Goal: Task Accomplishment & Management: Manage account settings

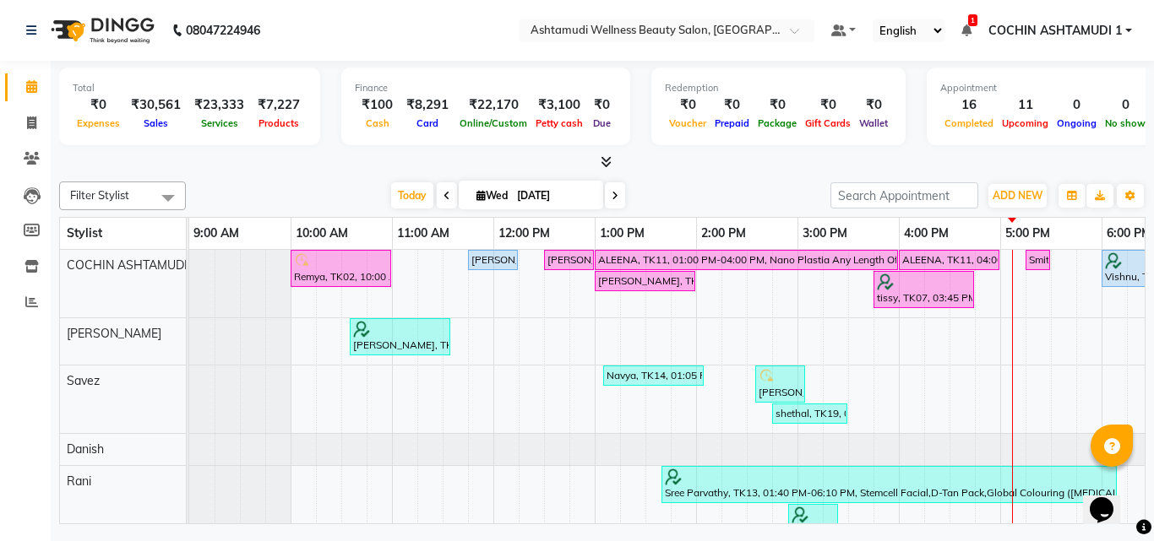
scroll to position [0, 274]
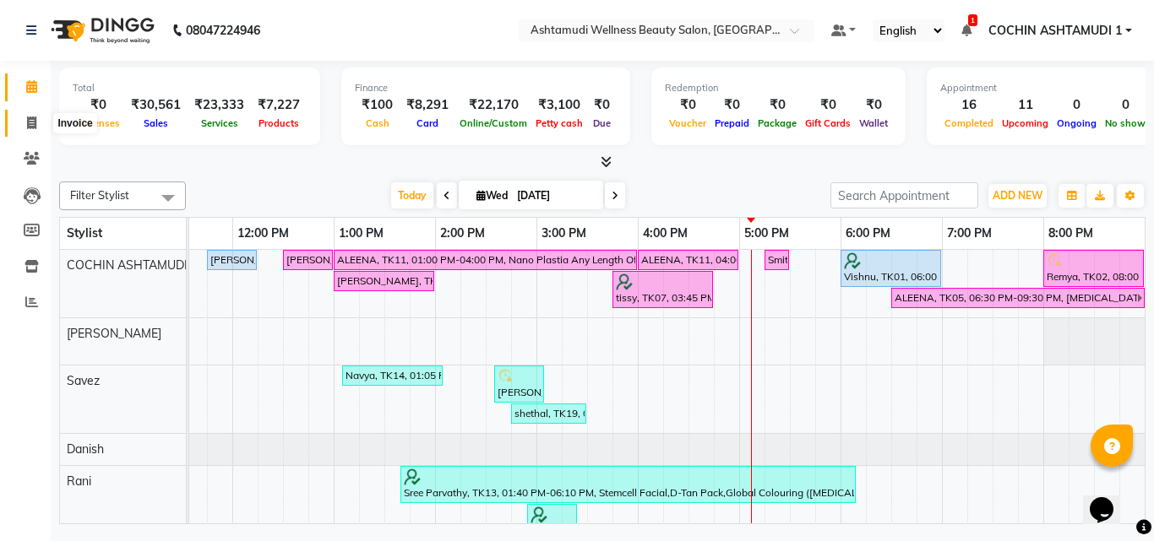
click at [35, 117] on icon at bounding box center [31, 123] width 9 height 13
select select "service"
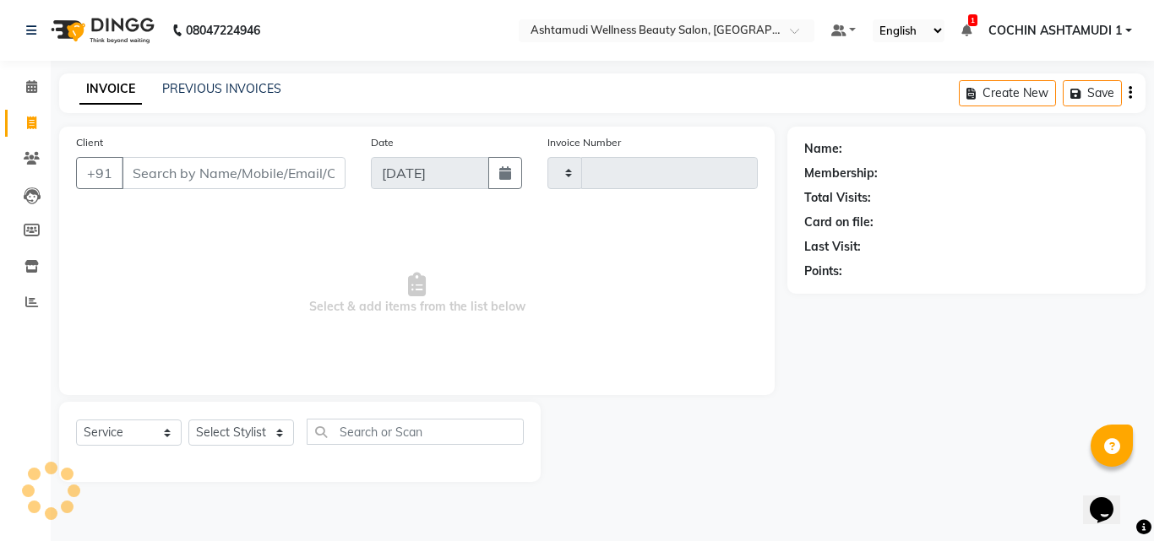
type input "4799"
select select "4632"
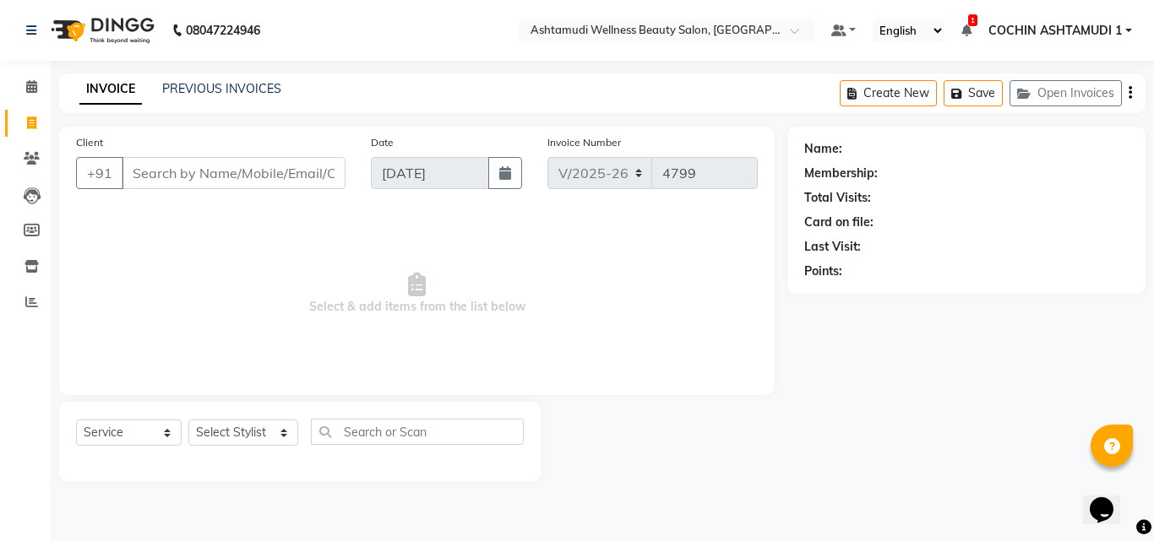
click at [171, 167] on input "Client" at bounding box center [234, 173] width 224 height 32
type input "7306915369"
select select "1: Object"
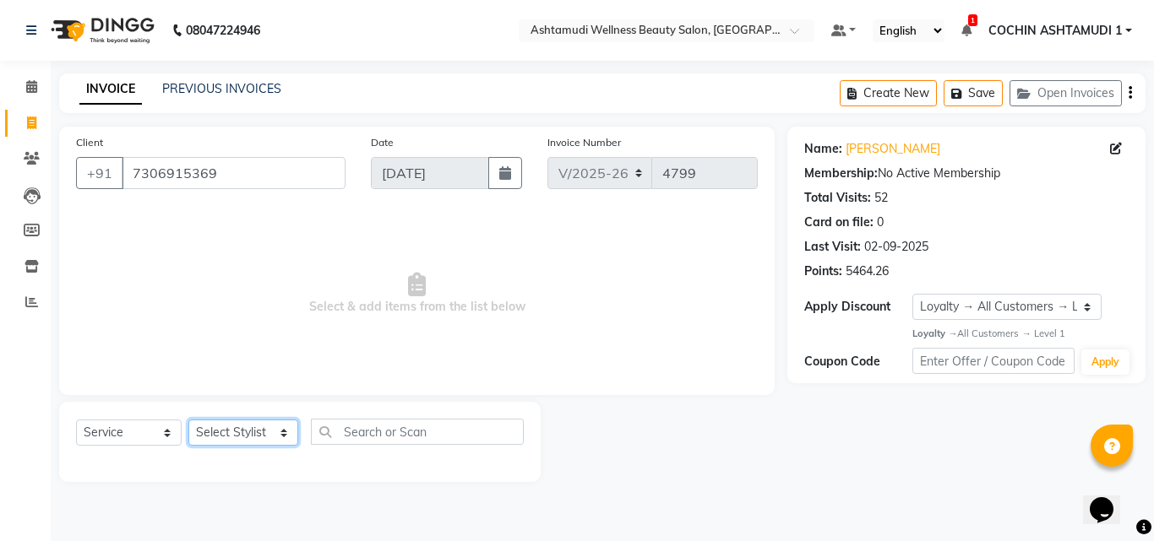
click at [244, 433] on select "Select Stylist [PERSON_NAME](URAJ) [PERSON_NAME] COCHIN ASHTAMUDI Danish [PERSO…" at bounding box center [243, 433] width 110 height 26
select select "88283"
click at [188, 420] on select "Select Stylist [PERSON_NAME](URAJ) [PERSON_NAME] COCHIN ASHTAMUDI Danish [PERSO…" at bounding box center [243, 433] width 110 height 26
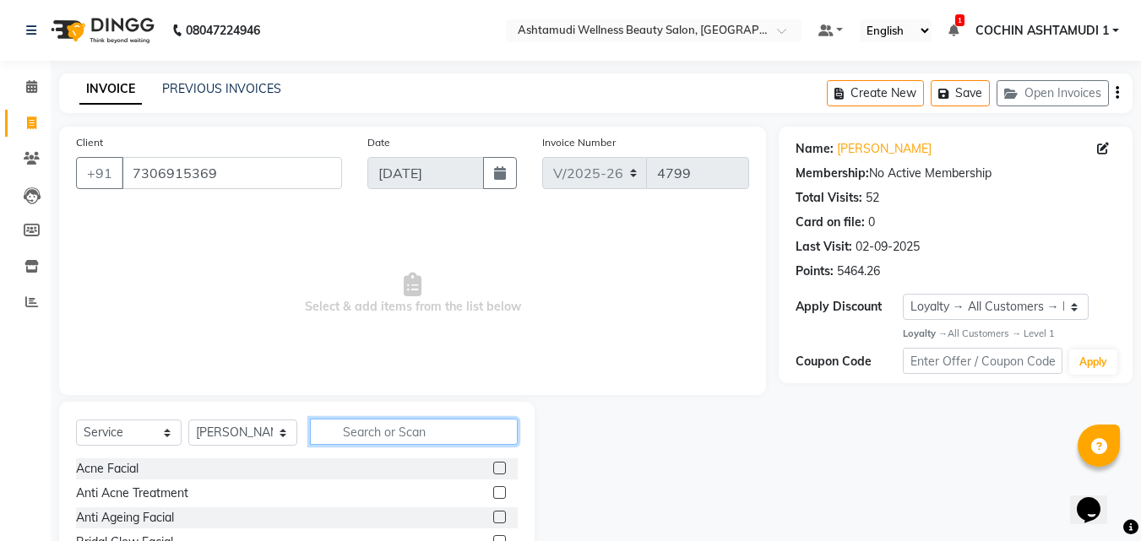
click at [353, 432] on input "text" at bounding box center [414, 432] width 209 height 26
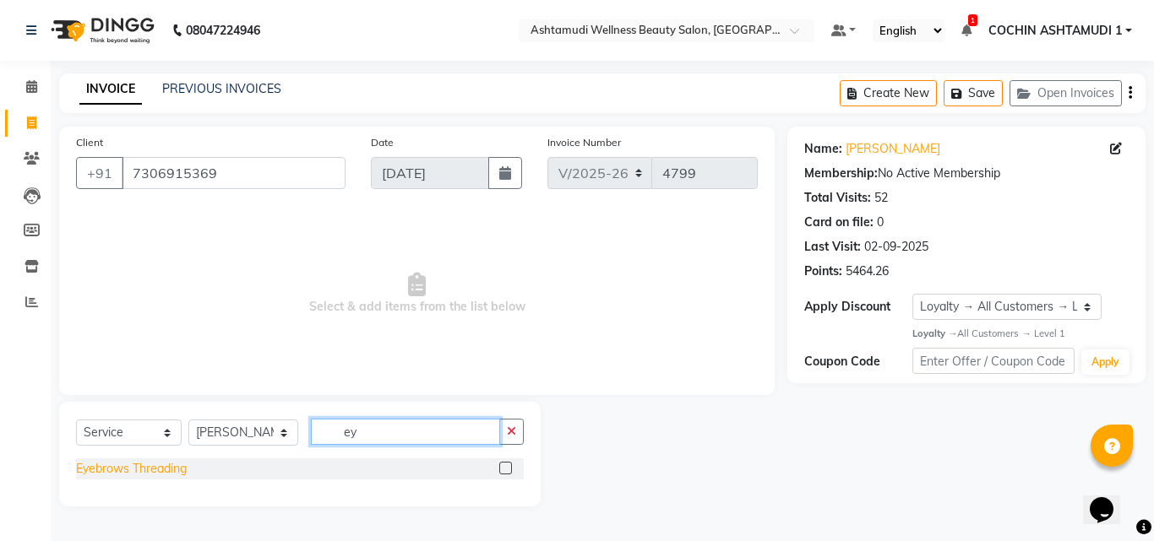
type input "ey"
click at [110, 472] on div "Eyebrows Threading" at bounding box center [131, 469] width 111 height 18
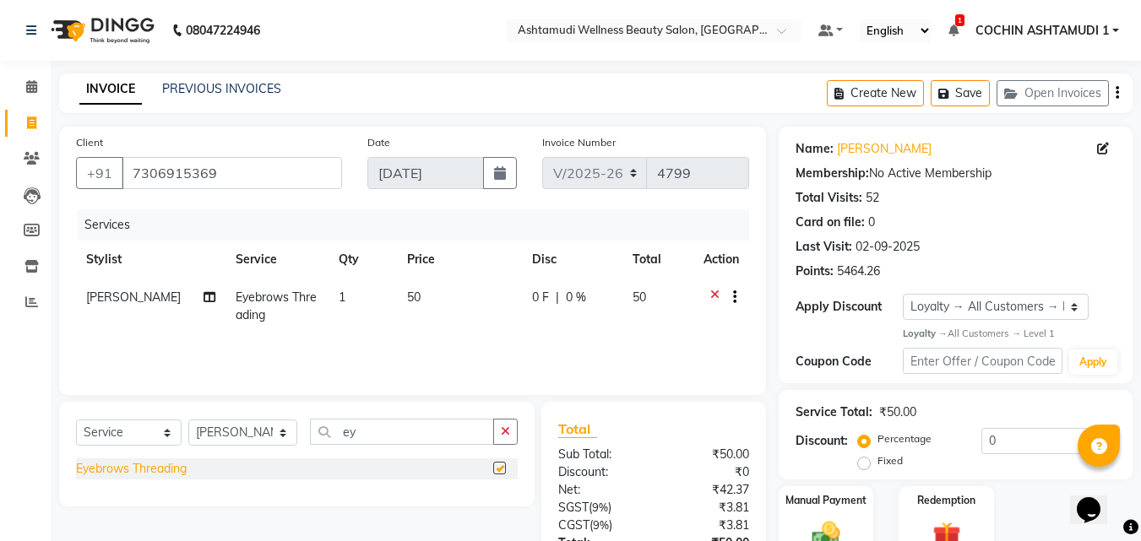
checkbox input "false"
click at [235, 422] on select "Select Stylist [PERSON_NAME](URAJ) [PERSON_NAME] COCHIN ASHTAMUDI Danish [PERSO…" at bounding box center [242, 433] width 109 height 26
select select "86812"
click at [188, 420] on select "Select Stylist [PERSON_NAME](URAJ) [PERSON_NAME] COCHIN ASHTAMUDI Danish [PERSO…" at bounding box center [242, 433] width 109 height 26
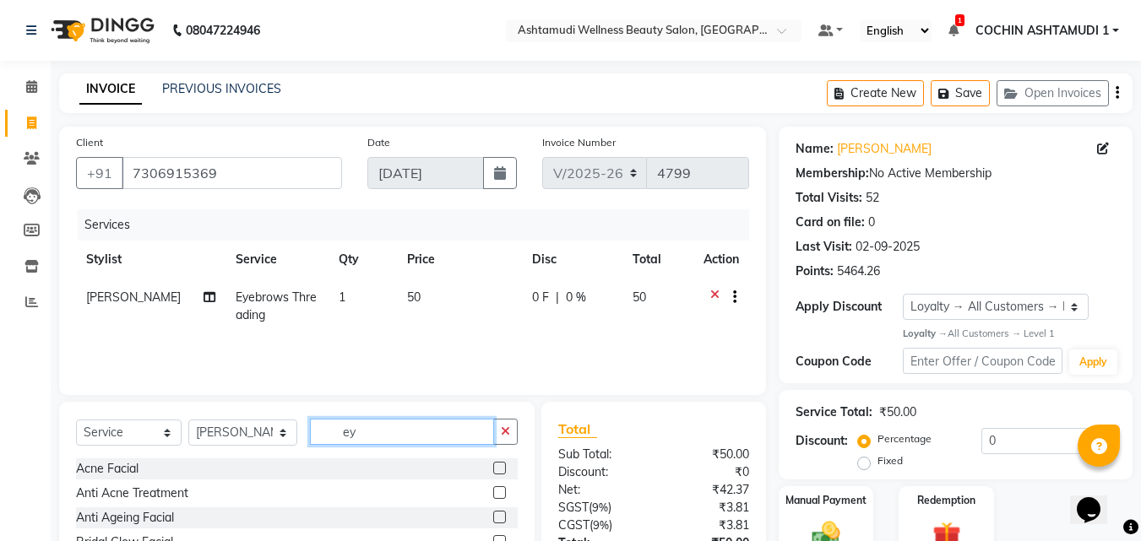
click at [352, 431] on input "ey" at bounding box center [402, 432] width 185 height 26
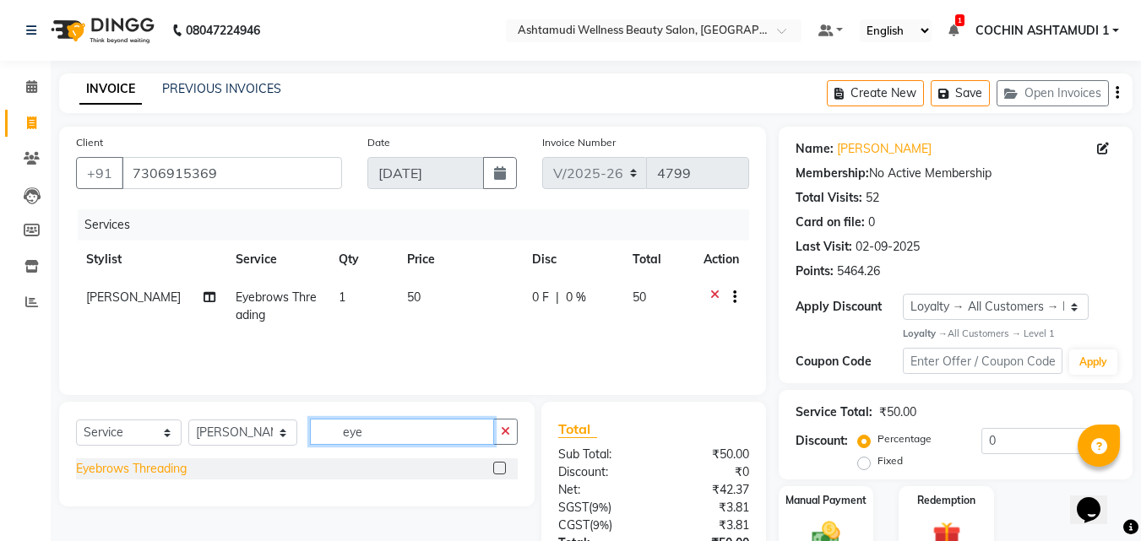
type input "eye"
click at [153, 471] on div "Eyebrows Threading" at bounding box center [131, 469] width 111 height 18
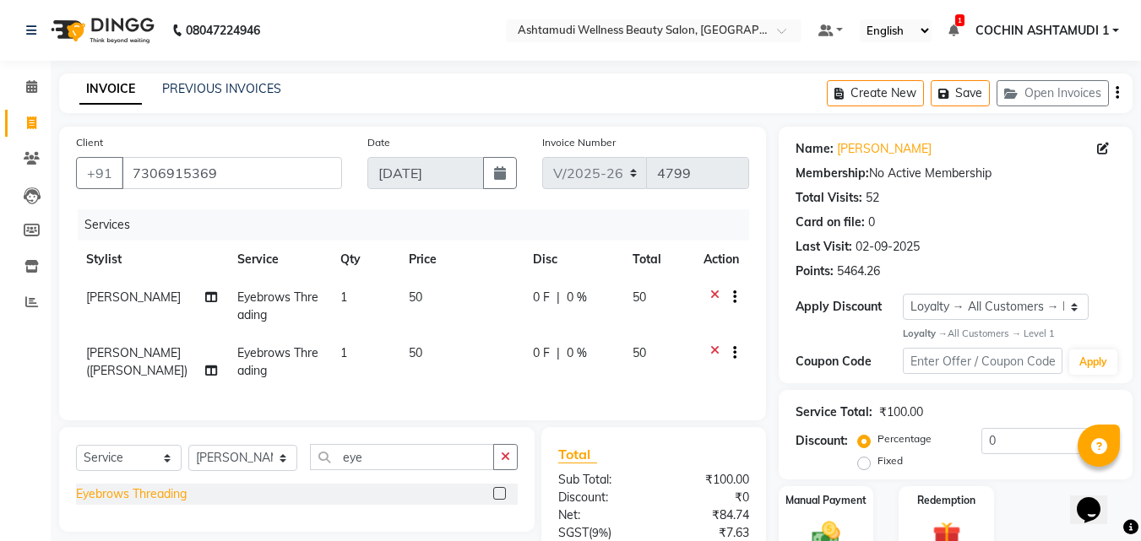
click at [150, 503] on div "Eyebrows Threading" at bounding box center [131, 495] width 111 height 18
checkbox input "false"
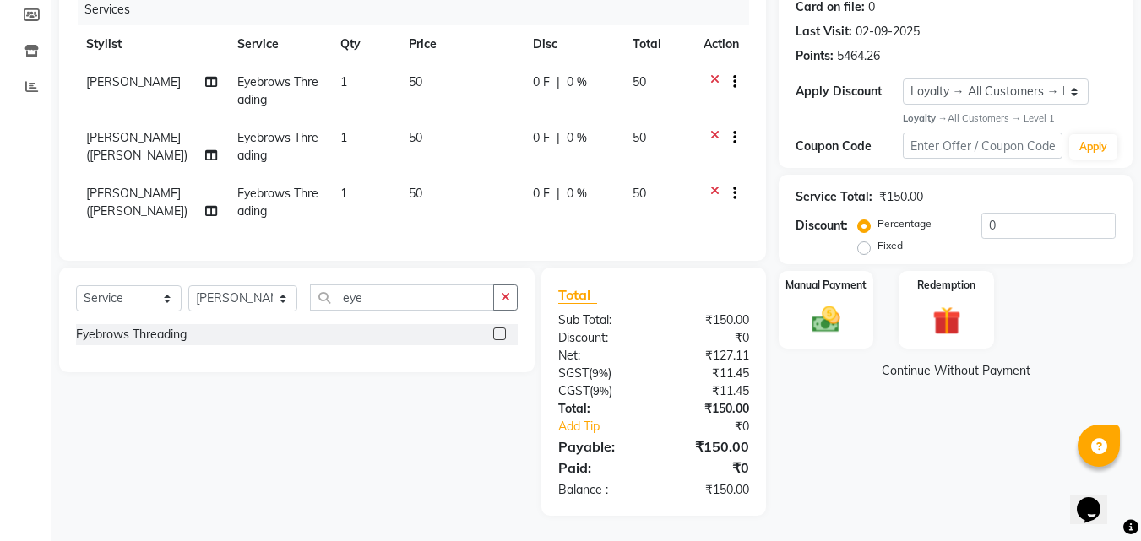
scroll to position [228, 0]
click at [816, 303] on img at bounding box center [825, 320] width 47 height 34
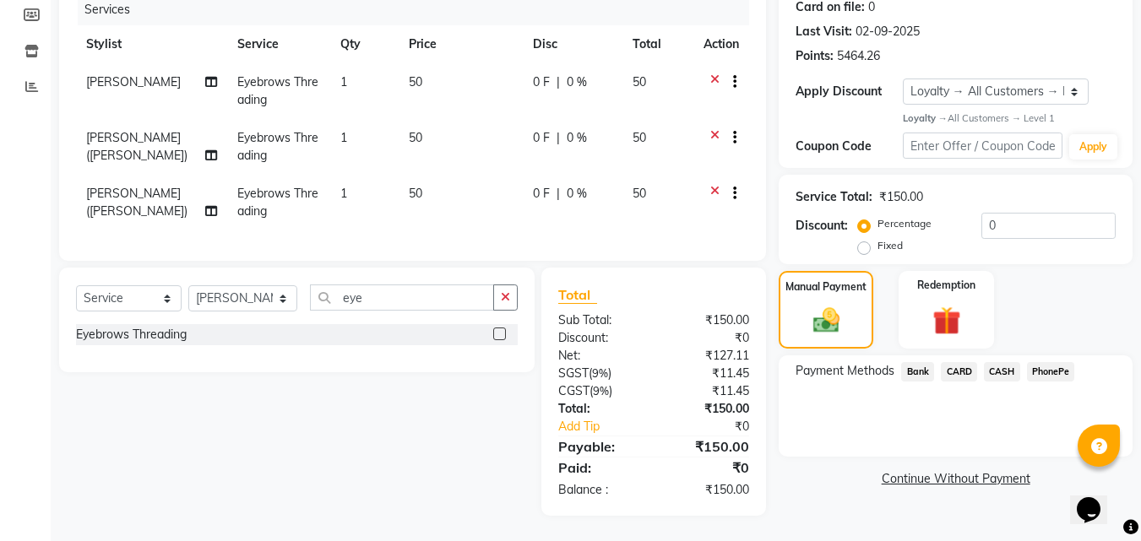
click at [1053, 363] on span "PhonePe" at bounding box center [1051, 371] width 48 height 19
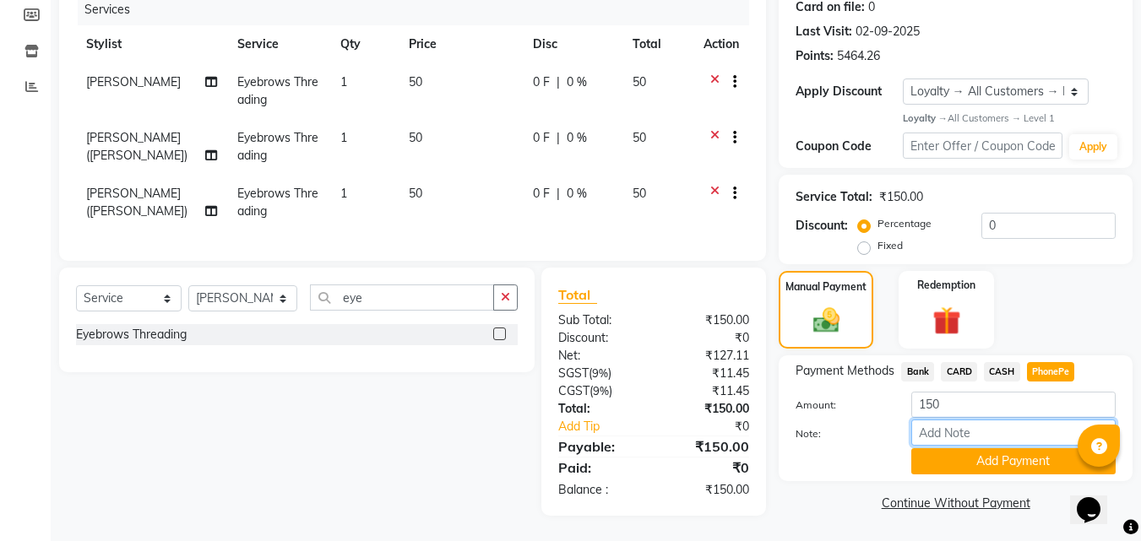
click at [987, 426] on input "Note:" at bounding box center [1013, 433] width 204 height 26
type input "[PERSON_NAME]"
click at [1007, 455] on button "Add Payment" at bounding box center [1013, 462] width 204 height 26
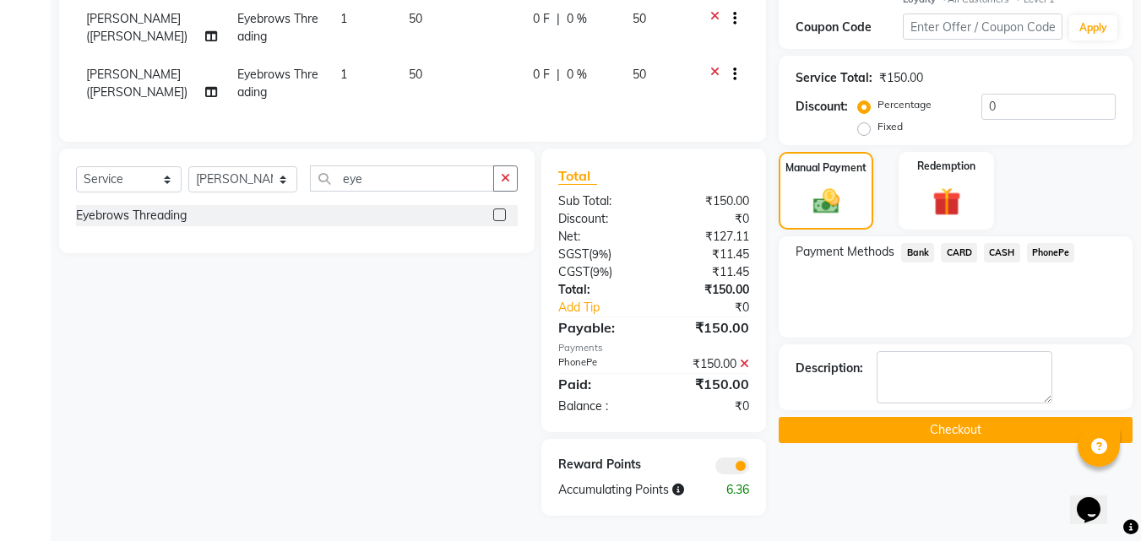
scroll to position [347, 0]
click at [948, 418] on button "Checkout" at bounding box center [956, 430] width 354 height 26
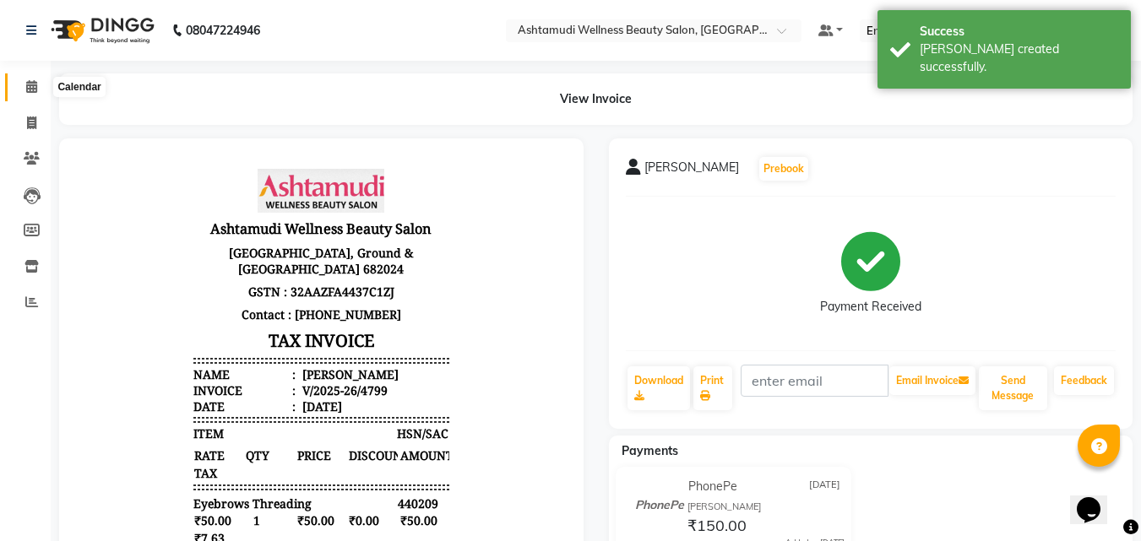
click at [39, 86] on span at bounding box center [32, 87] width 30 height 19
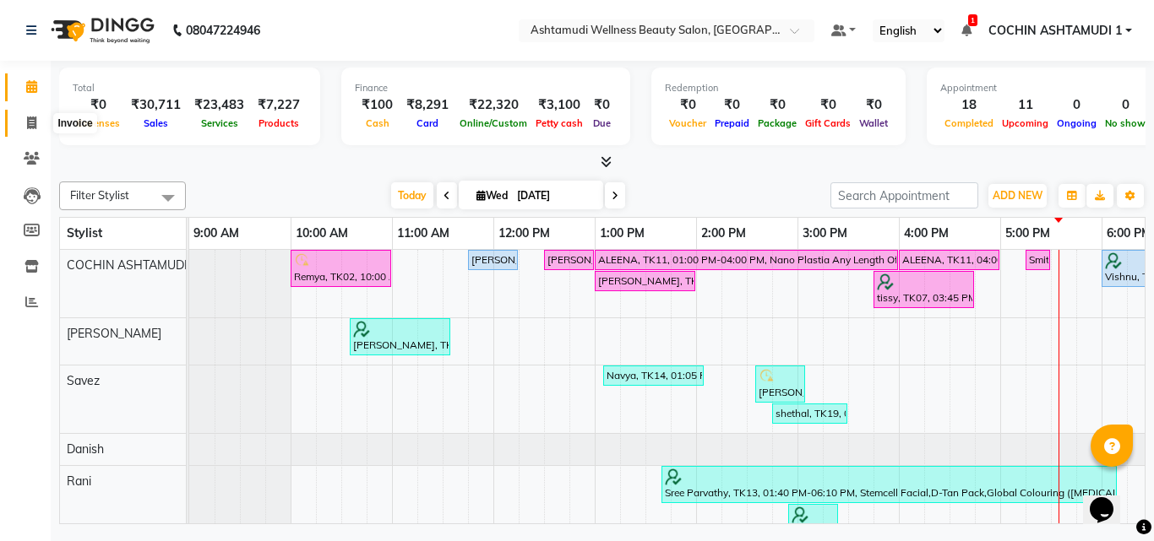
click at [27, 124] on icon at bounding box center [31, 123] width 9 height 13
select select "service"
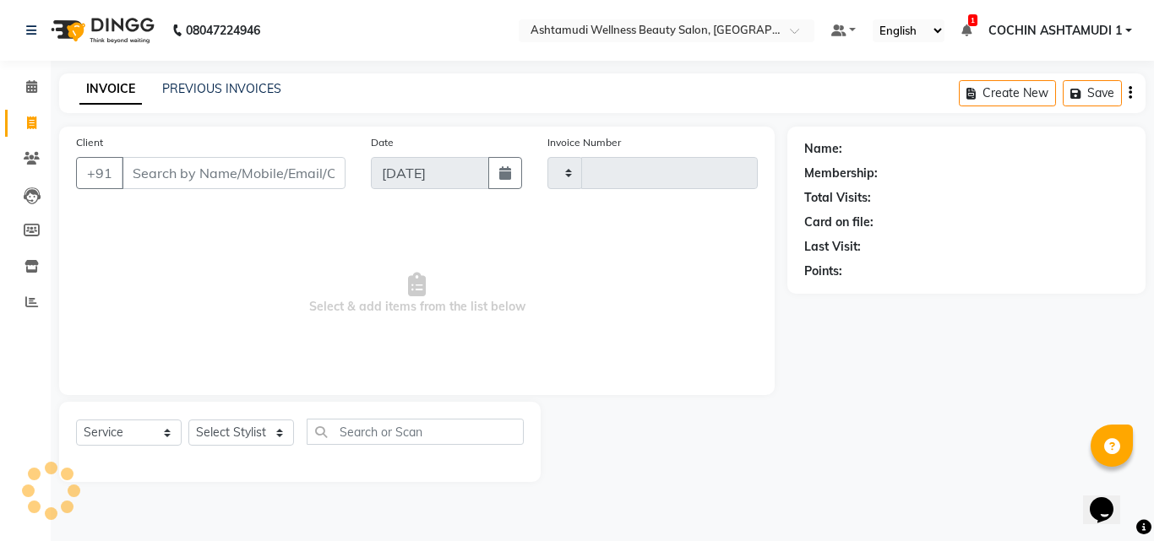
type input "4800"
select select "4632"
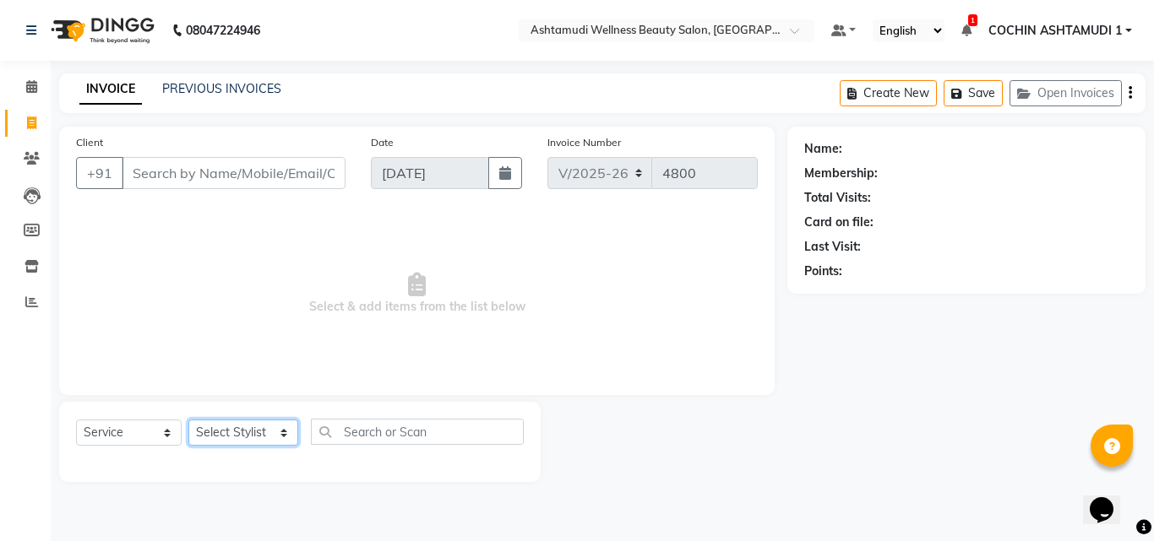
click at [220, 426] on select "Select Stylist [PERSON_NAME](URAJ) [PERSON_NAME] COCHIN ASHTAMUDI Danish [PERSO…" at bounding box center [243, 433] width 110 height 26
select select "88228"
click at [188, 420] on select "Select Stylist [PERSON_NAME](URAJ) [PERSON_NAME] COCHIN ASHTAMUDI Danish [PERSO…" at bounding box center [243, 433] width 110 height 26
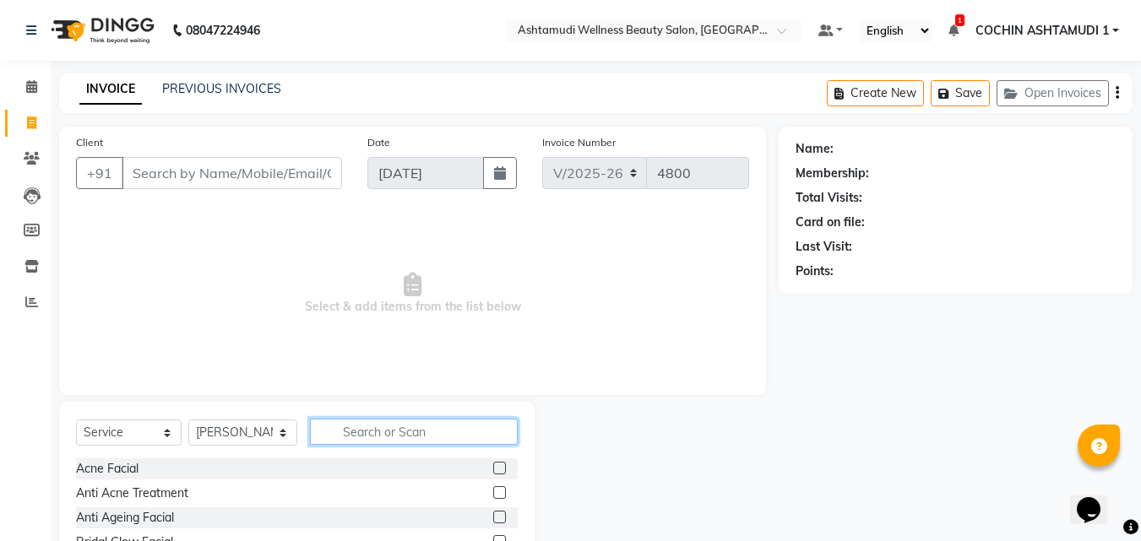
click at [351, 434] on input "text" at bounding box center [414, 432] width 209 height 26
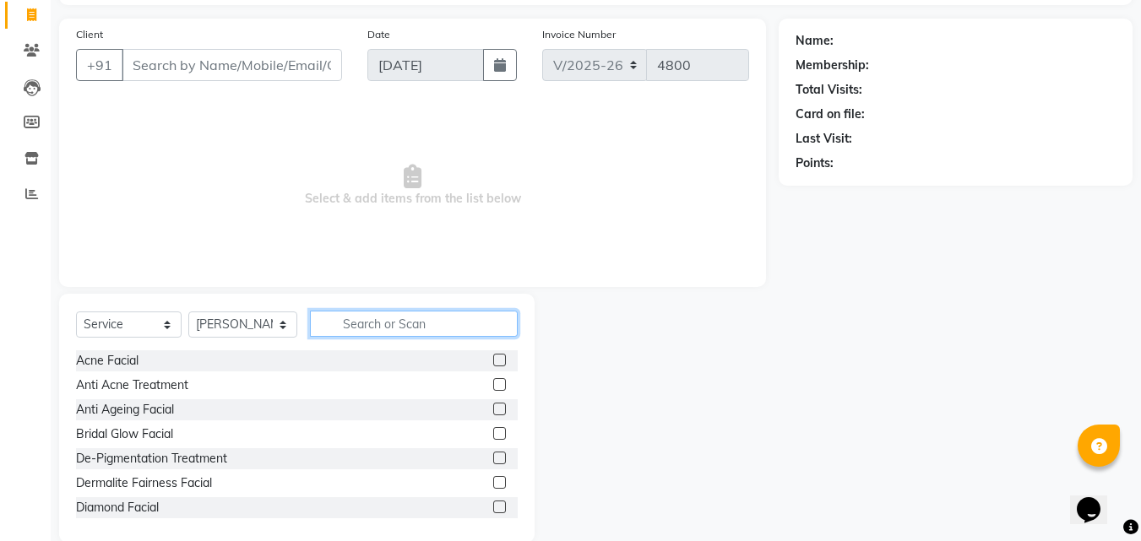
scroll to position [135, 0]
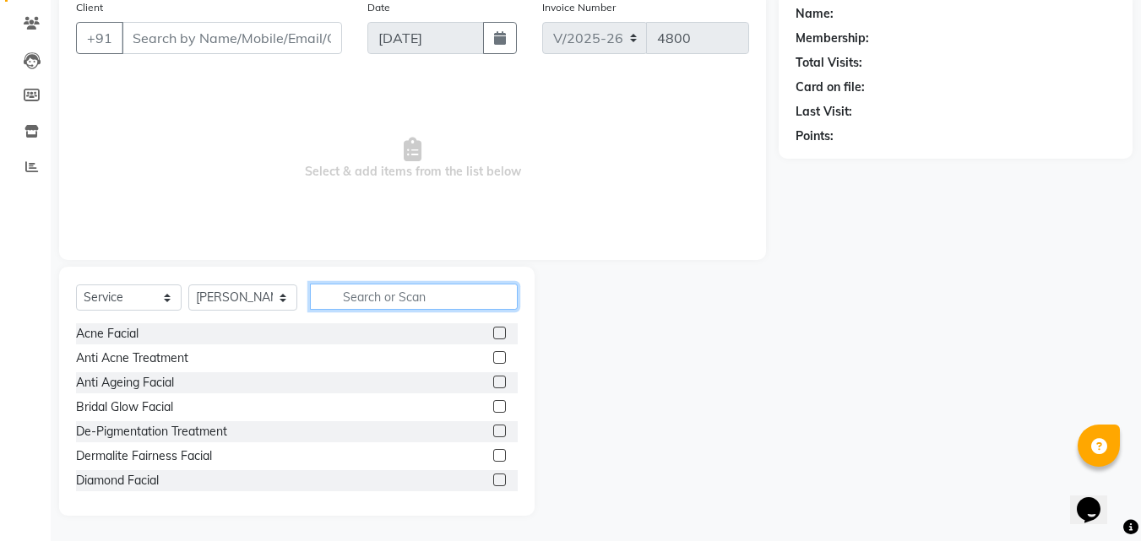
click at [378, 302] on input "text" at bounding box center [414, 297] width 209 height 26
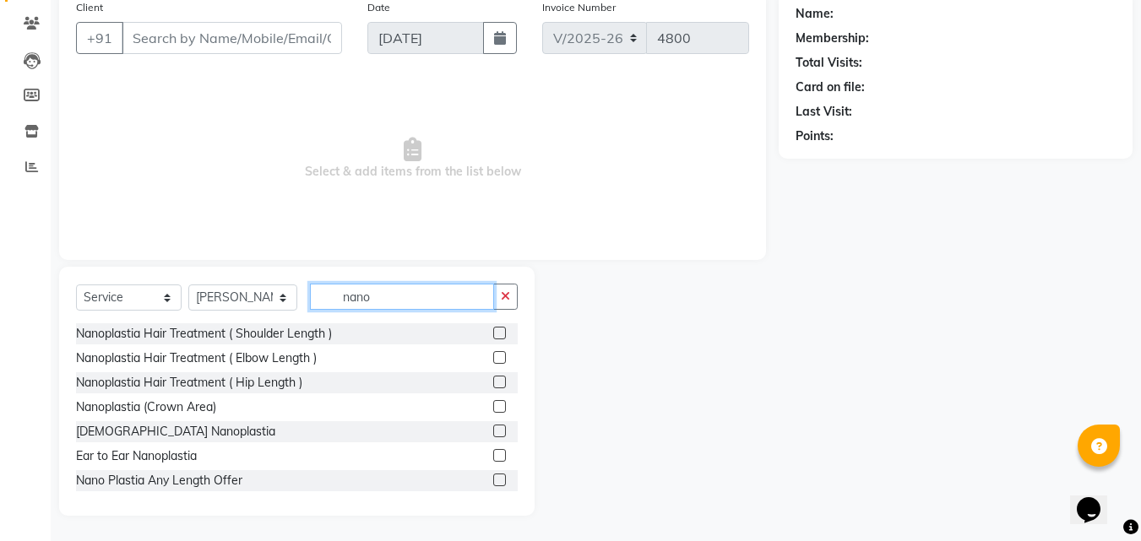
type input "nano"
click at [493, 482] on label at bounding box center [499, 480] width 13 height 13
click at [493, 482] on input "checkbox" at bounding box center [498, 481] width 11 height 11
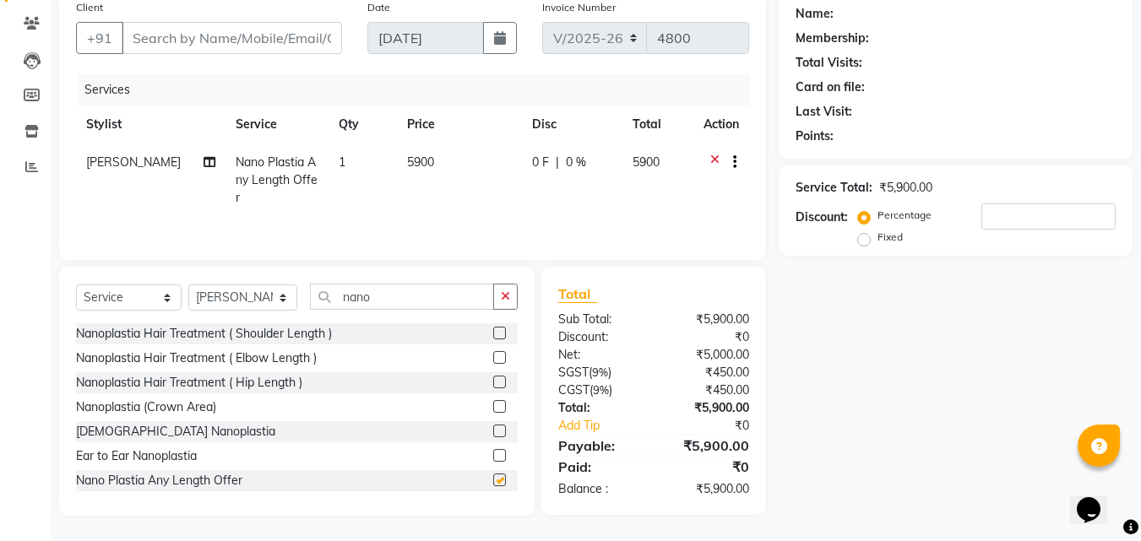
checkbox input "false"
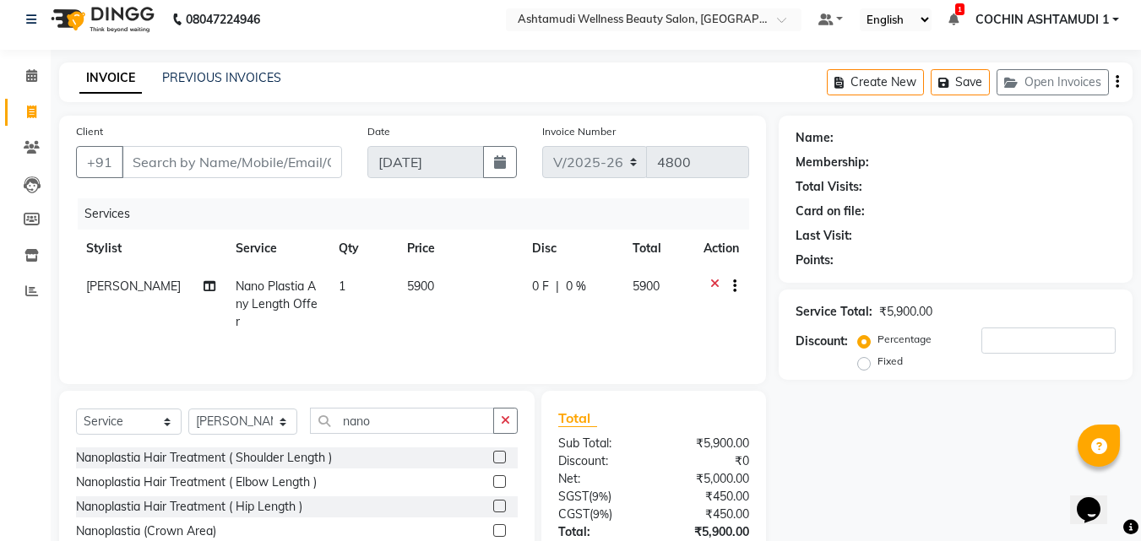
scroll to position [0, 0]
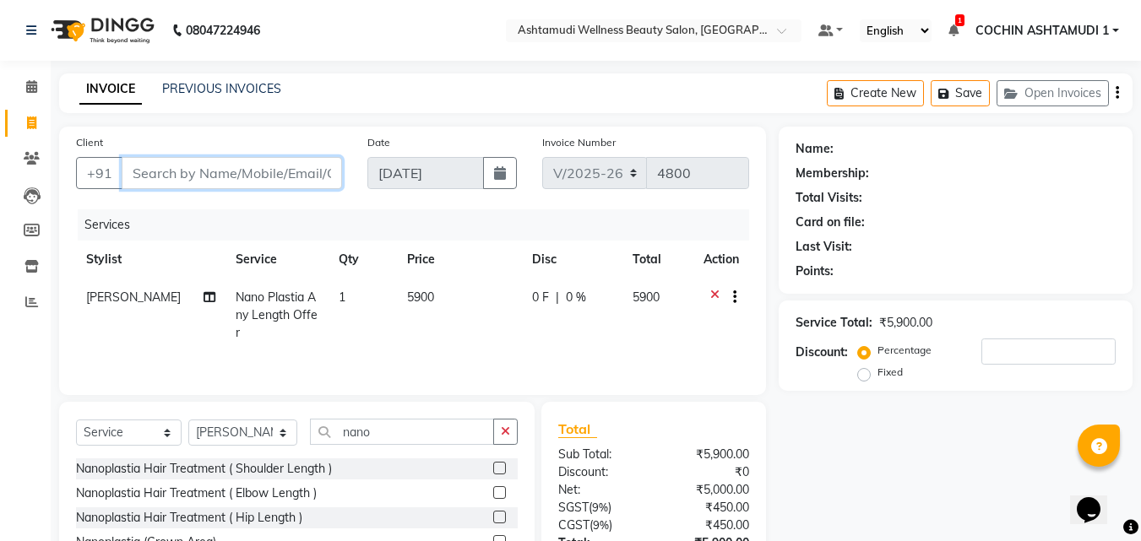
click at [236, 169] on input "Client" at bounding box center [232, 173] width 220 height 32
click at [238, 165] on input "Client" at bounding box center [232, 173] width 220 height 32
type input "9"
type input "0"
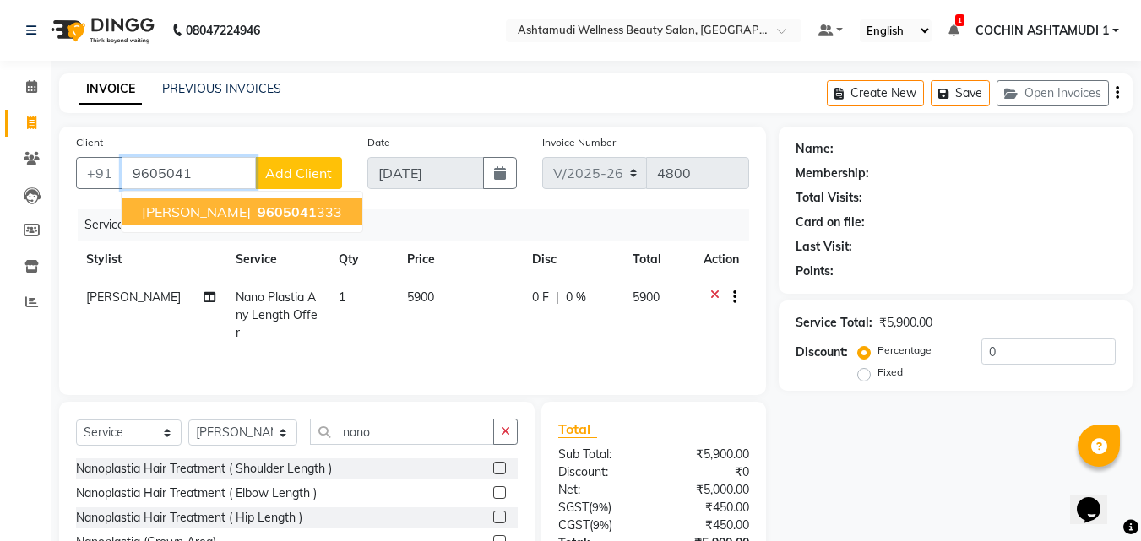
click at [258, 205] on span "9605041" at bounding box center [287, 212] width 59 height 17
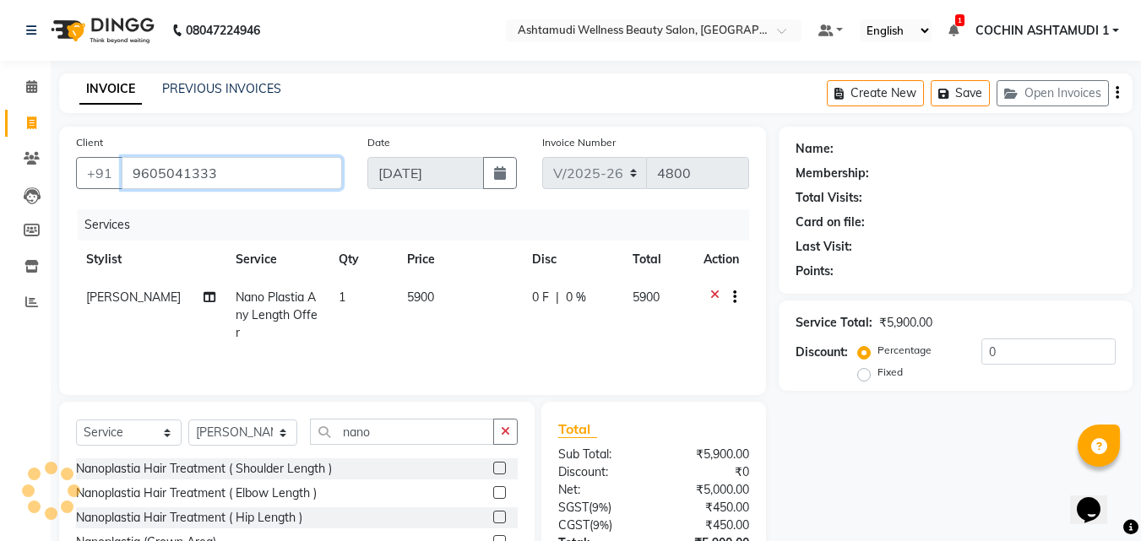
type input "9605041333"
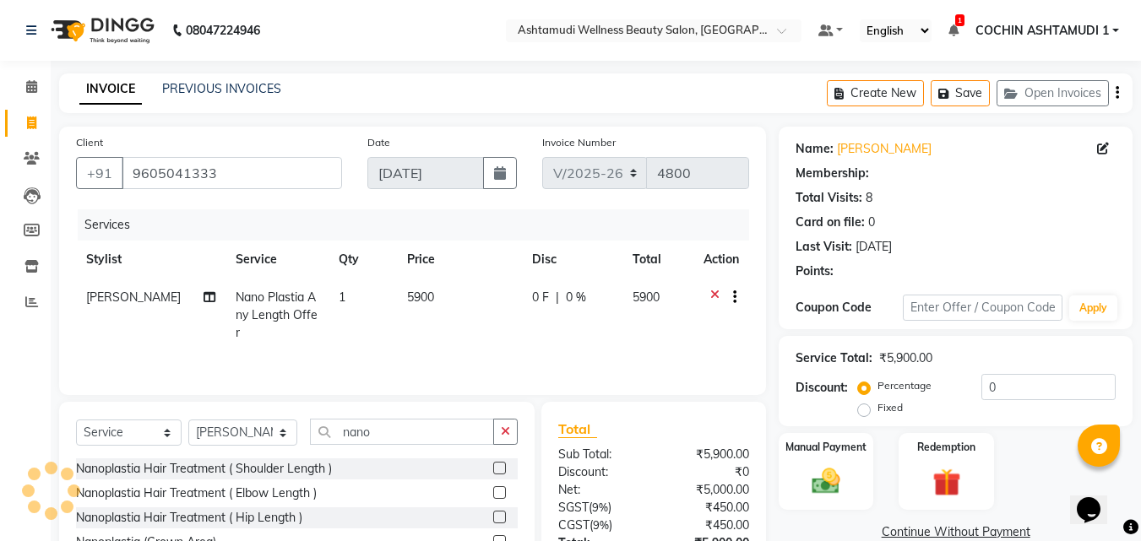
select select "1: Object"
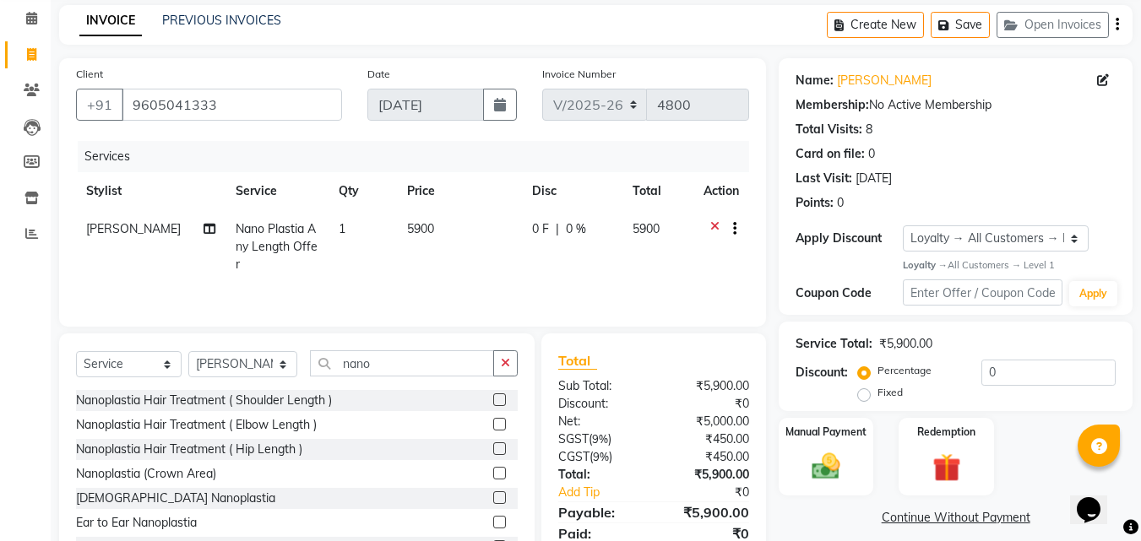
scroll to position [135, 0]
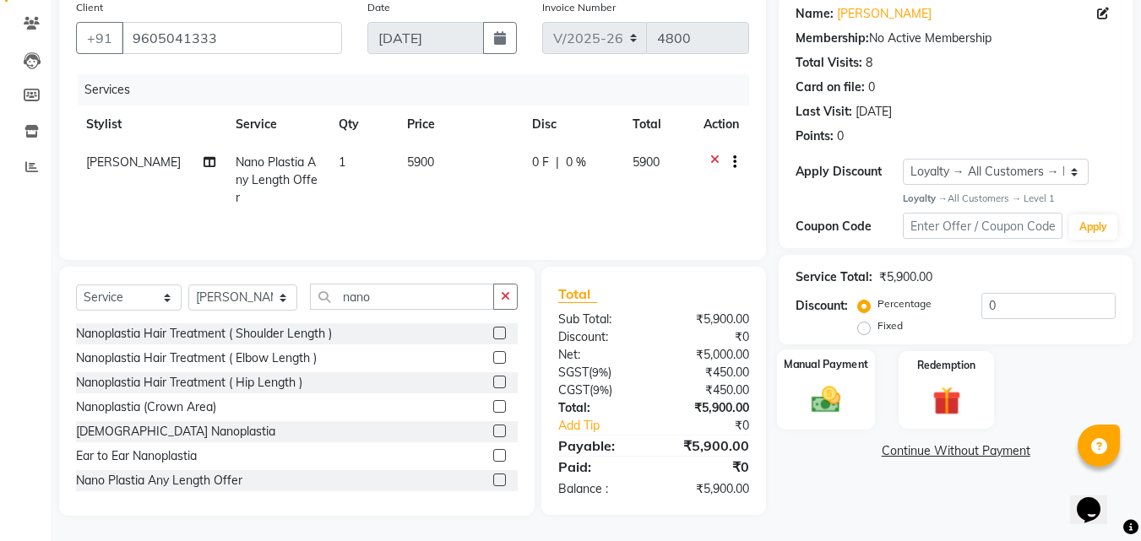
click at [823, 372] on label "Manual Payment" at bounding box center [826, 365] width 84 height 16
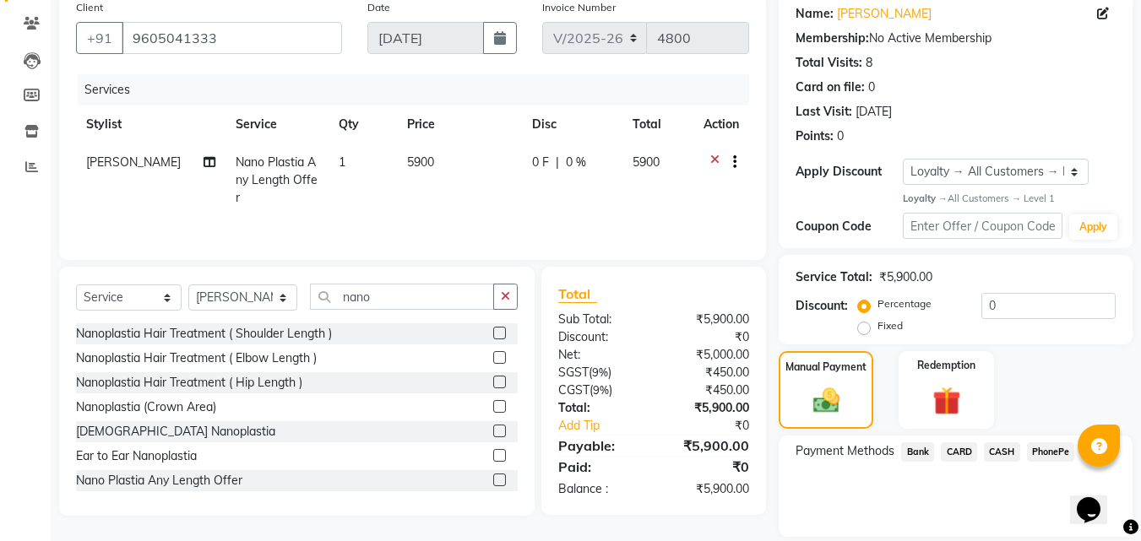
click at [960, 451] on span "CARD" at bounding box center [959, 452] width 36 height 19
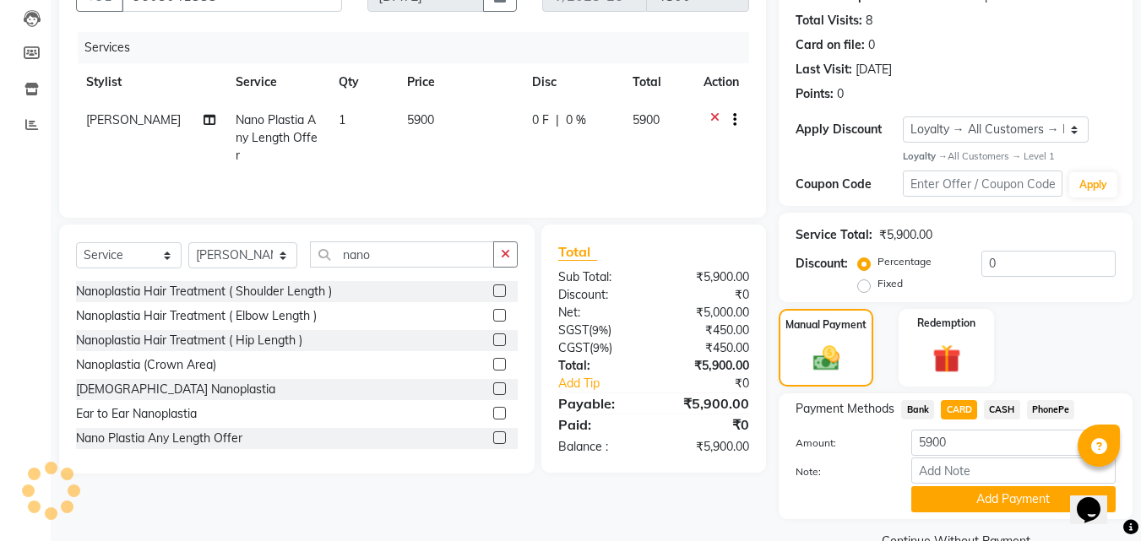
scroll to position [215, 0]
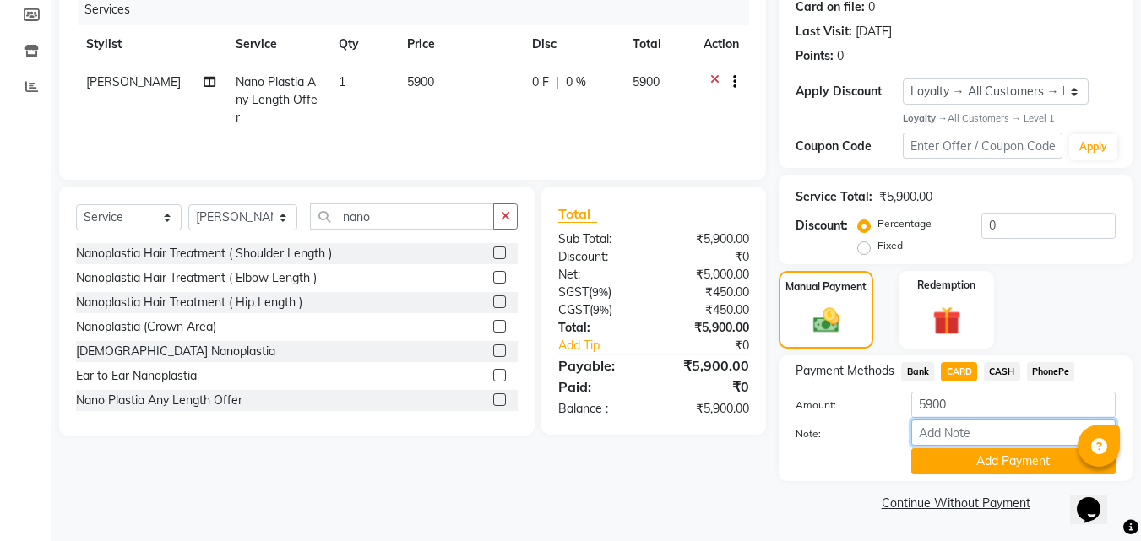
click at [966, 428] on input "Note:" at bounding box center [1013, 433] width 204 height 26
type input "fousiya"
click at [1011, 455] on button "Add Payment" at bounding box center [1013, 462] width 204 height 26
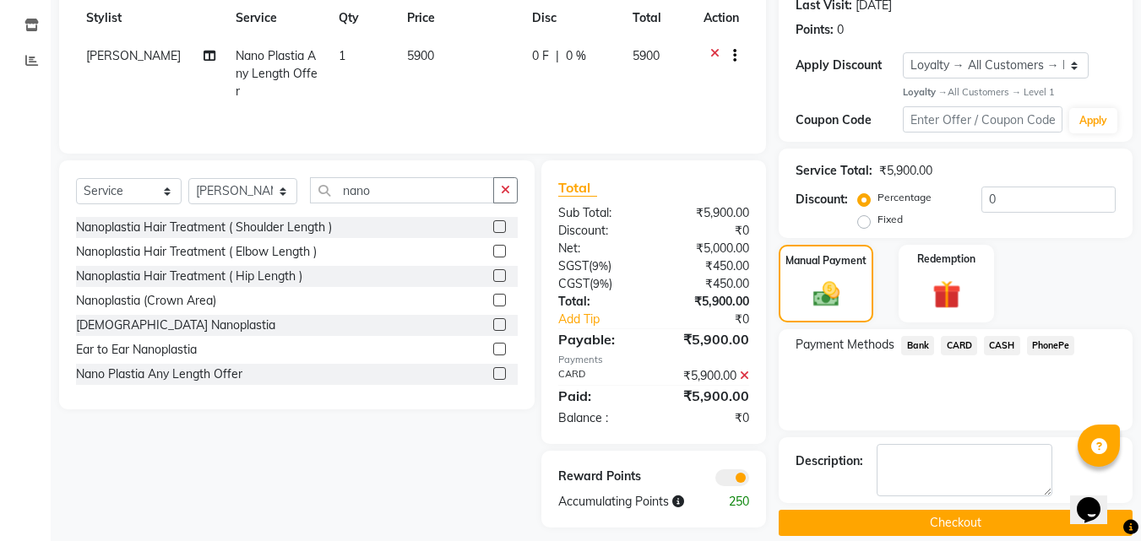
scroll to position [262, 0]
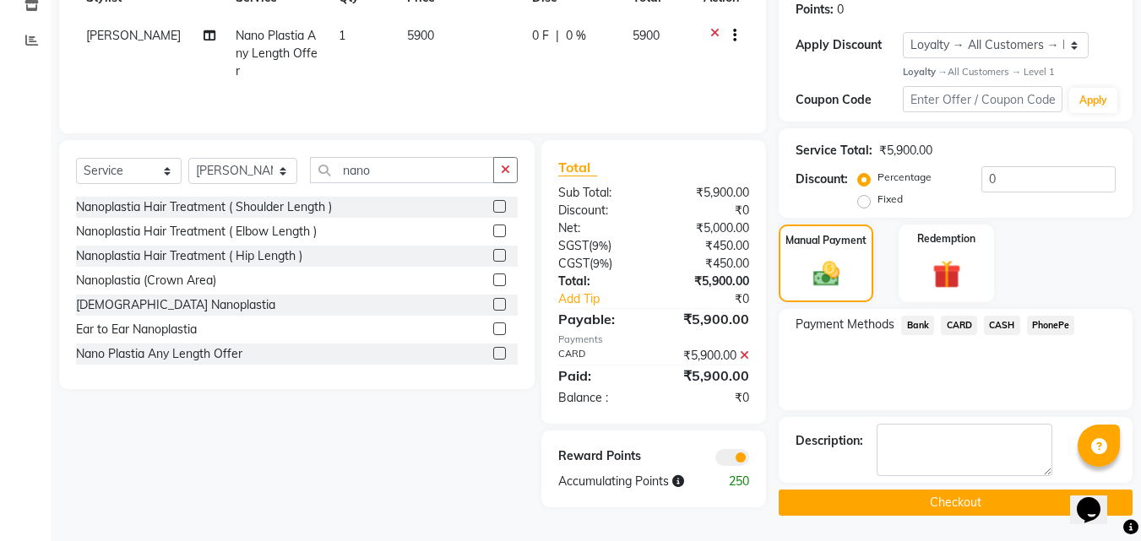
click at [922, 498] on button "Checkout" at bounding box center [956, 503] width 354 height 26
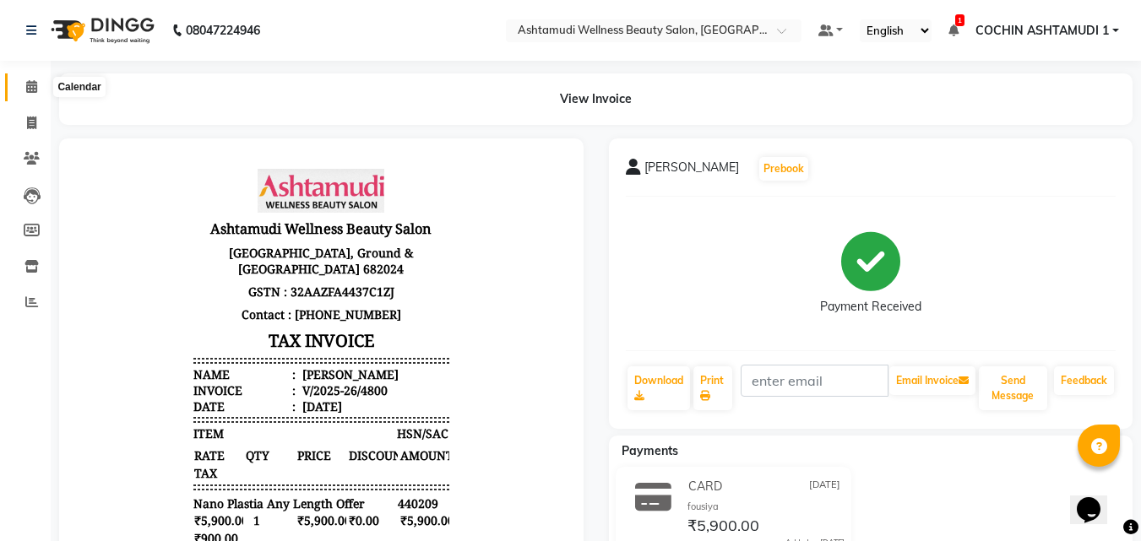
click at [26, 91] on icon at bounding box center [31, 86] width 11 height 13
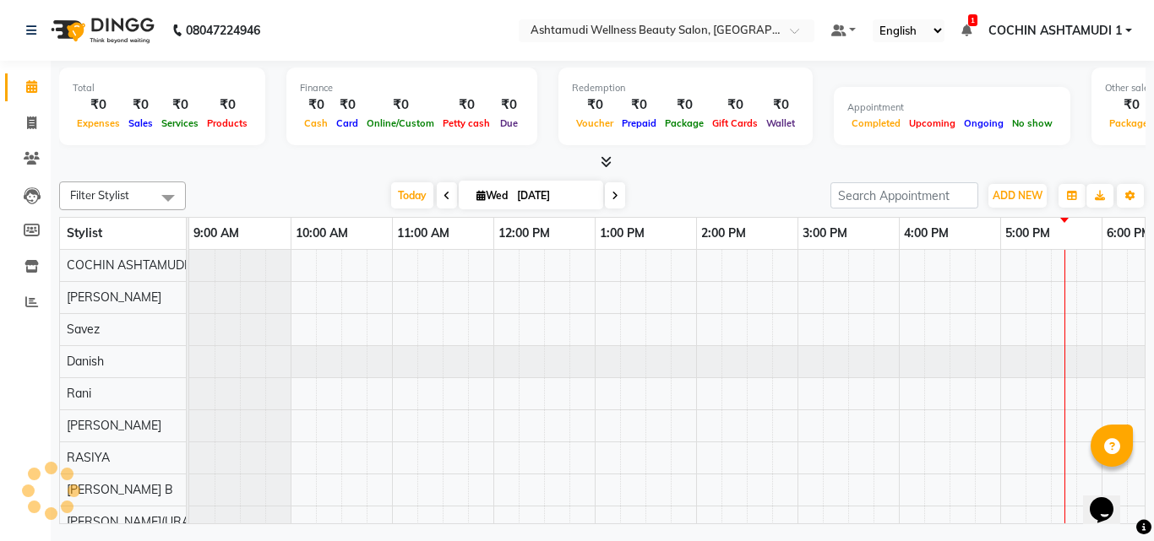
scroll to position [0, 261]
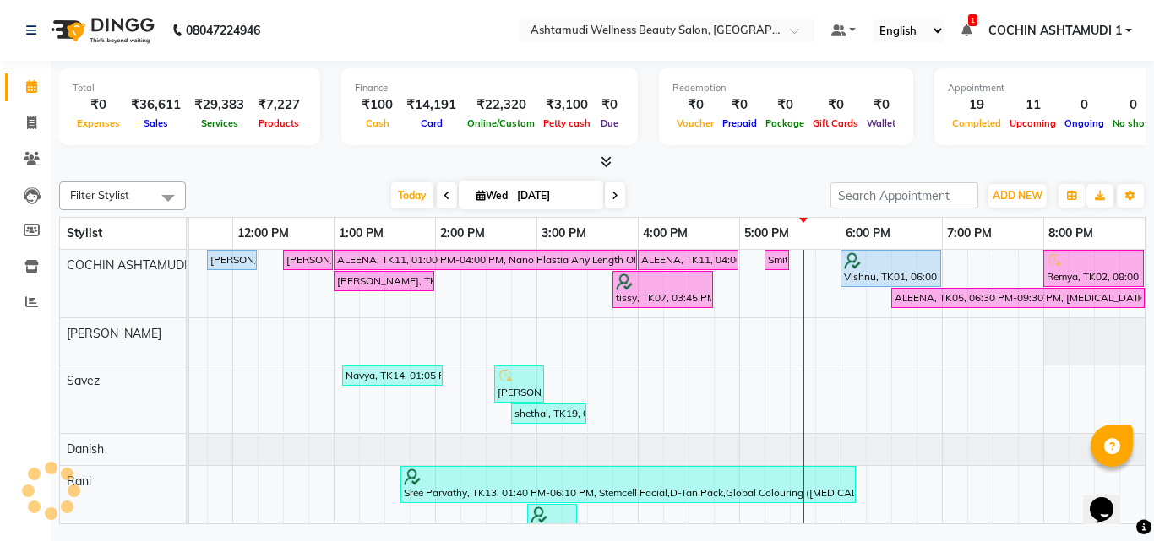
click at [601, 162] on icon at bounding box center [606, 161] width 11 height 13
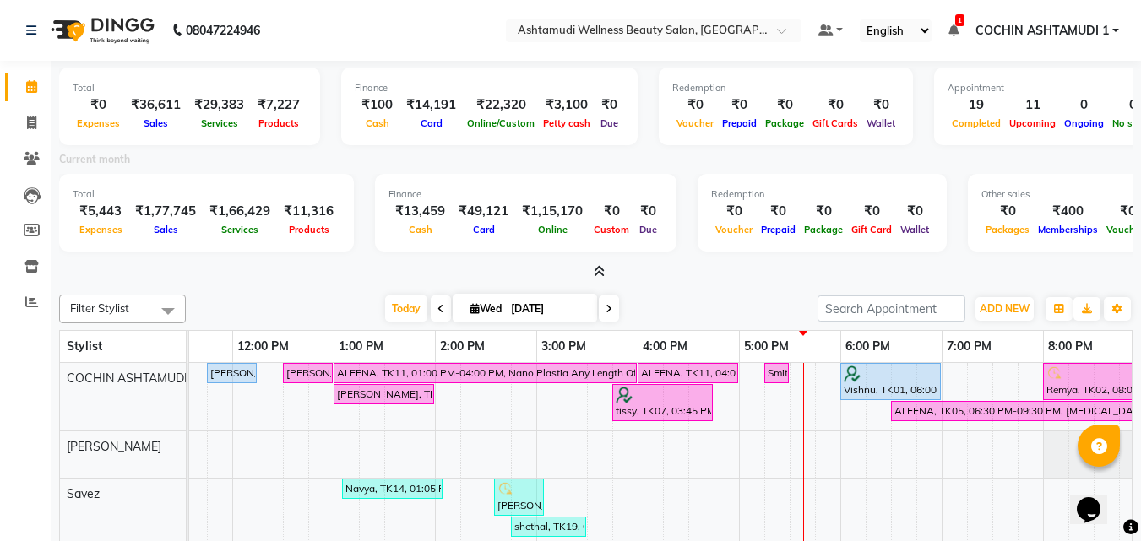
click at [599, 274] on icon at bounding box center [599, 271] width 11 height 13
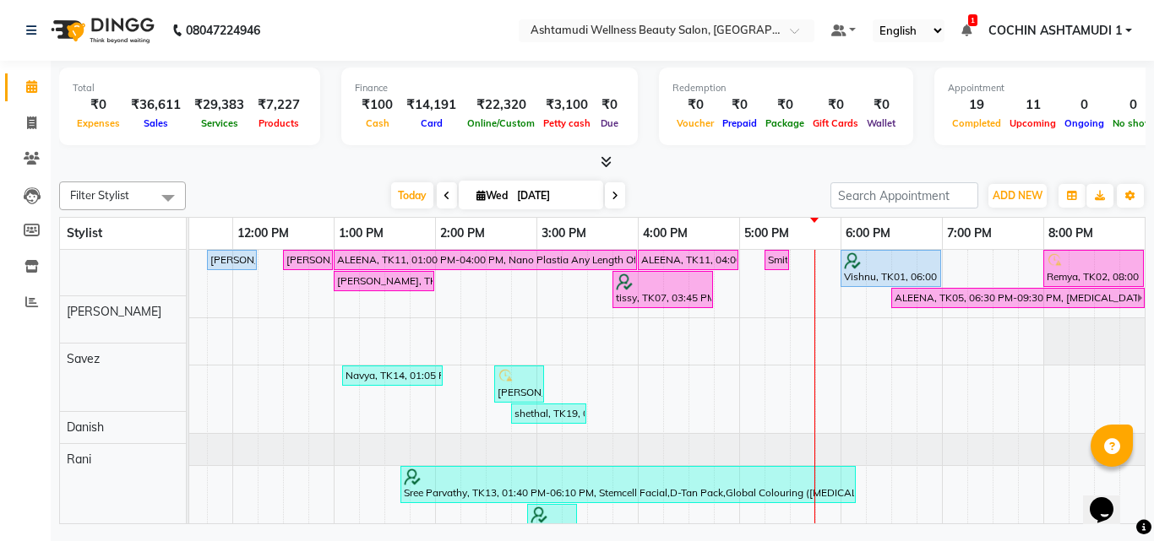
scroll to position [0, 0]
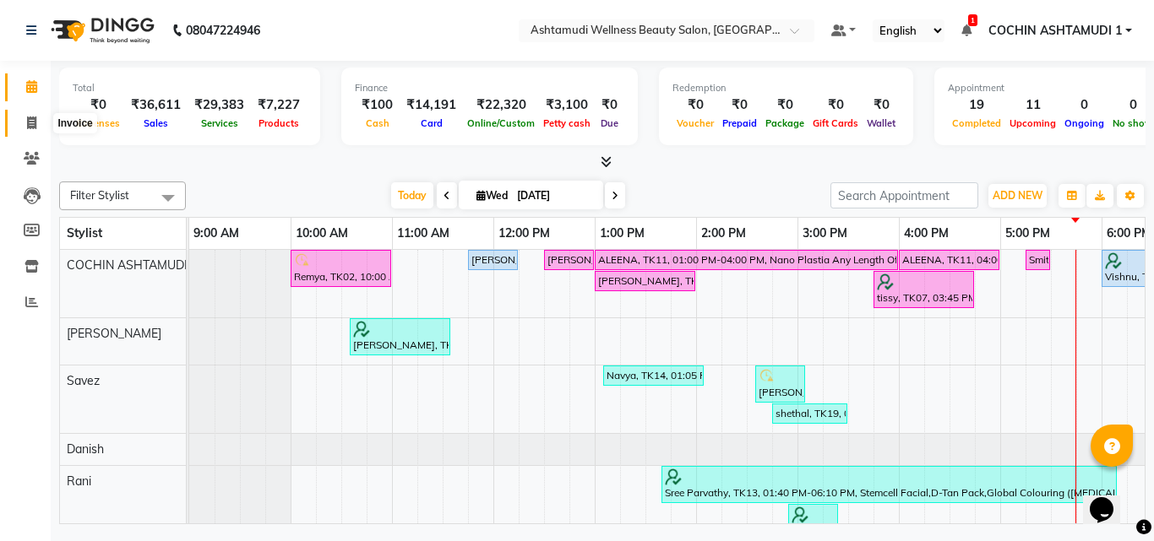
click at [28, 122] on icon at bounding box center [31, 123] width 9 height 13
select select "service"
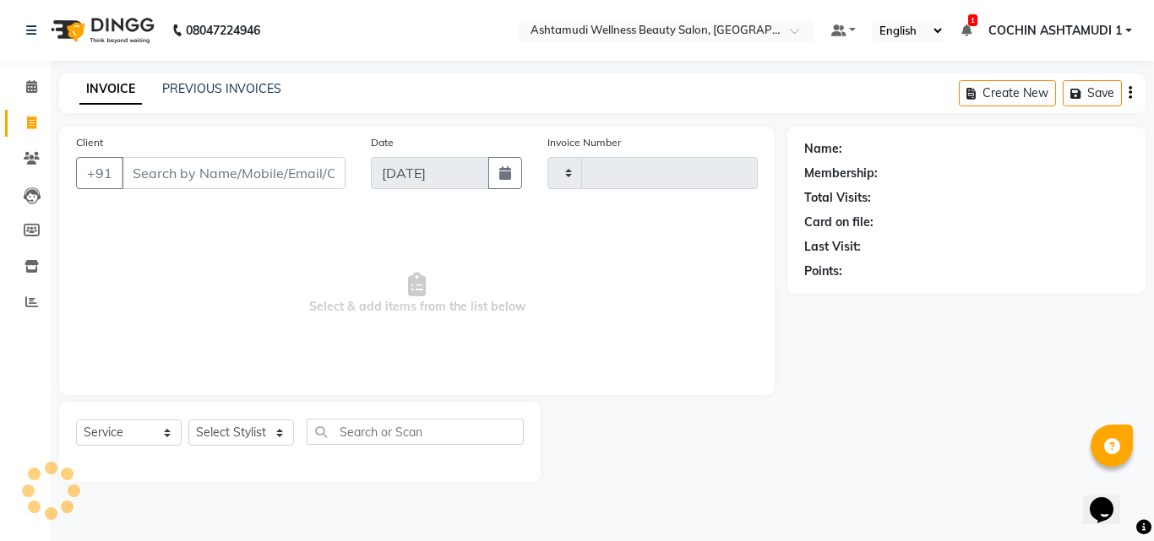
type input "4801"
select select "4632"
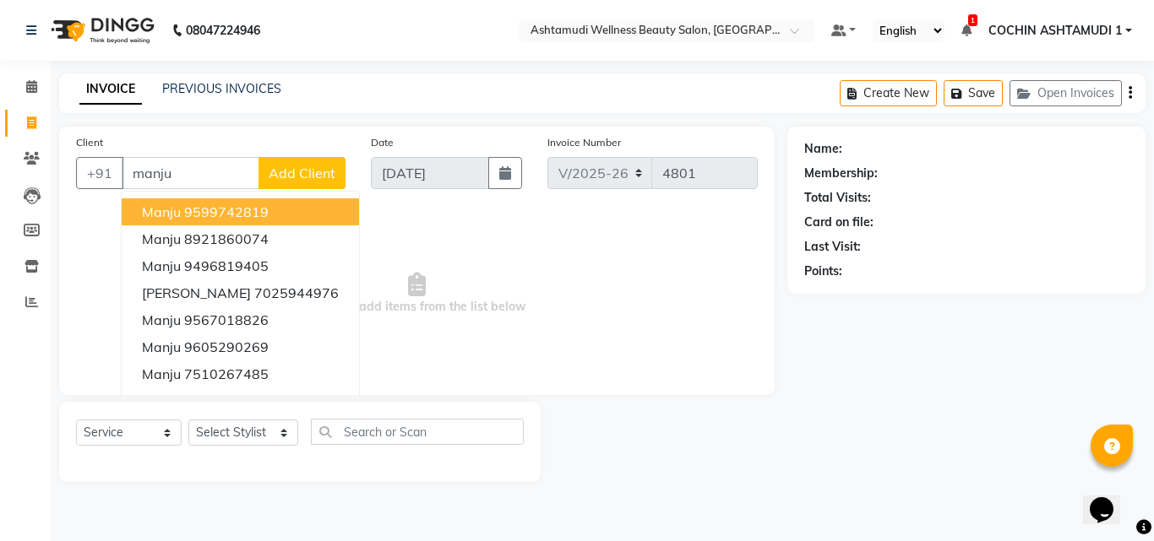
click at [190, 224] on button "Manju 9599742819" at bounding box center [240, 212] width 237 height 27
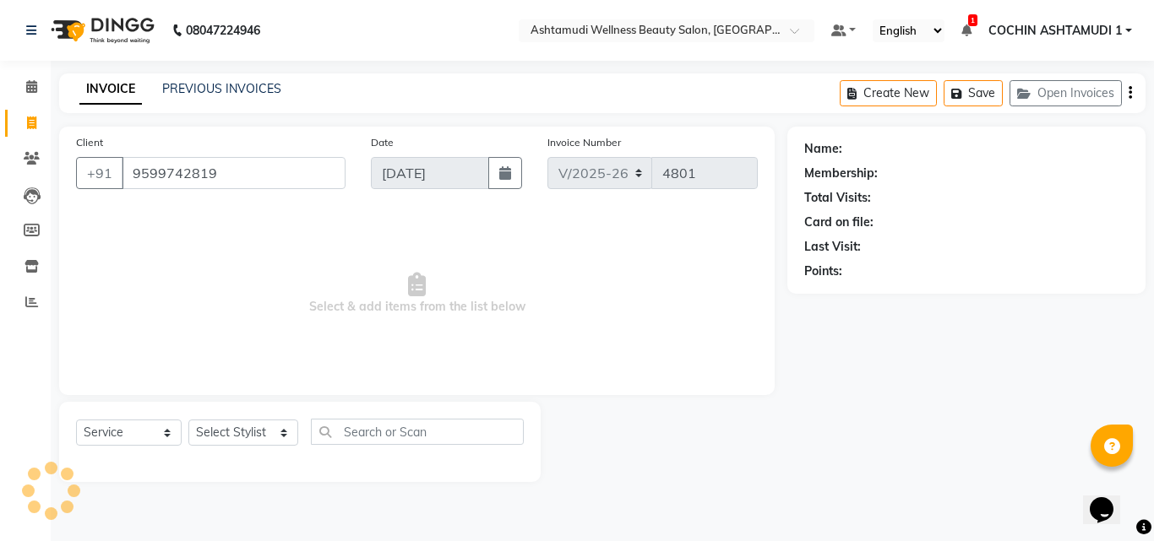
type input "9599742819"
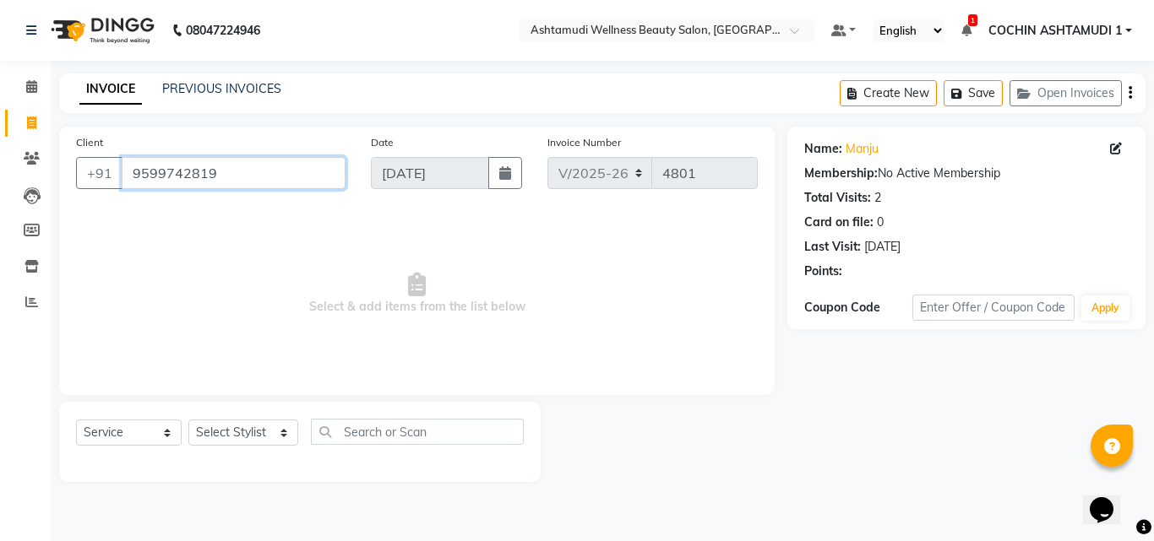
click at [241, 174] on input "9599742819" at bounding box center [234, 173] width 224 height 32
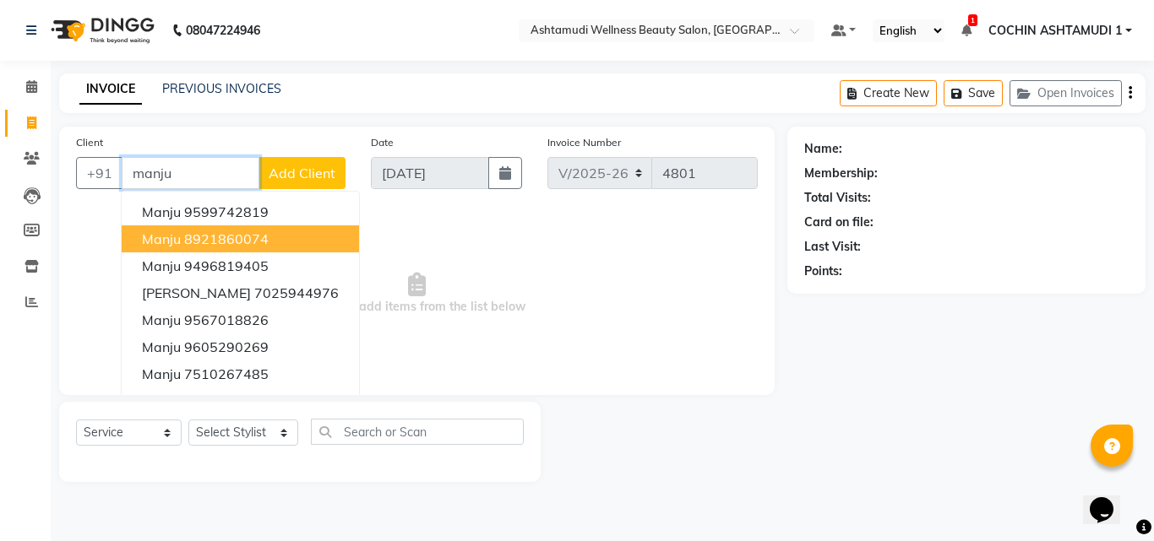
click at [188, 232] on ngb-highlight "8921860074" at bounding box center [226, 239] width 84 height 17
type input "8921860074"
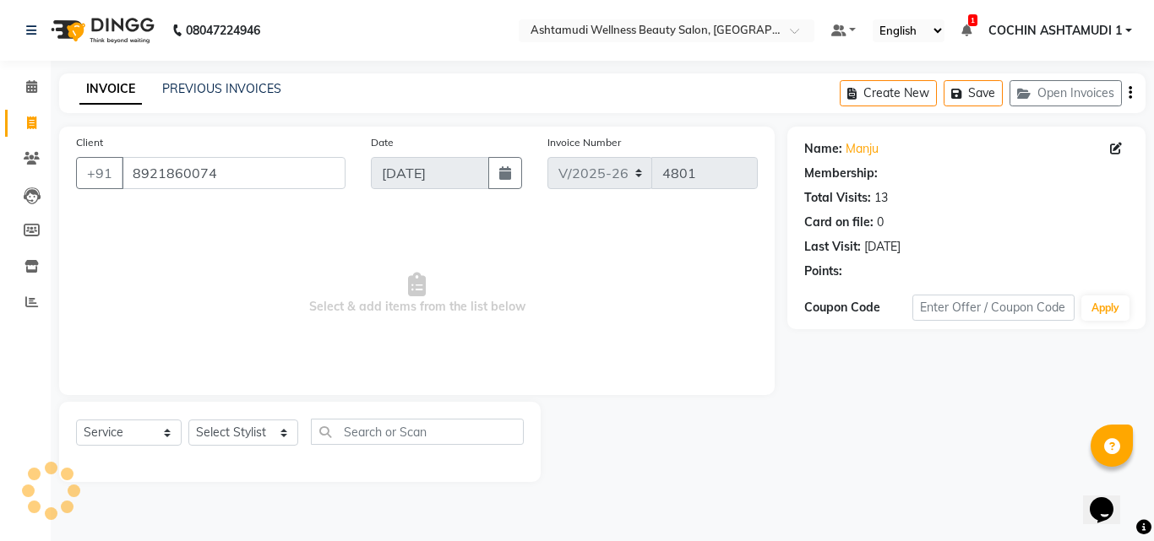
select select "1: Object"
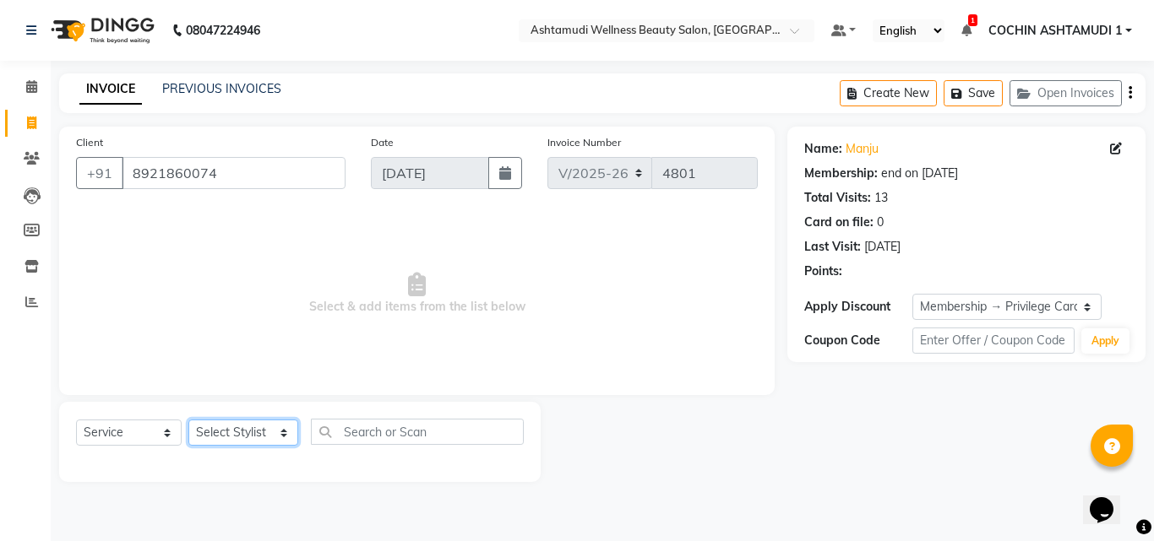
click at [248, 435] on select "Select Stylist [PERSON_NAME](URAJ) [PERSON_NAME] COCHIN ASHTAMUDI Danish [PERSO…" at bounding box center [243, 433] width 110 height 26
select select "45926"
click at [188, 420] on select "Select Stylist [PERSON_NAME](URAJ) [PERSON_NAME] COCHIN ASHTAMUDI Danish [PERSO…" at bounding box center [243, 433] width 110 height 26
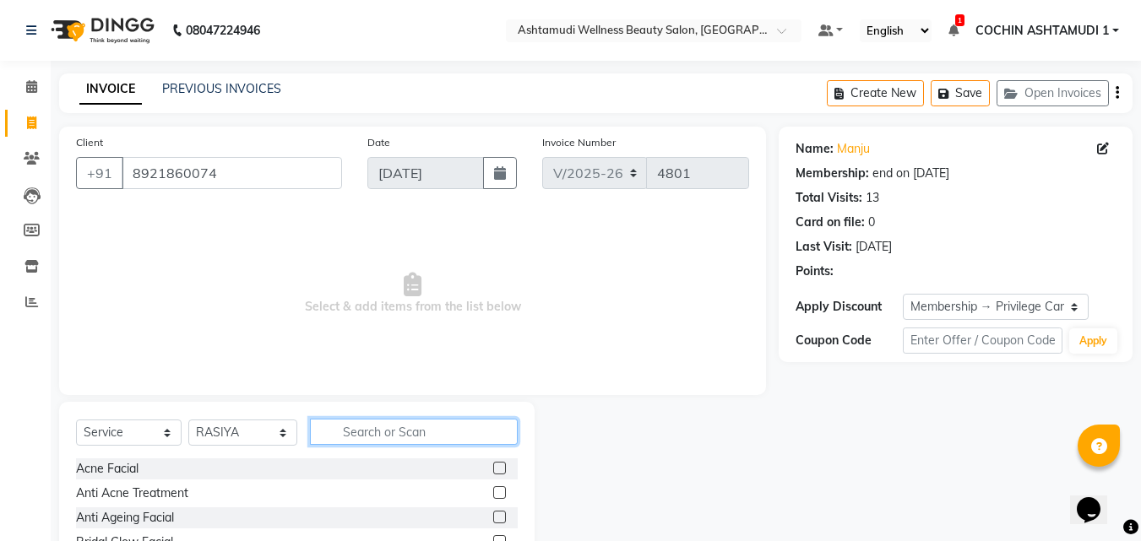
click at [374, 434] on input "text" at bounding box center [414, 432] width 209 height 26
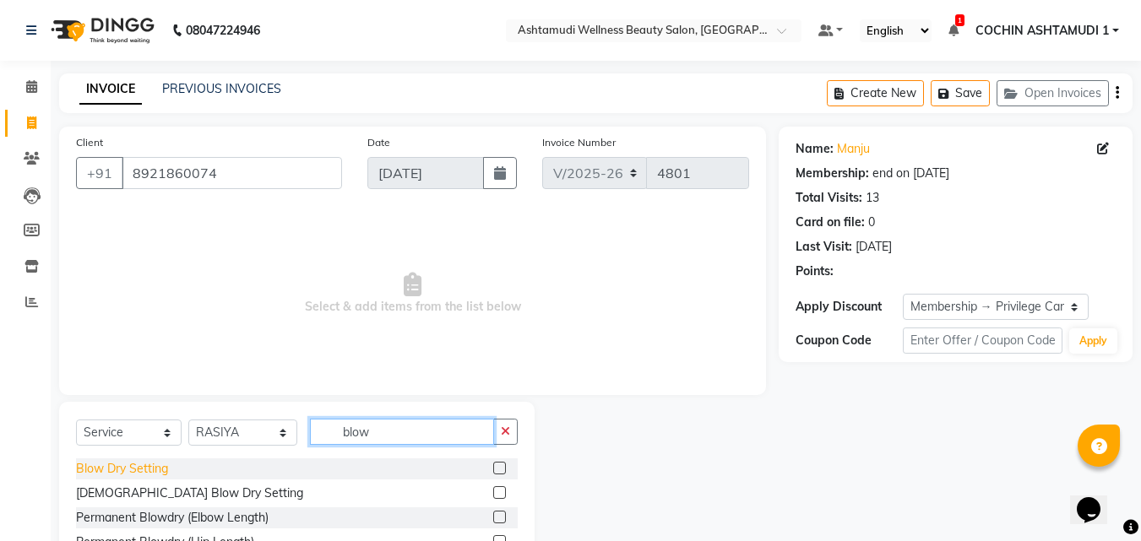
type input "blow"
click at [119, 475] on div "Blow Dry Setting" at bounding box center [122, 469] width 92 height 18
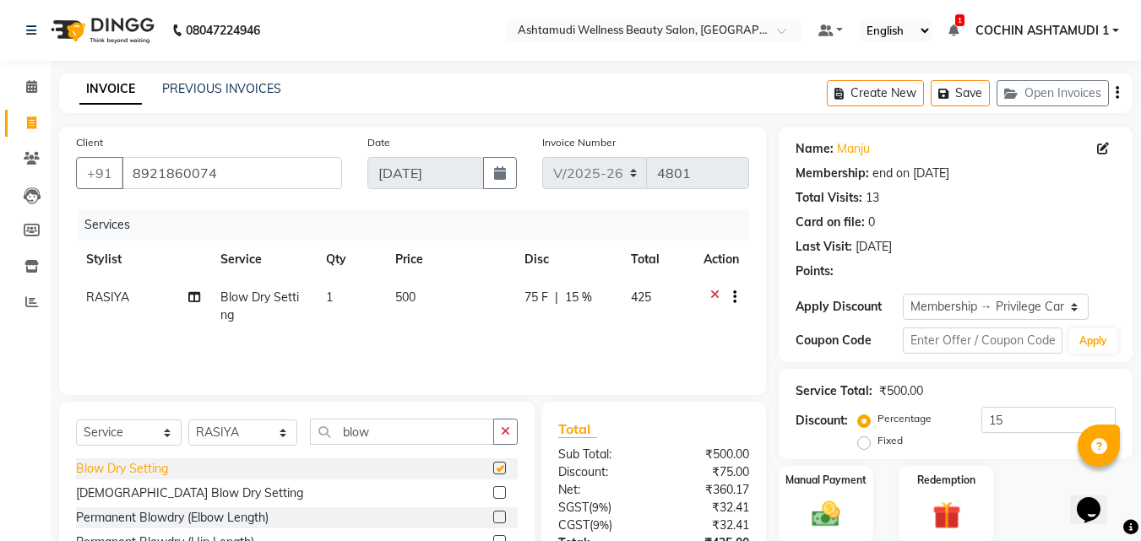
checkbox input "false"
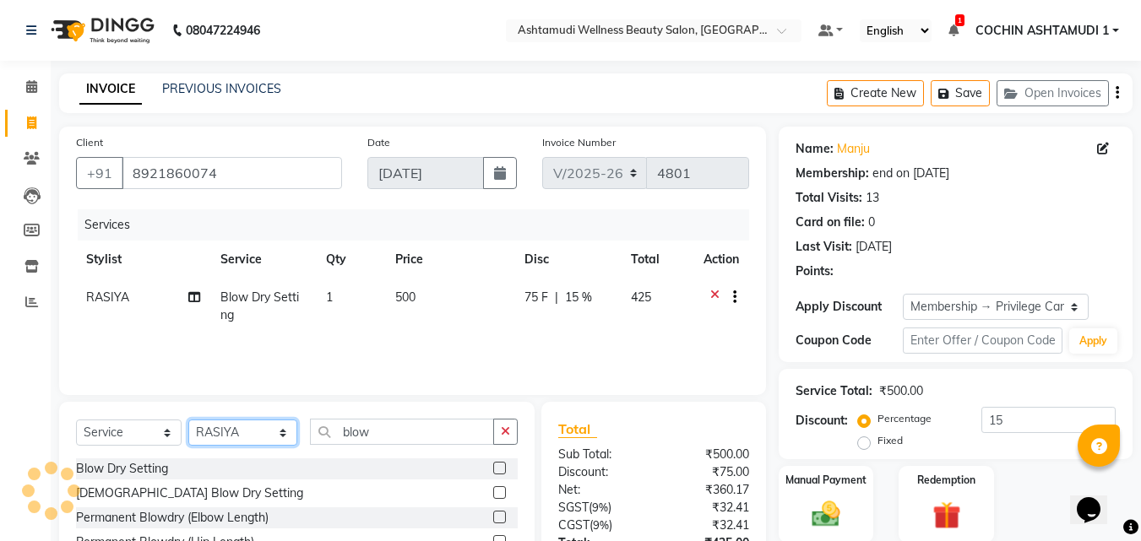
click at [240, 437] on select "Select Stylist [PERSON_NAME](URAJ) [PERSON_NAME] COCHIN ASHTAMUDI Danish [PERSO…" at bounding box center [242, 433] width 109 height 26
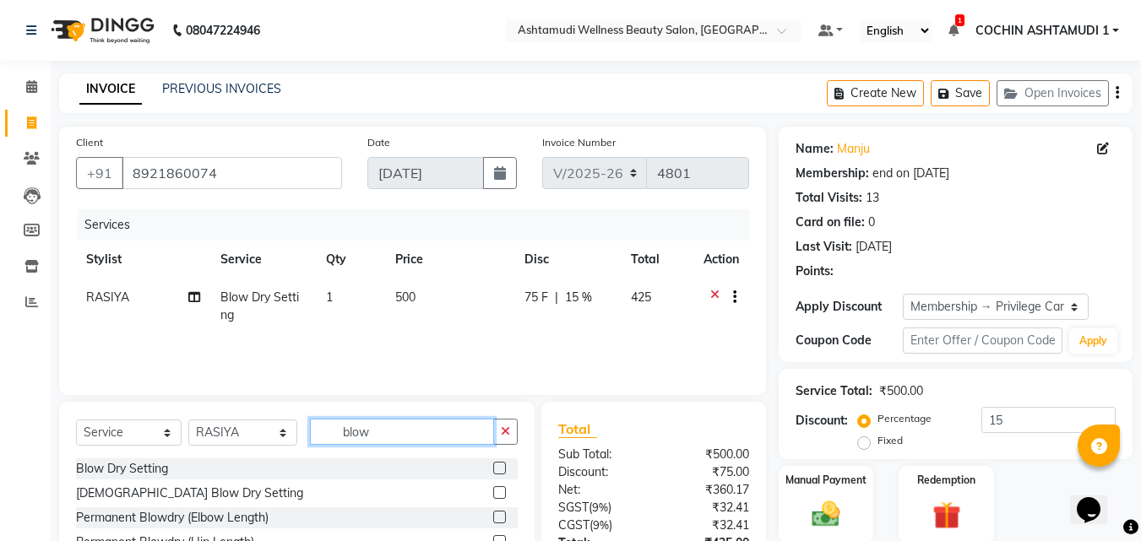
click at [400, 426] on input "blow" at bounding box center [402, 432] width 185 height 26
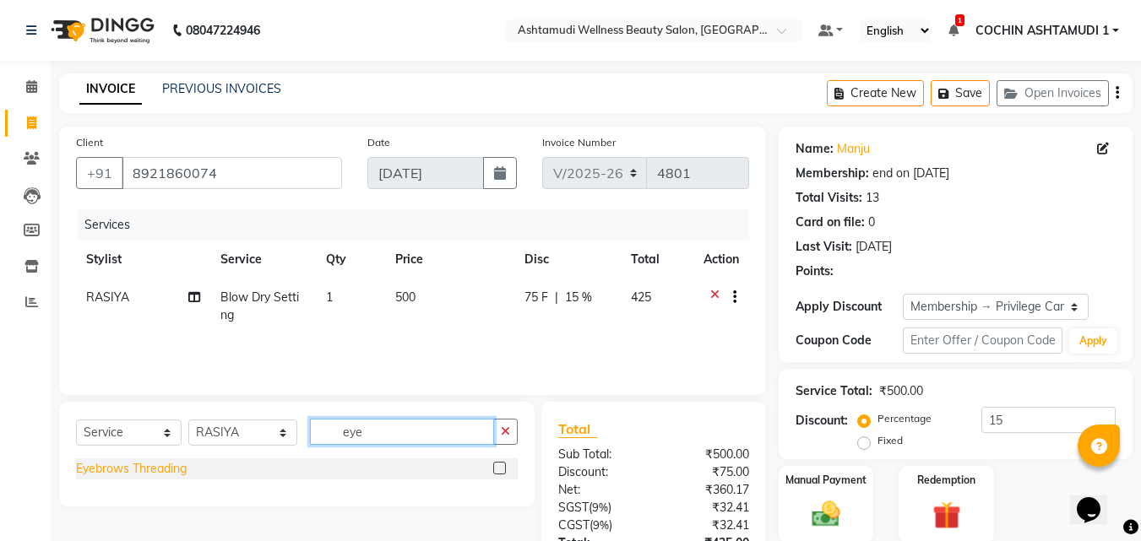
type input "eye"
click at [179, 465] on div "Eyebrows Threading" at bounding box center [131, 469] width 111 height 18
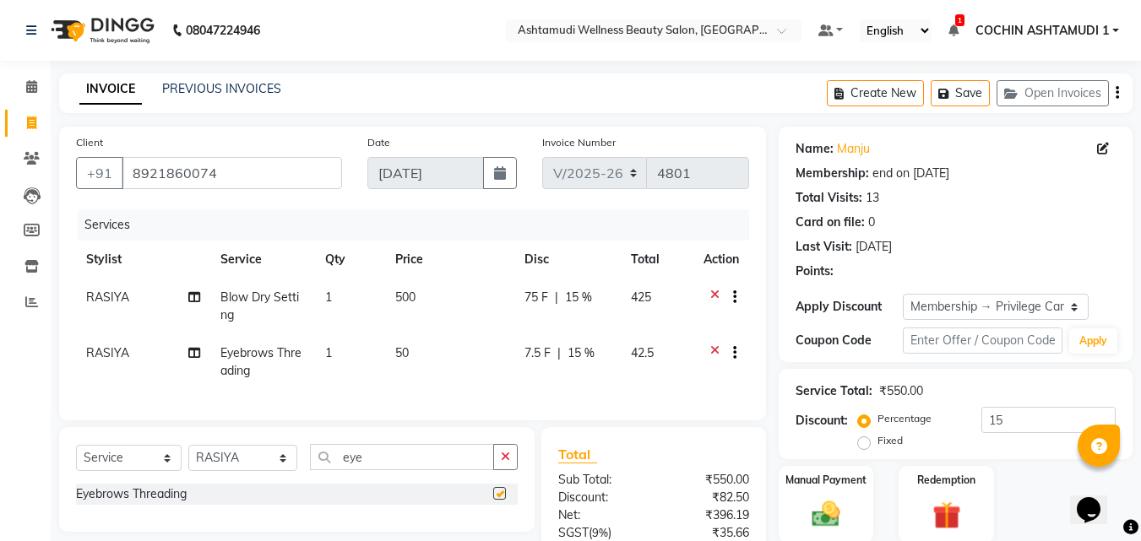
checkbox input "false"
click at [389, 471] on input "eye" at bounding box center [402, 457] width 185 height 26
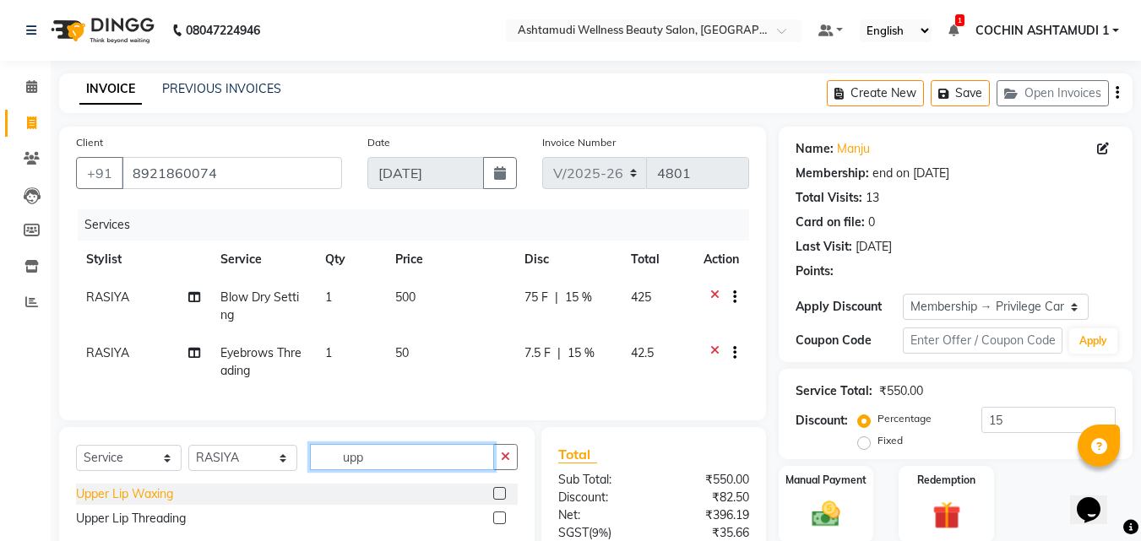
type input "upp"
click at [106, 503] on div "Upper Lip Waxing" at bounding box center [124, 495] width 97 height 18
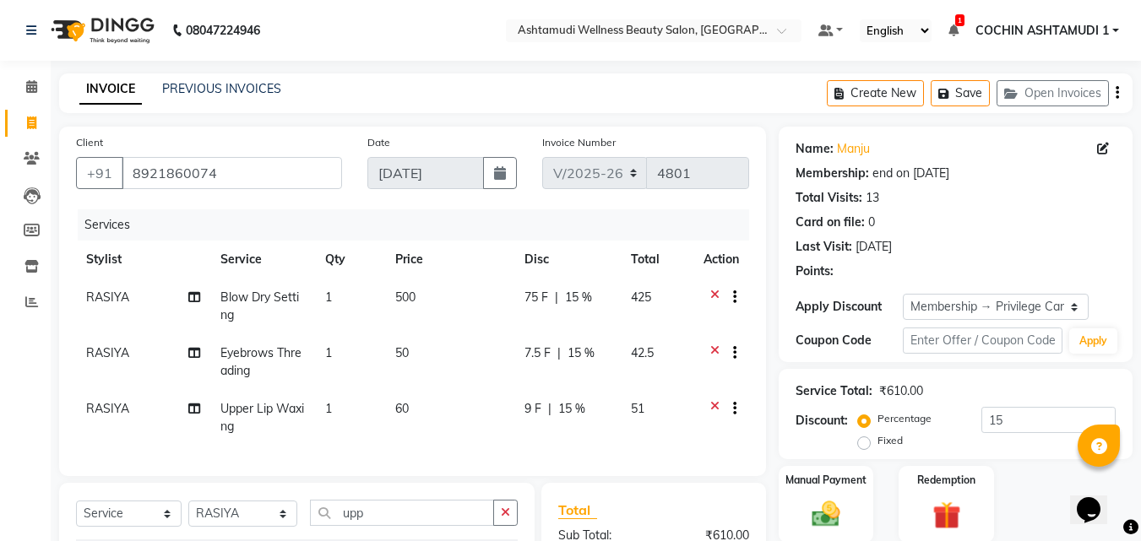
checkbox input "false"
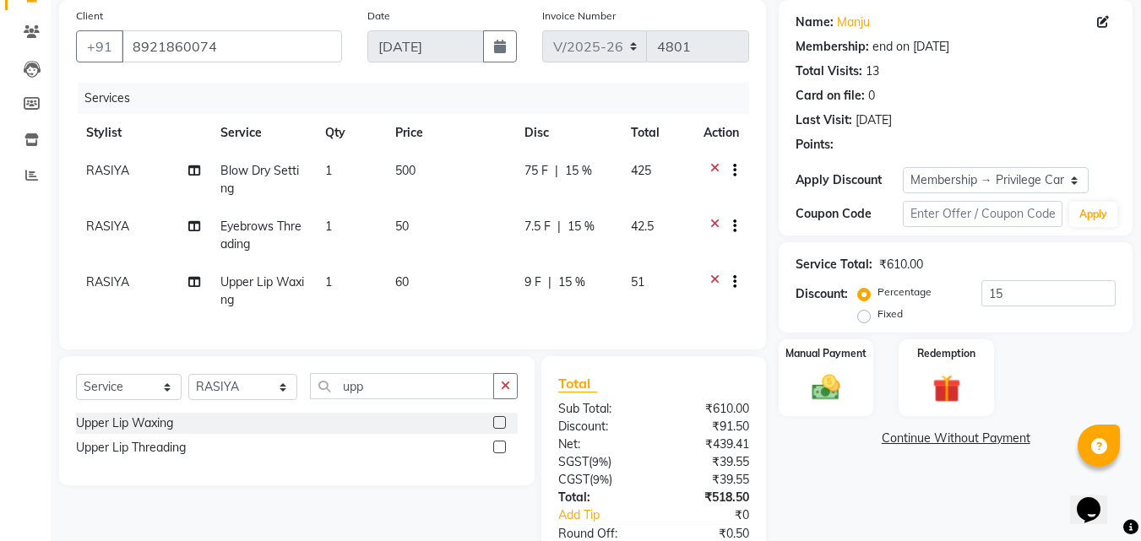
scroll to position [246, 0]
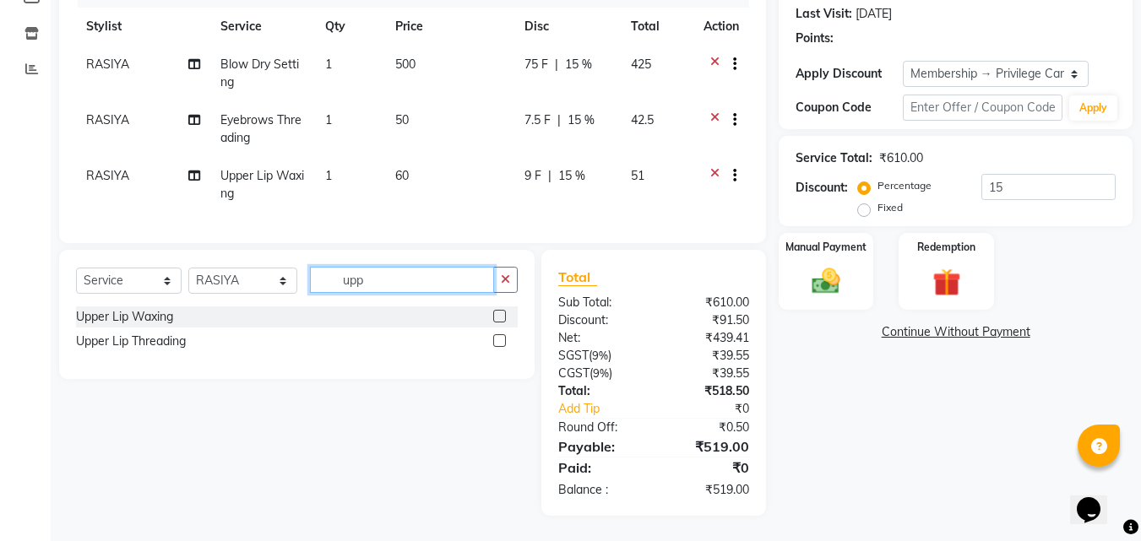
click at [370, 284] on input "upp" at bounding box center [402, 280] width 185 height 26
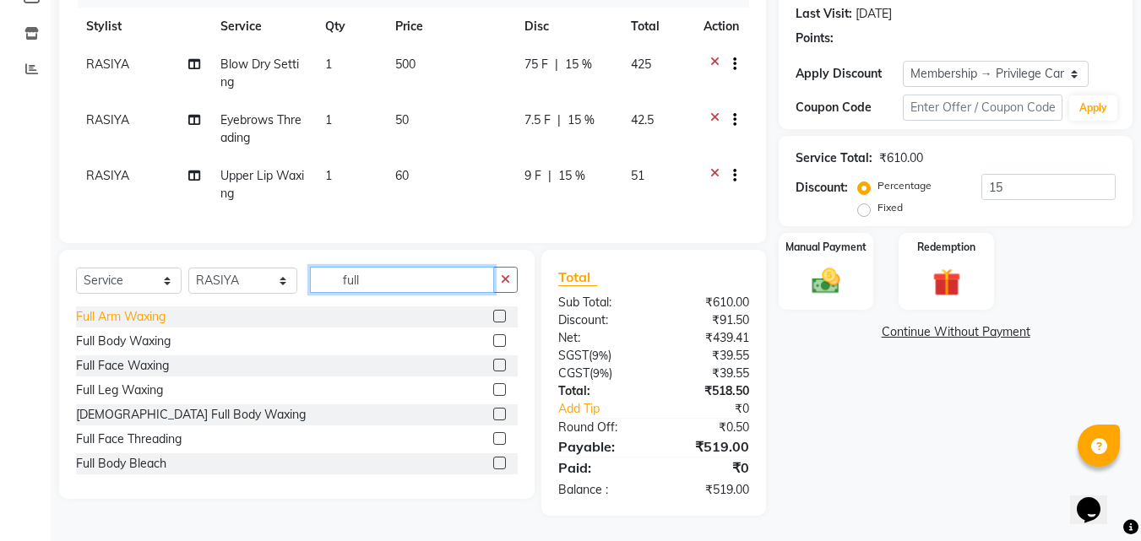
type input "full"
click at [109, 315] on div "Full Arm Waxing" at bounding box center [121, 317] width 90 height 18
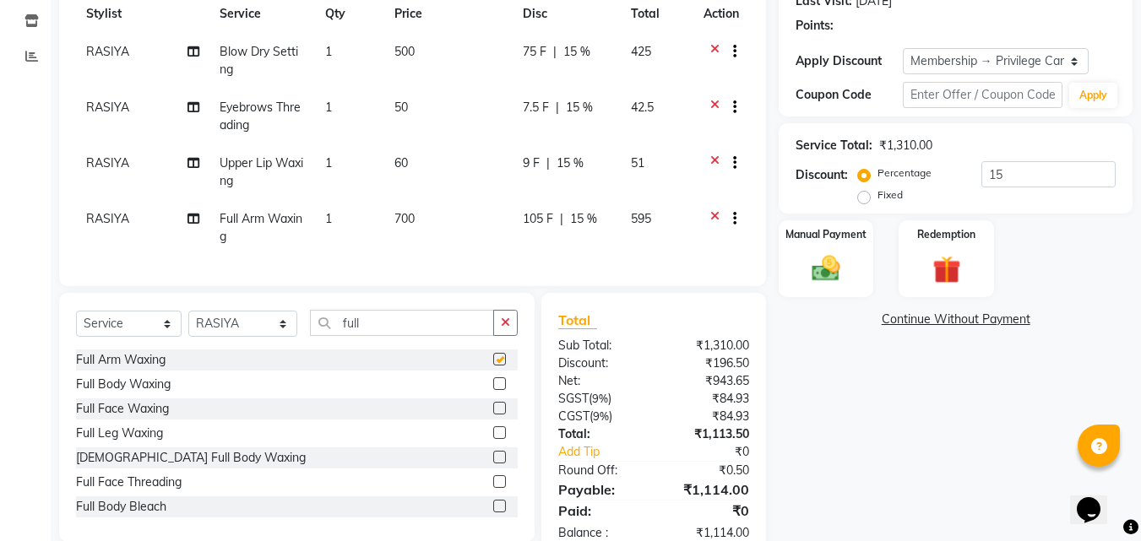
checkbox input "false"
click at [103, 443] on div "Full Leg Waxing" at bounding box center [119, 434] width 87 height 18
checkbox input "false"
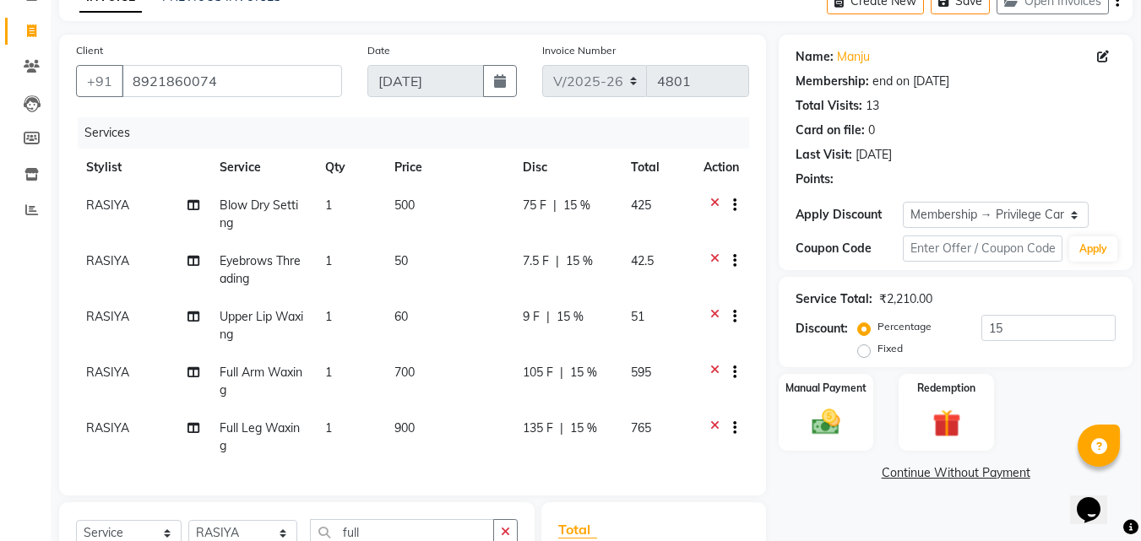
scroll to position [169, 0]
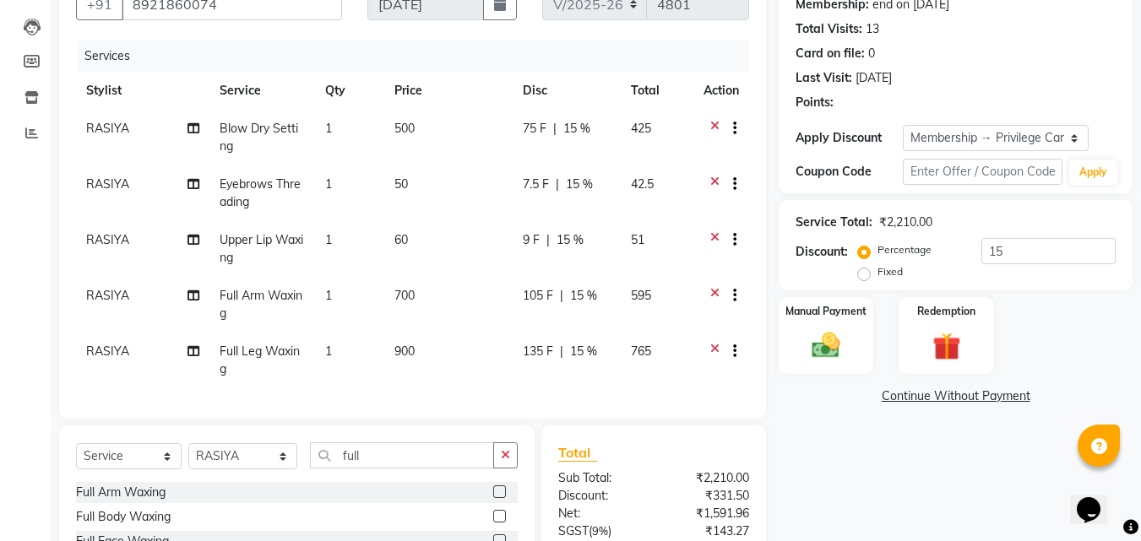
click at [713, 236] on icon at bounding box center [714, 241] width 9 height 21
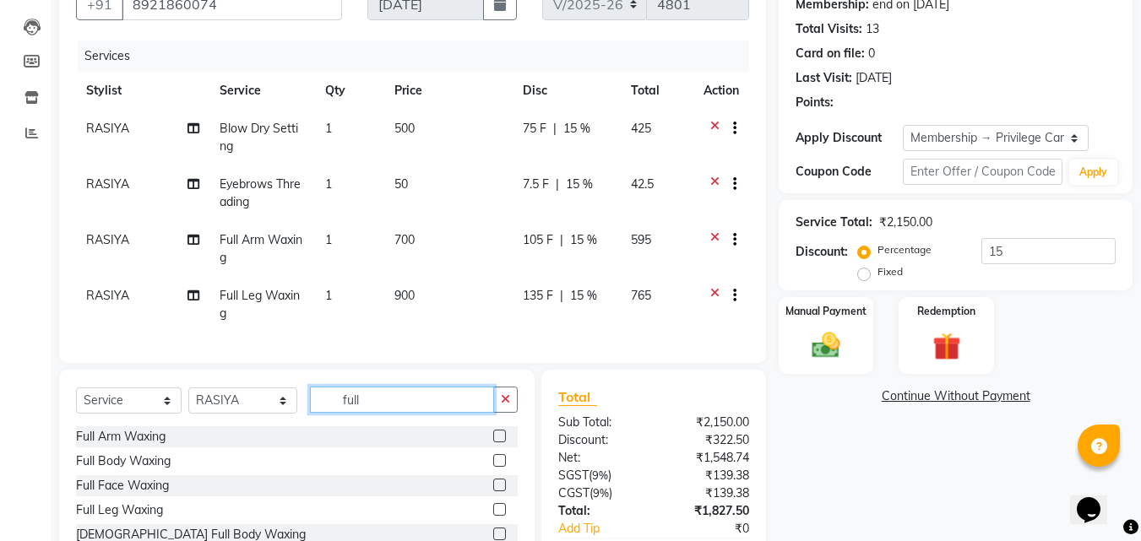
click at [378, 409] on input "full" at bounding box center [402, 400] width 185 height 26
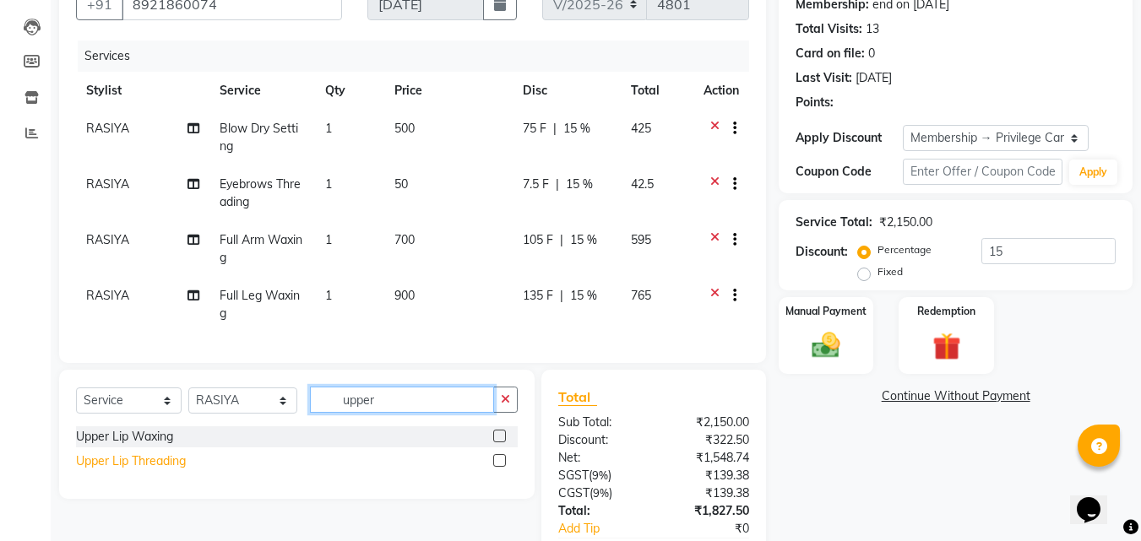
type input "upper"
click at [148, 471] on div "Upper Lip Threading" at bounding box center [131, 462] width 110 height 18
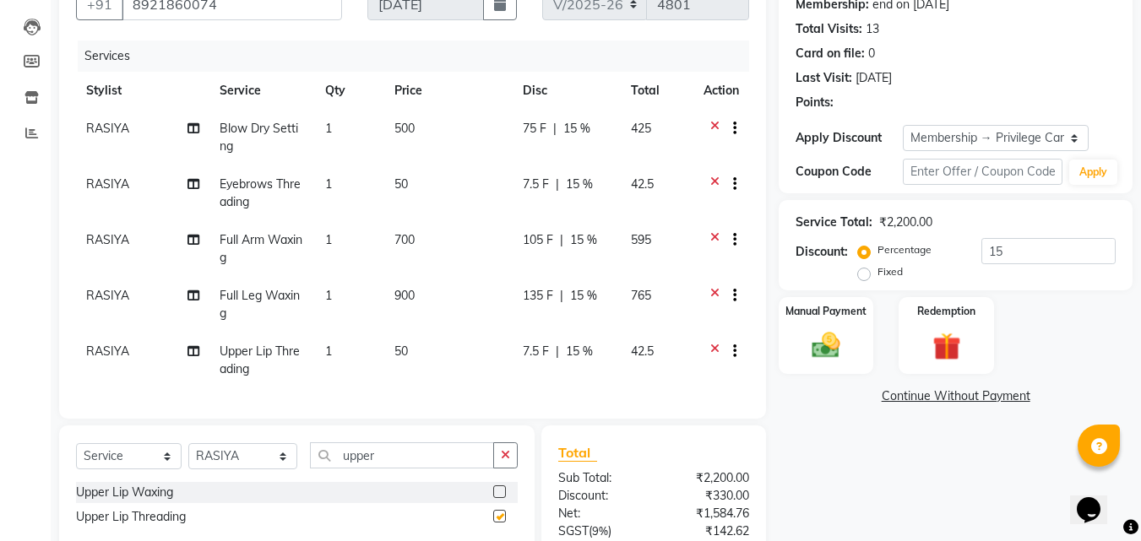
checkbox input "false"
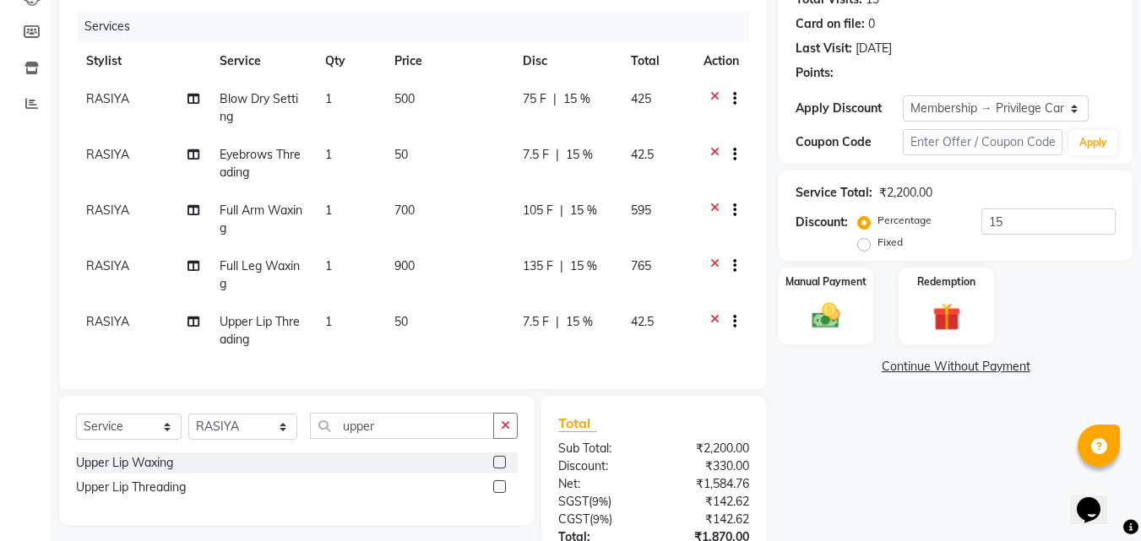
scroll to position [340, 0]
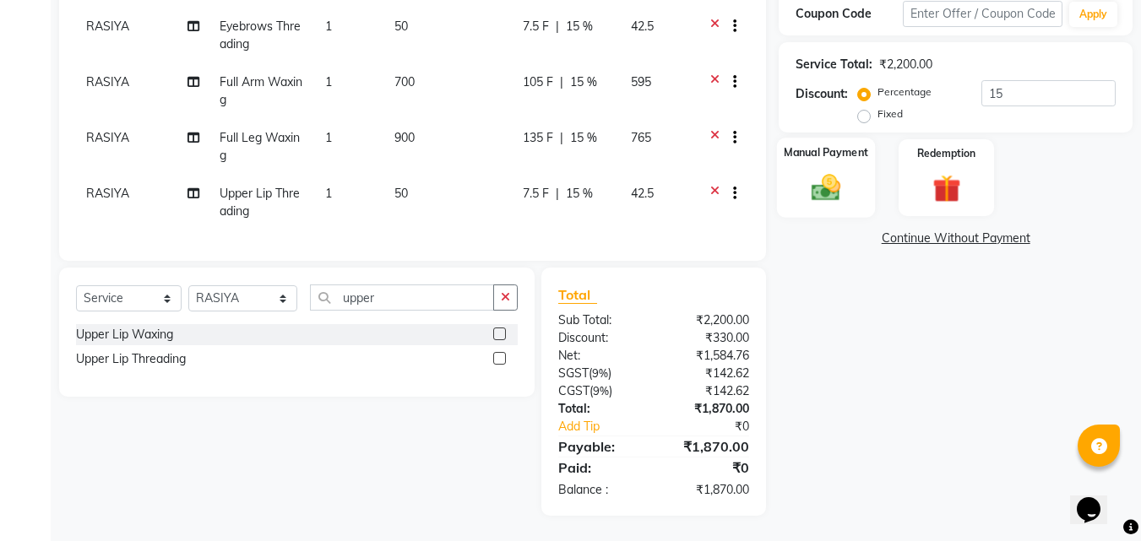
click at [836, 177] on img at bounding box center [825, 188] width 47 height 34
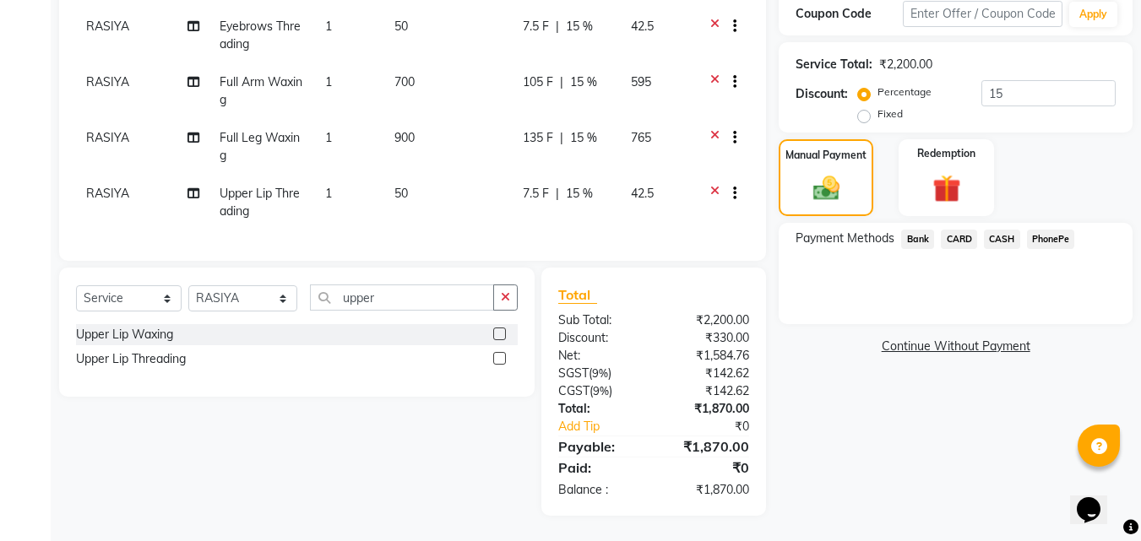
click at [1057, 233] on span "PhonePe" at bounding box center [1051, 239] width 48 height 19
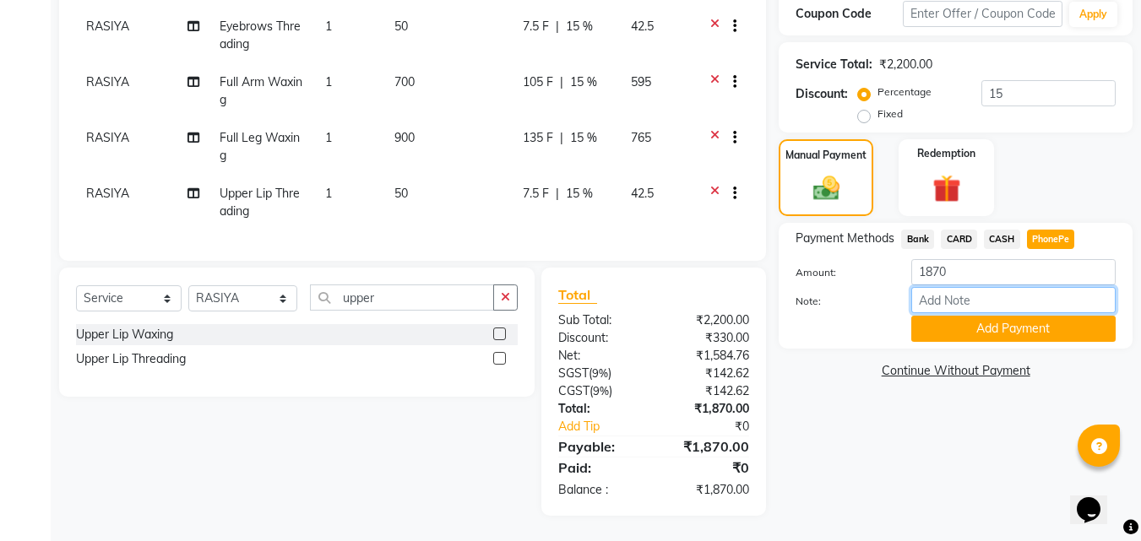
click at [989, 292] on input "Note:" at bounding box center [1013, 300] width 204 height 26
type input "Aiswarya"
click at [1007, 316] on button "Add Payment" at bounding box center [1013, 329] width 204 height 26
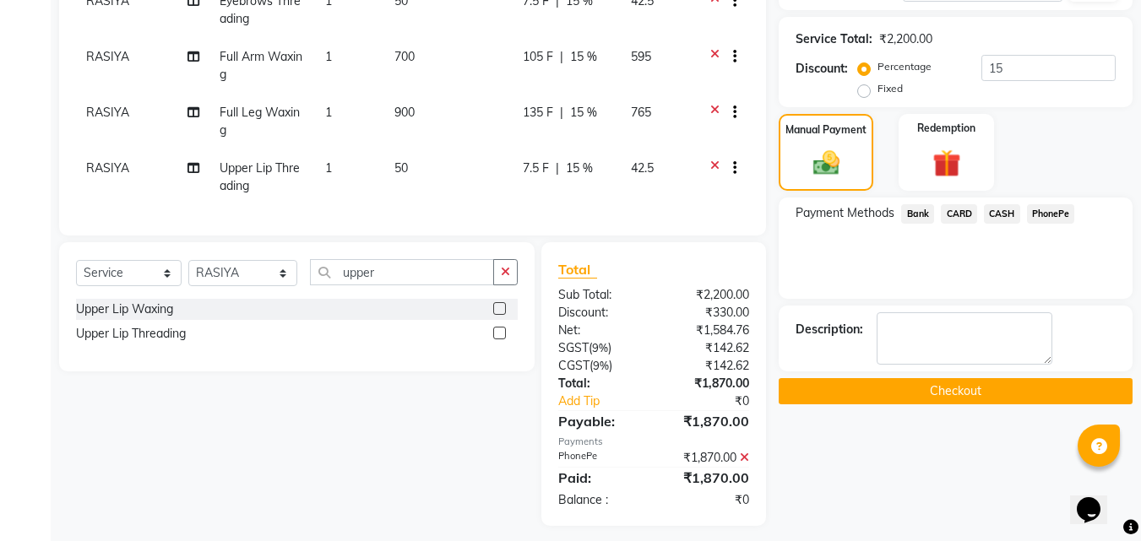
scroll to position [375, 0]
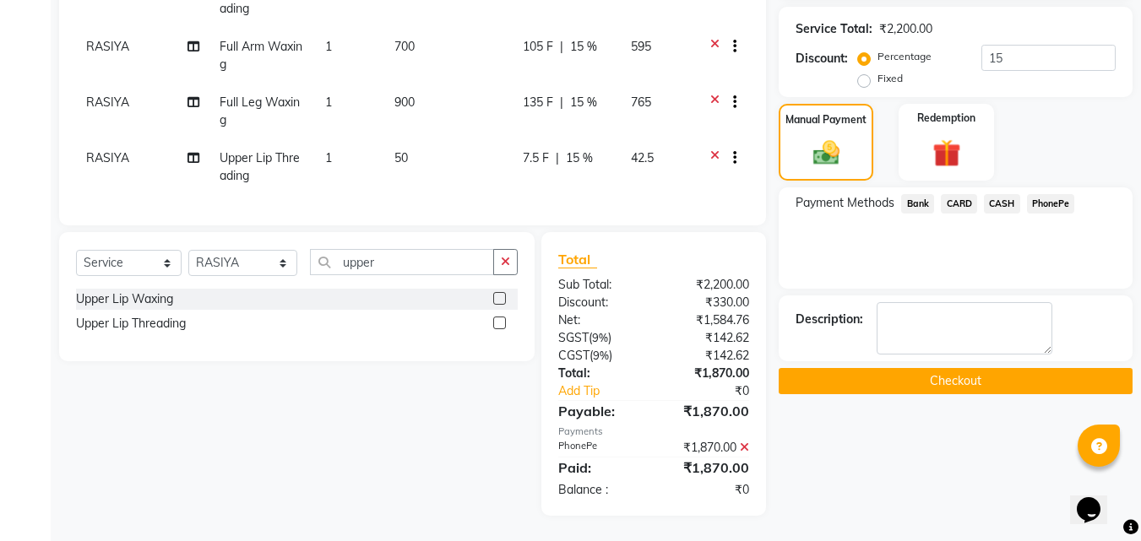
click at [964, 368] on button "Checkout" at bounding box center [956, 381] width 354 height 26
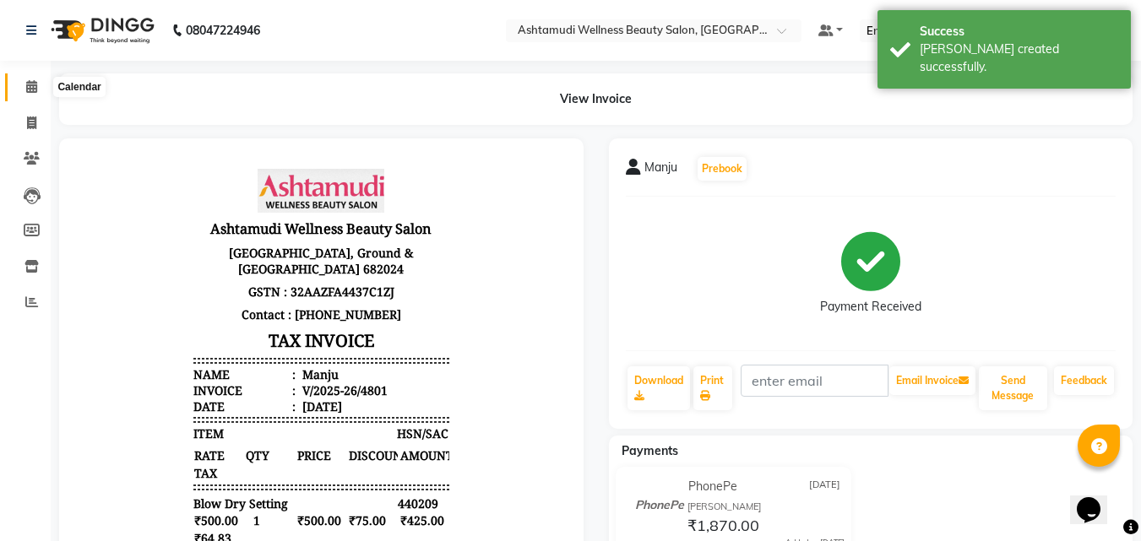
click at [24, 82] on span at bounding box center [32, 87] width 30 height 19
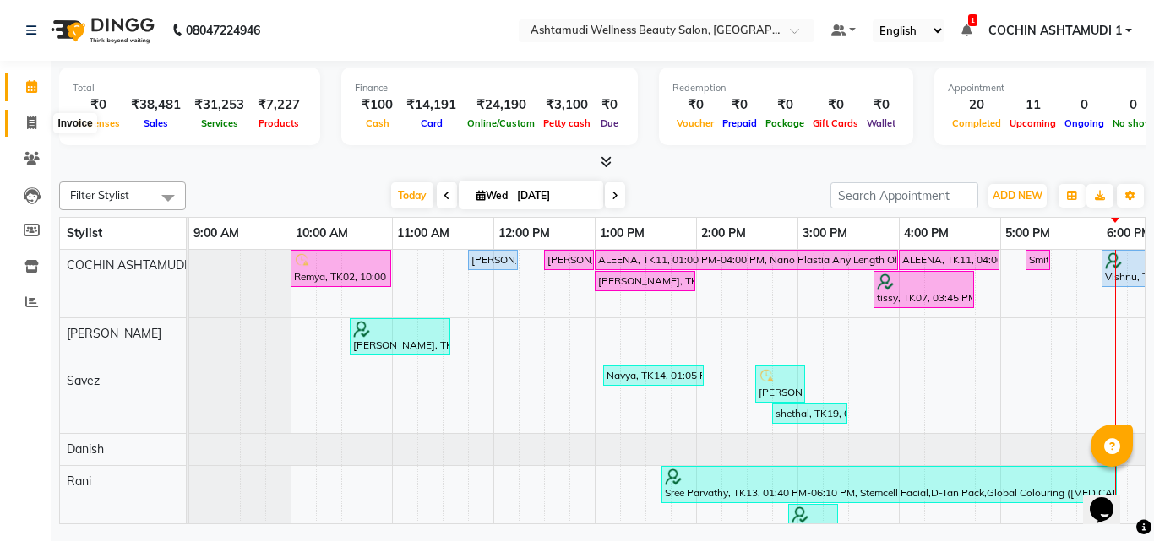
click at [30, 122] on icon at bounding box center [31, 123] width 9 height 13
select select "service"
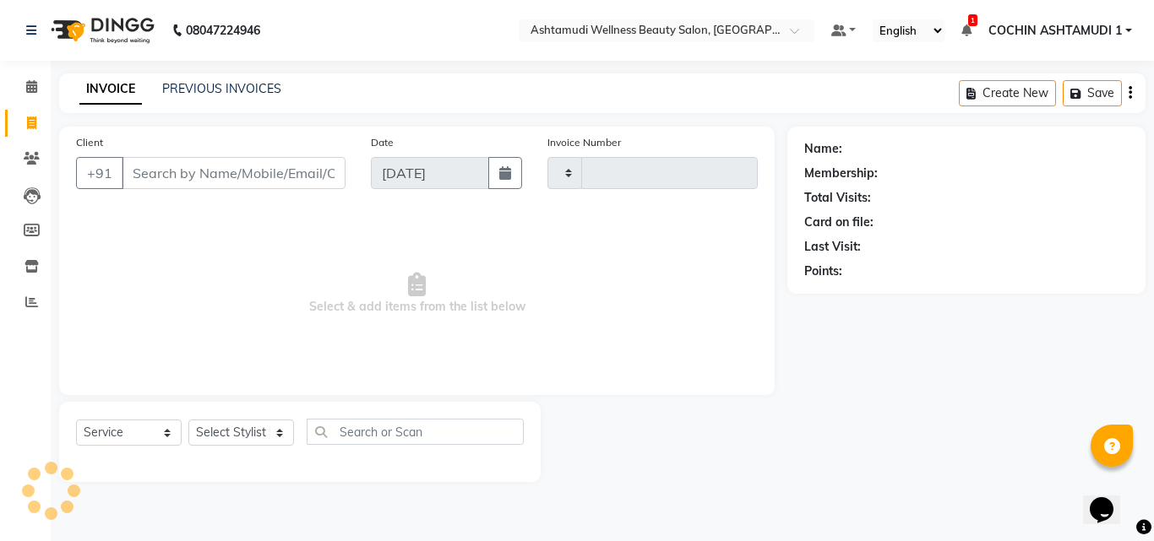
type input "4802"
select select "4632"
click at [149, 173] on input "Client" at bounding box center [234, 173] width 224 height 32
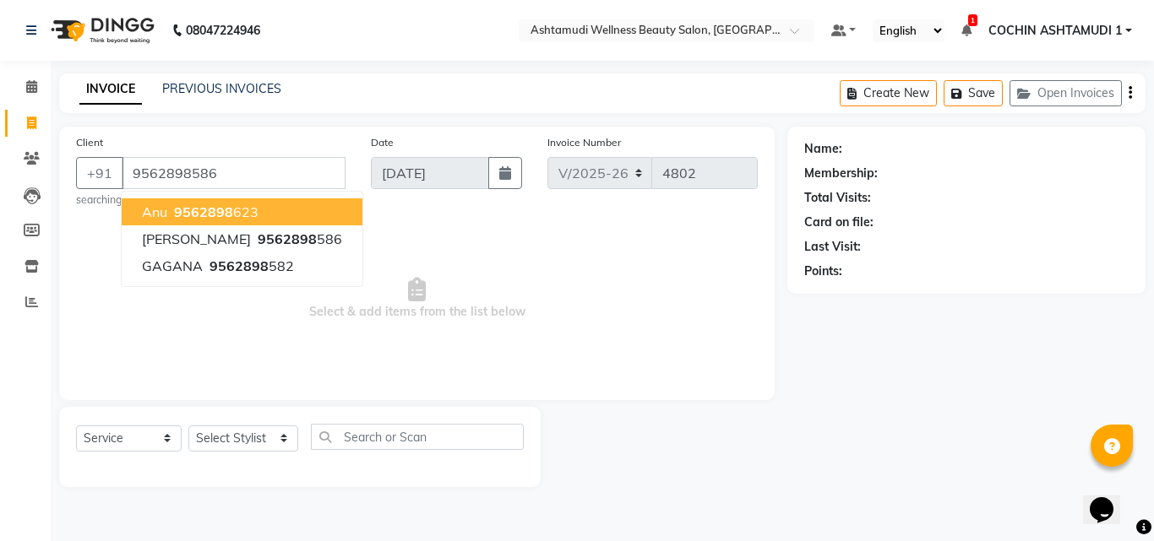
type input "9562898586"
click at [473, 325] on span "Select & add items from the list below" at bounding box center [417, 299] width 682 height 169
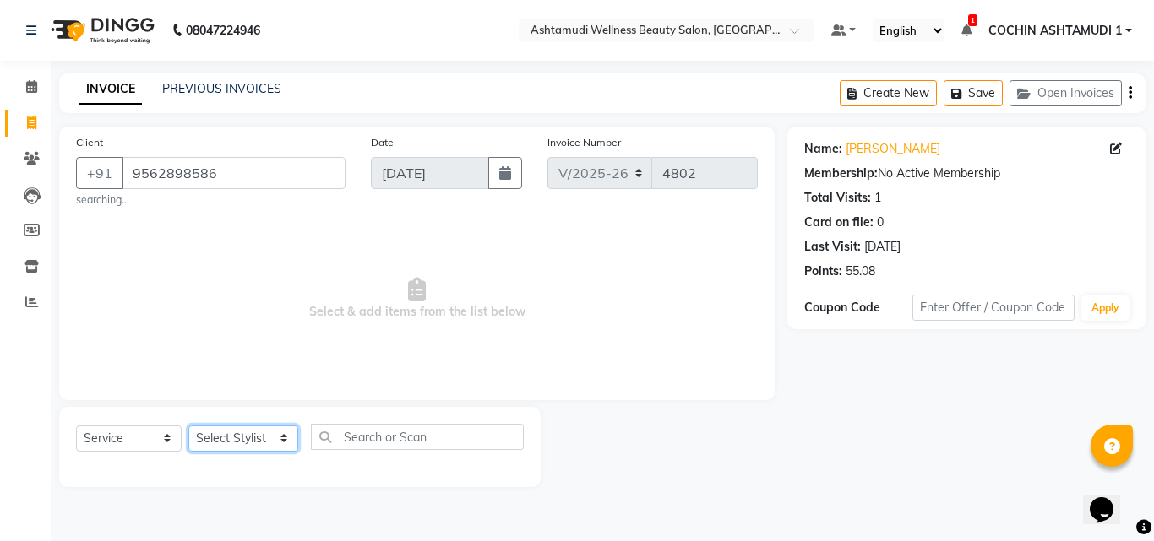
click at [244, 438] on select "Select Stylist [PERSON_NAME](URAJ) [PERSON_NAME] COCHIN ASHTAMUDI Danish [PERSO…" at bounding box center [243, 439] width 110 height 26
select select "80731"
click at [188, 426] on select "Select Stylist [PERSON_NAME](URAJ) [PERSON_NAME] COCHIN ASHTAMUDI Danish [PERSO…" at bounding box center [243, 439] width 110 height 26
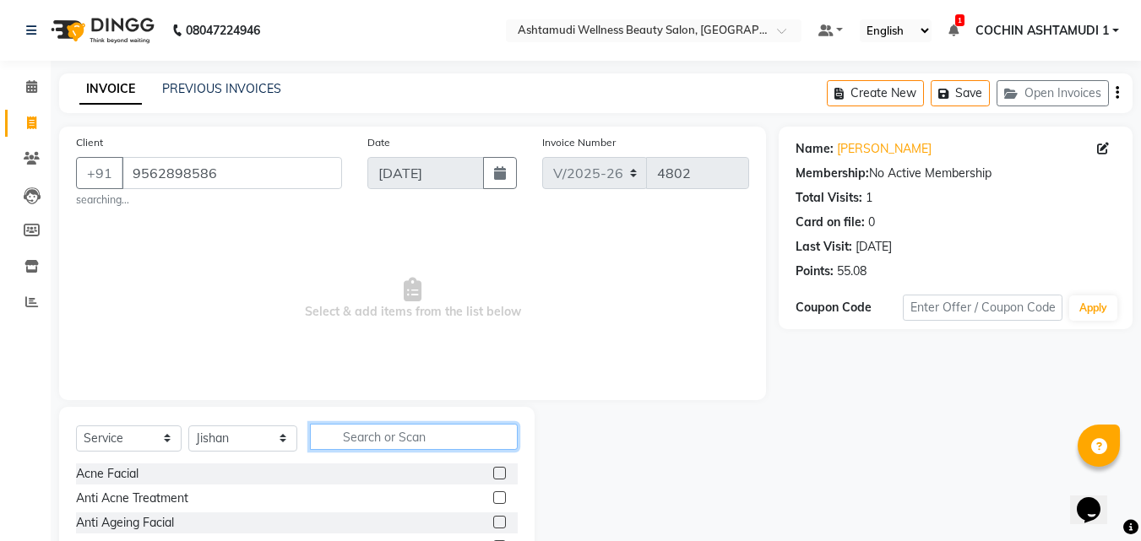
click at [368, 437] on input "text" at bounding box center [414, 437] width 209 height 26
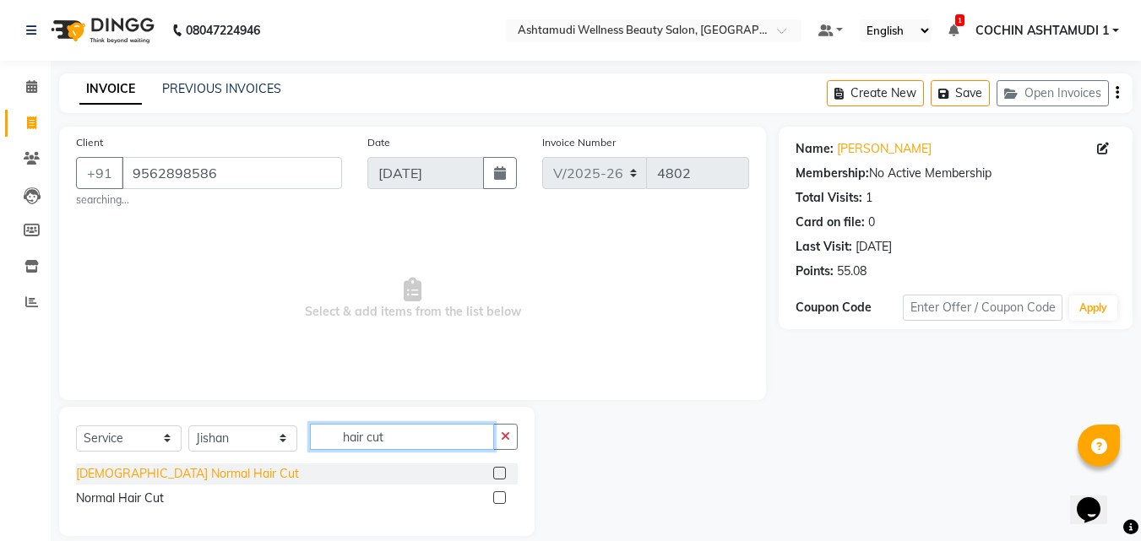
type input "hair cut"
click at [176, 471] on div "[DEMOGRAPHIC_DATA] Normal Hair Cut" at bounding box center [187, 474] width 223 height 18
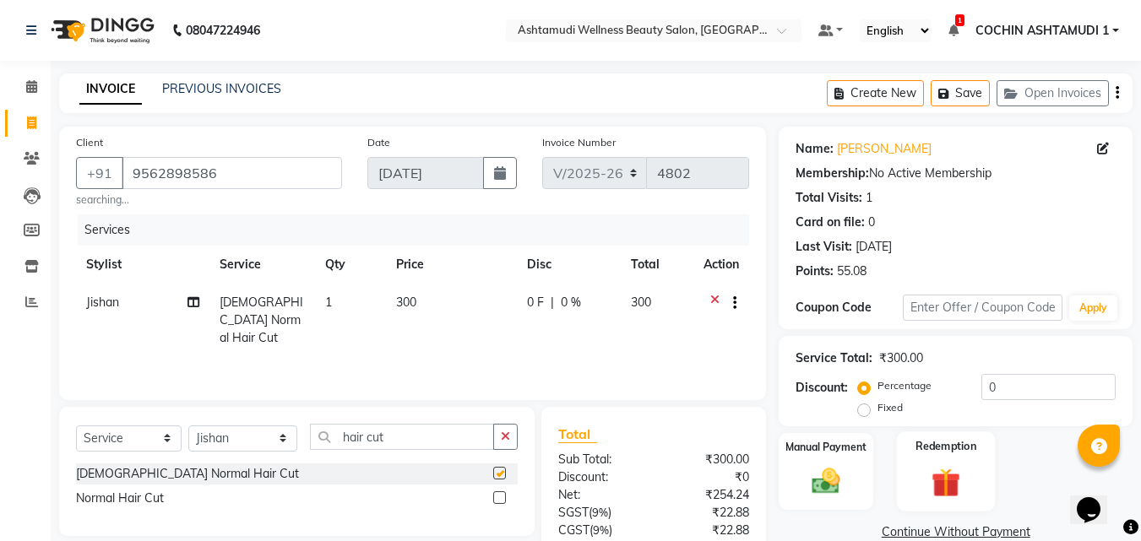
checkbox input "false"
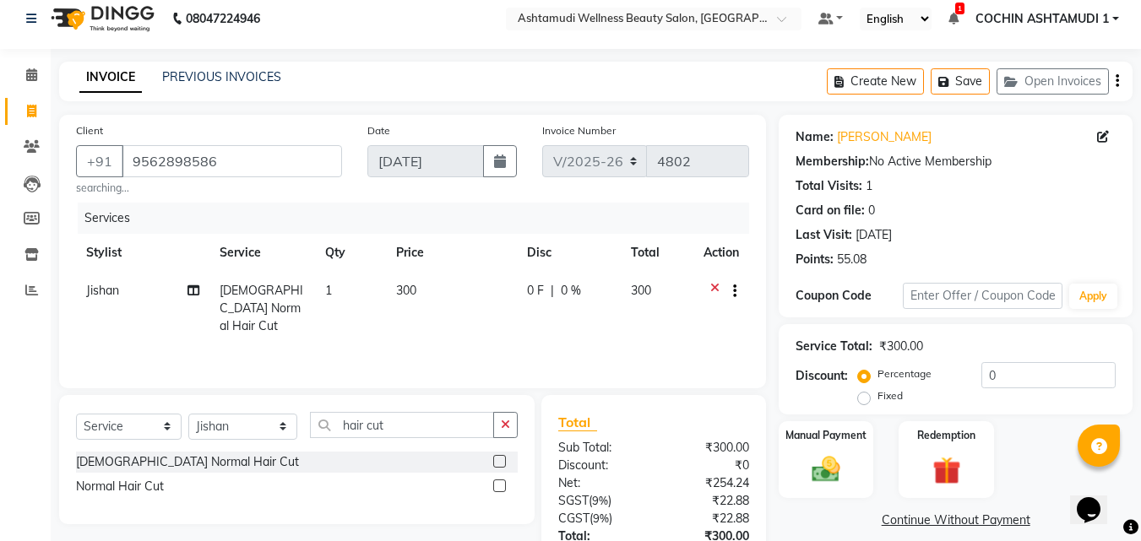
scroll to position [139, 0]
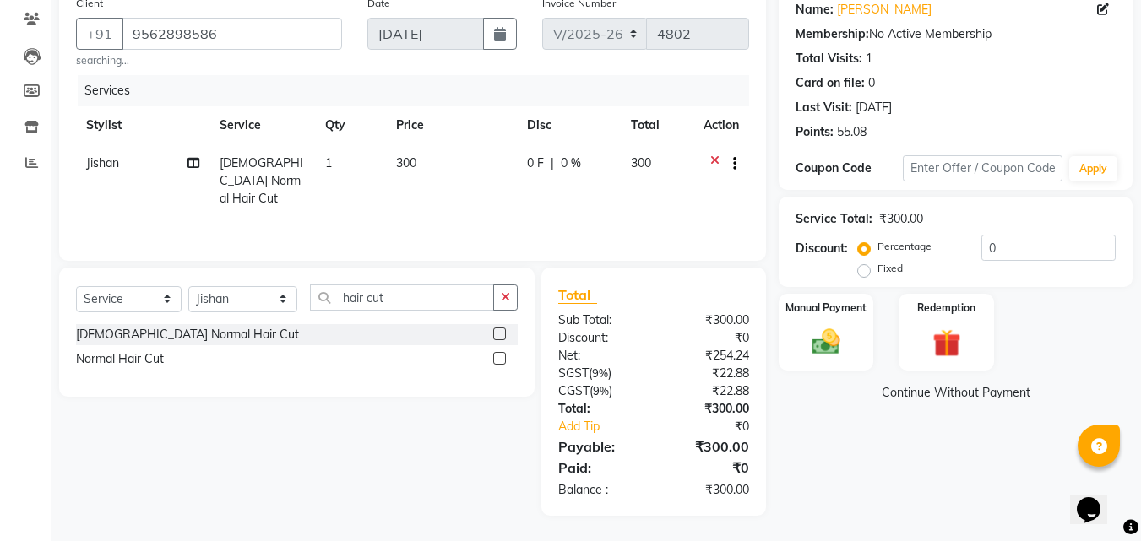
drag, startPoint x: 840, startPoint y: 333, endPoint x: 1016, endPoint y: 356, distance: 177.2
click at [838, 333] on img at bounding box center [826, 342] width 46 height 32
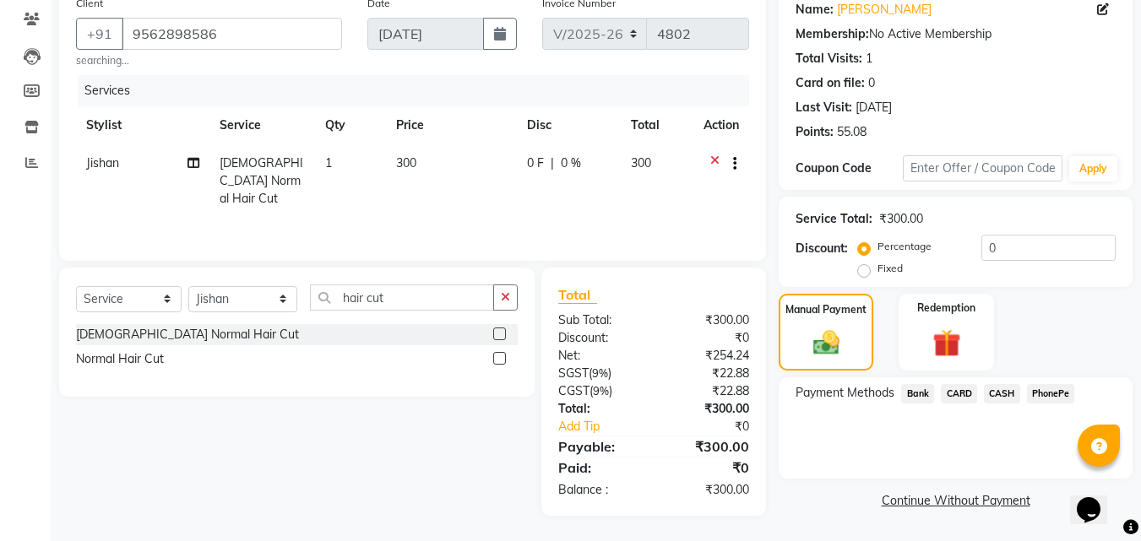
click at [1042, 392] on span "PhonePe" at bounding box center [1051, 393] width 48 height 19
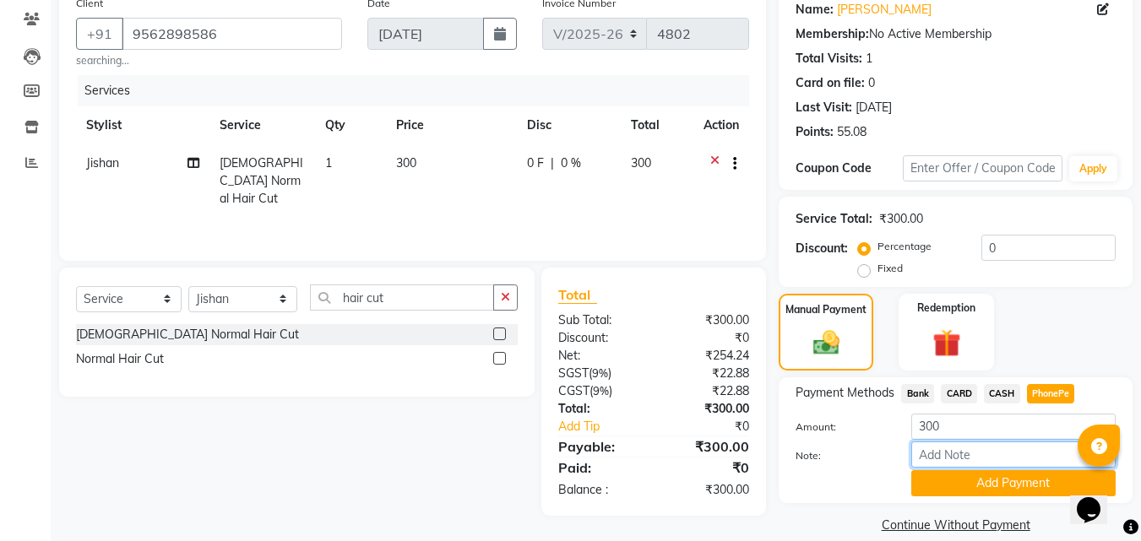
click at [992, 451] on input "Note:" at bounding box center [1013, 455] width 204 height 26
type input "[PERSON_NAME]"
click at [982, 487] on button "Add Payment" at bounding box center [1013, 484] width 204 height 26
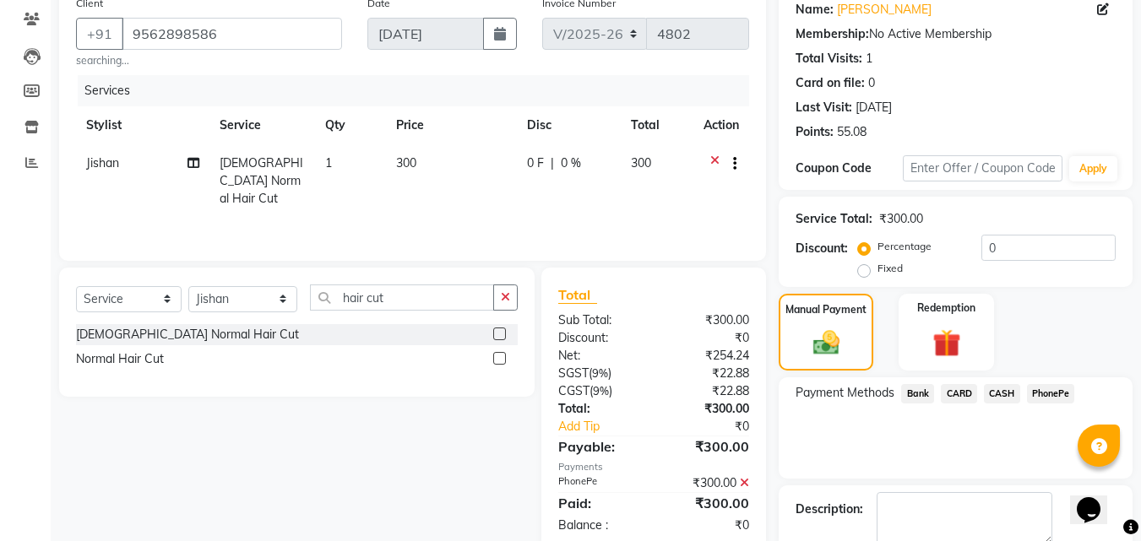
scroll to position [208, 0]
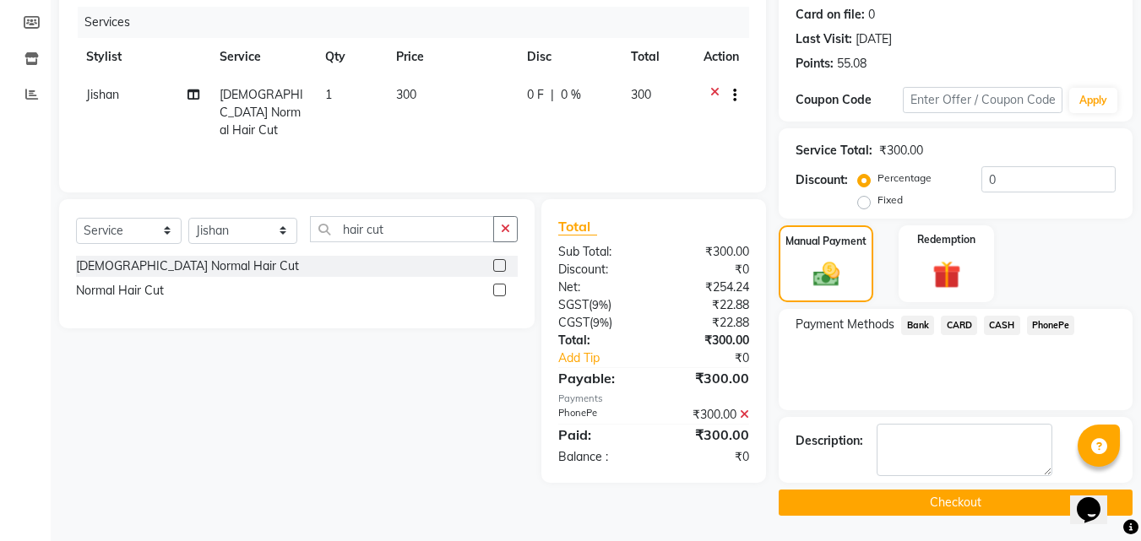
click at [965, 498] on button "Checkout" at bounding box center [956, 503] width 354 height 26
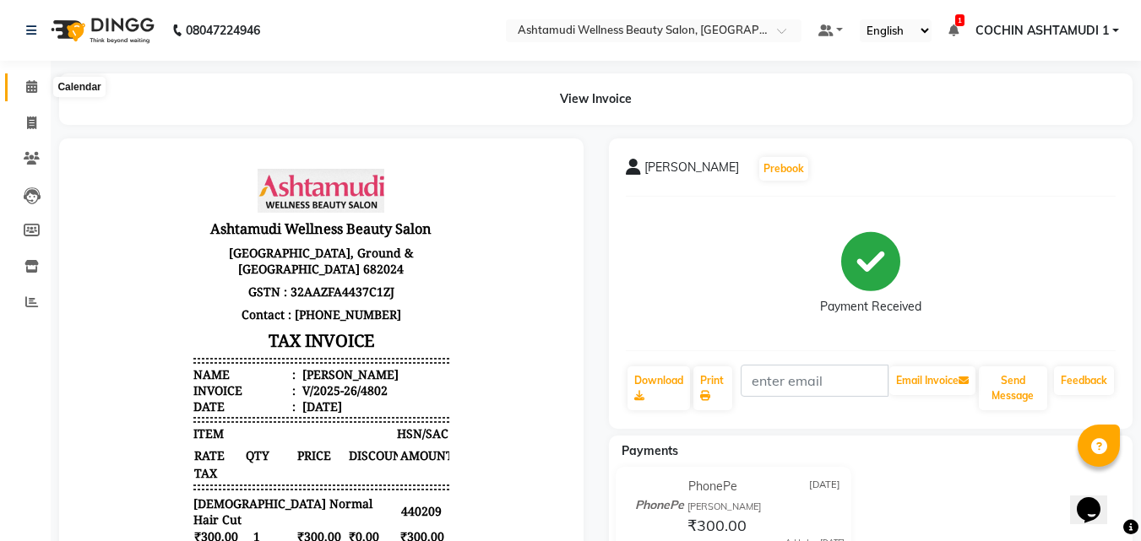
click at [23, 82] on span at bounding box center [32, 87] width 30 height 19
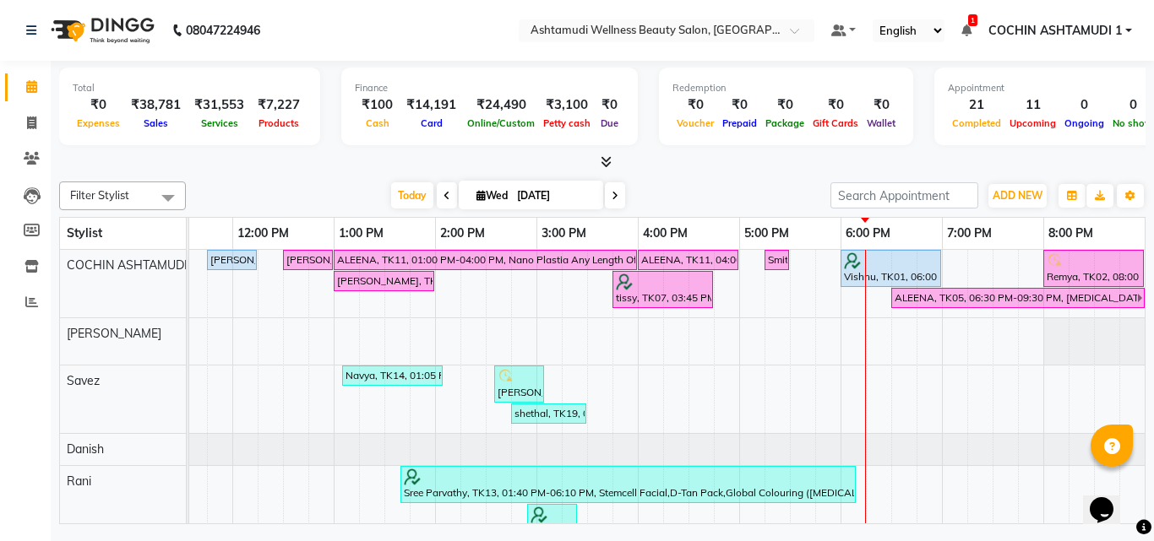
scroll to position [0, 274]
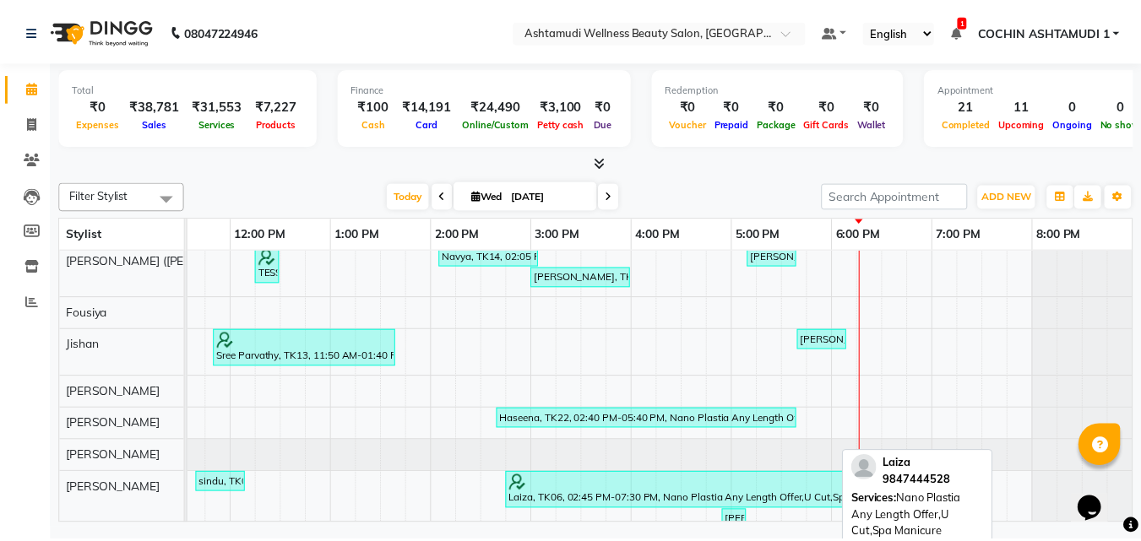
scroll to position [515, 0]
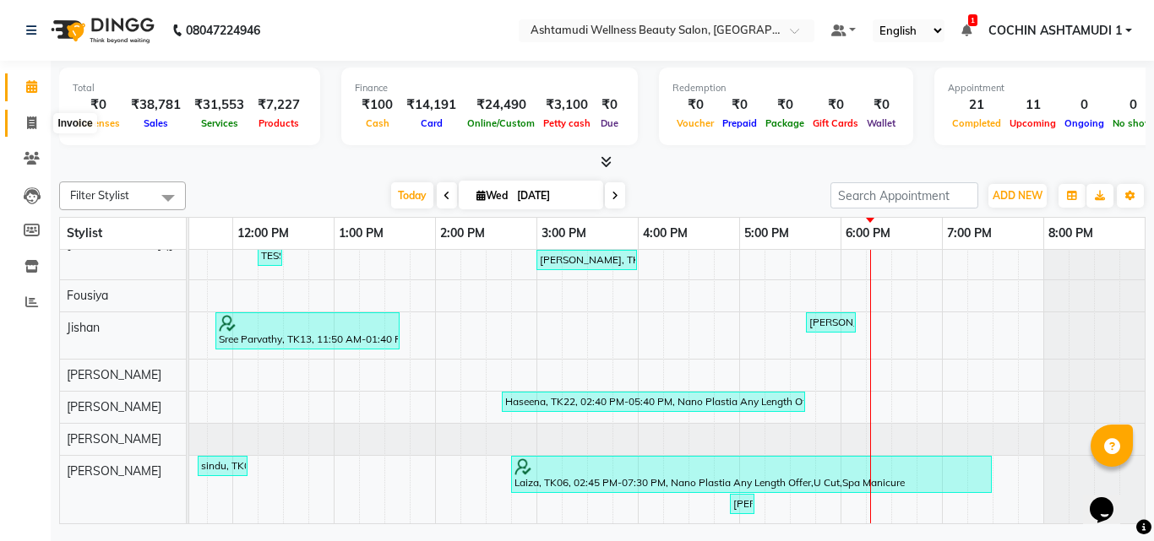
click at [36, 127] on icon at bounding box center [31, 123] width 9 height 13
select select "service"
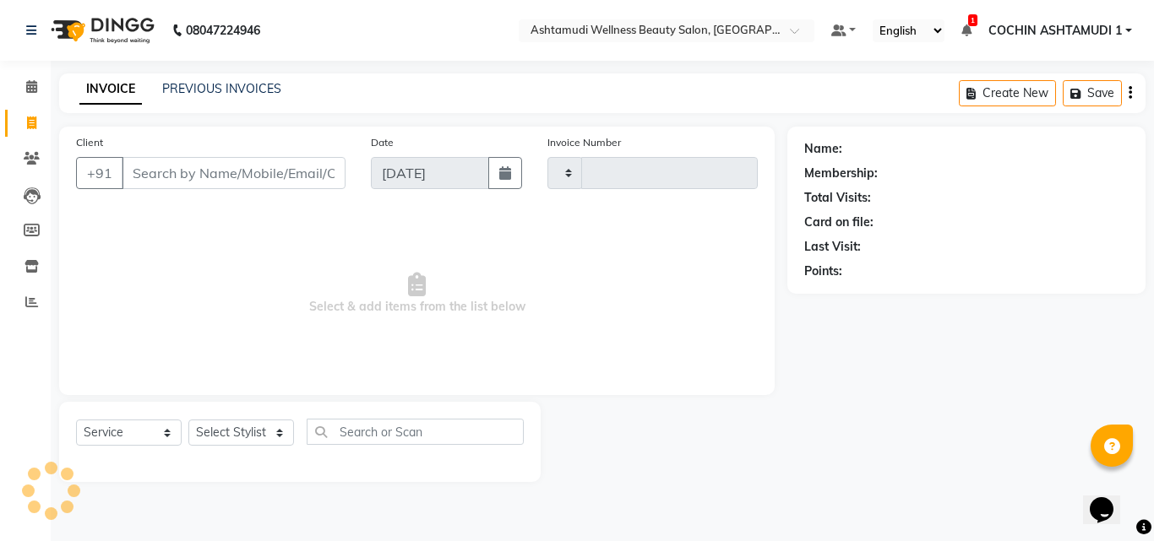
type input "4803"
select select "4632"
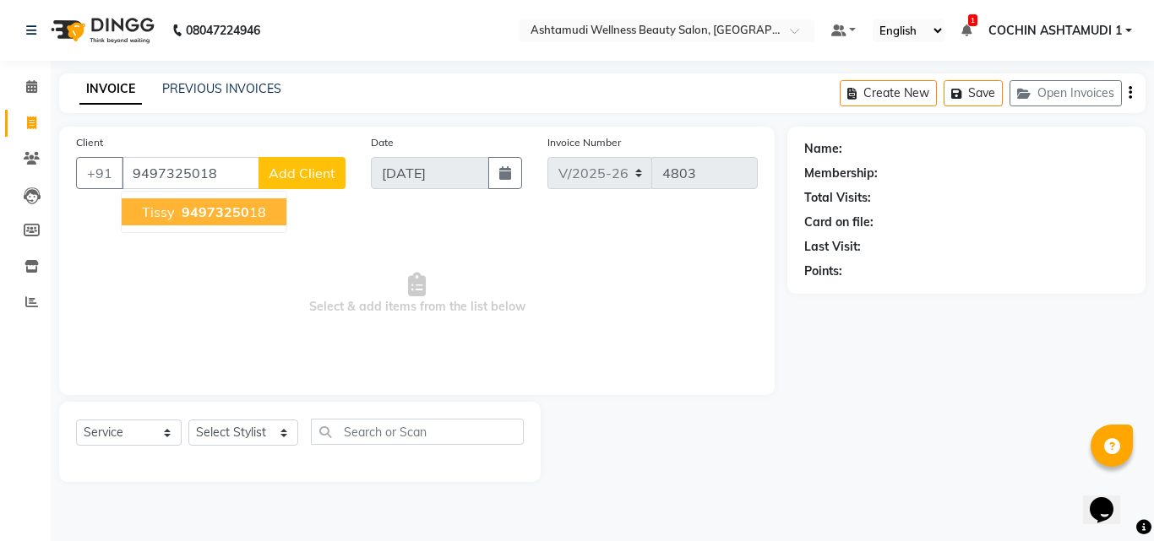
type input "9497325018"
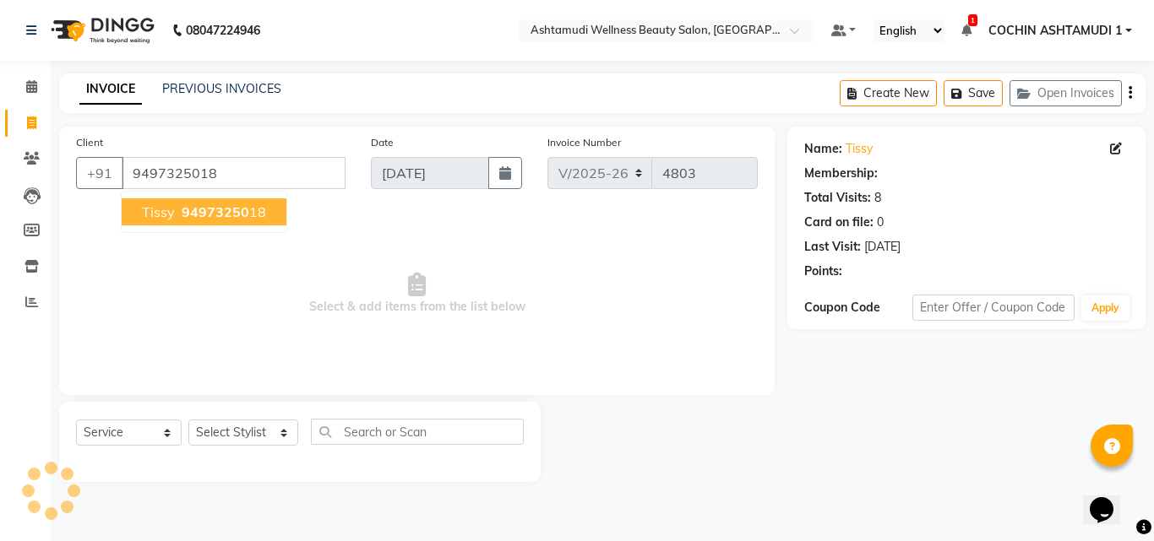
select select "1: Object"
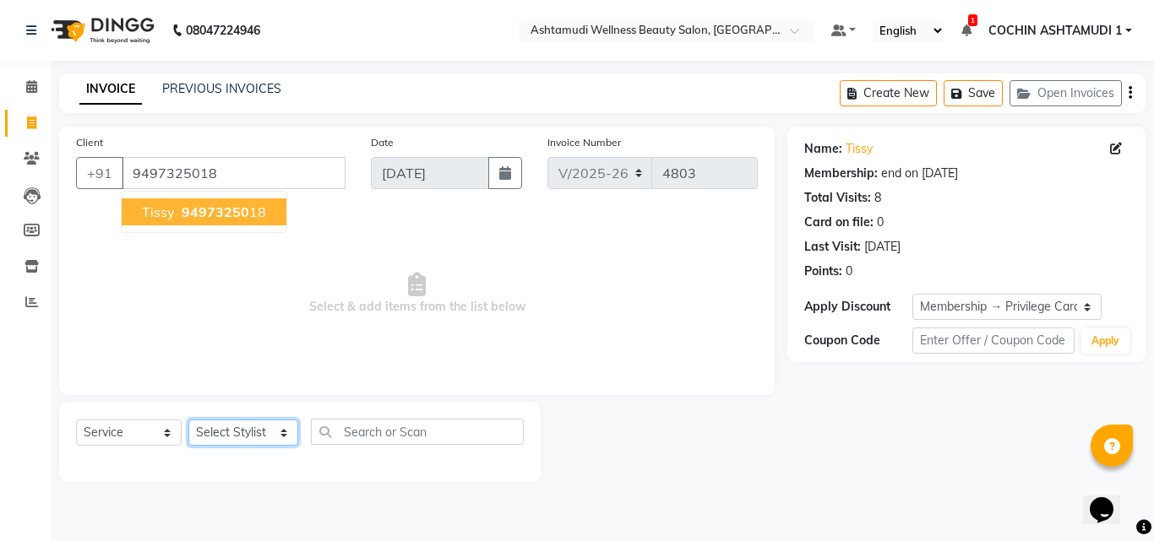
click at [256, 430] on select "Select Stylist [PERSON_NAME](URAJ) [PERSON_NAME] COCHIN ASHTAMUDI Danish [PERSO…" at bounding box center [243, 433] width 110 height 26
select select "86812"
click at [188, 420] on select "Select Stylist [PERSON_NAME](URAJ) [PERSON_NAME] COCHIN ASHTAMUDI Danish [PERSO…" at bounding box center [243, 433] width 110 height 26
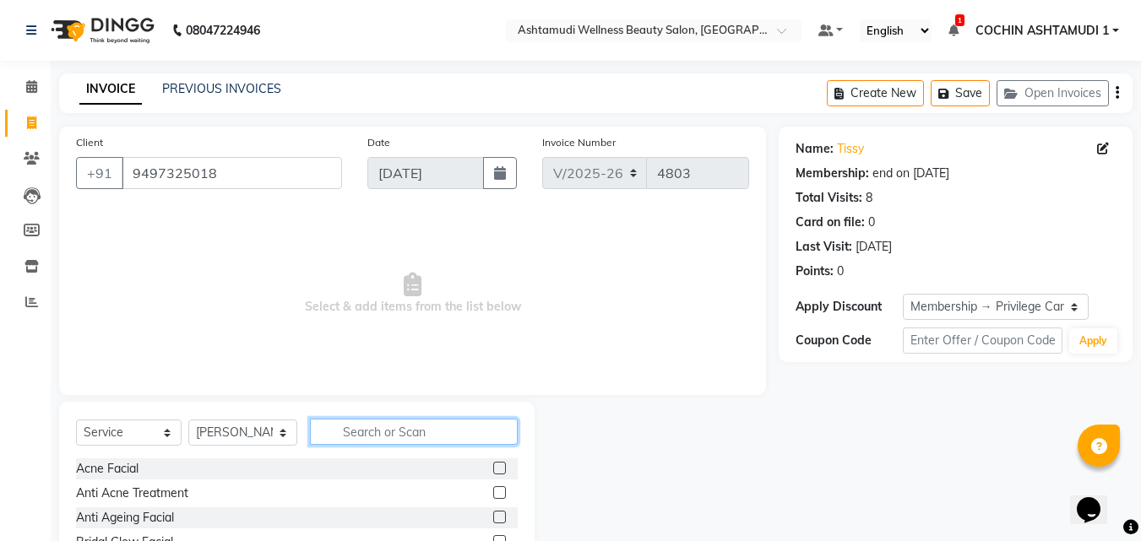
click at [356, 430] on input "text" at bounding box center [414, 432] width 209 height 26
type input "u cut"
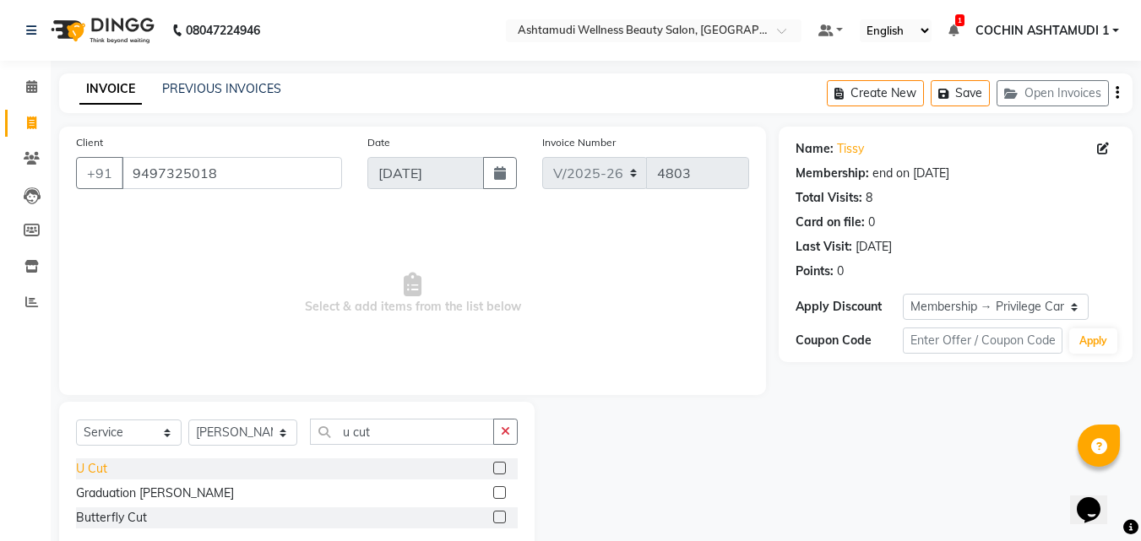
click at [96, 471] on div "U Cut" at bounding box center [91, 469] width 31 height 18
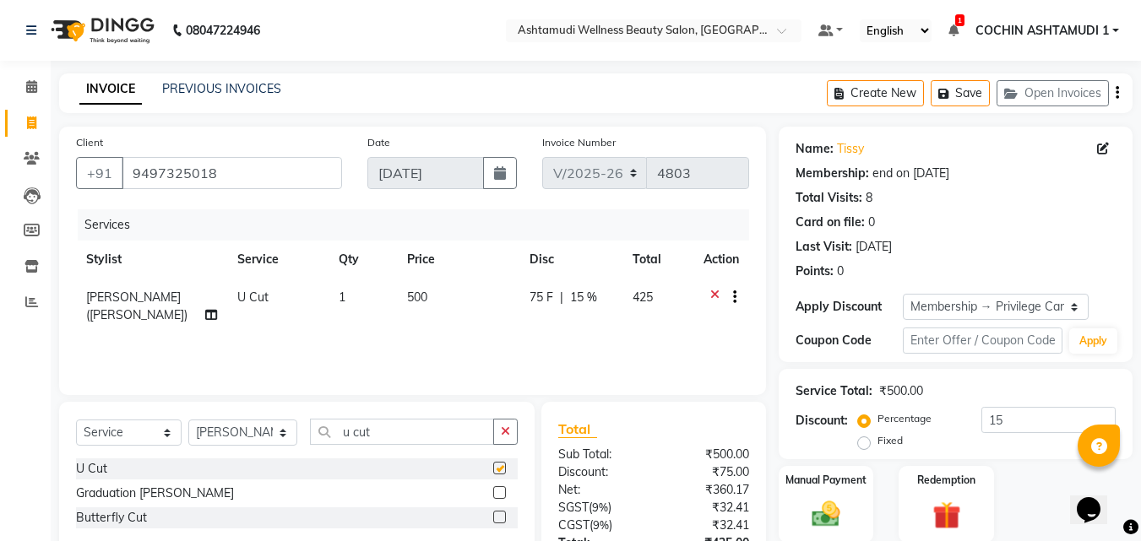
checkbox input "false"
click at [233, 432] on select "Select Stylist [PERSON_NAME](URAJ) [PERSON_NAME] COCHIN ASHTAMUDI Danish [PERSO…" at bounding box center [242, 433] width 109 height 26
select select "88466"
click at [188, 420] on select "Select Stylist [PERSON_NAME](URAJ) [PERSON_NAME] COCHIN ASHTAMUDI Danish [PERSO…" at bounding box center [242, 433] width 109 height 26
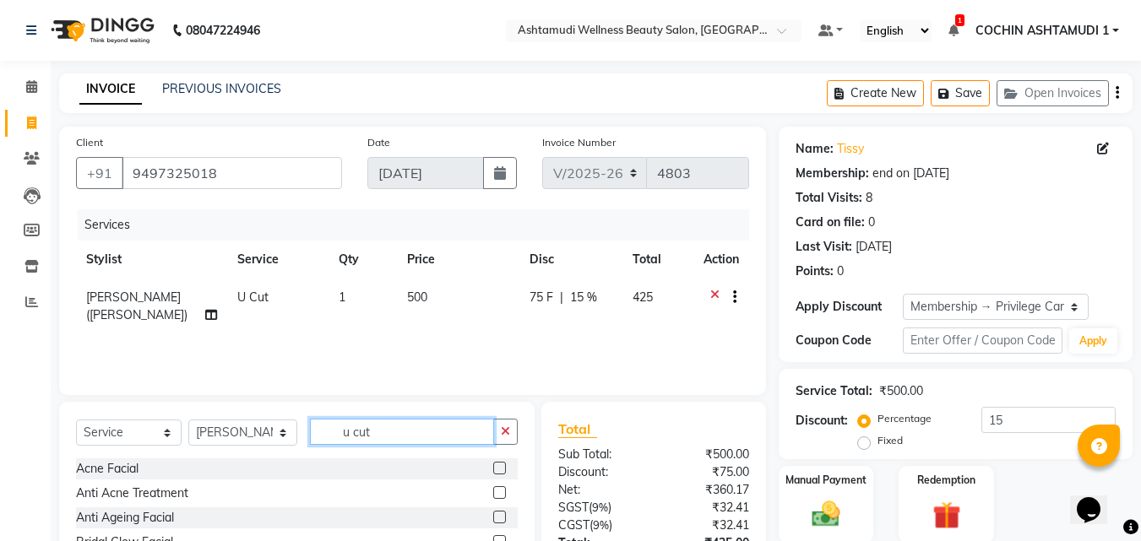
drag, startPoint x: 384, startPoint y: 435, endPoint x: 281, endPoint y: 429, distance: 102.4
click at [281, 429] on div "Select Service Product Membership Package Voucher Prepaid Gift Card Select Styl…" at bounding box center [297, 439] width 442 height 40
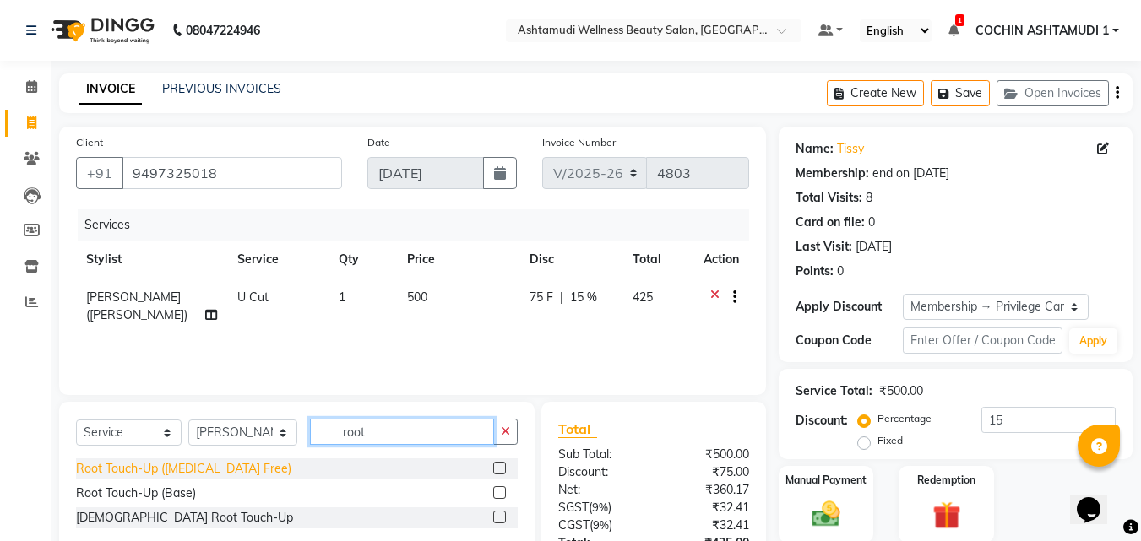
type input "root"
click at [141, 471] on div "Root Touch-Up ([MEDICAL_DATA] Free)" at bounding box center [183, 469] width 215 height 18
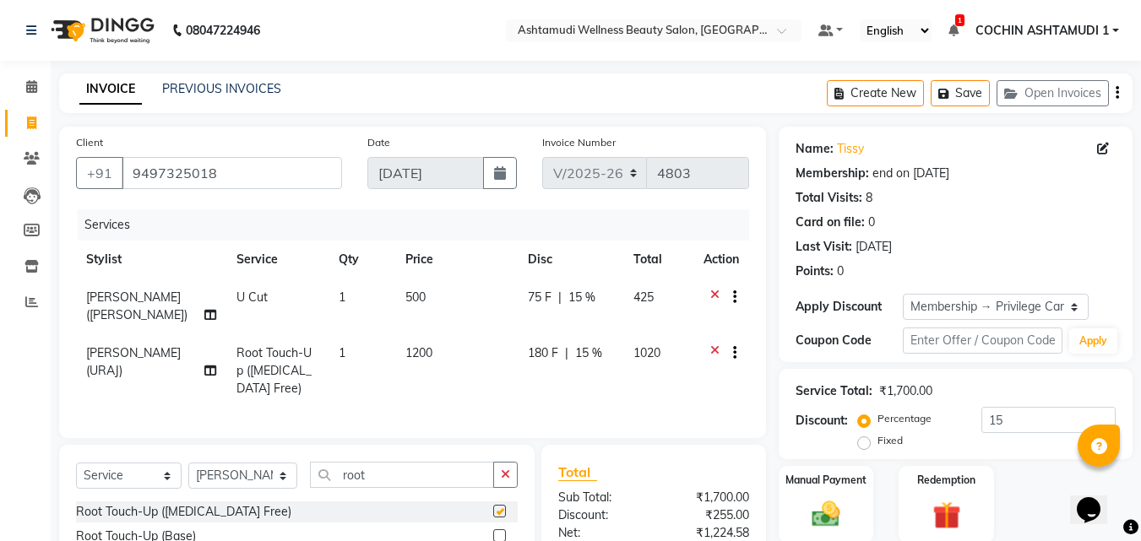
checkbox input "false"
click at [381, 488] on input "root" at bounding box center [402, 475] width 185 height 26
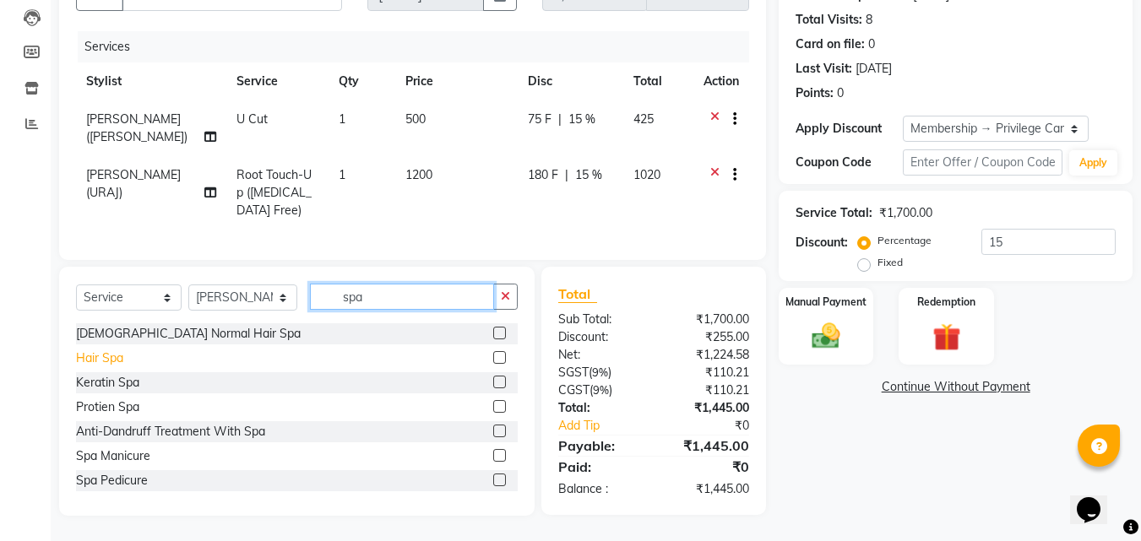
type input "spa"
click at [88, 356] on div "Hair Spa" at bounding box center [99, 359] width 47 height 18
checkbox input "false"
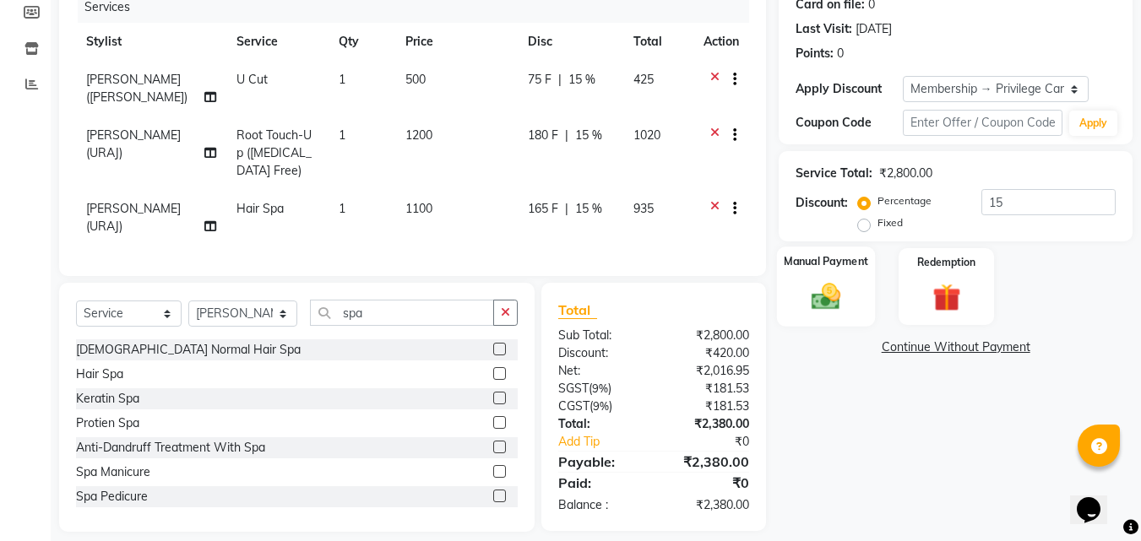
scroll to position [232, 0]
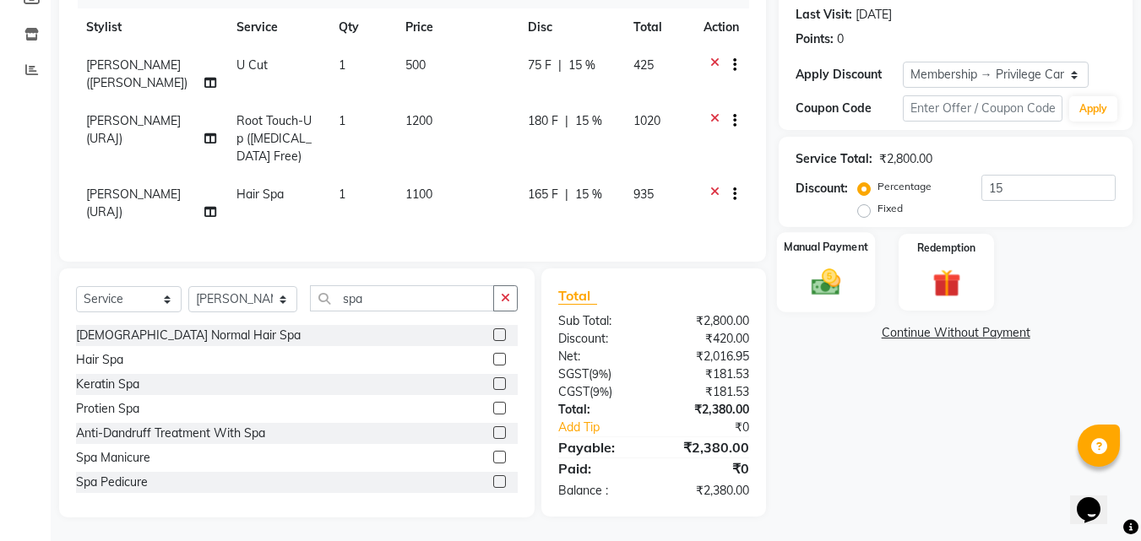
click at [842, 291] on img at bounding box center [825, 282] width 47 height 34
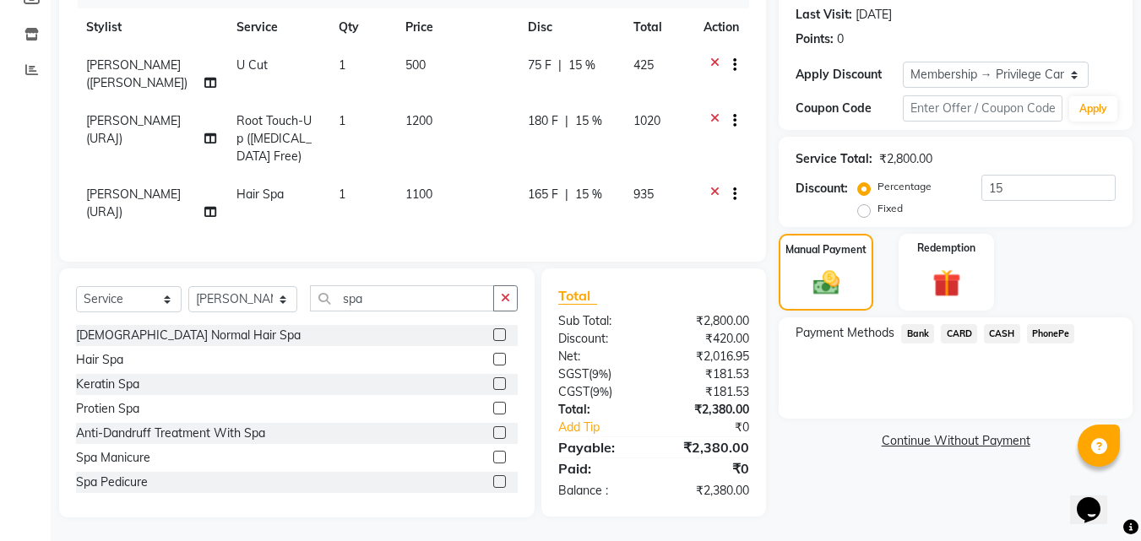
click at [956, 336] on span "CARD" at bounding box center [959, 333] width 36 height 19
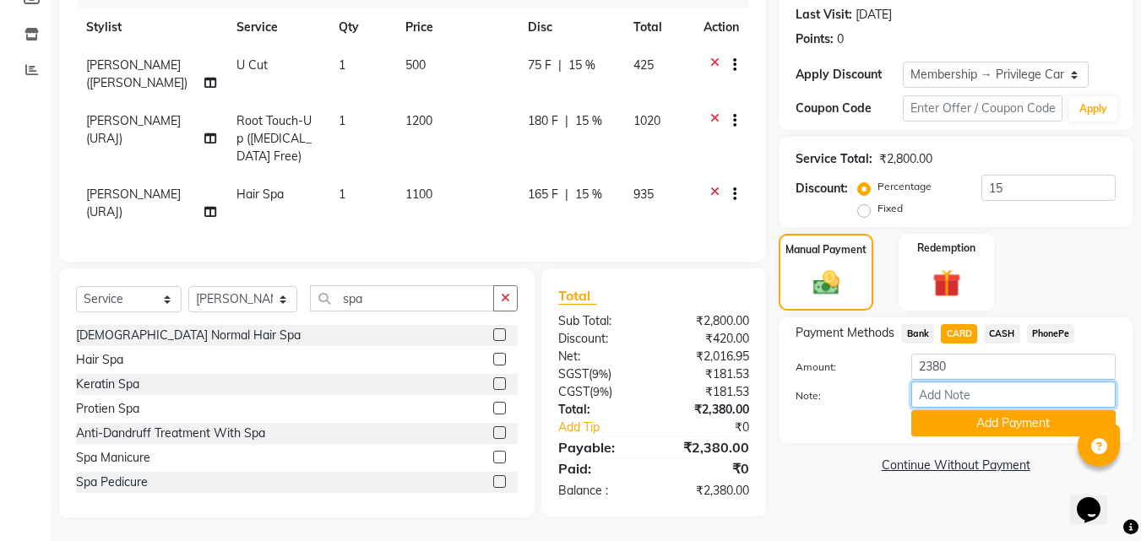
click at [931, 397] on input "Note:" at bounding box center [1013, 395] width 204 height 26
type input "Aiswarya"
click at [958, 431] on button "Add Payment" at bounding box center [1013, 424] width 204 height 26
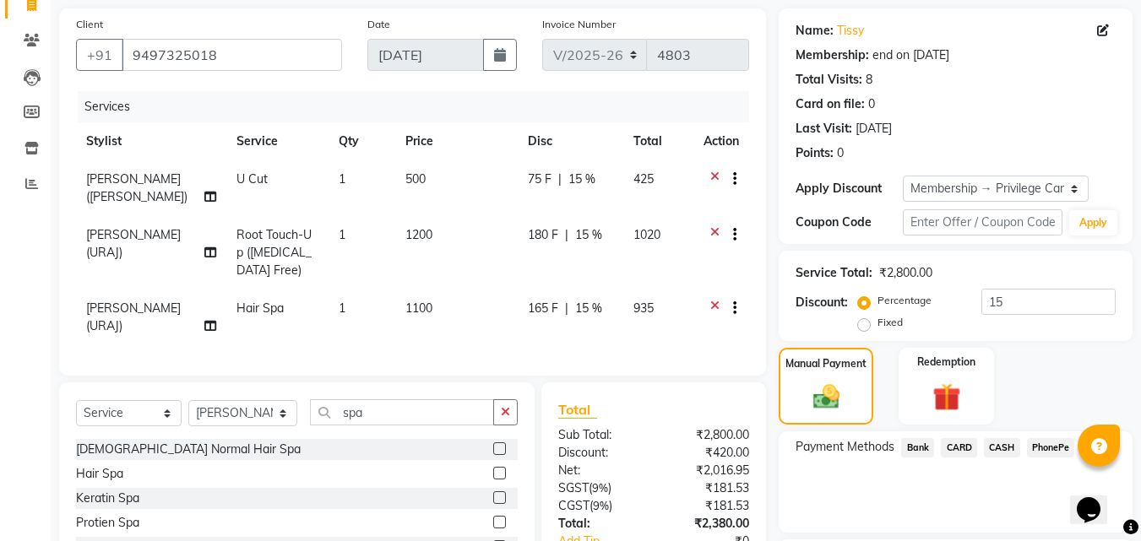
scroll to position [0, 0]
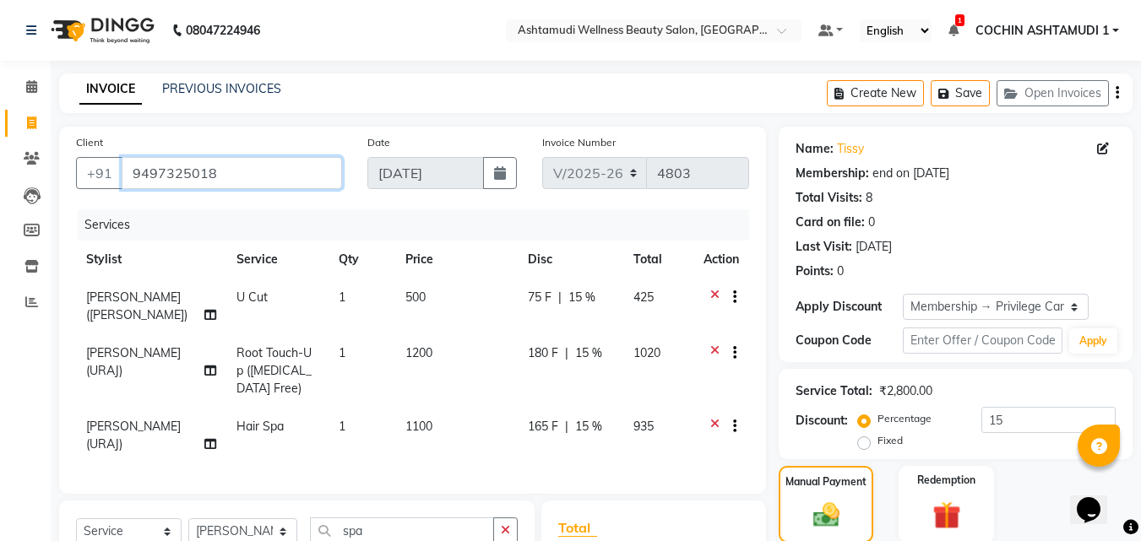
click at [270, 174] on input "9497325018" at bounding box center [232, 173] width 220 height 32
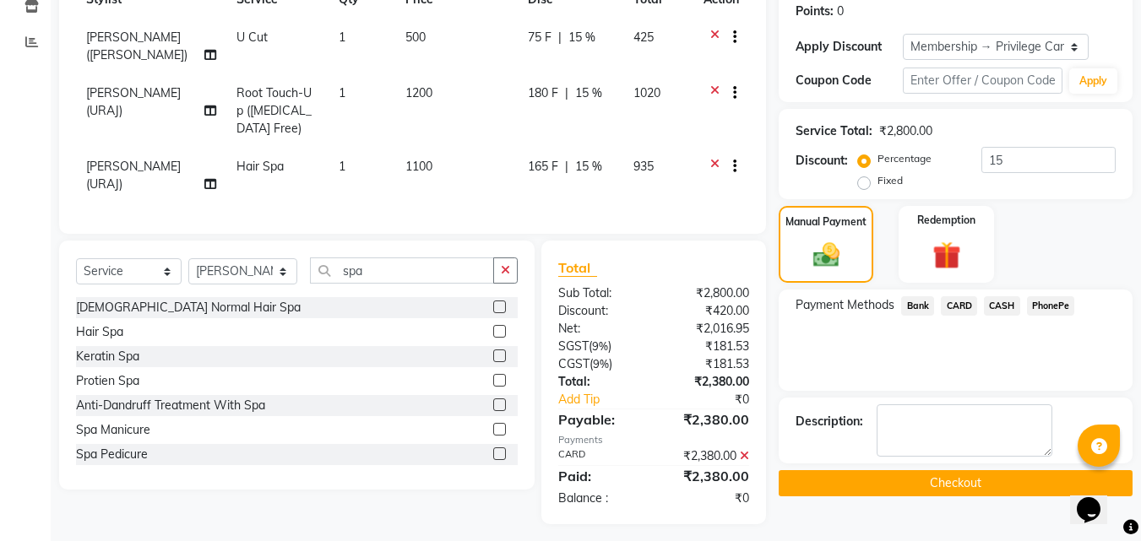
scroll to position [267, 0]
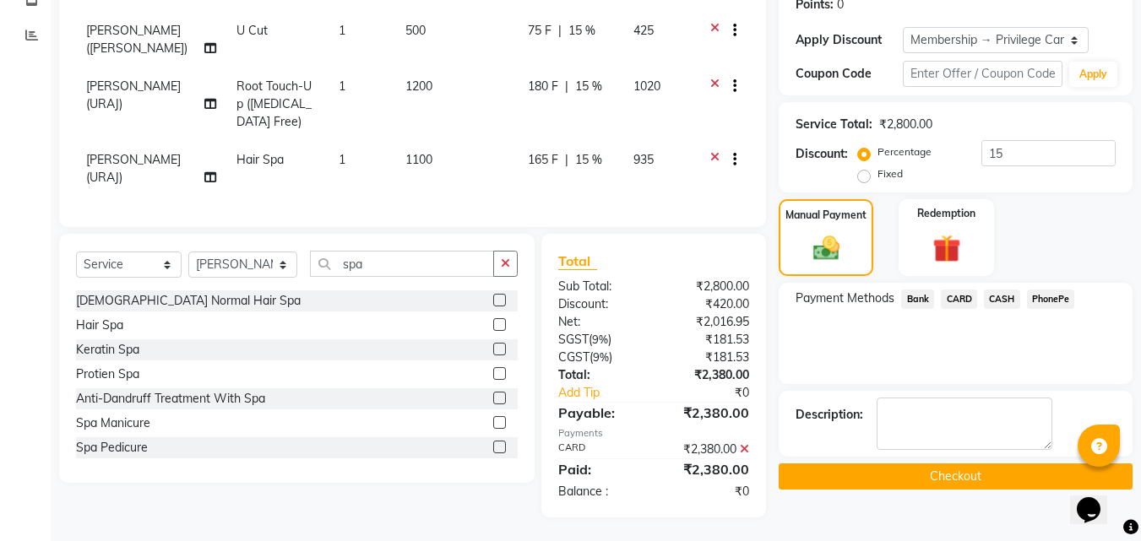
click at [936, 483] on button "Checkout" at bounding box center [956, 477] width 354 height 26
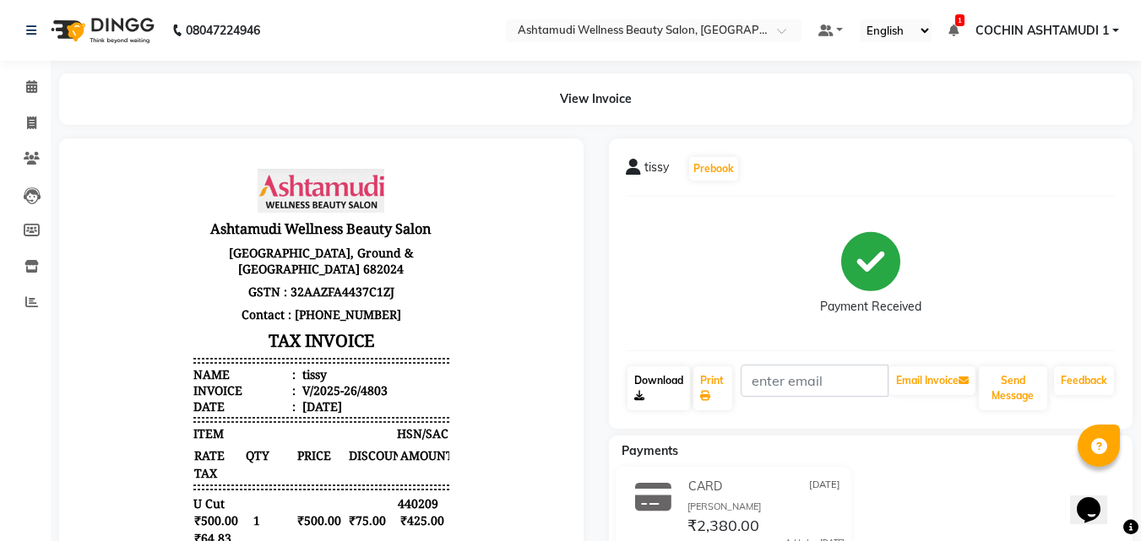
click at [628, 377] on link "Download" at bounding box center [659, 389] width 63 height 44
click at [29, 91] on icon at bounding box center [31, 86] width 11 height 13
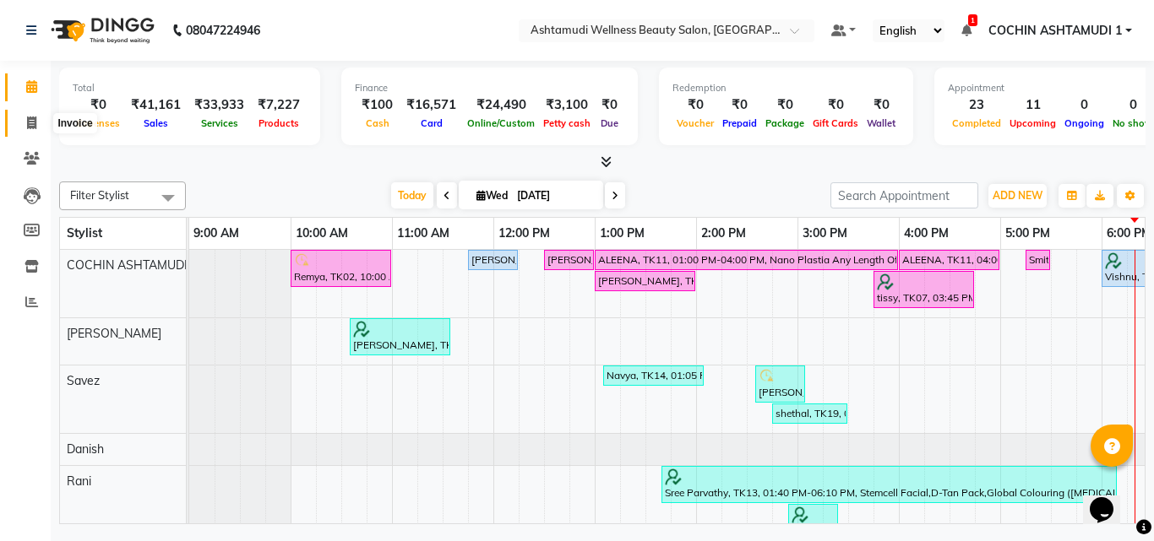
click at [31, 123] on icon at bounding box center [31, 123] width 9 height 13
select select "service"
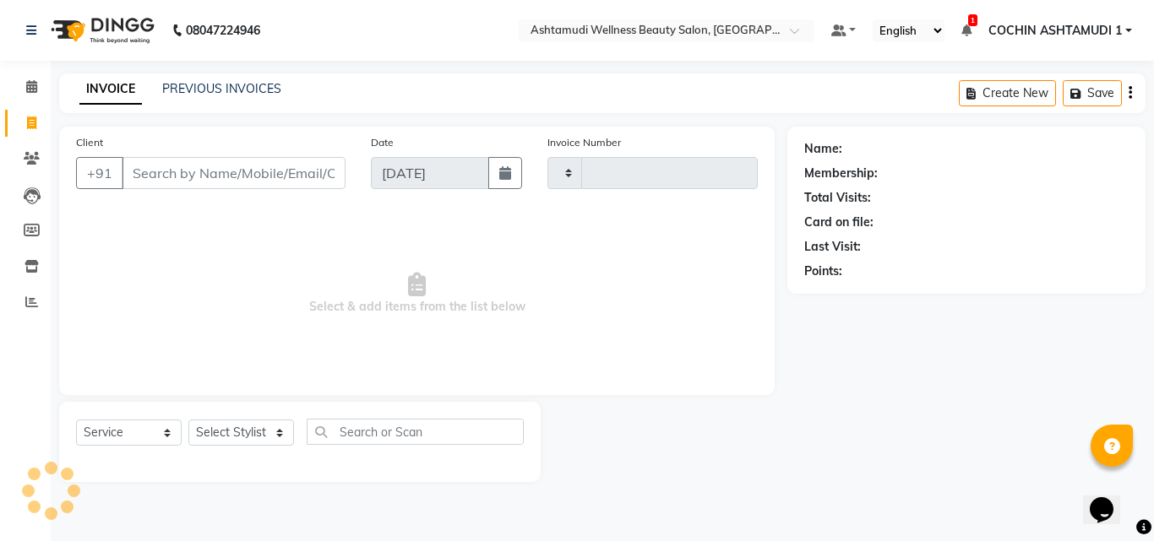
type input "4804"
select select "4632"
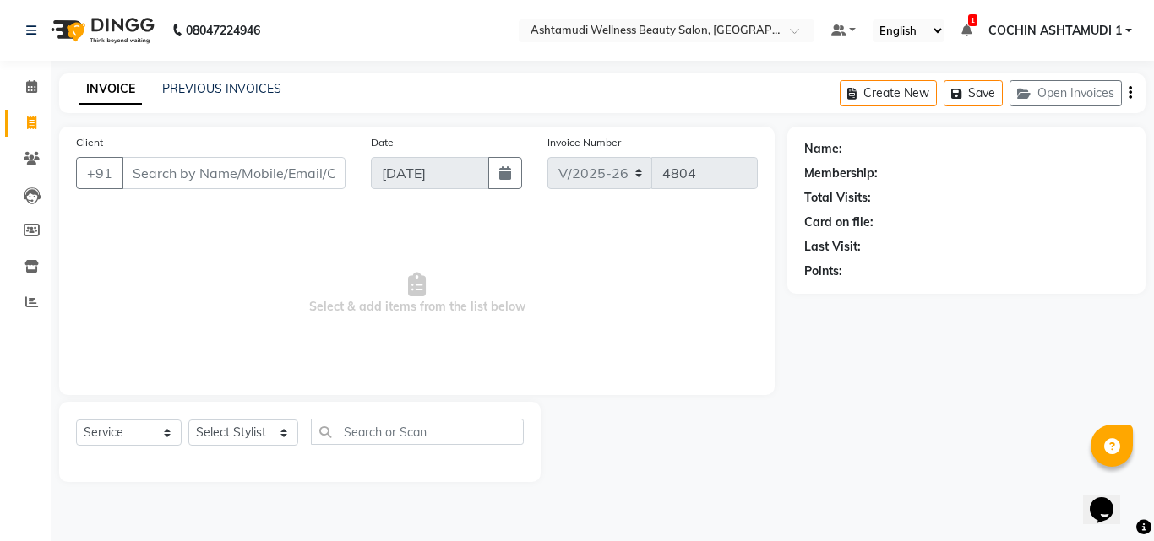
click at [171, 173] on input "Client" at bounding box center [234, 173] width 224 height 32
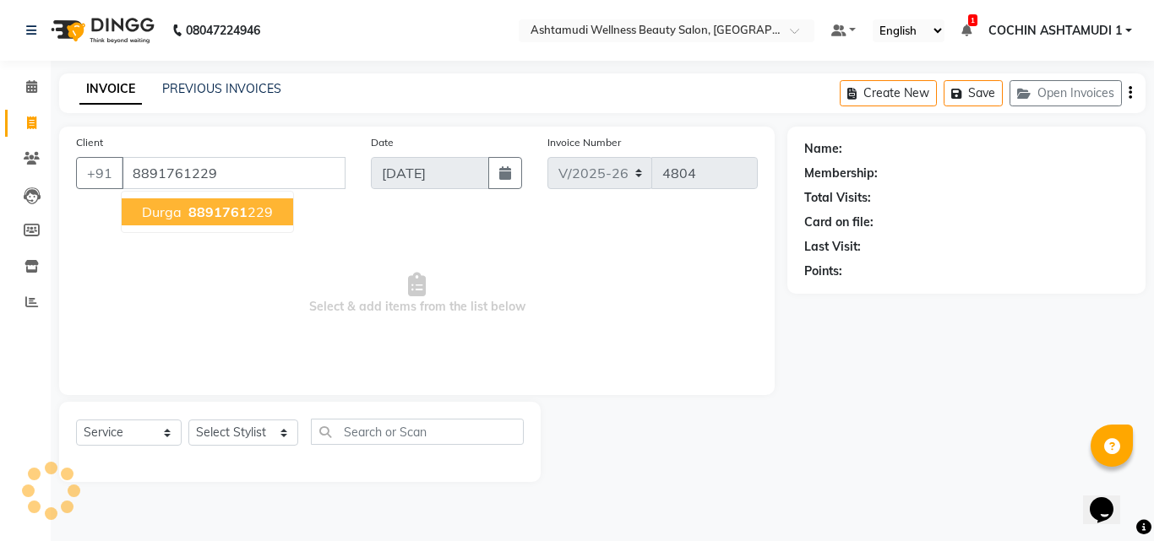
type input "8891761229"
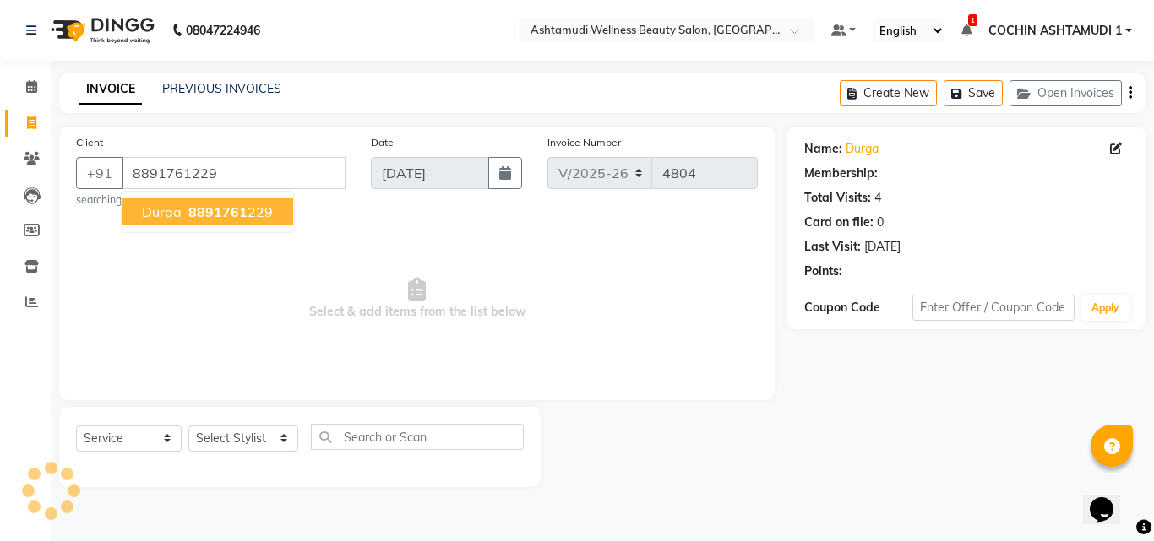
select select "2: Object"
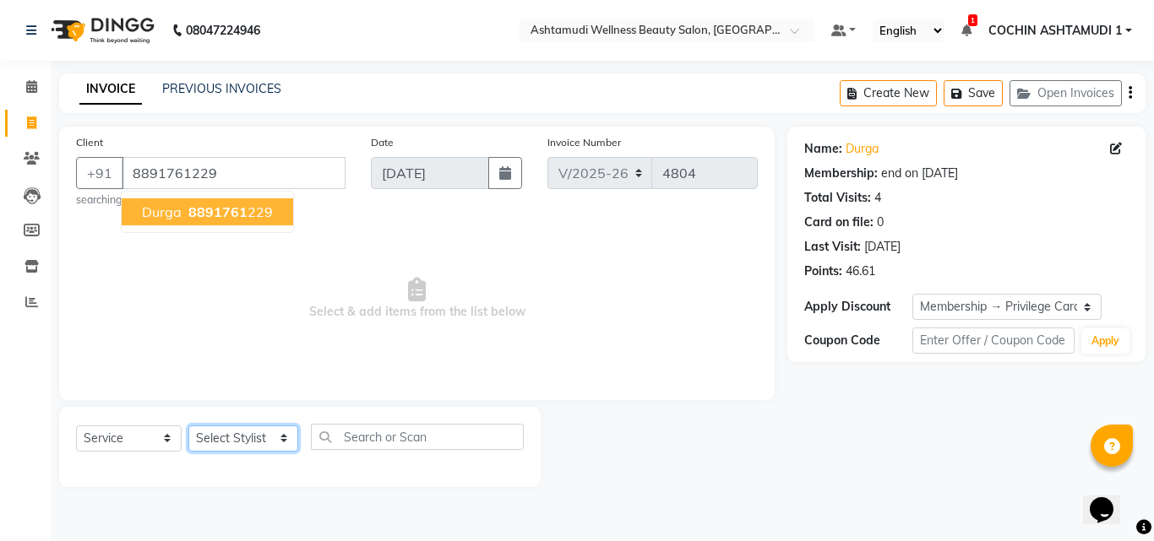
click at [266, 441] on select "Select Stylist [PERSON_NAME](URAJ) [PERSON_NAME] COCHIN ASHTAMUDI Danish [PERSO…" at bounding box center [243, 439] width 110 height 26
select select "88283"
click at [188, 426] on select "Select Stylist [PERSON_NAME](URAJ) [PERSON_NAME] COCHIN ASHTAMUDI Danish [PERSO…" at bounding box center [243, 439] width 110 height 26
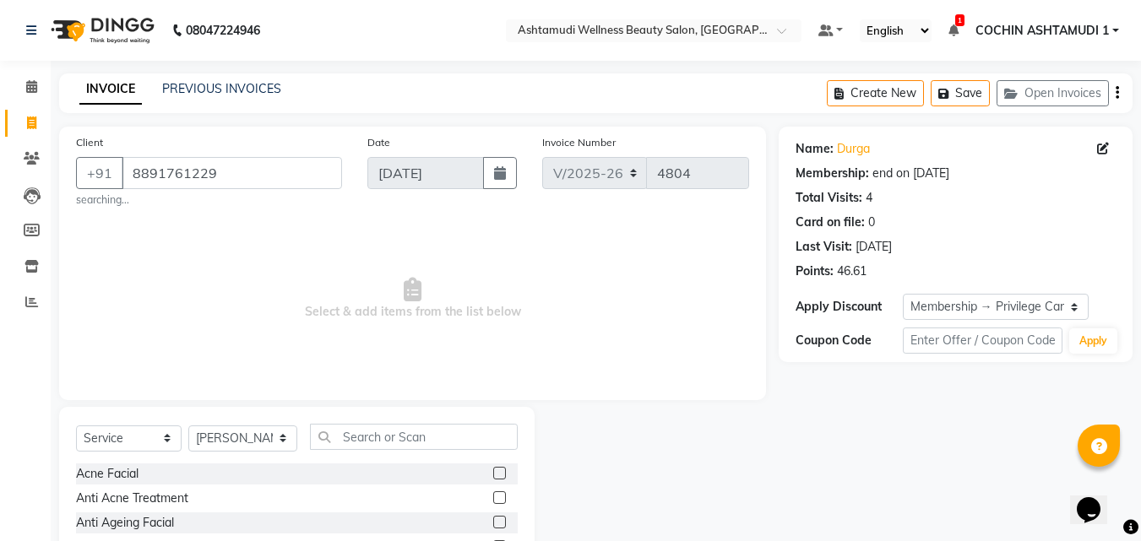
drag, startPoint x: 340, startPoint y: 423, endPoint x: 335, endPoint y: 444, distance: 21.7
click at [340, 424] on div "Select Service Product Membership Package Voucher Prepaid Gift Card Select Styl…" at bounding box center [297, 531] width 476 height 249
click at [335, 444] on input "text" at bounding box center [414, 437] width 209 height 26
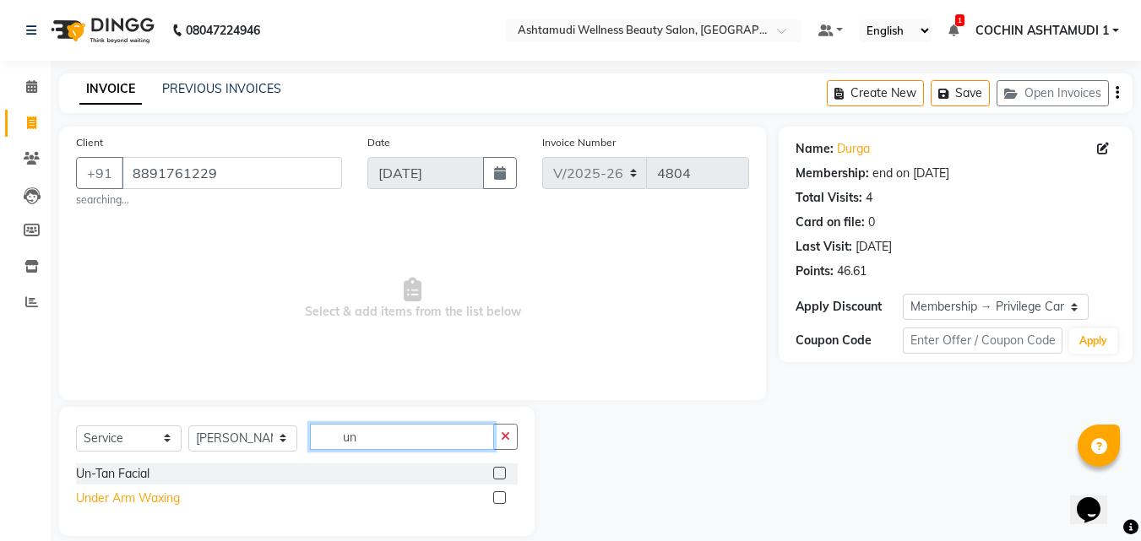
type input "un"
click at [122, 507] on div "Under Arm Waxing" at bounding box center [128, 499] width 104 height 18
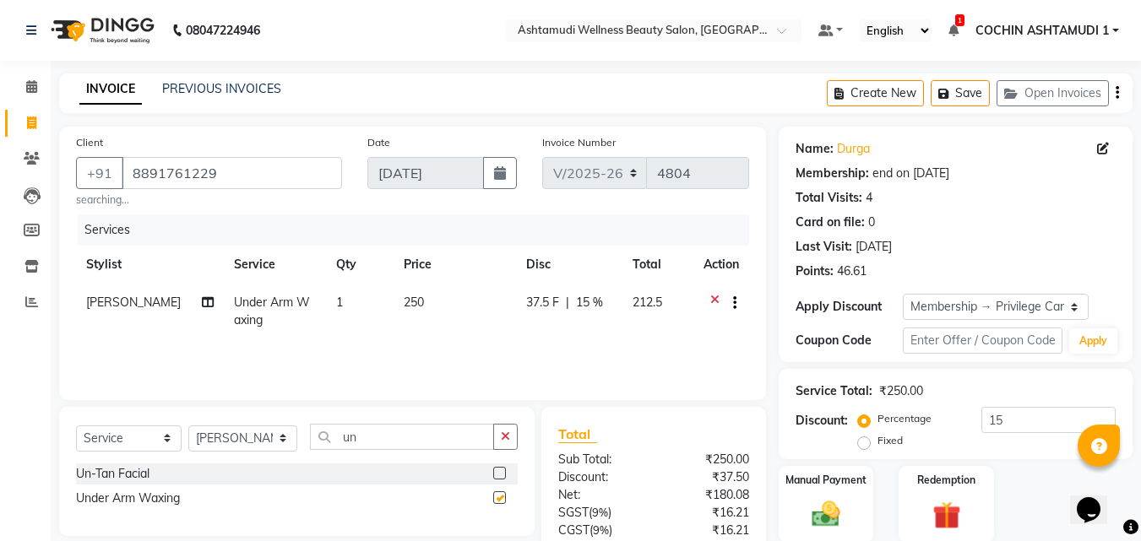
checkbox input "false"
click at [407, 437] on input "un" at bounding box center [402, 437] width 185 height 26
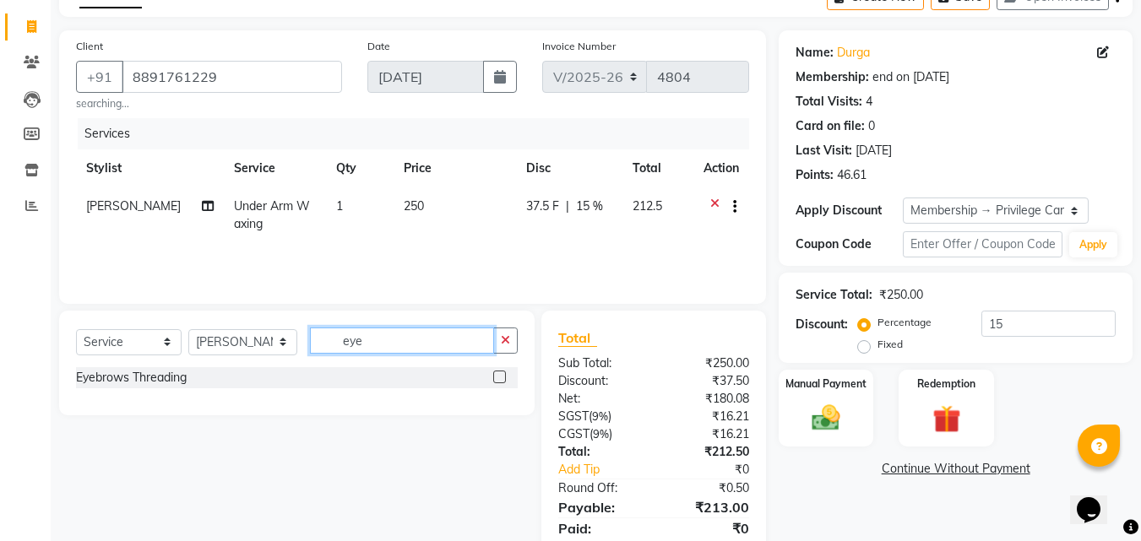
scroll to position [157, 0]
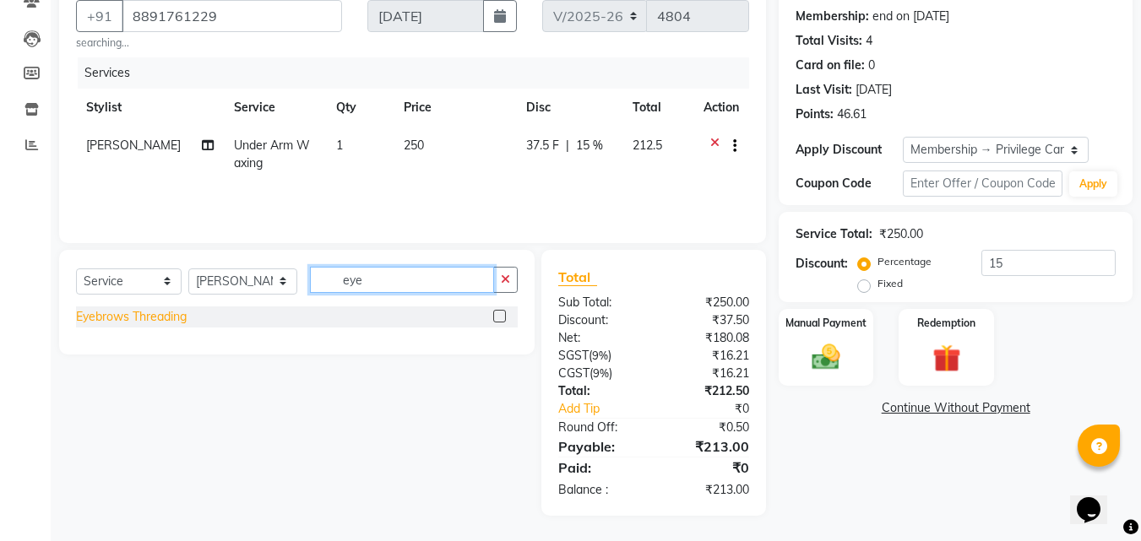
type input "eye"
click at [105, 315] on div "Eyebrows Threading" at bounding box center [131, 317] width 111 height 18
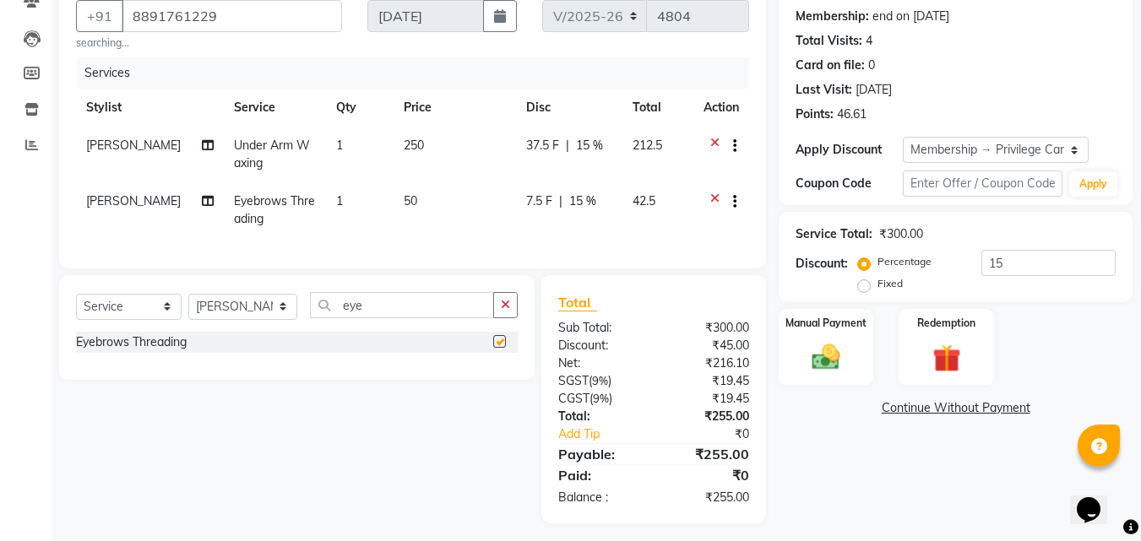
checkbox input "false"
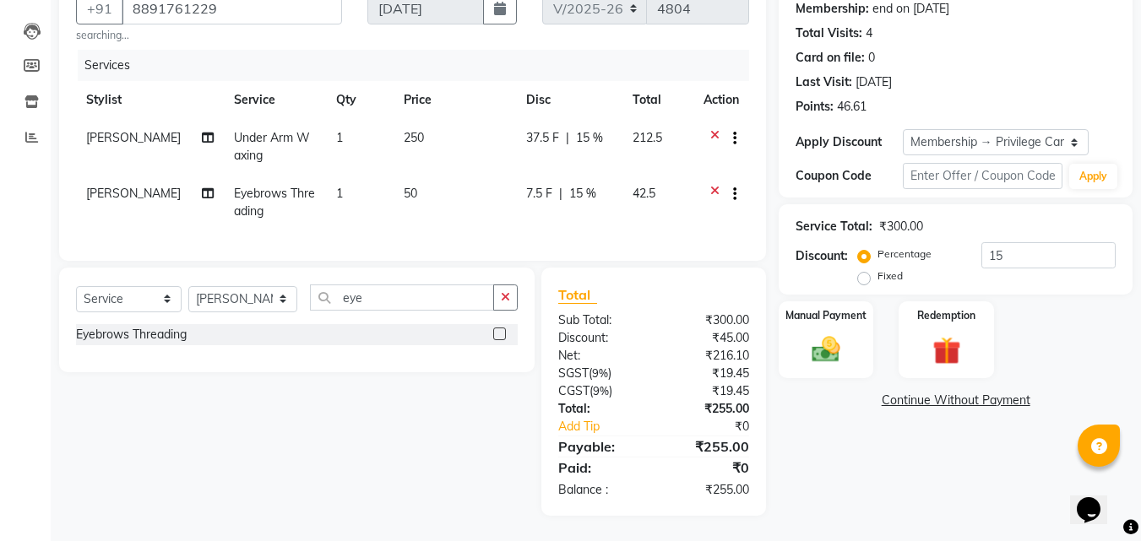
scroll to position [177, 0]
click at [819, 333] on img at bounding box center [825, 350] width 47 height 34
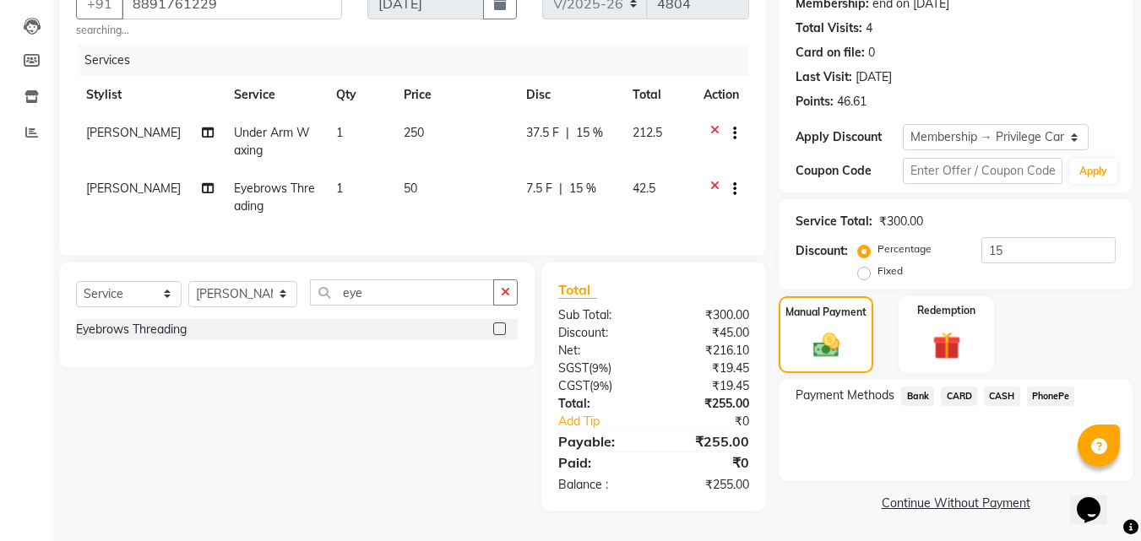
click at [1047, 389] on span "PhonePe" at bounding box center [1051, 396] width 48 height 19
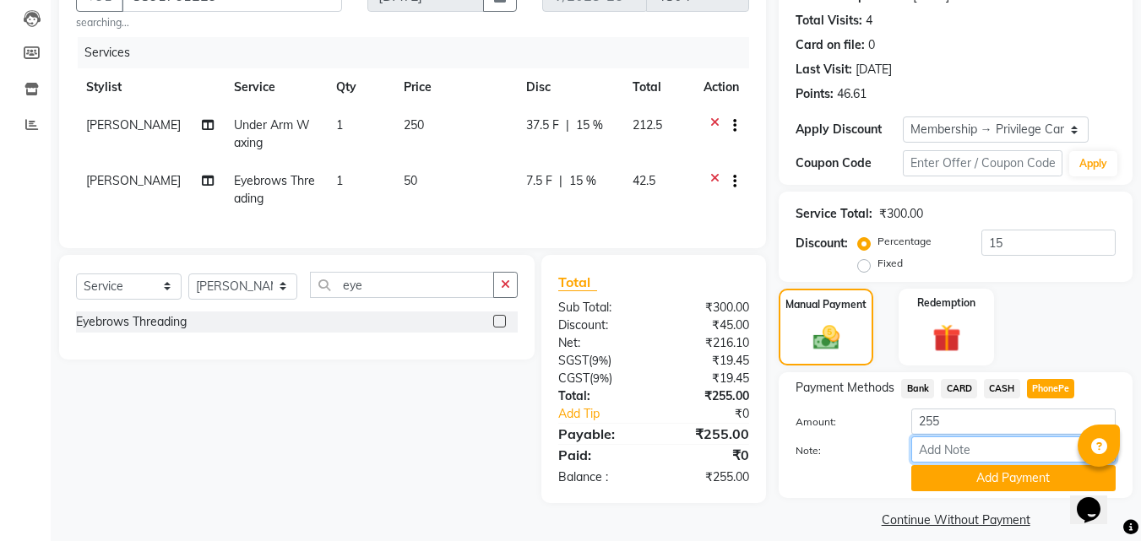
click at [993, 449] on input "Note:" at bounding box center [1013, 450] width 204 height 26
type input "Aiswarya"
click at [1012, 483] on button "Add Payment" at bounding box center [1013, 478] width 204 height 26
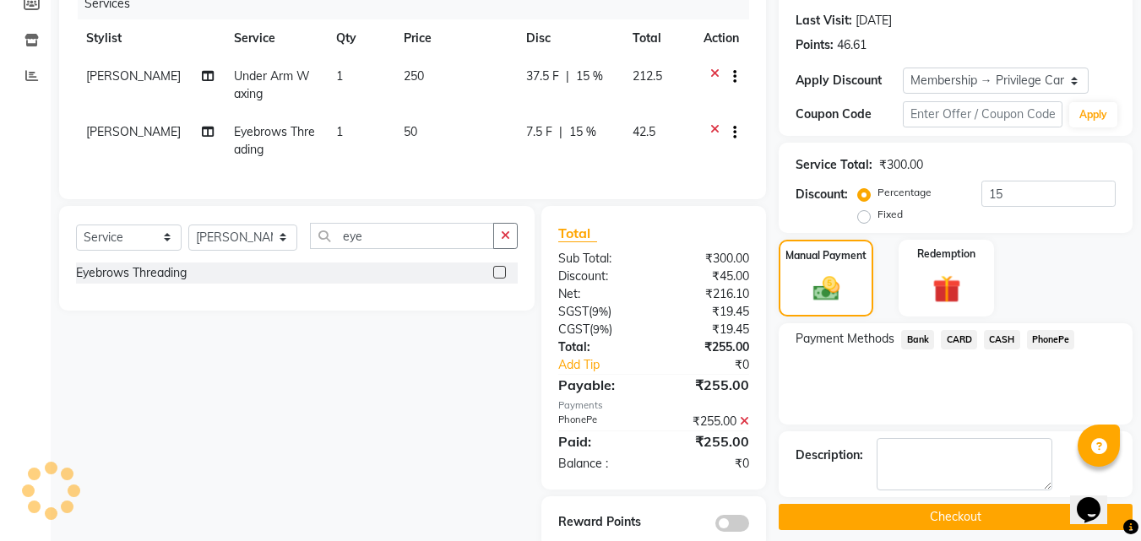
scroll to position [272, 0]
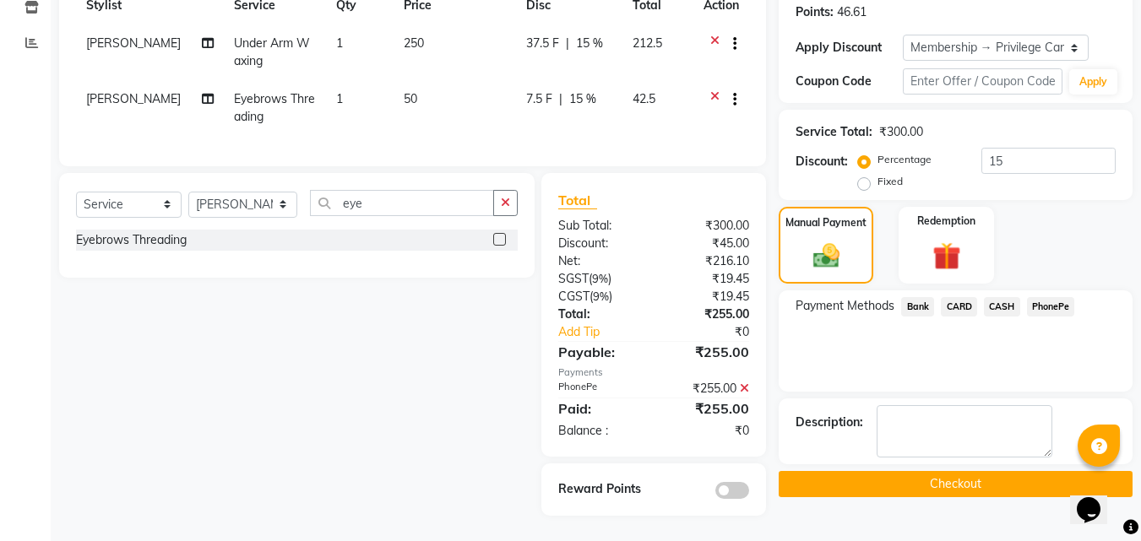
click at [887, 471] on button "Checkout" at bounding box center [956, 484] width 354 height 26
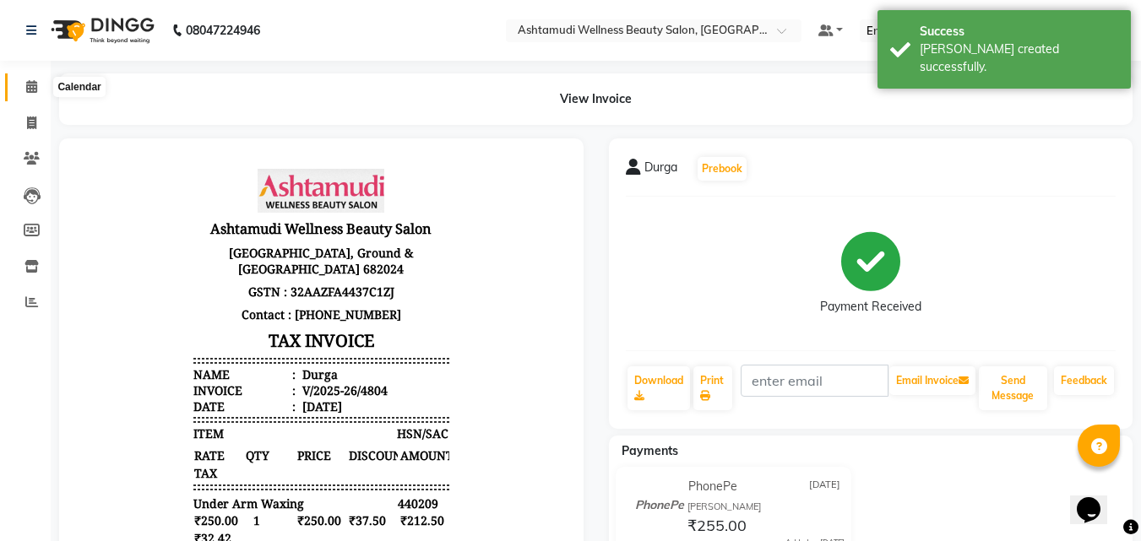
click at [33, 83] on icon at bounding box center [31, 86] width 11 height 13
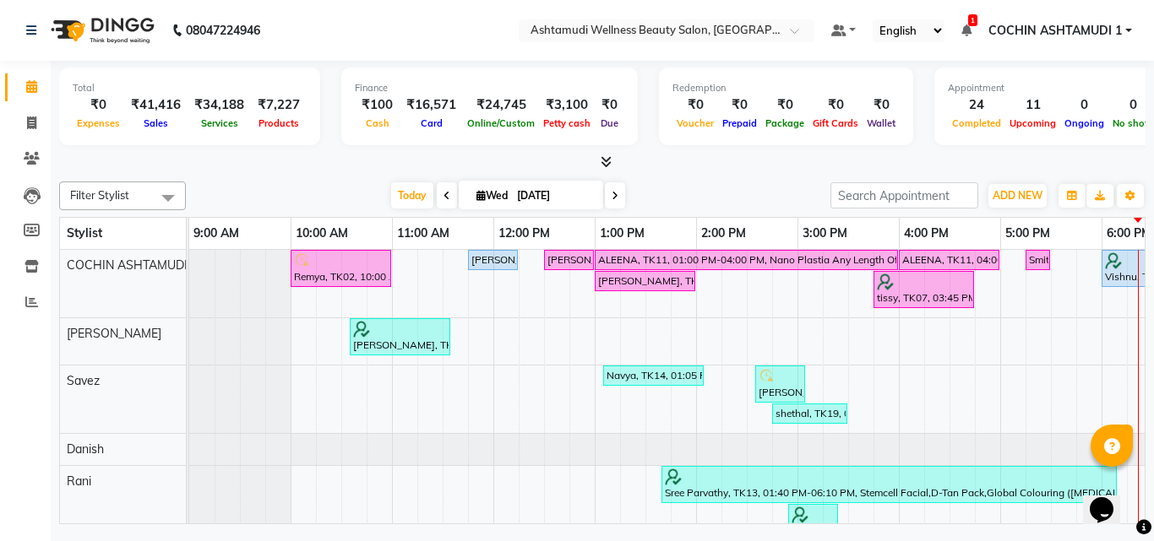
click at [713, 181] on div "Filter Stylist Select All COCHIN ASHTAMUDI SALMAN ALI Savez Danish Rani BINU MA…" at bounding box center [602, 350] width 1086 height 350
click at [25, 117] on span at bounding box center [32, 123] width 30 height 19
select select "service"
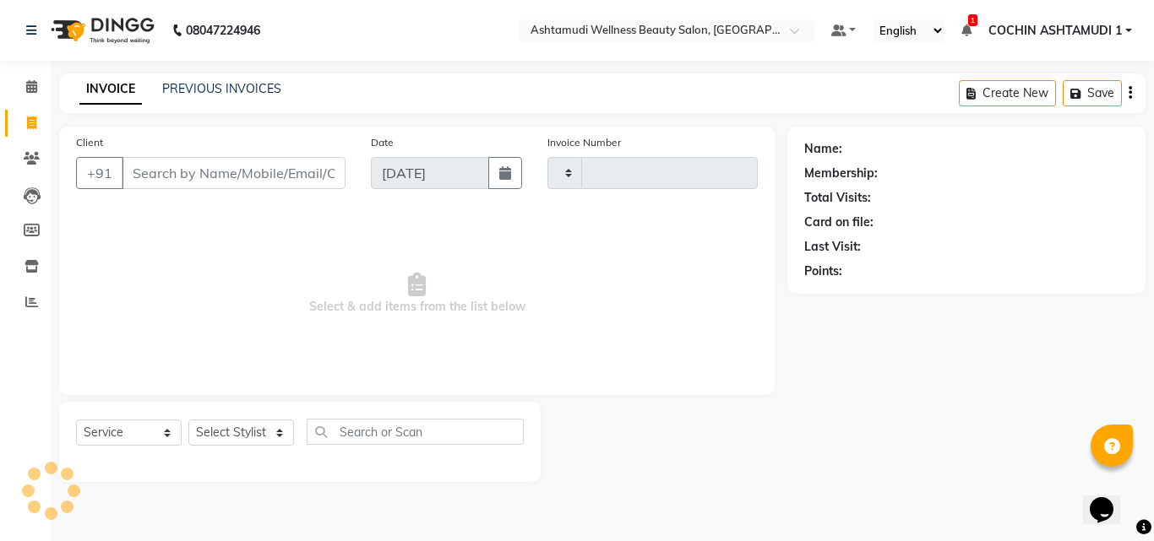
type input "4805"
select select "4632"
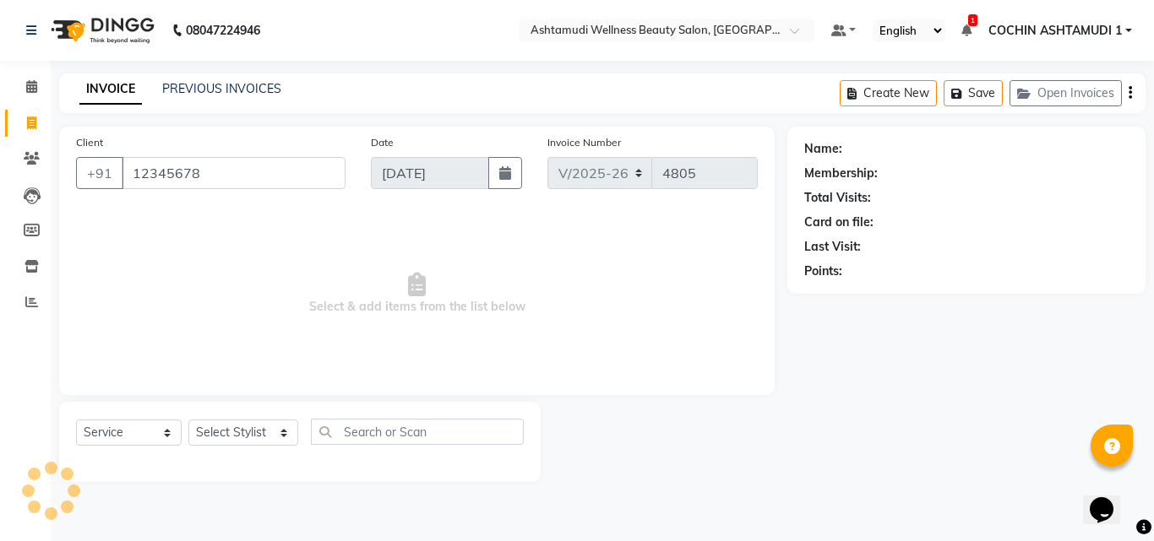
type input "12345678"
select select "1: Object"
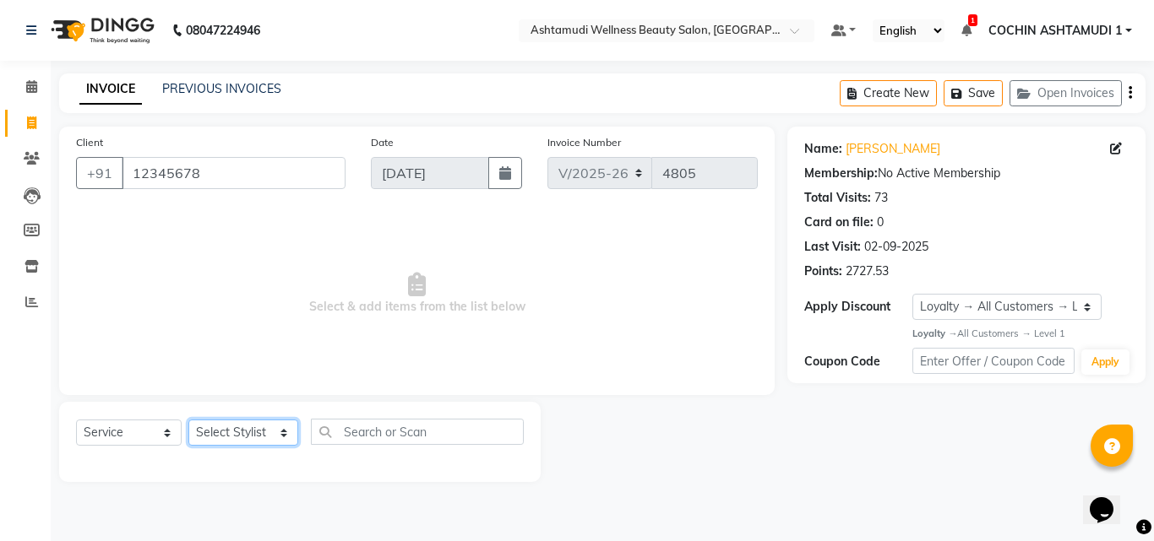
click at [248, 436] on select "Select Stylist [PERSON_NAME](URAJ) [PERSON_NAME] COCHIN ASHTAMUDI Danish [PERSO…" at bounding box center [243, 433] width 110 height 26
select select "86812"
click at [188, 420] on select "Select Stylist [PERSON_NAME](URAJ) [PERSON_NAME] COCHIN ASHTAMUDI Danish [PERSO…" at bounding box center [243, 433] width 110 height 26
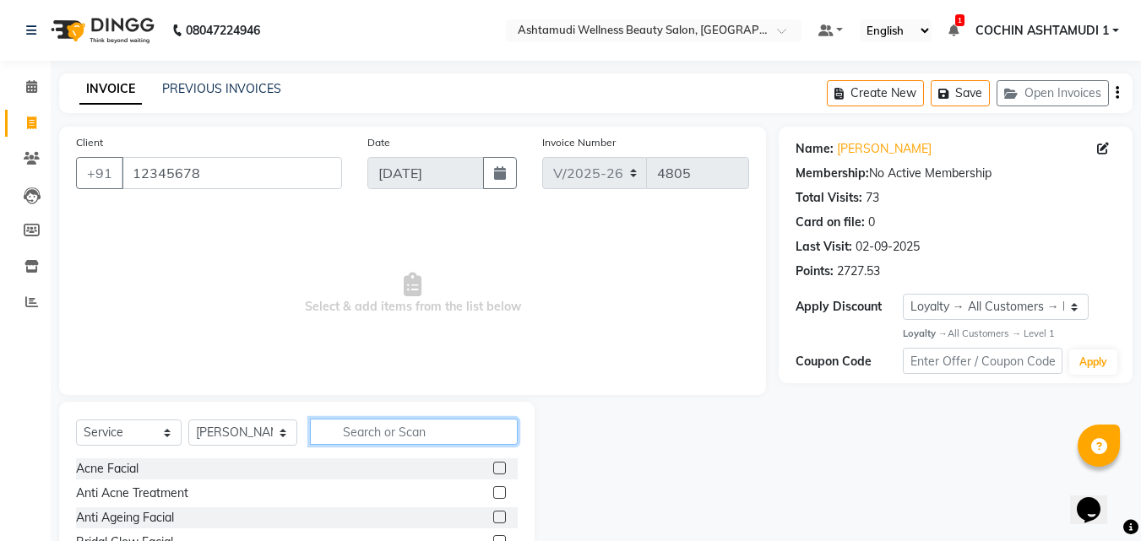
click at [345, 427] on input "text" at bounding box center [414, 432] width 209 height 26
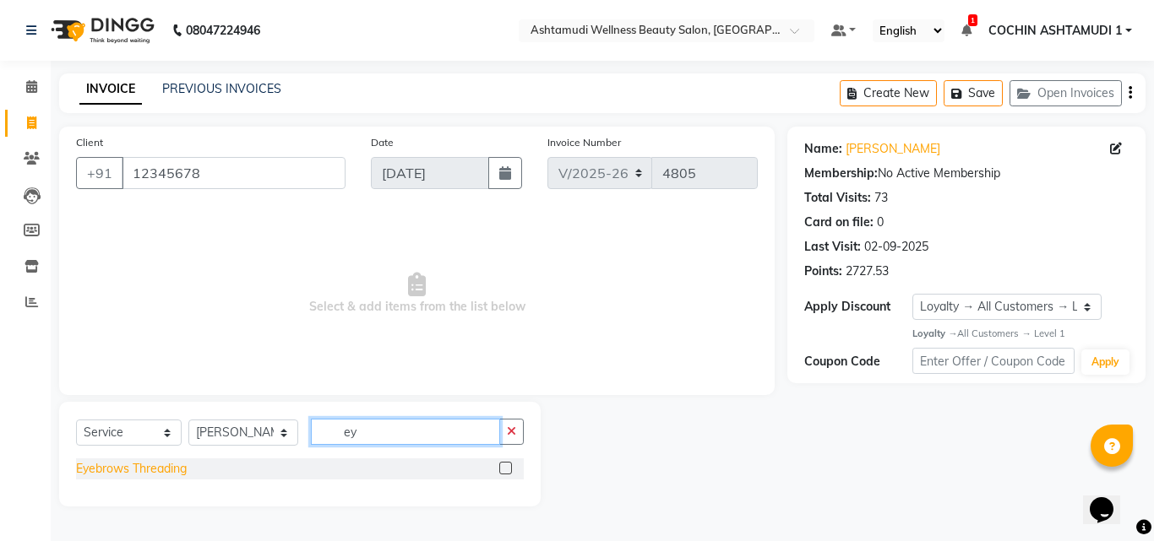
type input "ey"
click at [102, 470] on div "Eyebrows Threading" at bounding box center [131, 469] width 111 height 18
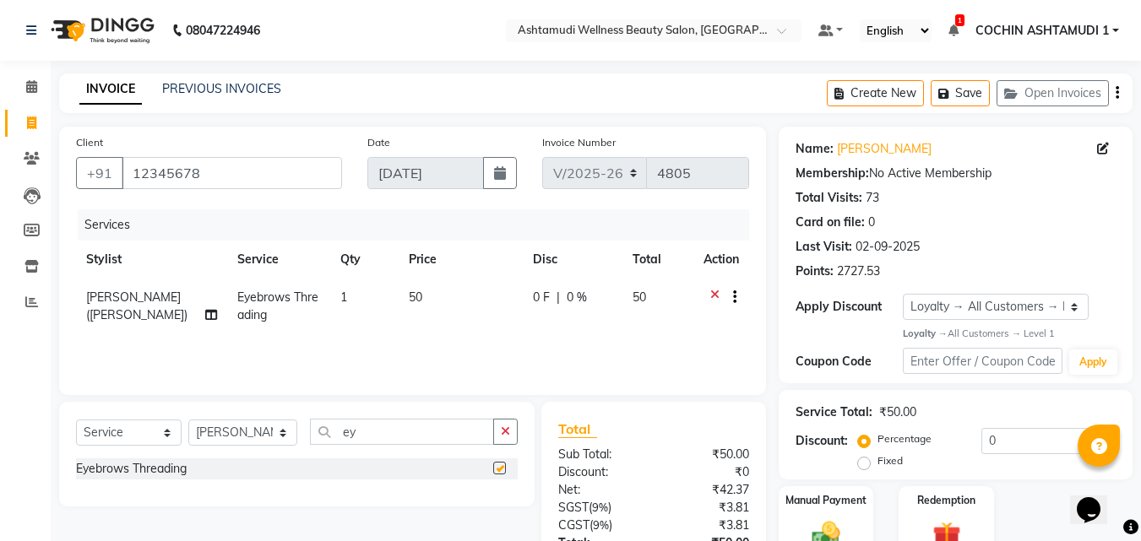
checkbox input "false"
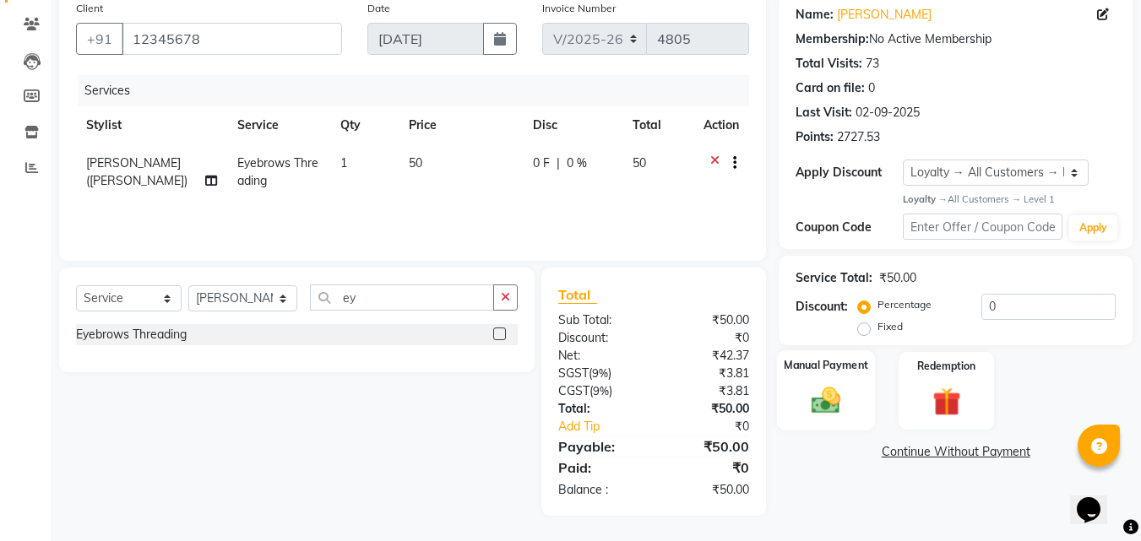
click at [831, 384] on img at bounding box center [825, 401] width 47 height 34
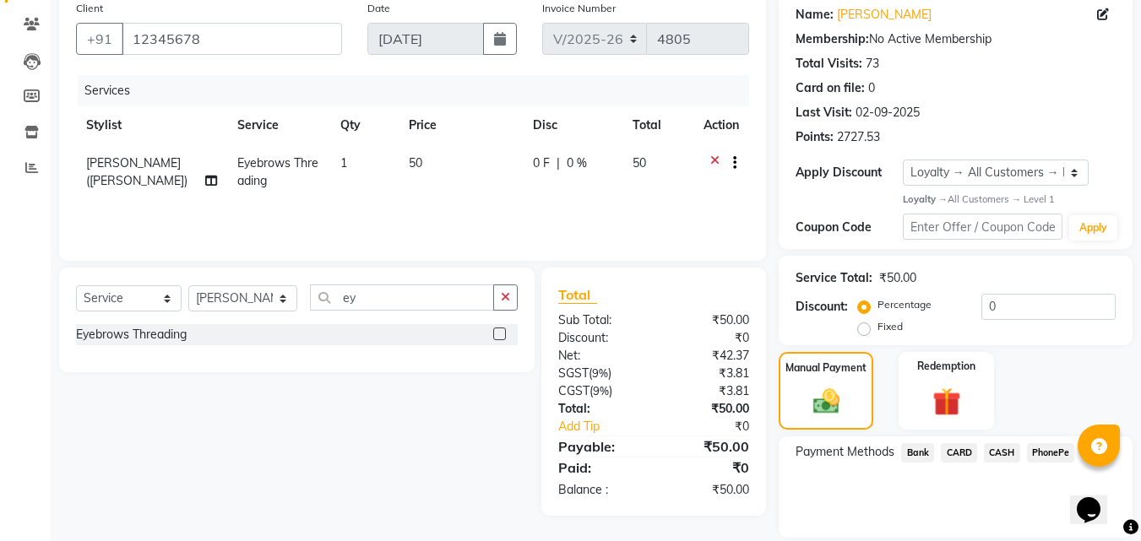
click at [1042, 452] on span "PhonePe" at bounding box center [1051, 452] width 48 height 19
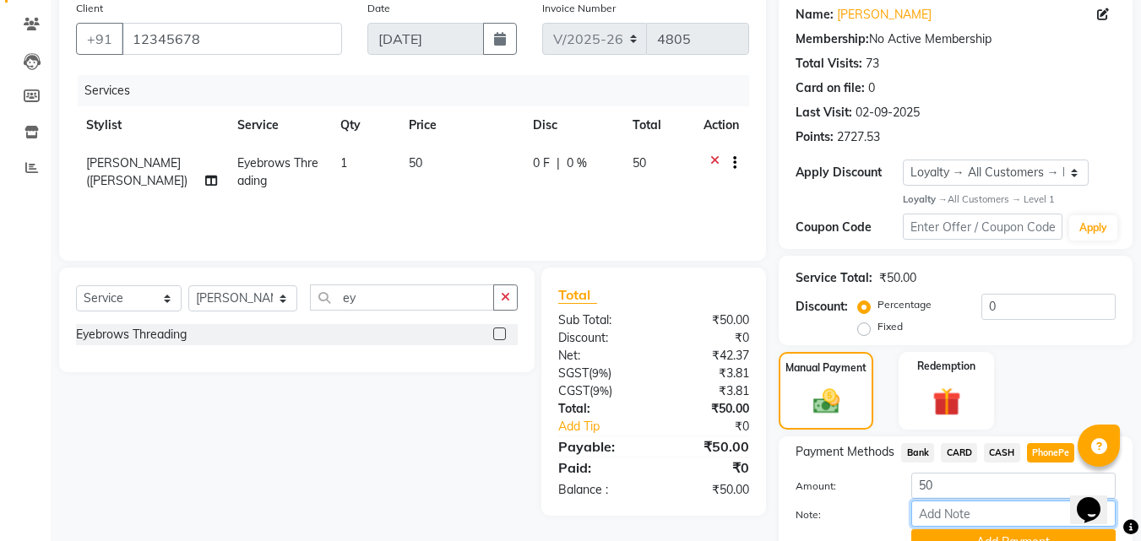
click at [978, 507] on input "Note:" at bounding box center [1013, 514] width 204 height 26
type input "[PERSON_NAME]"
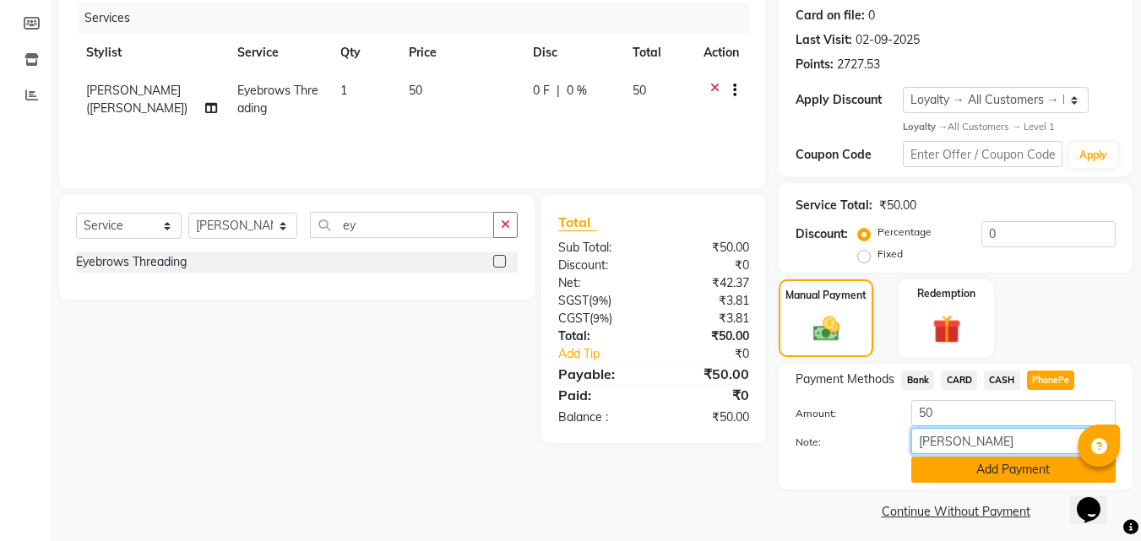
scroll to position [215, 0]
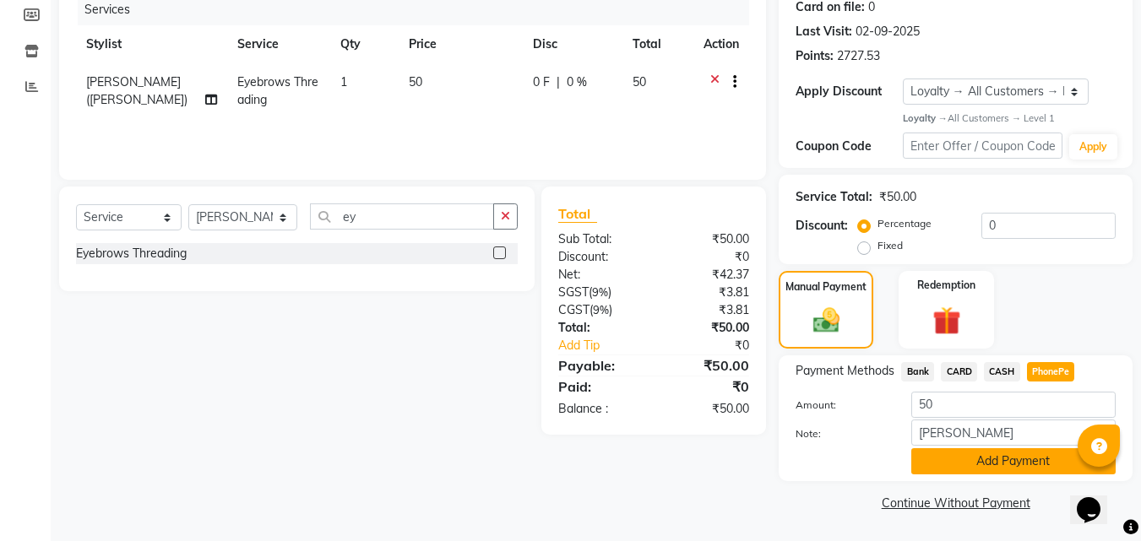
click at [998, 457] on button "Add Payment" at bounding box center [1013, 462] width 204 height 26
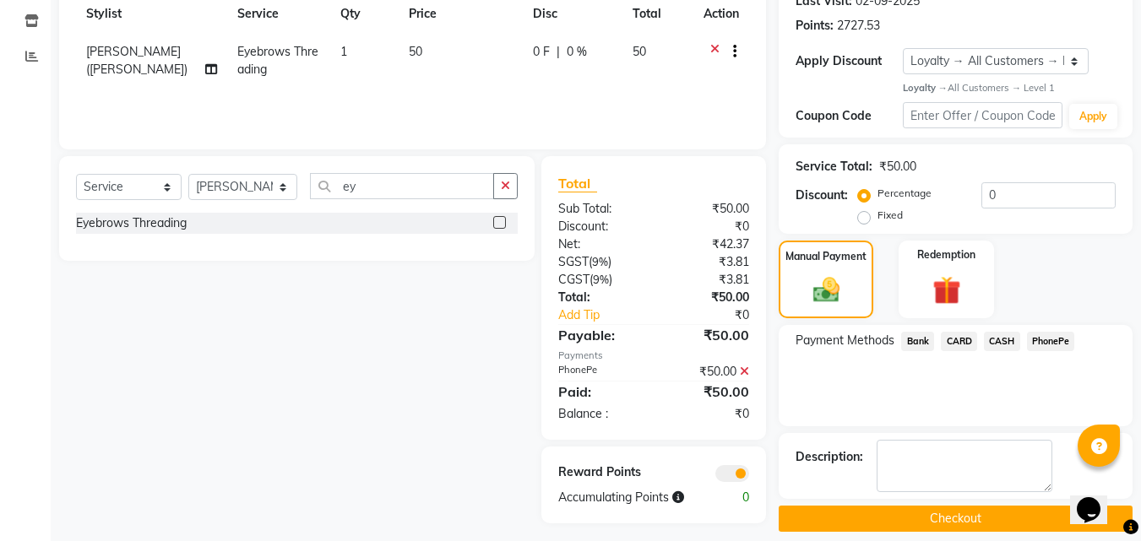
scroll to position [262, 0]
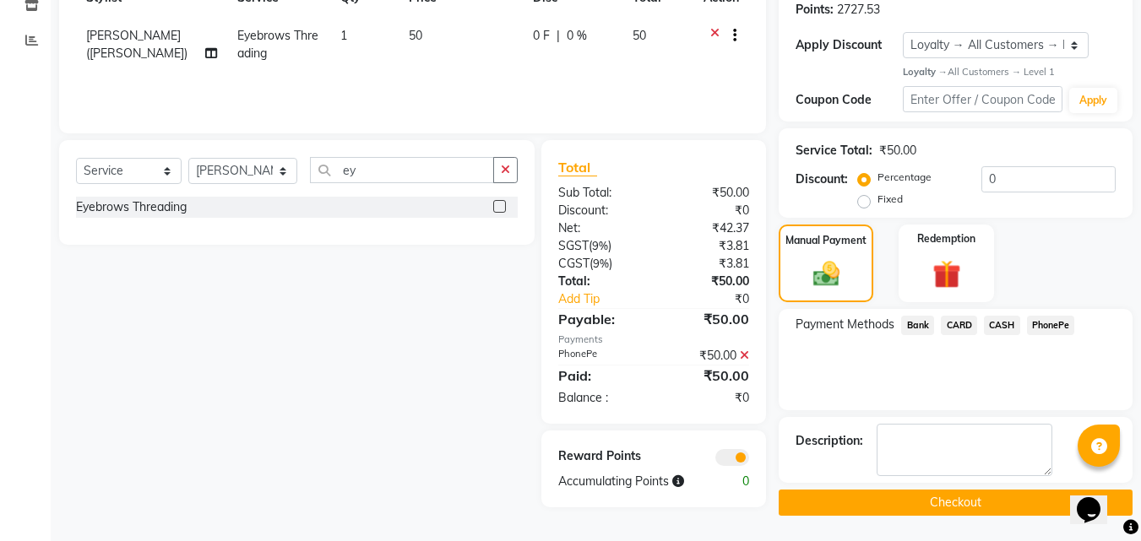
click at [890, 509] on button "Checkout" at bounding box center [956, 503] width 354 height 26
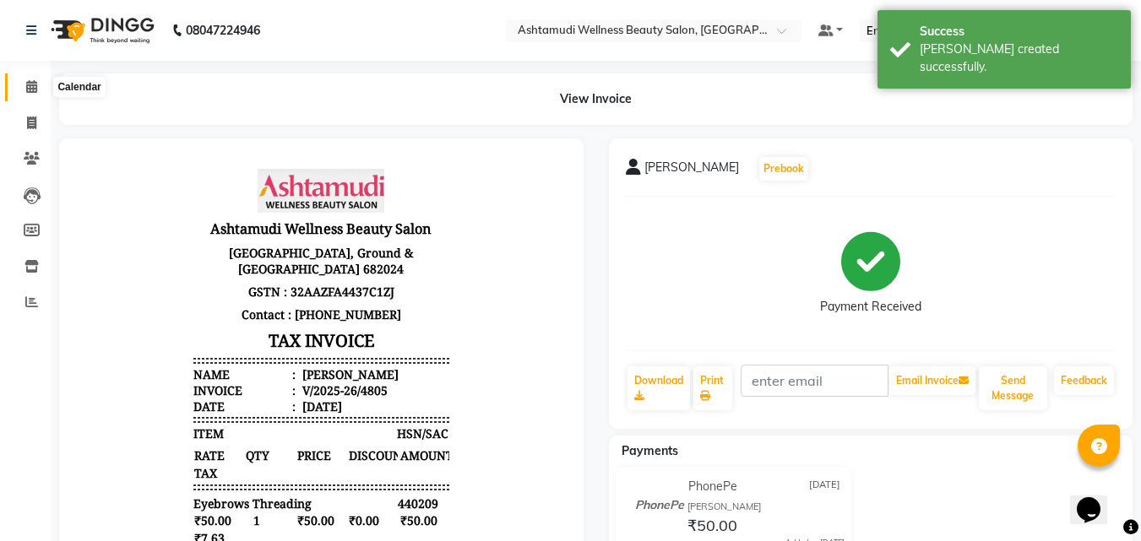
click at [35, 84] on icon at bounding box center [31, 86] width 11 height 13
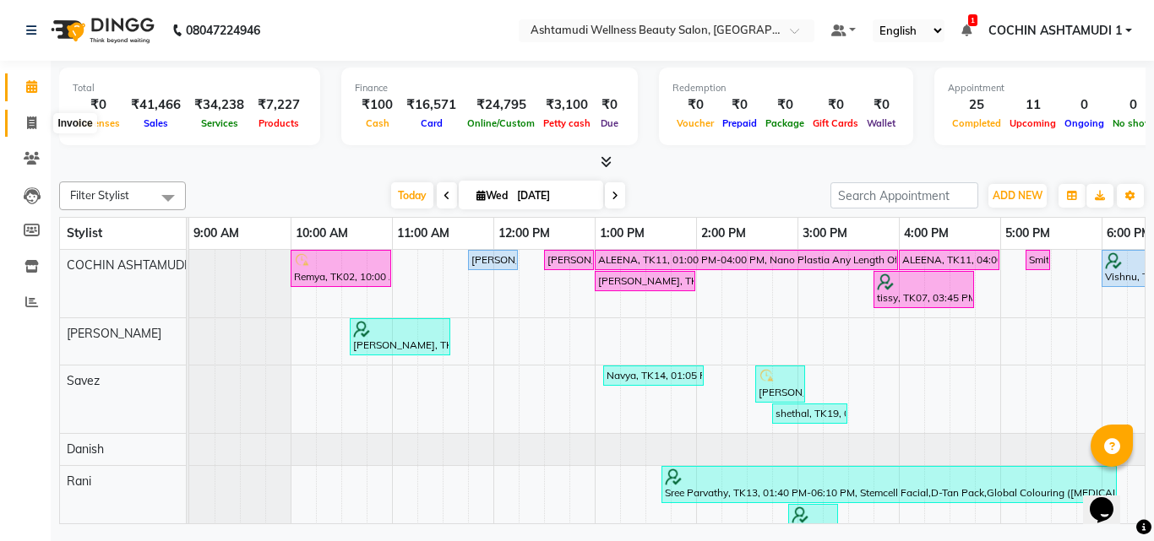
click at [24, 122] on span at bounding box center [32, 123] width 30 height 19
select select "service"
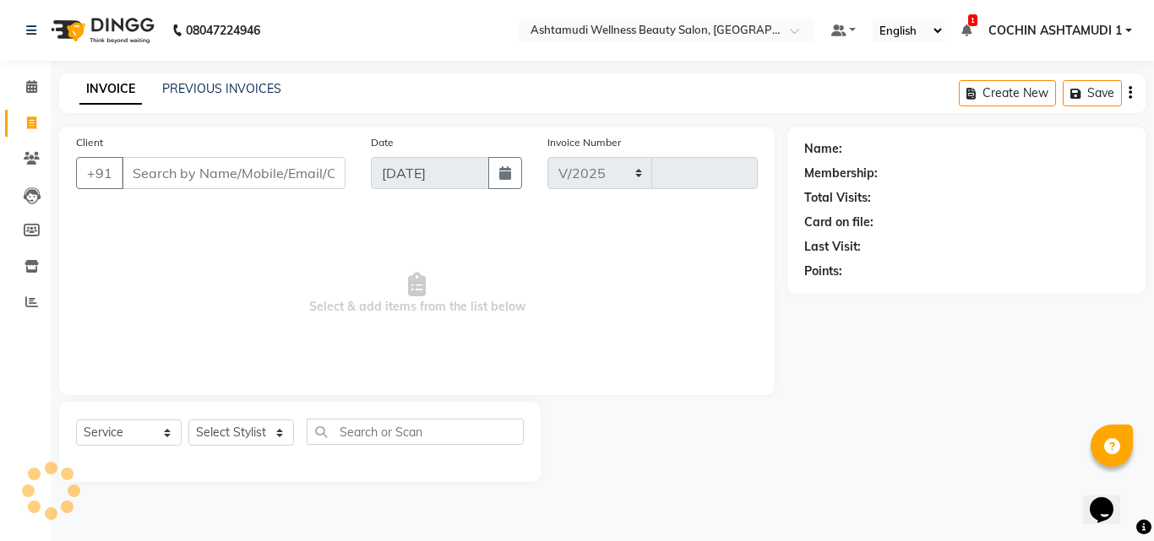
select select "4632"
type input "4806"
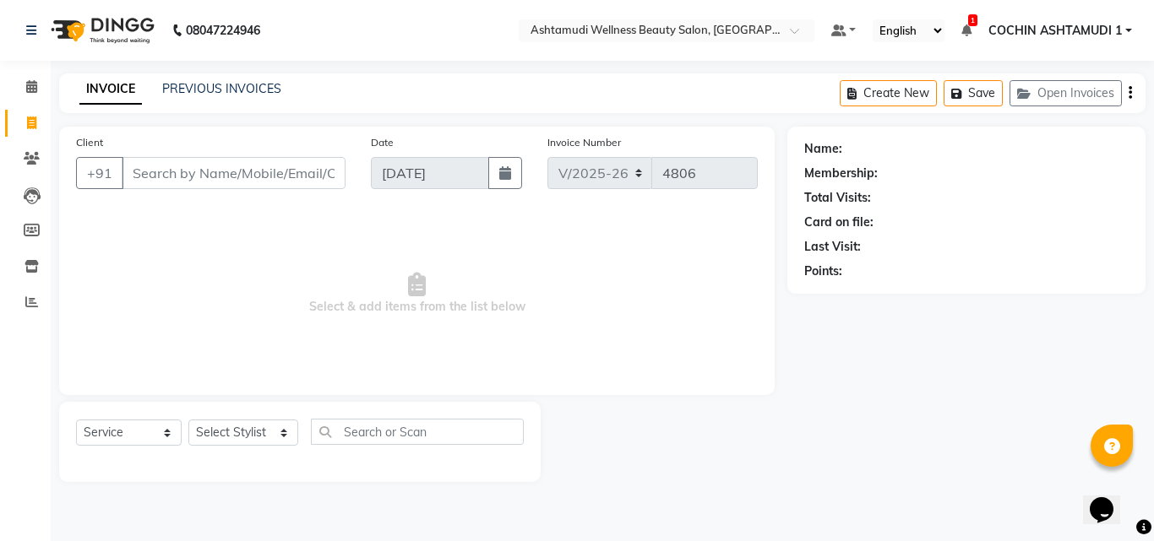
click at [21, 141] on li "Clients" at bounding box center [25, 159] width 51 height 36
click at [34, 156] on icon at bounding box center [32, 158] width 16 height 13
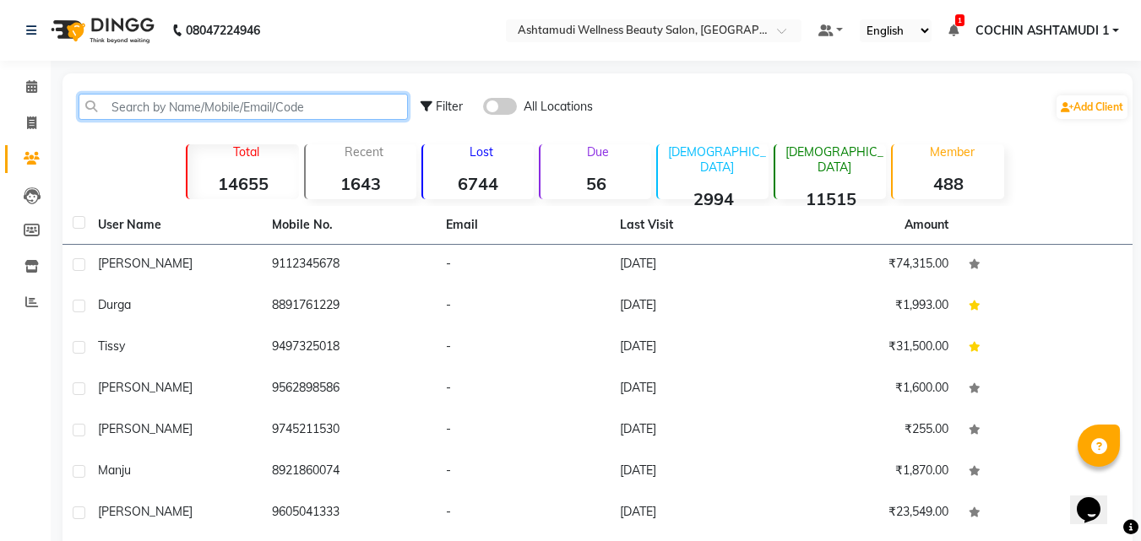
click at [204, 106] on input "text" at bounding box center [243, 107] width 329 height 26
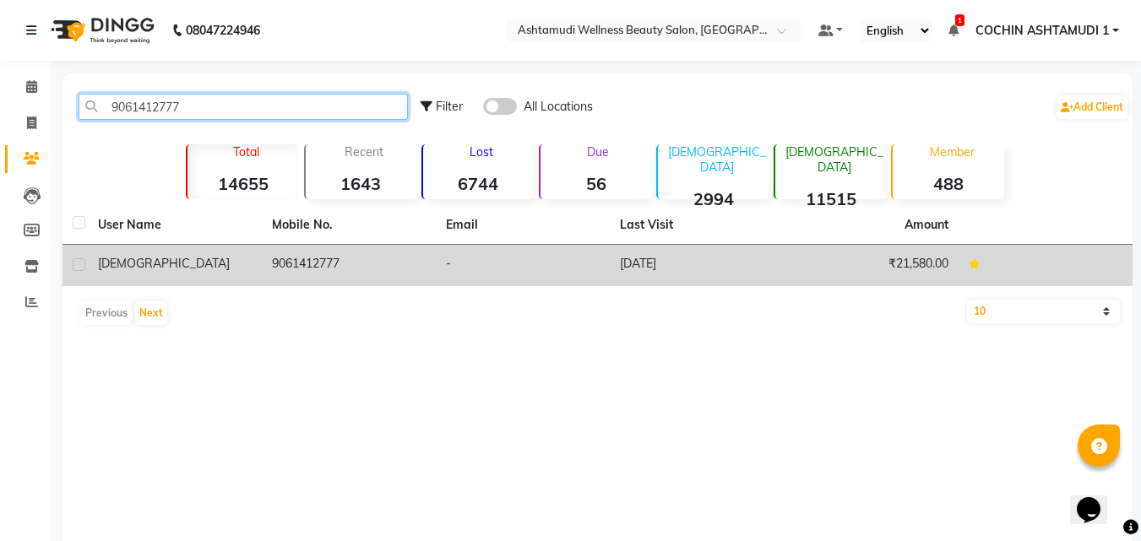
type input "9061412777"
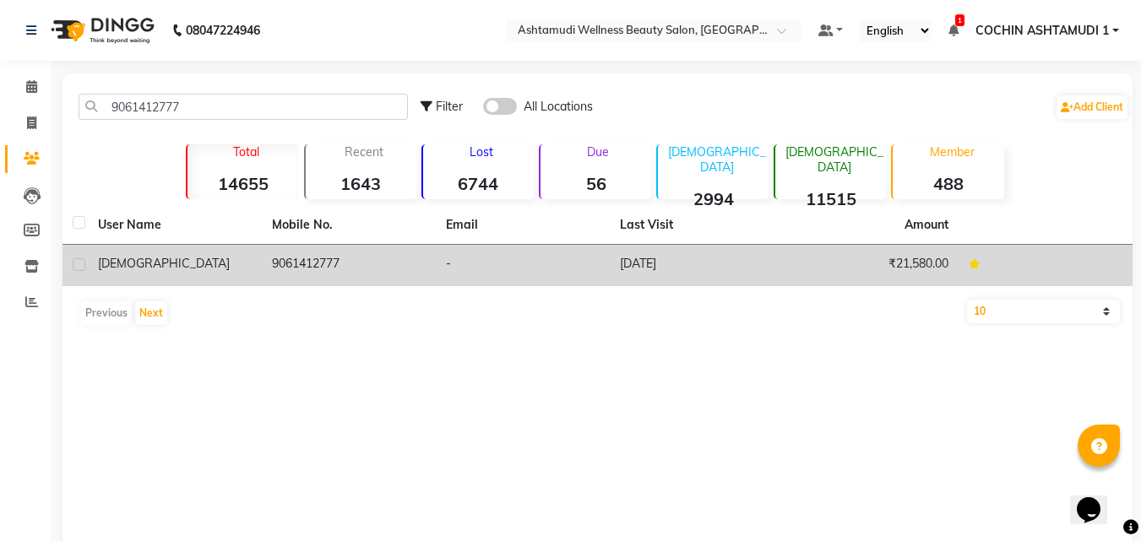
click at [295, 269] on td "9061412777" at bounding box center [349, 265] width 174 height 41
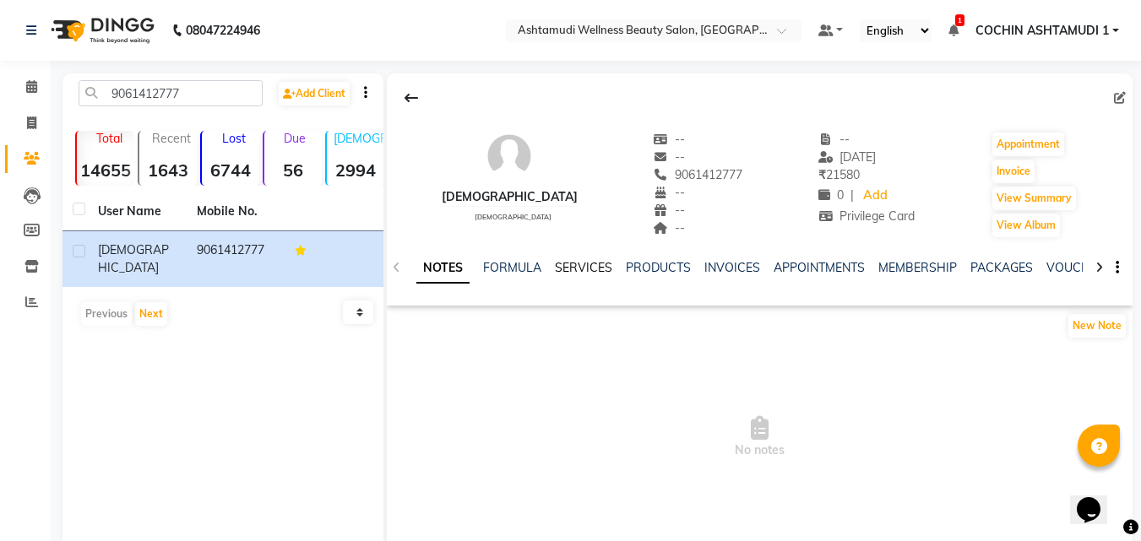
click at [589, 270] on link "SERVICES" at bounding box center [583, 267] width 57 height 15
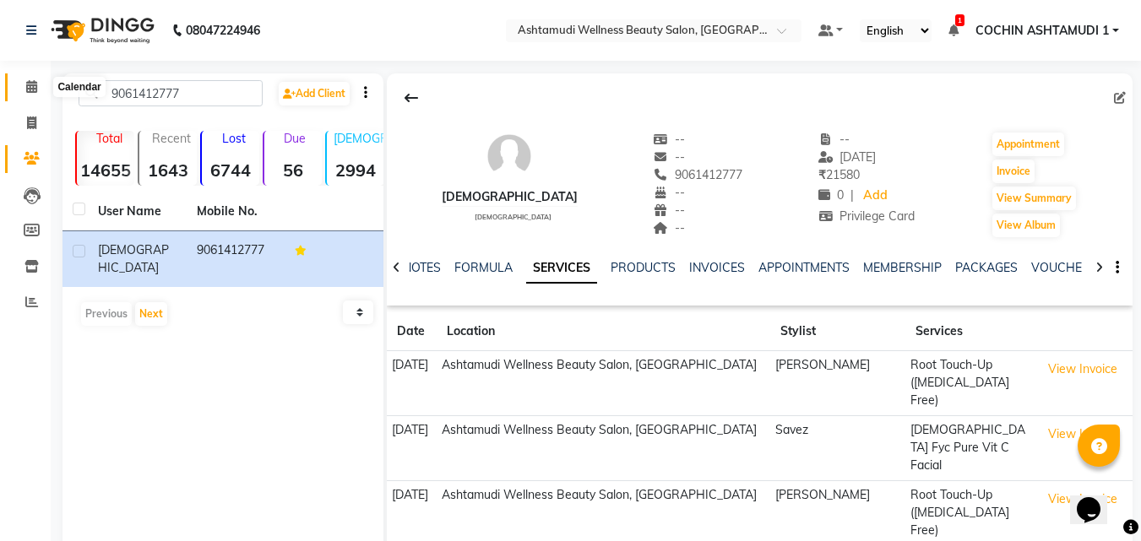
click at [24, 87] on span at bounding box center [32, 87] width 30 height 19
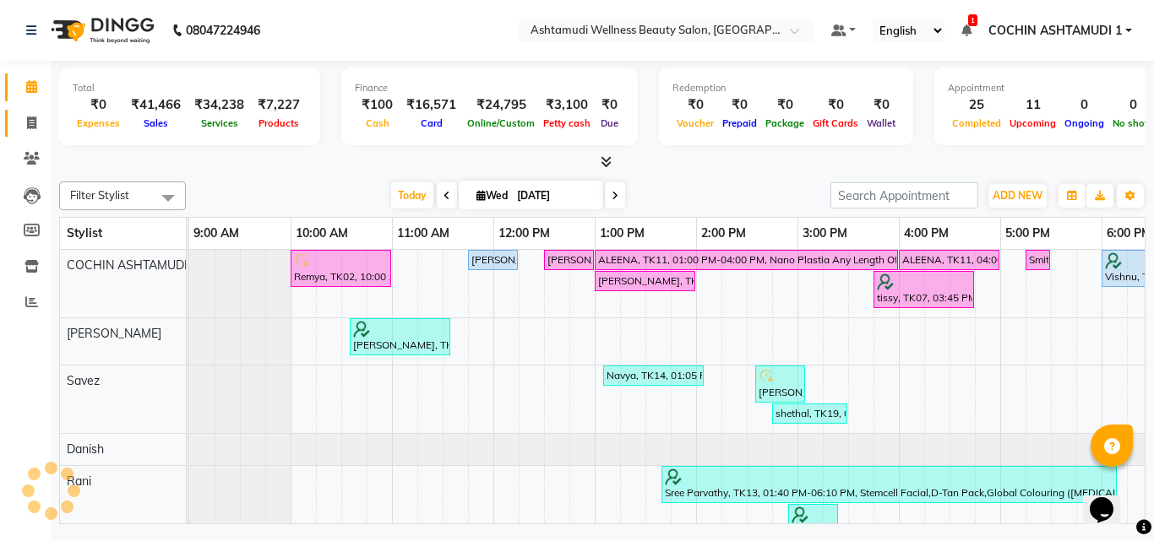
click at [35, 112] on link "Invoice" at bounding box center [25, 124] width 41 height 28
select select "service"
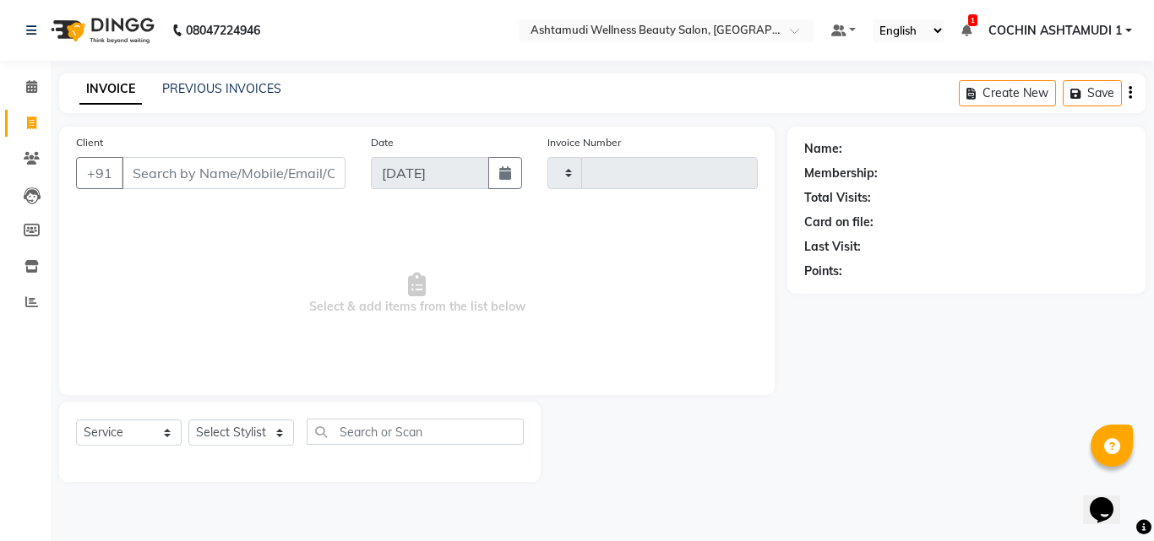
type input "4806"
select select "4632"
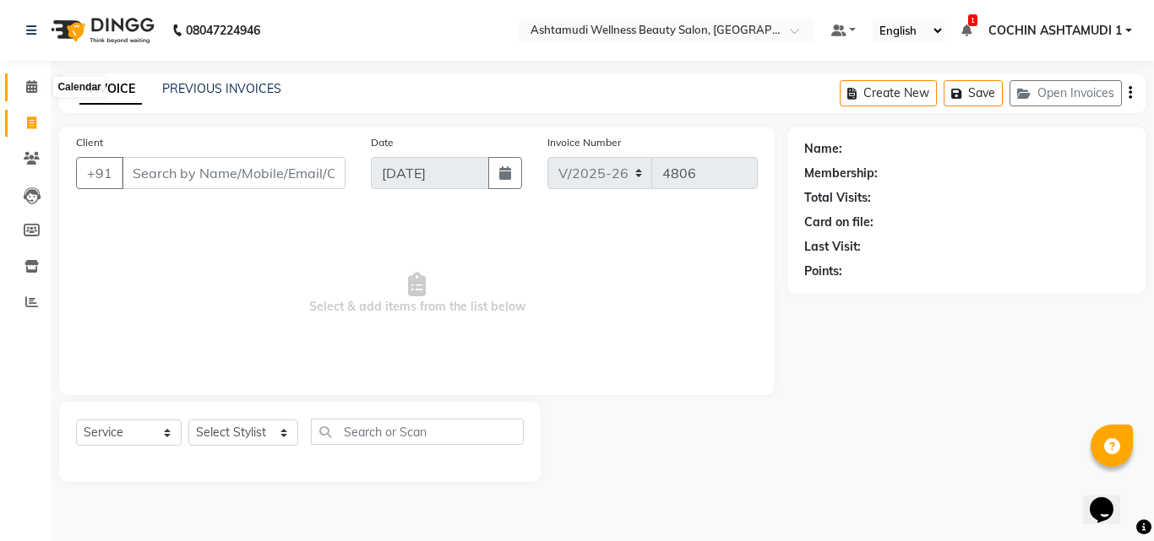
click at [26, 90] on icon at bounding box center [31, 86] width 11 height 13
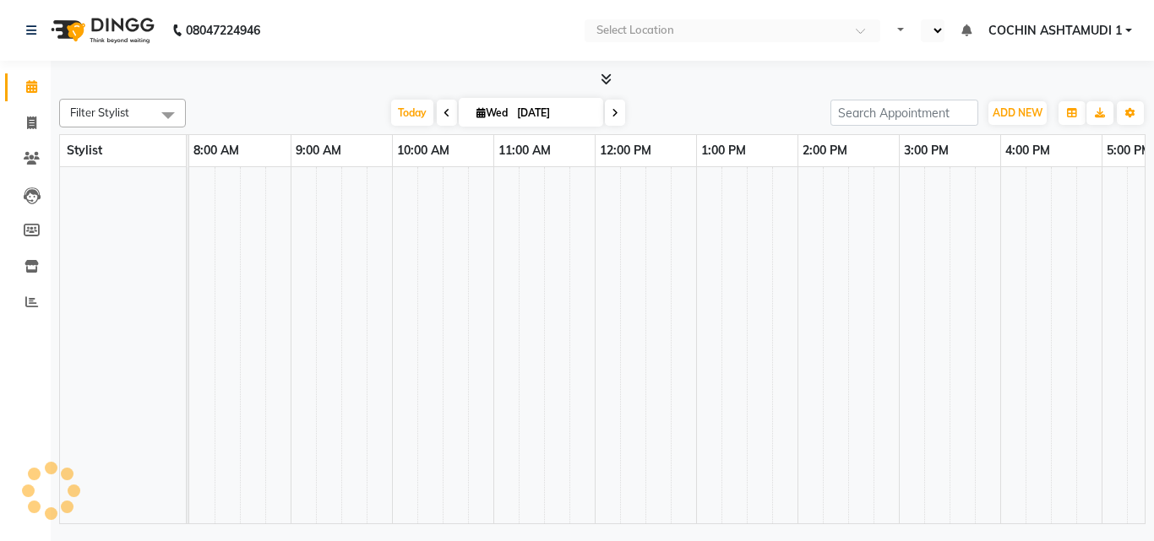
select select "en"
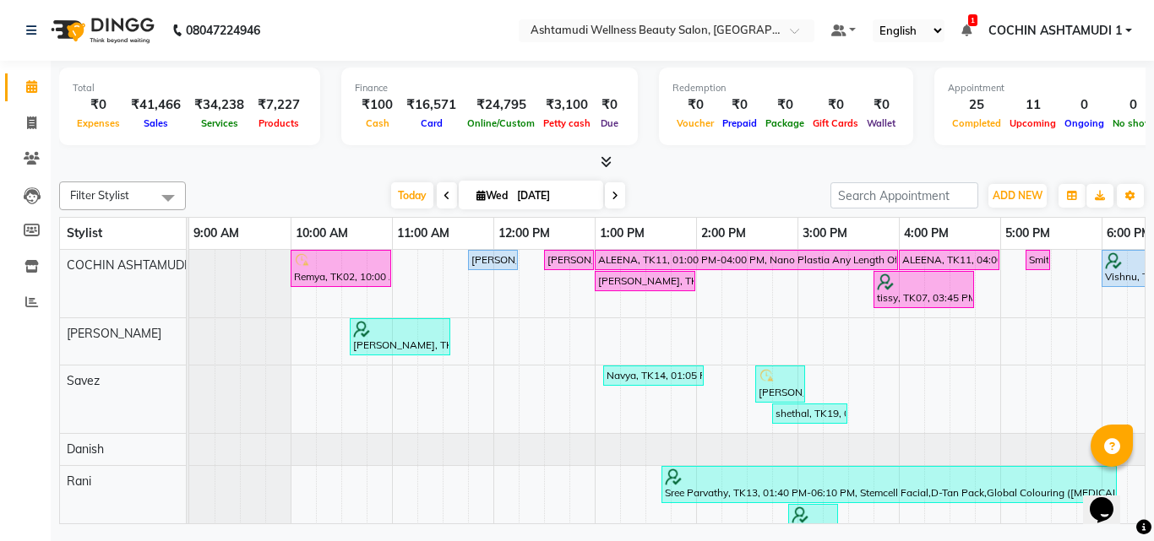
click at [601, 155] on span at bounding box center [603, 163] width 18 height 18
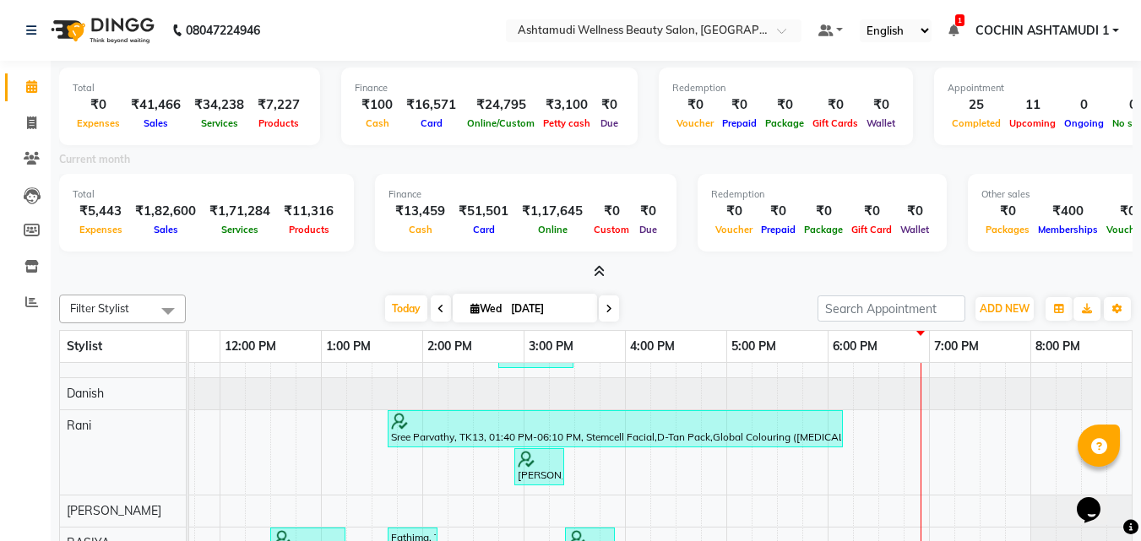
click at [600, 272] on icon at bounding box center [599, 271] width 11 height 13
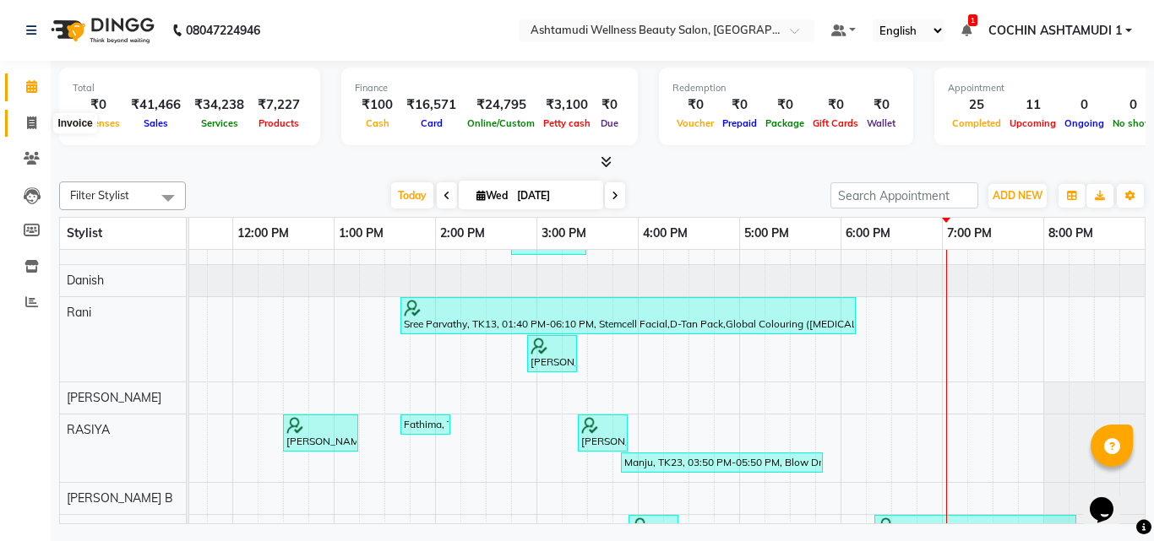
click at [29, 122] on icon at bounding box center [31, 123] width 9 height 13
select select "service"
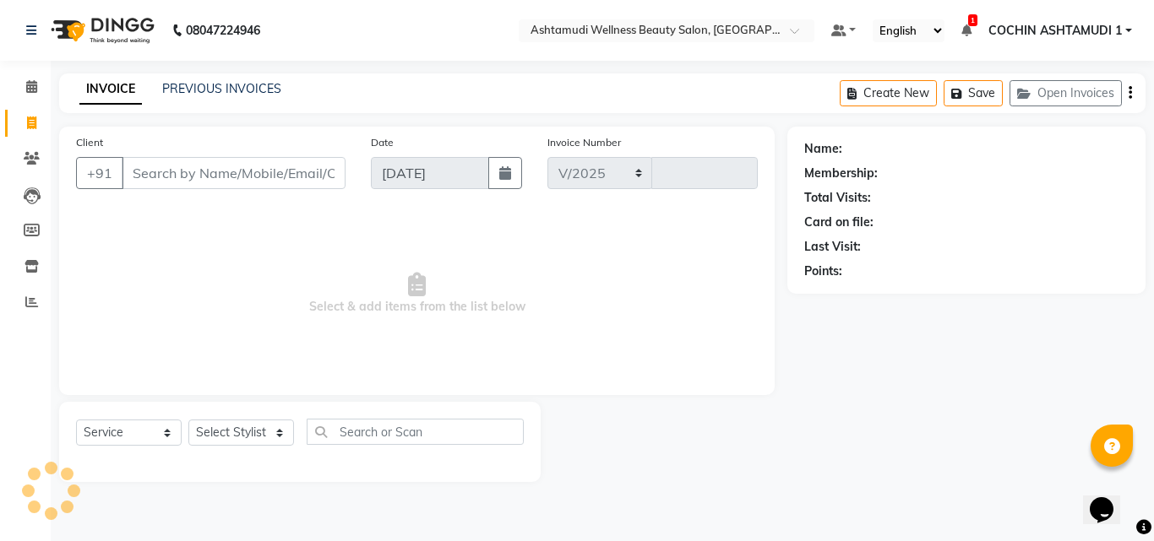
select select "4632"
type input "4806"
click at [264, 428] on select "Select Stylist" at bounding box center [241, 433] width 106 height 26
click at [188, 420] on select "Select Stylist" at bounding box center [241, 433] width 106 height 26
click at [255, 436] on select "Select Stylist" at bounding box center [241, 433] width 106 height 26
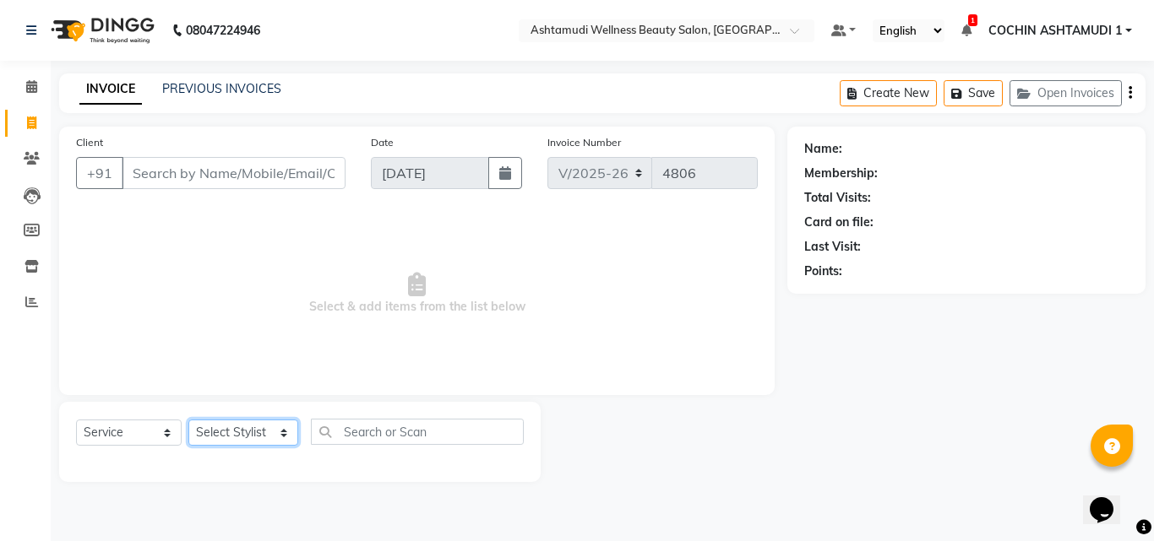
select select "88283"
click at [188, 420] on select "Select Stylist [PERSON_NAME](URAJ) [PERSON_NAME] COCHIN ASHTAMUDI Danish [PERSO…" at bounding box center [243, 433] width 110 height 26
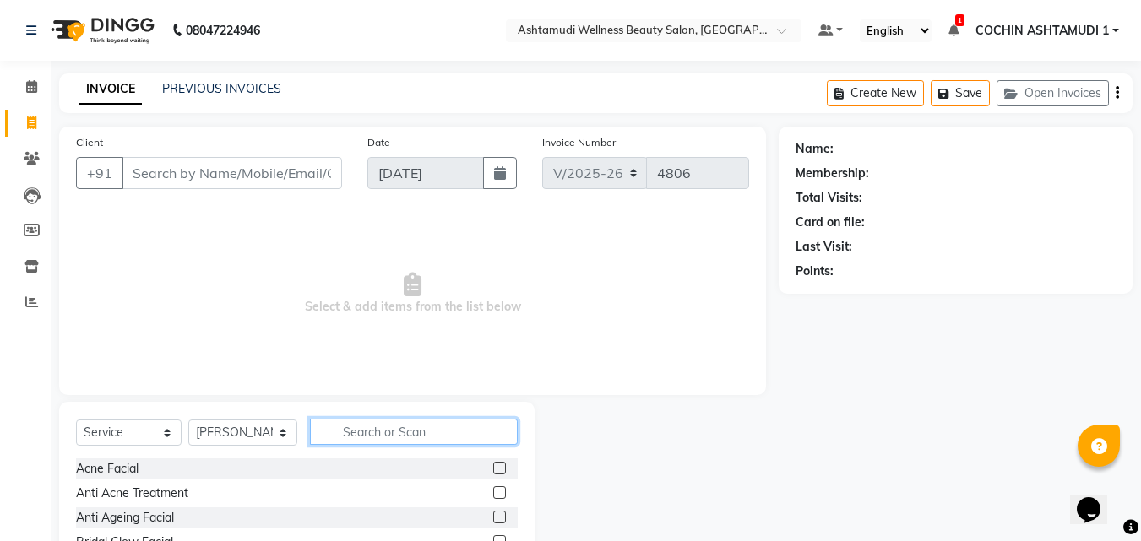
click at [356, 433] on input "text" at bounding box center [414, 432] width 209 height 26
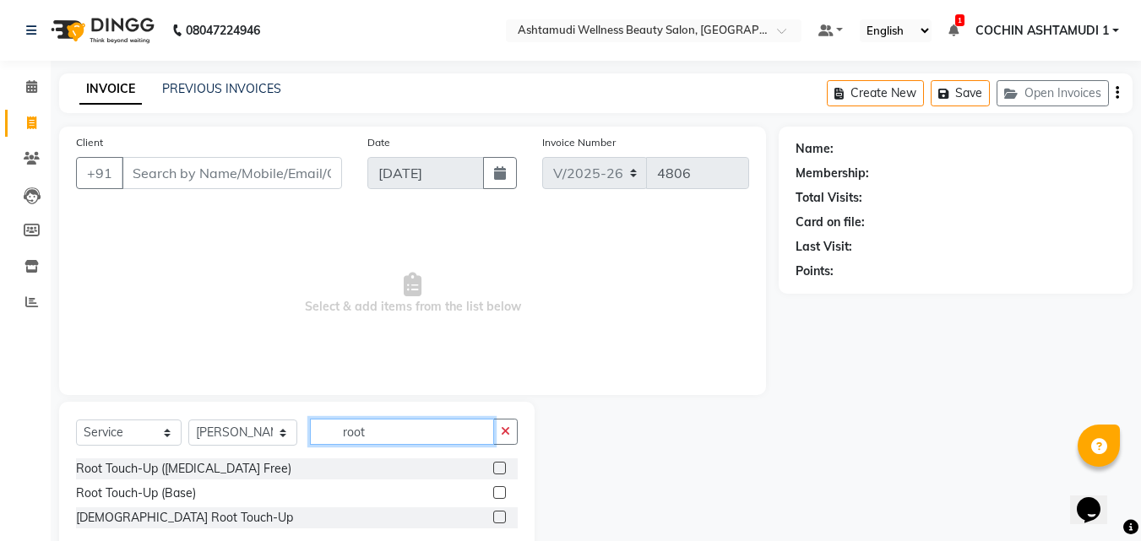
type input "root"
click at [500, 516] on label at bounding box center [499, 517] width 13 height 13
click at [500, 516] on input "checkbox" at bounding box center [498, 518] width 11 height 11
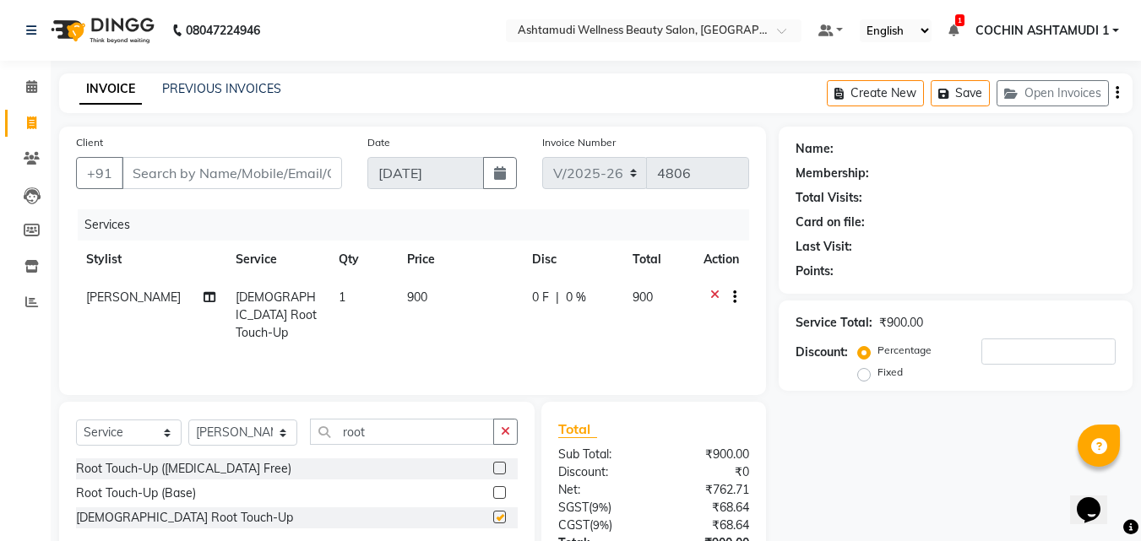
checkbox input "false"
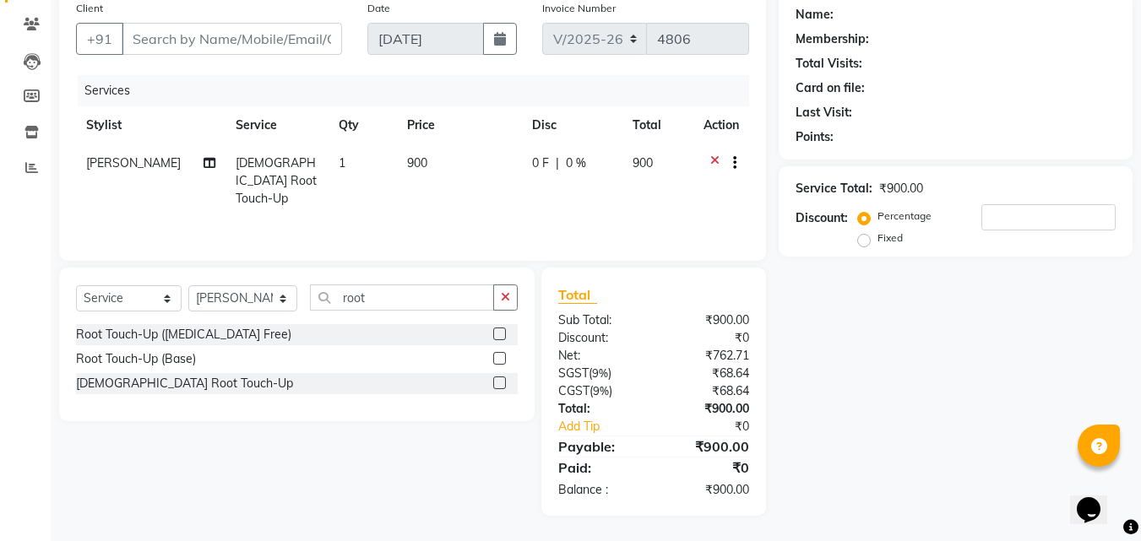
scroll to position [50, 0]
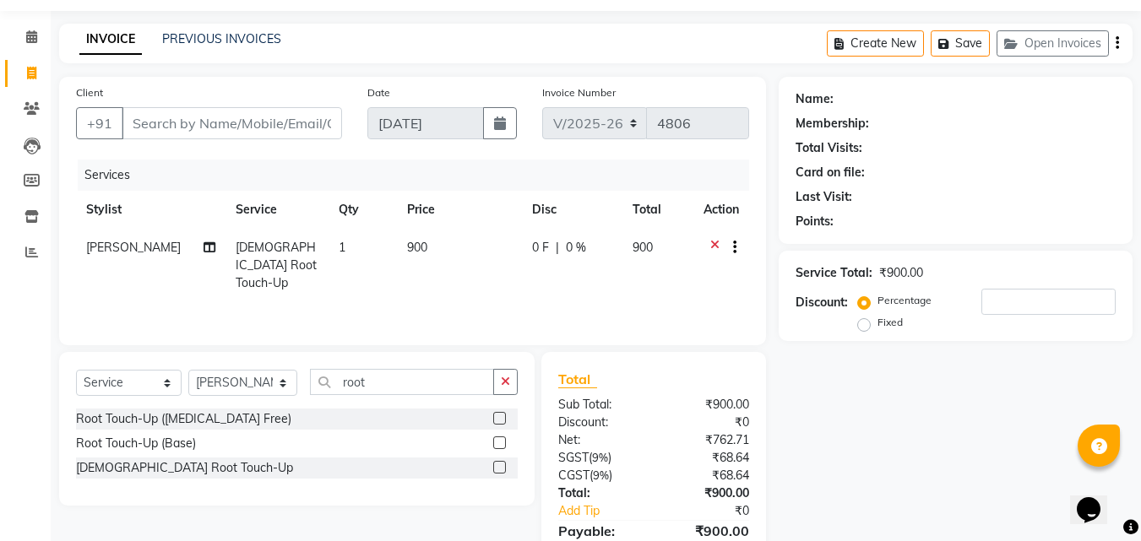
click at [713, 246] on icon at bounding box center [714, 249] width 9 height 21
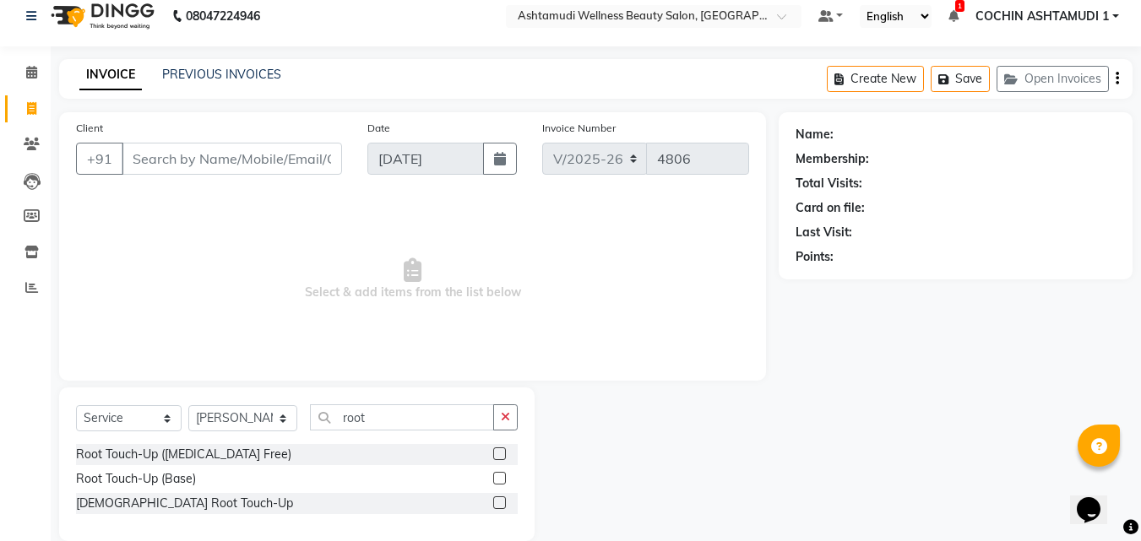
scroll to position [0, 0]
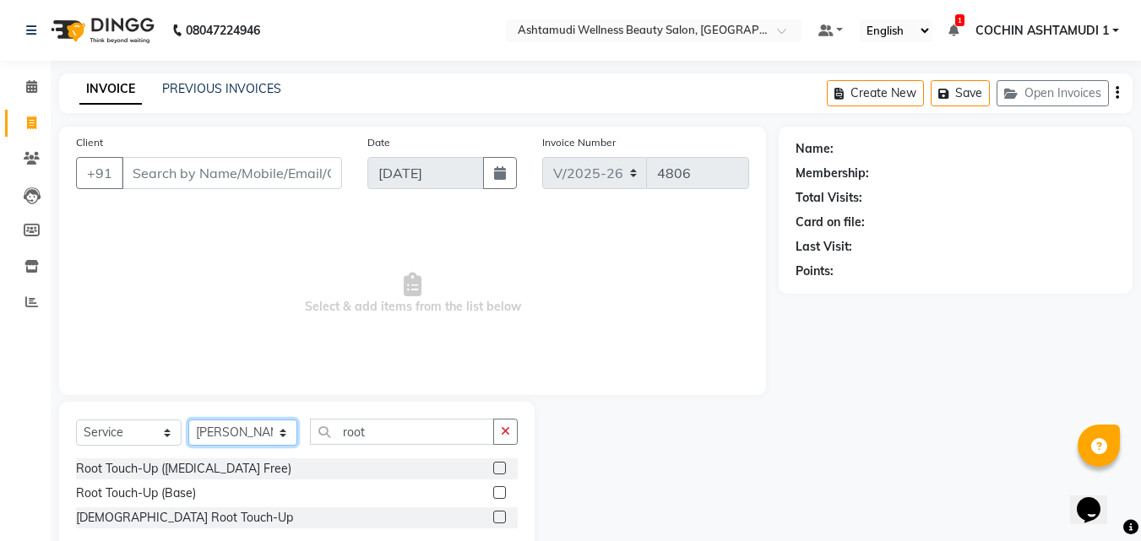
click at [236, 438] on select "Select Stylist [PERSON_NAME](URAJ) [PERSON_NAME] COCHIN ASHTAMUDI Danish [PERSO…" at bounding box center [242, 433] width 109 height 26
select select "44402"
click at [188, 420] on select "Select Stylist [PERSON_NAME](URAJ) [PERSON_NAME] COCHIN ASHTAMUDI Danish [PERSO…" at bounding box center [242, 433] width 109 height 26
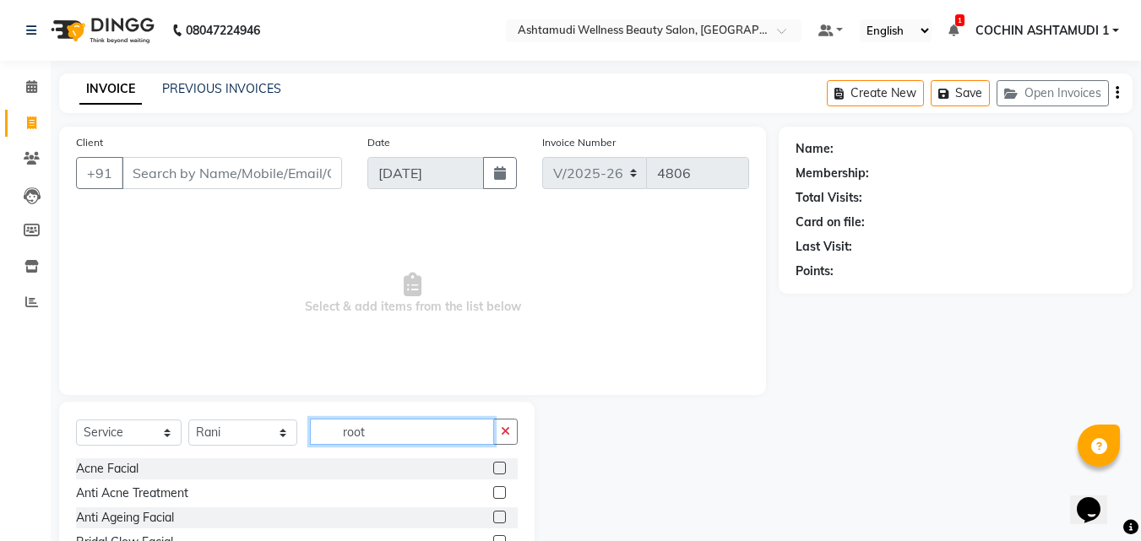
click at [393, 429] on input "root" at bounding box center [402, 432] width 185 height 26
type input "r"
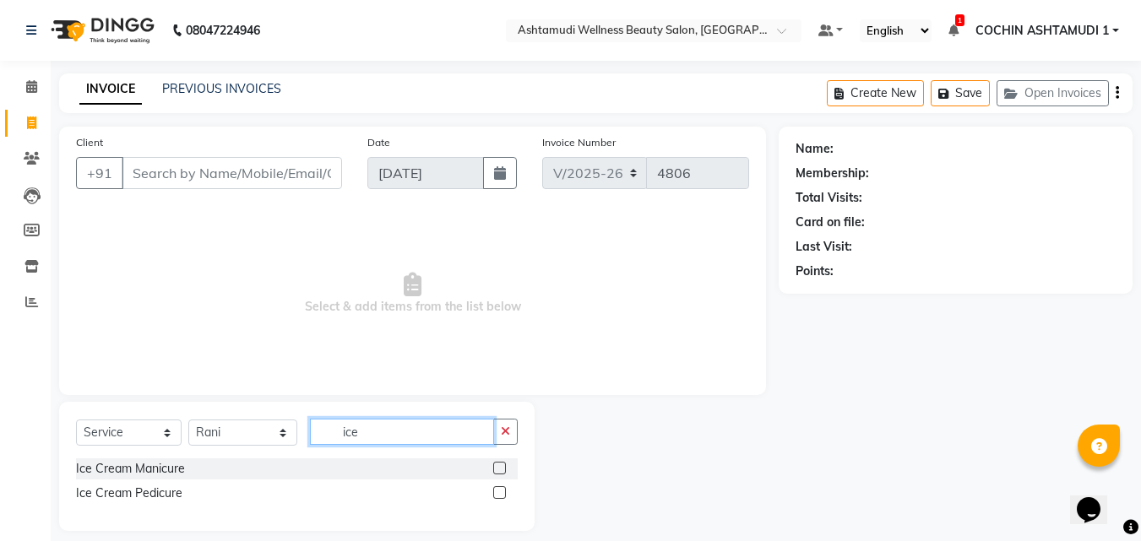
type input "ice"
click at [498, 493] on label at bounding box center [499, 493] width 13 height 13
click at [498, 493] on input "checkbox" at bounding box center [498, 493] width 11 height 11
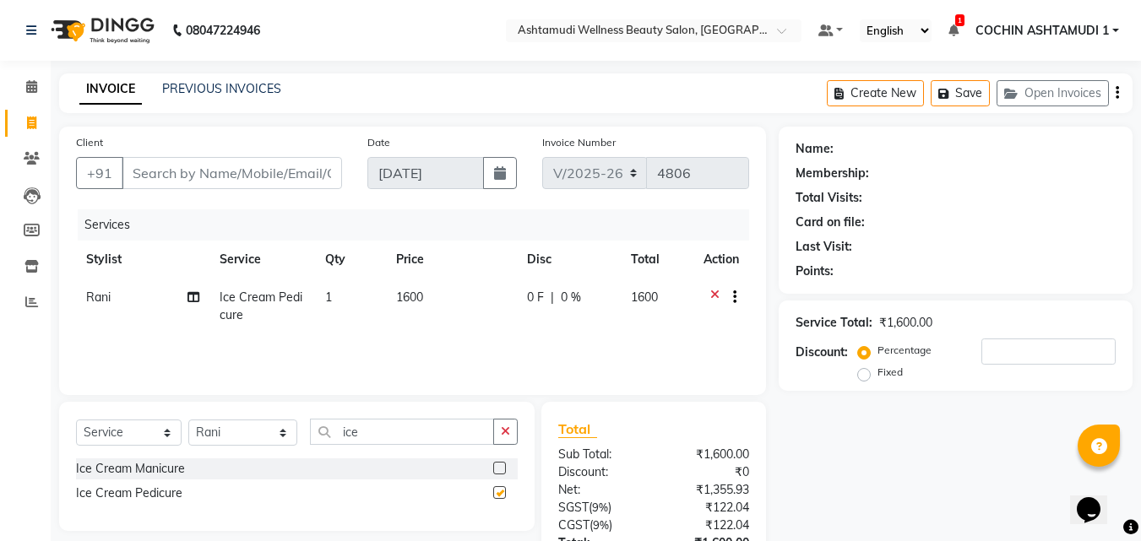
checkbox input "false"
click at [295, 184] on input "Client" at bounding box center [232, 173] width 220 height 32
type input "9"
type input "0"
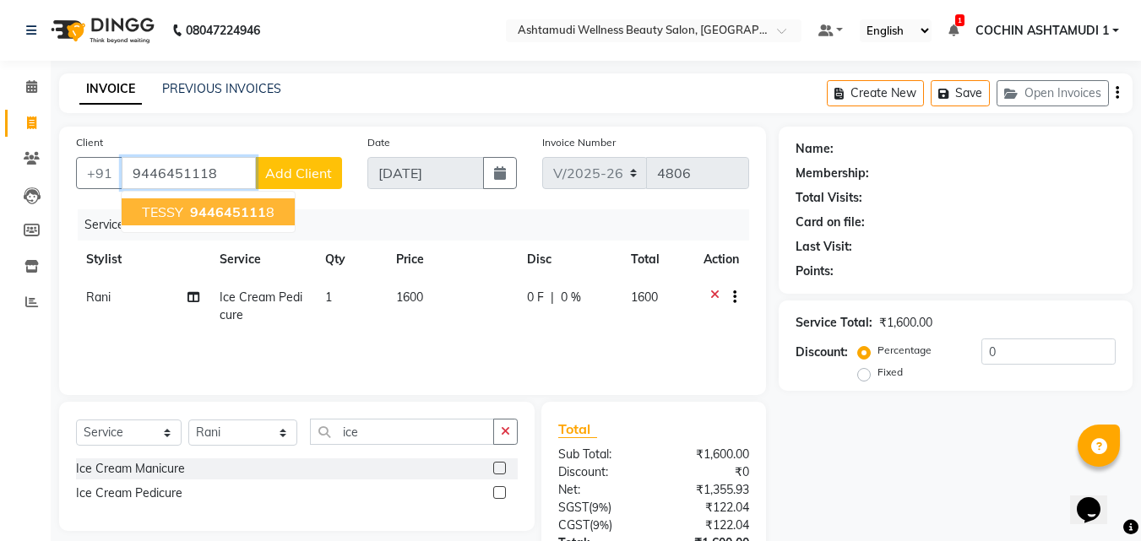
type input "9446451118"
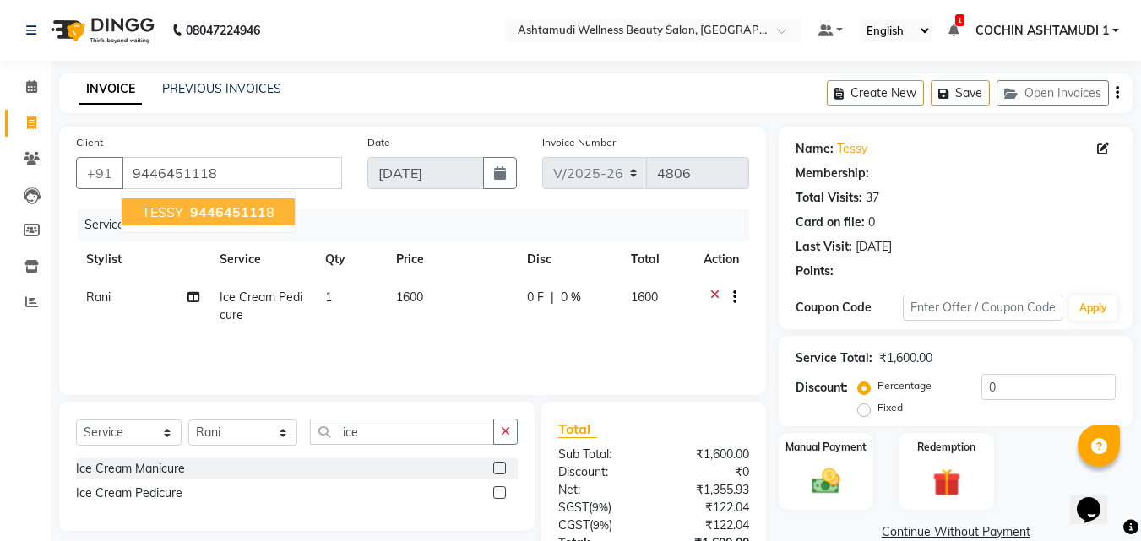
select select "2: Object"
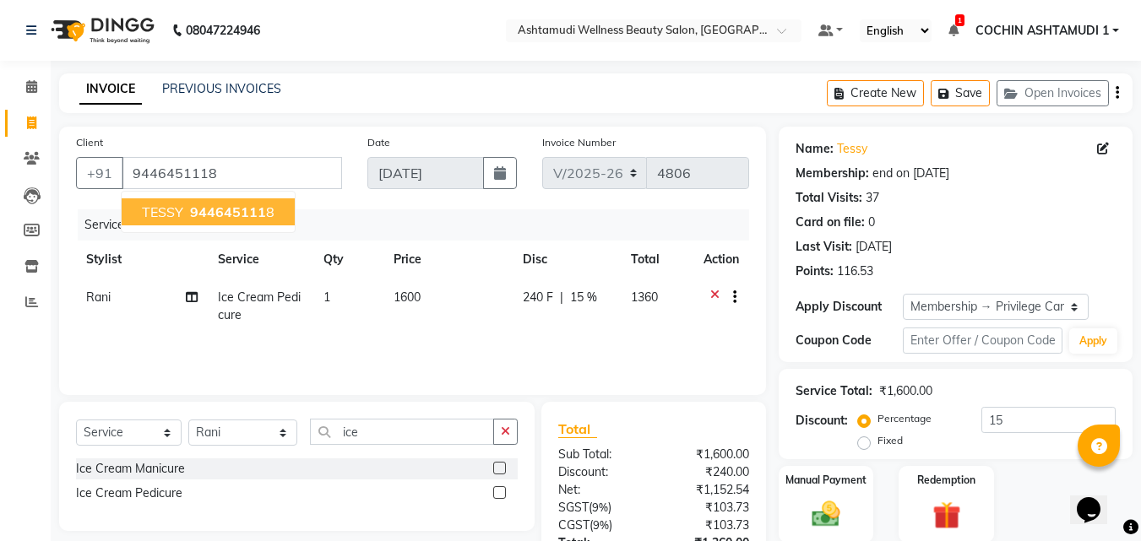
click at [245, 207] on span "944645111" at bounding box center [228, 212] width 76 height 17
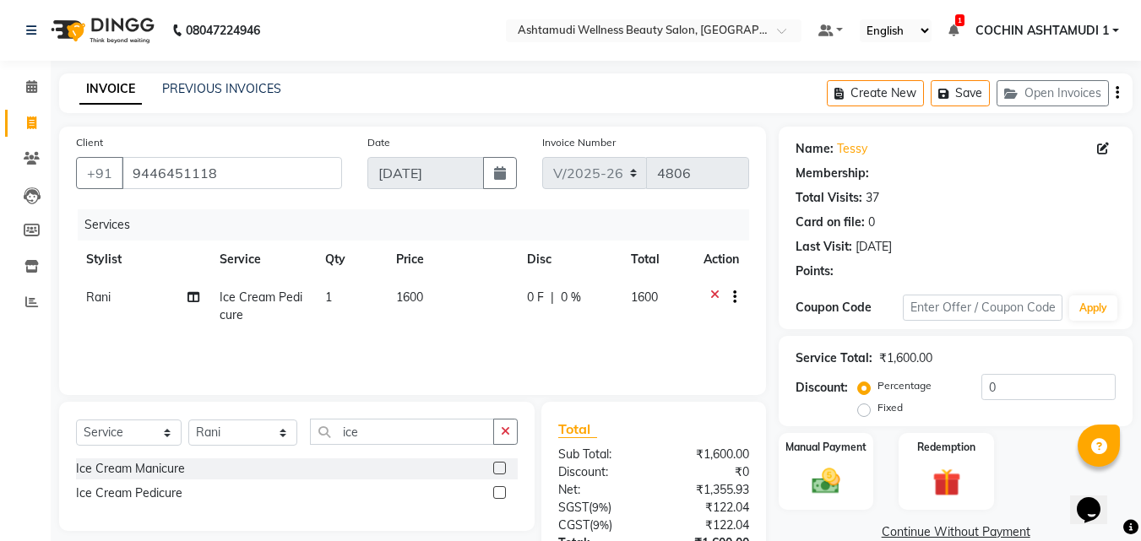
type input "15"
select select "2: Object"
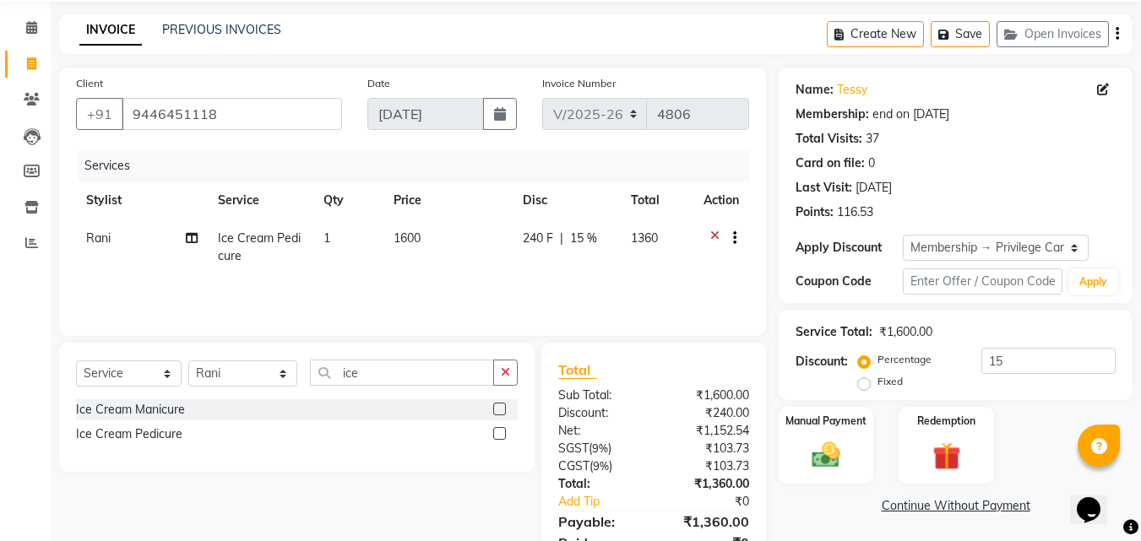
scroll to position [134, 0]
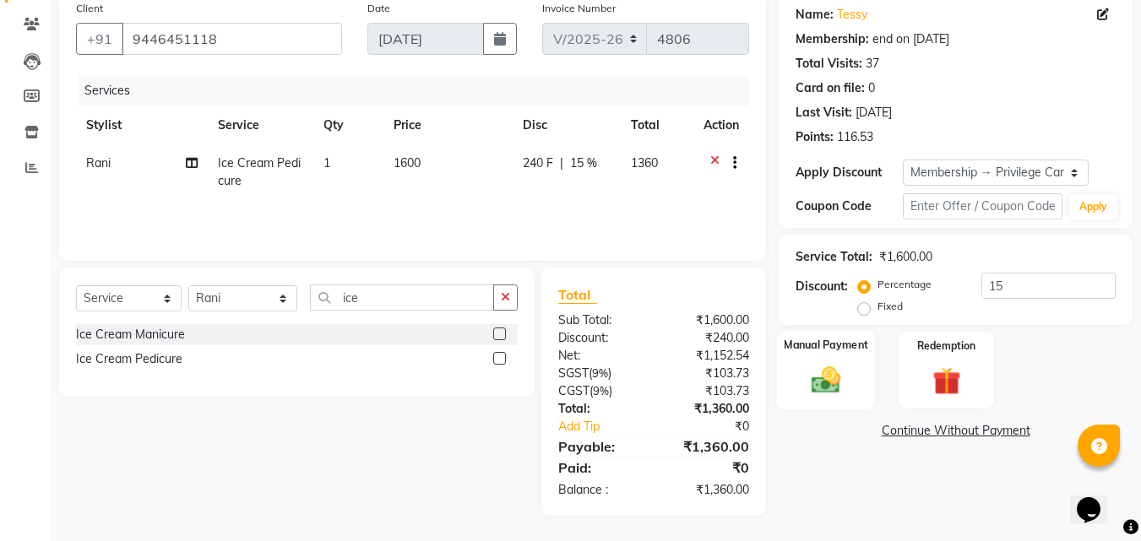
click at [849, 368] on img at bounding box center [825, 380] width 47 height 34
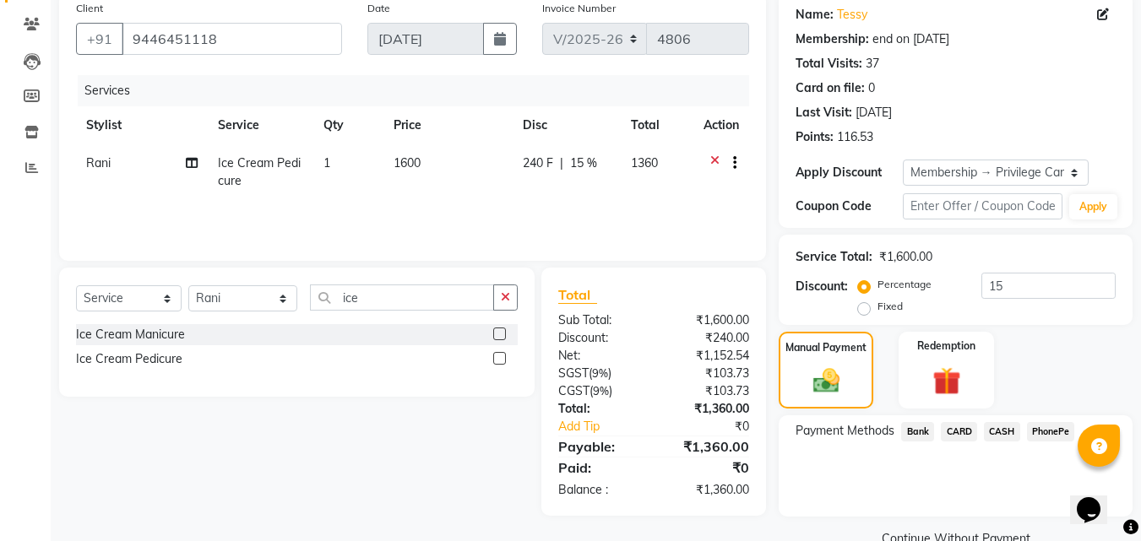
click at [1044, 428] on span "PhonePe" at bounding box center [1051, 431] width 48 height 19
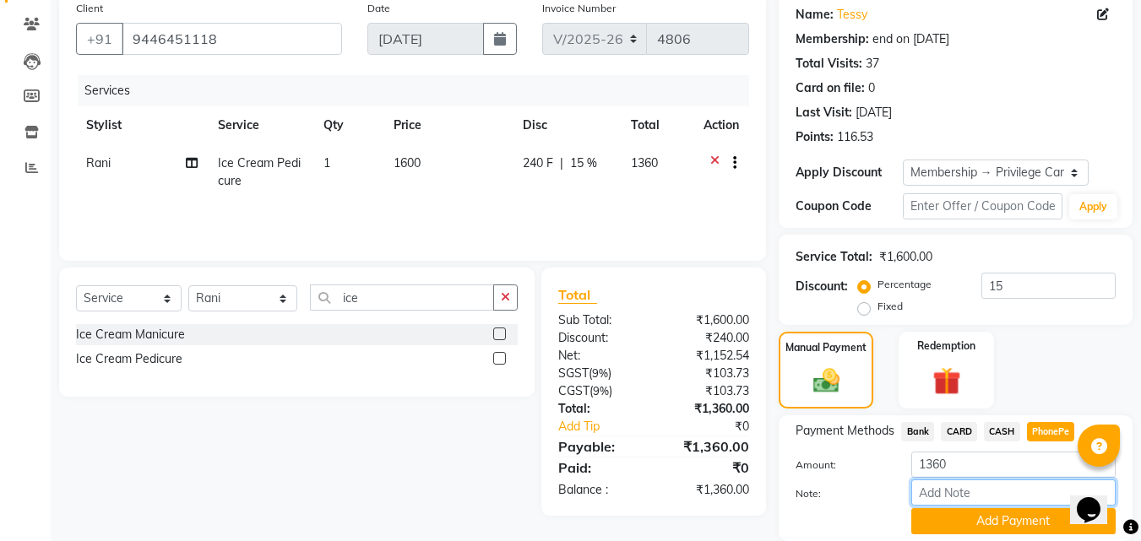
click at [1004, 491] on input "Note:" at bounding box center [1013, 493] width 204 height 26
type input "fousiya"
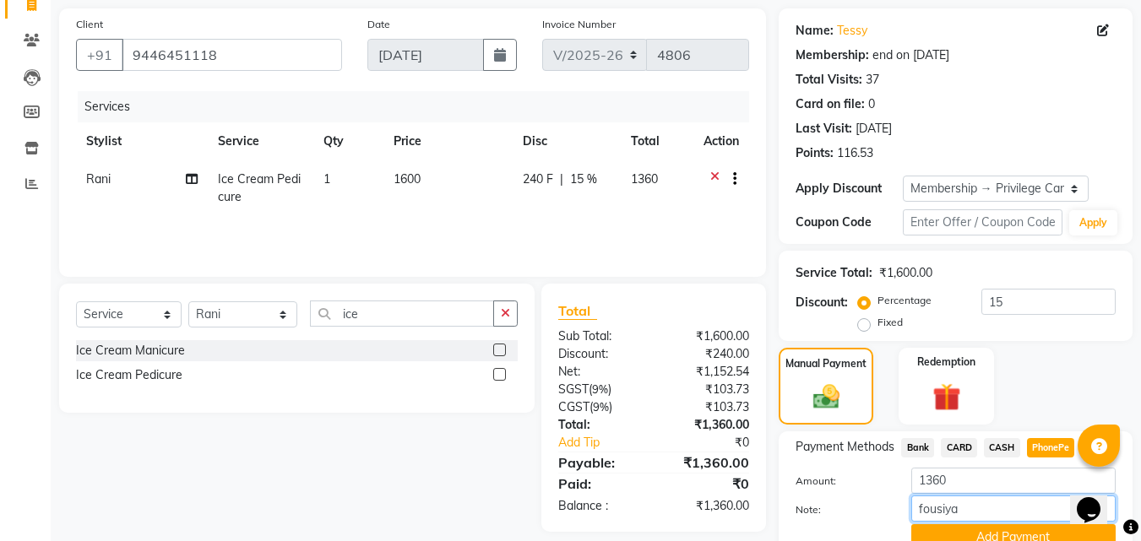
scroll to position [194, 0]
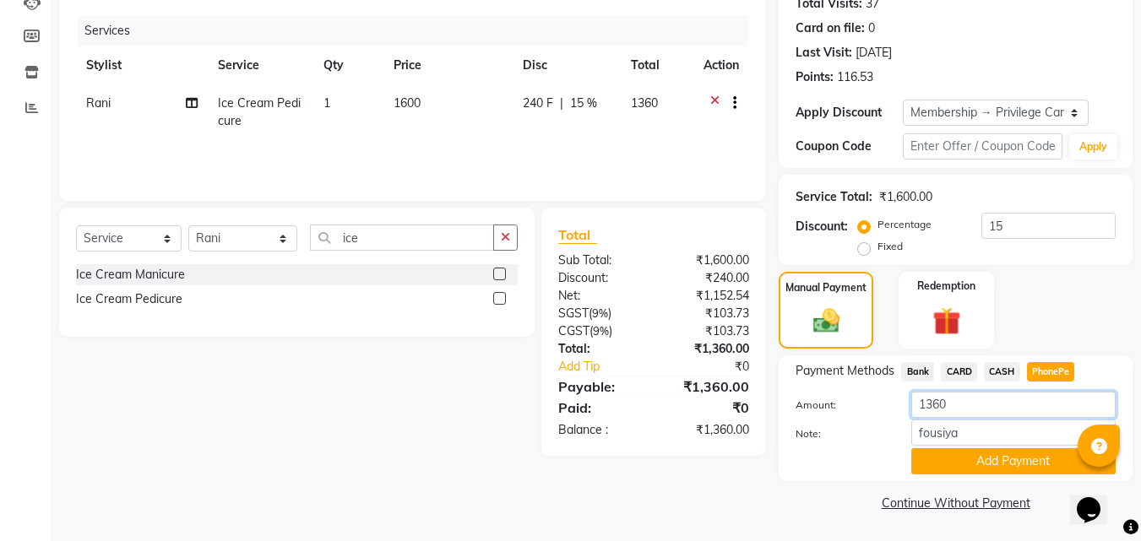
click at [950, 409] on input "1360" at bounding box center [1013, 405] width 204 height 26
click at [966, 460] on button "Add Payment" at bounding box center [1013, 462] width 204 height 26
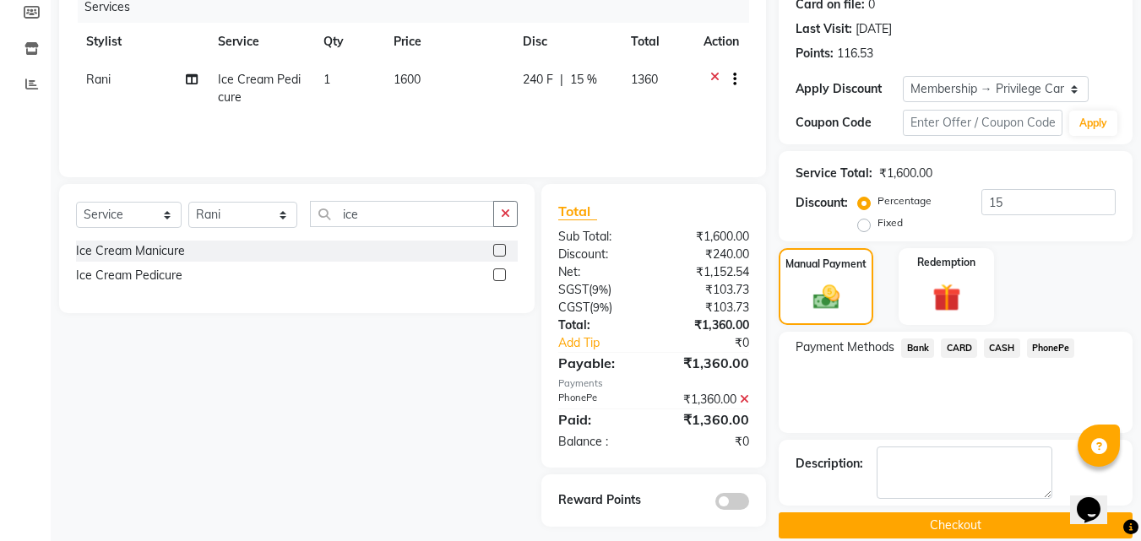
scroll to position [241, 0]
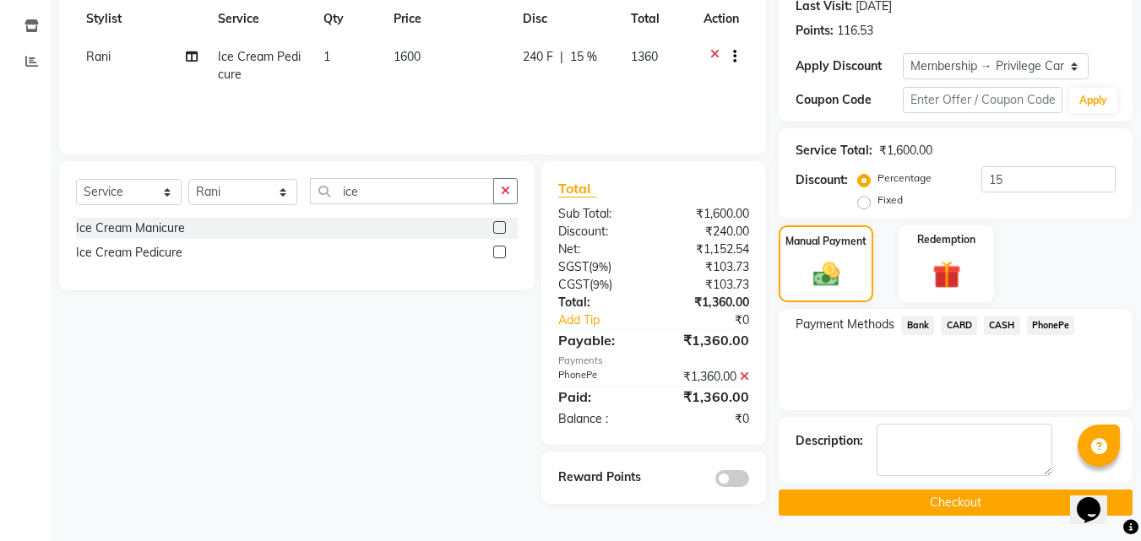
click at [934, 503] on button "Checkout" at bounding box center [956, 503] width 354 height 26
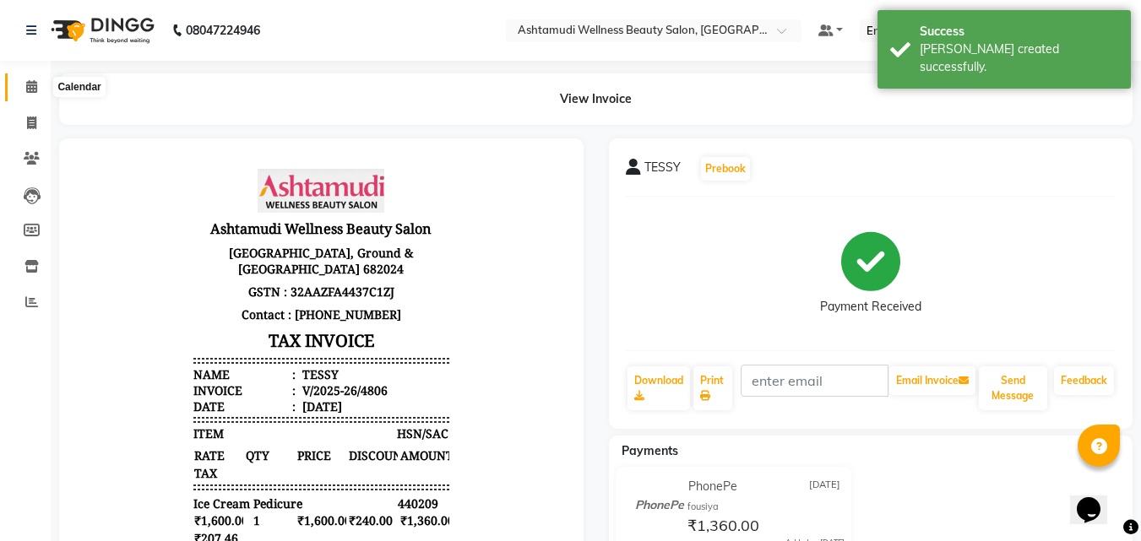
click at [30, 86] on icon at bounding box center [31, 86] width 11 height 13
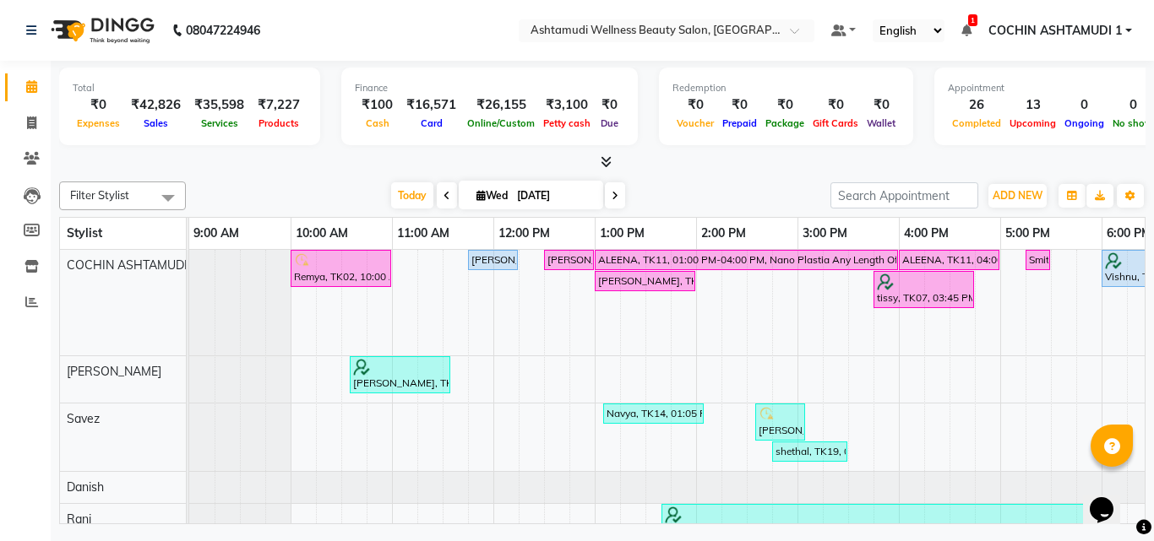
click at [606, 160] on icon at bounding box center [606, 161] width 11 height 13
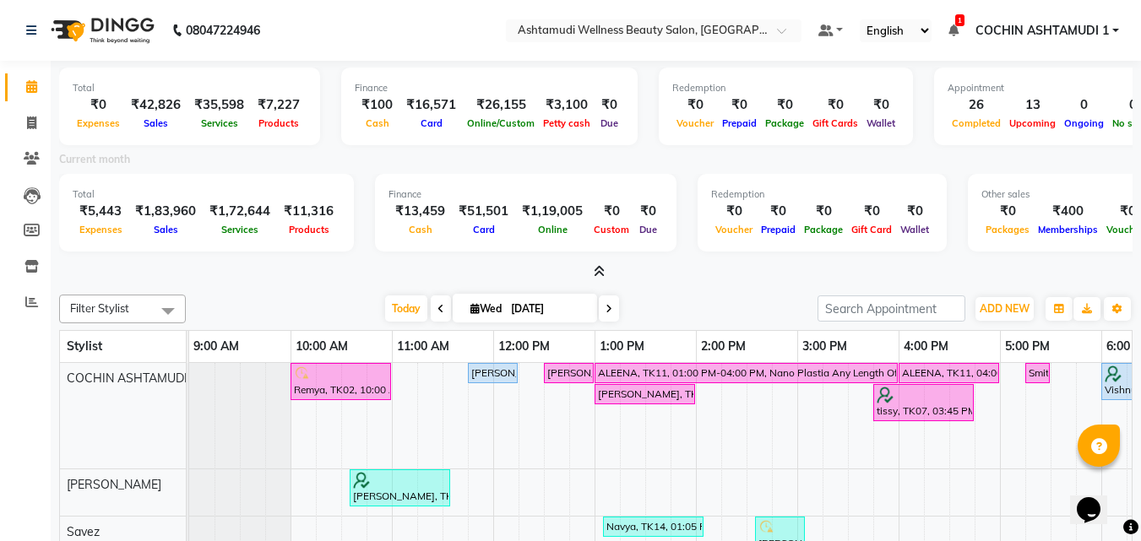
click at [596, 269] on icon at bounding box center [599, 271] width 11 height 13
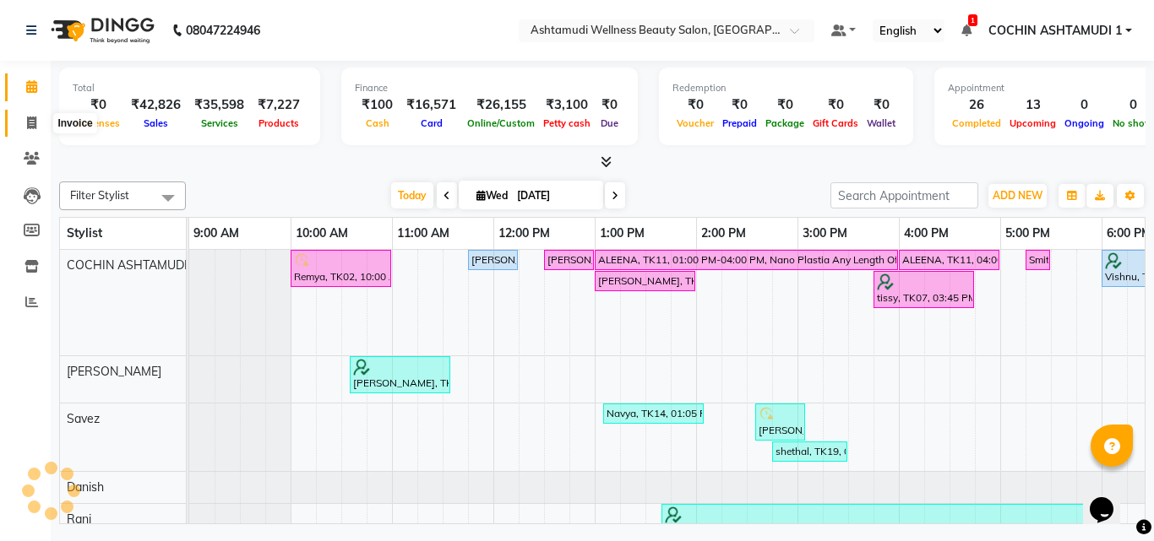
click at [27, 125] on icon at bounding box center [31, 123] width 9 height 13
select select "service"
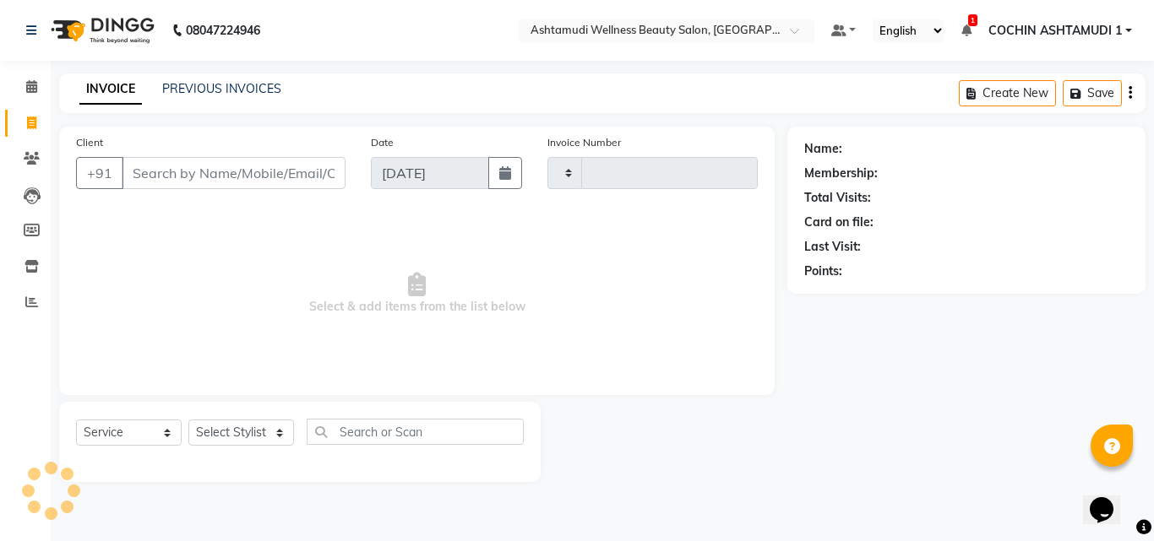
type input "4807"
select select "4632"
click at [202, 167] on input "Client" at bounding box center [234, 173] width 224 height 32
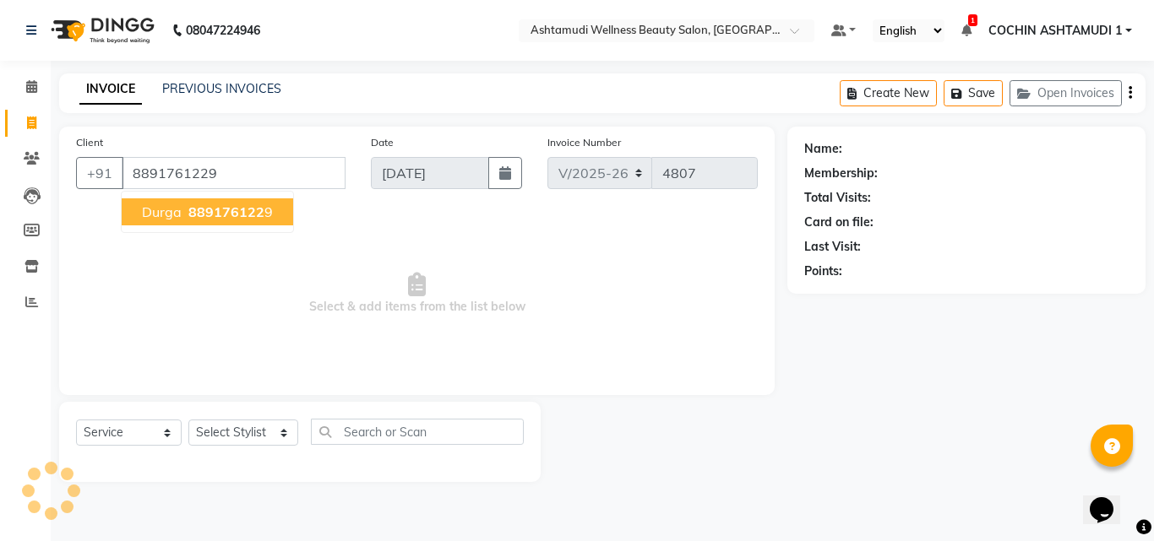
type input "8891761229"
select select "2: Object"
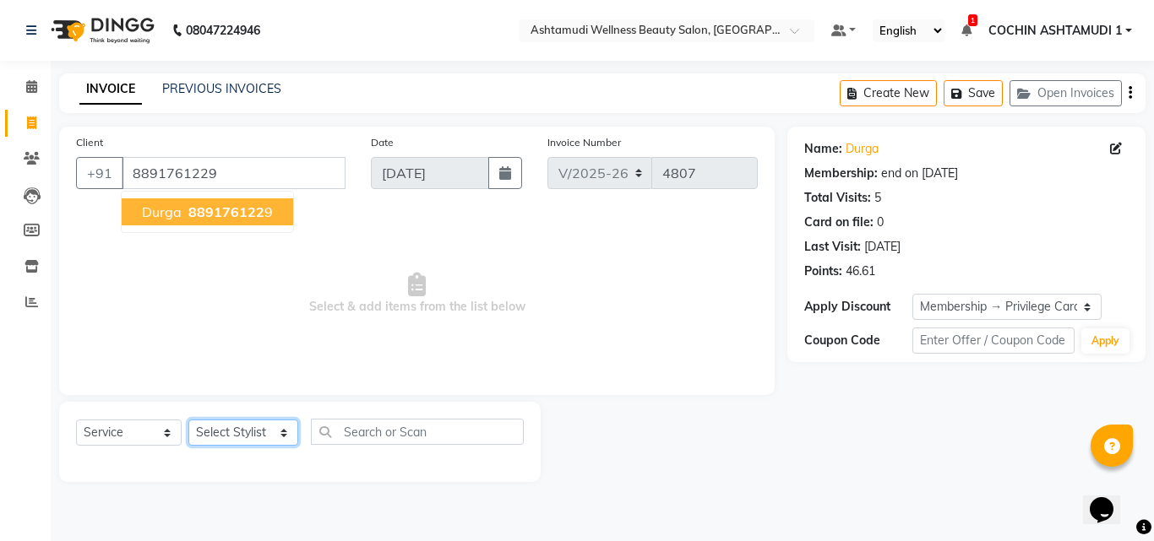
click at [231, 432] on select "Select Stylist Aiswarya B Ankith(URAJ) BINU MANGAR COCHIN ASHTAMUDI Danish Diks…" at bounding box center [243, 433] width 110 height 26
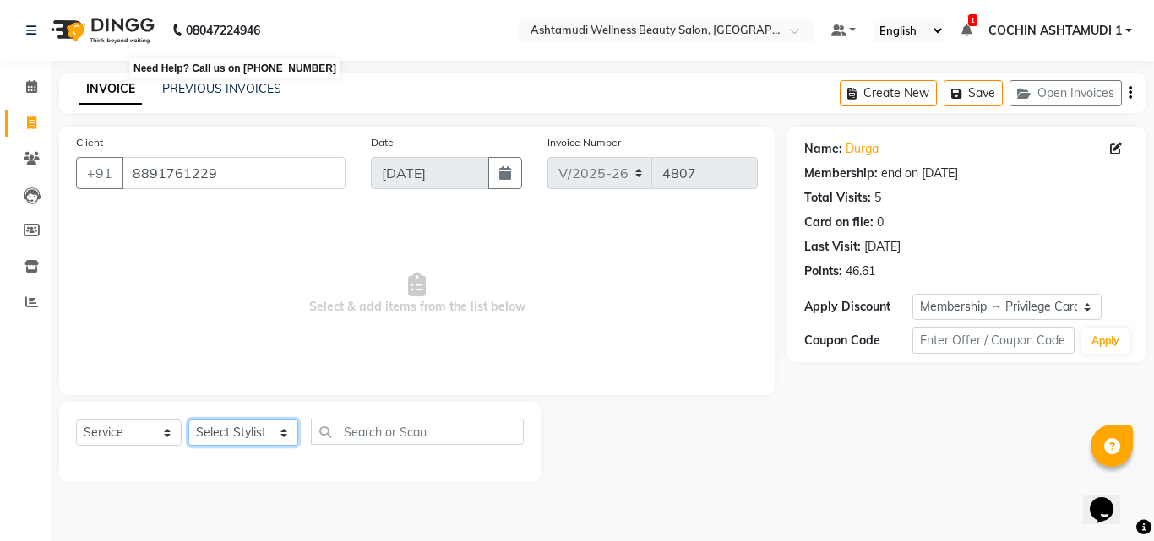
select select "88466"
click at [188, 420] on select "Select Stylist Aiswarya B Ankith(URAJ) BINU MANGAR COCHIN ASHTAMUDI Danish Diks…" at bounding box center [243, 433] width 110 height 26
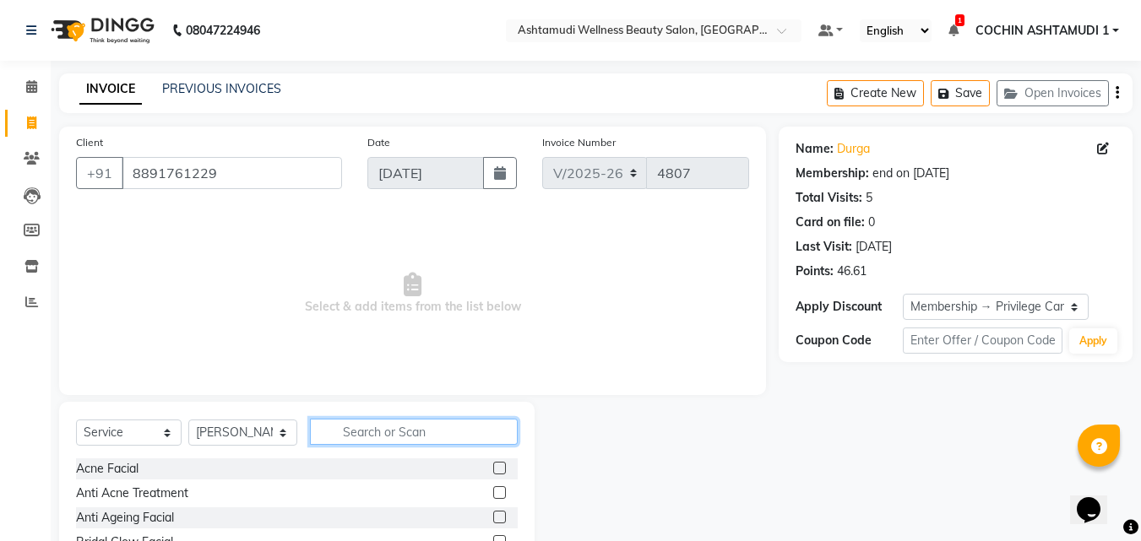
click at [372, 436] on input "text" at bounding box center [414, 432] width 209 height 26
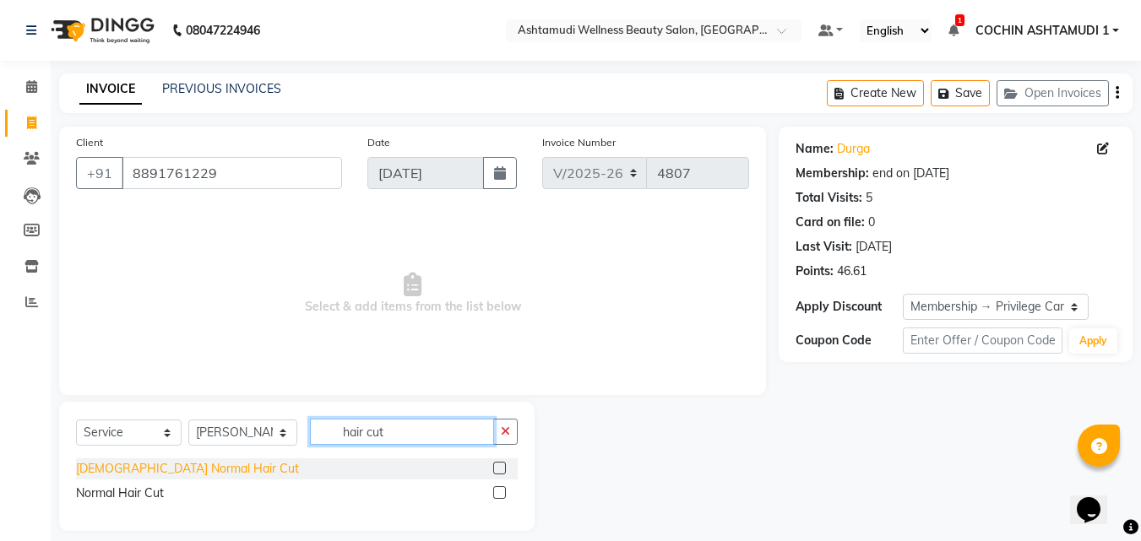
type input "hair cut"
click at [112, 466] on div "Gents Normal Hair Cut" at bounding box center [187, 469] width 223 height 18
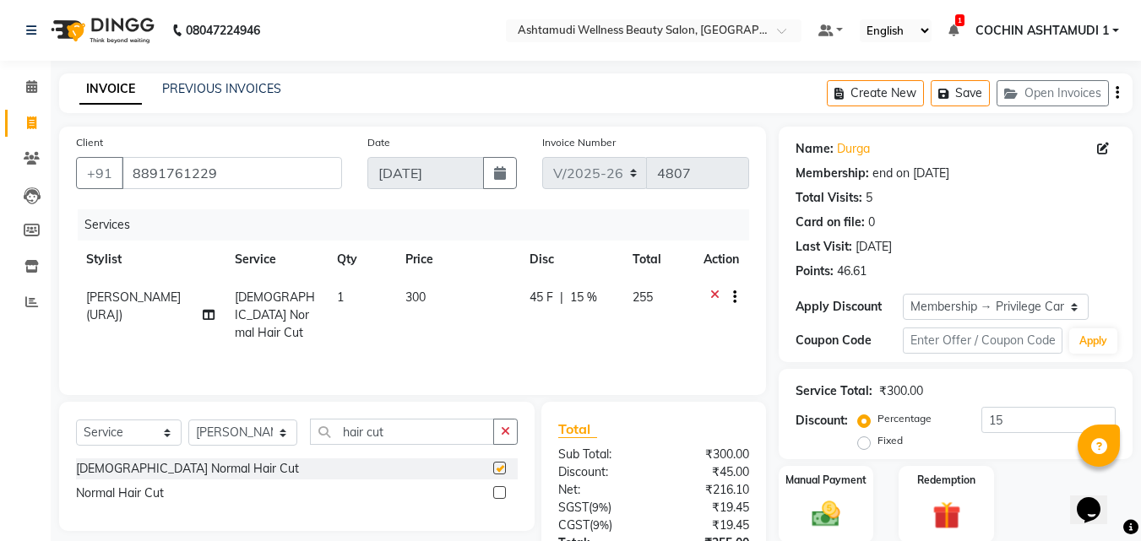
checkbox input "false"
drag, startPoint x: 408, startPoint y: 438, endPoint x: 227, endPoint y: 423, distance: 181.3
click at [227, 423] on div "Select Service Product Membership Package Voucher Prepaid Gift Card Select Styl…" at bounding box center [297, 439] width 442 height 40
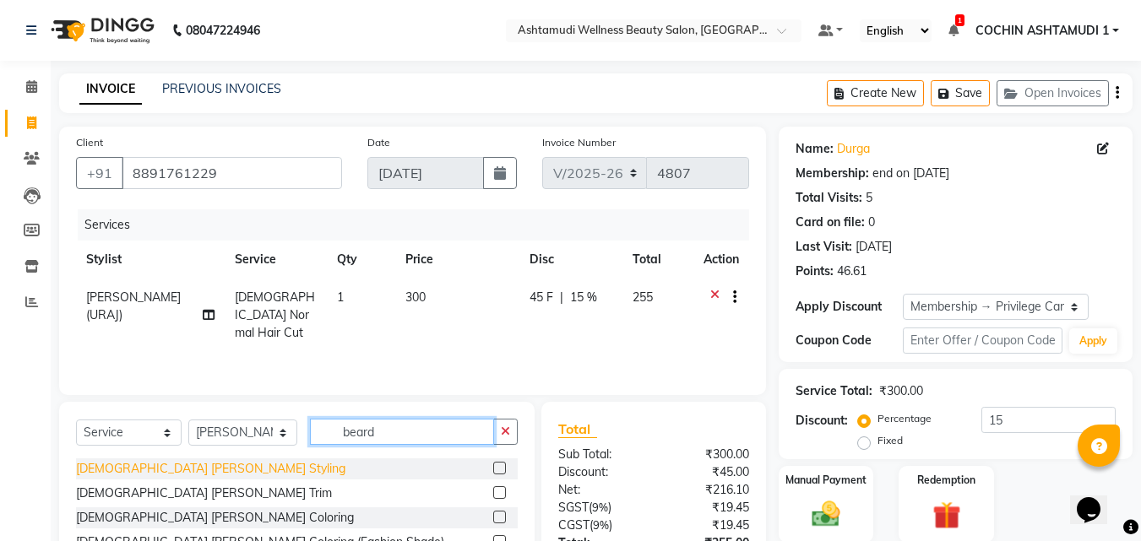
type input "beard"
click at [105, 472] on div "[DEMOGRAPHIC_DATA] [PERSON_NAME] Styling" at bounding box center [210, 469] width 269 height 18
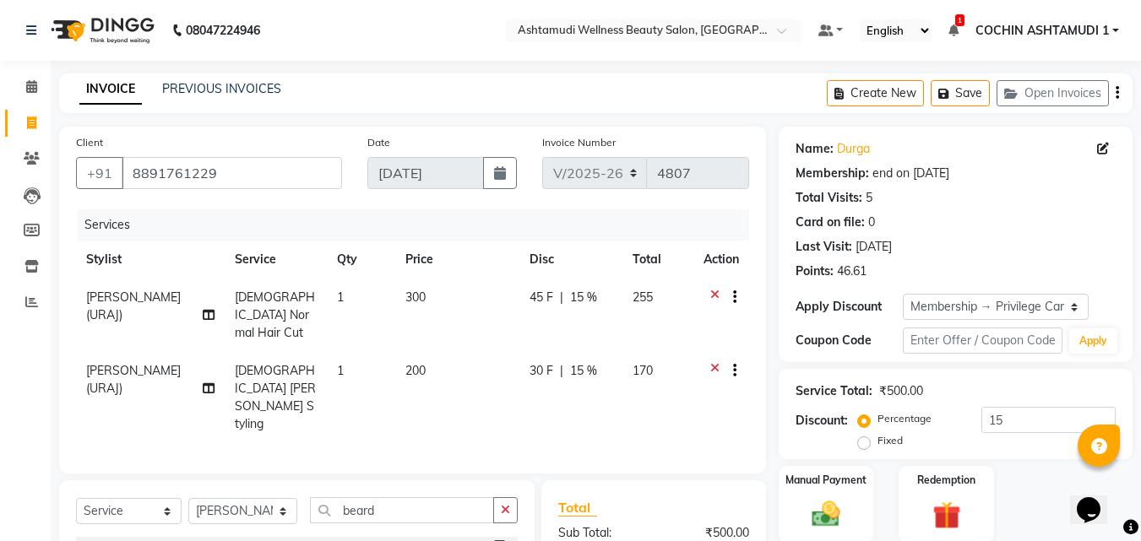
checkbox input "false"
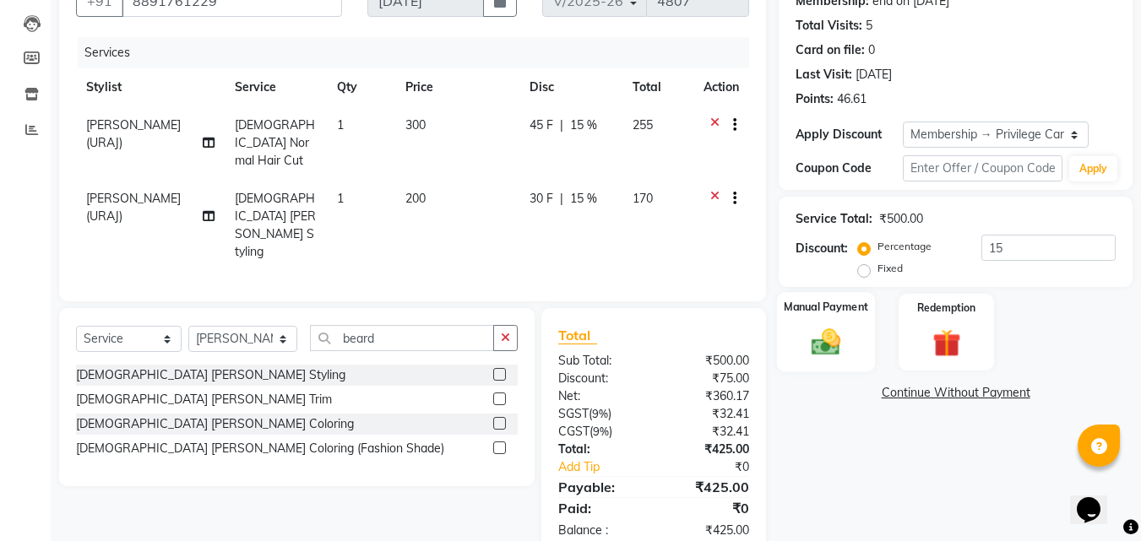
click at [828, 344] on img at bounding box center [825, 342] width 47 height 34
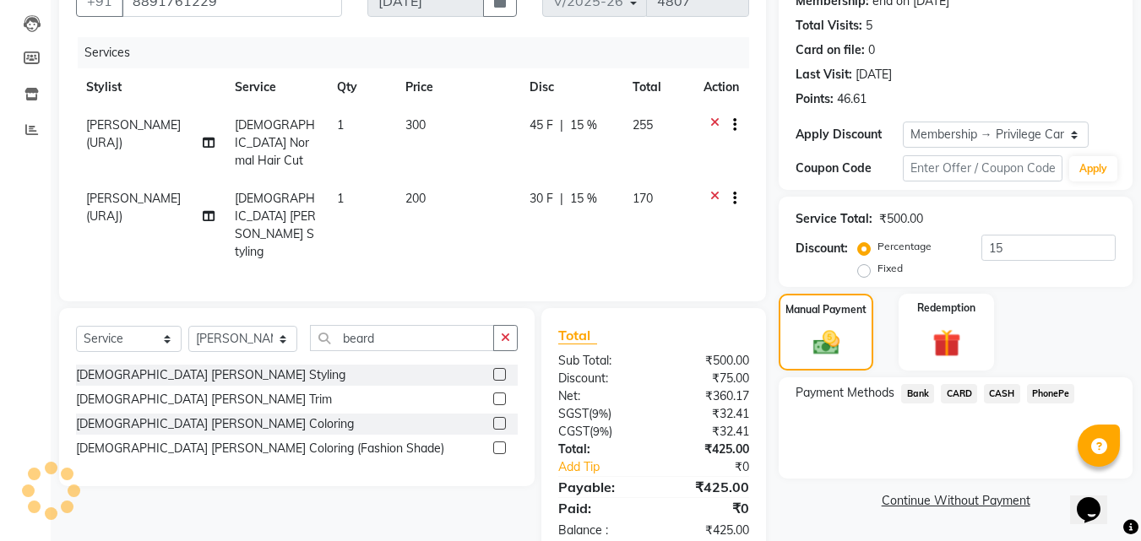
click at [1045, 396] on span "PhonePe" at bounding box center [1051, 393] width 48 height 19
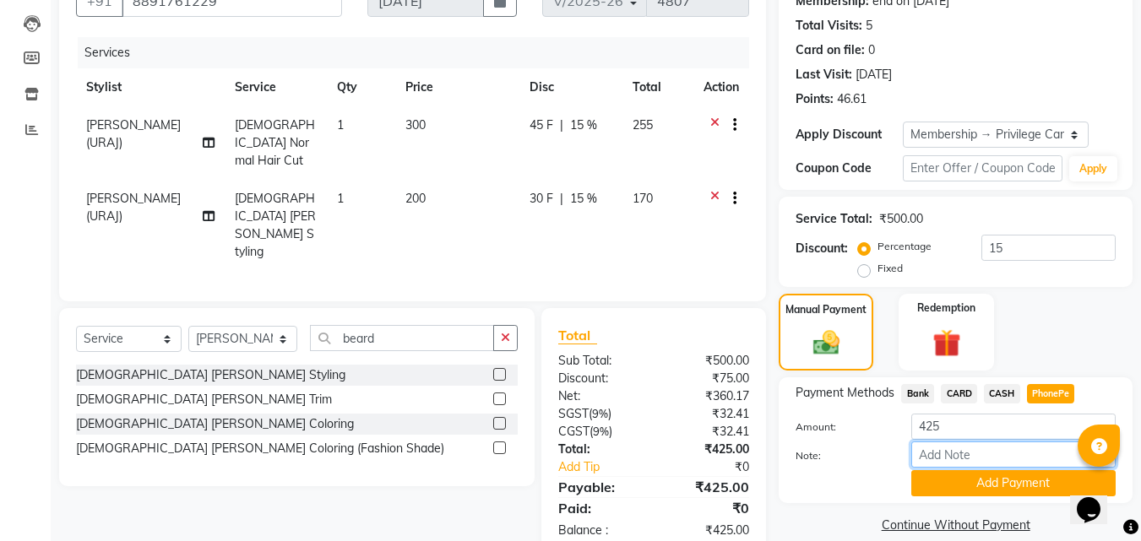
click at [955, 464] on input "Note:" at bounding box center [1013, 455] width 204 height 26
type input "[PERSON_NAME]"
click at [986, 476] on button "Add Payment" at bounding box center [1013, 484] width 204 height 26
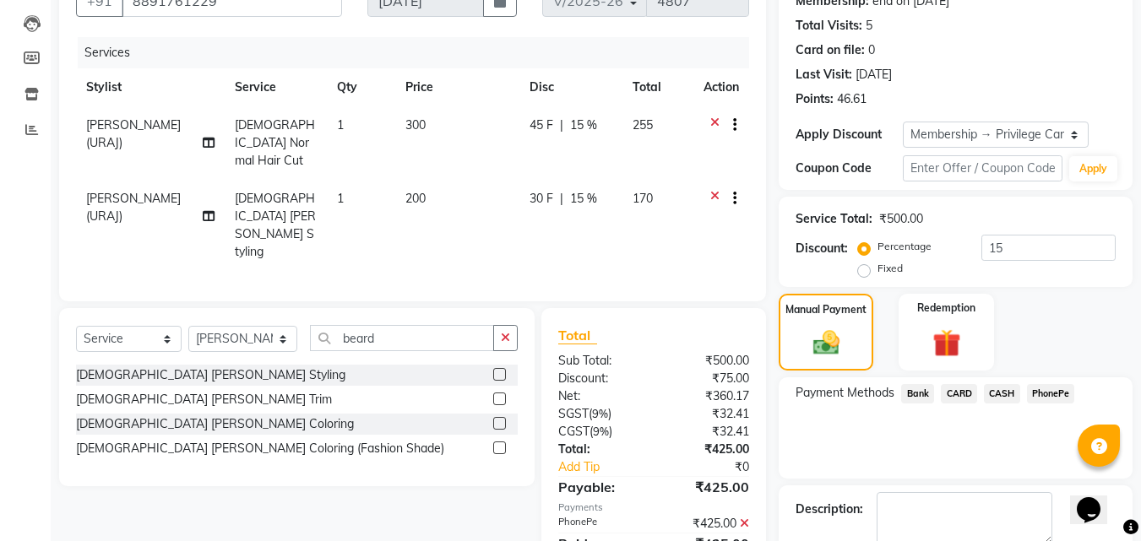
scroll to position [267, 0]
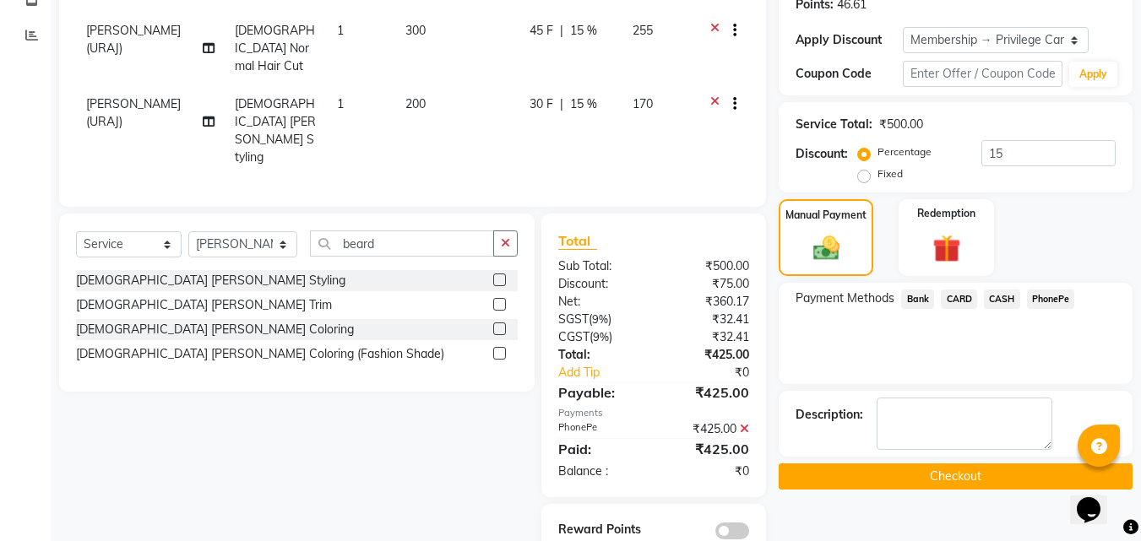
click at [920, 476] on button "Checkout" at bounding box center [956, 477] width 354 height 26
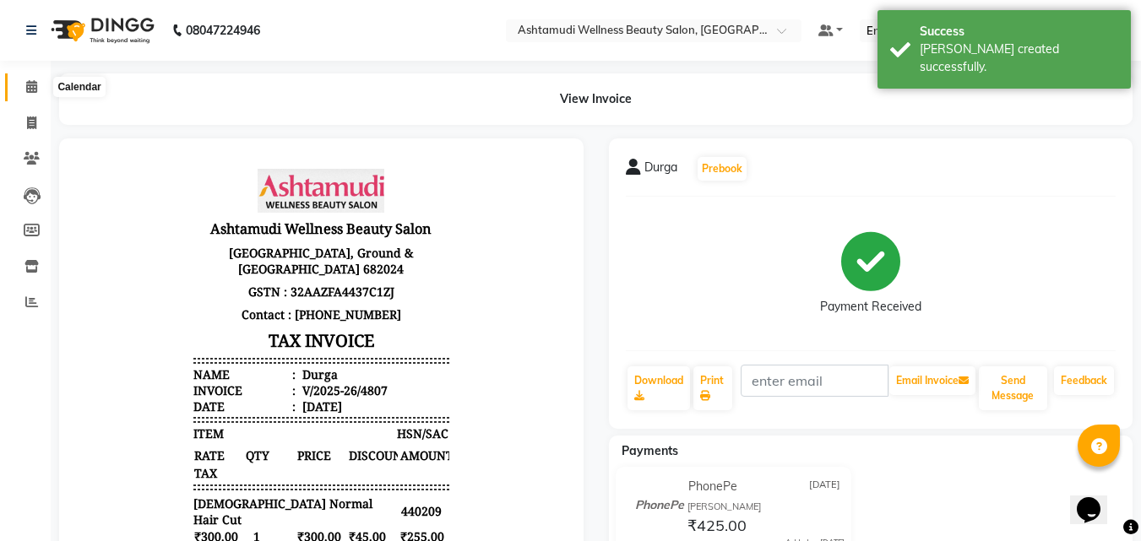
click at [35, 79] on span at bounding box center [32, 87] width 30 height 19
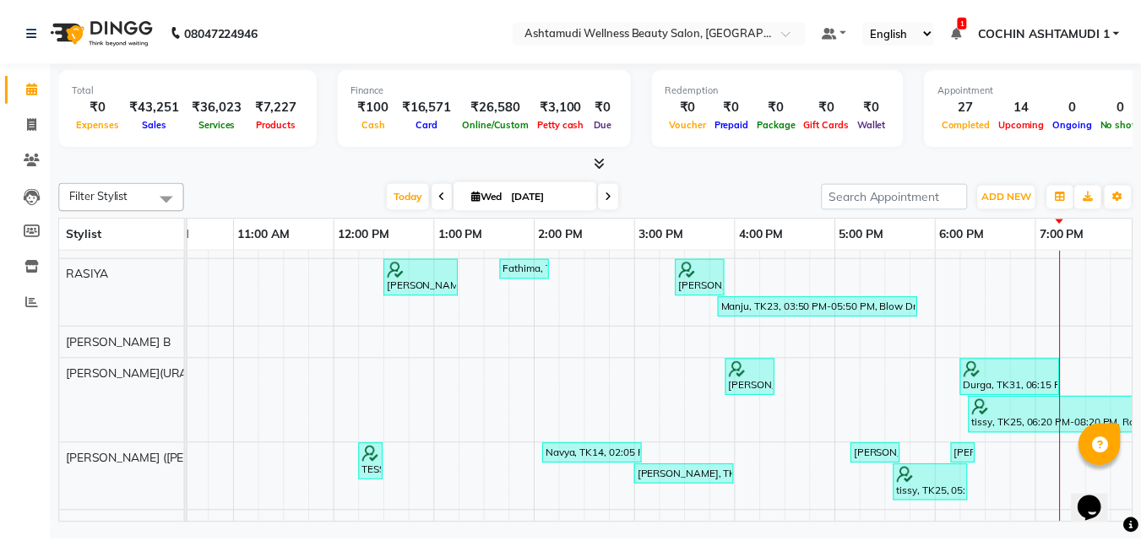
scroll to position [591, 0]
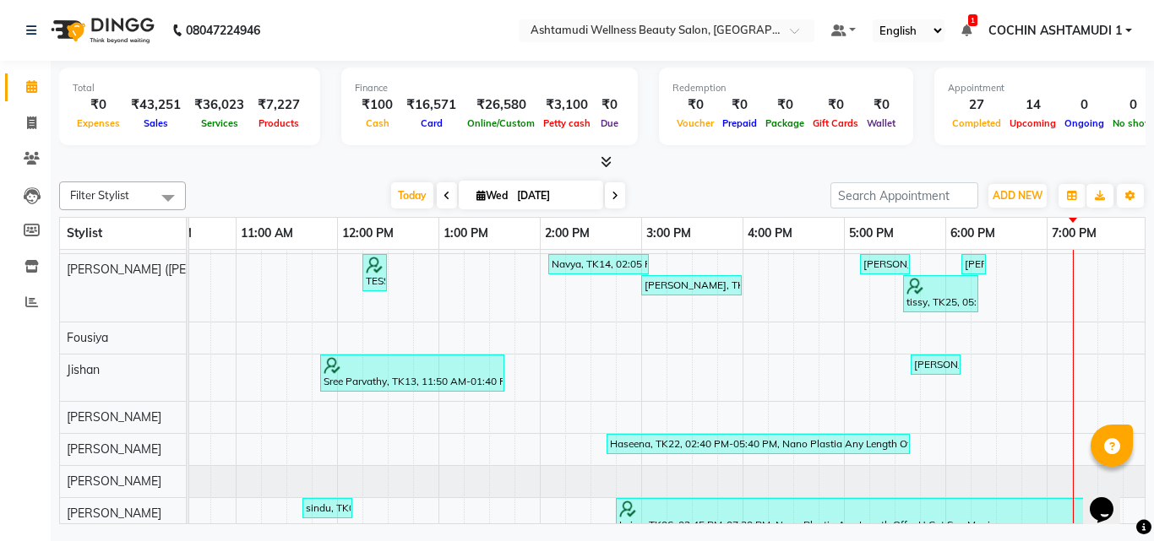
click at [606, 160] on icon at bounding box center [606, 161] width 11 height 13
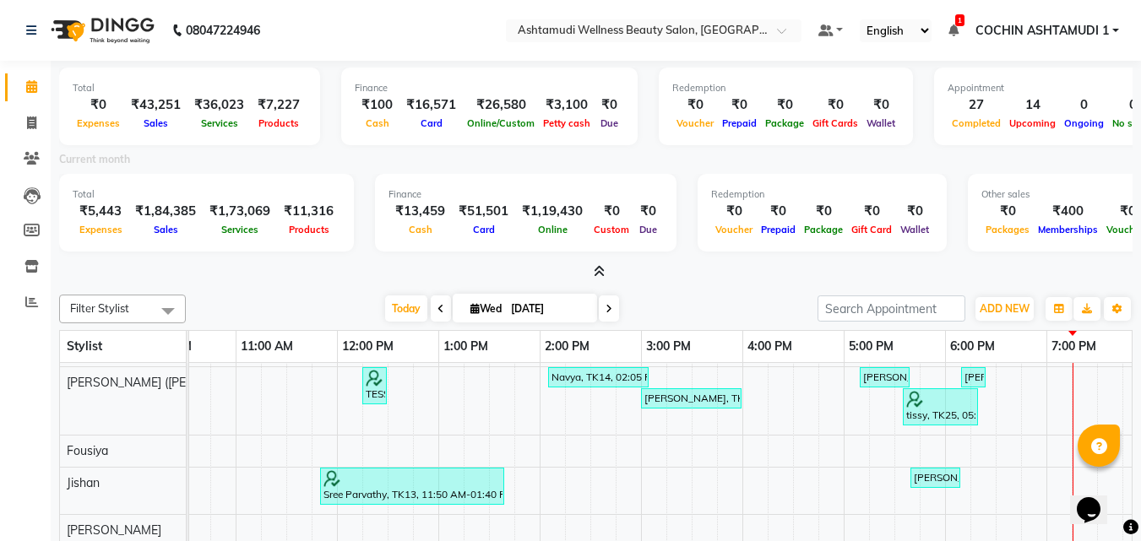
click at [598, 269] on icon at bounding box center [599, 271] width 11 height 13
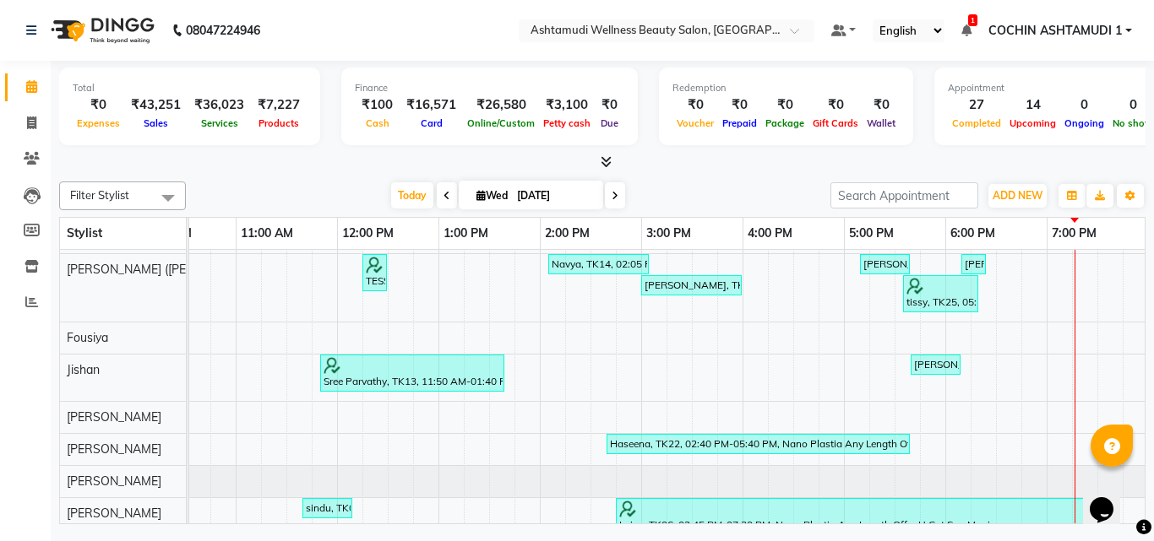
click at [610, 160] on icon at bounding box center [606, 161] width 11 height 13
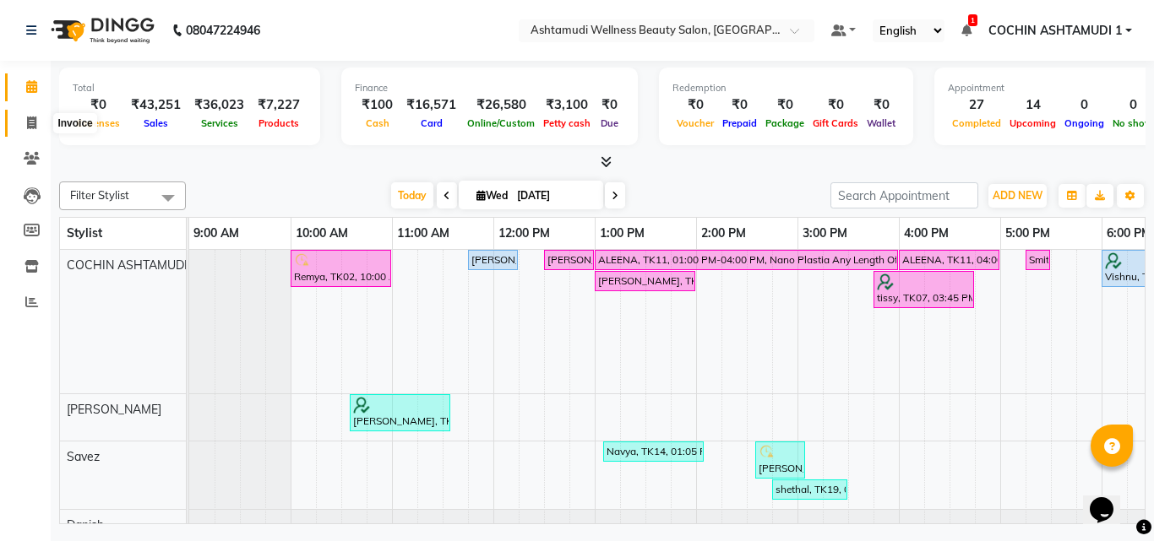
click at [26, 131] on span at bounding box center [32, 123] width 30 height 19
select select "service"
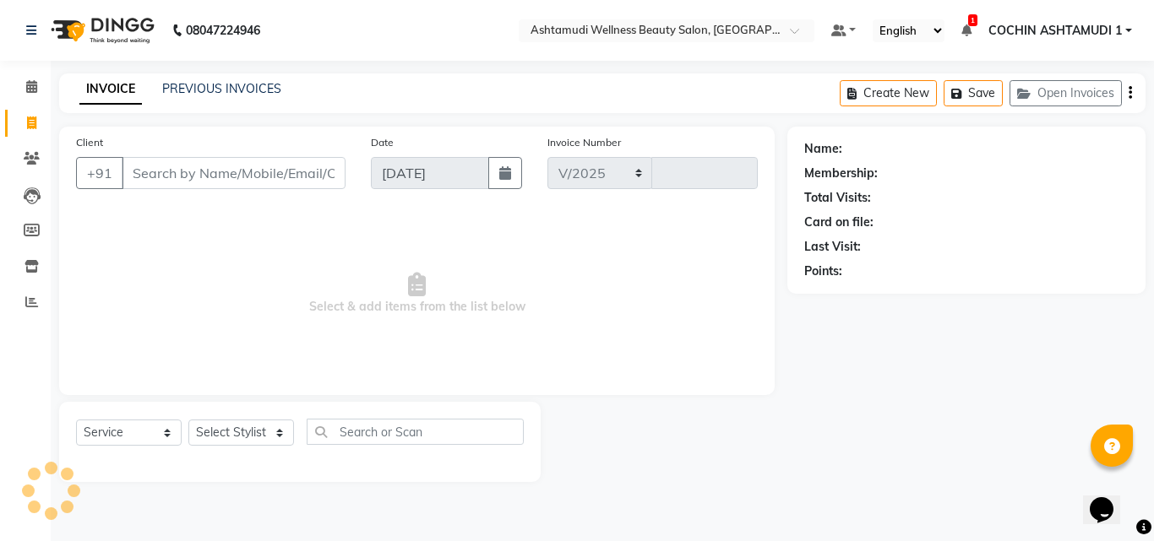
select select "4632"
type input "4808"
click at [141, 168] on input "Client" at bounding box center [234, 173] width 224 height 32
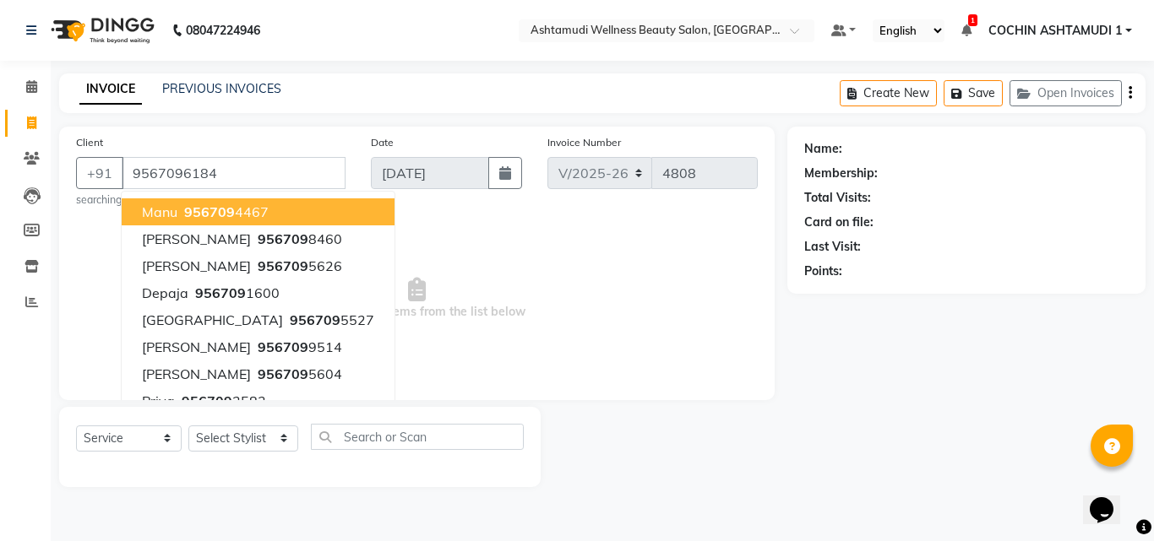
type input "9567096184"
click at [456, 310] on span "Select & add items from the list below" at bounding box center [417, 299] width 682 height 169
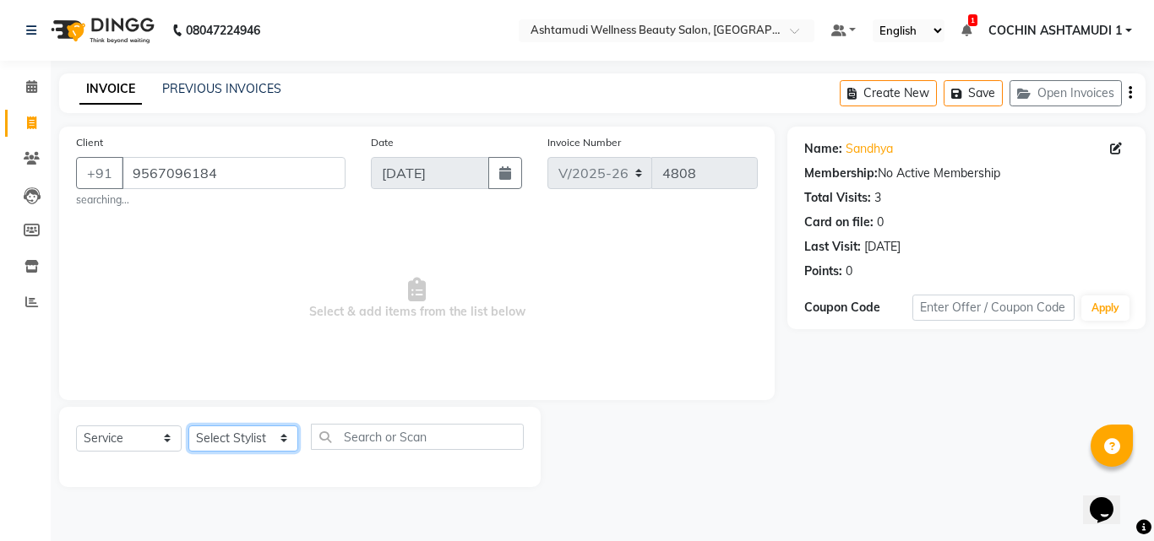
click at [249, 440] on select "Select Stylist [PERSON_NAME](URAJ) [PERSON_NAME] COCHIN ASHTAMUDI Danish [PERSO…" at bounding box center [243, 439] width 110 height 26
select select "27313"
click at [188, 426] on select "Select Stylist [PERSON_NAME](URAJ) [PERSON_NAME] COCHIN ASHTAMUDI Danish [PERSO…" at bounding box center [243, 439] width 110 height 26
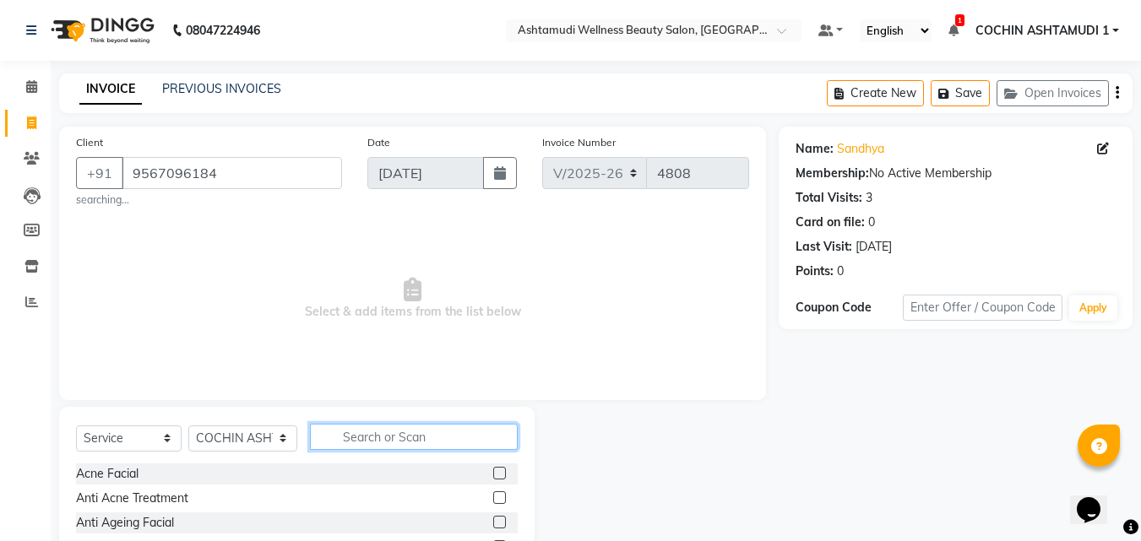
click at [367, 437] on input "text" at bounding box center [414, 437] width 209 height 26
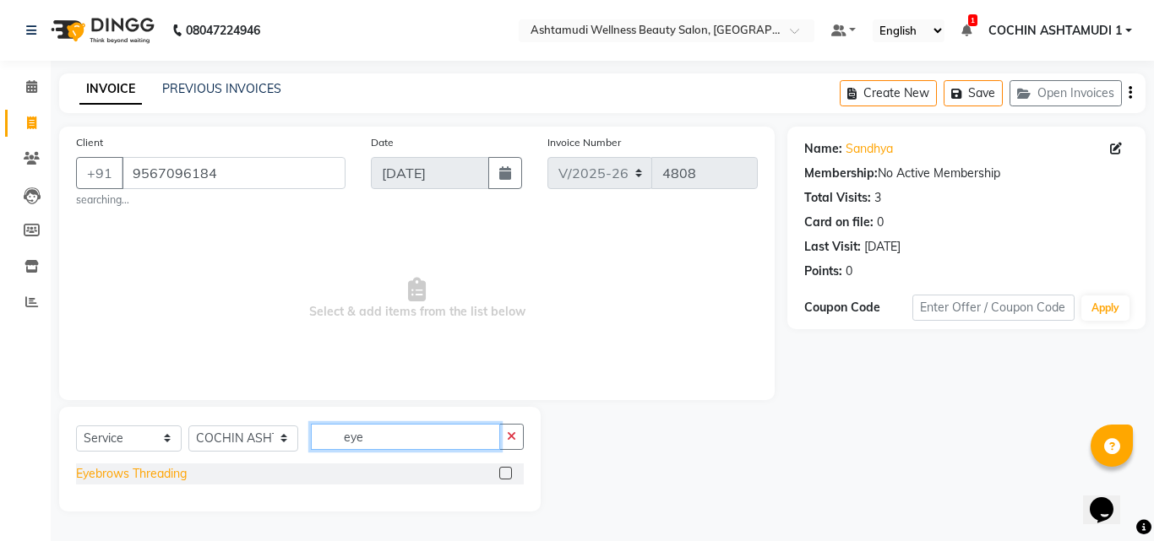
type input "eye"
click at [116, 467] on div "Eyebrows Threading" at bounding box center [131, 474] width 111 height 18
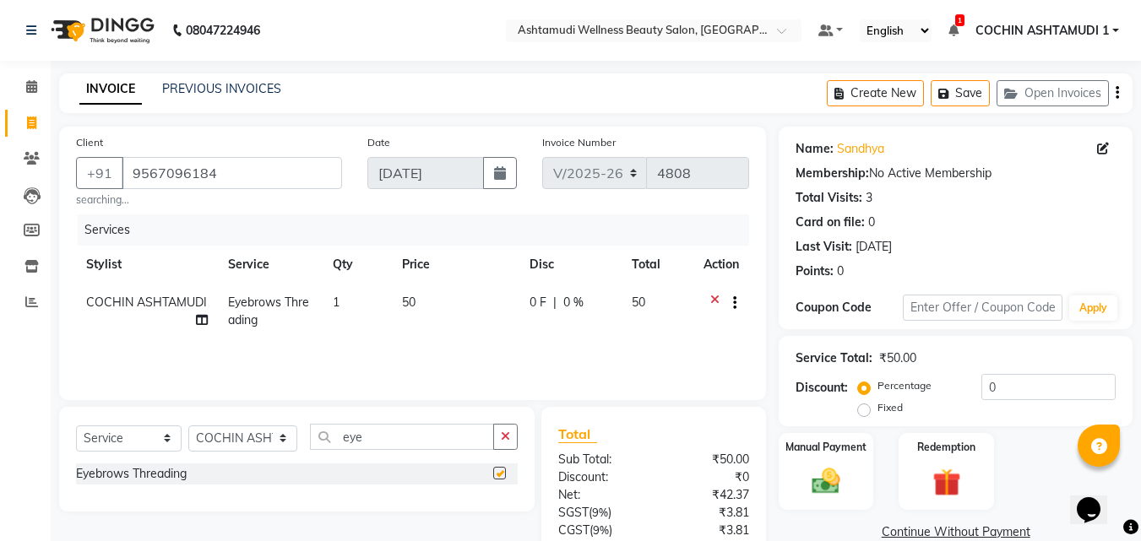
checkbox input "false"
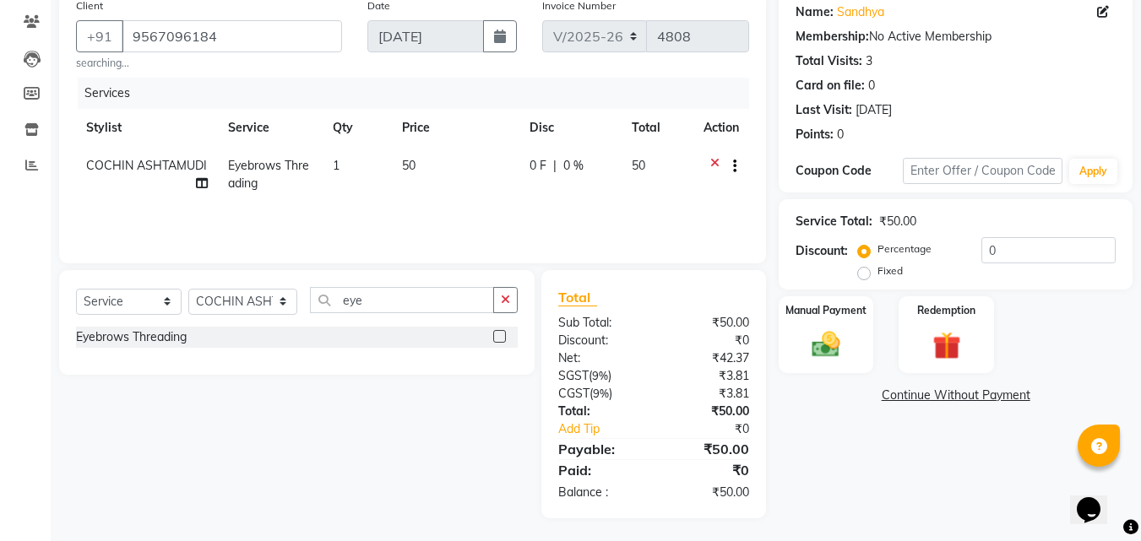
scroll to position [139, 0]
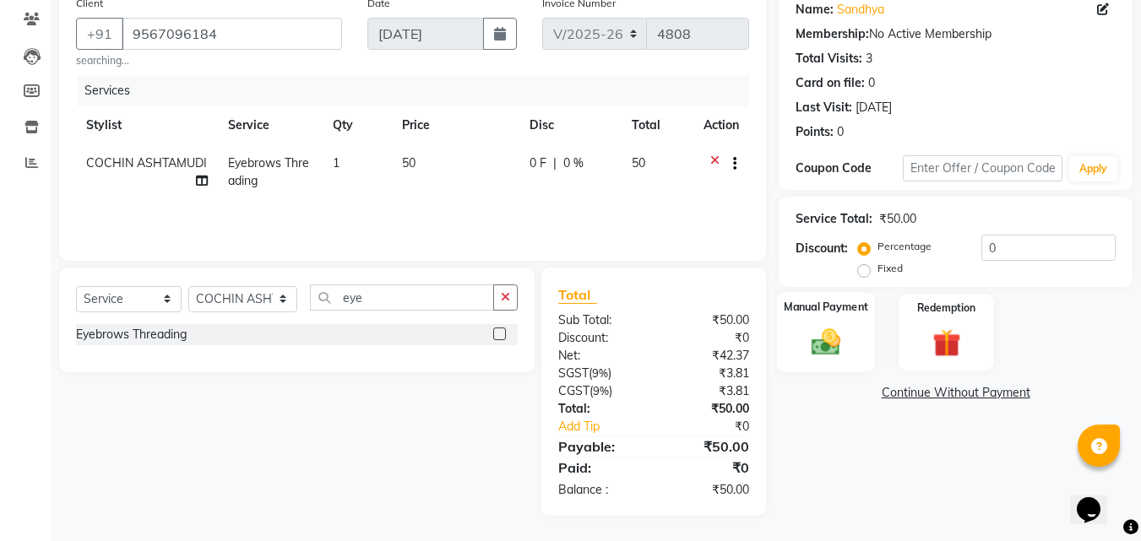
click at [832, 317] on div "Manual Payment" at bounding box center [826, 332] width 99 height 80
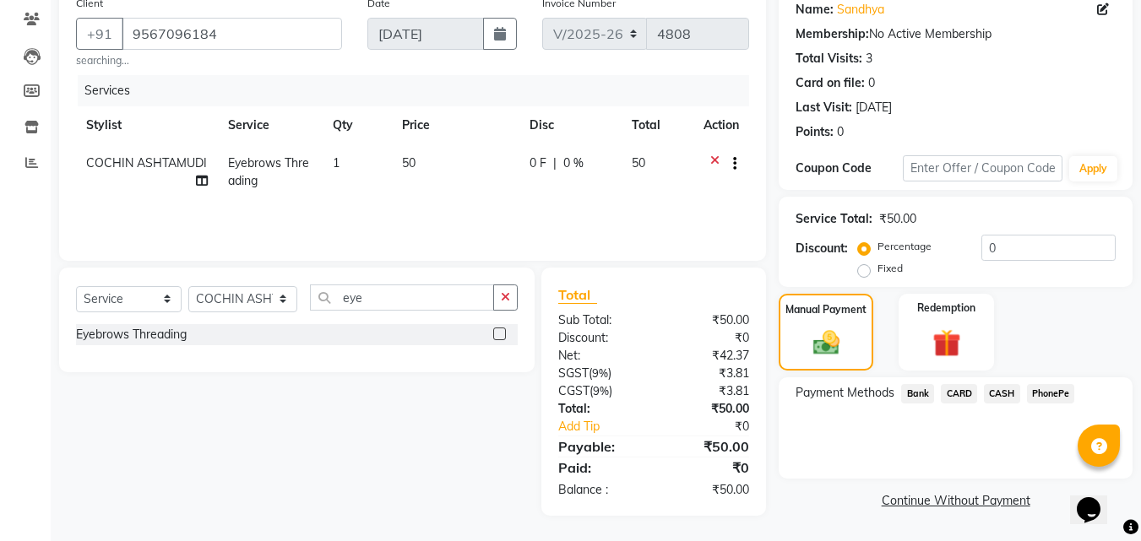
click at [1053, 391] on span "PhonePe" at bounding box center [1051, 393] width 48 height 19
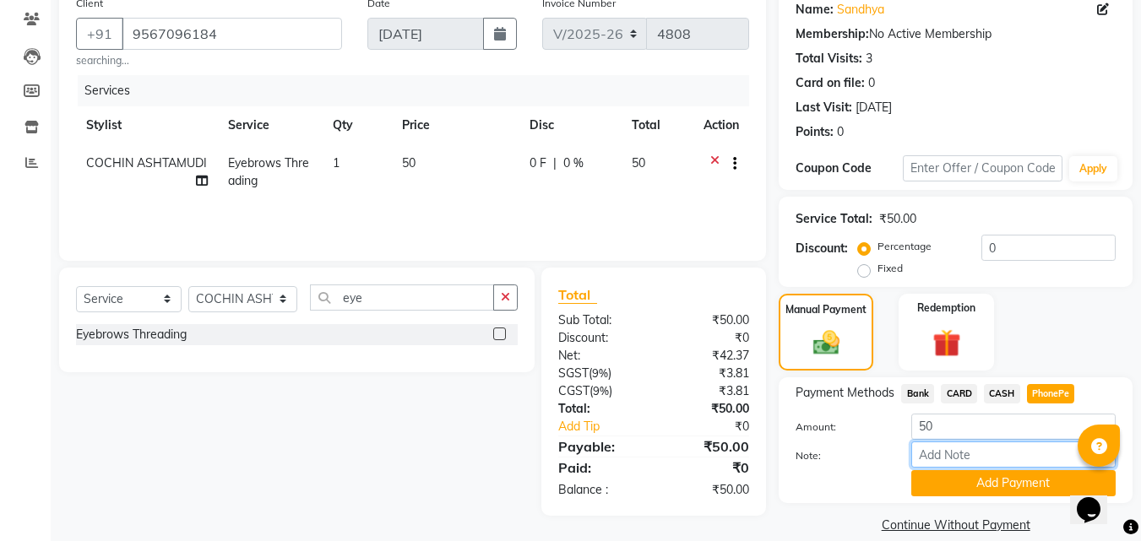
click at [954, 448] on input "Note:" at bounding box center [1013, 455] width 204 height 26
type input "[PERSON_NAME]"
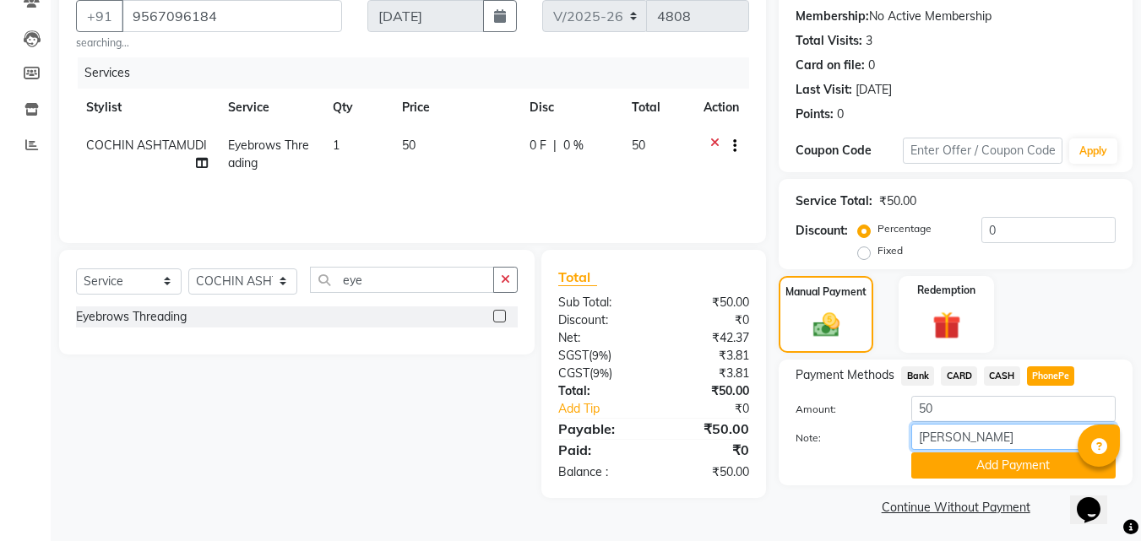
scroll to position [161, 0]
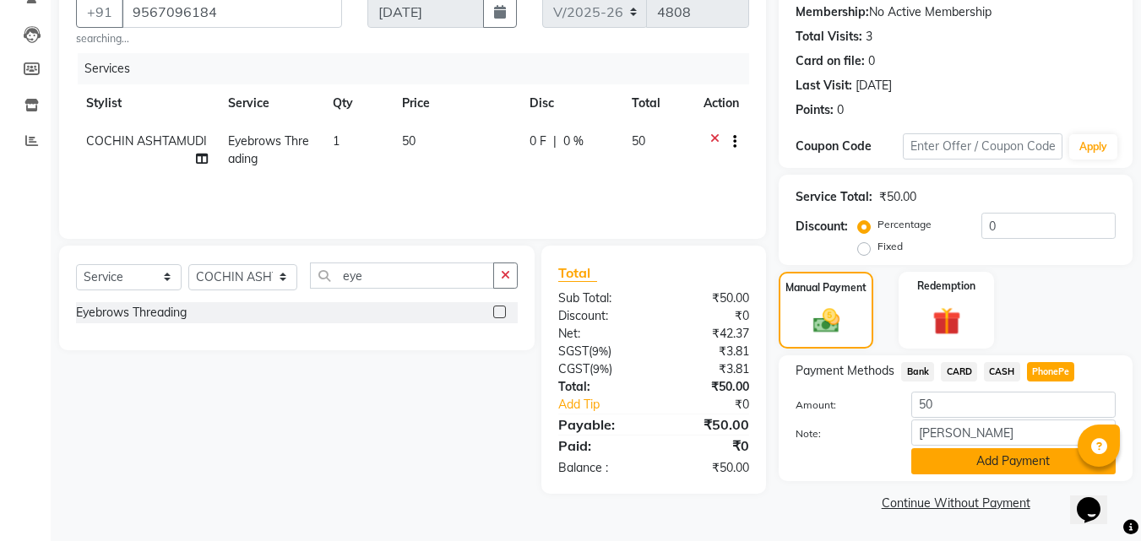
click at [991, 471] on button "Add Payment" at bounding box center [1013, 462] width 204 height 26
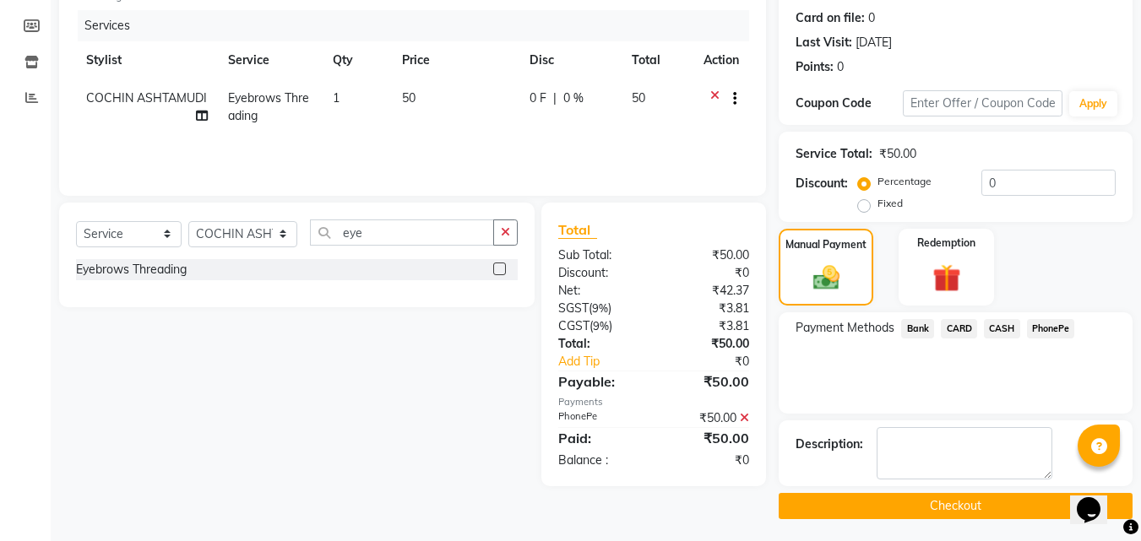
scroll to position [208, 0]
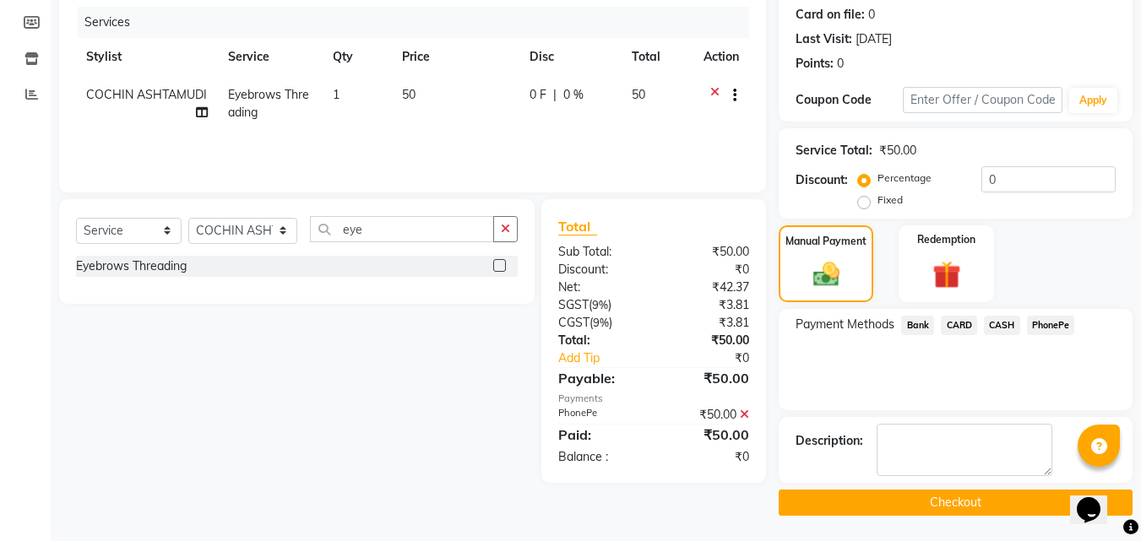
click at [925, 503] on button "Checkout" at bounding box center [956, 503] width 354 height 26
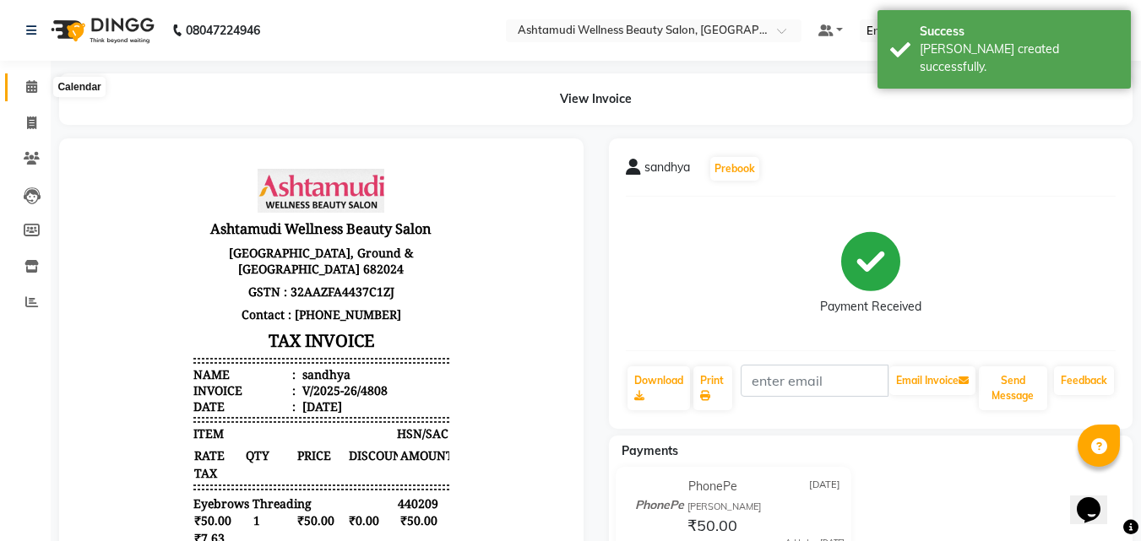
click at [39, 82] on span at bounding box center [32, 87] width 30 height 19
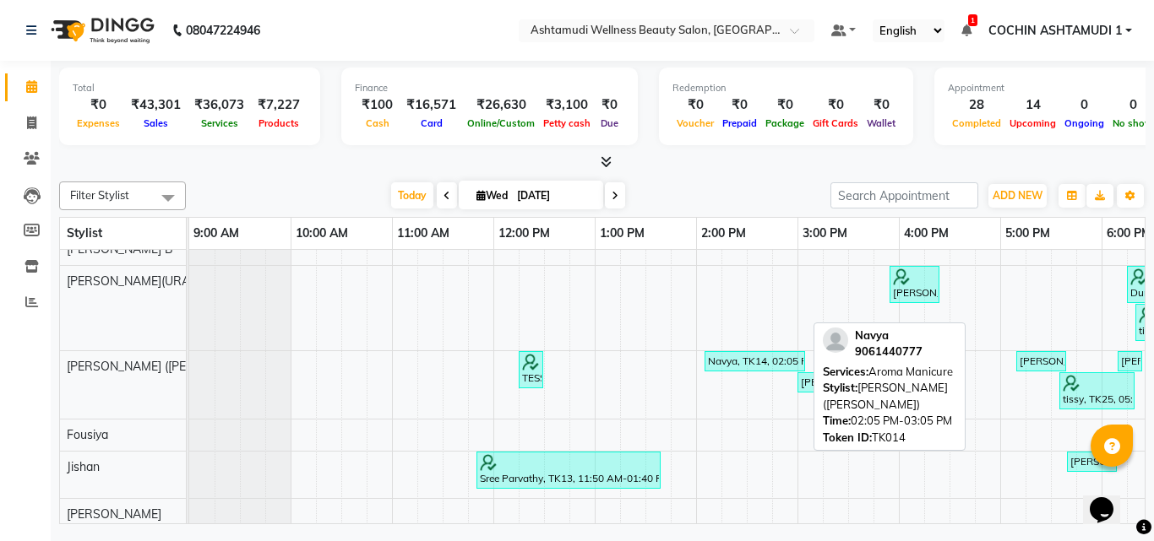
click at [756, 367] on div "Navya, TK14, 02:05 PM-03:05 PM, Aroma Manicure" at bounding box center [754, 361] width 97 height 15
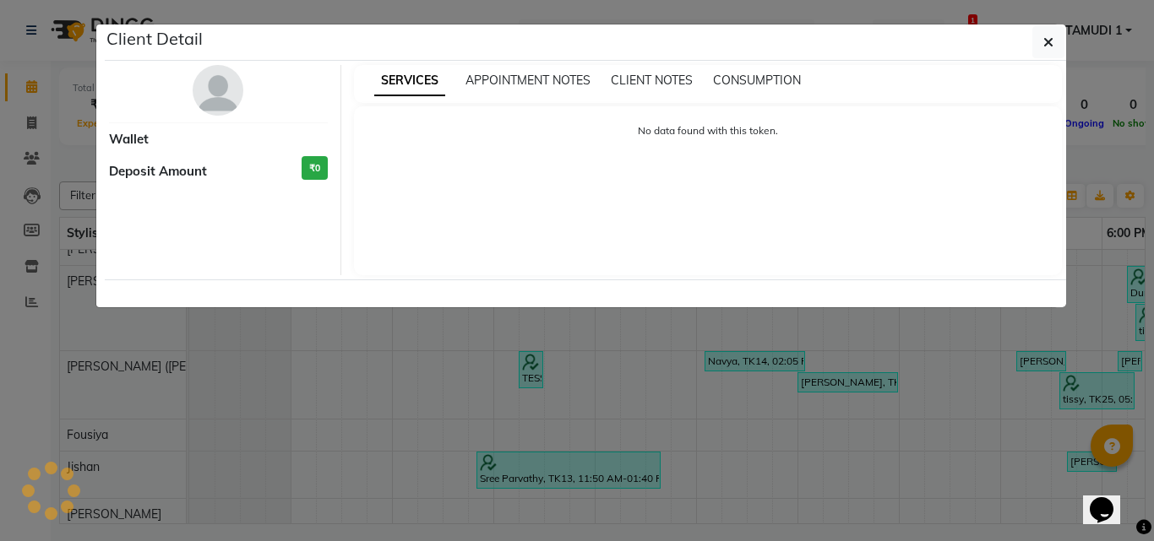
select select "3"
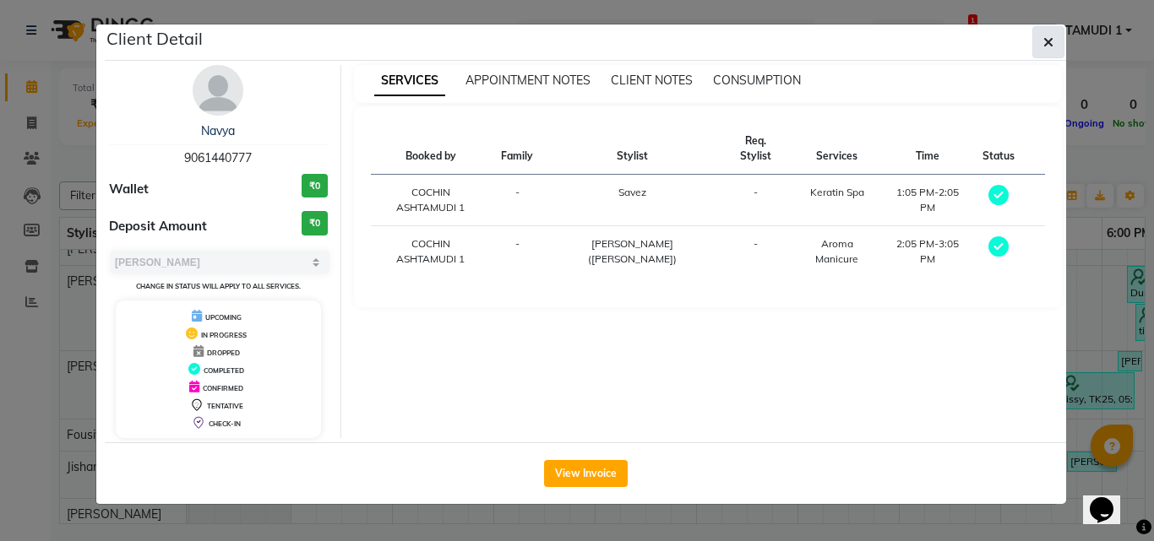
click at [1050, 43] on icon "button" at bounding box center [1048, 42] width 10 height 14
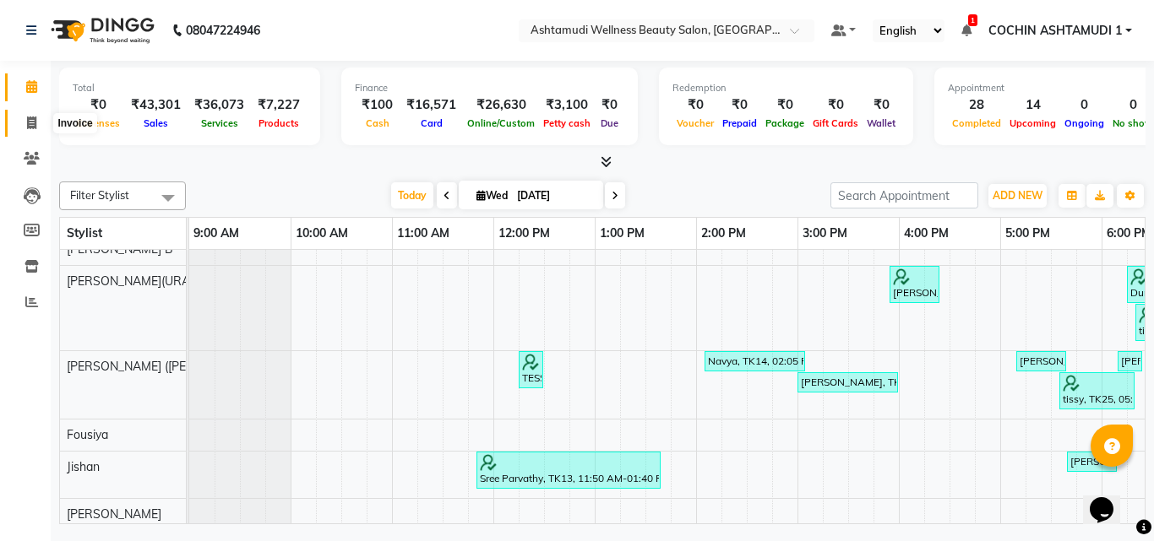
click at [25, 122] on span at bounding box center [32, 123] width 30 height 19
select select "service"
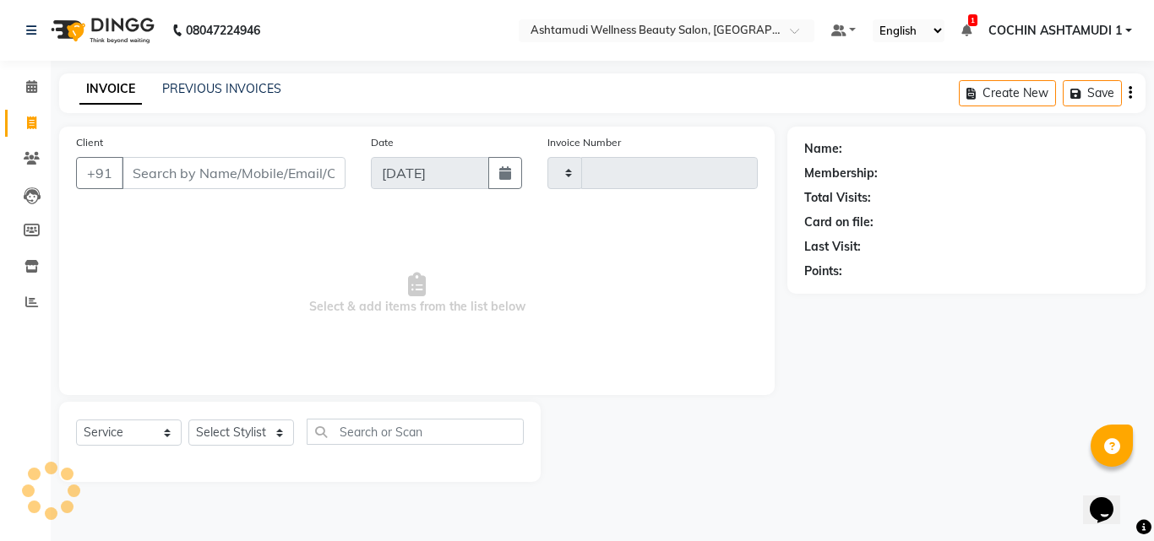
type input "4809"
select select "4632"
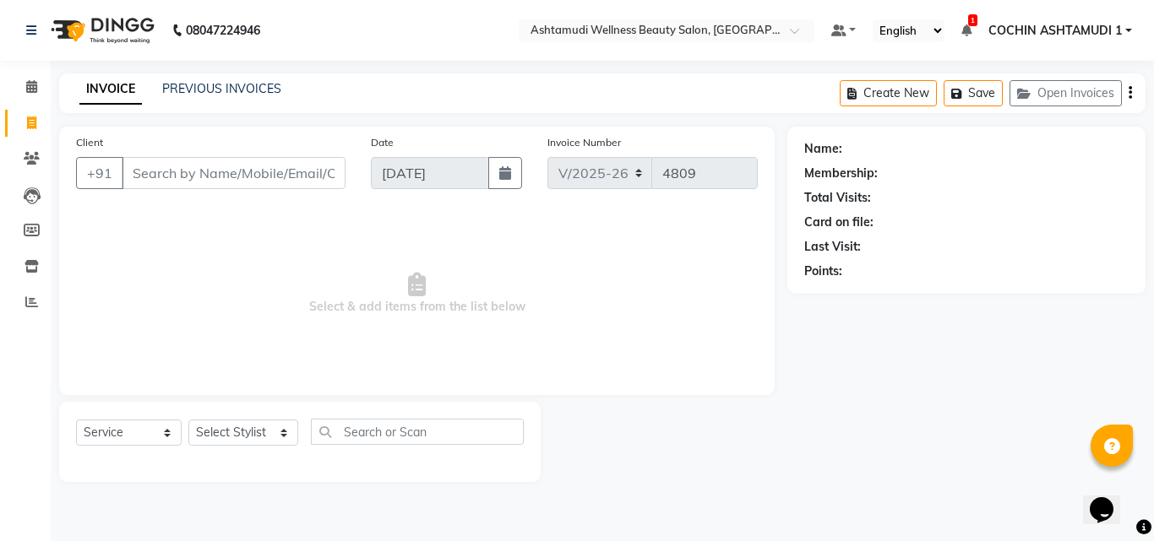
click at [175, 183] on input "Client" at bounding box center [234, 173] width 224 height 32
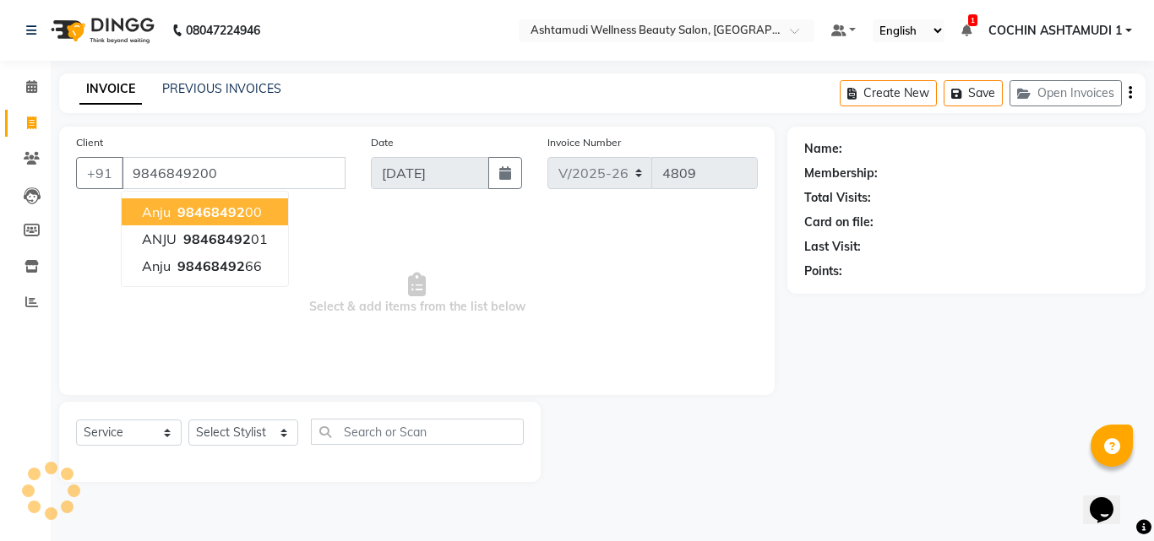
type input "9846849200"
select select "2: Object"
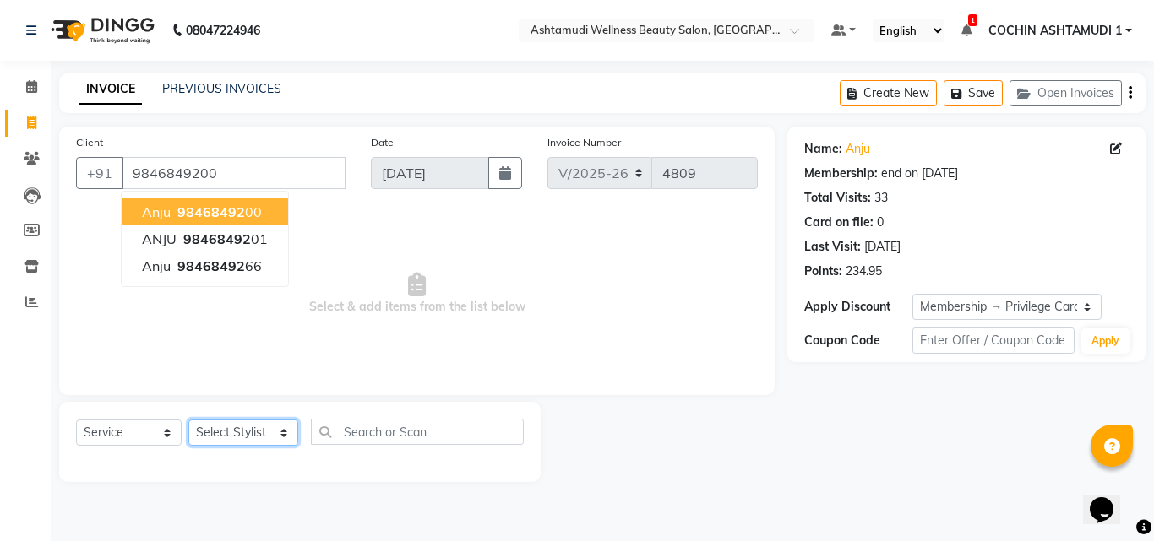
click at [222, 431] on select "Select Stylist [PERSON_NAME](URAJ) [PERSON_NAME] COCHIN ASHTAMUDI Danish [PERSO…" at bounding box center [243, 433] width 110 height 26
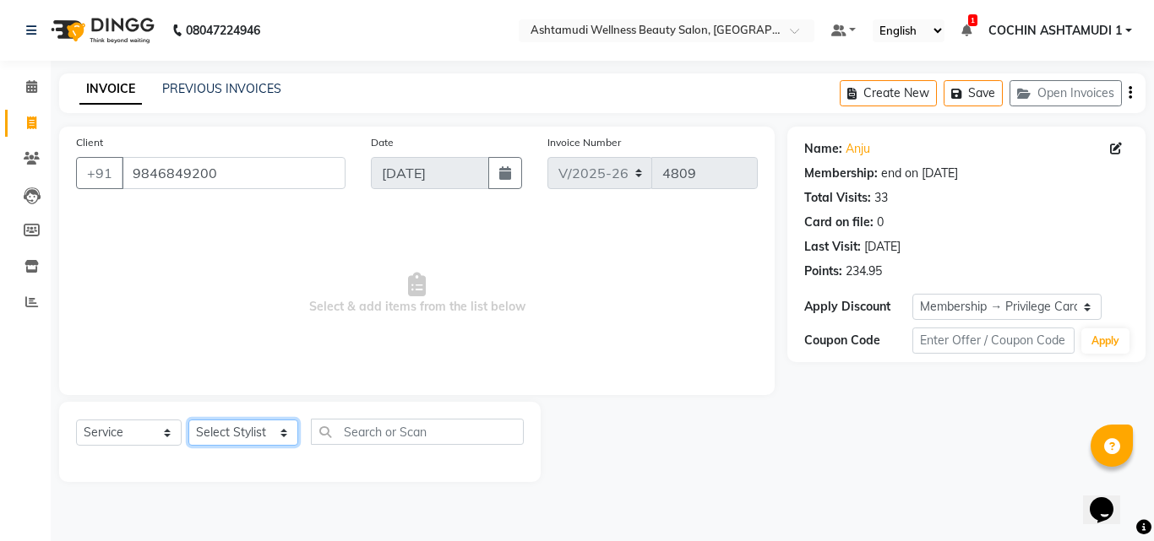
select select "44402"
click at [188, 420] on select "Select Stylist [PERSON_NAME](URAJ) [PERSON_NAME] COCHIN ASHTAMUDI Danish [PERSO…" at bounding box center [243, 433] width 110 height 26
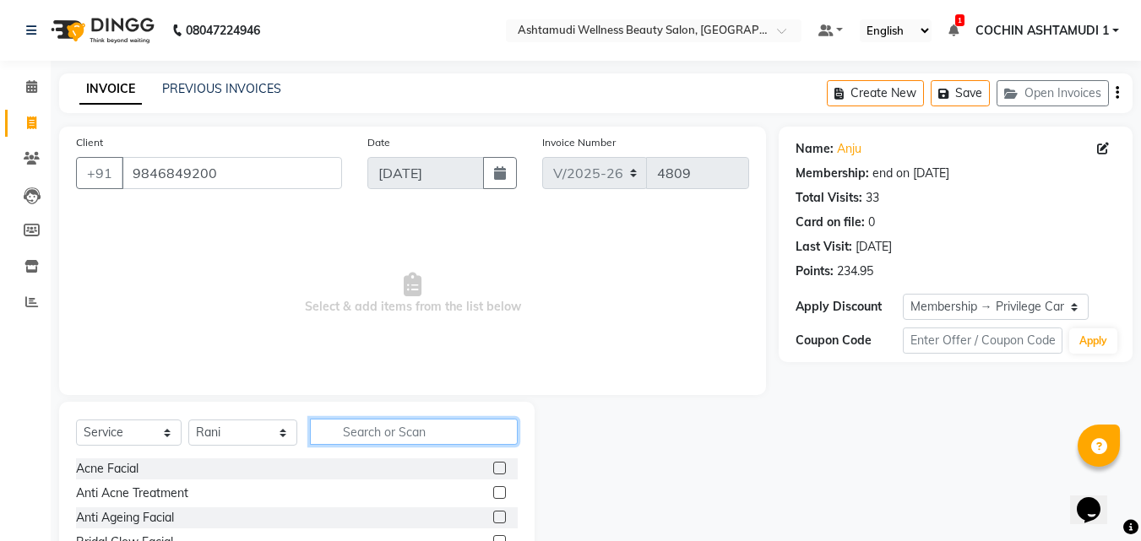
click at [368, 427] on input "text" at bounding box center [414, 432] width 209 height 26
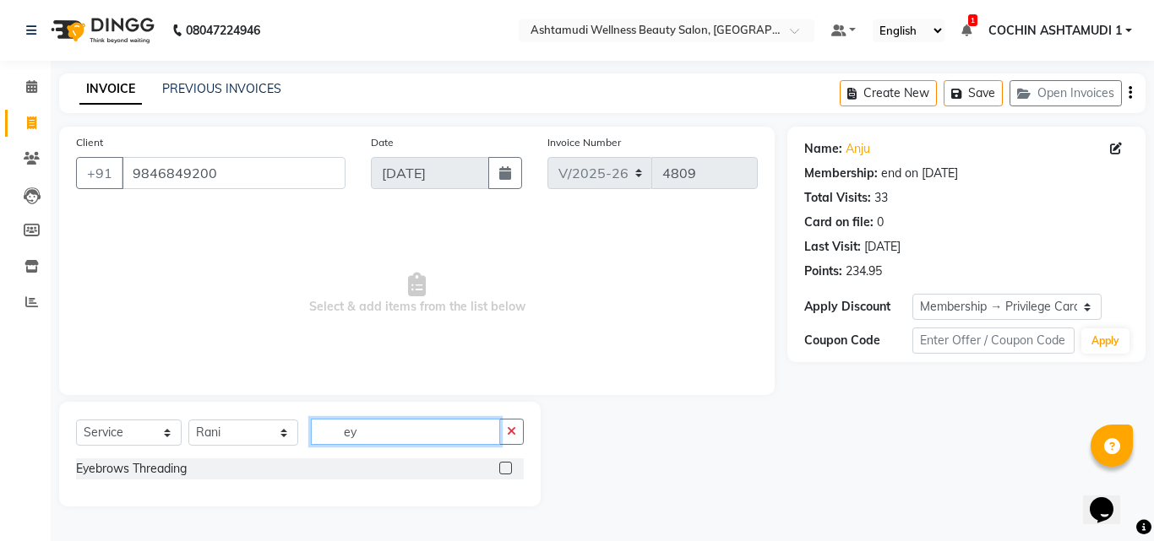
type input "e"
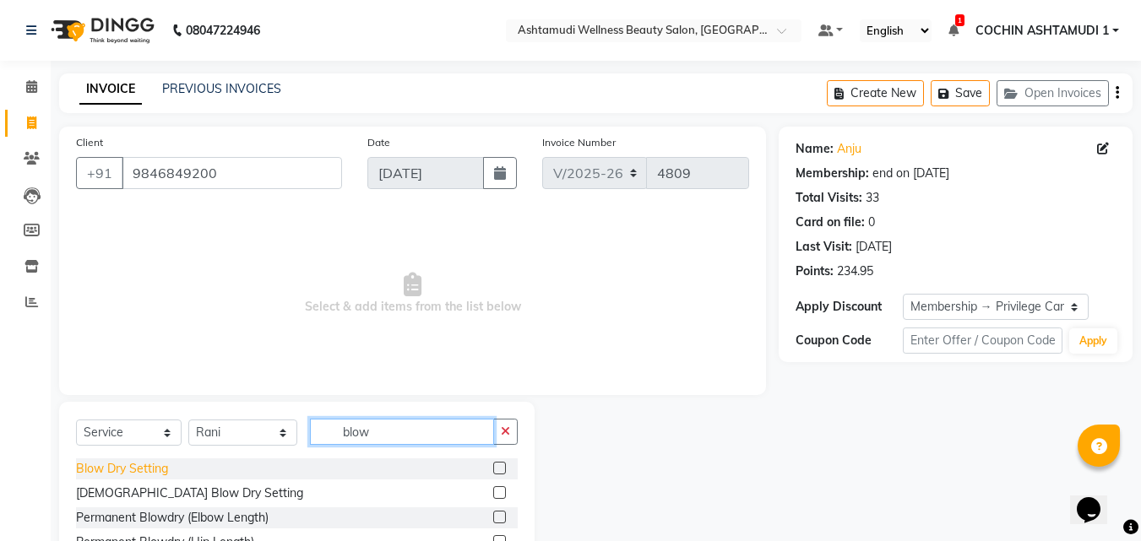
type input "blow"
click at [111, 471] on div "Blow Dry Setting" at bounding box center [122, 469] width 92 height 18
checkbox input "false"
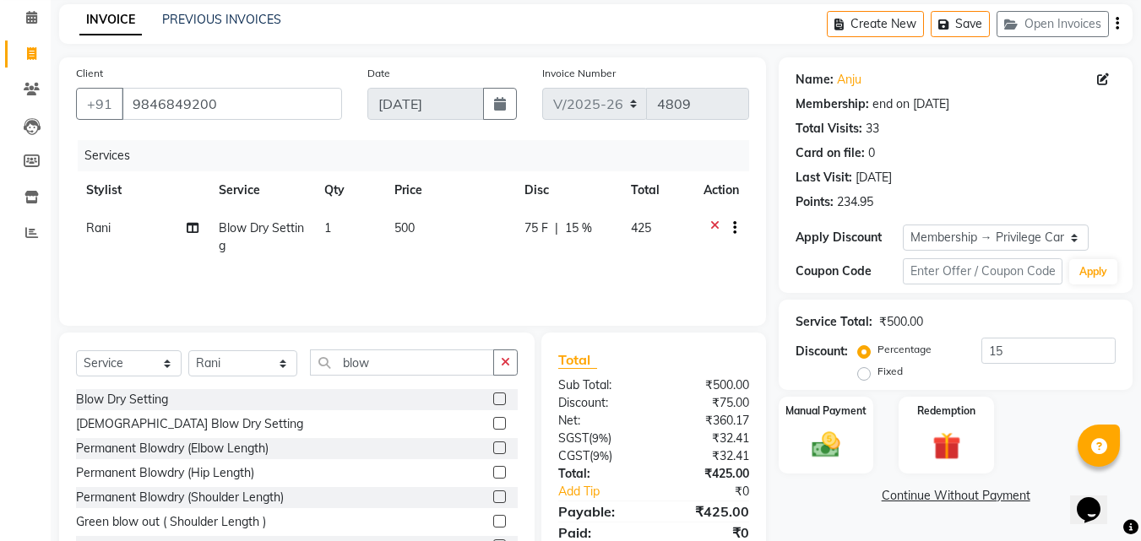
scroll to position [135, 0]
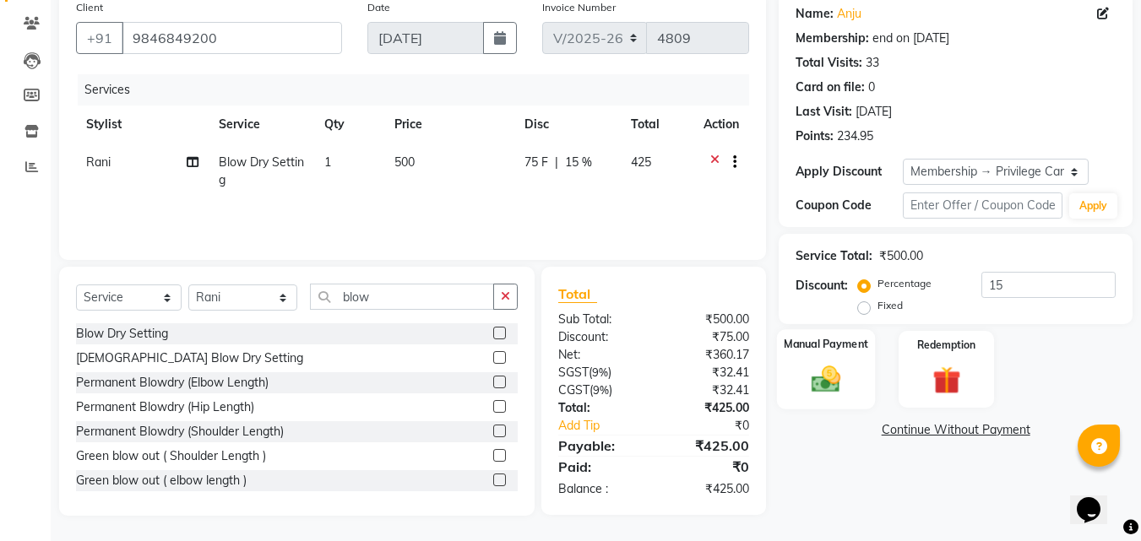
click at [838, 355] on div "Manual Payment" at bounding box center [826, 369] width 99 height 80
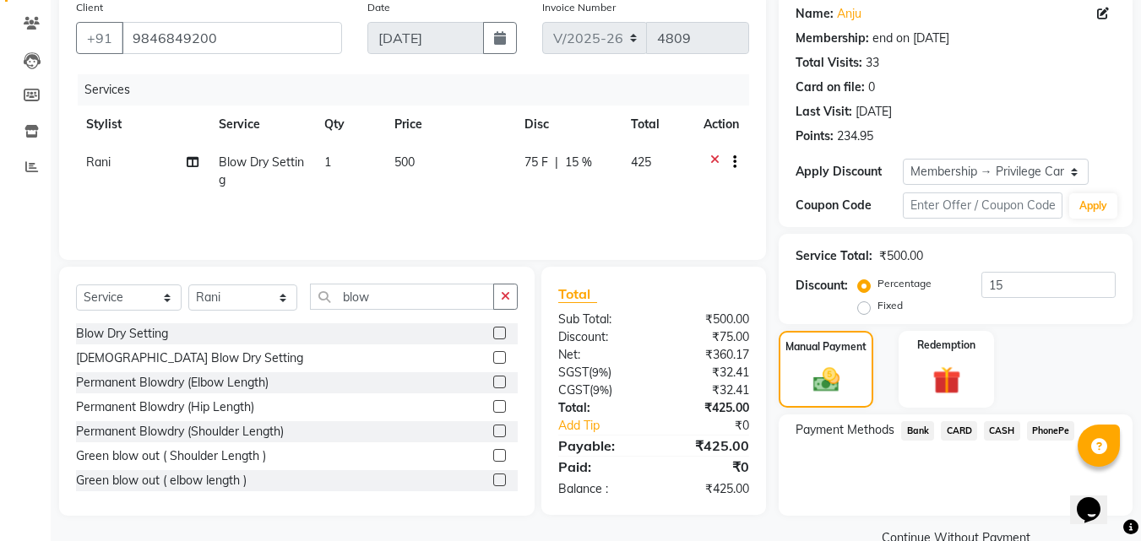
scroll to position [170, 0]
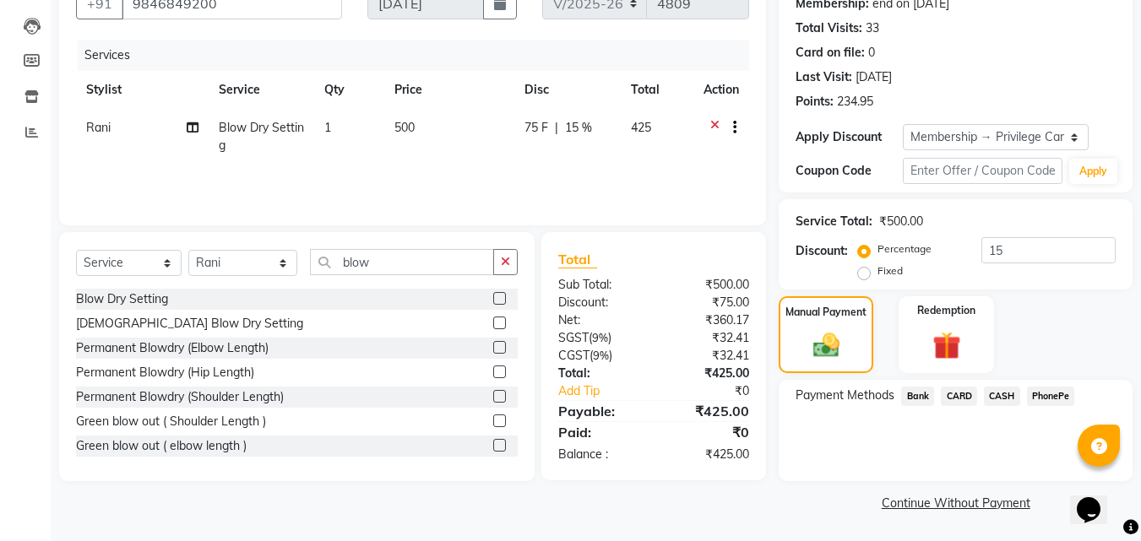
click at [1057, 394] on span "PhonePe" at bounding box center [1051, 396] width 48 height 19
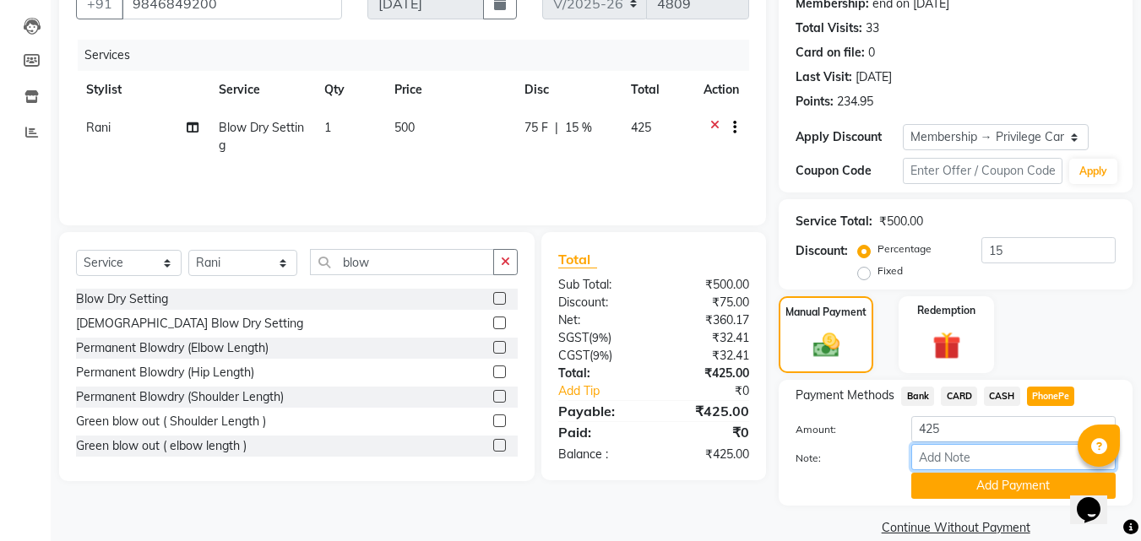
click at [976, 458] on input "Note:" at bounding box center [1013, 457] width 204 height 26
type input "[PERSON_NAME]"
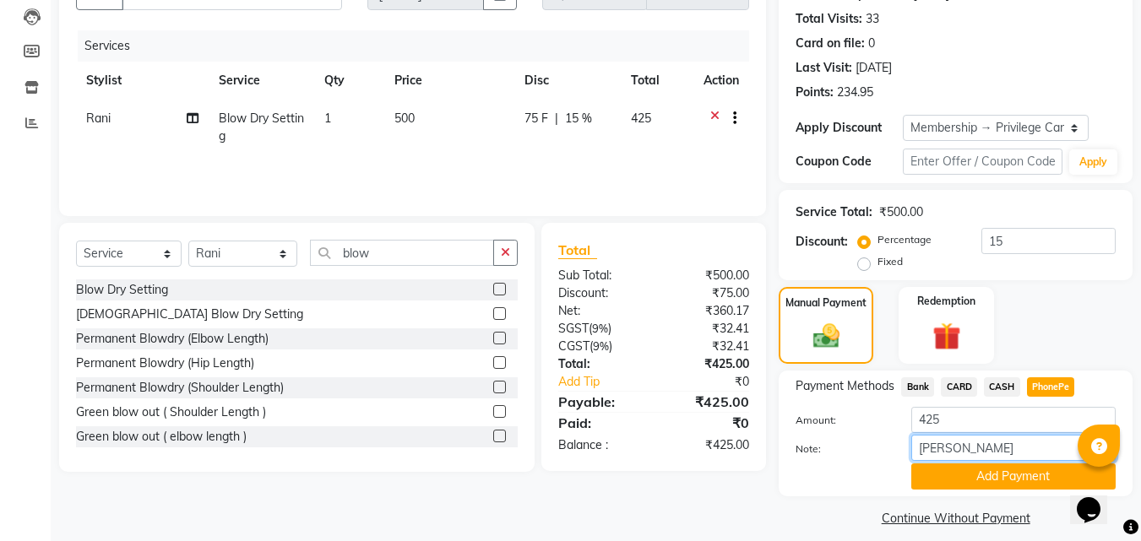
scroll to position [194, 0]
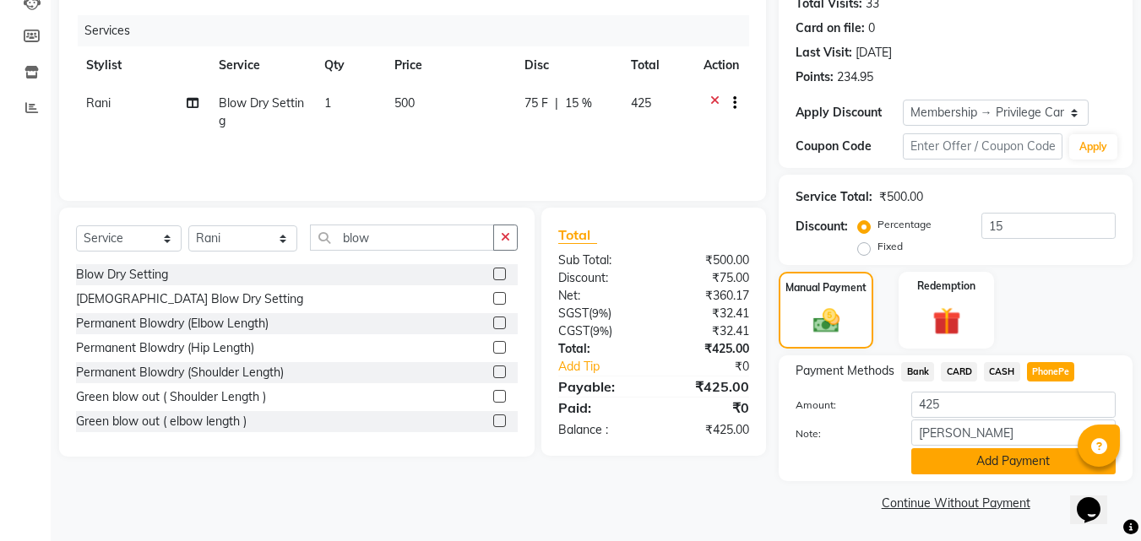
click at [1018, 465] on button "Add Payment" at bounding box center [1013, 462] width 204 height 26
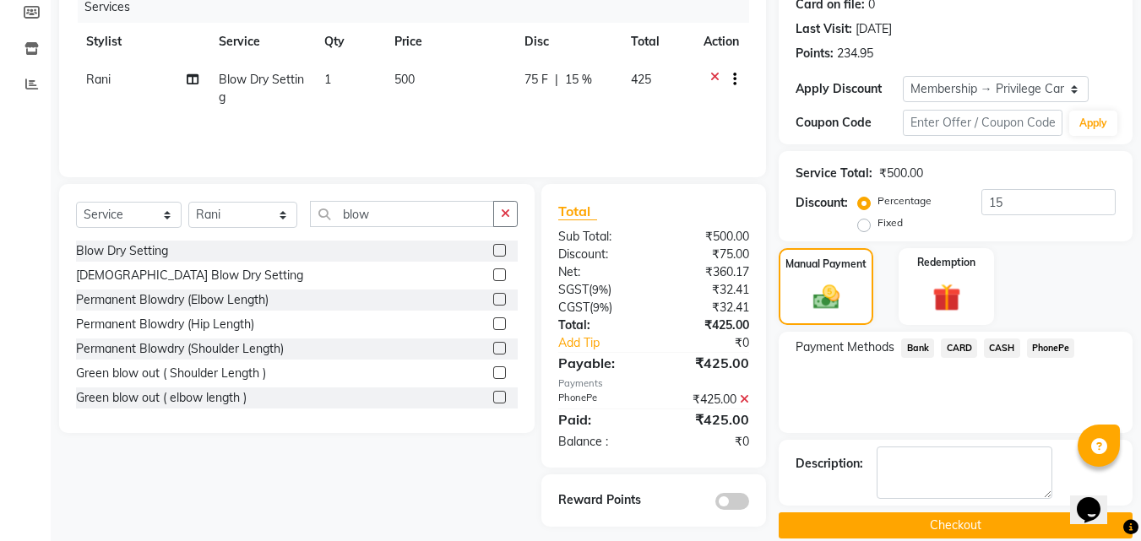
scroll to position [241, 0]
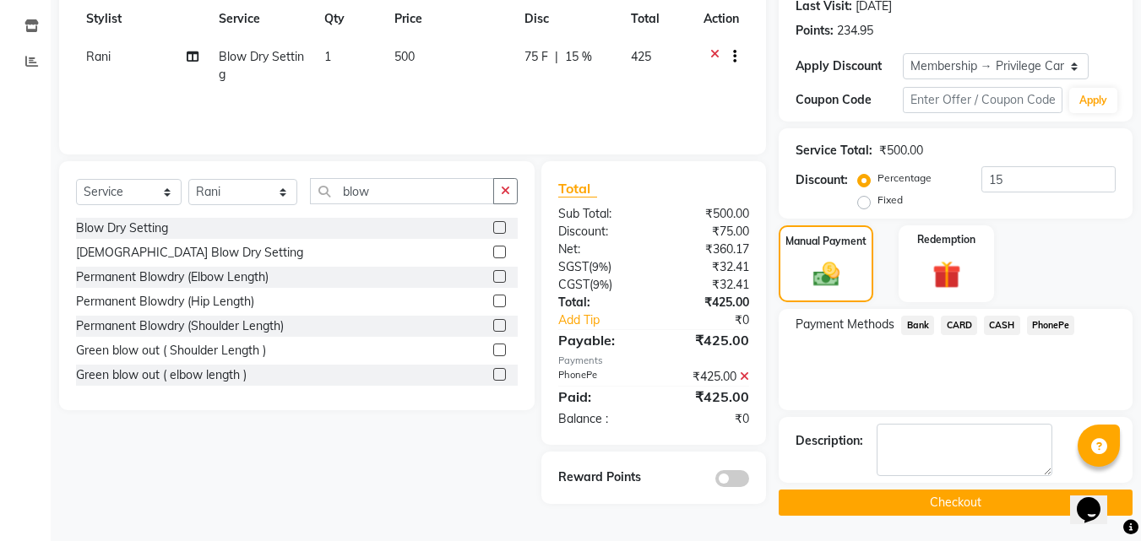
click at [914, 495] on button "Checkout" at bounding box center [956, 503] width 354 height 26
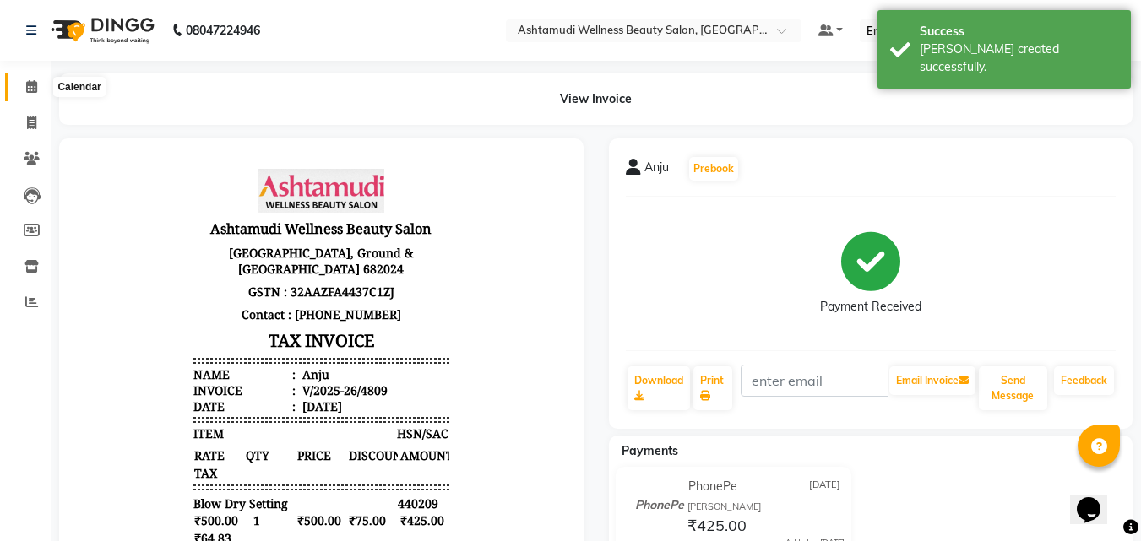
click at [34, 82] on icon at bounding box center [31, 86] width 11 height 13
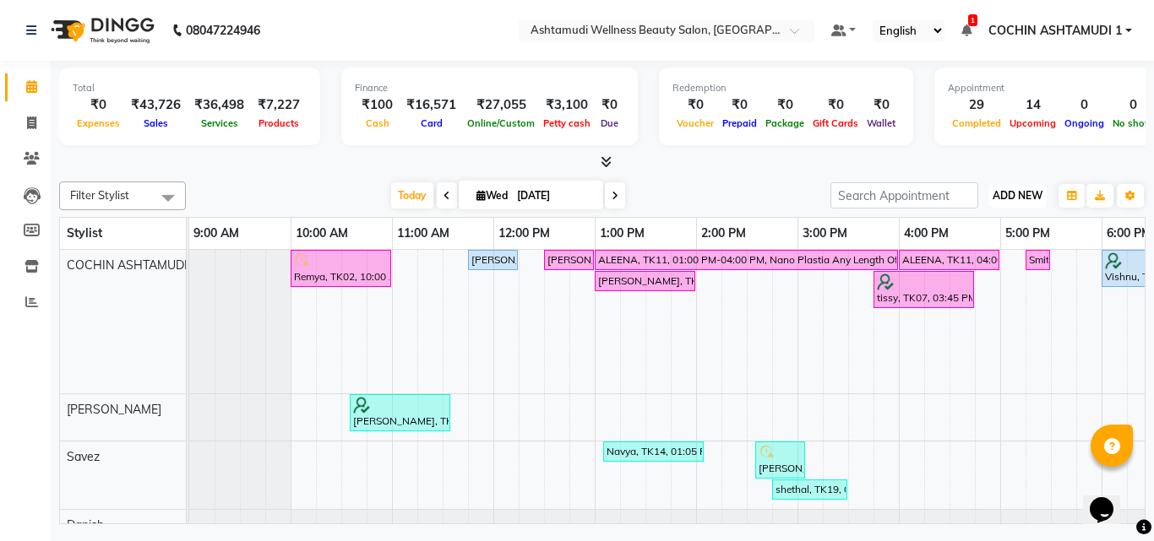
click at [1015, 200] on span "ADD NEW" at bounding box center [1018, 195] width 50 height 13
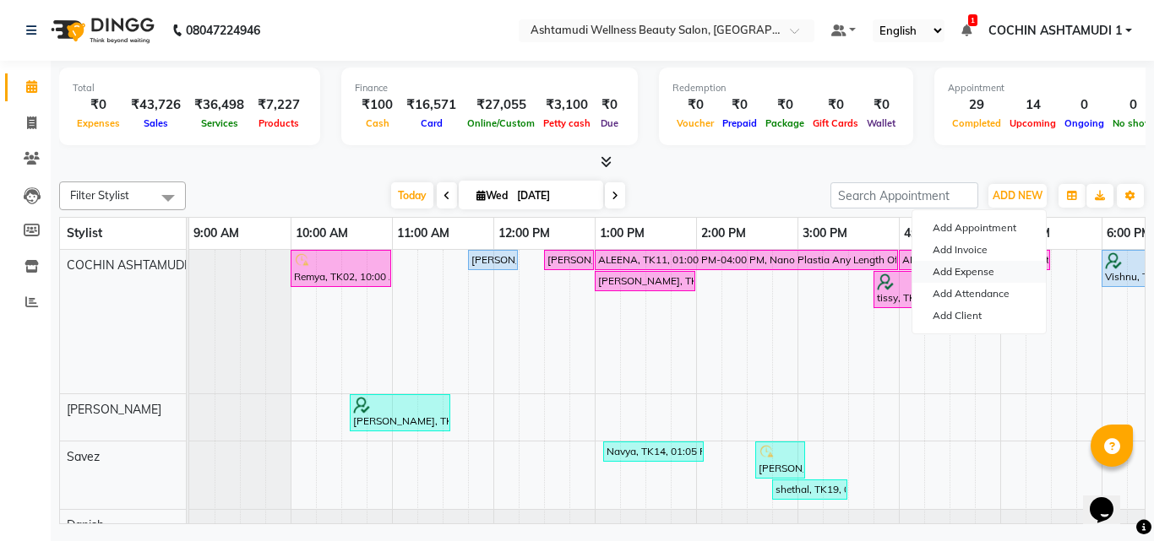
click at [972, 274] on link "Add Expense" at bounding box center [978, 272] width 133 height 22
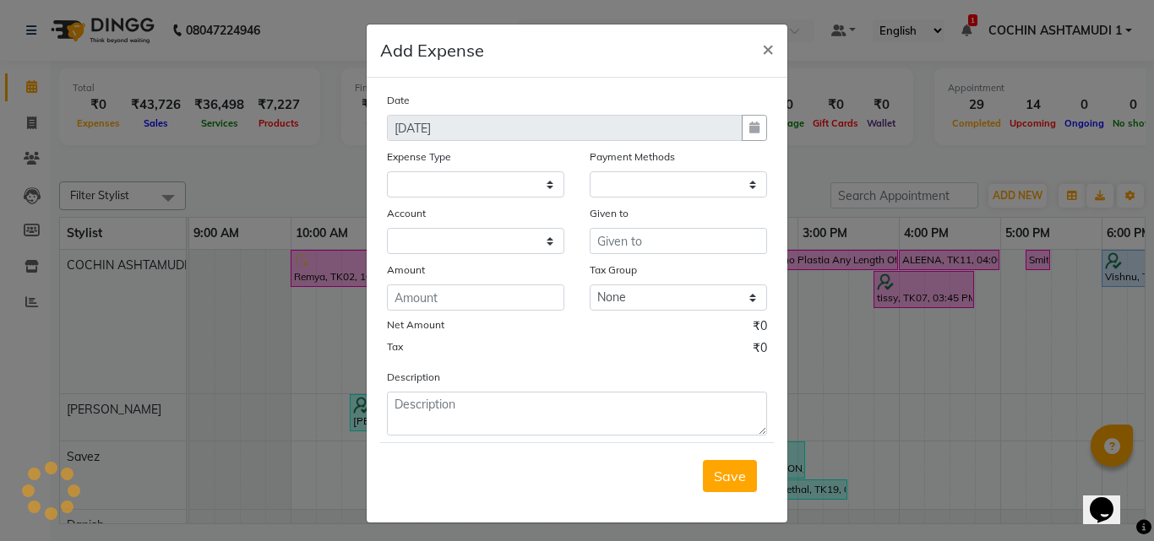
select select "1"
select select "3463"
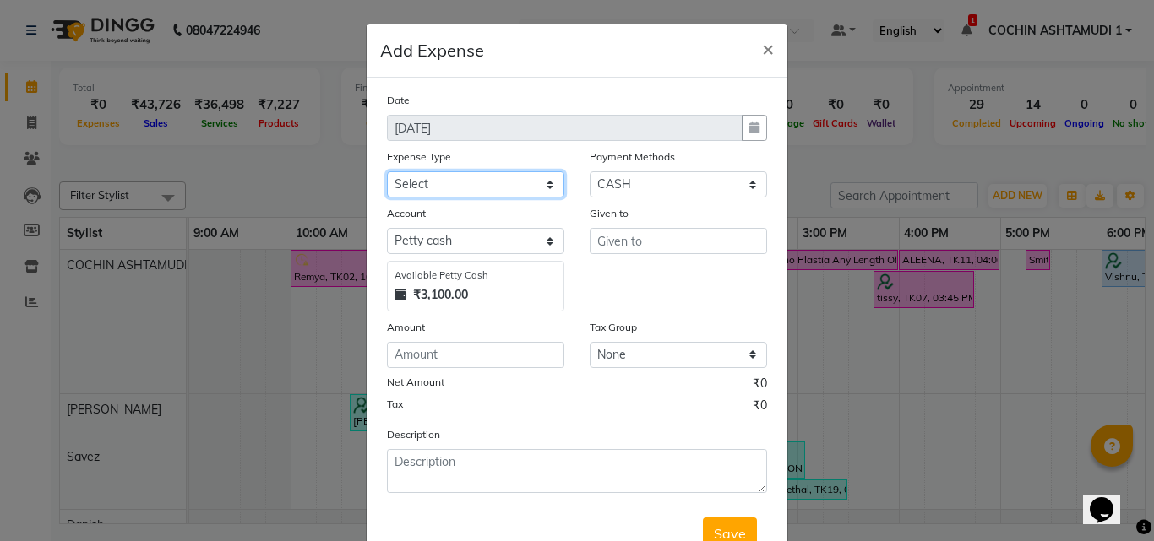
click at [436, 171] on select "Select ACCOMODATION EXPENSES ADVERTISEMENT SALES PROMOTIONAL EXPENSES Bonus BRI…" at bounding box center [475, 184] width 177 height 26
select select "6175"
click at [387, 171] on select "Select ACCOMODATION EXPENSES ADVERTISEMENT SALES PROMOTIONAL EXPENSES Bonus BRI…" at bounding box center [475, 184] width 177 height 26
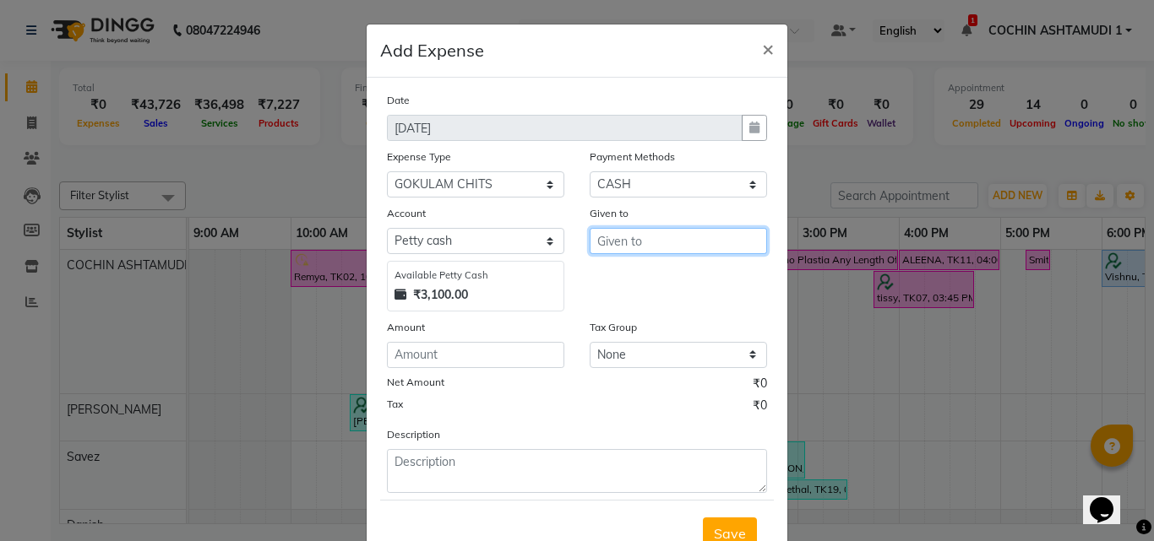
click at [690, 240] on input "text" at bounding box center [678, 241] width 177 height 26
type input "gokulam"
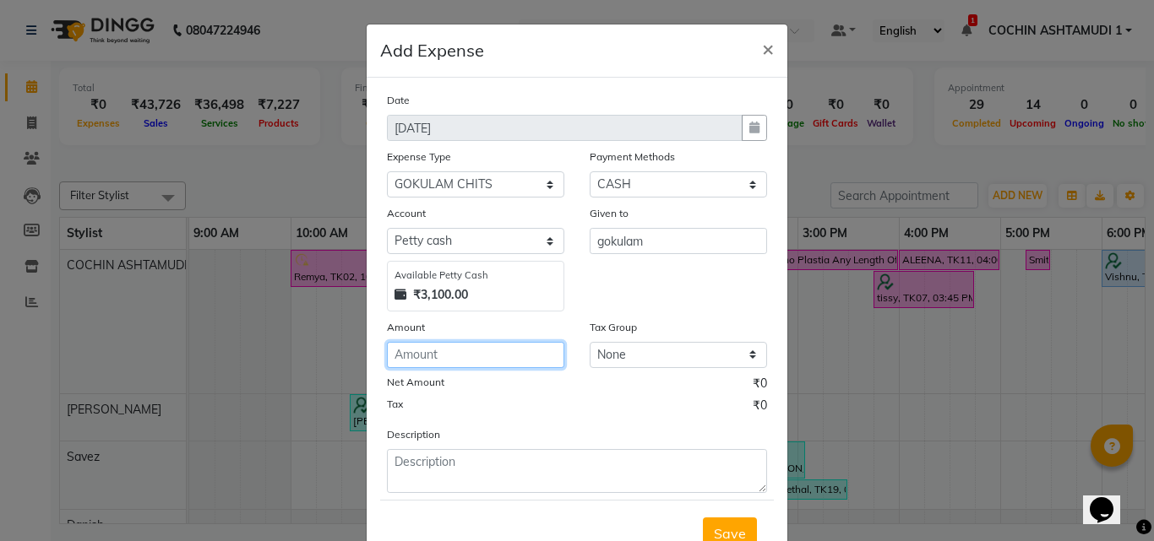
click at [440, 356] on input "number" at bounding box center [475, 355] width 177 height 26
type input "1000"
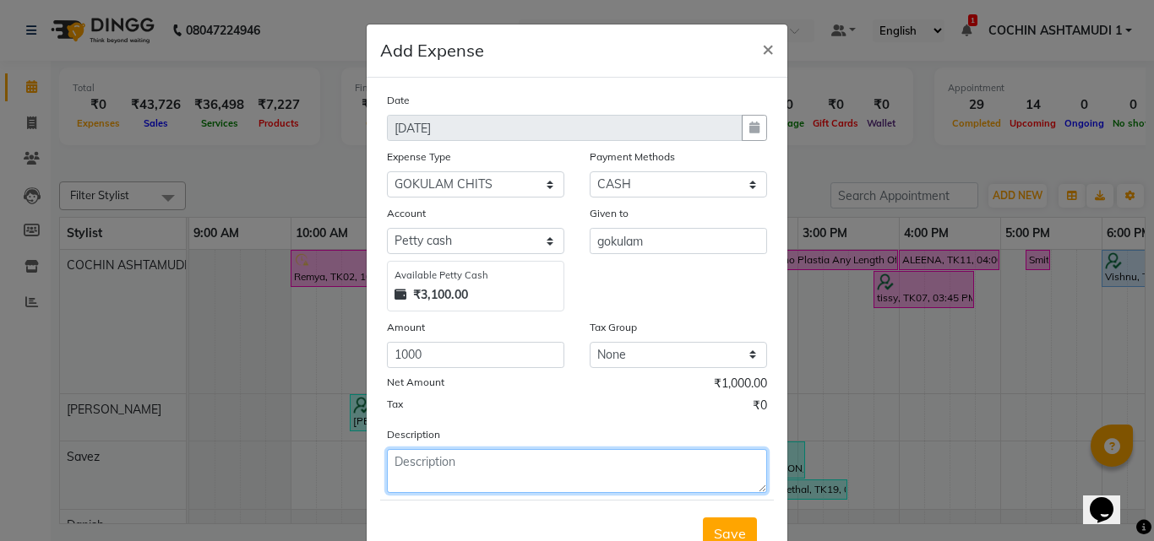
click at [423, 461] on textarea at bounding box center [577, 471] width 380 height 44
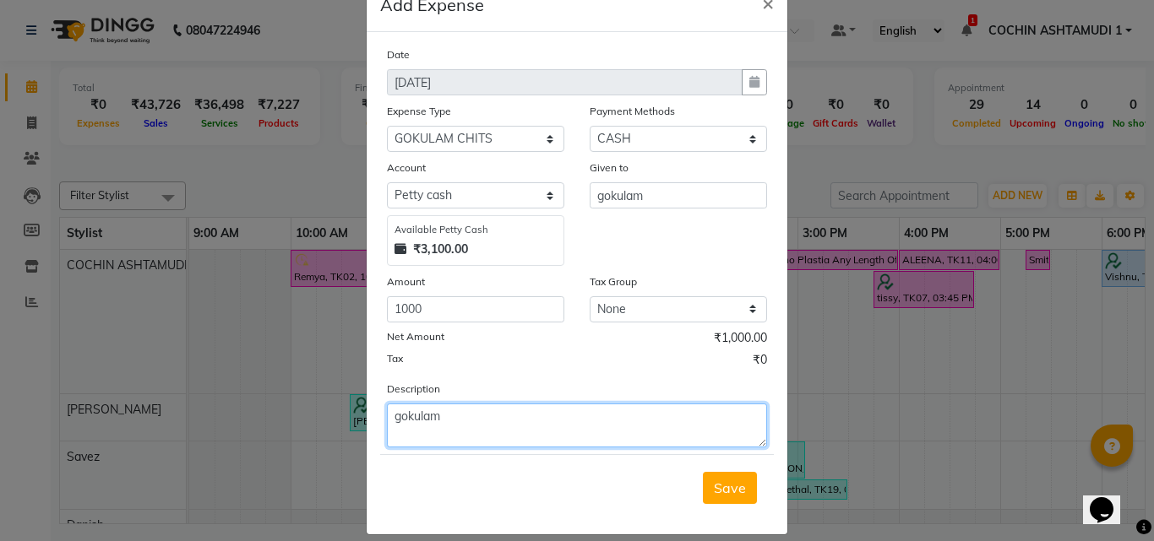
scroll to position [63, 0]
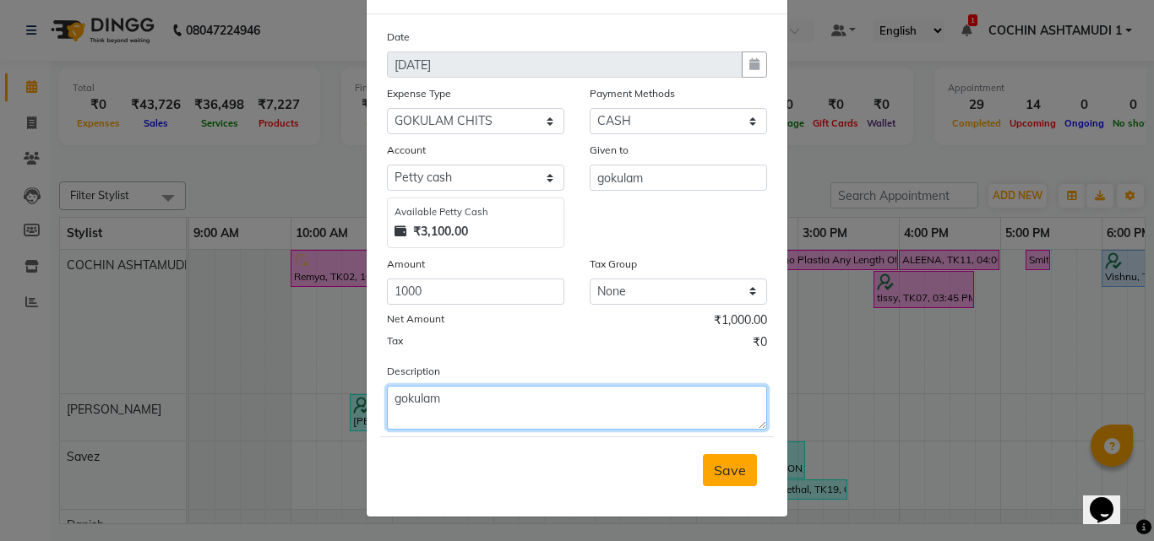
type textarea "gokulam"
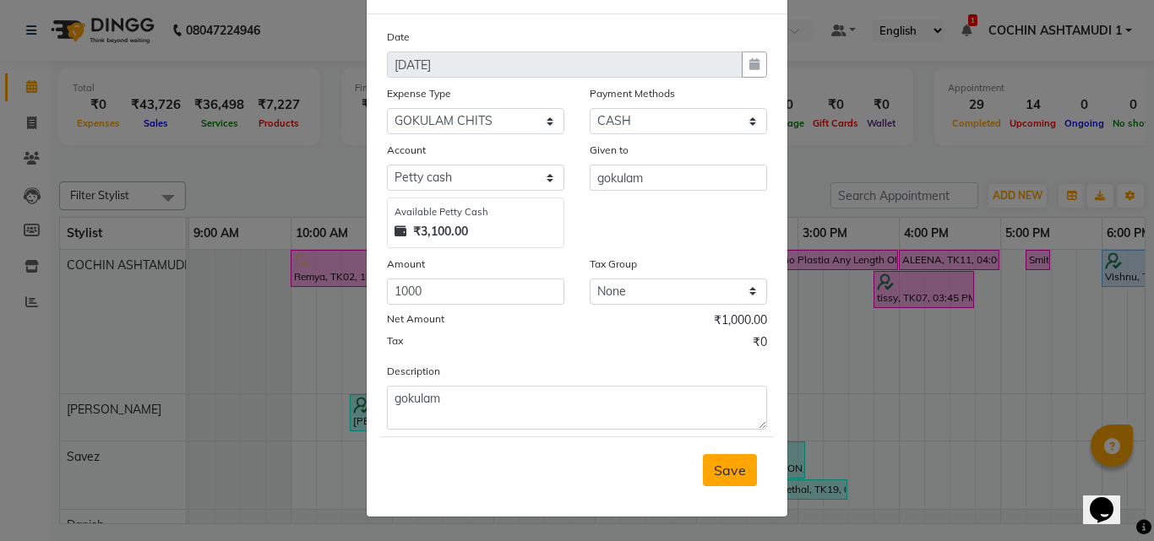
click at [726, 470] on span "Save" at bounding box center [730, 470] width 32 height 17
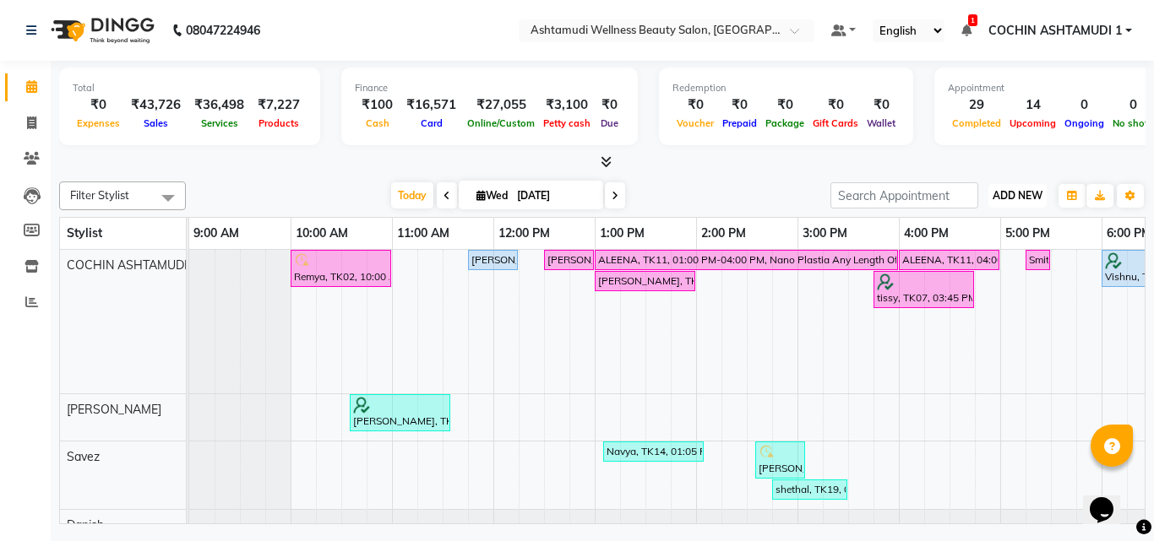
click at [1011, 203] on button "ADD NEW Toggle Dropdown" at bounding box center [1017, 196] width 58 height 24
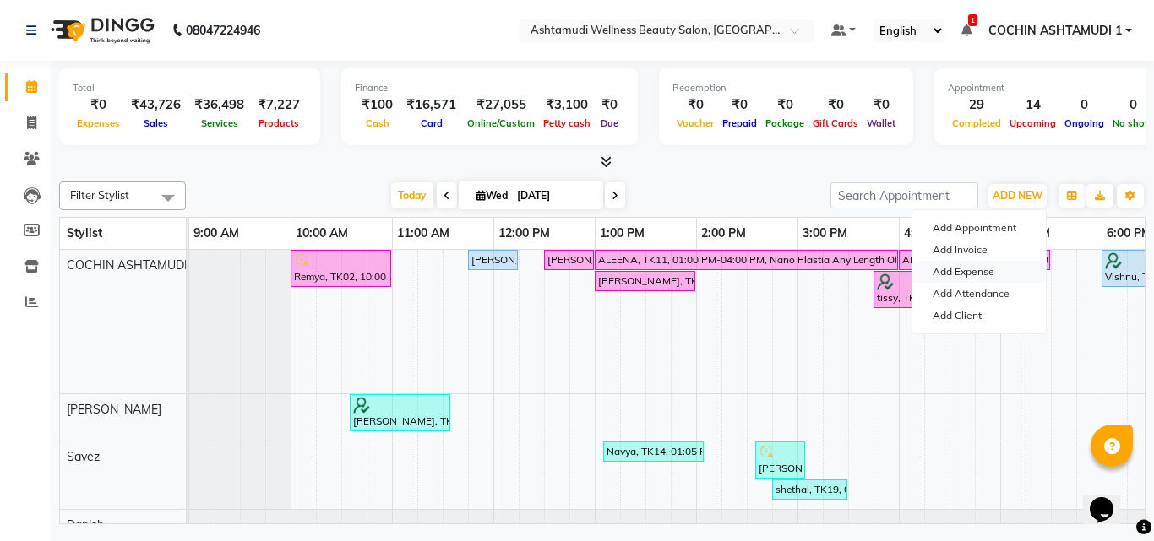
click at [967, 273] on link "Add Expense" at bounding box center [978, 272] width 133 height 22
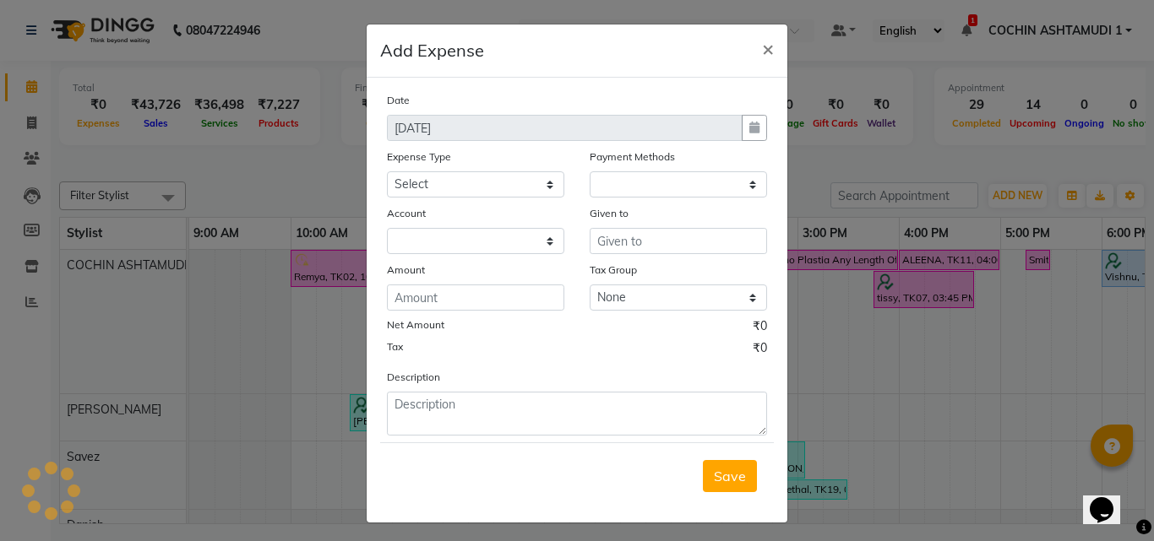
select select "1"
select select "3463"
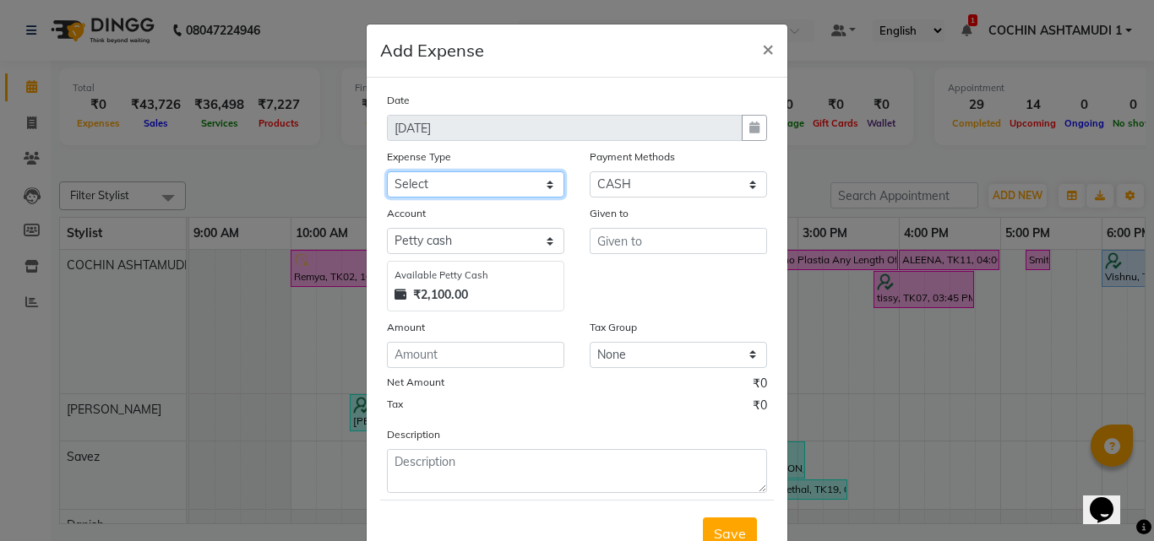
click at [462, 178] on select "Select ACCOMODATION EXPENSES ADVERTISEMENT SALES PROMOTIONAL EXPENSES Bonus BRI…" at bounding box center [475, 184] width 177 height 26
click at [859, 345] on ngb-modal-window "Add Expense × Date [DATE] Expense Type Select ACCOMODATION EXPENSES ADVERTISEME…" at bounding box center [577, 270] width 1154 height 541
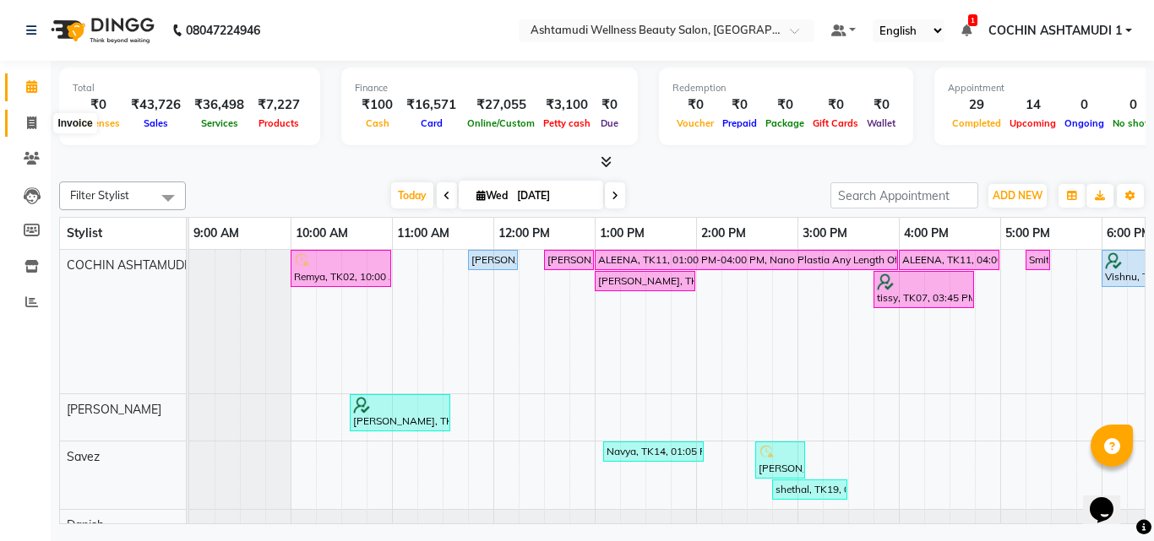
click at [30, 126] on icon at bounding box center [31, 123] width 9 height 13
select select "service"
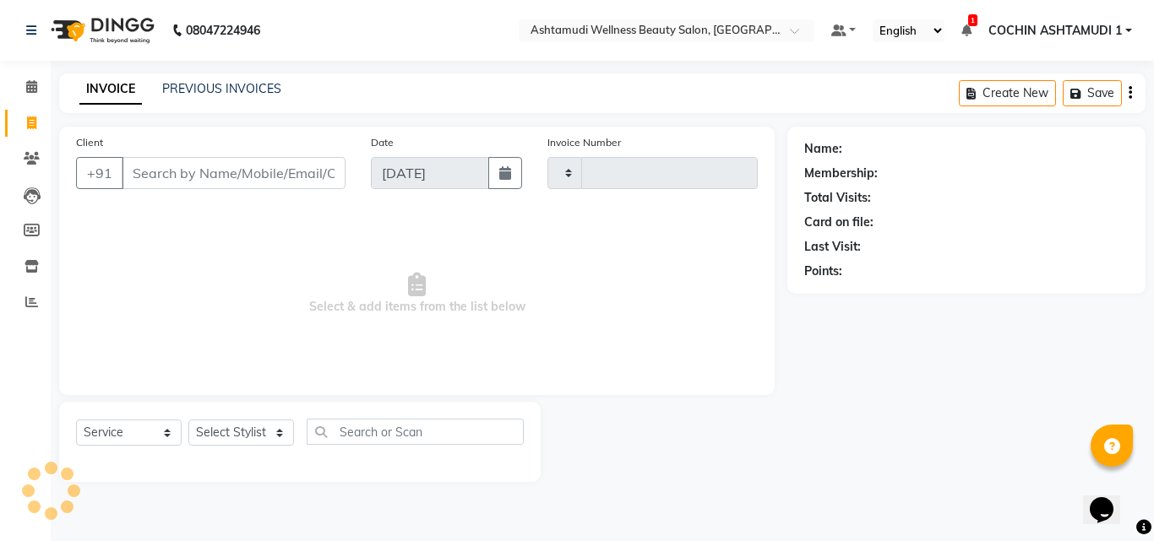
type input "4810"
select select "4632"
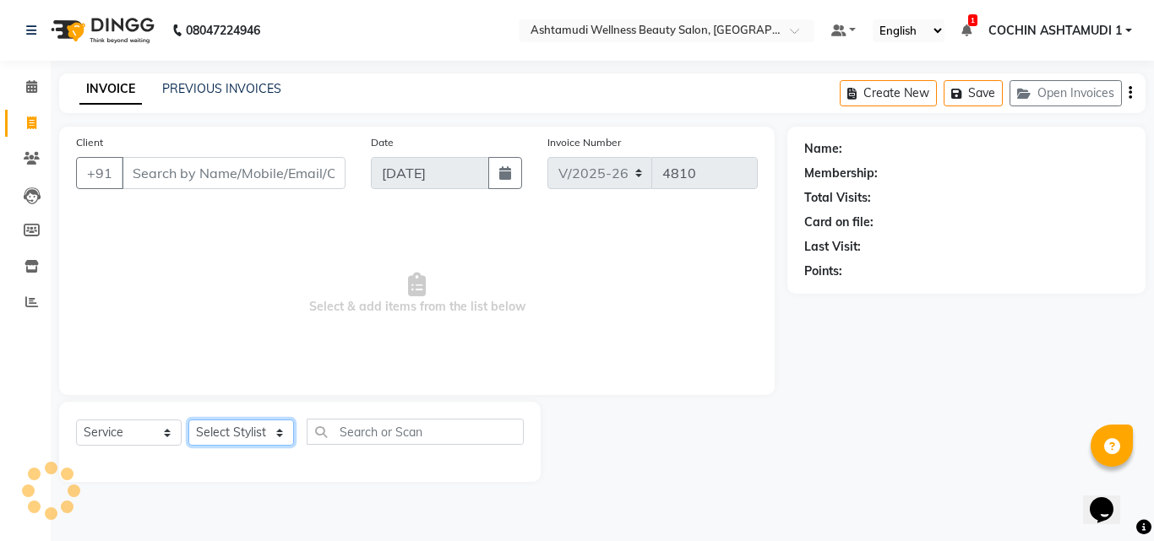
click at [216, 431] on select "Select Stylist" at bounding box center [241, 433] width 106 height 26
select select "77500"
click at [188, 420] on select "Select Stylist [PERSON_NAME](URAJ) [PERSON_NAME] COCHIN ASHTAMUDI Danish [PERSO…" at bounding box center [243, 433] width 110 height 26
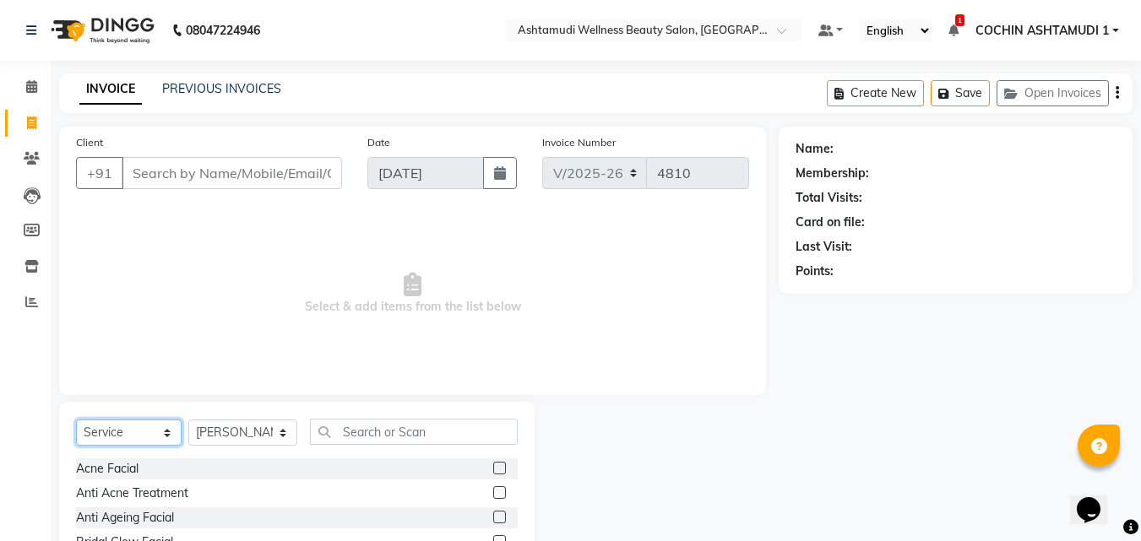
drag, startPoint x: 128, startPoint y: 433, endPoint x: 130, endPoint y: 425, distance: 8.8
click at [128, 433] on select "Select Service Product Membership Package Voucher Prepaid Gift Card" at bounding box center [129, 433] width 106 height 26
select select "product"
click at [76, 420] on select "Select Service Product Membership Package Voucher Prepaid Gift Card" at bounding box center [129, 433] width 106 height 26
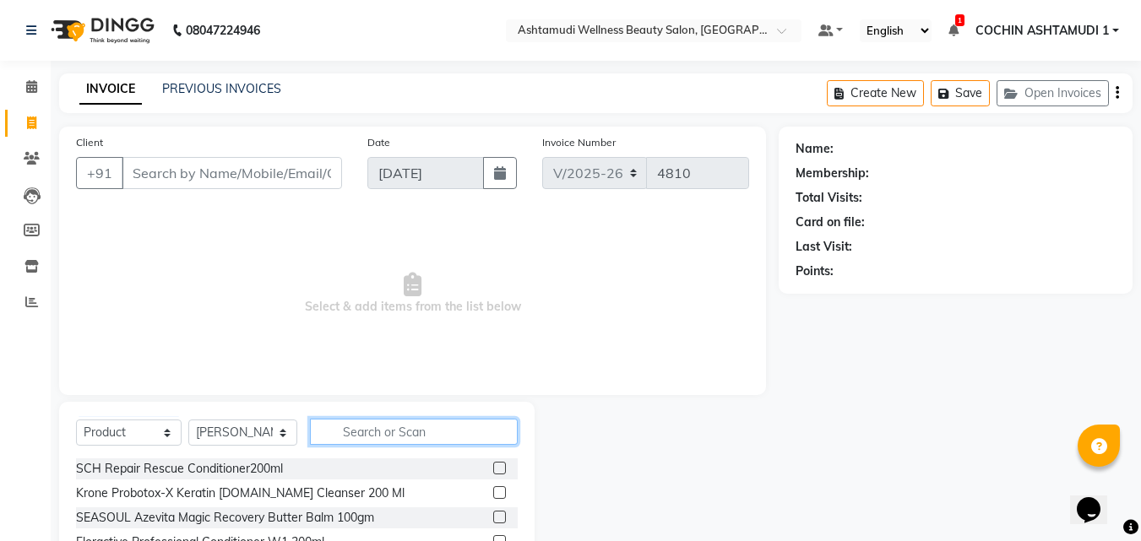
click at [368, 440] on input "text" at bounding box center [414, 432] width 209 height 26
type input "4045787723090"
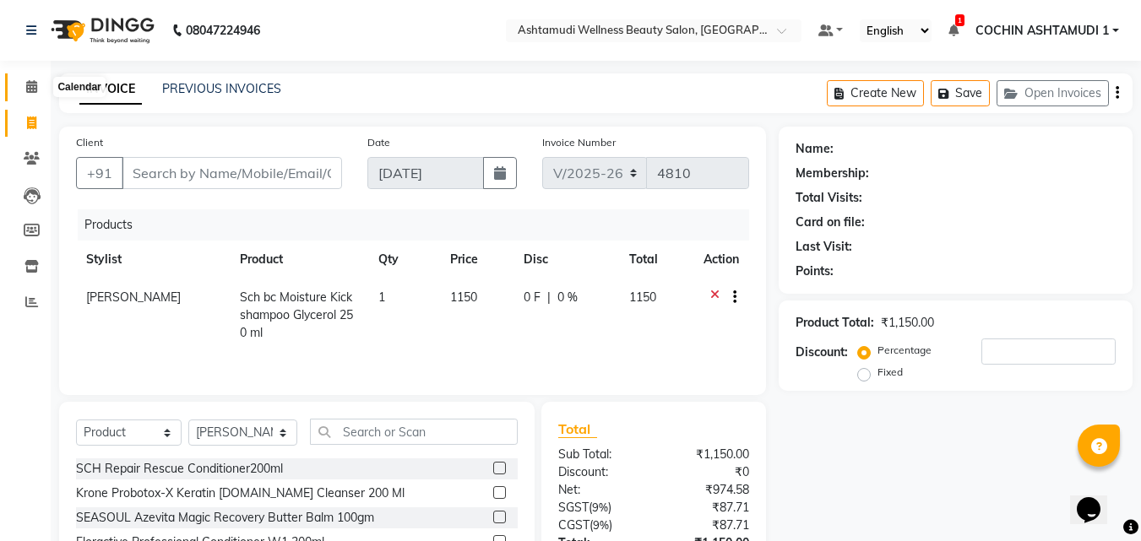
click at [31, 80] on icon at bounding box center [31, 86] width 11 height 13
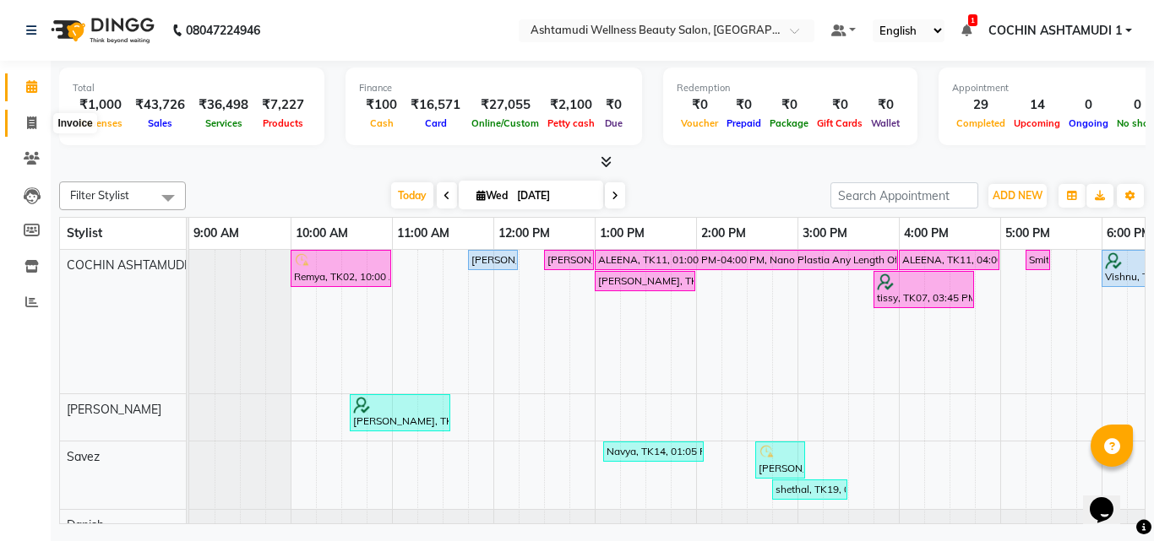
click at [33, 121] on icon at bounding box center [31, 123] width 9 height 13
select select "service"
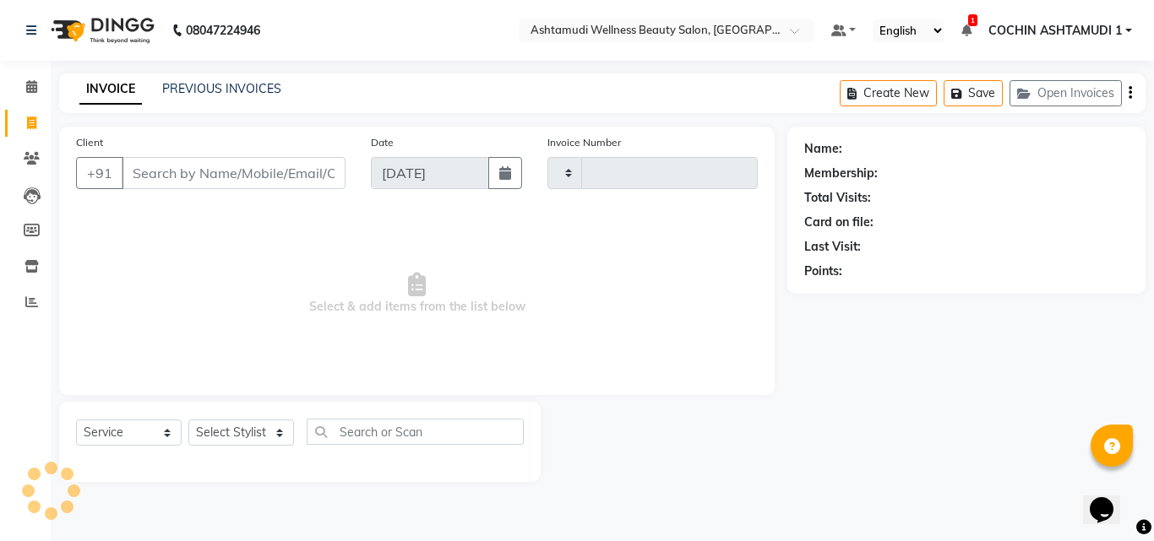
type input "4810"
select select "4632"
type input "12345678"
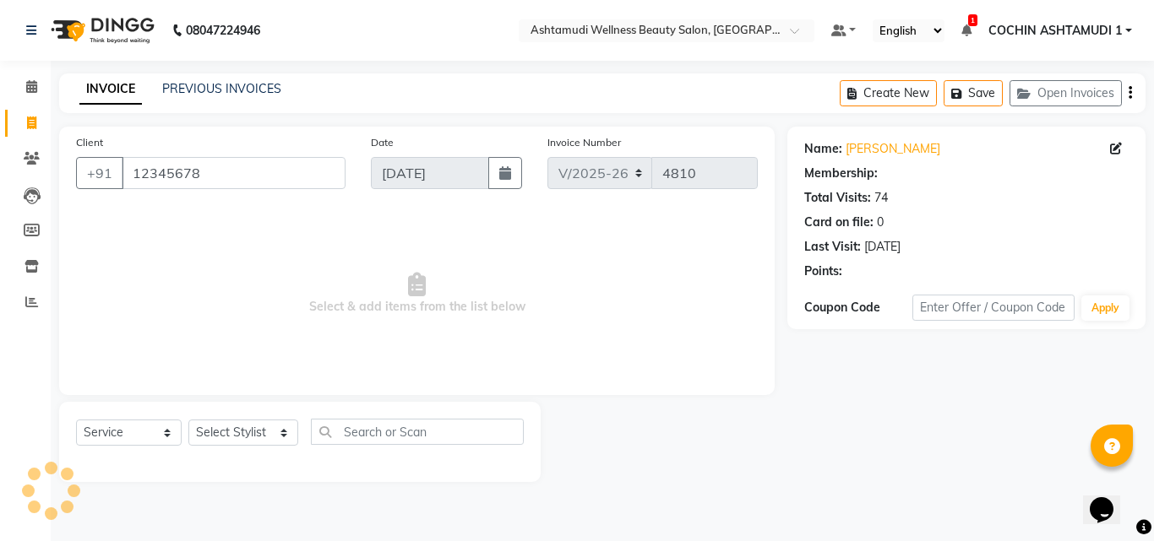
select select "1: Object"
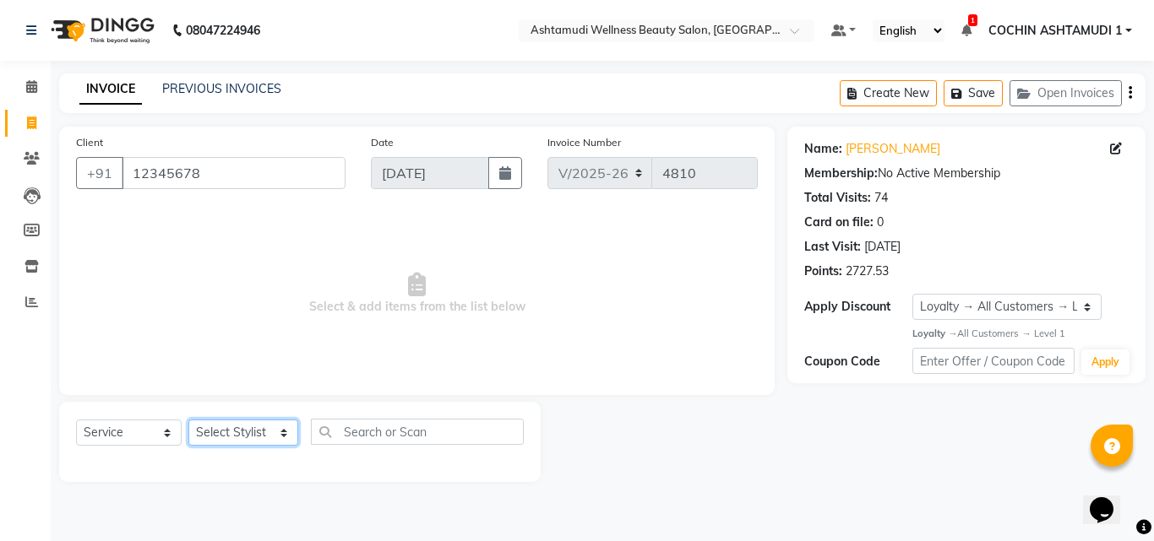
click at [239, 425] on select "Select Stylist Aiswarya B Ankith(URAJ) BINU MANGAR COCHIN ASHTAMUDI Danish Diks…" at bounding box center [243, 433] width 110 height 26
select select "44402"
click at [188, 420] on select "Select Stylist Aiswarya B Ankith(URAJ) BINU MANGAR COCHIN ASHTAMUDI Danish Diks…" at bounding box center [243, 433] width 110 height 26
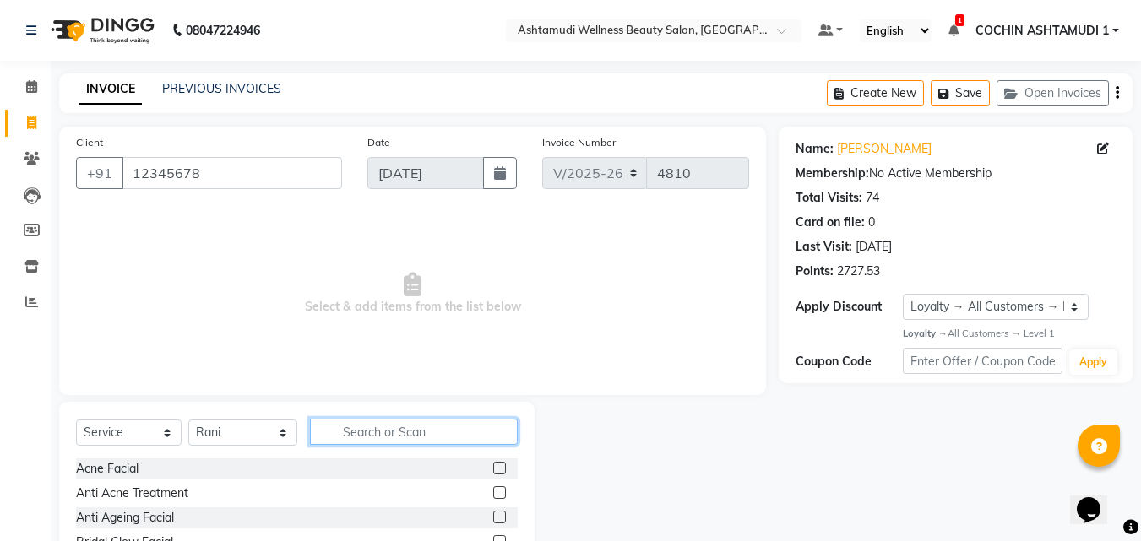
click at [367, 429] on input "text" at bounding box center [414, 432] width 209 height 26
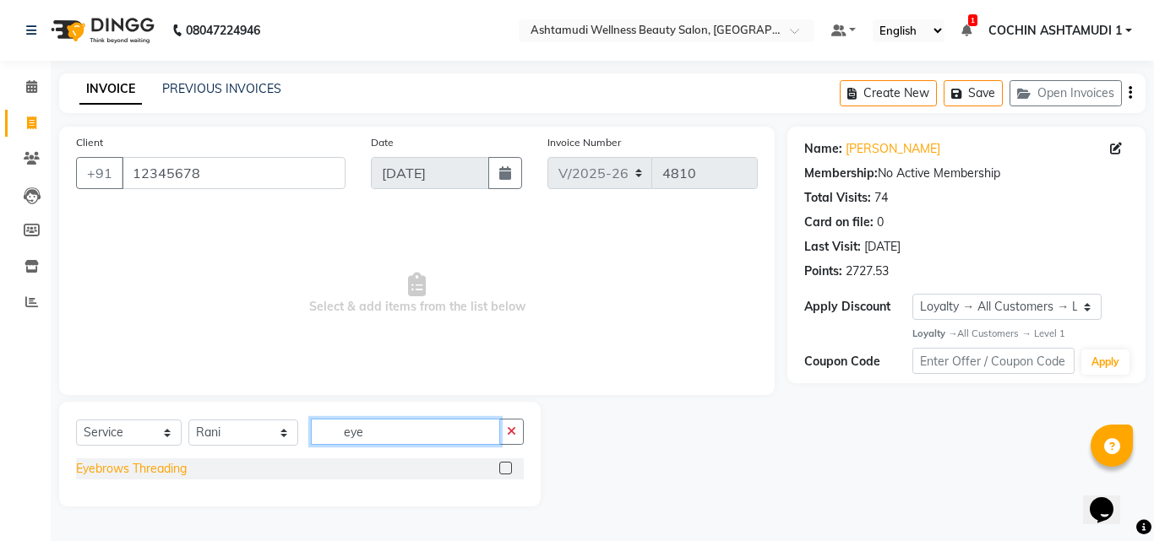
type input "eye"
click at [139, 469] on div "Eyebrows Threading" at bounding box center [131, 469] width 111 height 18
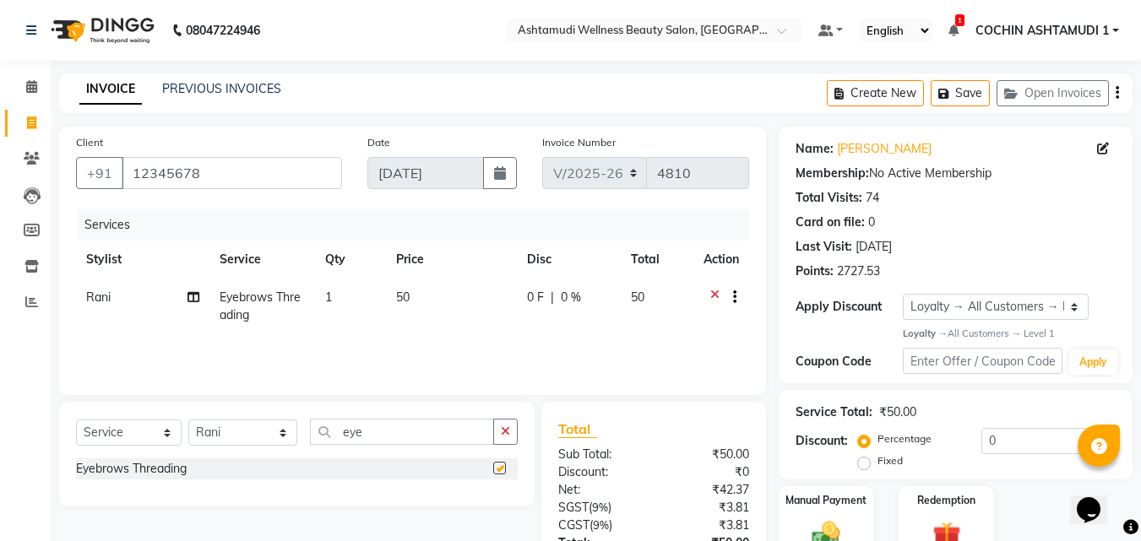
checkbox input "false"
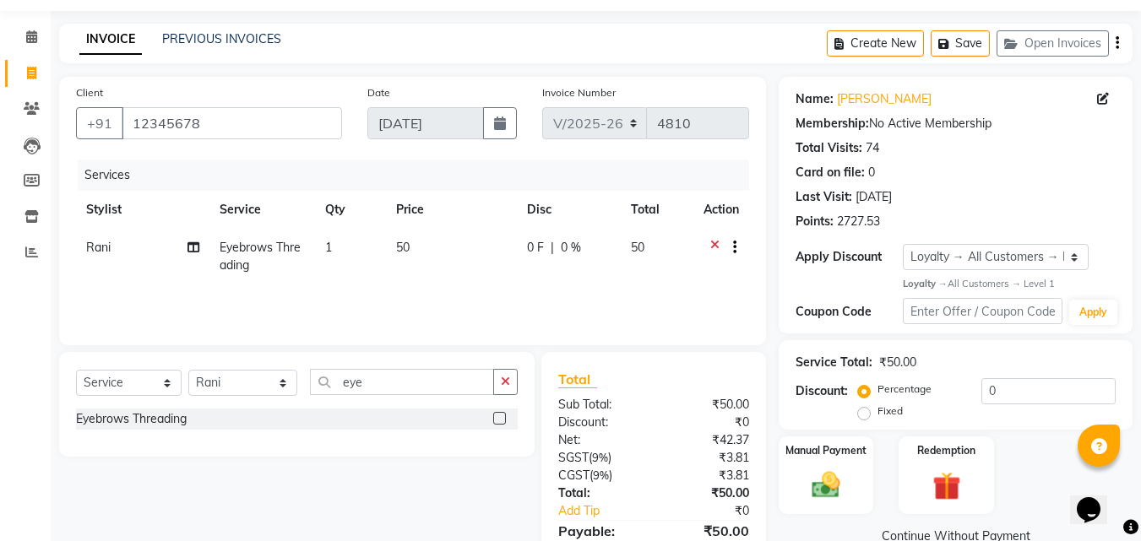
scroll to position [134, 0]
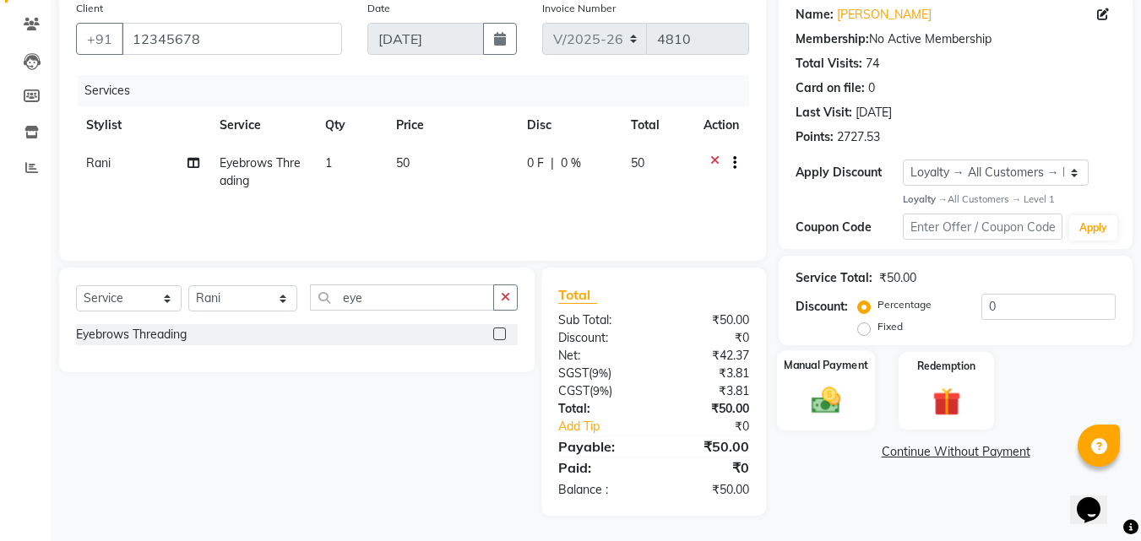
click at [800, 396] on div "Manual Payment" at bounding box center [826, 391] width 99 height 80
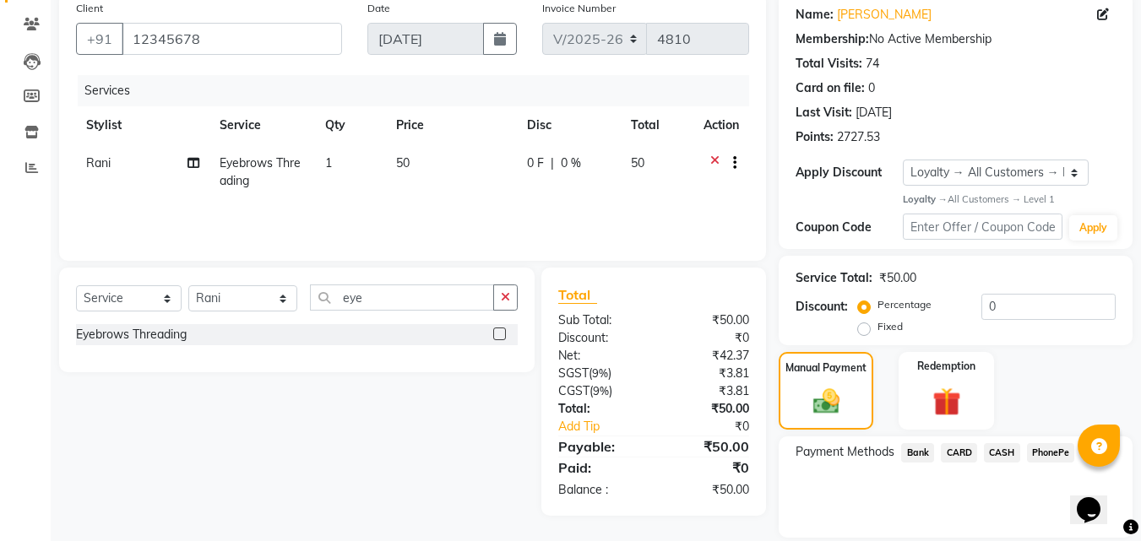
click at [1045, 452] on span "PhonePe" at bounding box center [1051, 452] width 48 height 19
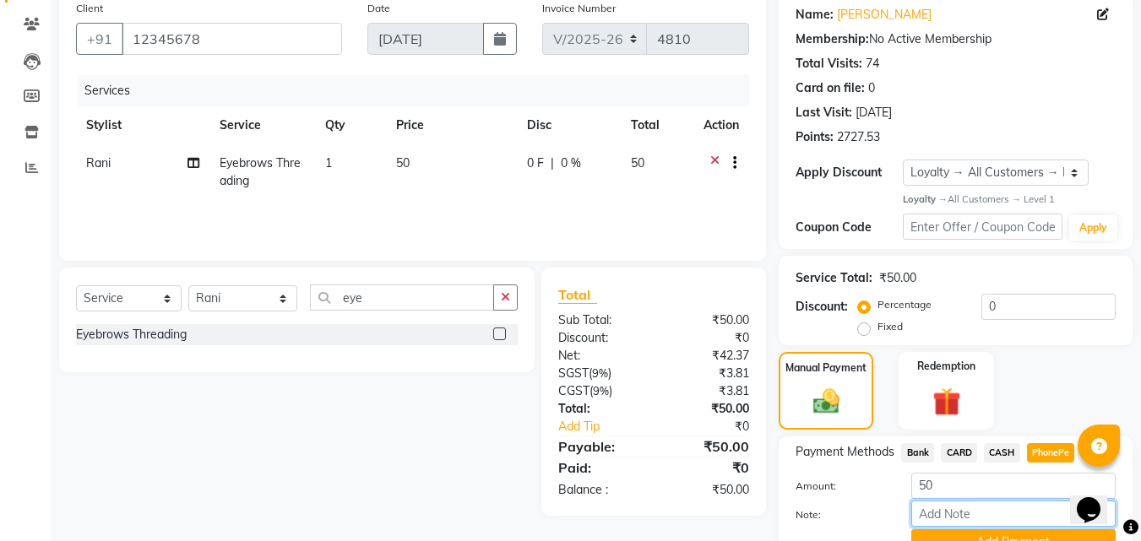
click at [992, 515] on input "Note:" at bounding box center [1013, 514] width 204 height 26
type input "Aiswarya"
click at [994, 537] on button "Add Payment" at bounding box center [1013, 543] width 204 height 26
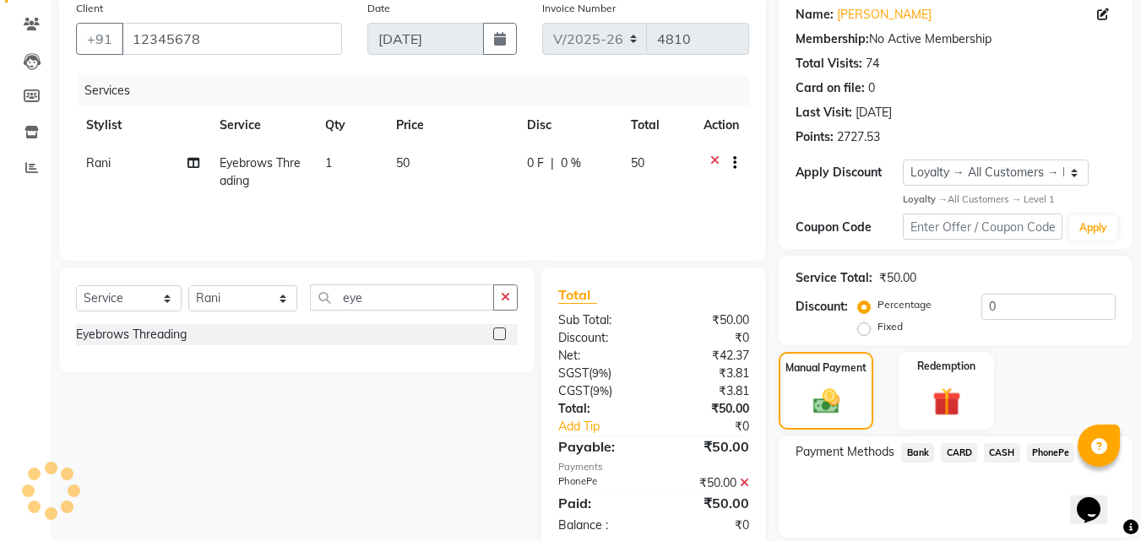
scroll to position [262, 0]
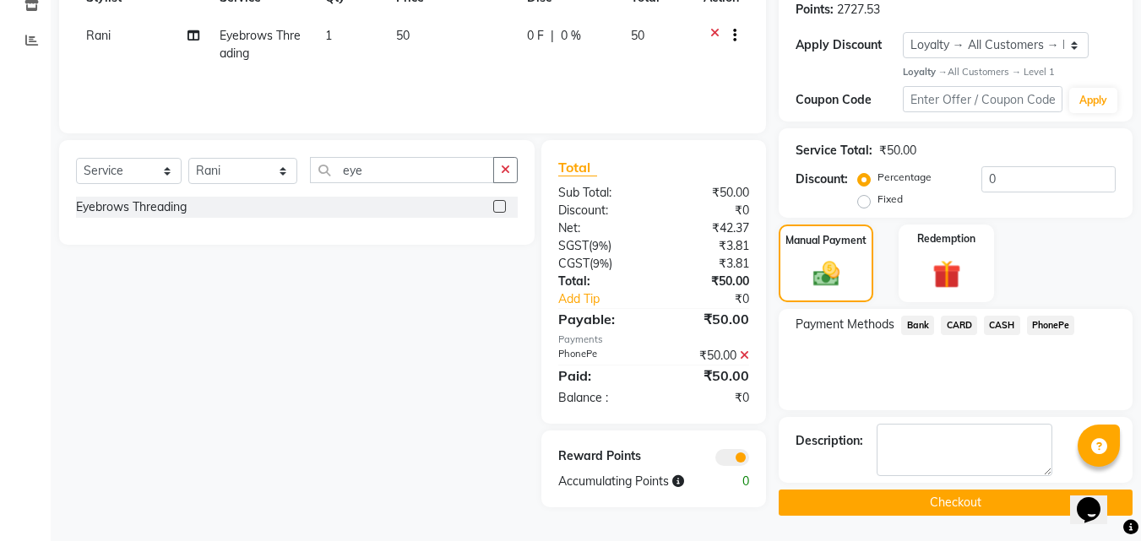
click at [963, 503] on button "Checkout" at bounding box center [956, 503] width 354 height 26
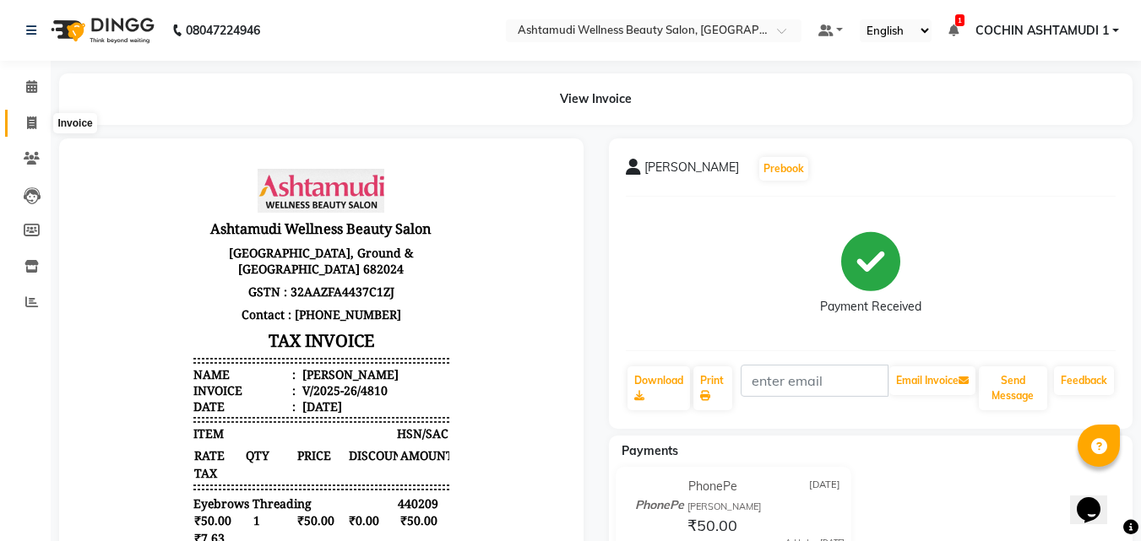
click at [30, 123] on icon at bounding box center [31, 123] width 9 height 13
select select "service"
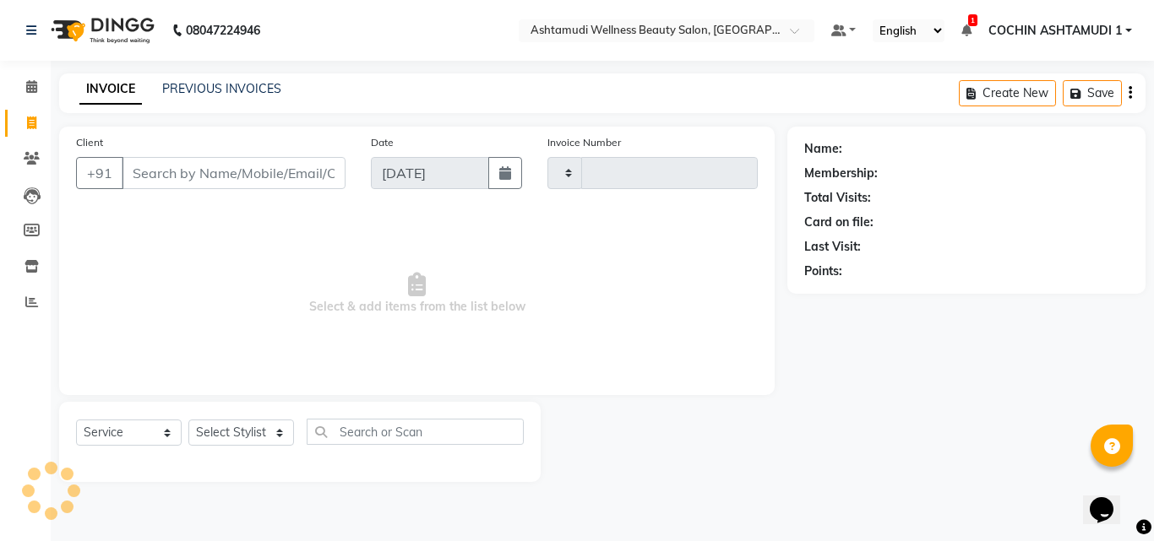
type input "4811"
select select "4632"
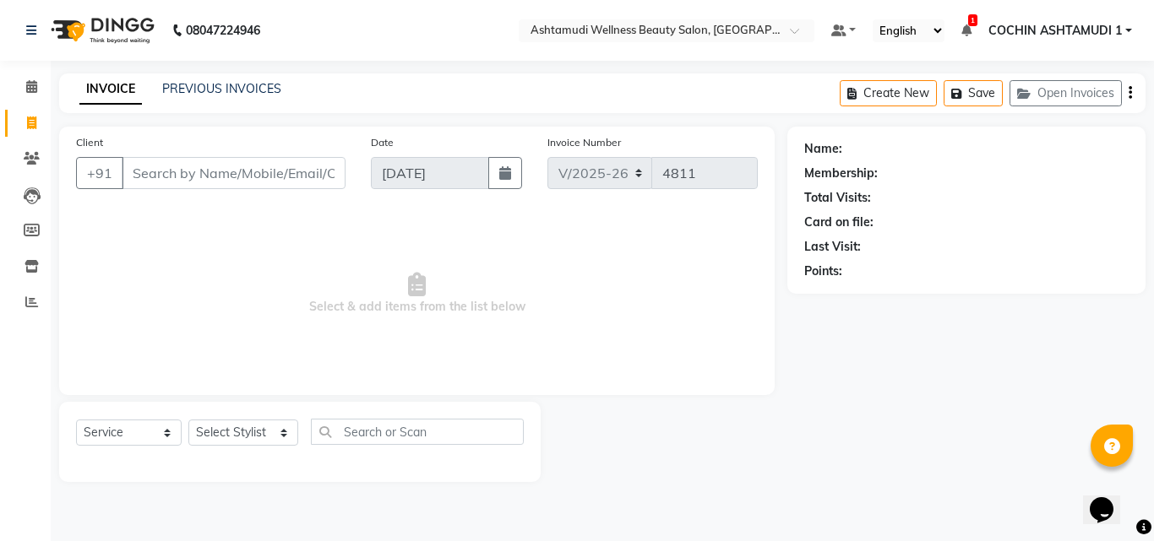
click at [195, 166] on input "Client" at bounding box center [234, 173] width 224 height 32
click at [30, 79] on span at bounding box center [32, 87] width 30 height 19
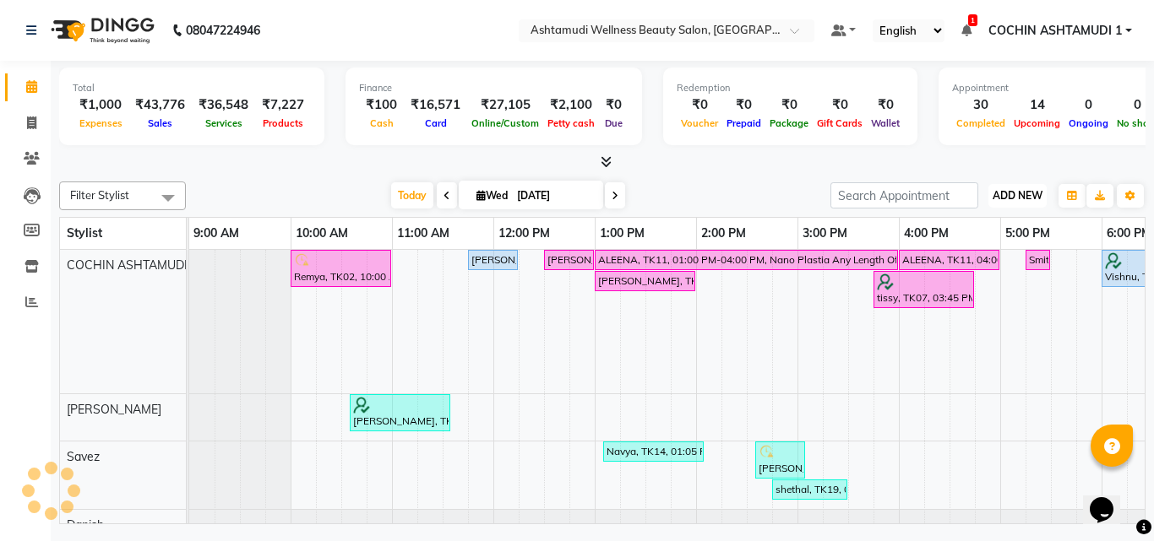
click at [1015, 192] on span "ADD NEW" at bounding box center [1018, 195] width 50 height 13
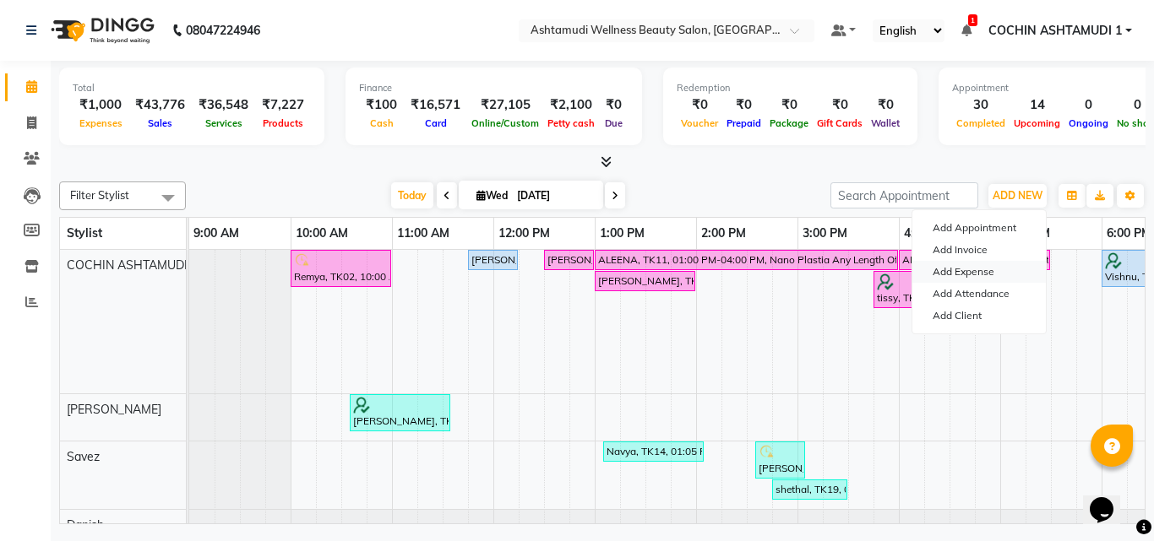
click at [976, 275] on link "Add Expense" at bounding box center [978, 272] width 133 height 22
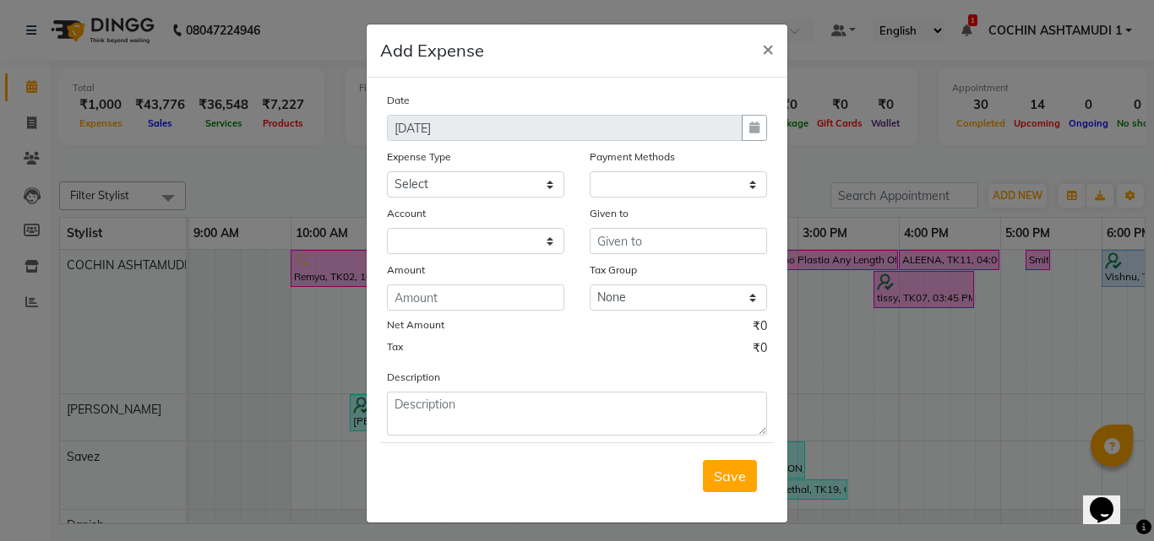
select select "1"
select select "3463"
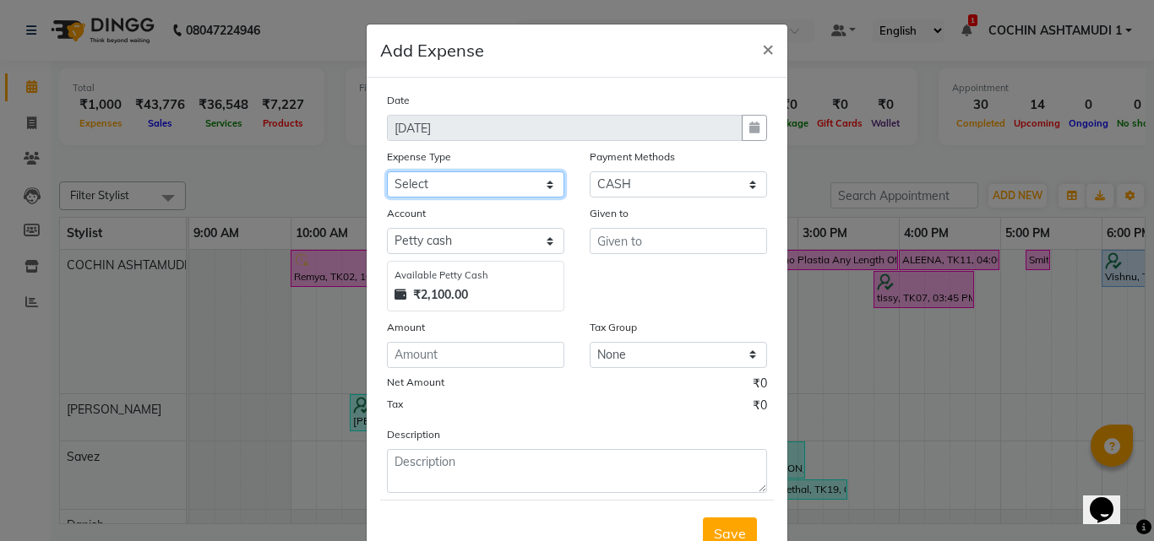
click at [429, 182] on select "Select ACCOMODATION EXPENSES ADVERTISEMENT SALES PROMOTIONAL EXPENSES Bonus BRI…" at bounding box center [475, 184] width 177 height 26
select select "6226"
click at [387, 171] on select "Select ACCOMODATION EXPENSES ADVERTISEMENT SALES PROMOTIONAL EXPENSES Bonus BRI…" at bounding box center [475, 184] width 177 height 26
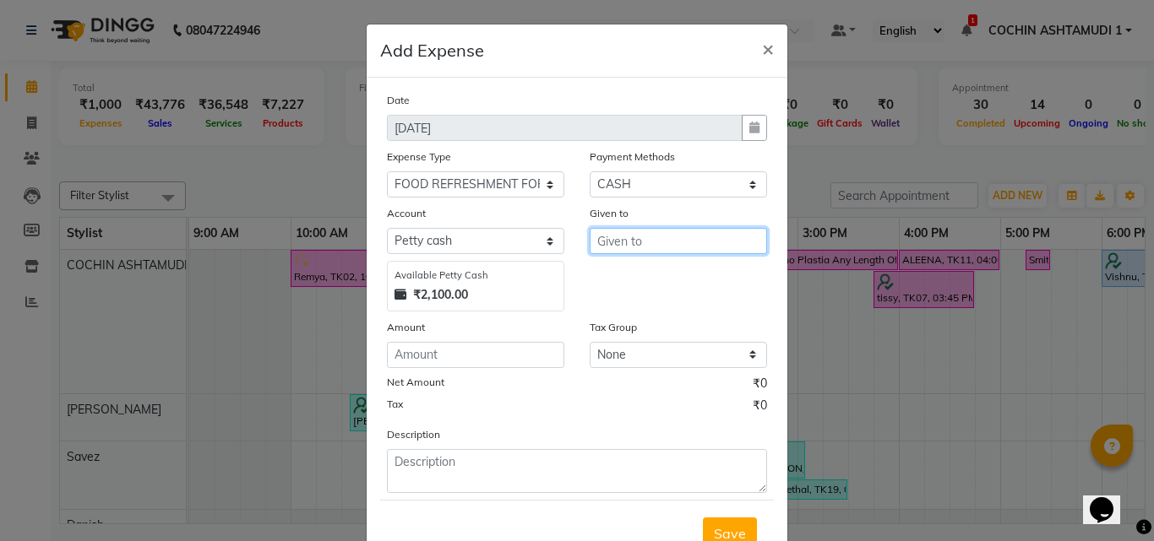
click at [634, 246] on input "text" at bounding box center [678, 241] width 177 height 26
type input "viji"
drag, startPoint x: 451, startPoint y: 350, endPoint x: 410, endPoint y: 407, distance: 70.8
click at [438, 379] on div "Date 03-09-2025 Expense Type Select ACCOMODATION EXPENSES ADVERTISEMENT SALES P…" at bounding box center [577, 292] width 380 height 402
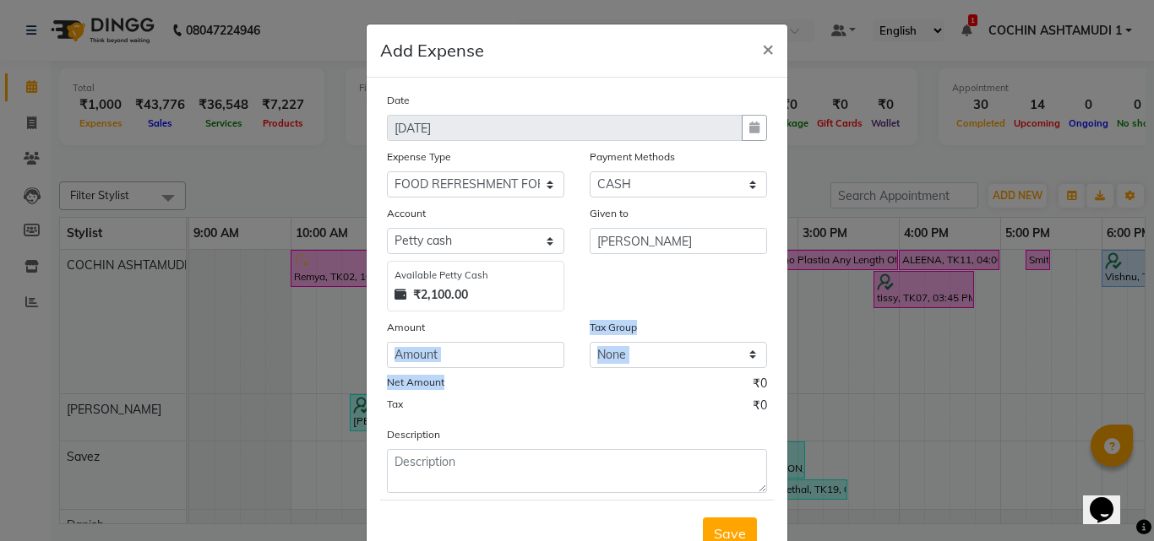
click at [447, 345] on input "number" at bounding box center [475, 355] width 177 height 26
type input "168"
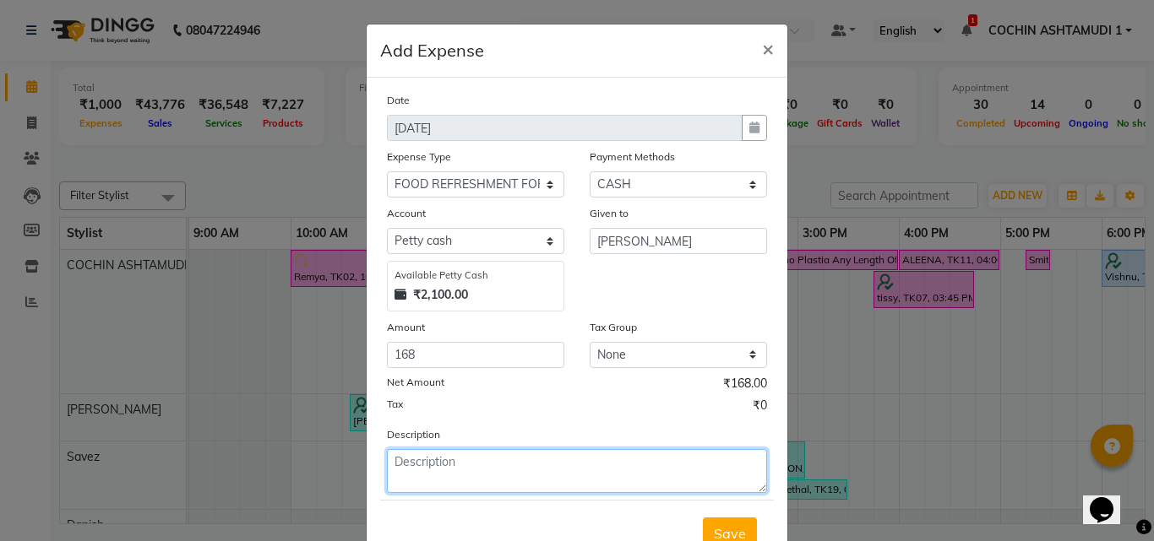
click at [463, 462] on textarea at bounding box center [577, 471] width 380 height 44
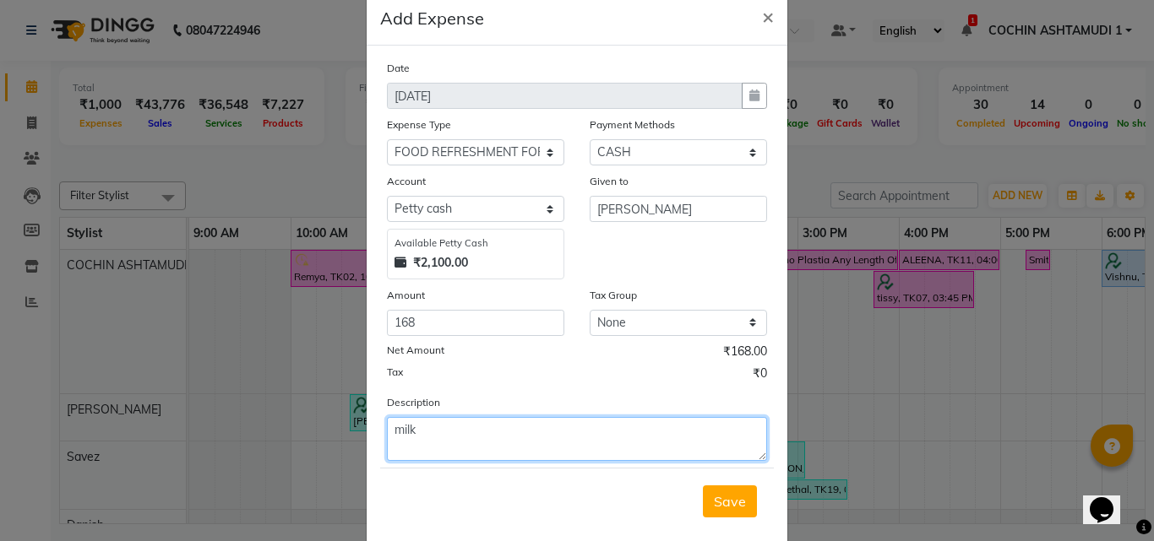
scroll to position [63, 0]
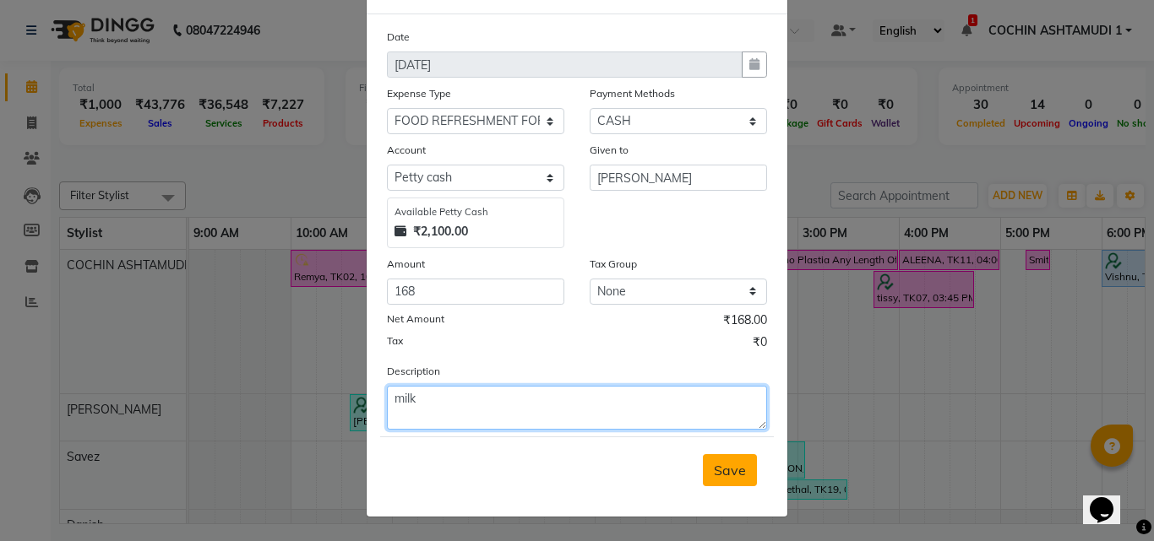
type textarea "milk"
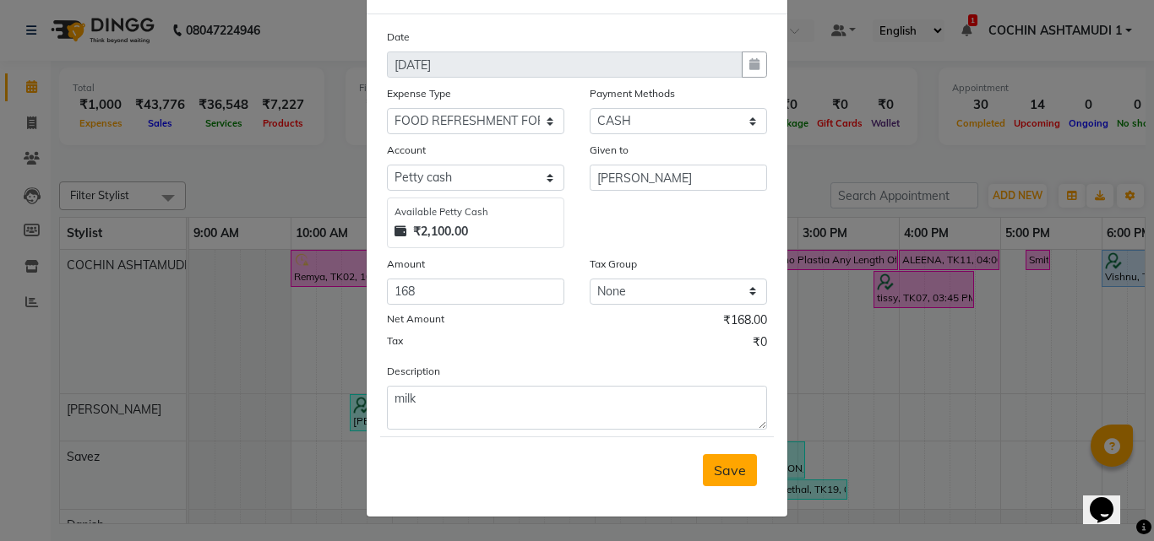
click at [735, 473] on span "Save" at bounding box center [730, 470] width 32 height 17
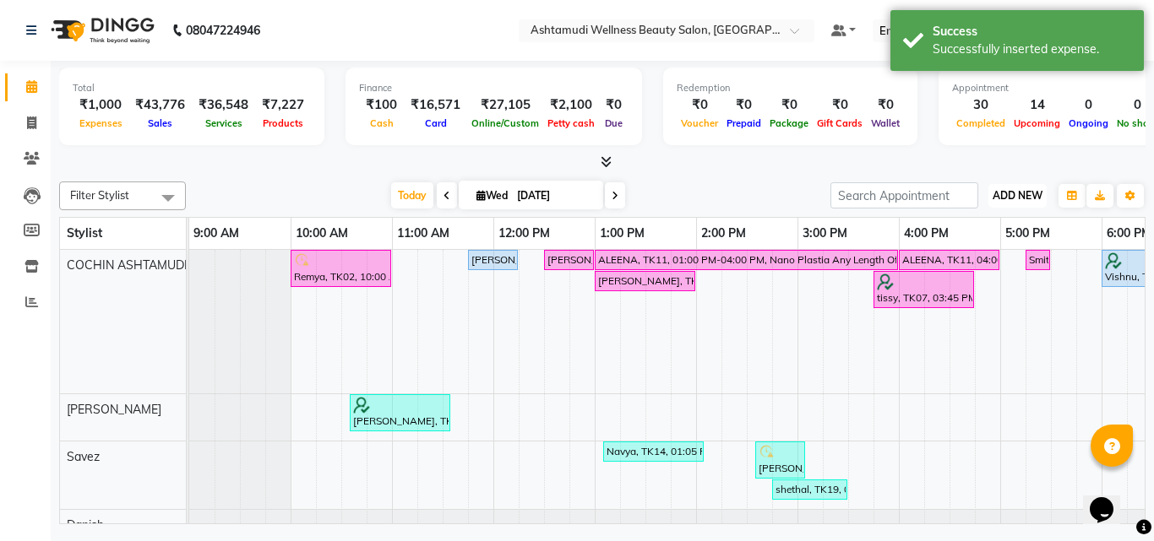
click at [999, 196] on span "ADD NEW" at bounding box center [1018, 195] width 50 height 13
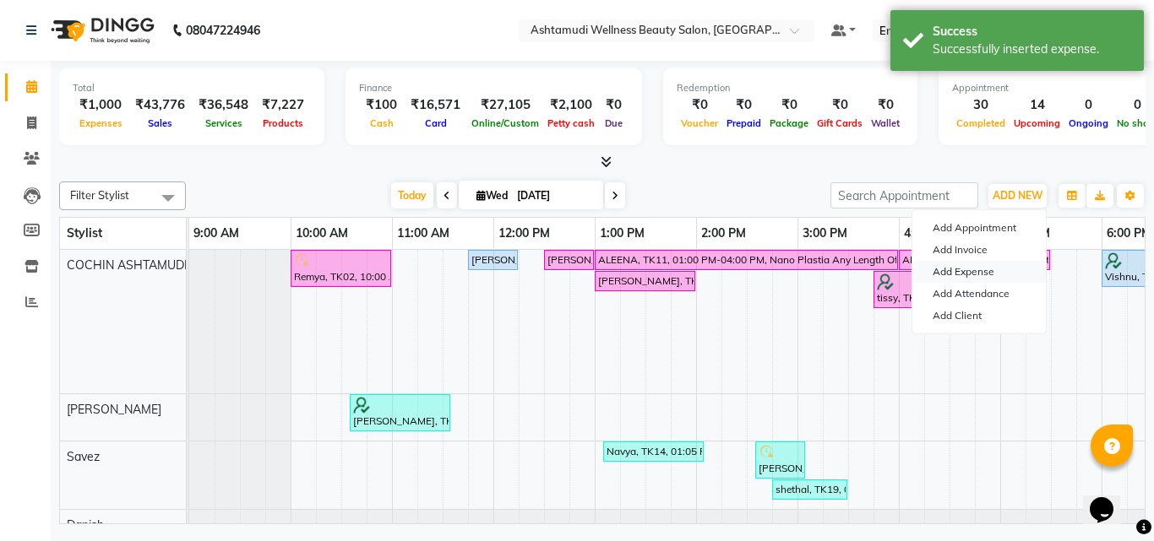
click at [957, 267] on link "Add Expense" at bounding box center [978, 272] width 133 height 22
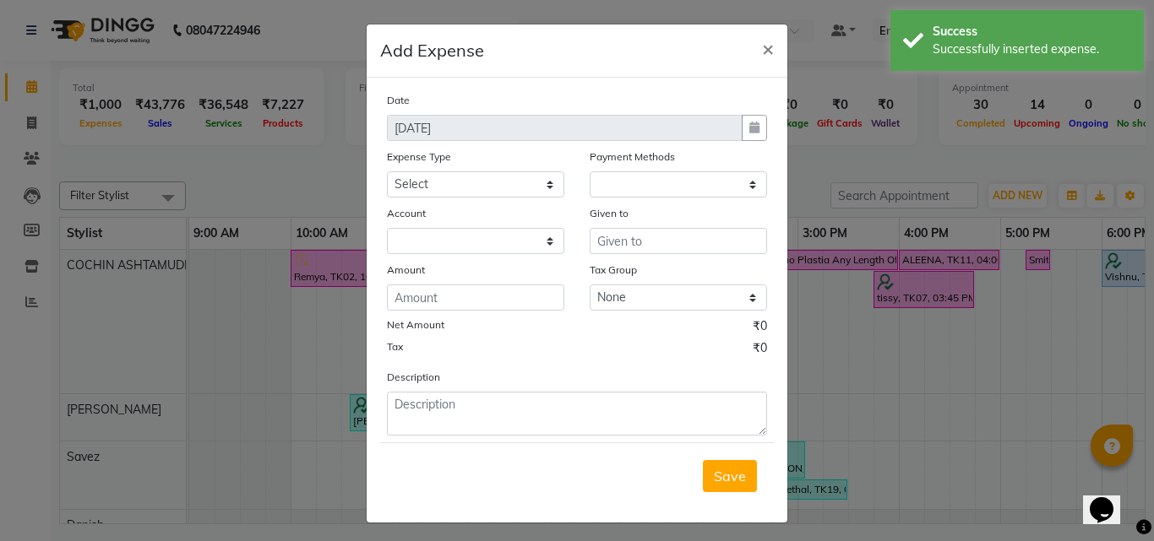
select select "1"
select select "3463"
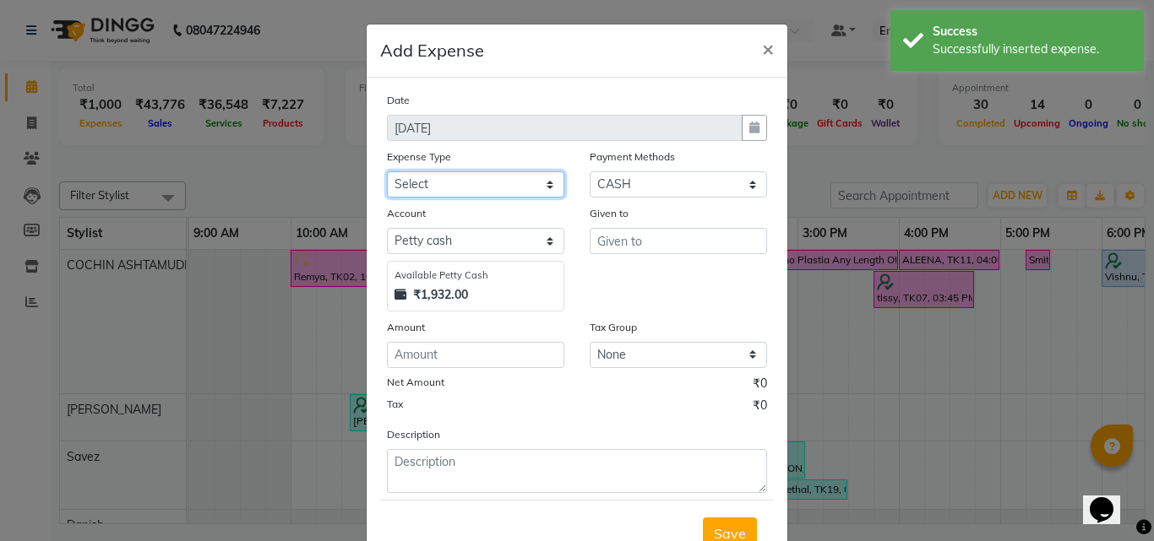
click at [422, 190] on select "Select ACCOMODATION EXPENSES ADVERTISEMENT SALES PROMOTIONAL EXPENSES Bonus BRI…" at bounding box center [475, 184] width 177 height 26
select select "6236"
click at [387, 171] on select "Select ACCOMODATION EXPENSES ADVERTISEMENT SALES PROMOTIONAL EXPENSES Bonus BRI…" at bounding box center [475, 184] width 177 height 26
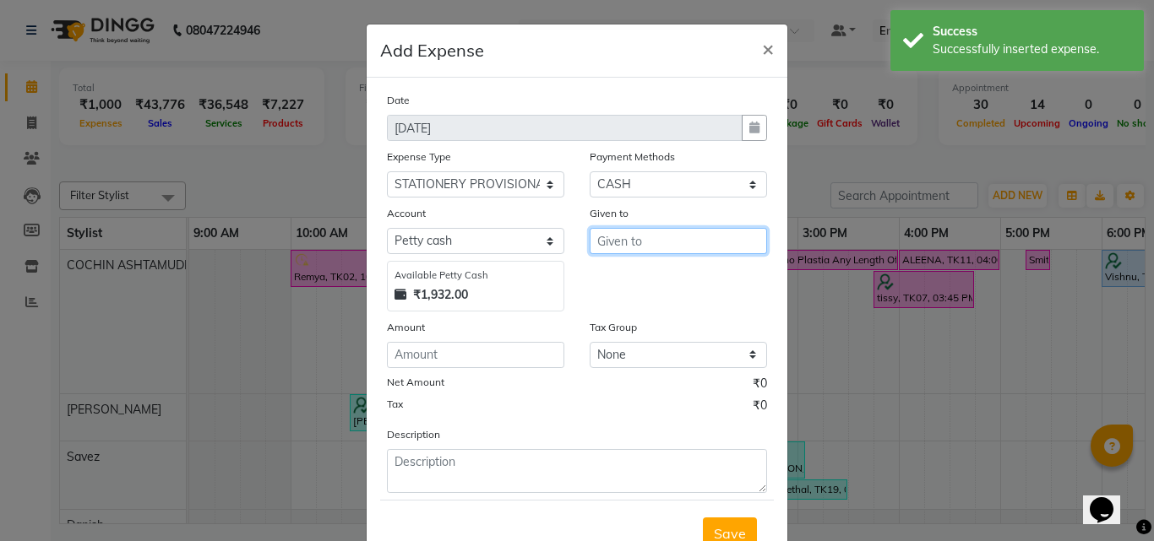
click at [617, 235] on input "text" at bounding box center [678, 241] width 177 height 26
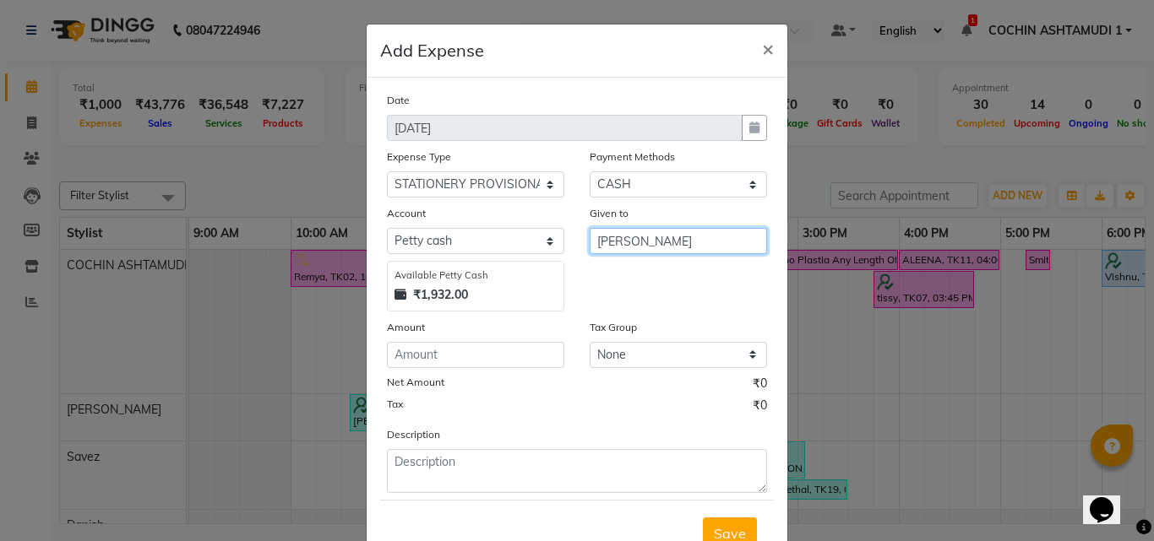
type input "viji"
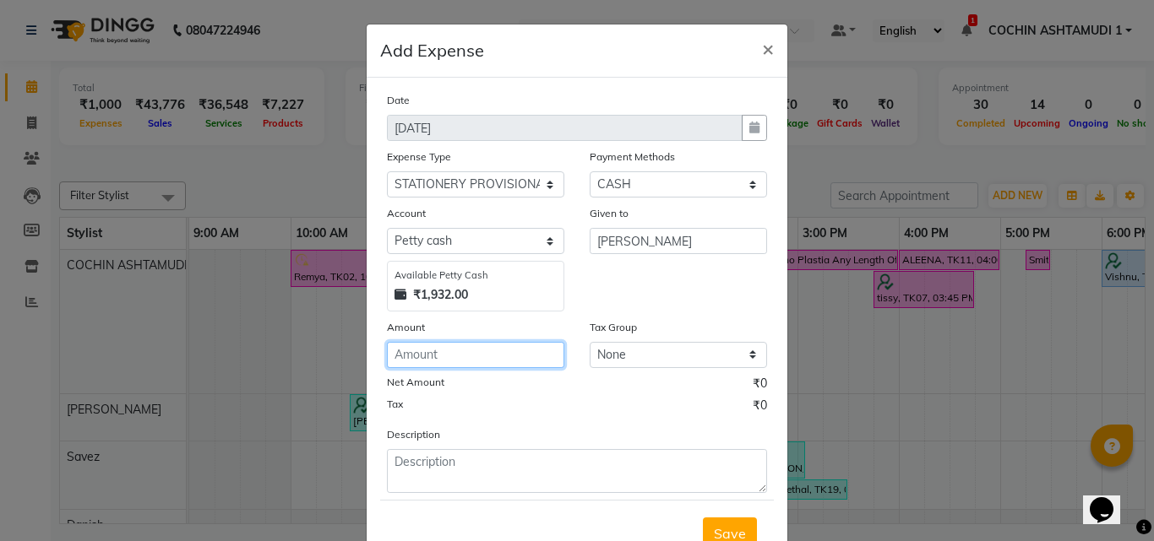
click at [478, 349] on input "number" at bounding box center [475, 355] width 177 height 26
type input "130"
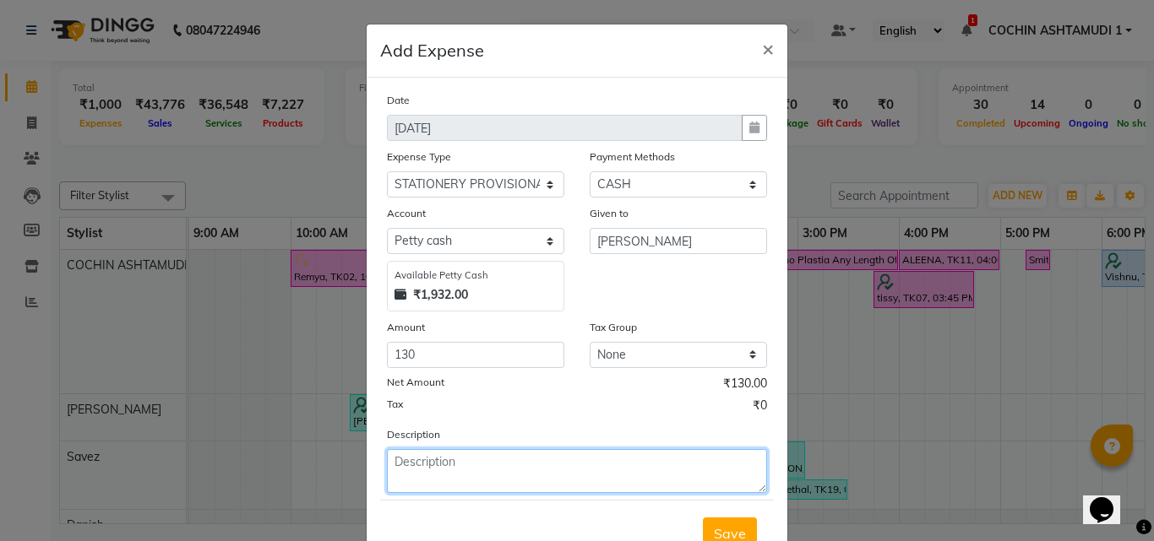
click at [433, 468] on textarea at bounding box center [577, 471] width 380 height 44
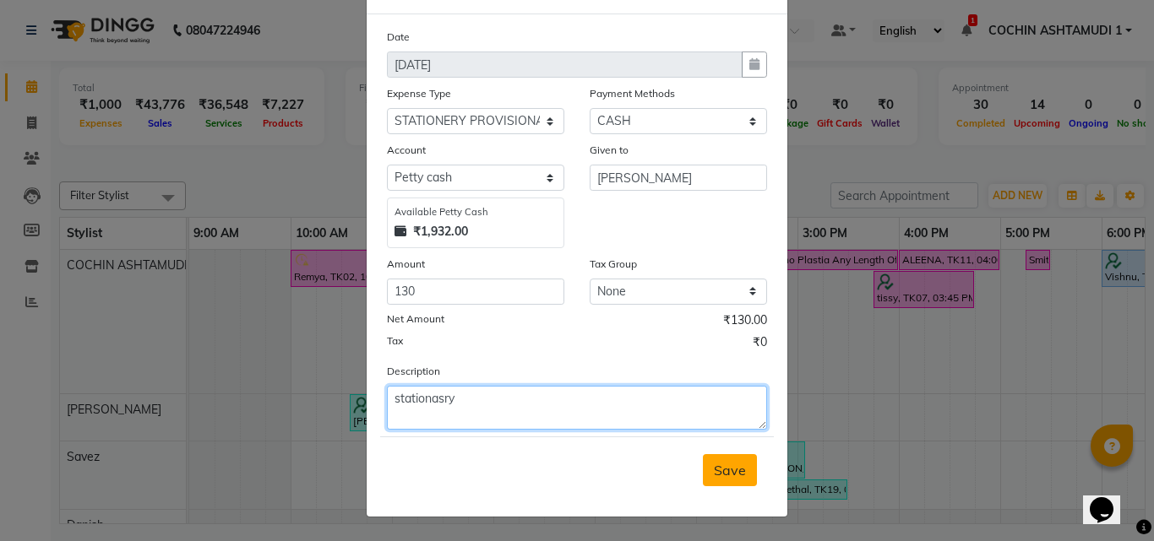
type textarea "stationasry"
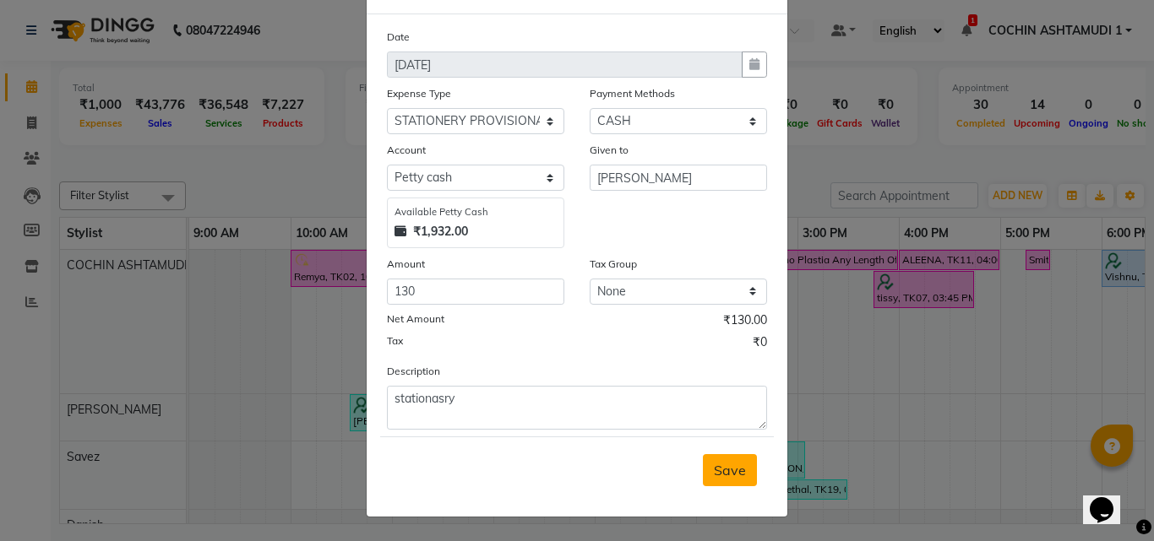
click at [714, 474] on span "Save" at bounding box center [730, 470] width 32 height 17
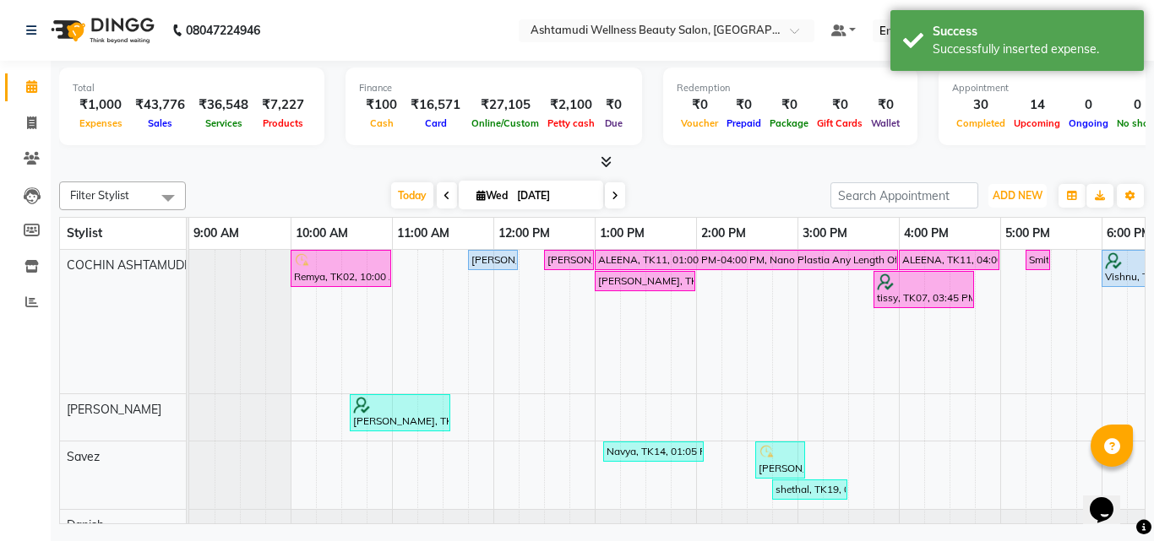
click at [1022, 198] on span "ADD NEW" at bounding box center [1018, 195] width 50 height 13
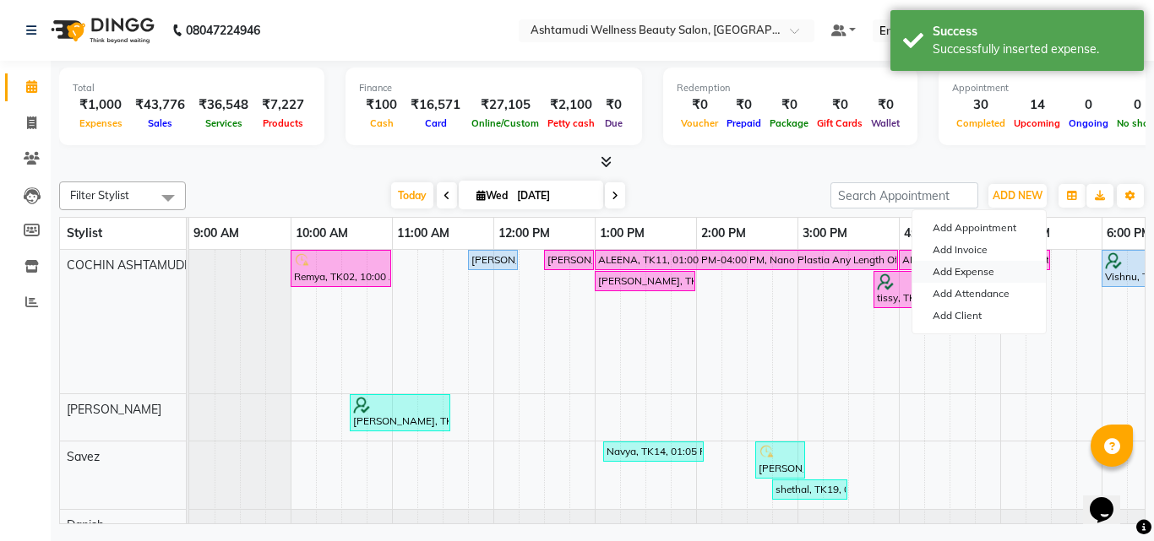
click at [982, 273] on link "Add Expense" at bounding box center [978, 272] width 133 height 22
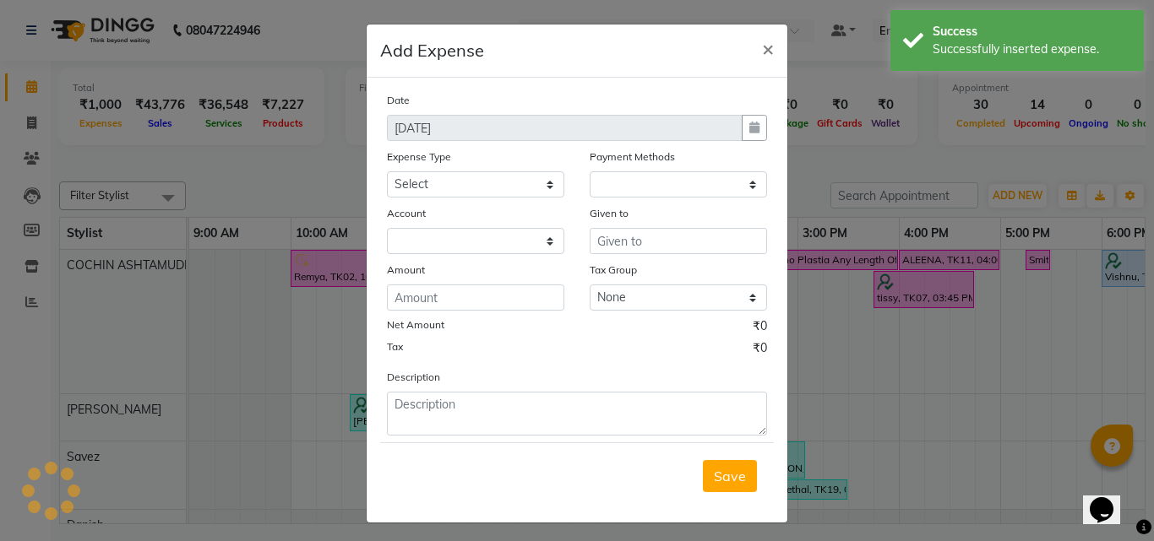
select select "1"
select select "3463"
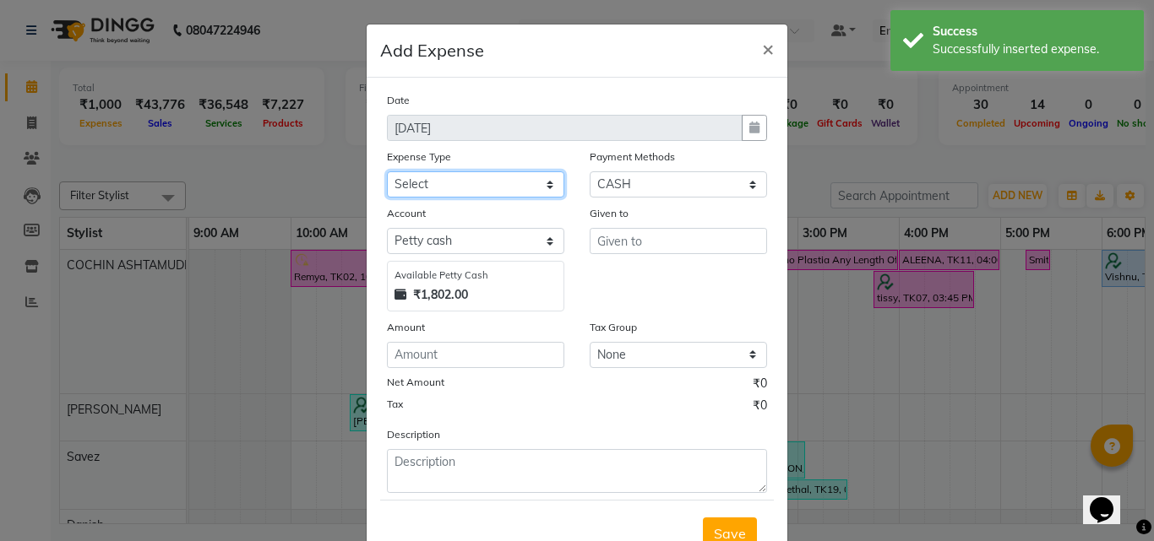
click at [522, 182] on select "Select ACCOMODATION EXPENSES ADVERTISEMENT SALES PROMOTIONAL EXPENSES Bonus BRI…" at bounding box center [475, 184] width 177 height 26
select select "6180"
click at [387, 171] on select "Select ACCOMODATION EXPENSES ADVERTISEMENT SALES PROMOTIONAL EXPENSES Bonus BRI…" at bounding box center [475, 184] width 177 height 26
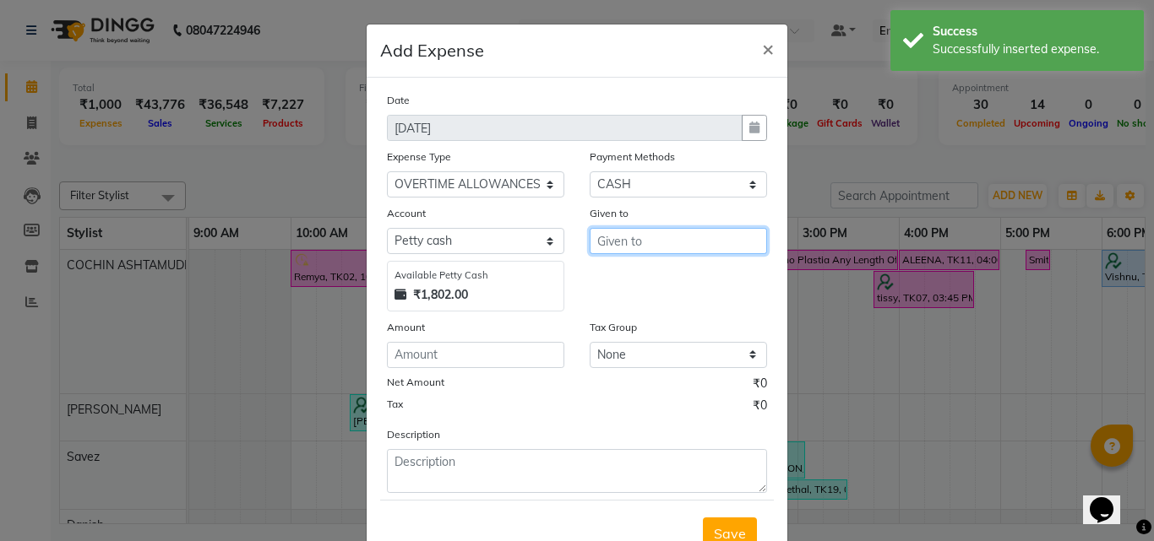
click at [642, 232] on input "text" at bounding box center [678, 241] width 177 height 26
type input "[PERSON_NAME] B"
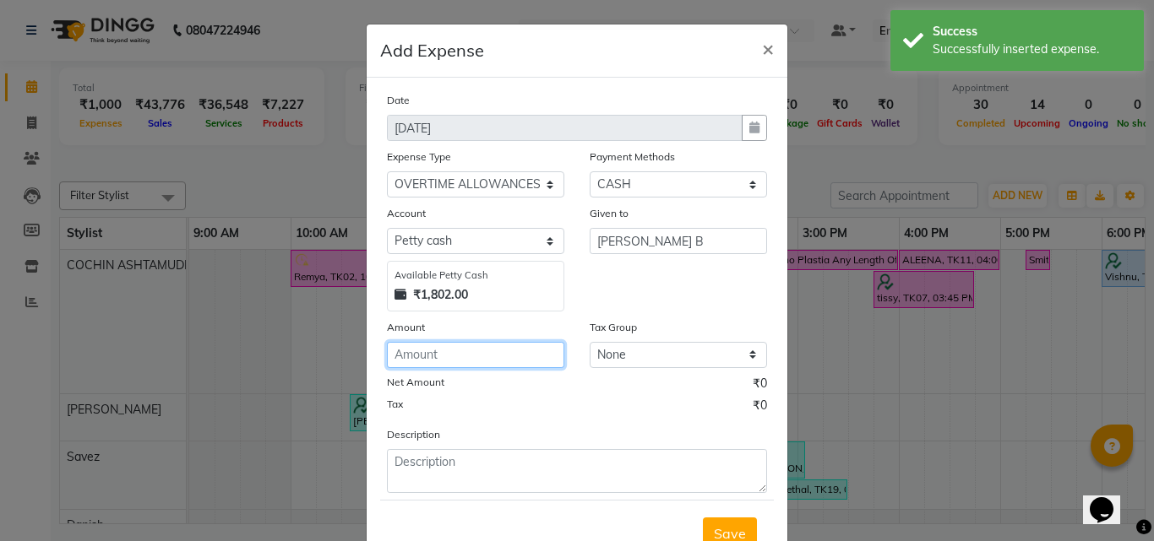
click at [432, 362] on input "number" at bounding box center [475, 355] width 177 height 26
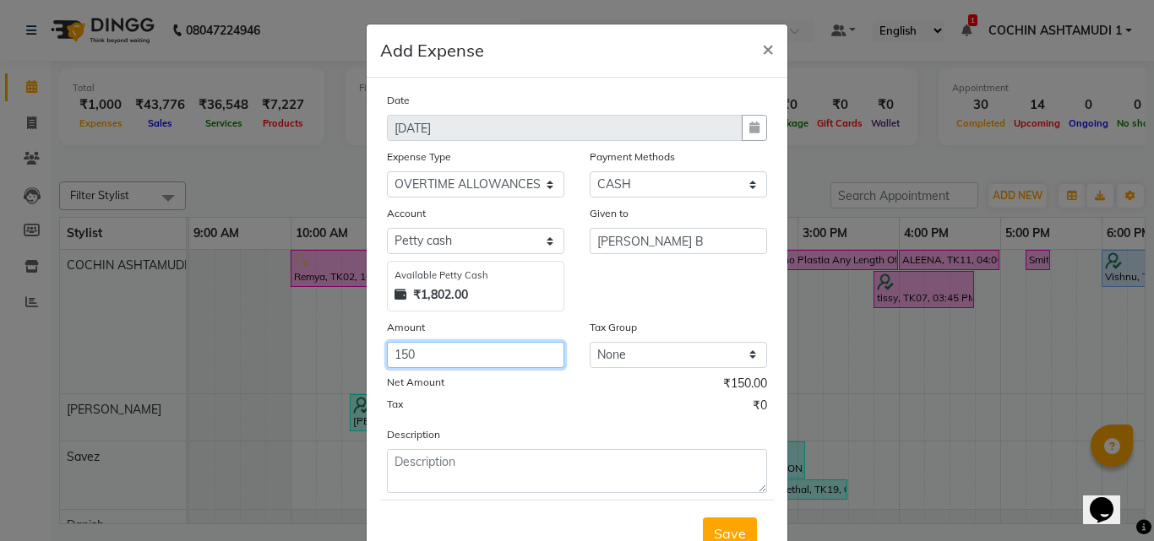
type input "150"
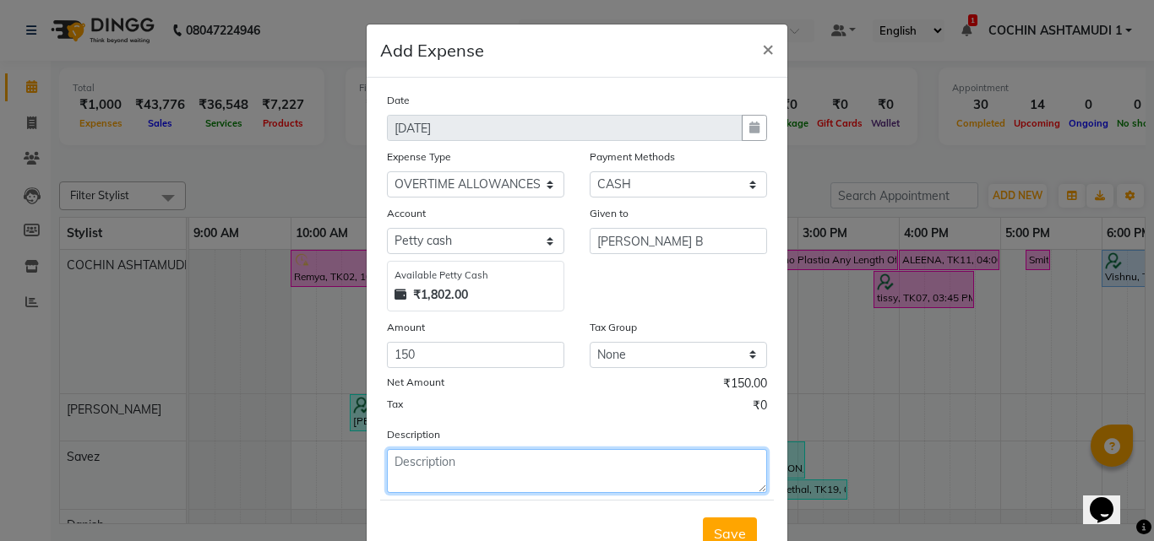
click at [426, 463] on textarea at bounding box center [577, 471] width 380 height 44
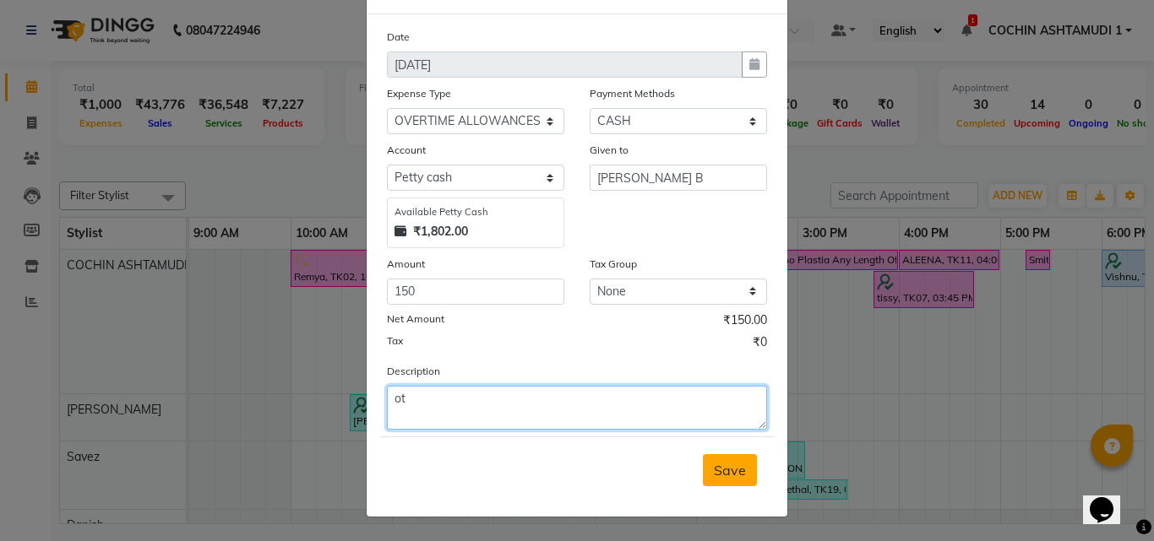
type textarea "ot"
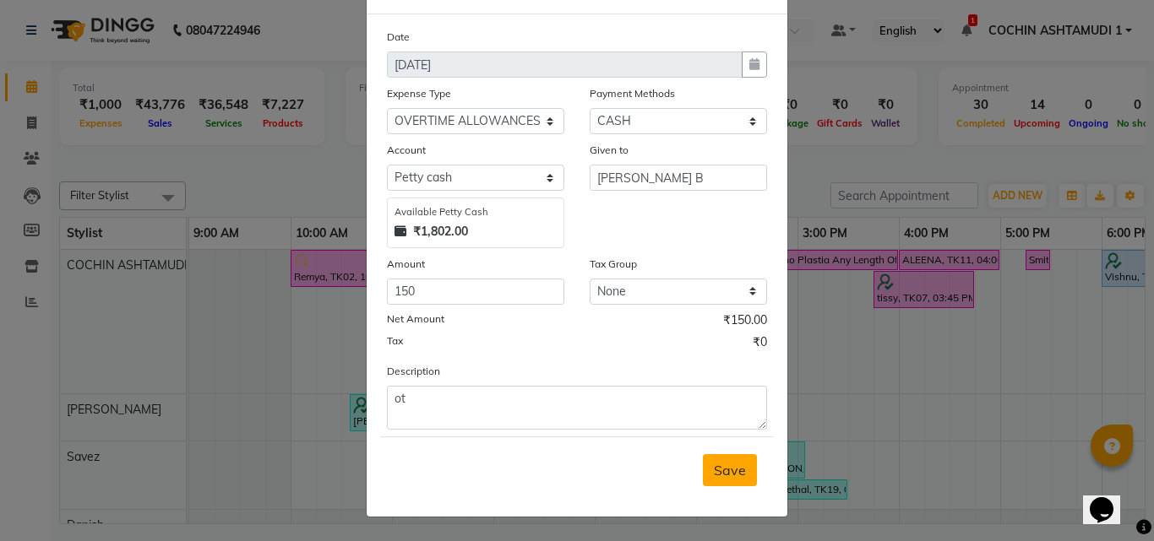
click at [732, 471] on span "Save" at bounding box center [730, 470] width 32 height 17
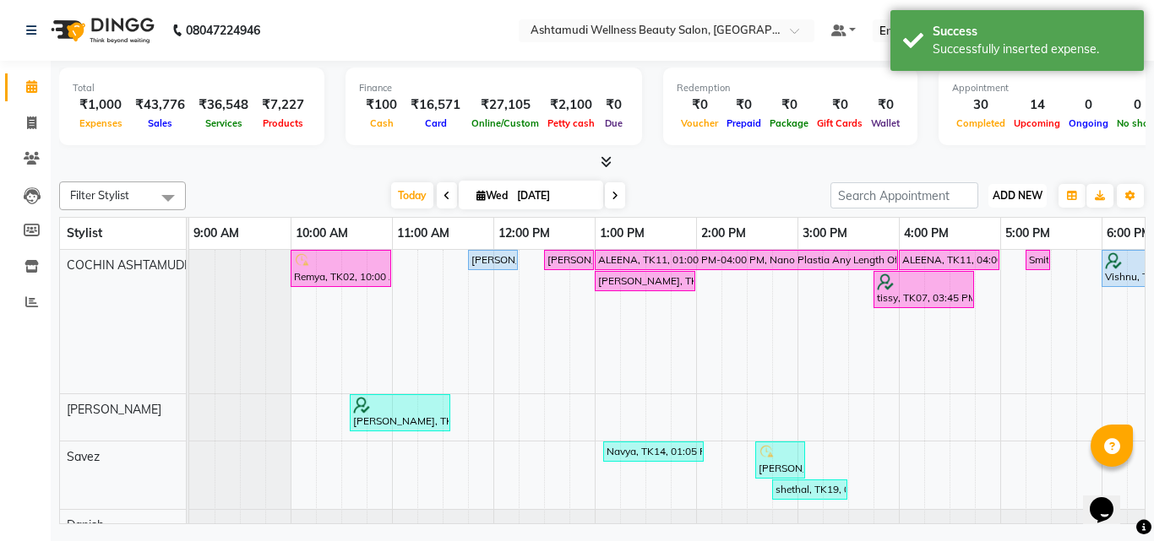
click at [1003, 197] on span "ADD NEW" at bounding box center [1018, 195] width 50 height 13
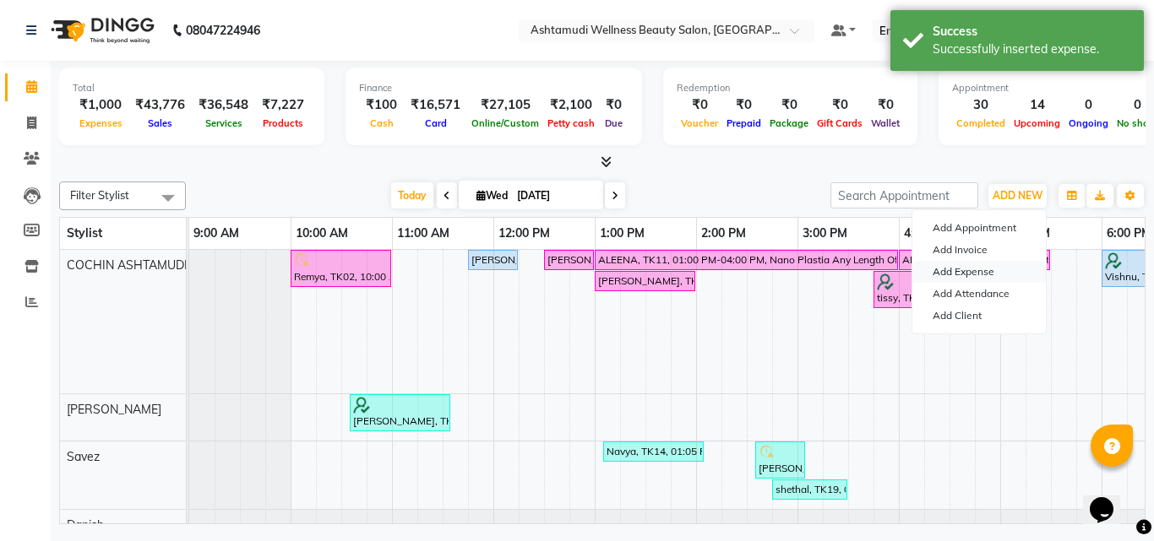
click at [944, 268] on link "Add Expense" at bounding box center [978, 272] width 133 height 22
select select "3464"
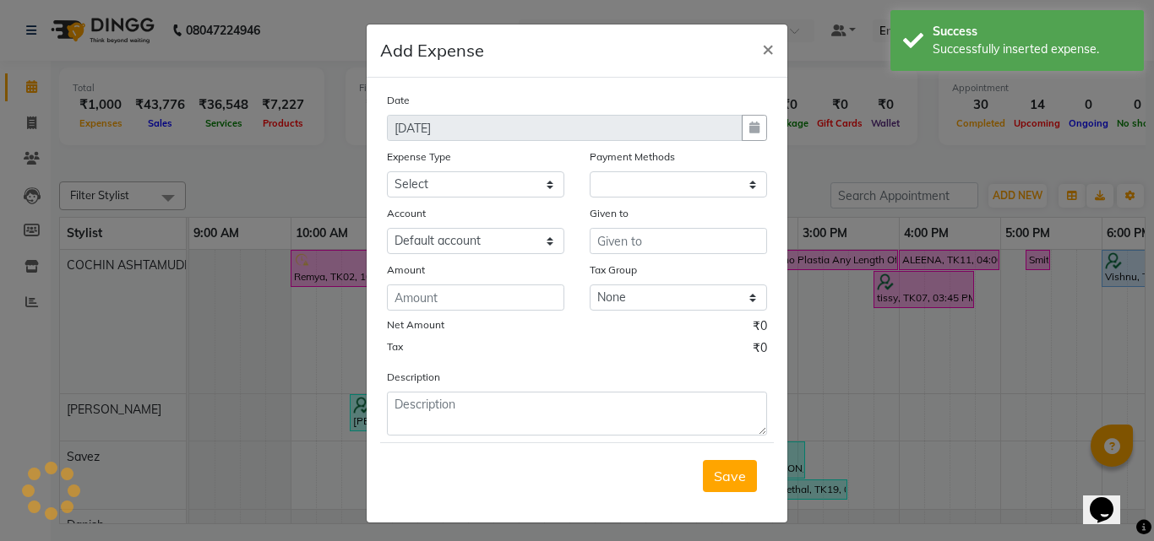
select select "1"
select select "3463"
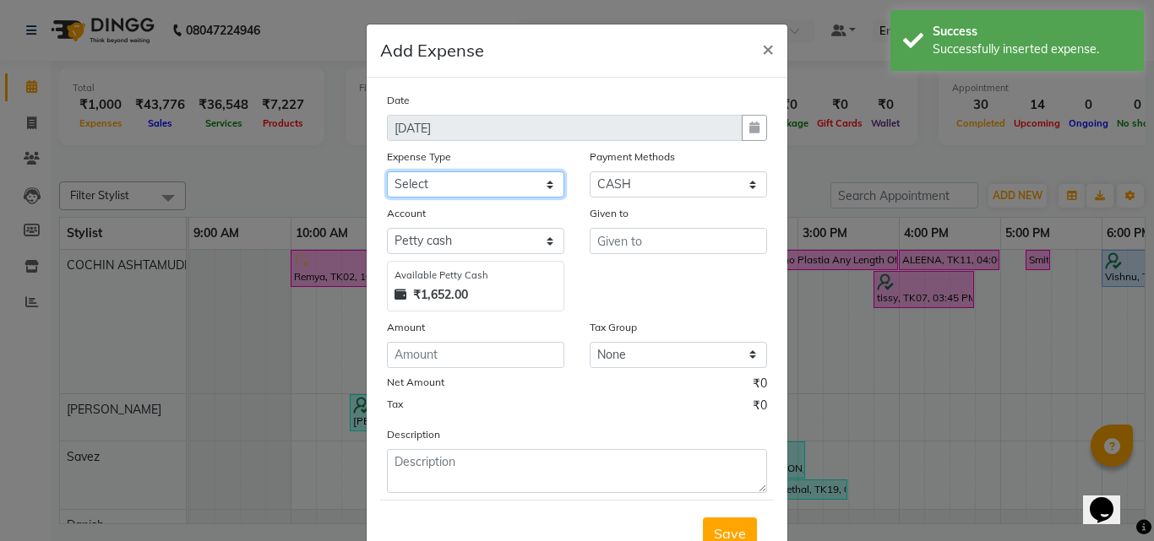
click at [481, 178] on select "Select ACCOMODATION EXPENSES ADVERTISEMENT SALES PROMOTIONAL EXPENSES Bonus BRI…" at bounding box center [475, 184] width 177 height 26
select select "6180"
click at [387, 171] on select "Select ACCOMODATION EXPENSES ADVERTISEMENT SALES PROMOTIONAL EXPENSES Bonus BRI…" at bounding box center [475, 184] width 177 height 26
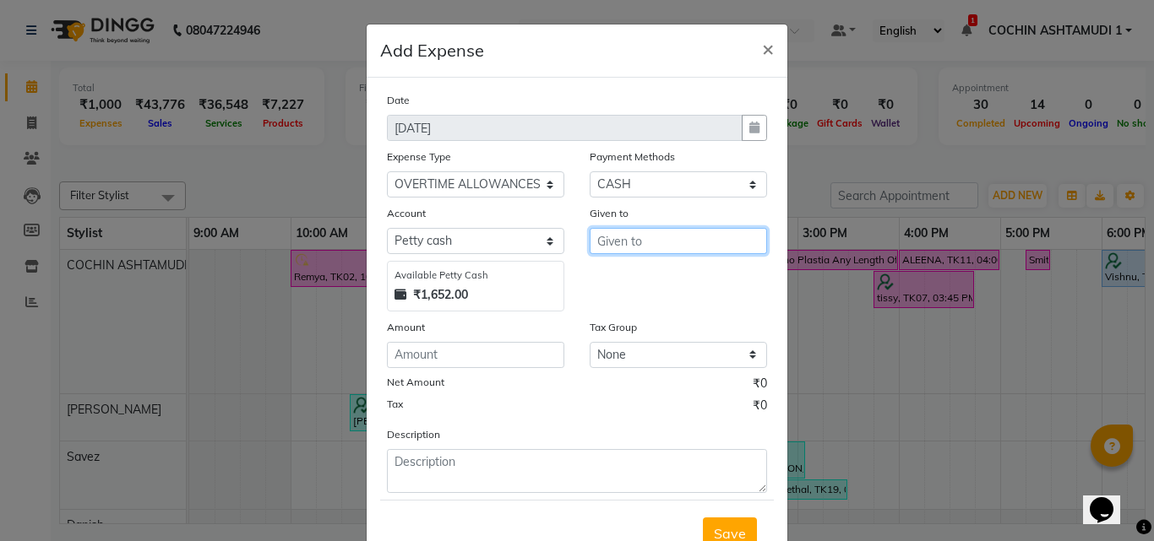
click at [614, 236] on input "text" at bounding box center [678, 241] width 177 height 26
type input "[PERSON_NAME]"
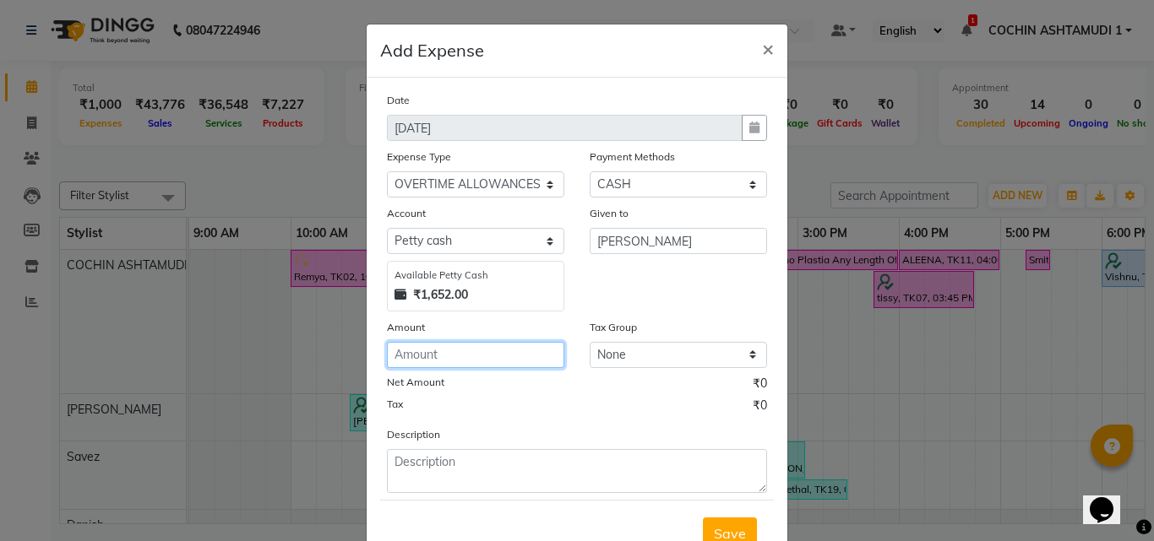
click at [440, 362] on input "number" at bounding box center [475, 355] width 177 height 26
type input "150"
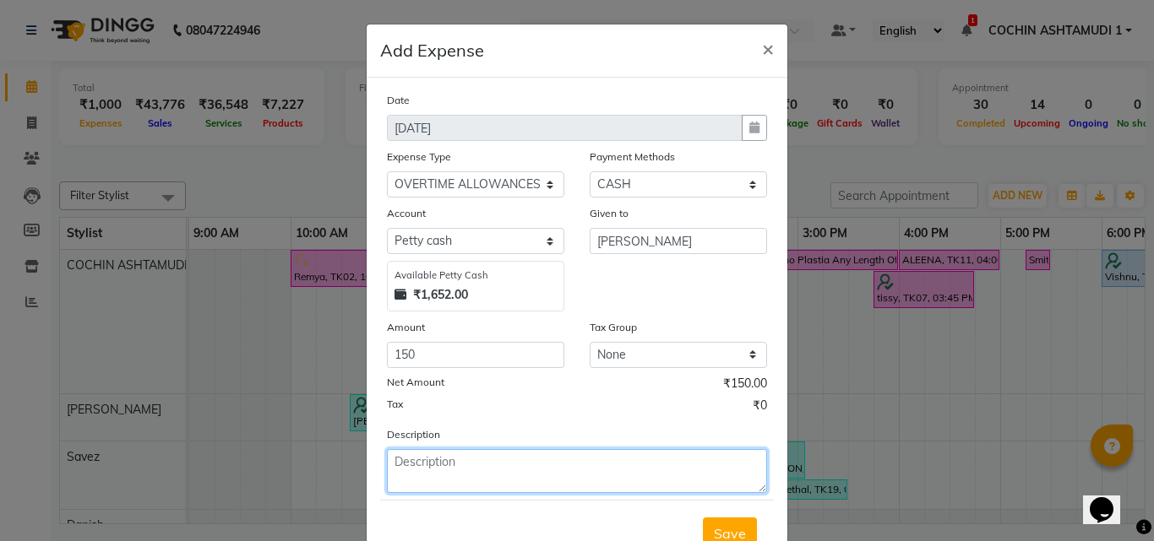
click at [441, 479] on textarea at bounding box center [577, 471] width 380 height 44
type textarea "ot"
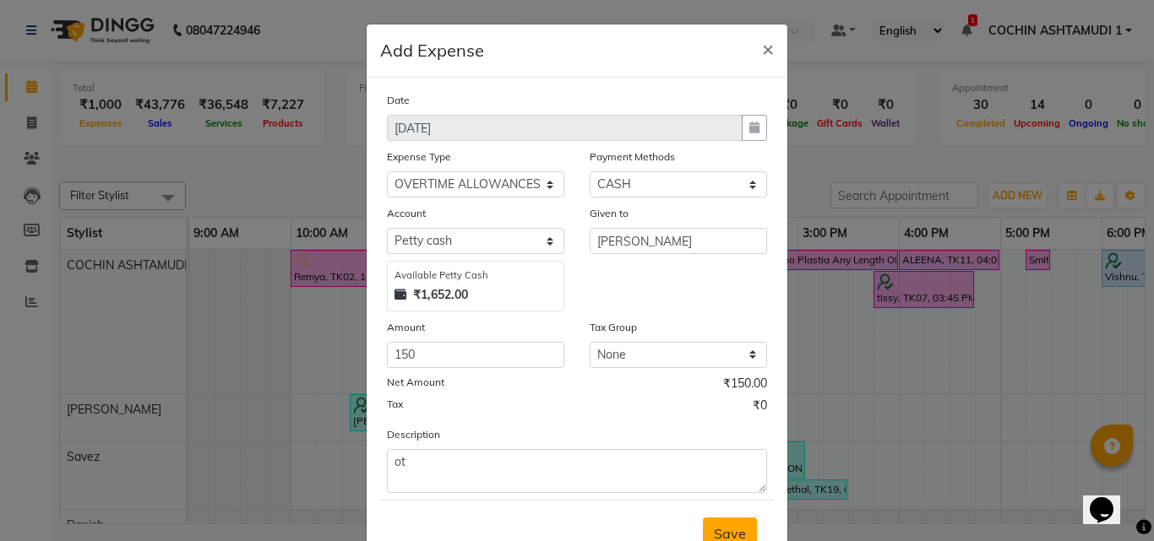
click at [726, 526] on span "Save" at bounding box center [730, 533] width 32 height 17
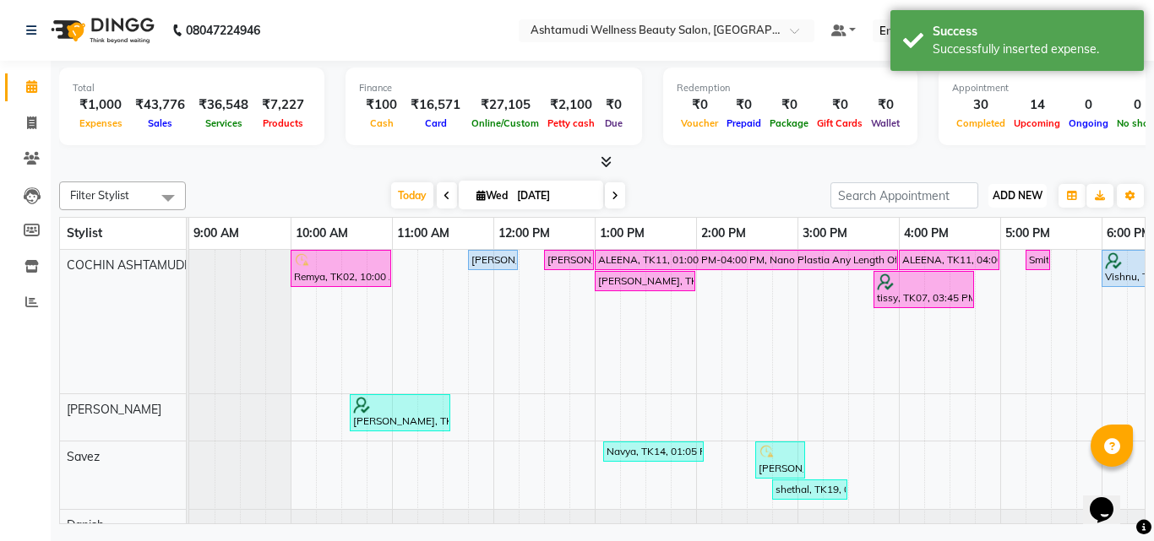
click at [1027, 193] on span "ADD NEW" at bounding box center [1018, 195] width 50 height 13
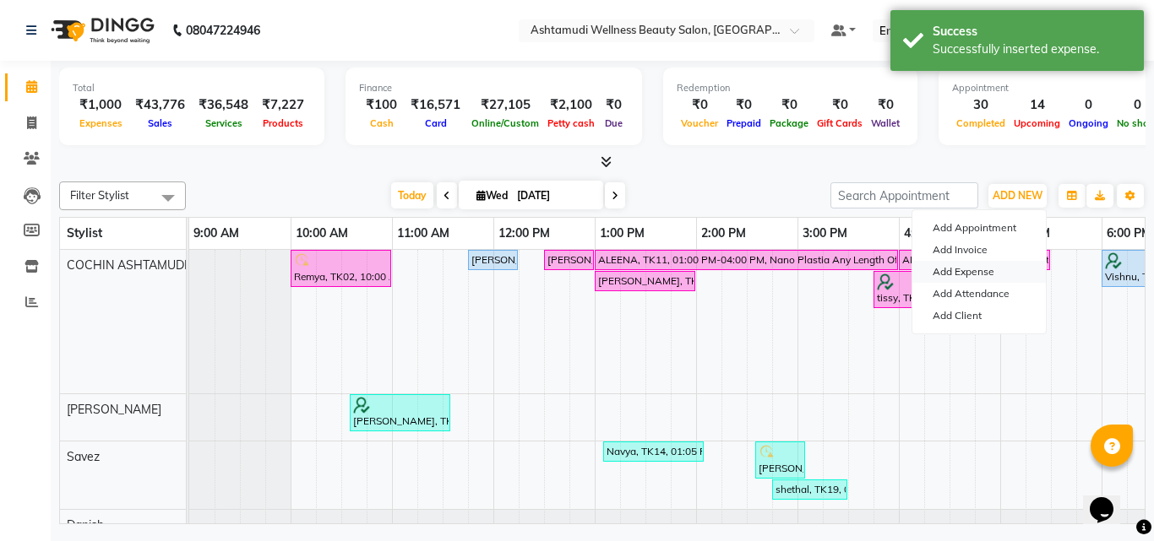
click at [957, 275] on link "Add Expense" at bounding box center [978, 272] width 133 height 22
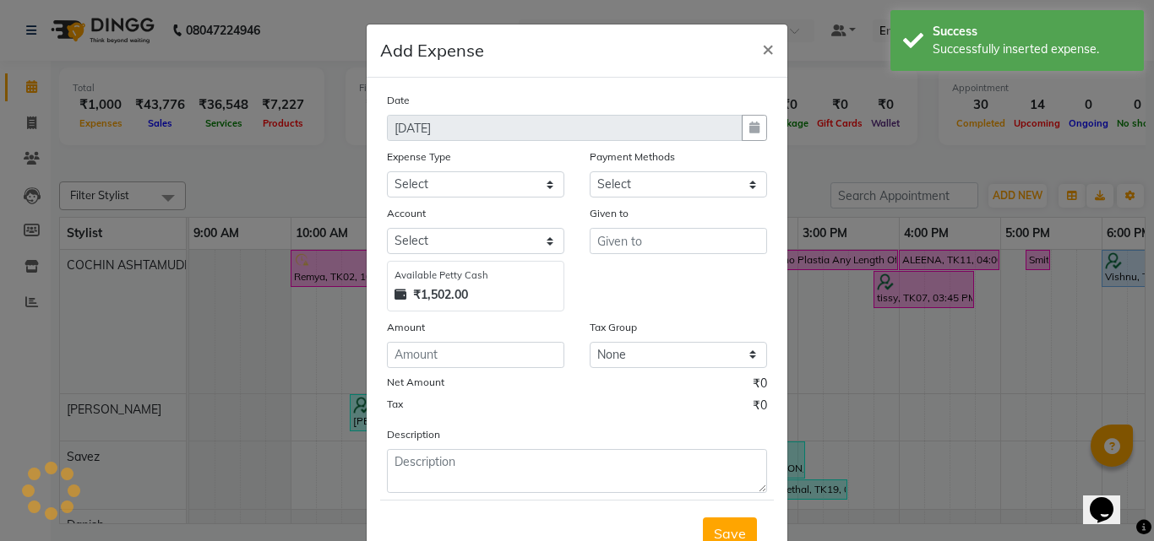
select select "1"
select select "3463"
click at [472, 189] on select "Select ACCOMODATION EXPENSES ADVERTISEMENT SALES PROMOTIONAL EXPENSES Bonus BRI…" at bounding box center [475, 184] width 177 height 26
select select "6180"
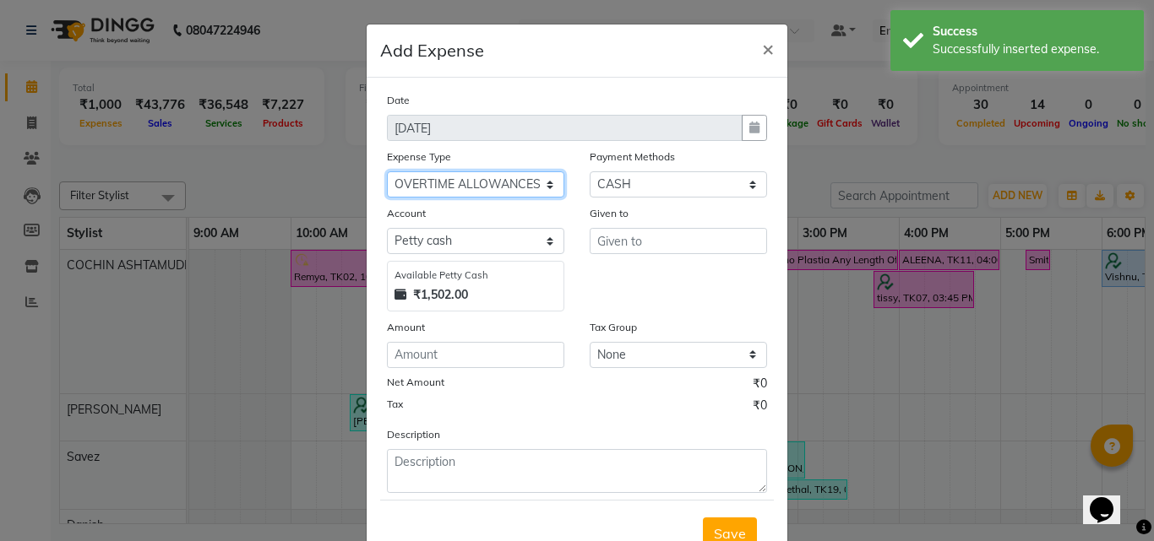
click at [387, 171] on select "Select ACCOMODATION EXPENSES ADVERTISEMENT SALES PROMOTIONAL EXPENSES Bonus BRI…" at bounding box center [475, 184] width 177 height 26
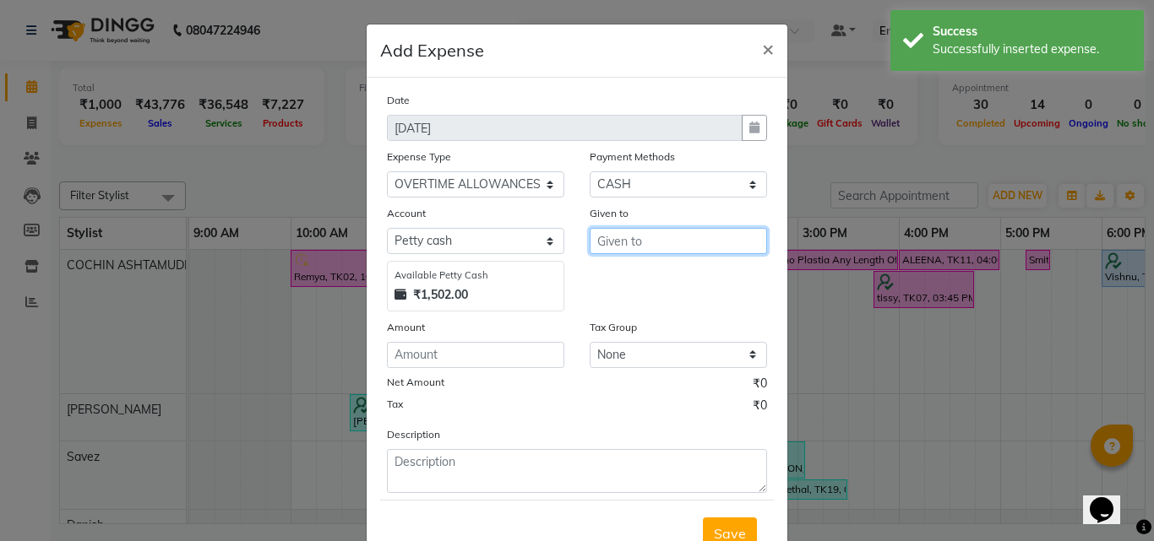
click at [628, 242] on input "text" at bounding box center [678, 241] width 177 height 26
type input "Danish"
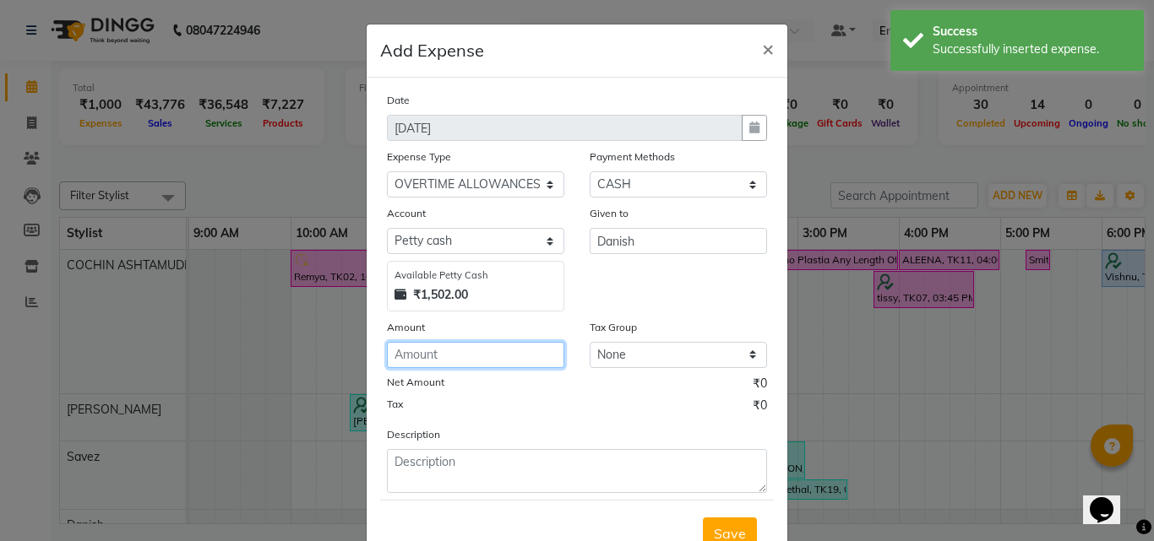
click at [438, 356] on input "number" at bounding box center [475, 355] width 177 height 26
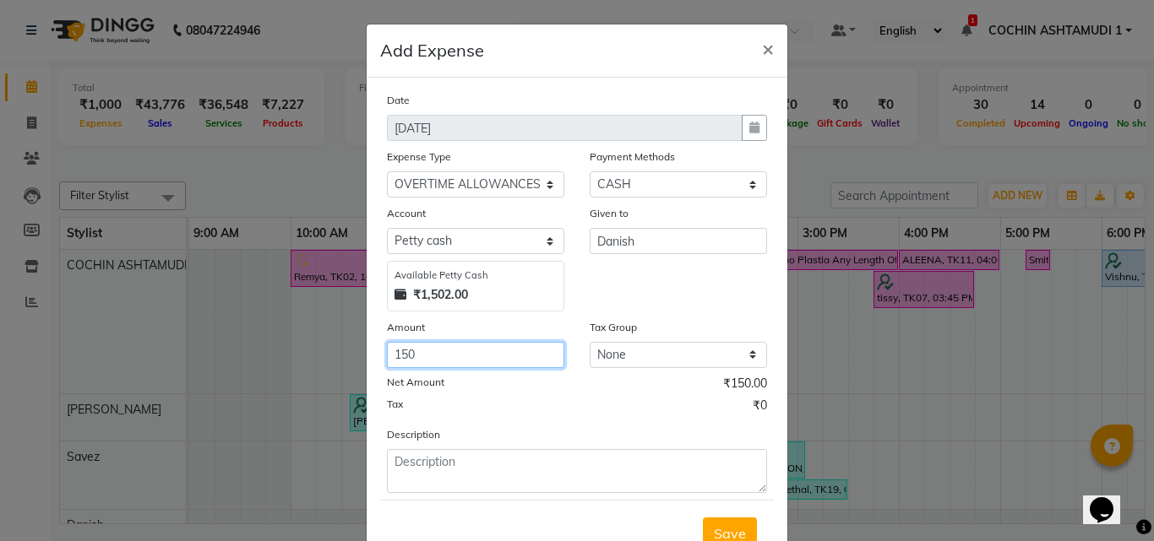
type input "150"
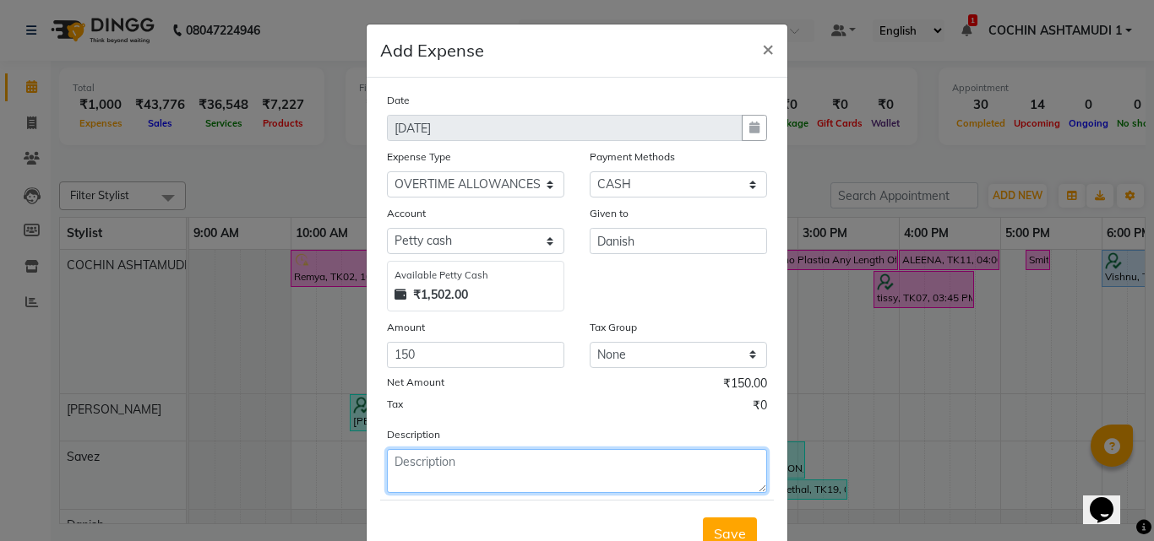
click at [432, 465] on textarea at bounding box center [577, 471] width 380 height 44
type textarea "ot"
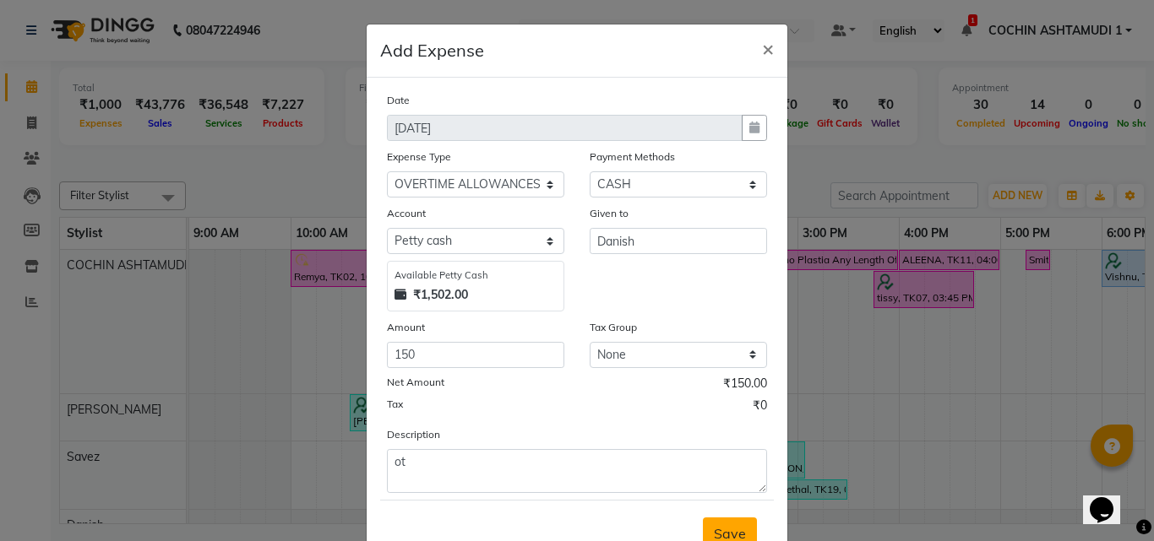
click at [737, 535] on span "Save" at bounding box center [730, 533] width 32 height 17
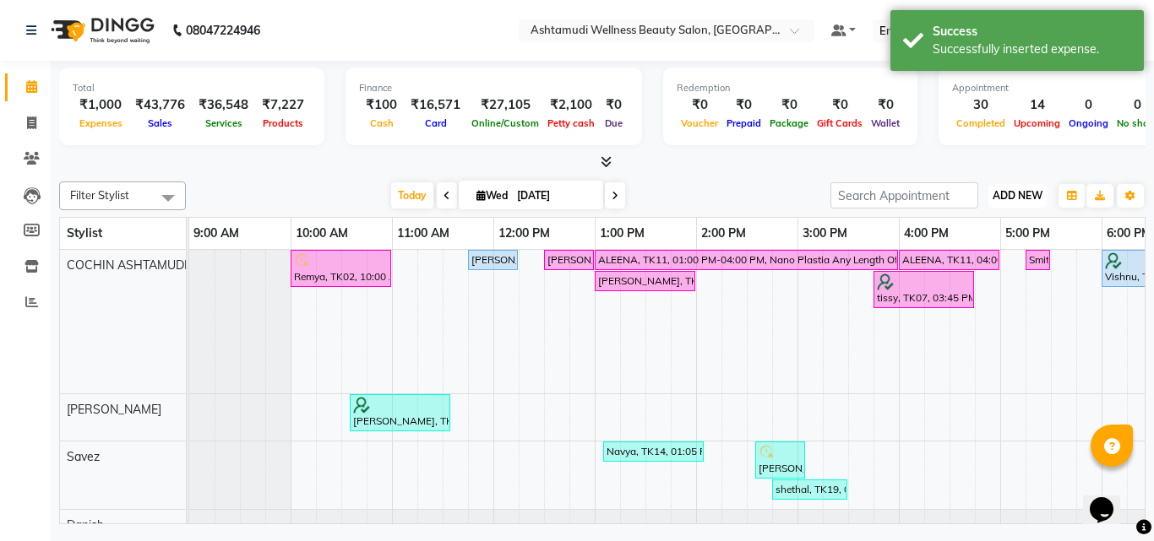
click at [1003, 192] on span "ADD NEW" at bounding box center [1018, 195] width 50 height 13
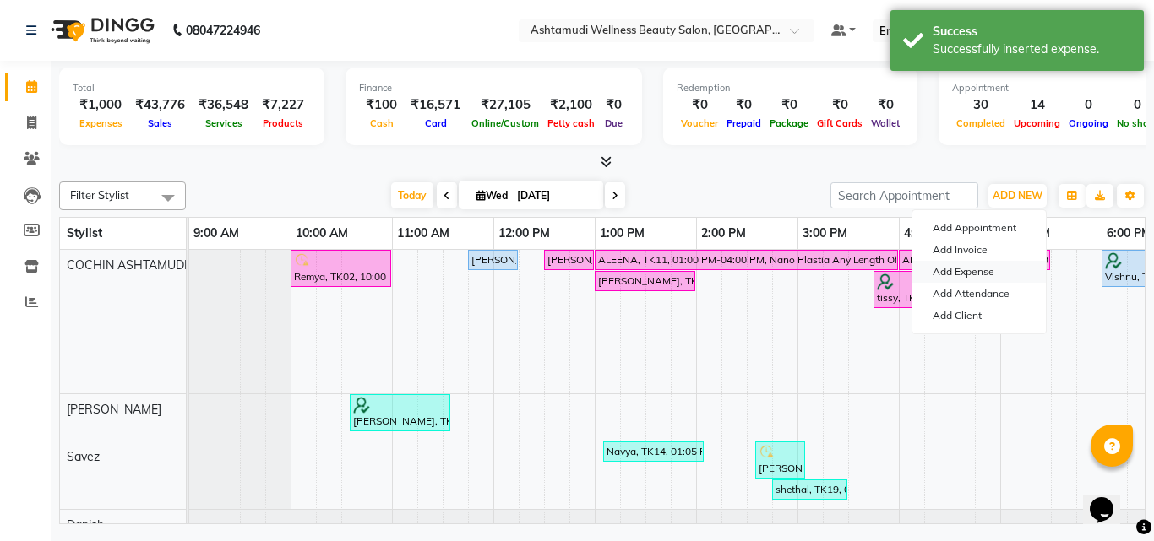
click at [953, 271] on link "Add Expense" at bounding box center [978, 272] width 133 height 22
select select "1"
select select "3463"
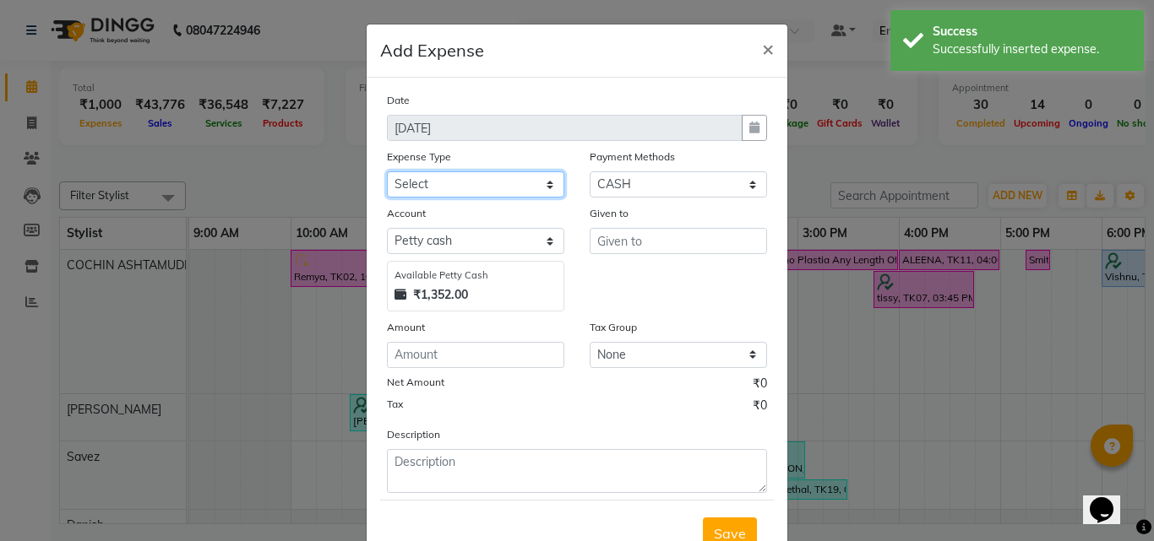
click at [495, 184] on select "Select ACCOMODATION EXPENSES ADVERTISEMENT SALES PROMOTIONAL EXPENSES Bonus BRI…" at bounding box center [475, 184] width 177 height 26
select select "6180"
click at [387, 171] on select "Select ACCOMODATION EXPENSES ADVERTISEMENT SALES PROMOTIONAL EXPENSES Bonus BRI…" at bounding box center [475, 184] width 177 height 26
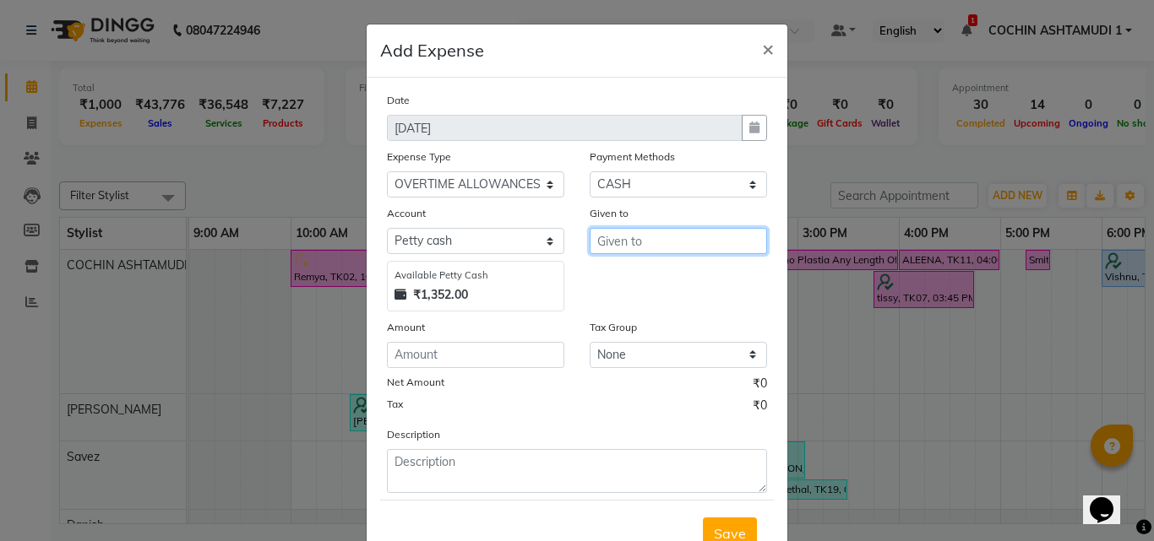
click at [603, 251] on input "text" at bounding box center [678, 241] width 177 height 26
type input "[PERSON_NAME]"
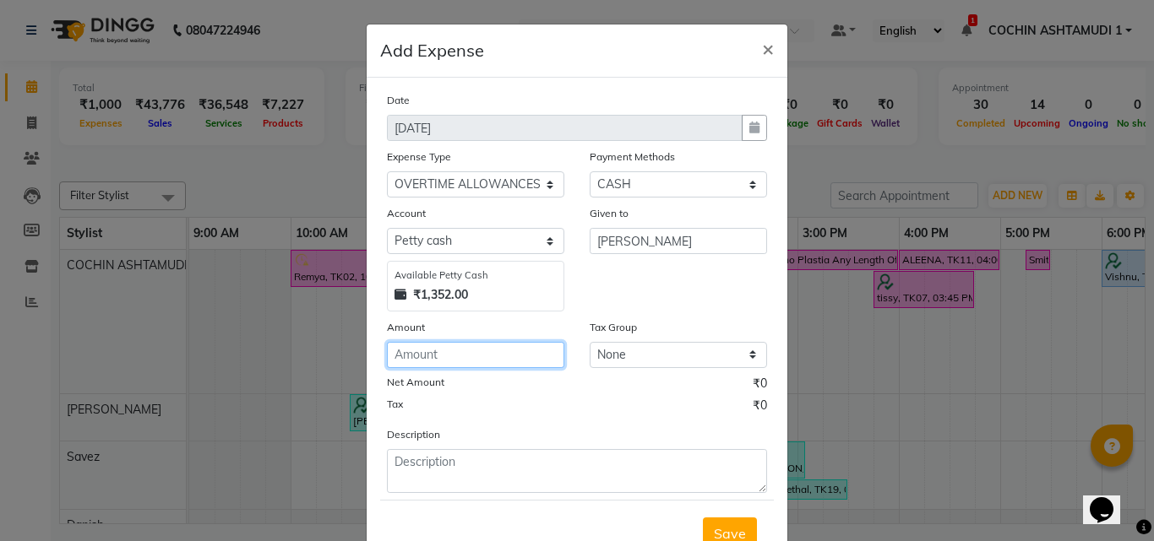
click at [464, 345] on input "number" at bounding box center [475, 355] width 177 height 26
type input "150"
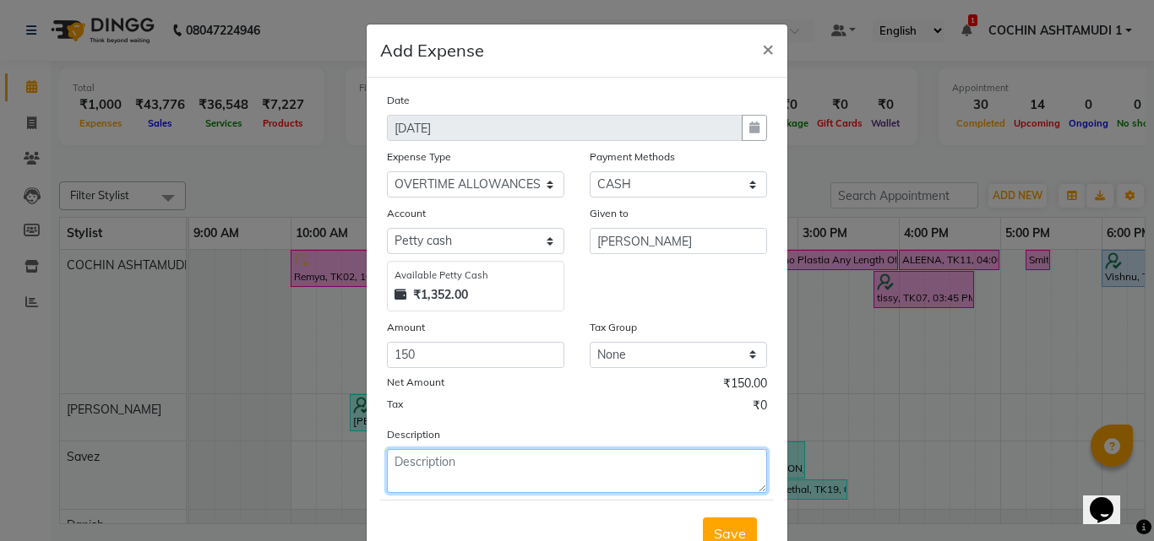
click at [443, 460] on textarea at bounding box center [577, 471] width 380 height 44
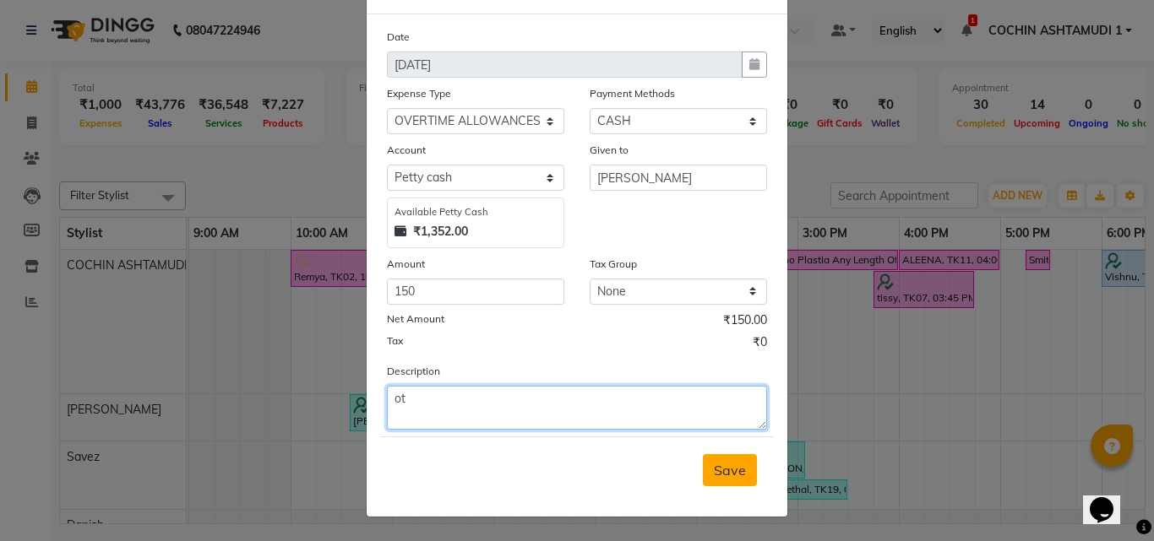
type textarea "ot"
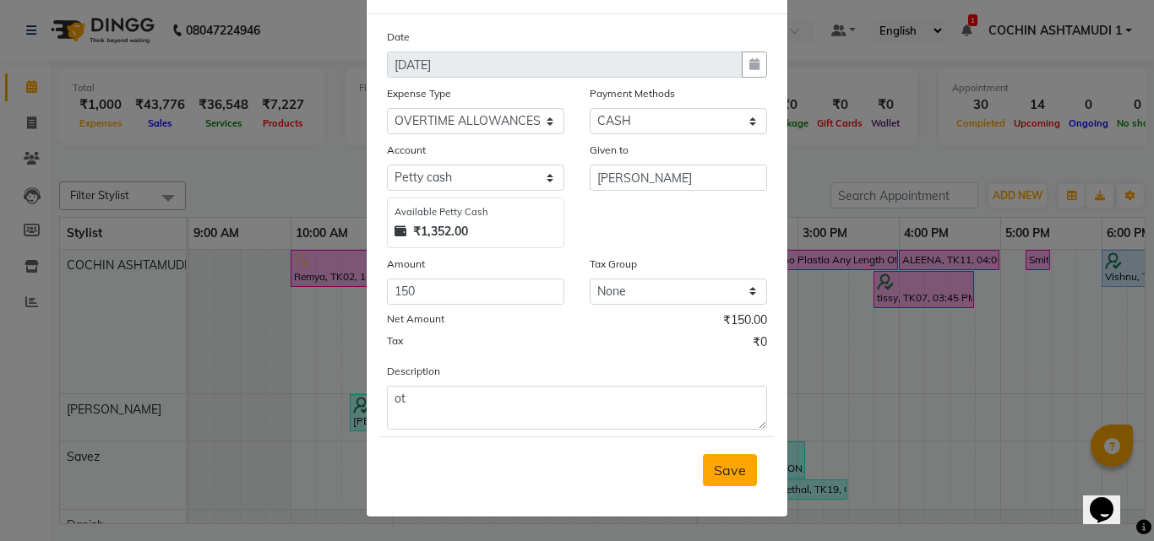
click at [706, 474] on button "Save" at bounding box center [730, 470] width 54 height 32
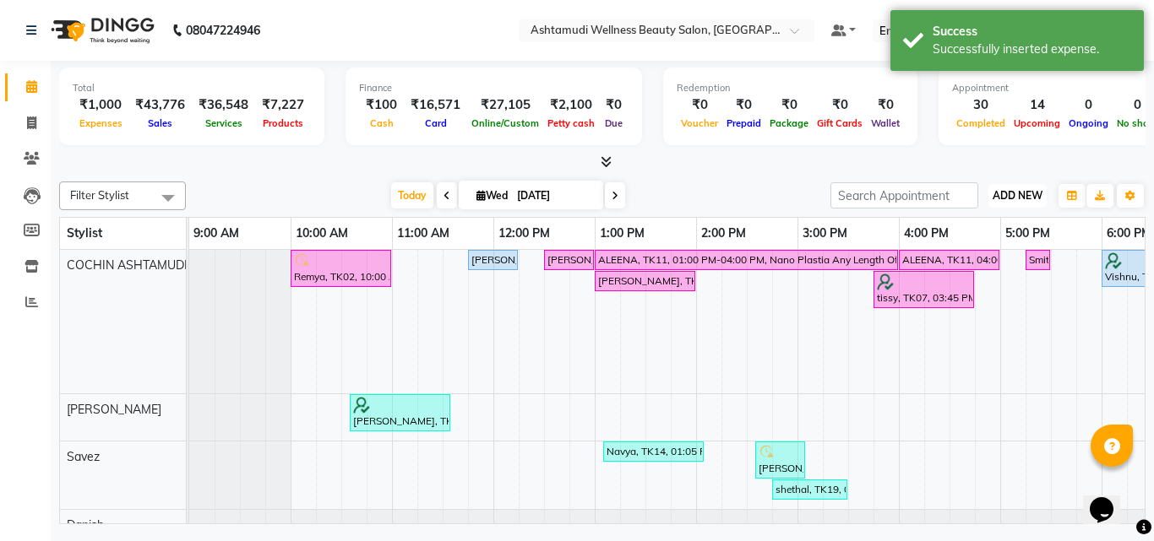
click at [999, 194] on span "ADD NEW" at bounding box center [1018, 195] width 50 height 13
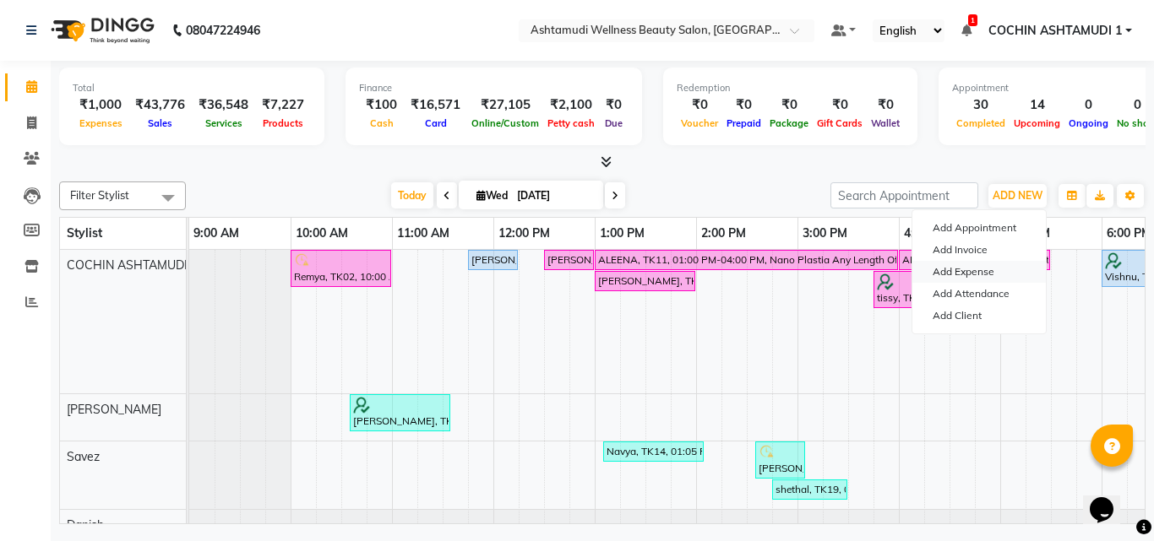
click at [971, 268] on link "Add Expense" at bounding box center [978, 272] width 133 height 22
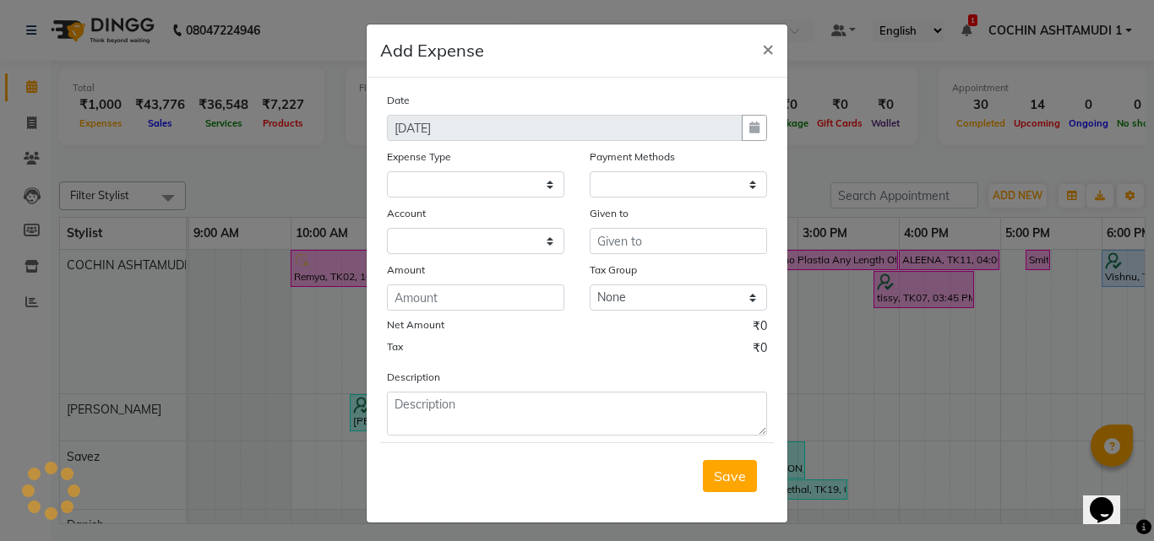
select select "3464"
select select "1"
select select "3463"
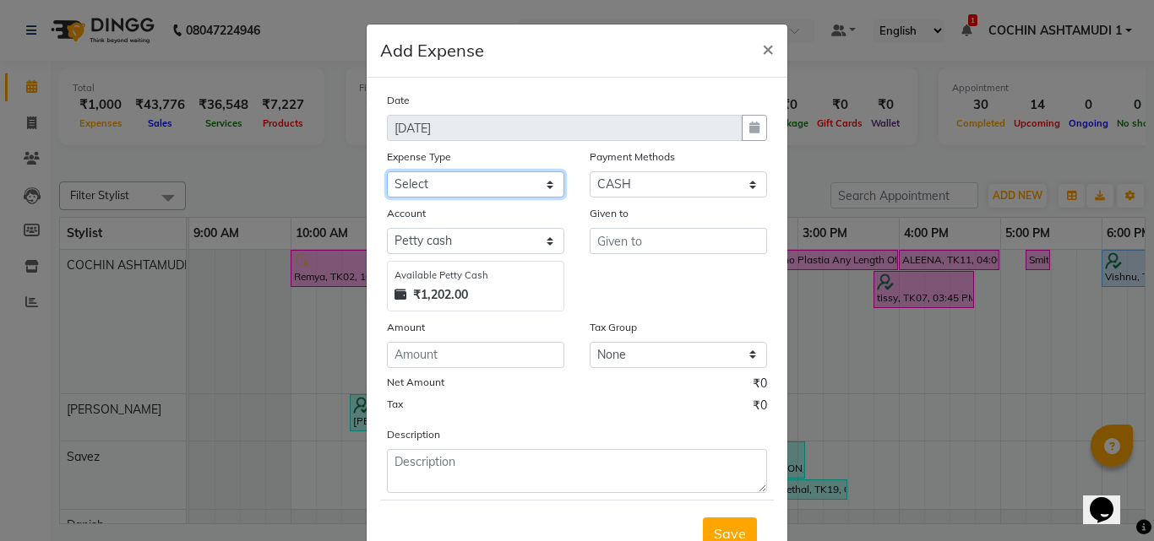
click at [487, 193] on select "Select ACCOMODATION EXPENSES ADVERTISEMENT SALES PROMOTIONAL EXPENSES Bonus BRI…" at bounding box center [475, 184] width 177 height 26
select select "6180"
click at [387, 171] on select "Select ACCOMODATION EXPENSES ADVERTISEMENT SALES PROMOTIONAL EXPENSES Bonus BRI…" at bounding box center [475, 184] width 177 height 26
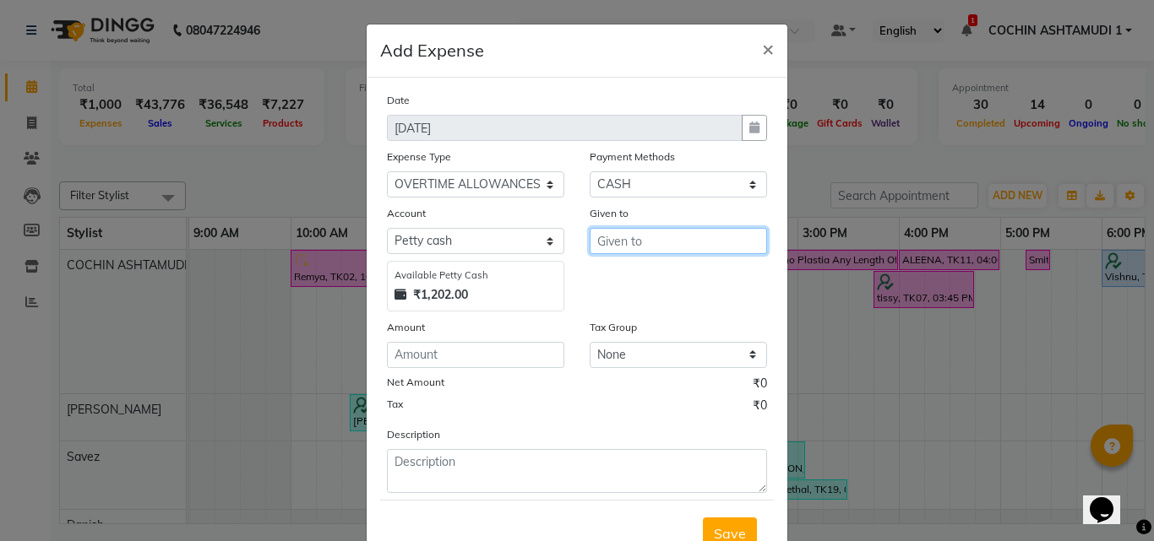
click at [624, 248] on input "text" at bounding box center [678, 241] width 177 height 26
type input "Savez"
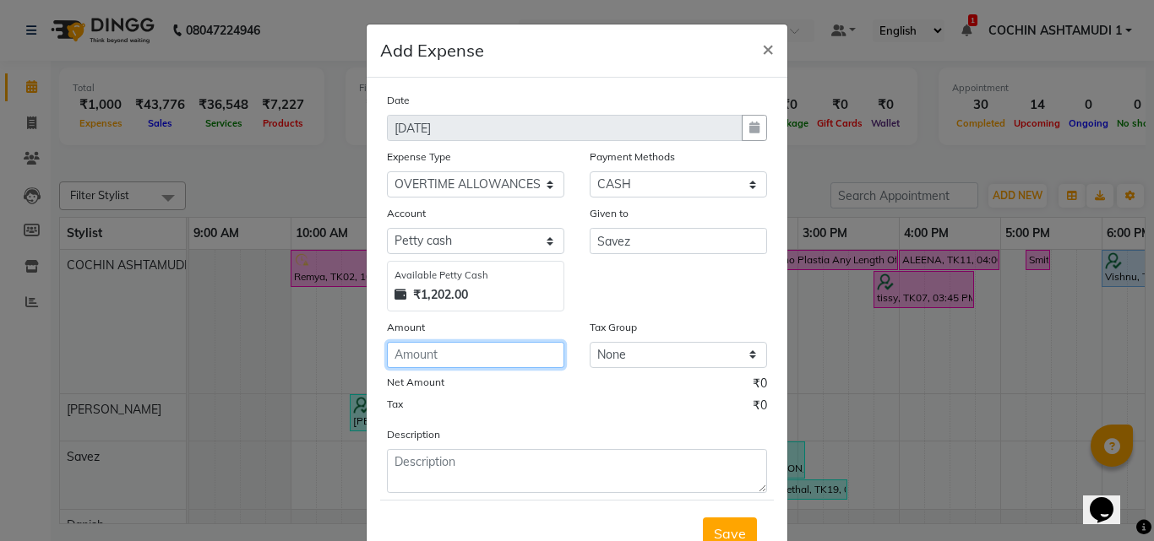
click at [507, 362] on input "number" at bounding box center [475, 355] width 177 height 26
type input "150"
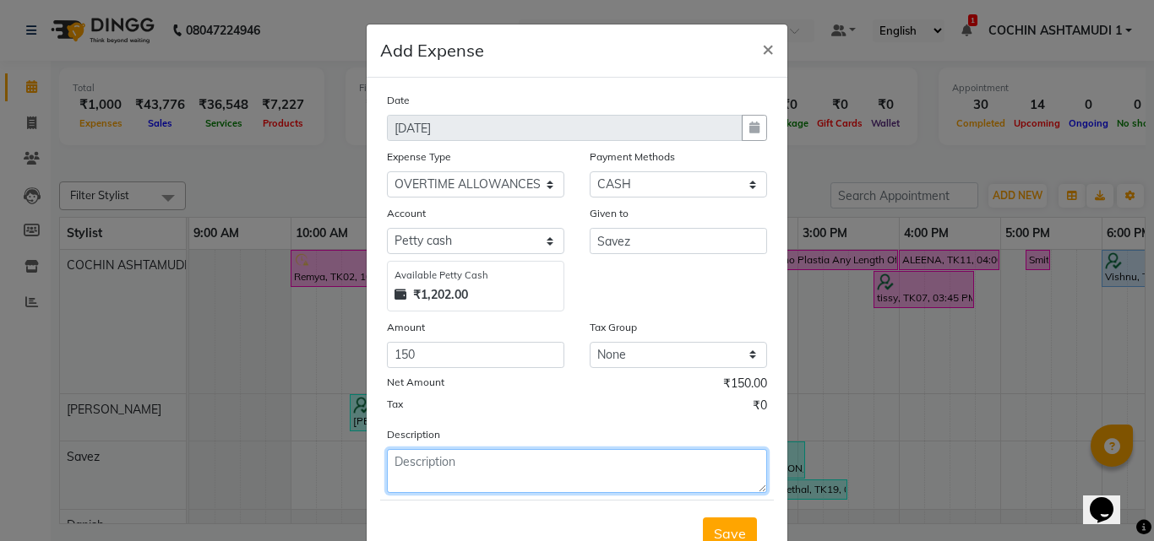
click at [449, 463] on textarea at bounding box center [577, 471] width 380 height 44
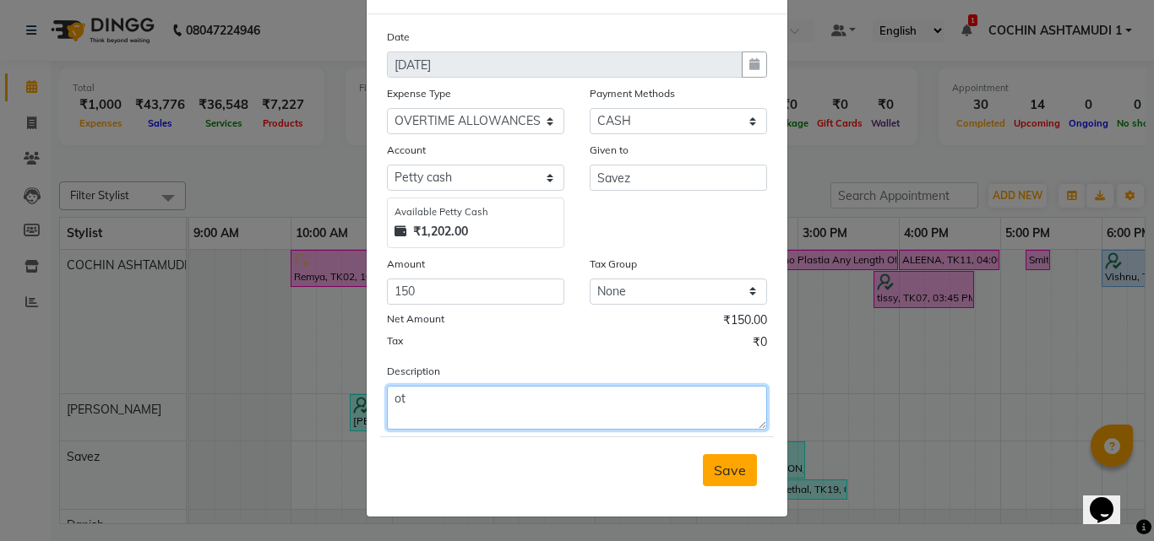
type textarea "ot"
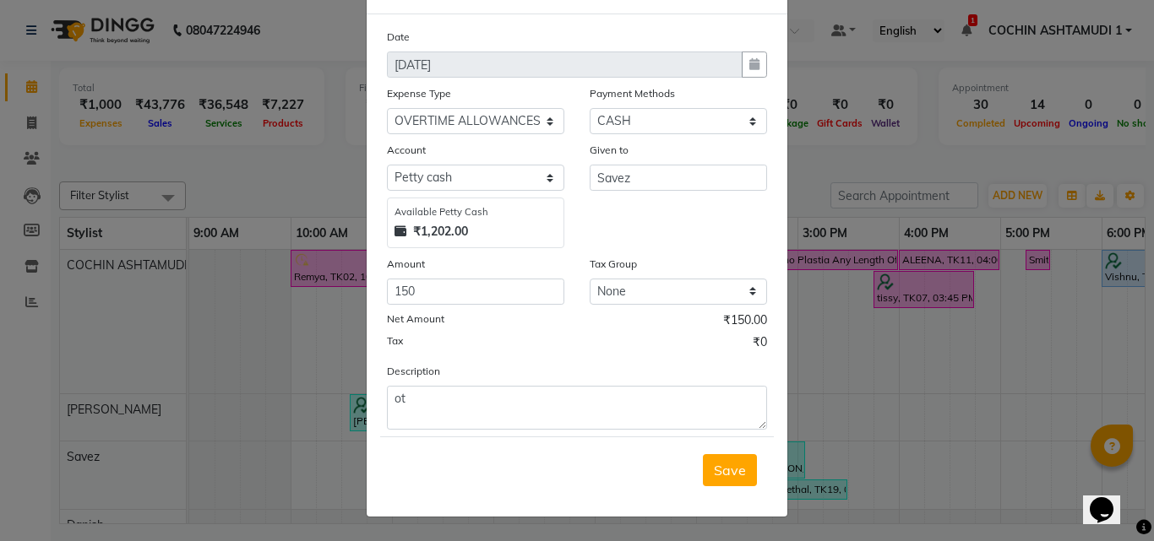
click at [706, 485] on button "Save" at bounding box center [730, 470] width 54 height 32
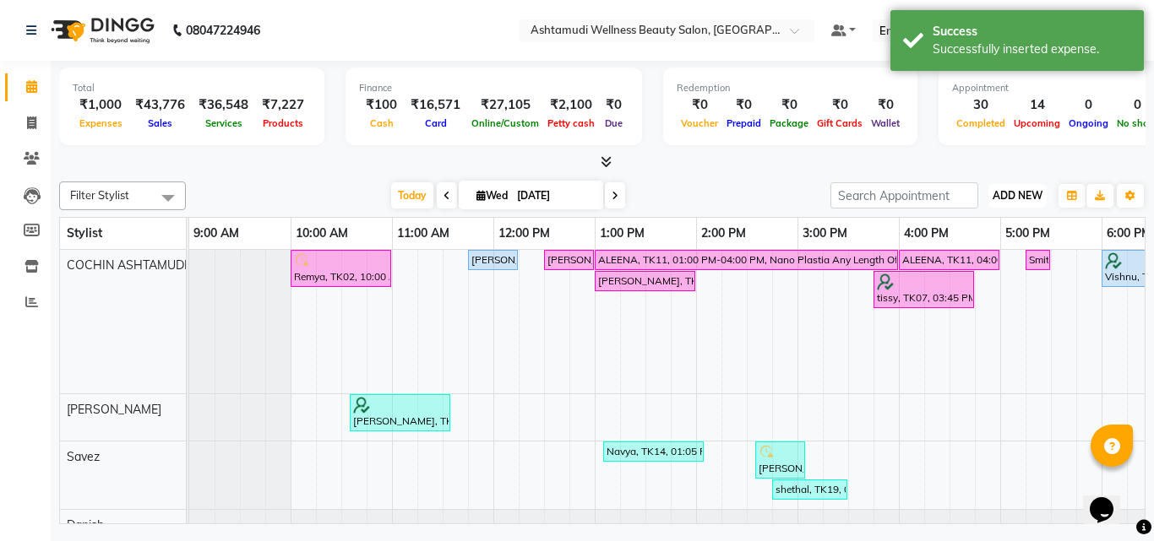
click at [1033, 196] on span "ADD NEW" at bounding box center [1018, 195] width 50 height 13
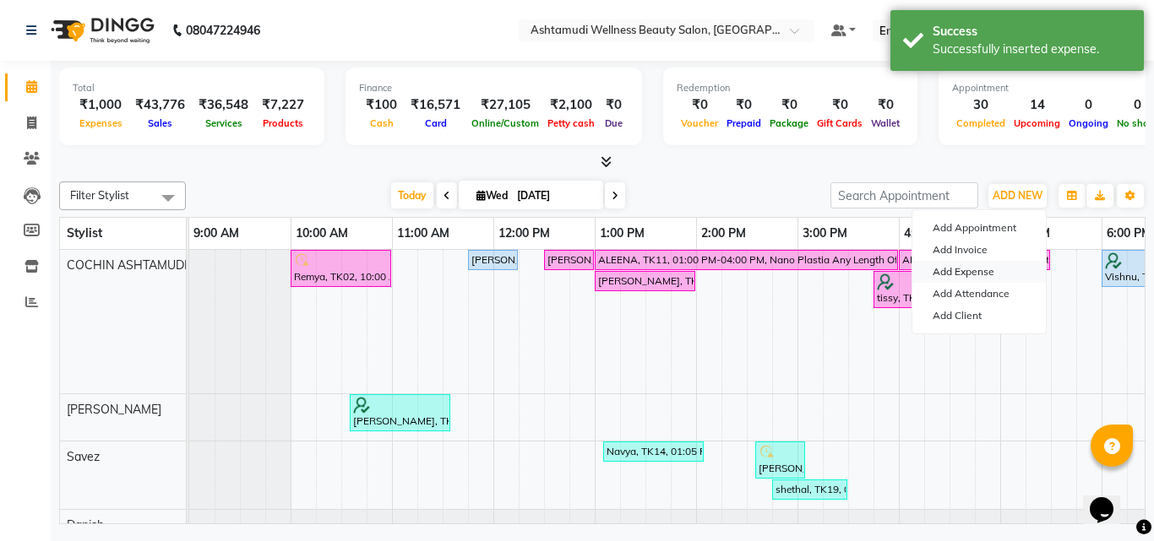
click at [966, 274] on link "Add Expense" at bounding box center [978, 272] width 133 height 22
select select "1"
select select "3463"
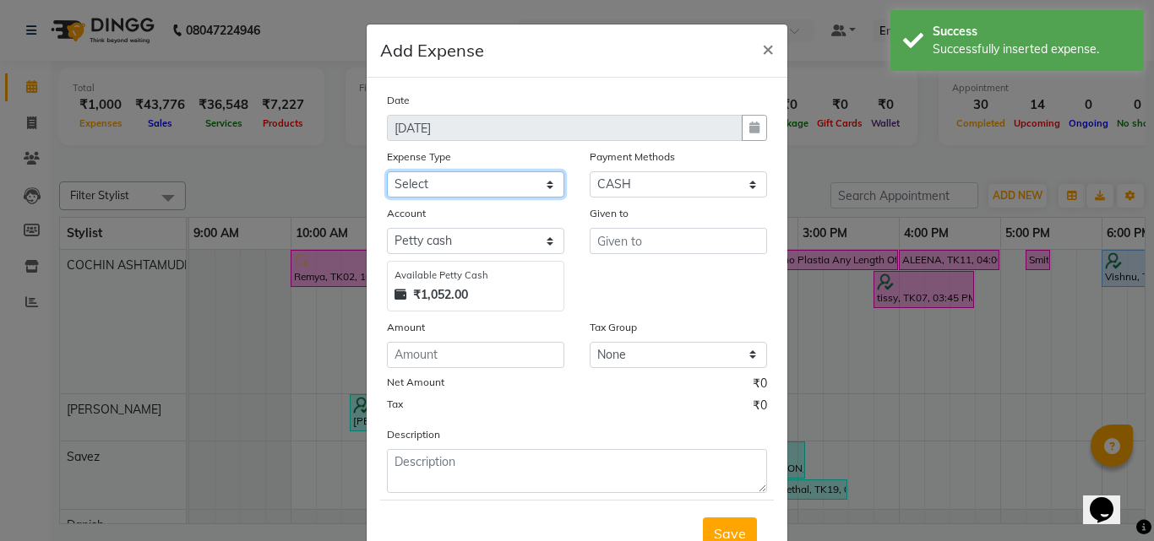
click at [492, 195] on select "Select ACCOMODATION EXPENSES ADVERTISEMENT SALES PROMOTIONAL EXPENSES Bonus BRI…" at bounding box center [475, 184] width 177 height 26
select select "6180"
click at [387, 171] on select "Select ACCOMODATION EXPENSES ADVERTISEMENT SALES PROMOTIONAL EXPENSES Bonus BRI…" at bounding box center [475, 184] width 177 height 26
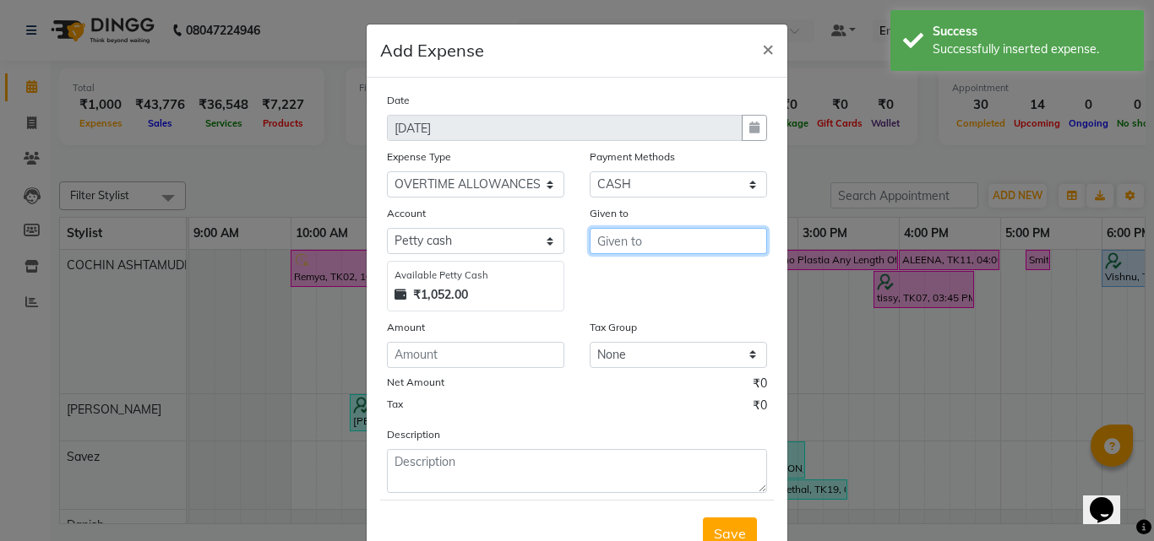
click at [597, 253] on input "text" at bounding box center [678, 241] width 177 height 26
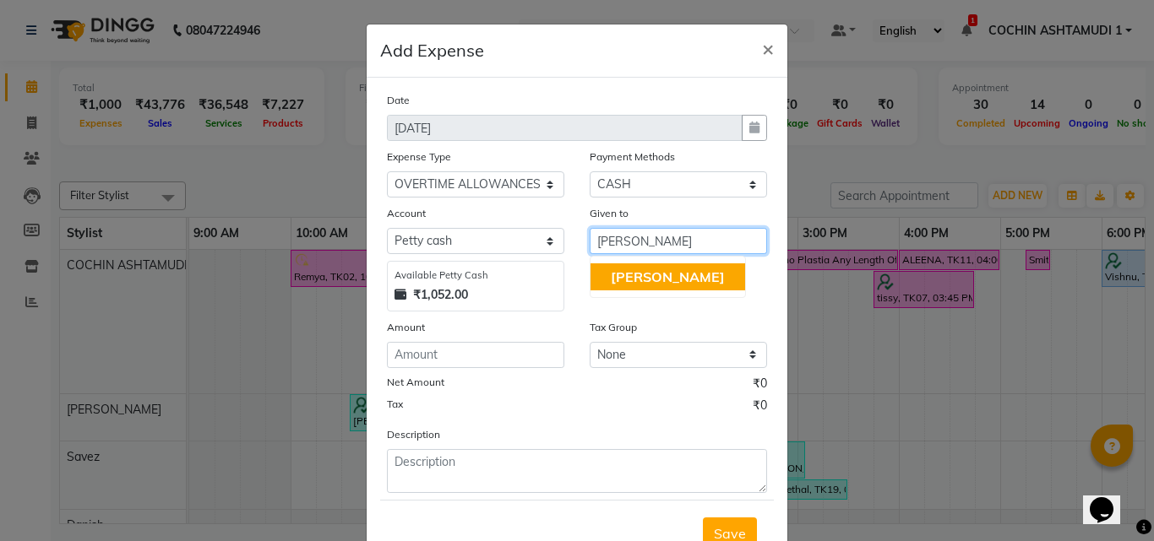
type input "sandra"
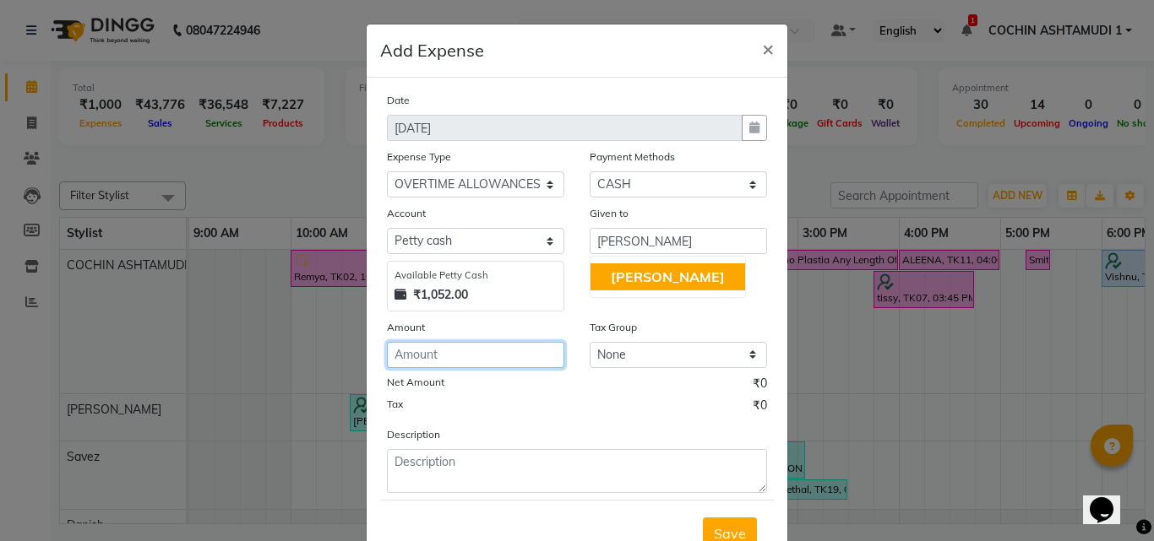
click at [483, 349] on input "number" at bounding box center [475, 355] width 177 height 26
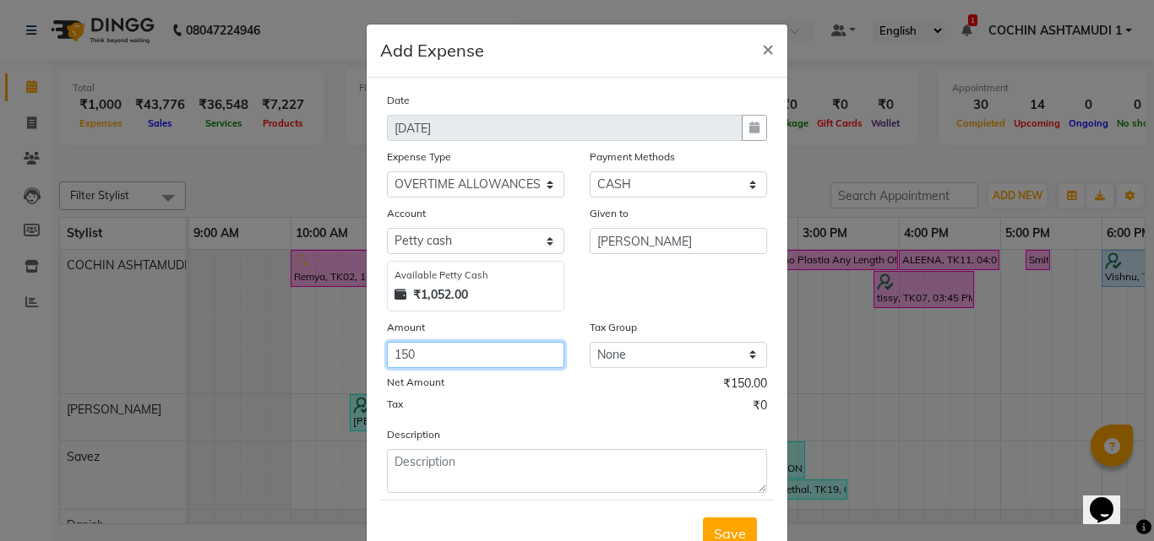
type input "150"
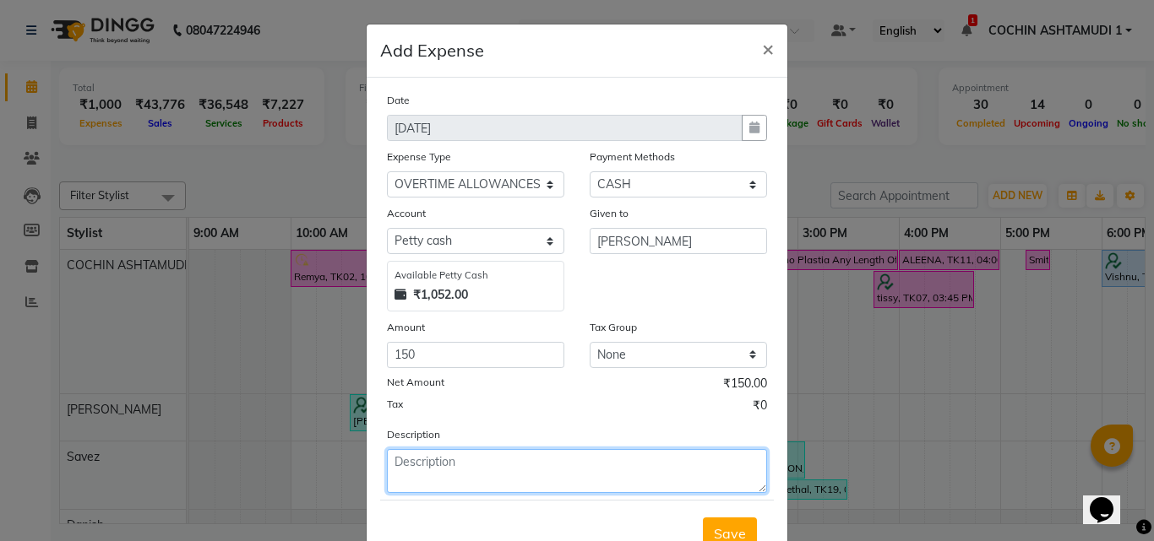
click at [443, 488] on textarea at bounding box center [577, 471] width 380 height 44
type textarea "ot"
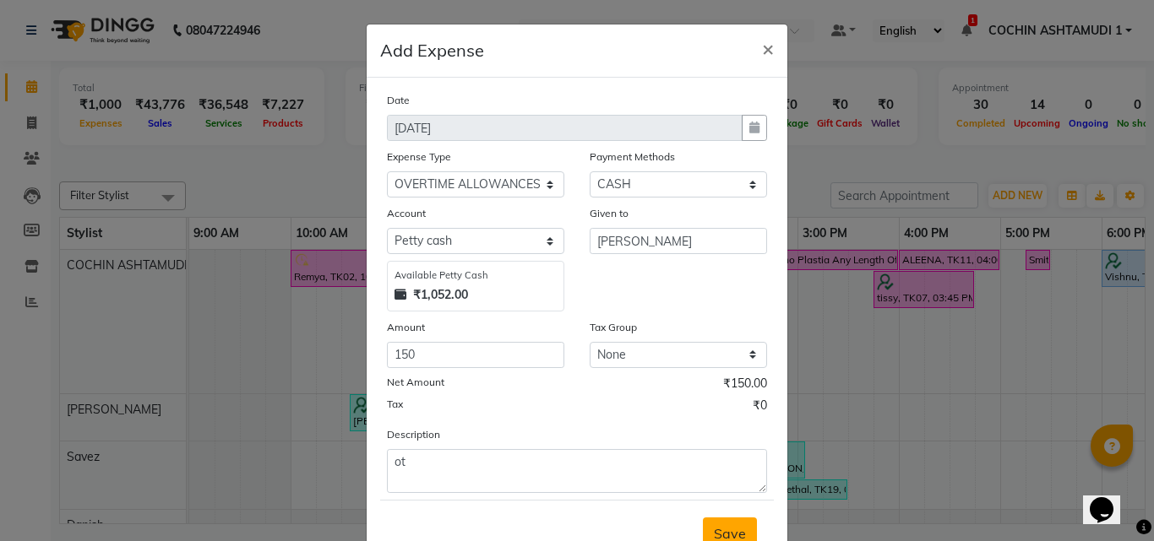
click at [735, 529] on span "Save" at bounding box center [730, 533] width 32 height 17
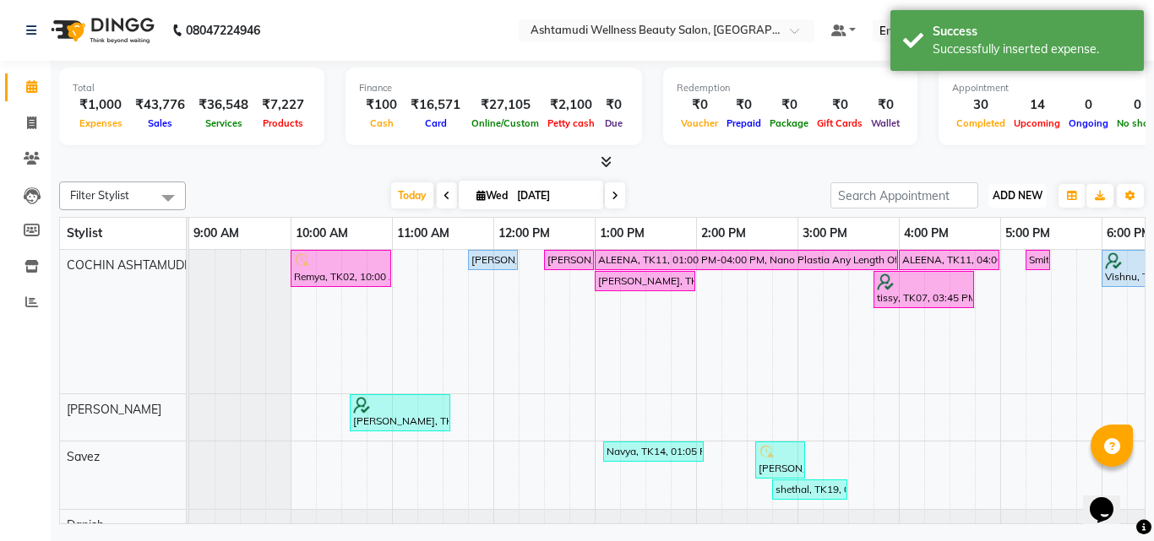
click at [1004, 188] on button "ADD NEW Toggle Dropdown" at bounding box center [1017, 196] width 58 height 24
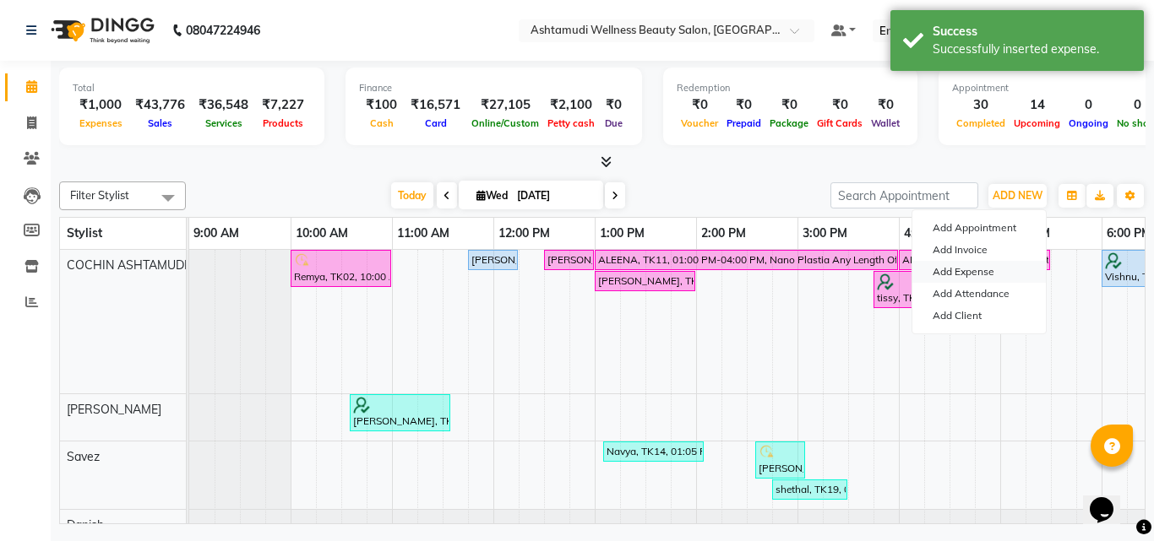
click at [978, 280] on link "Add Expense" at bounding box center [978, 272] width 133 height 22
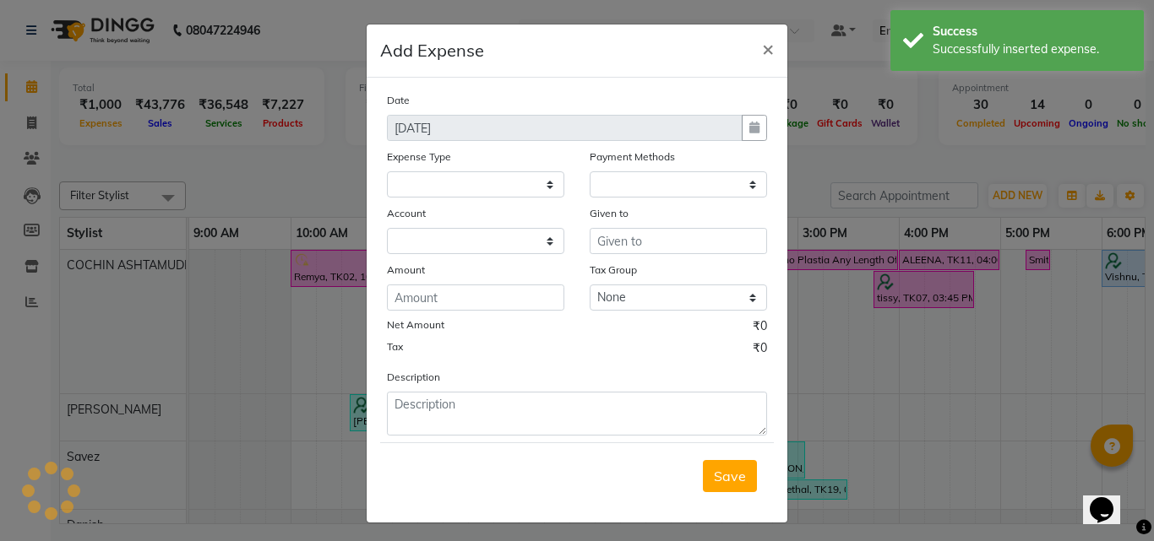
select select "1"
select select "3463"
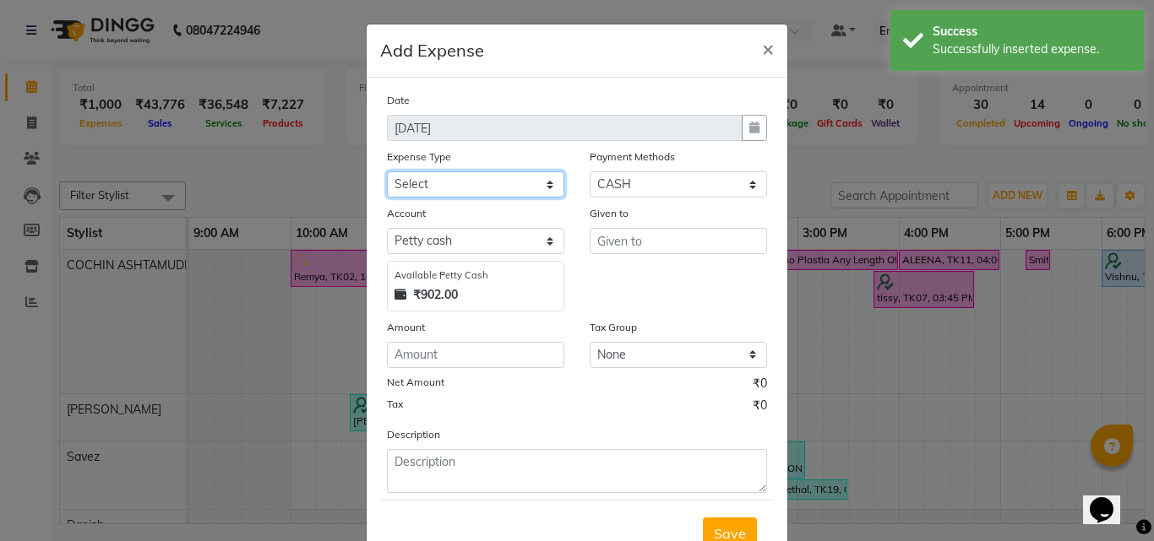
click at [506, 182] on select "Select ACCOMODATION EXPENSES ADVERTISEMENT SALES PROMOTIONAL EXPENSES Bonus BRI…" at bounding box center [475, 184] width 177 height 26
select select "15000"
click at [387, 171] on select "Select ACCOMODATION EXPENSES ADVERTISEMENT SALES PROMOTIONAL EXPENSES Bonus BRI…" at bounding box center [475, 184] width 177 height 26
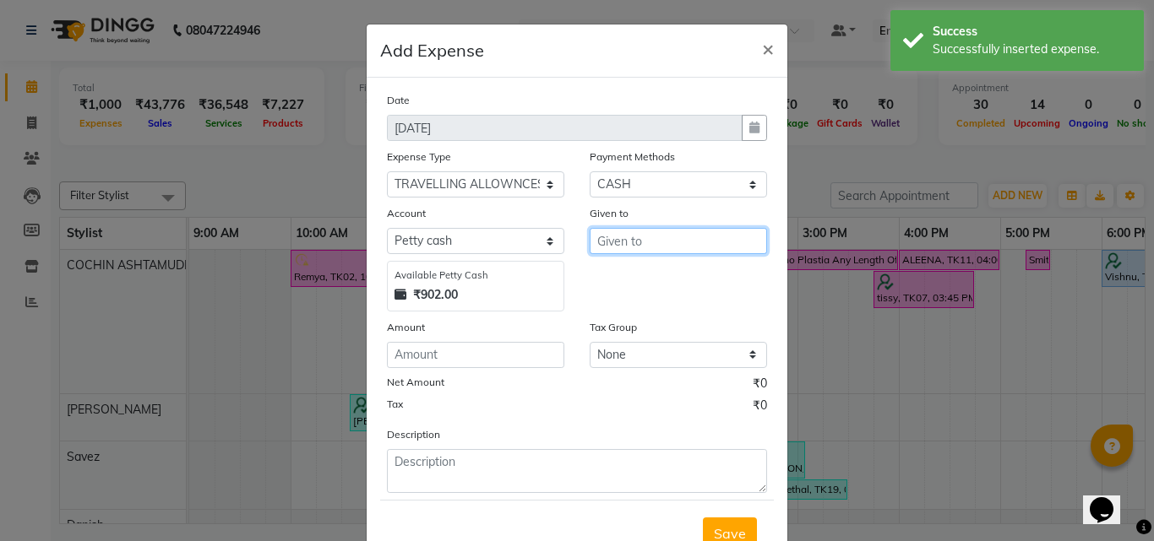
click at [645, 243] on input "text" at bounding box center [678, 241] width 177 height 26
click at [677, 280] on ngb-highlight "Aiswa rya B" at bounding box center [648, 277] width 74 height 17
type input "[PERSON_NAME] B"
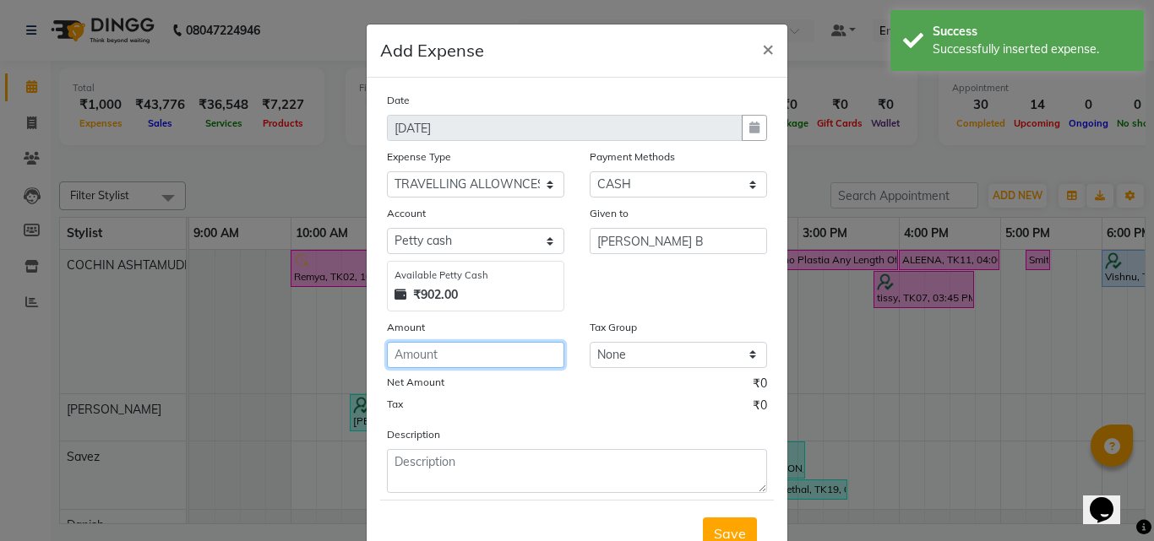
click at [460, 358] on input "number" at bounding box center [475, 355] width 177 height 26
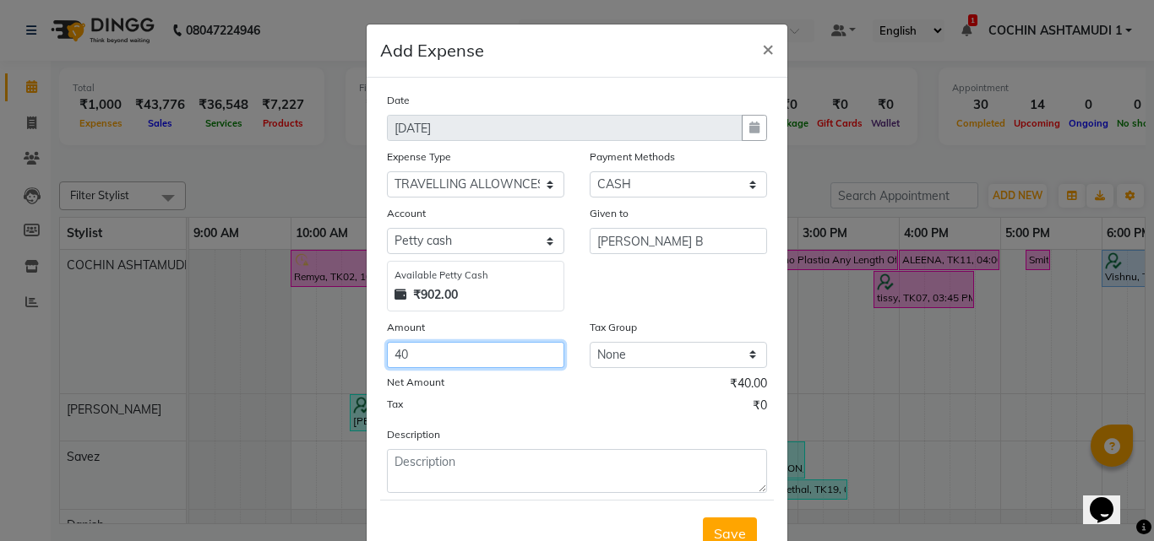
type input "40"
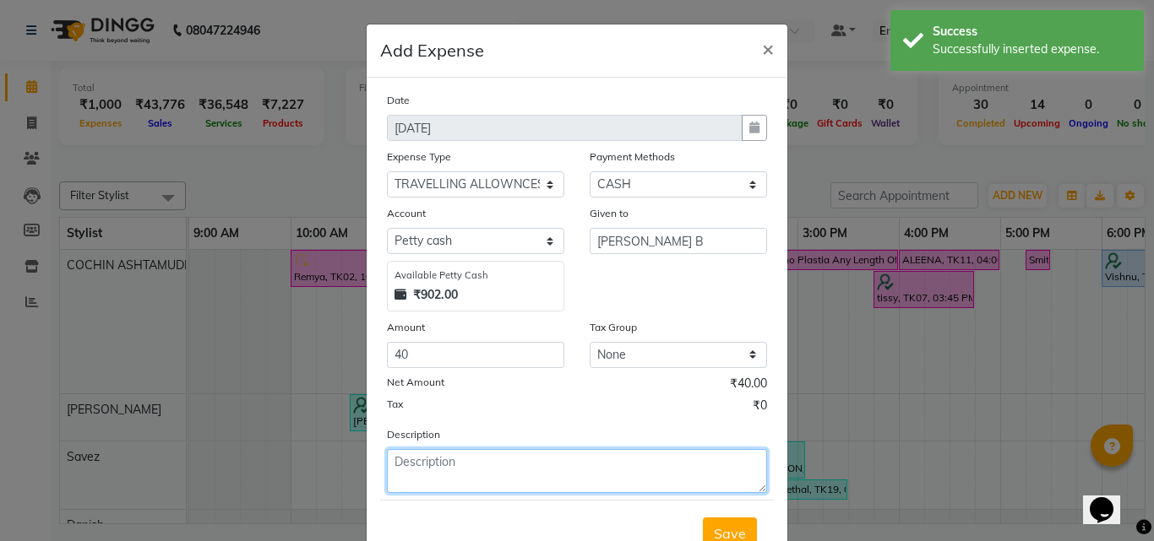
click at [408, 478] on textarea at bounding box center [577, 471] width 380 height 44
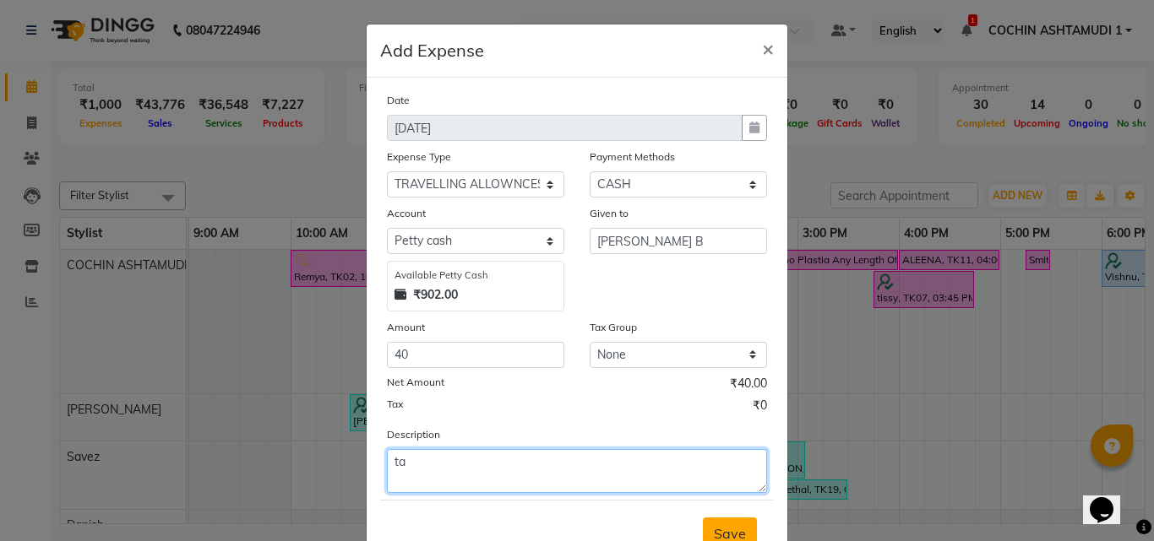
type textarea "ta"
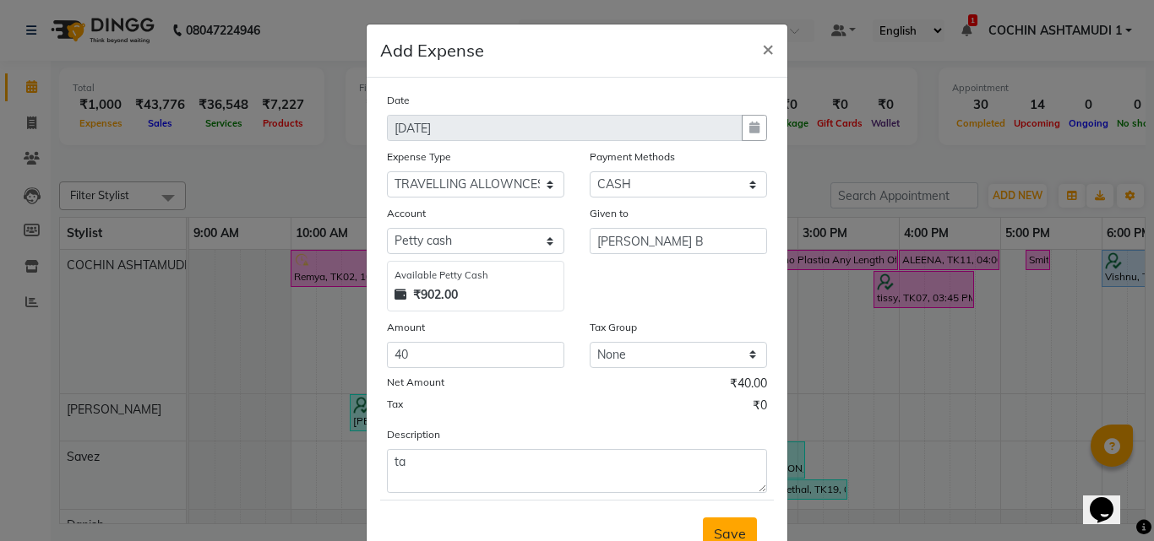
click at [721, 520] on button "Save" at bounding box center [730, 534] width 54 height 32
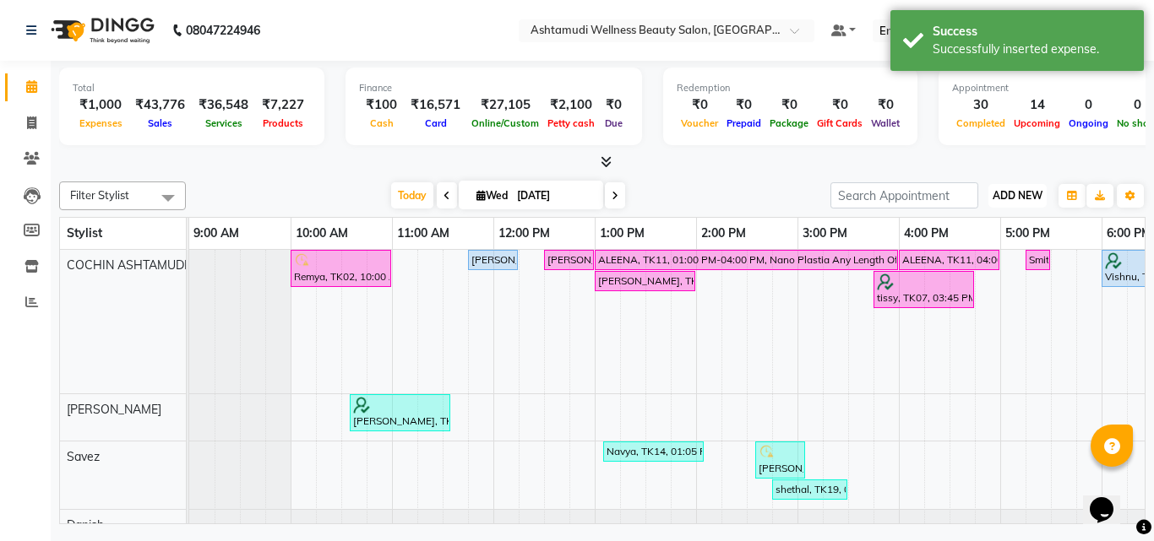
click at [1015, 196] on span "ADD NEW" at bounding box center [1018, 195] width 50 height 13
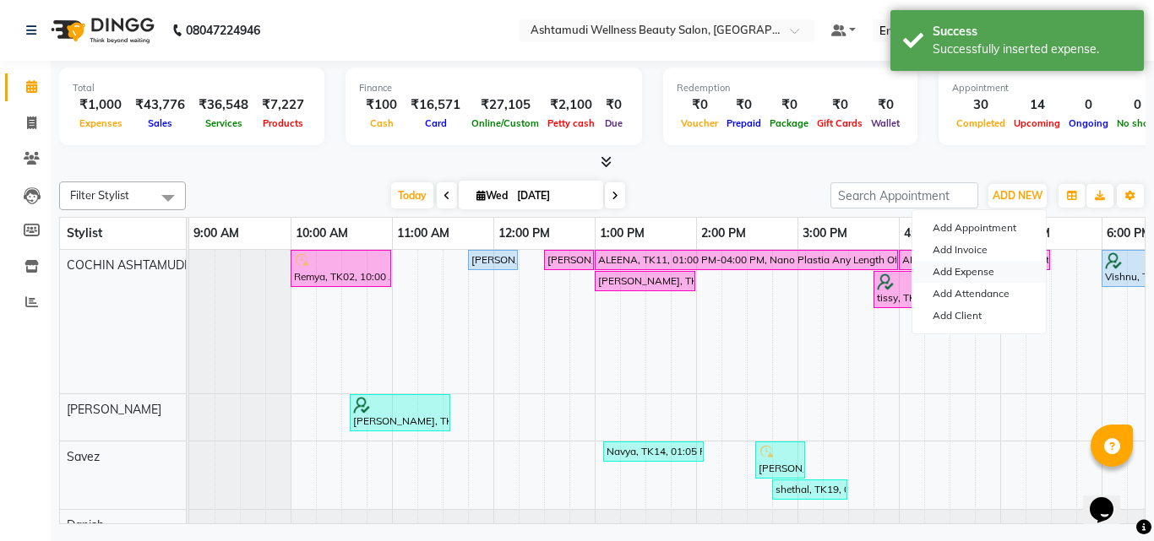
click at [969, 263] on link "Add Expense" at bounding box center [978, 272] width 133 height 22
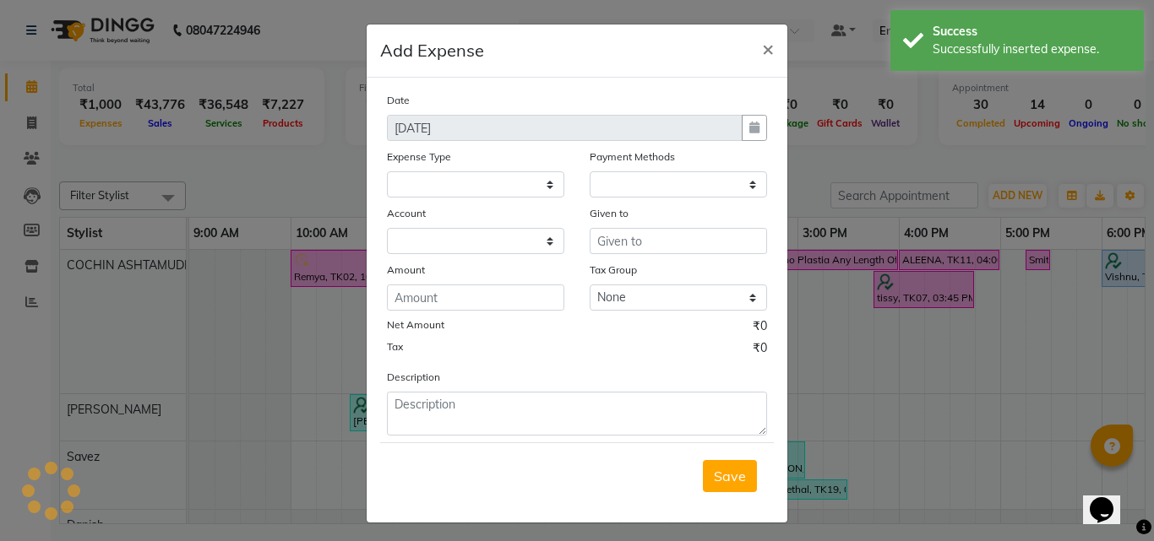
select select
select select "1"
select select "3463"
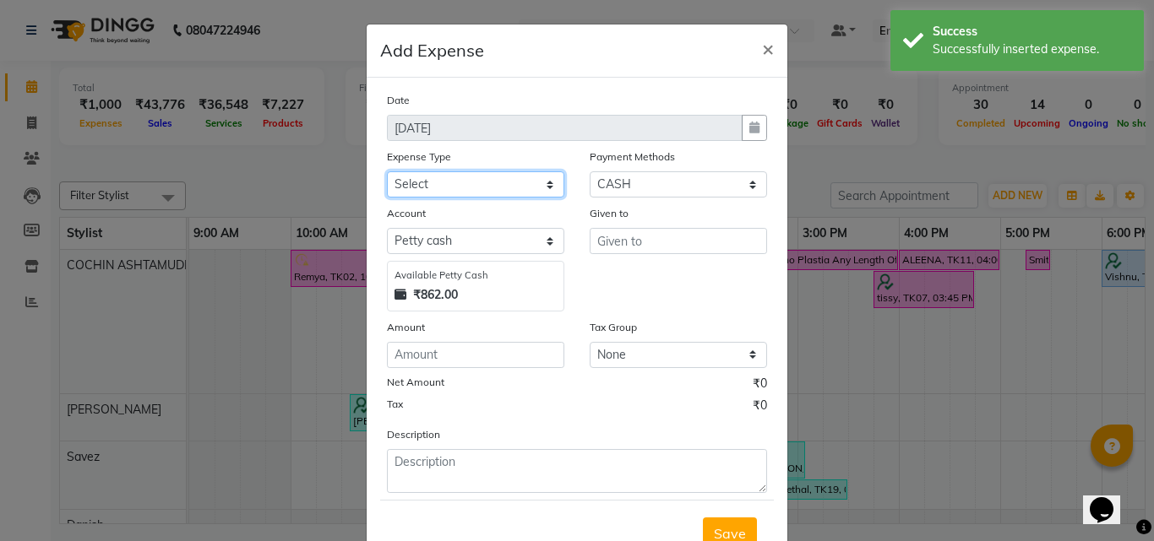
click at [472, 187] on select "Select ACCOMODATION EXPENSES ADVERTISEMENT SALES PROMOTIONAL EXPENSES Bonus BRI…" at bounding box center [475, 184] width 177 height 26
select select "15000"
click at [387, 171] on select "Select ACCOMODATION EXPENSES ADVERTISEMENT SALES PROMOTIONAL EXPENSES Bonus BRI…" at bounding box center [475, 184] width 177 height 26
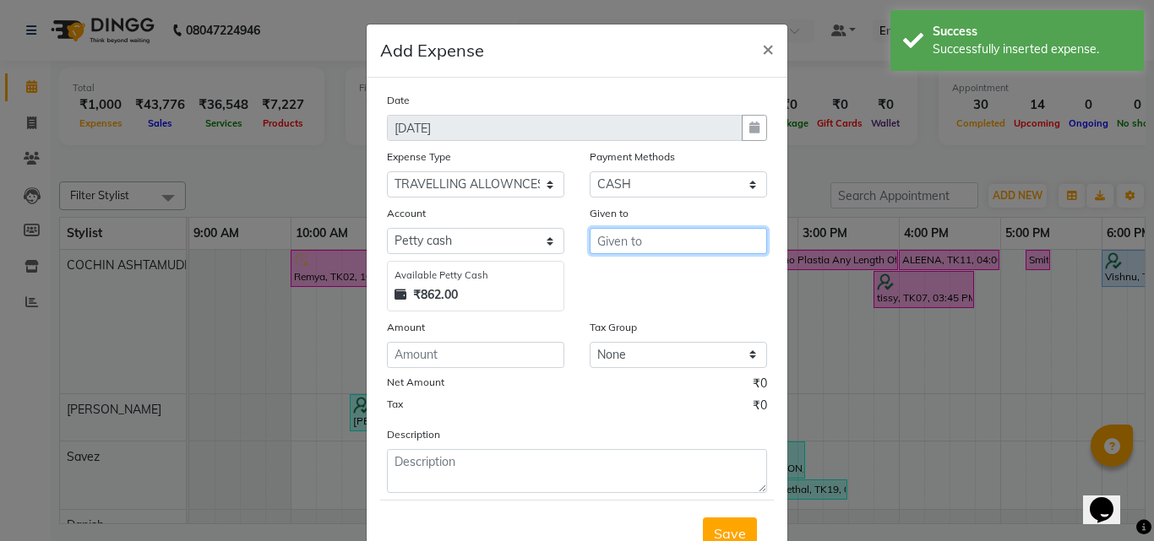
click at [615, 240] on input "text" at bounding box center [678, 241] width 177 height 26
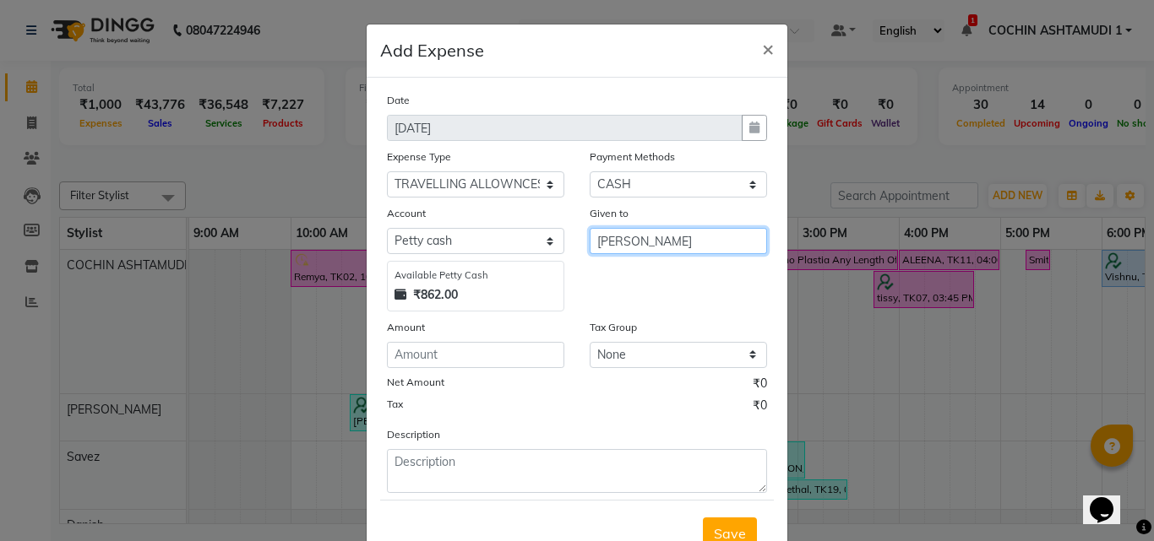
type input "[PERSON_NAME]"
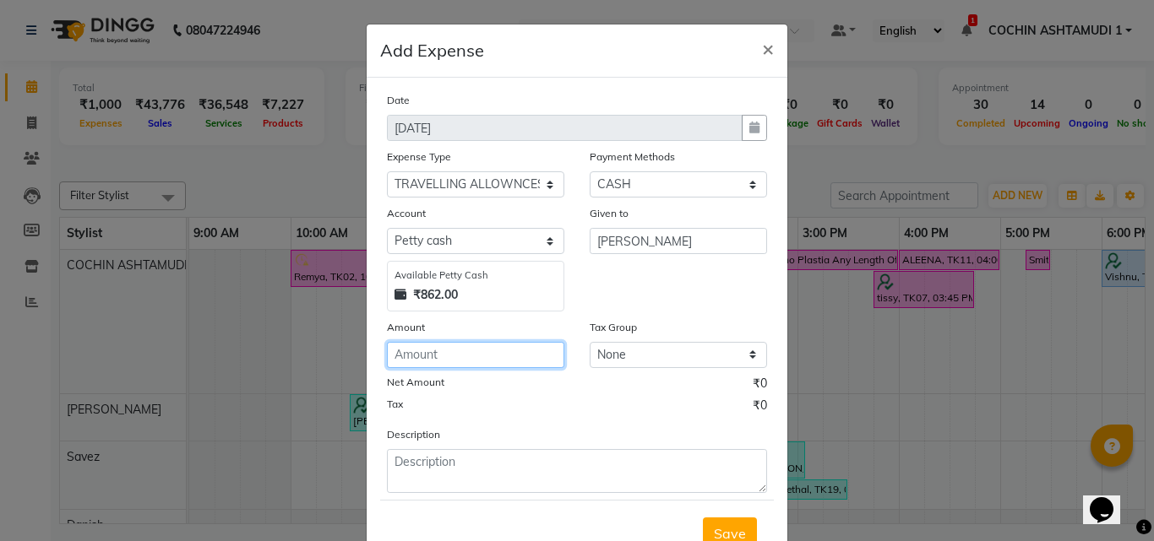
click at [465, 344] on input "number" at bounding box center [475, 355] width 177 height 26
type input "40"
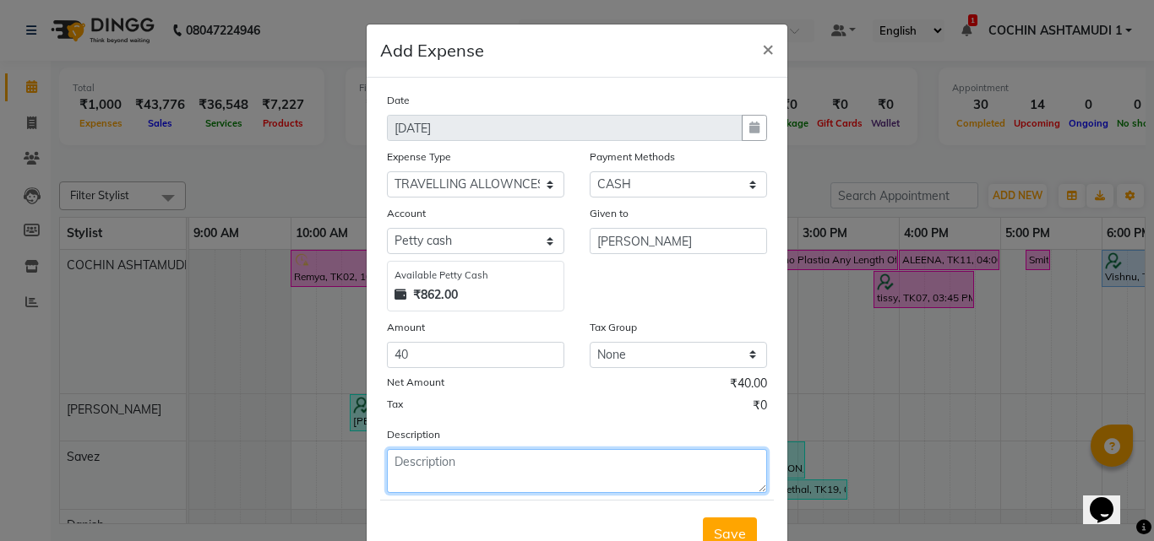
click at [460, 454] on textarea at bounding box center [577, 471] width 380 height 44
type textarea "ta"
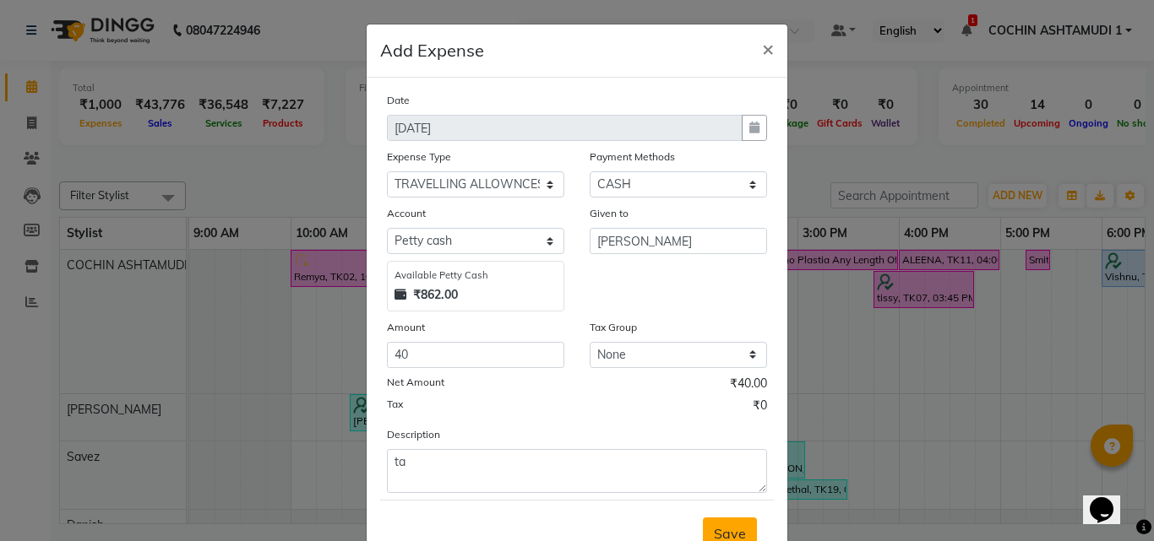
click at [716, 522] on button "Save" at bounding box center [730, 534] width 54 height 32
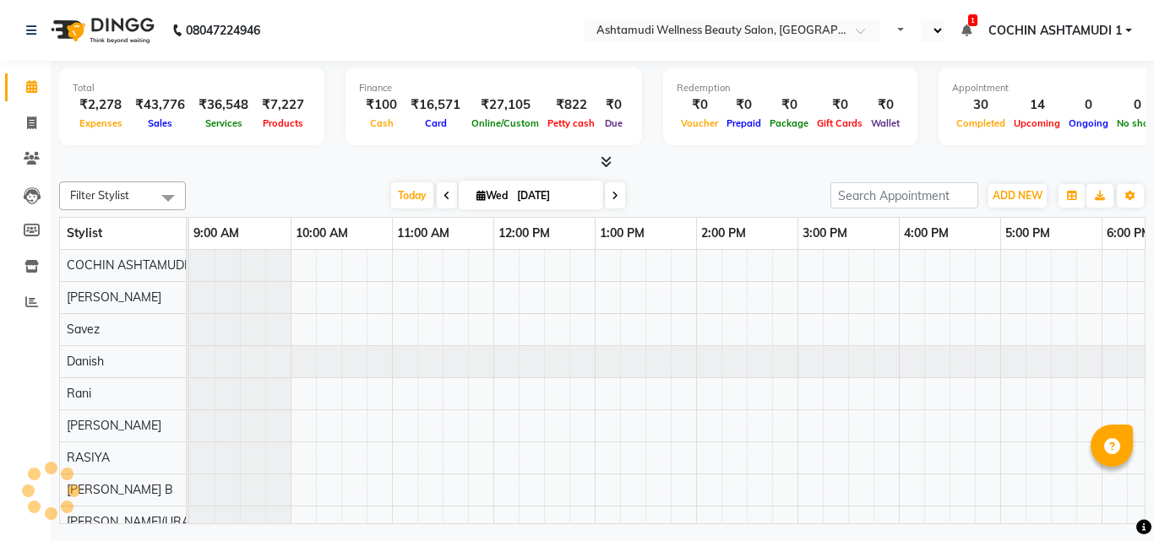
select select "en"
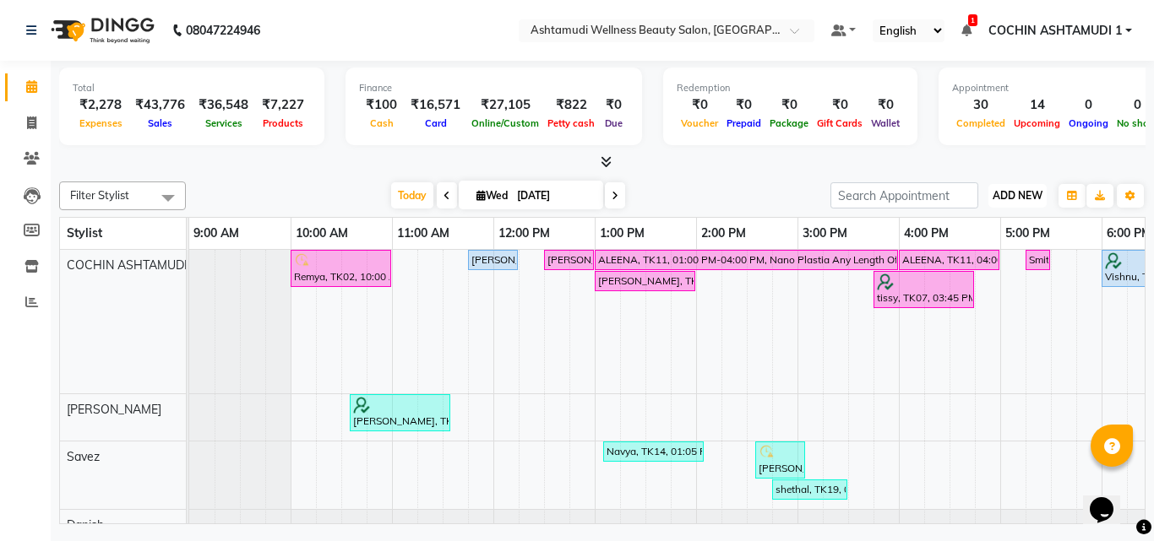
click at [1020, 191] on span "ADD NEW" at bounding box center [1018, 195] width 50 height 13
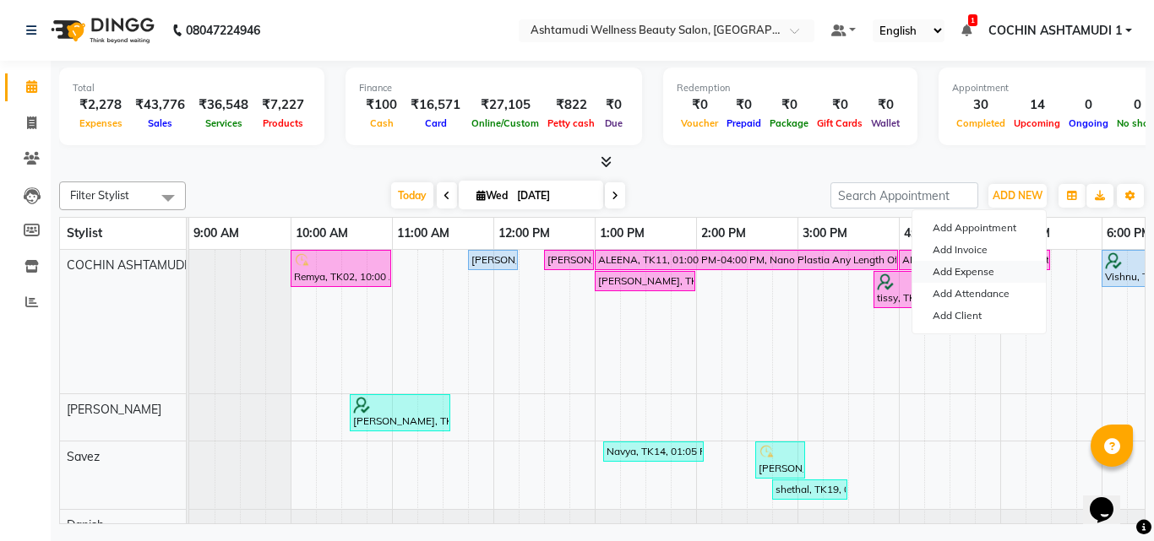
click at [960, 273] on link "Add Expense" at bounding box center [978, 272] width 133 height 22
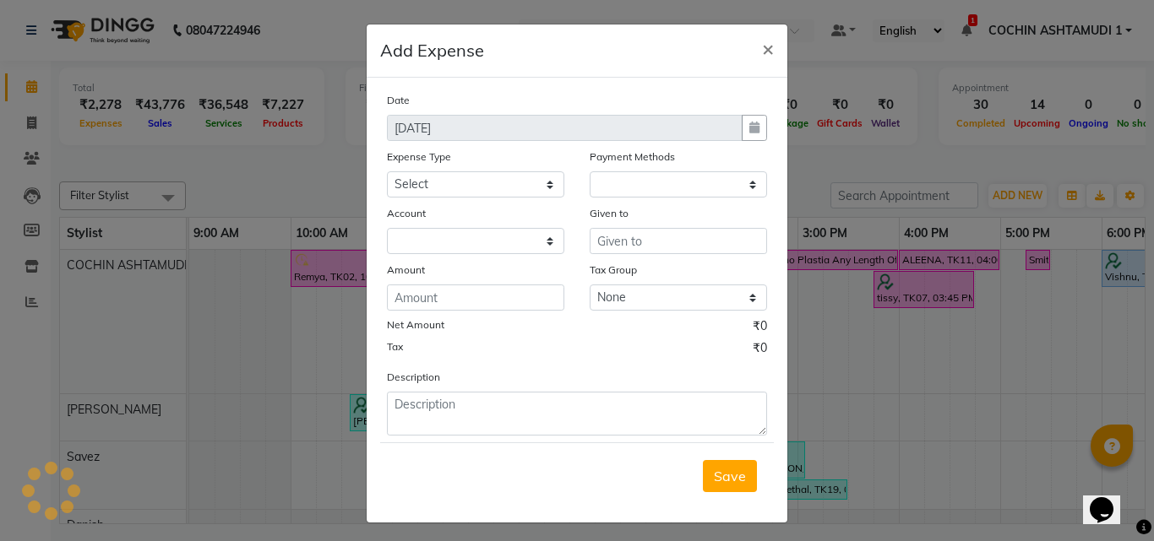
select select "1"
select select "3463"
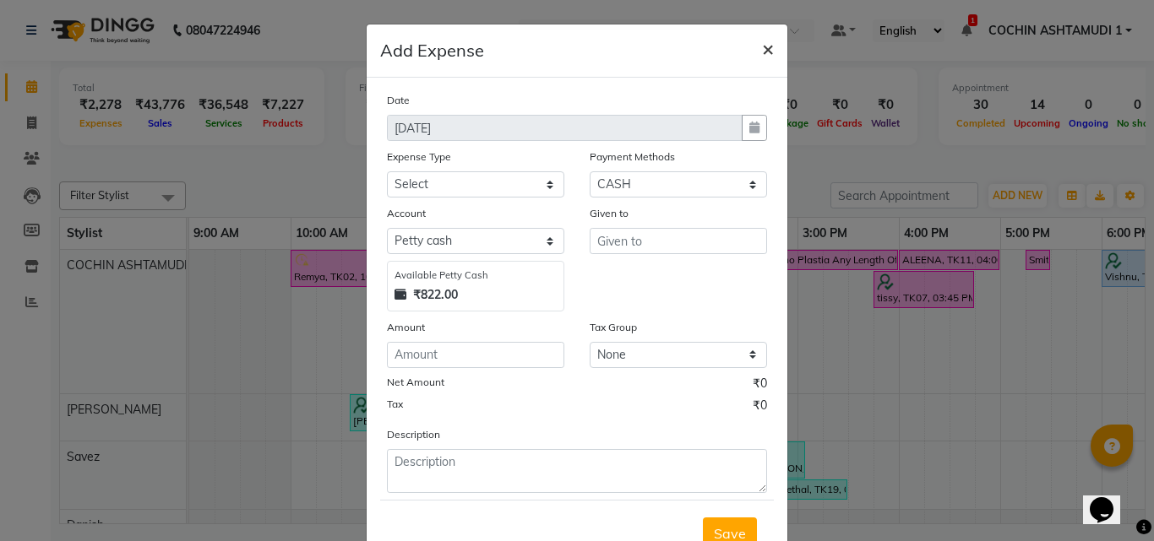
click at [764, 50] on span "×" at bounding box center [768, 47] width 12 height 25
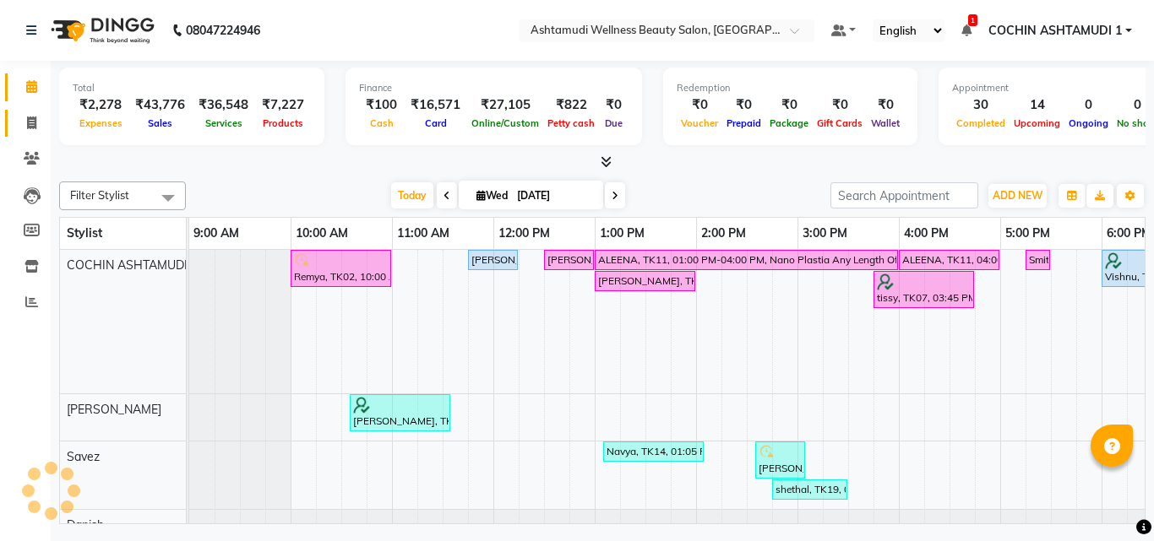
click at [31, 131] on span at bounding box center [32, 123] width 30 height 19
select select "4632"
select select "service"
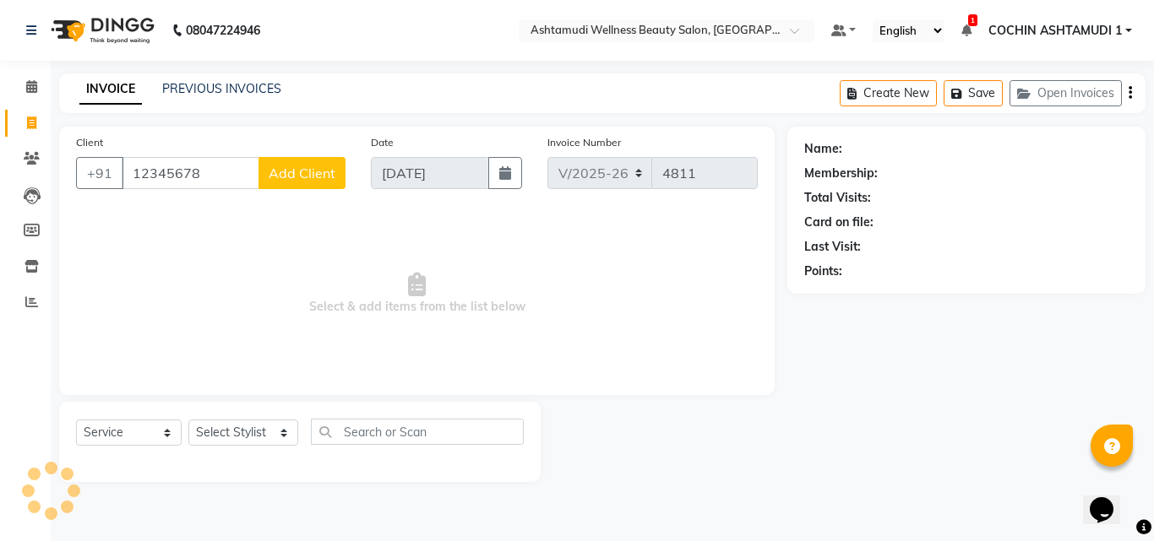
type input "12345678"
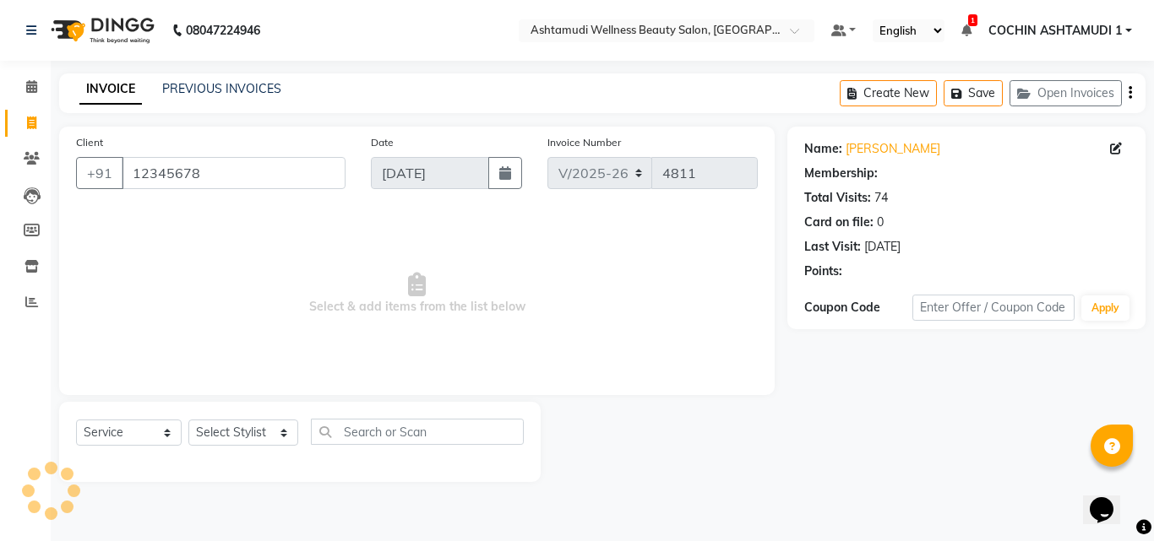
select select "1: Object"
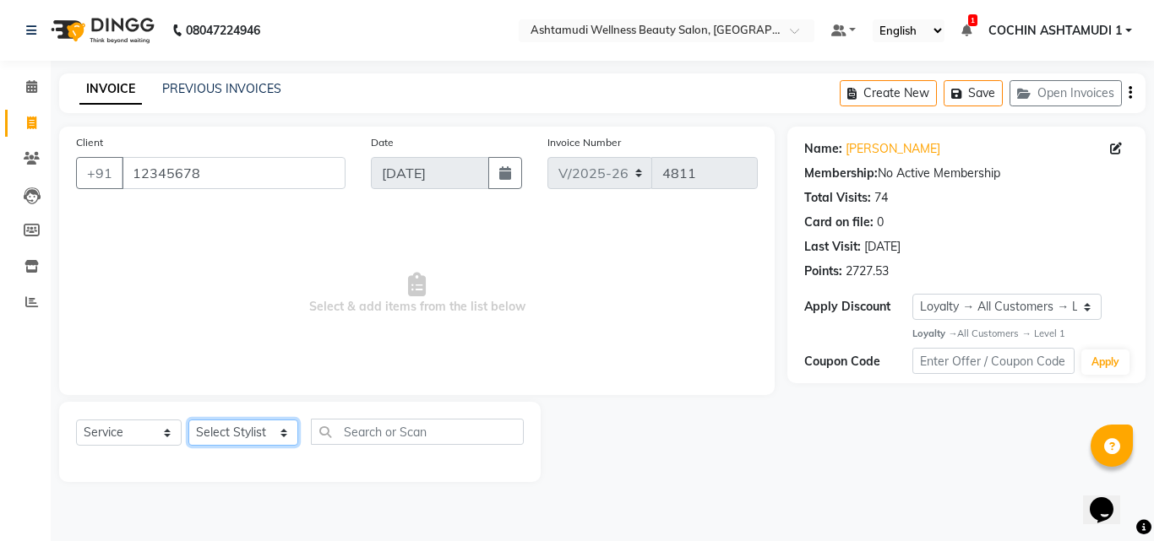
click at [258, 432] on select "Select Stylist [PERSON_NAME](URAJ) [PERSON_NAME] COCHIN ASHTAMUDI Danish [PERSO…" at bounding box center [243, 433] width 110 height 26
select select "44402"
click at [188, 420] on select "Select Stylist [PERSON_NAME](URAJ) [PERSON_NAME] COCHIN ASHTAMUDI Danish [PERSO…" at bounding box center [243, 433] width 110 height 26
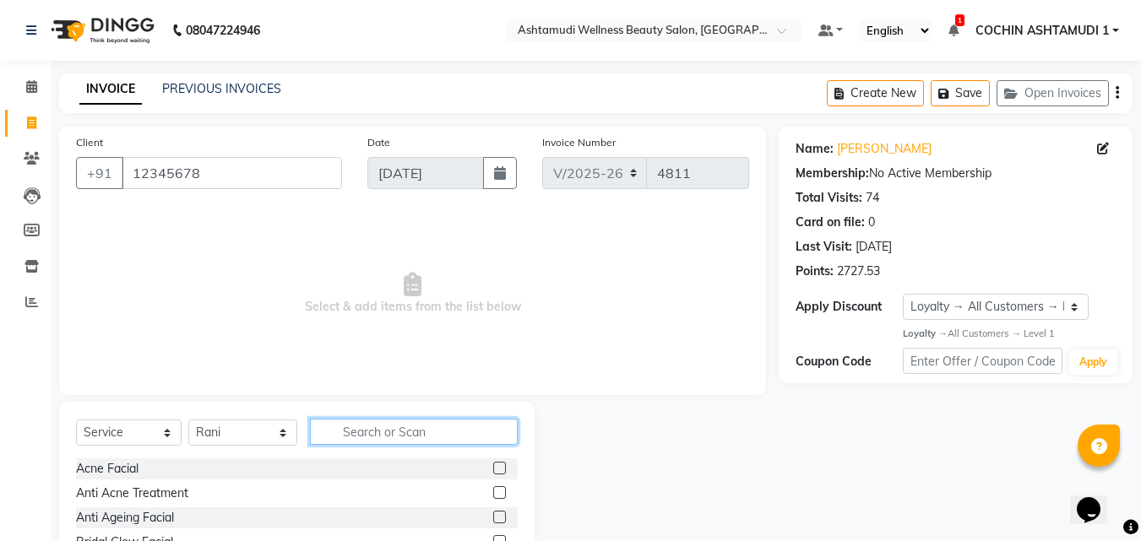
click at [356, 434] on input "text" at bounding box center [414, 432] width 209 height 26
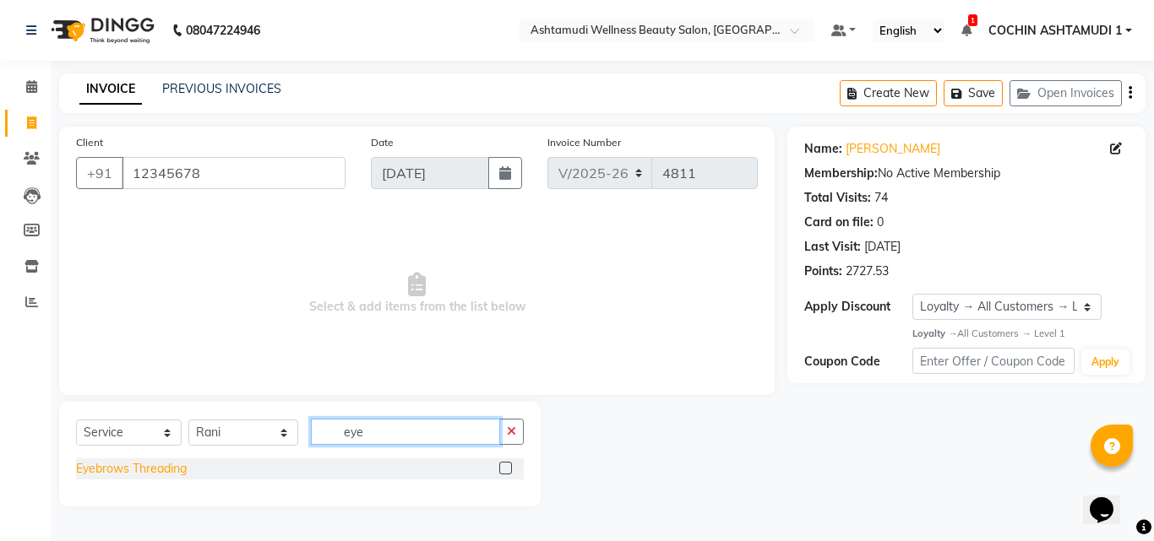
type input "eye"
click at [160, 462] on div "Eyebrows Threading" at bounding box center [131, 469] width 111 height 18
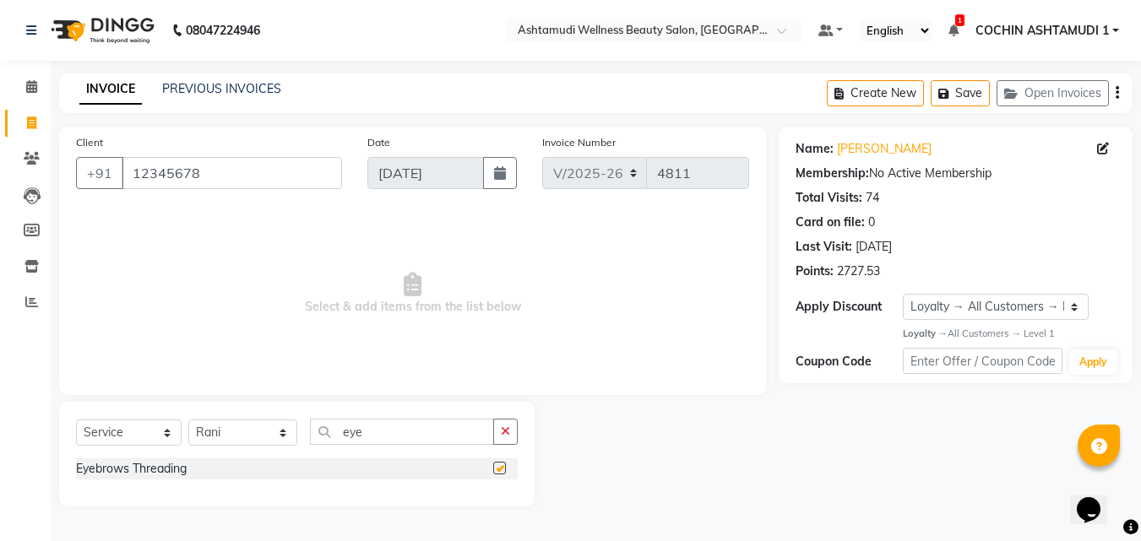
checkbox input "false"
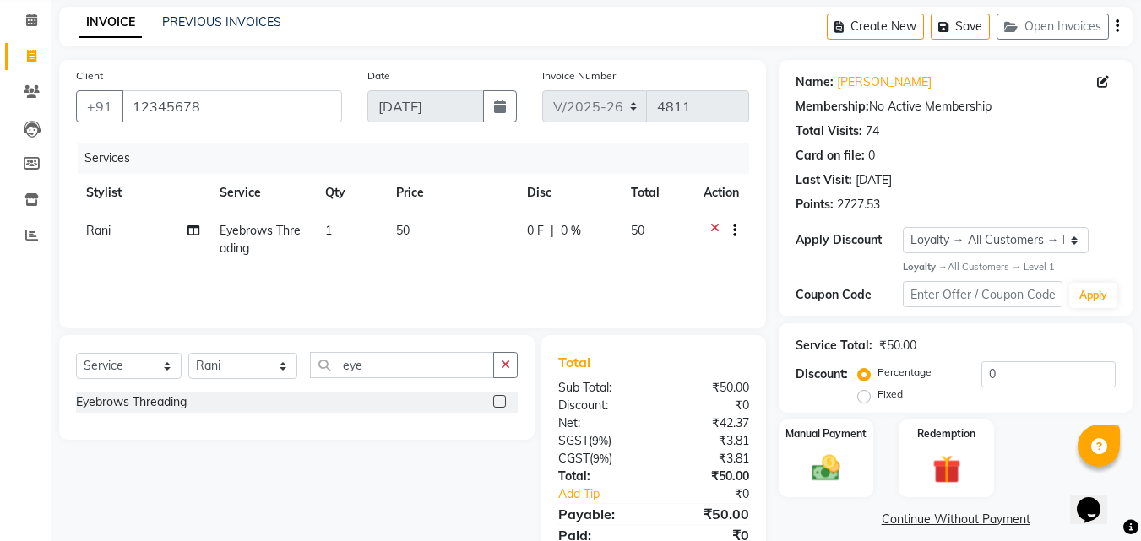
scroll to position [134, 0]
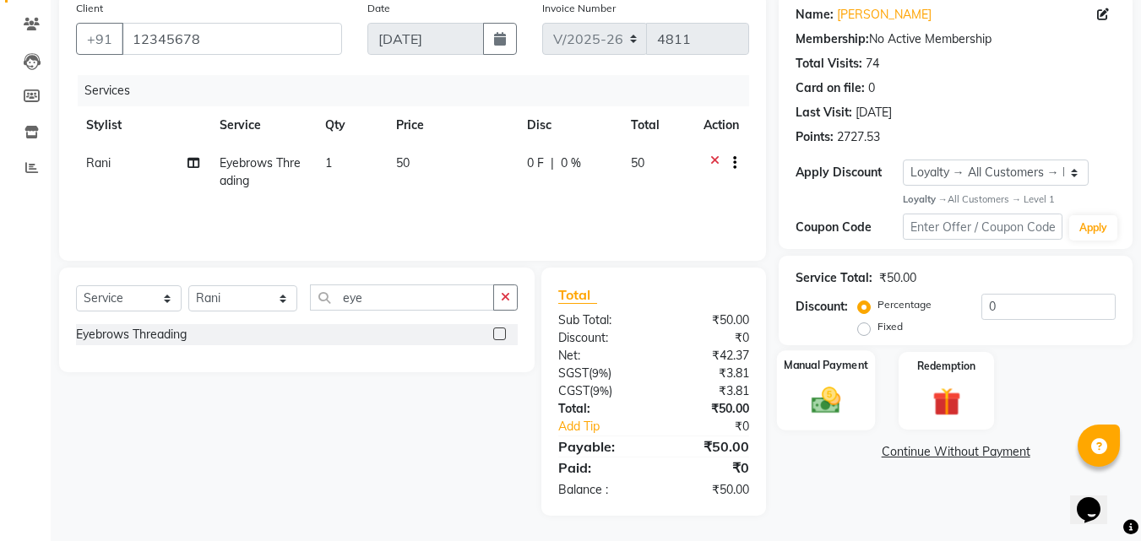
click at [822, 394] on img at bounding box center [825, 401] width 47 height 34
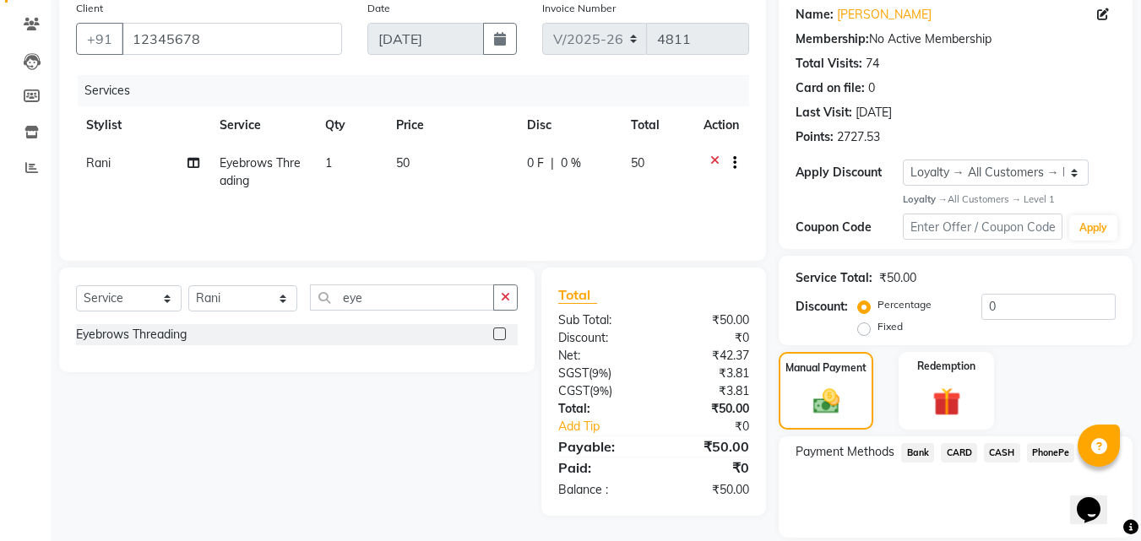
click at [1052, 457] on span "PhonePe" at bounding box center [1051, 452] width 48 height 19
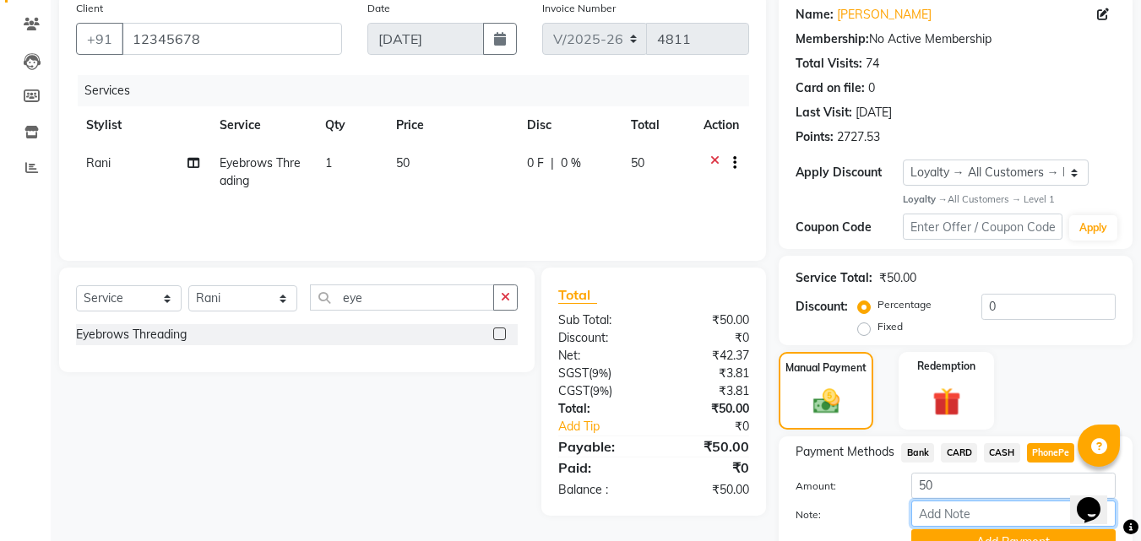
click at [970, 513] on input "Note:" at bounding box center [1013, 514] width 204 height 26
type input "Aiswarya"
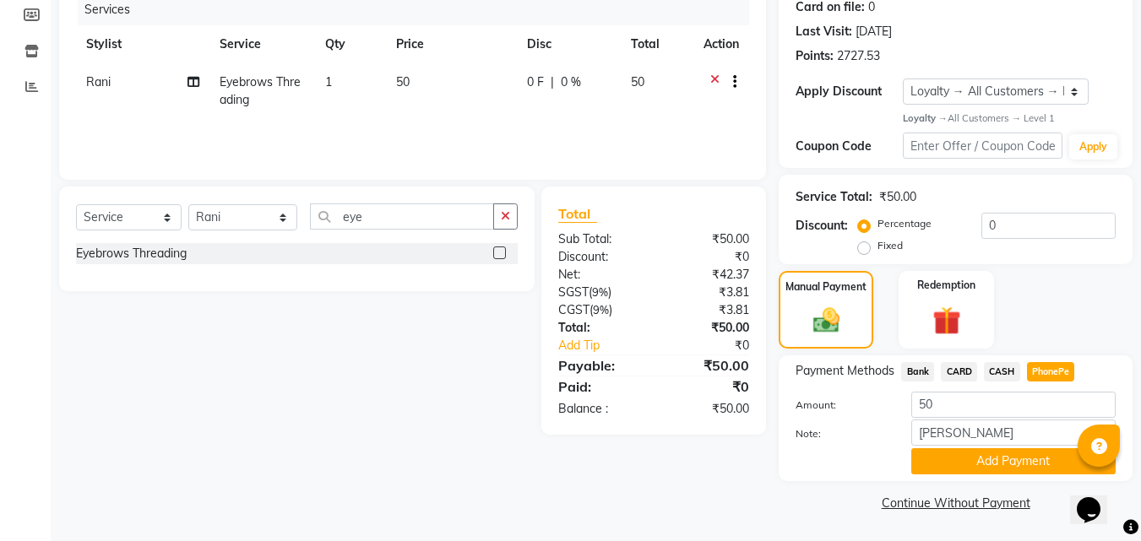
click at [994, 469] on button "Add Payment" at bounding box center [1013, 462] width 204 height 26
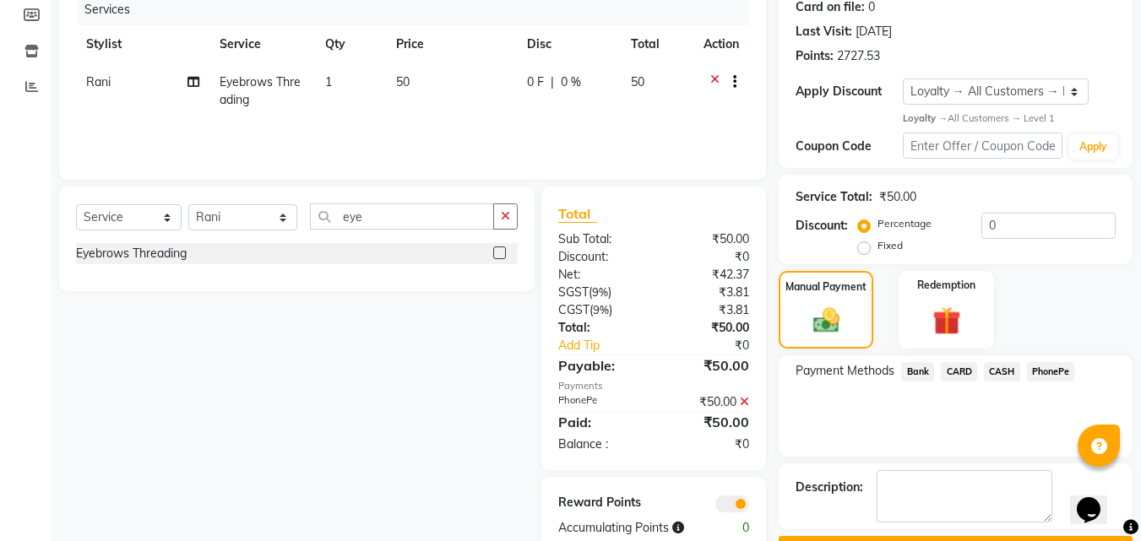
scroll to position [262, 0]
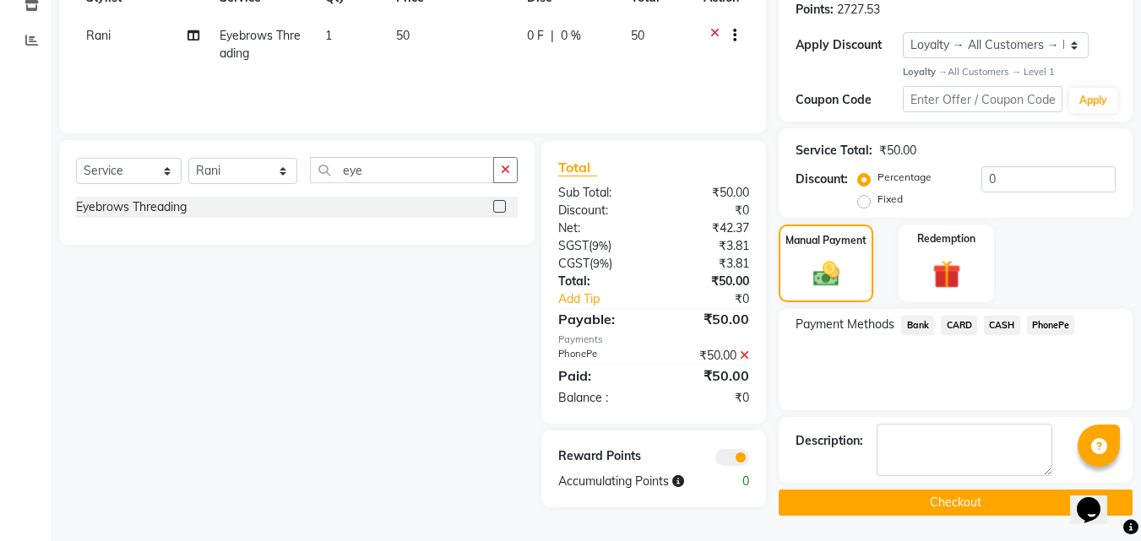
click at [967, 487] on div "Name: Sreelekshmi Membership: No Active Membership Total Visits: 74 Card on fil…" at bounding box center [962, 190] width 367 height 651
click at [963, 503] on button "Checkout" at bounding box center [956, 503] width 354 height 26
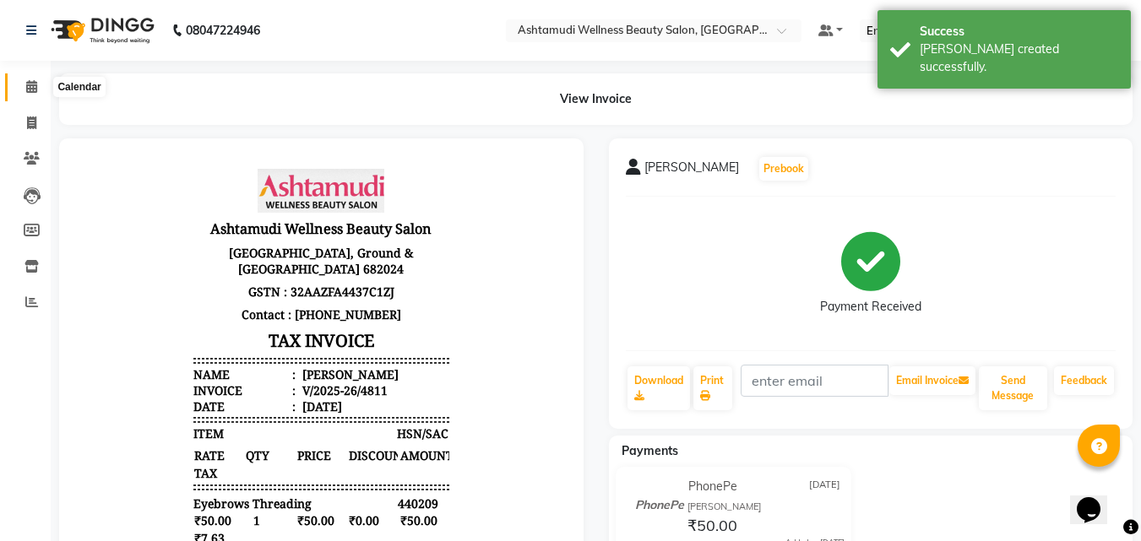
click at [24, 81] on span at bounding box center [32, 87] width 30 height 19
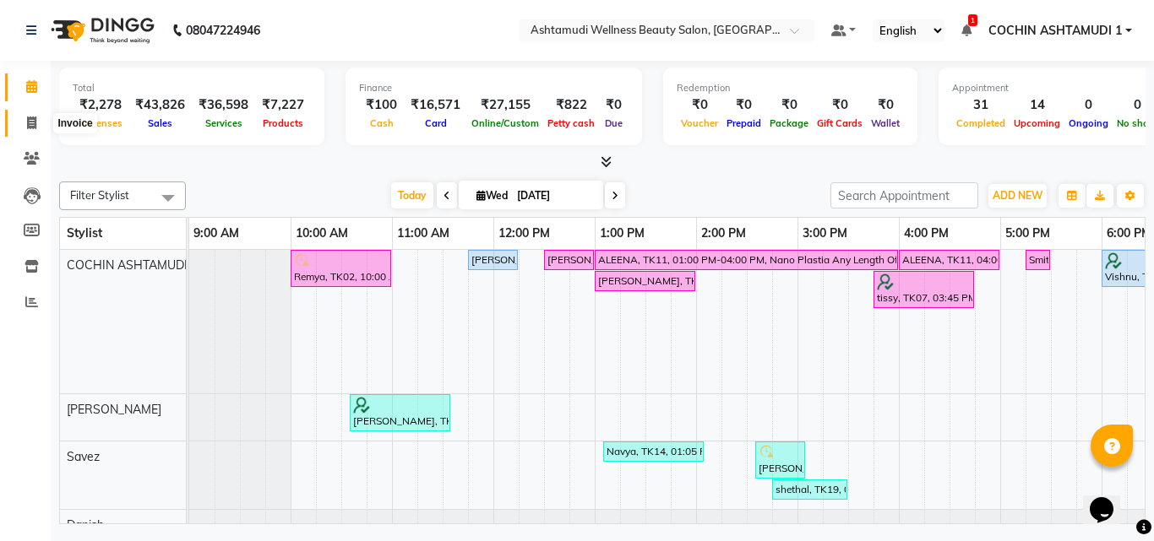
click at [34, 114] on span at bounding box center [32, 123] width 30 height 19
select select "service"
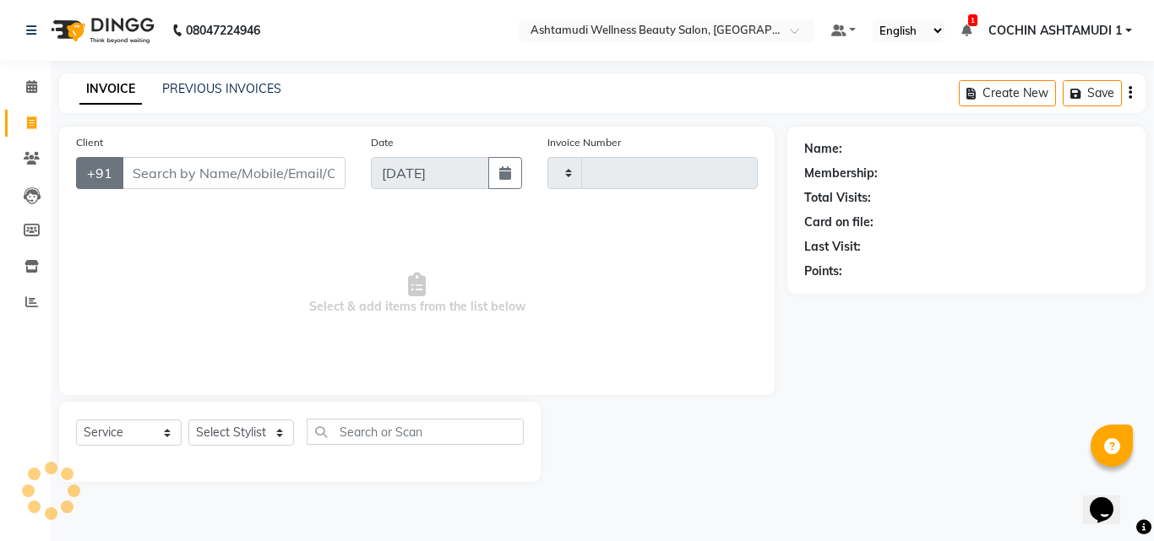
type input "4812"
select select "4632"
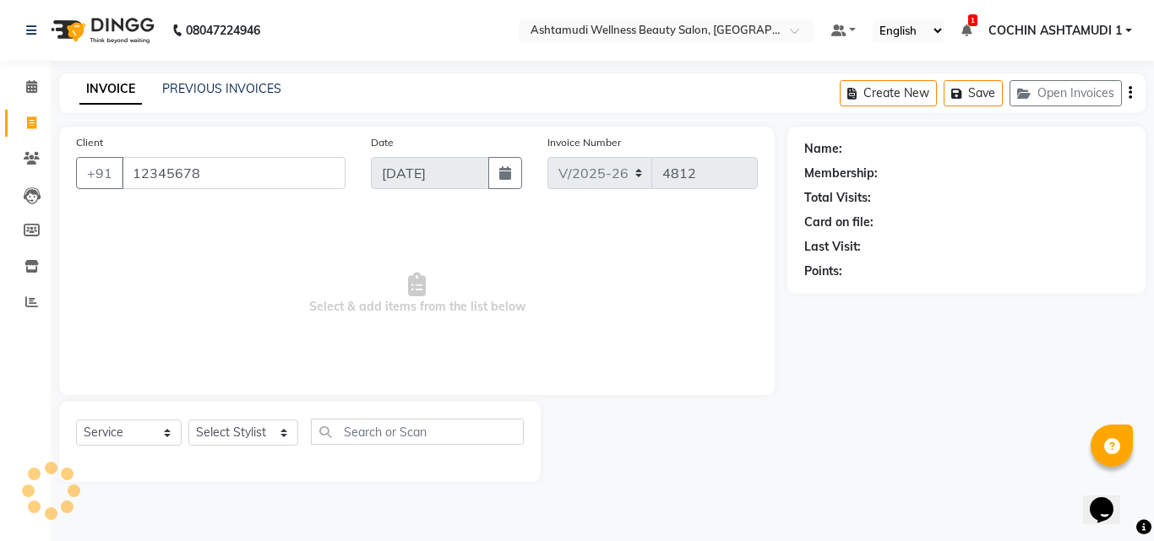
type input "12345678"
select select "1: Object"
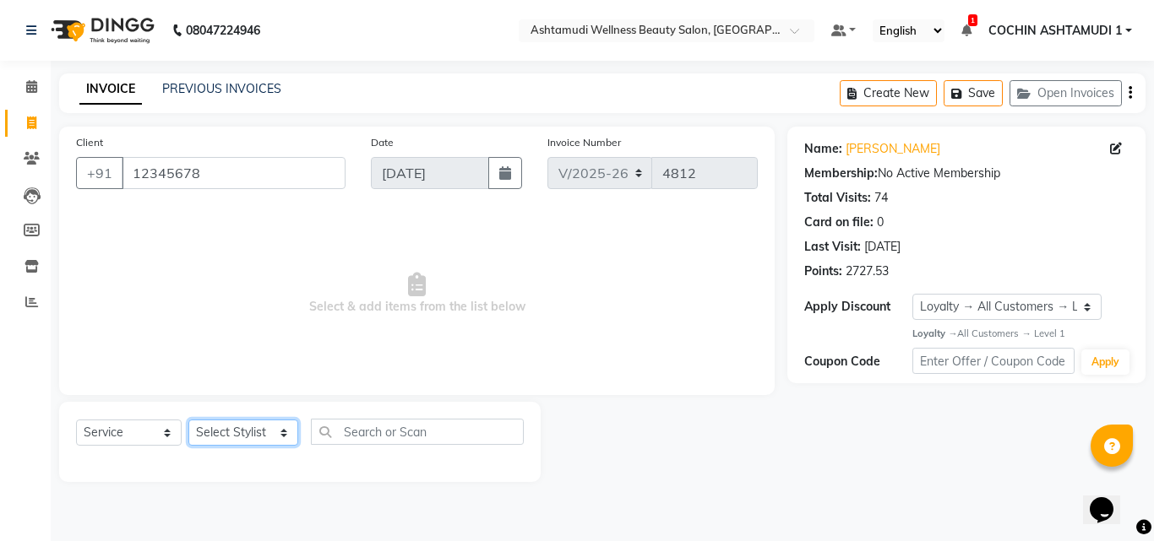
click at [259, 435] on select "Select Stylist [PERSON_NAME](URAJ) [PERSON_NAME] COCHIN ASHTAMUDI Danish [PERSO…" at bounding box center [243, 433] width 110 height 26
select select "44402"
click at [188, 420] on select "Select Stylist [PERSON_NAME](URAJ) [PERSON_NAME] COCHIN ASHTAMUDI Danish [PERSO…" at bounding box center [243, 433] width 110 height 26
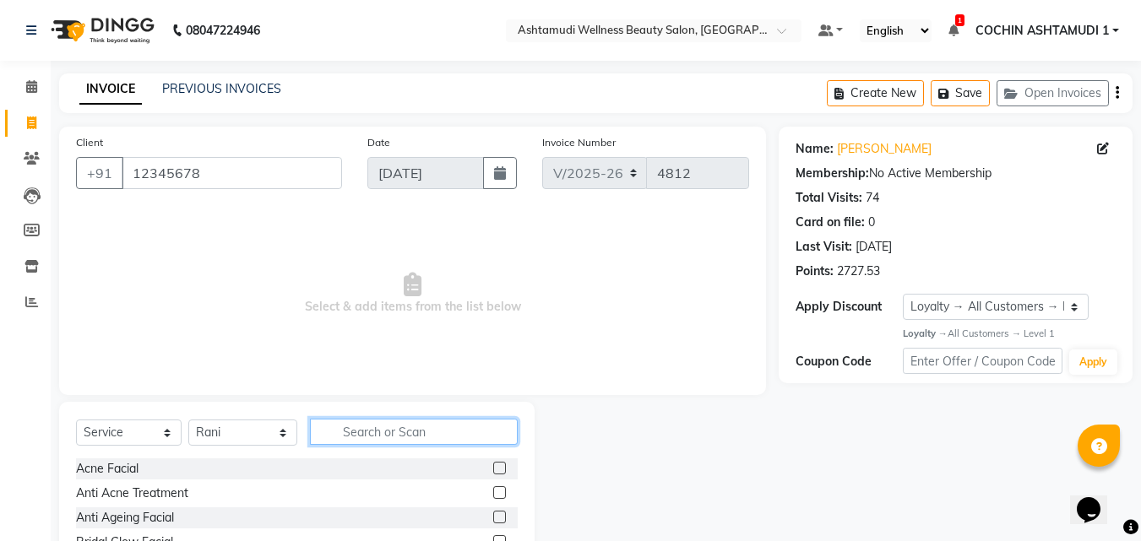
click at [356, 432] on input "text" at bounding box center [414, 432] width 209 height 26
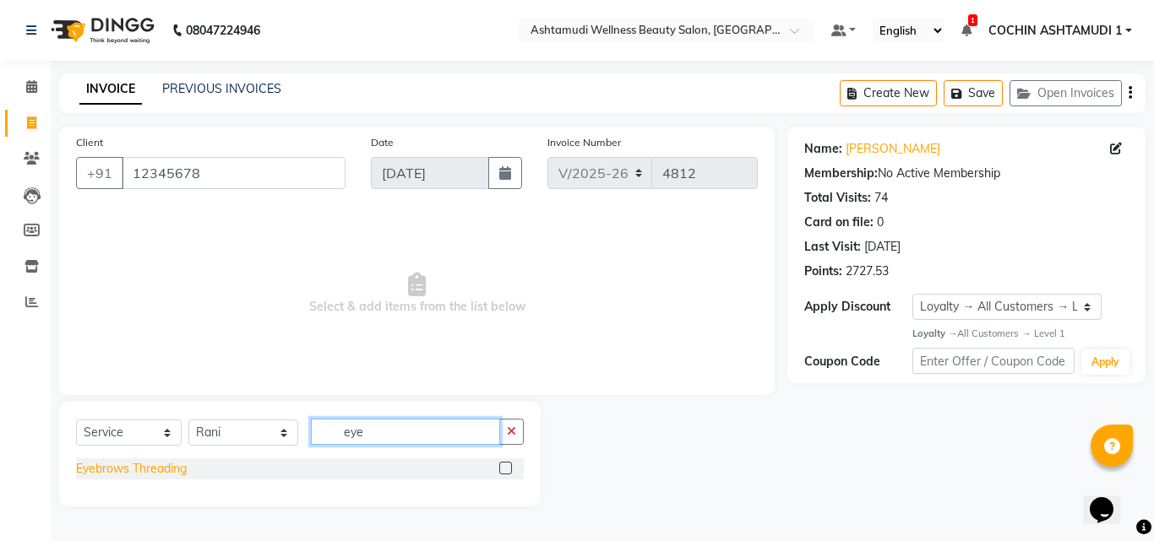
type input "eye"
click at [127, 471] on div "Eyebrows Threading" at bounding box center [131, 469] width 111 height 18
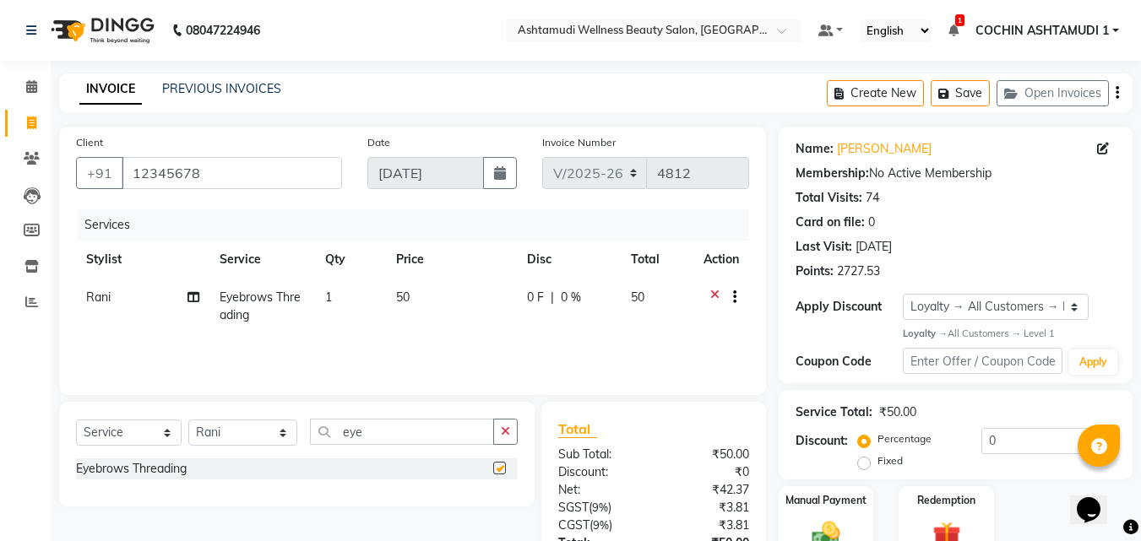
checkbox input "false"
click at [410, 440] on input "eye" at bounding box center [402, 432] width 185 height 26
type input "for"
click at [171, 469] on div "Forehead Threading" at bounding box center [130, 469] width 109 height 18
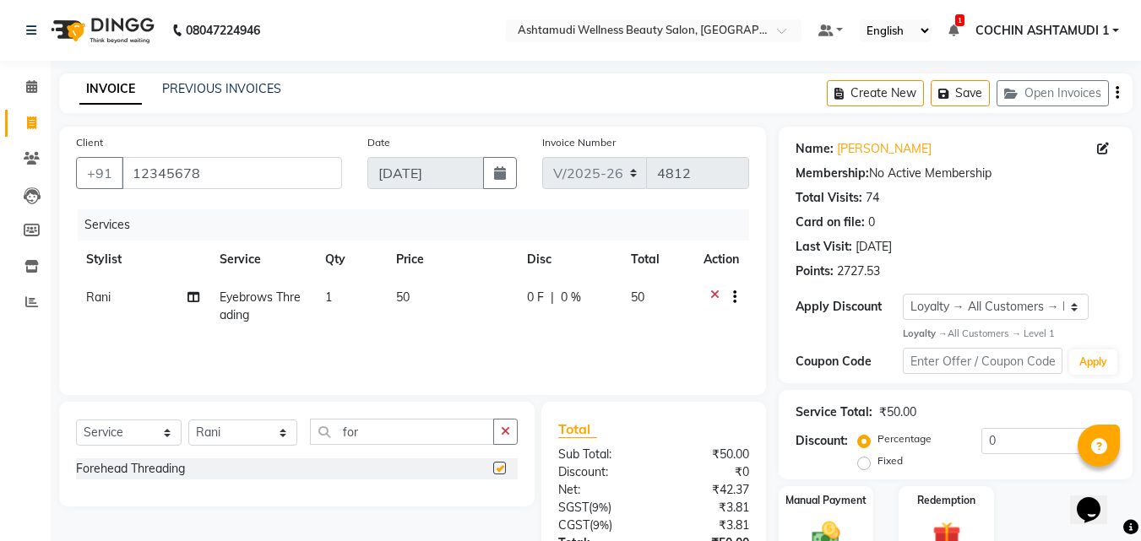
checkbox input "false"
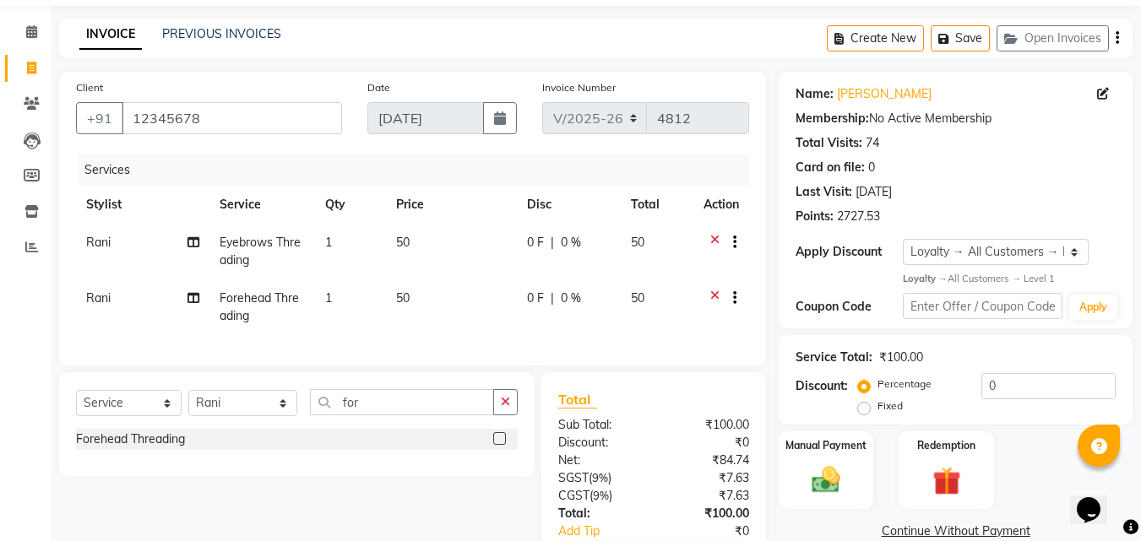
scroll to position [84, 0]
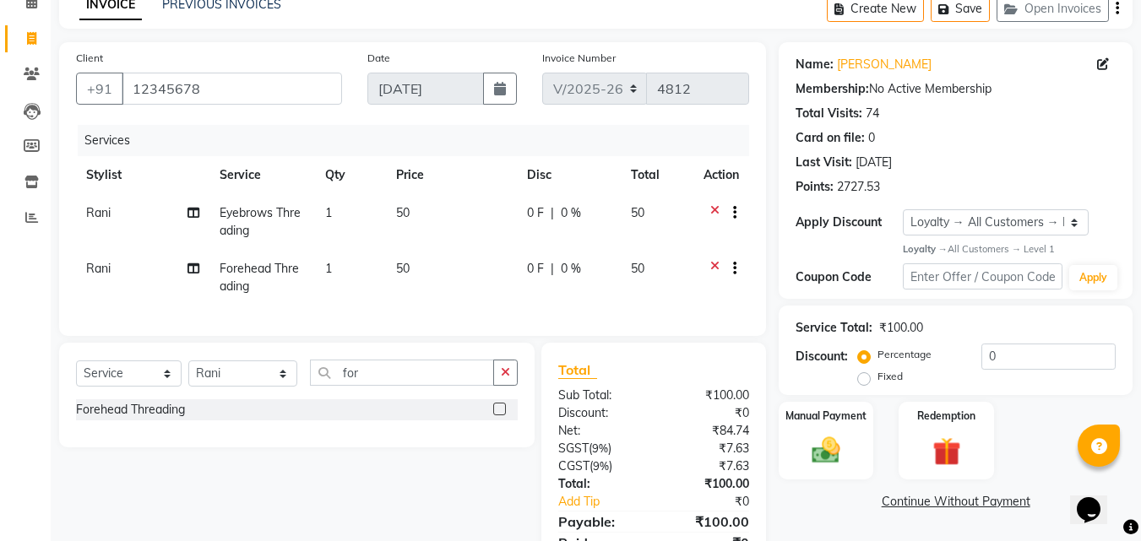
click at [712, 264] on icon at bounding box center [714, 270] width 9 height 21
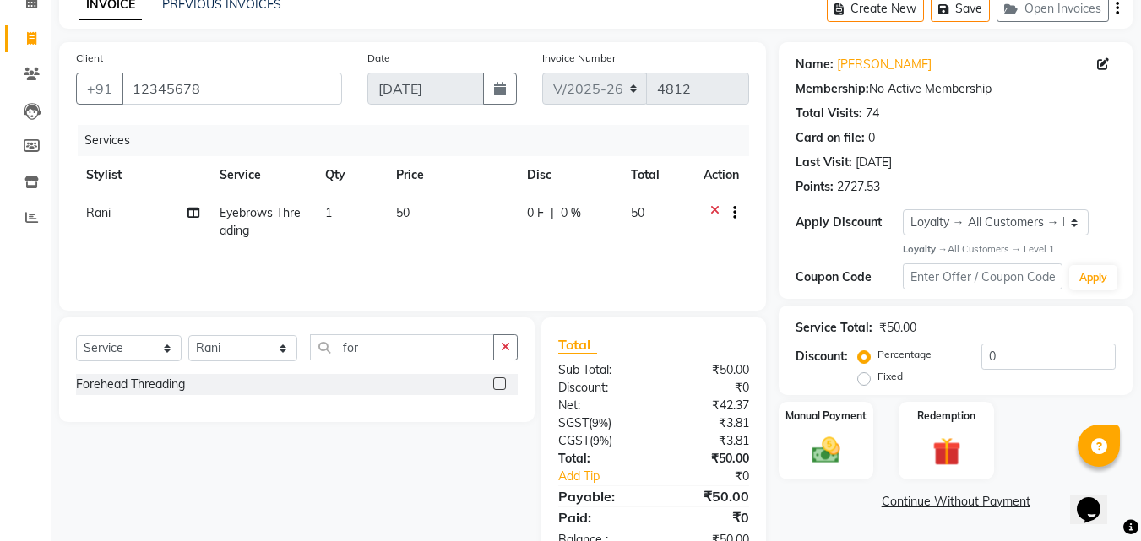
click at [717, 206] on icon at bounding box center [714, 214] width 9 height 21
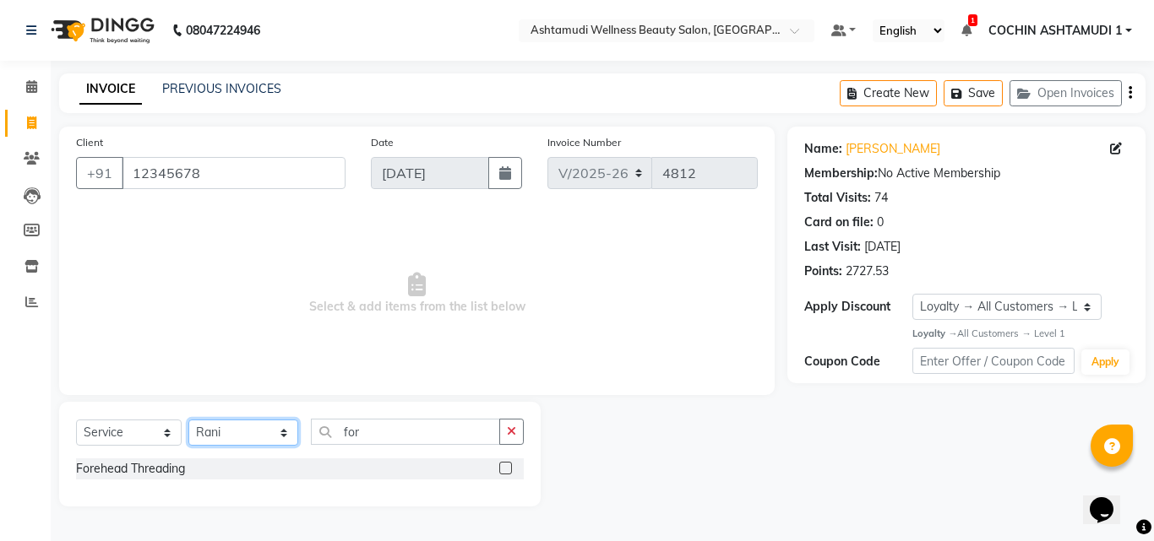
click at [229, 424] on select "Select Stylist [PERSON_NAME](URAJ) [PERSON_NAME] COCHIN ASHTAMUDI Danish [PERSO…" at bounding box center [243, 433] width 110 height 26
select select "86812"
click at [188, 420] on select "Select Stylist [PERSON_NAME](URAJ) [PERSON_NAME] COCHIN ASHTAMUDI Danish [PERSO…" at bounding box center [243, 433] width 110 height 26
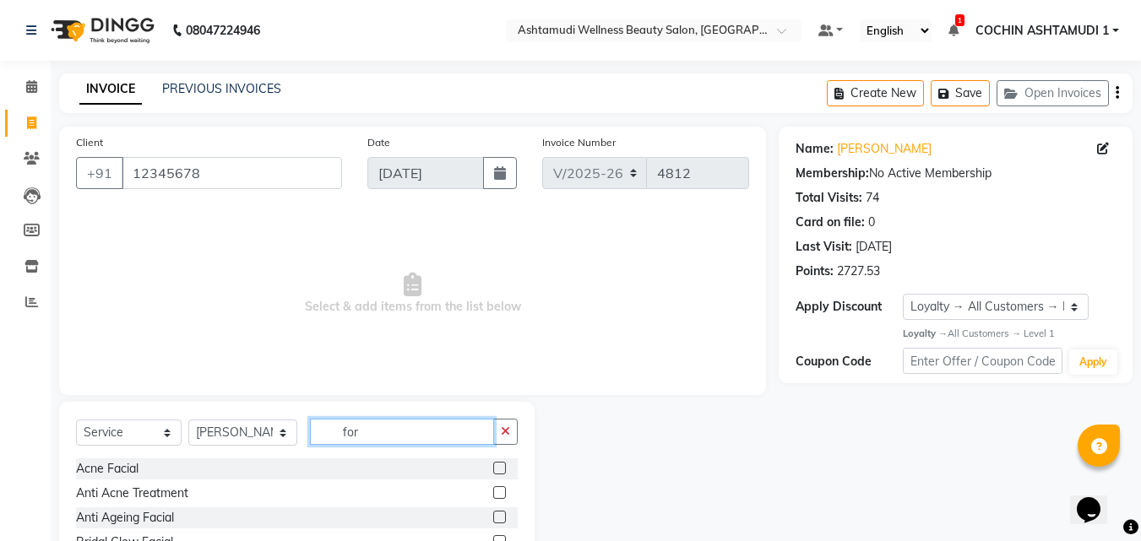
click at [367, 432] on input "for" at bounding box center [402, 432] width 185 height 26
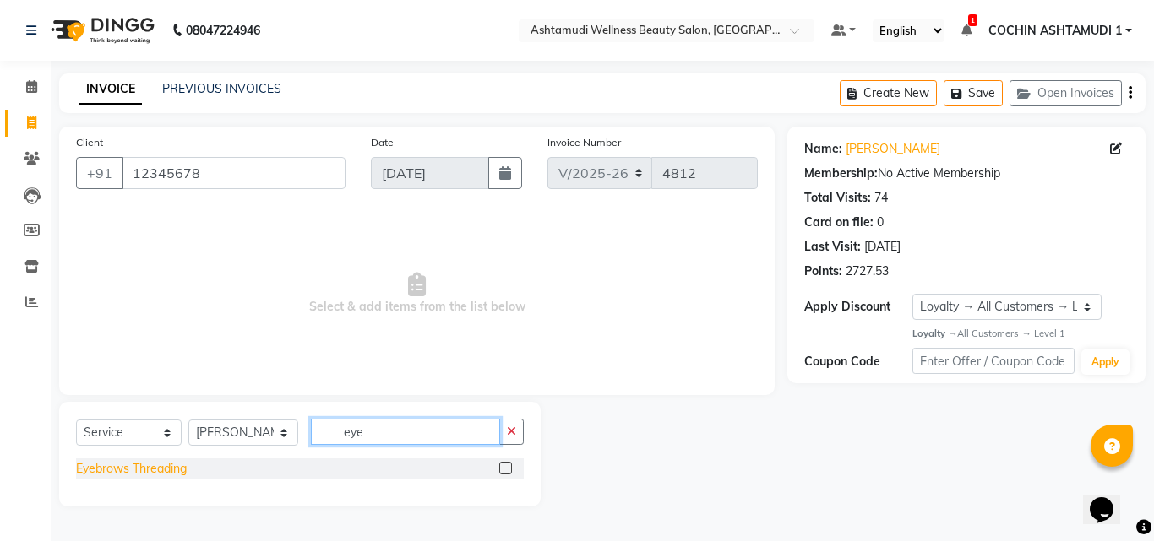
type input "eye"
click at [155, 465] on div "Eyebrows Threading" at bounding box center [131, 469] width 111 height 18
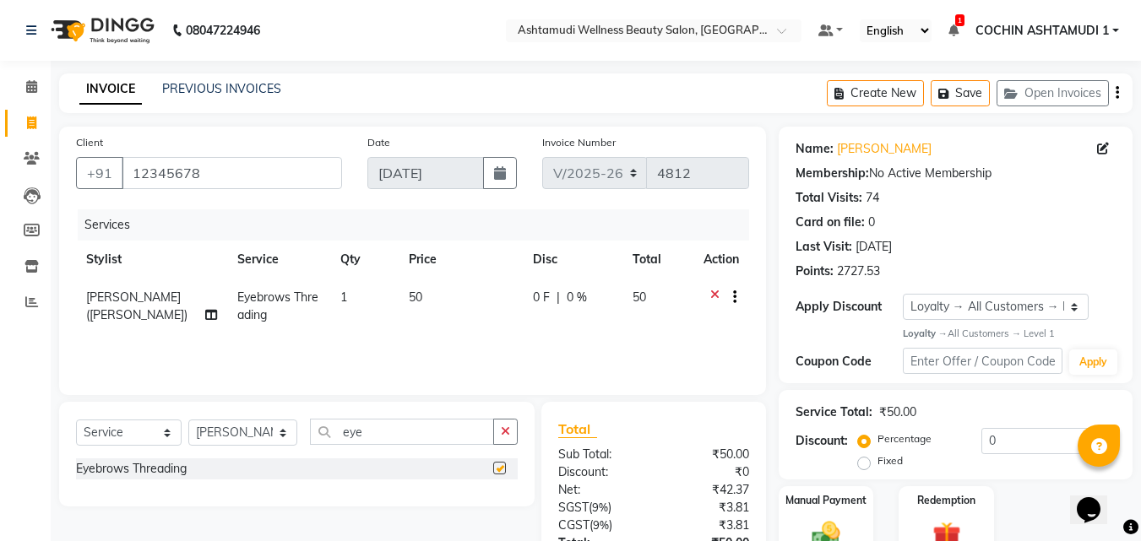
checkbox input "false"
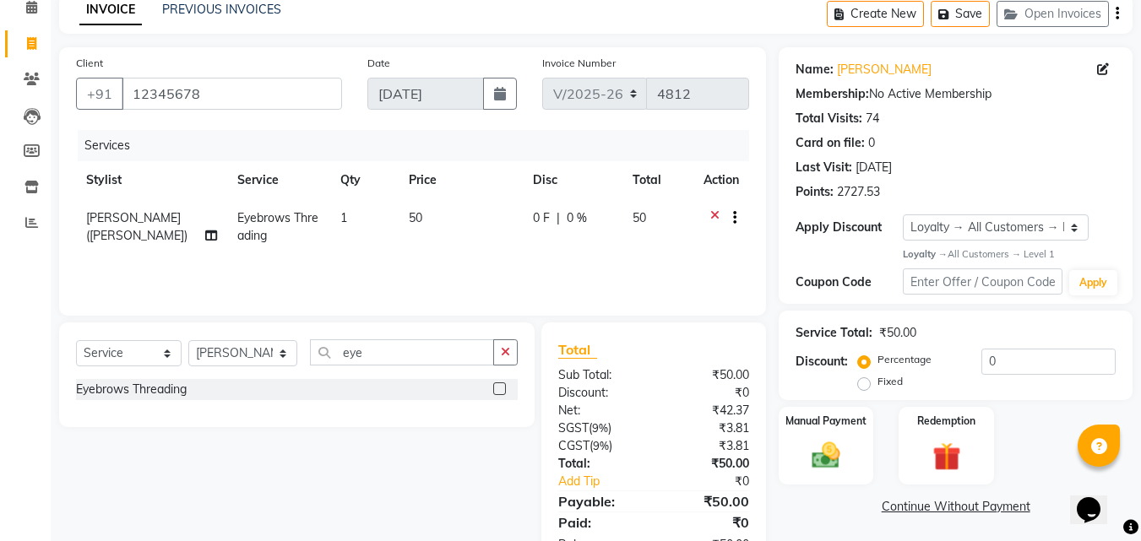
scroll to position [134, 0]
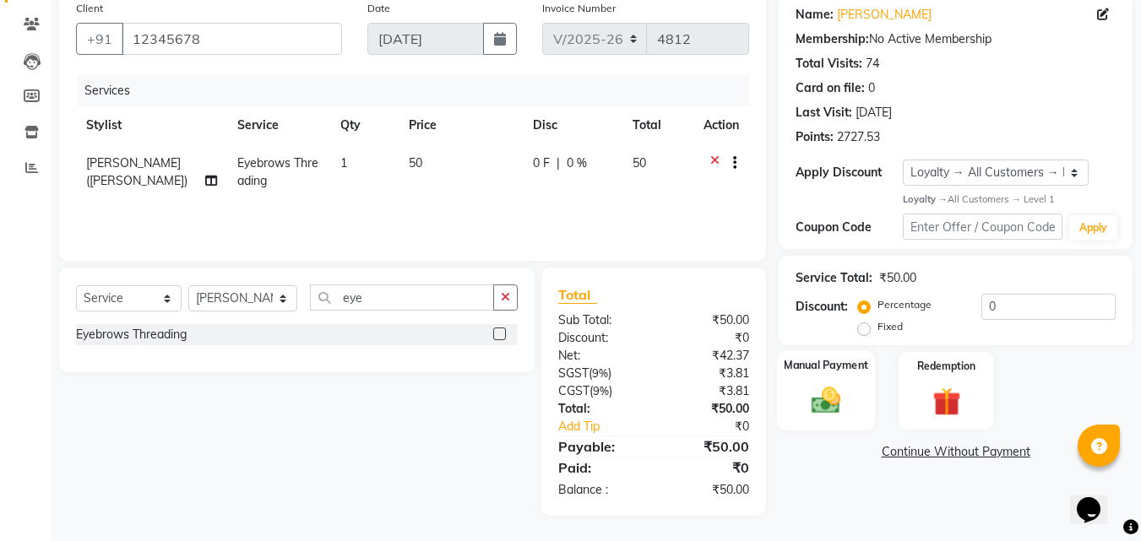
click at [820, 405] on img at bounding box center [825, 401] width 47 height 34
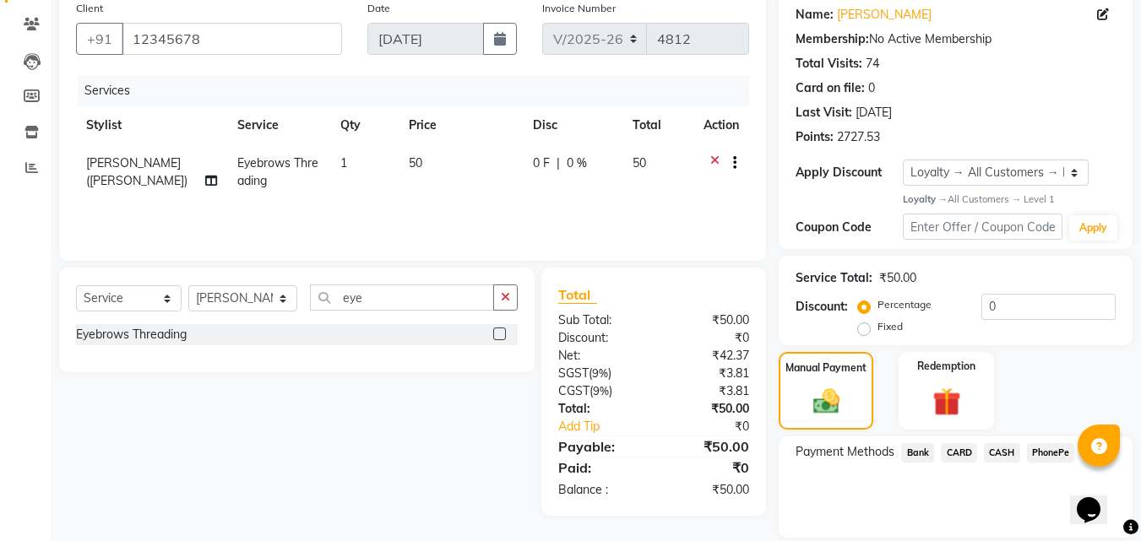
click at [1059, 452] on span "PhonePe" at bounding box center [1051, 452] width 48 height 19
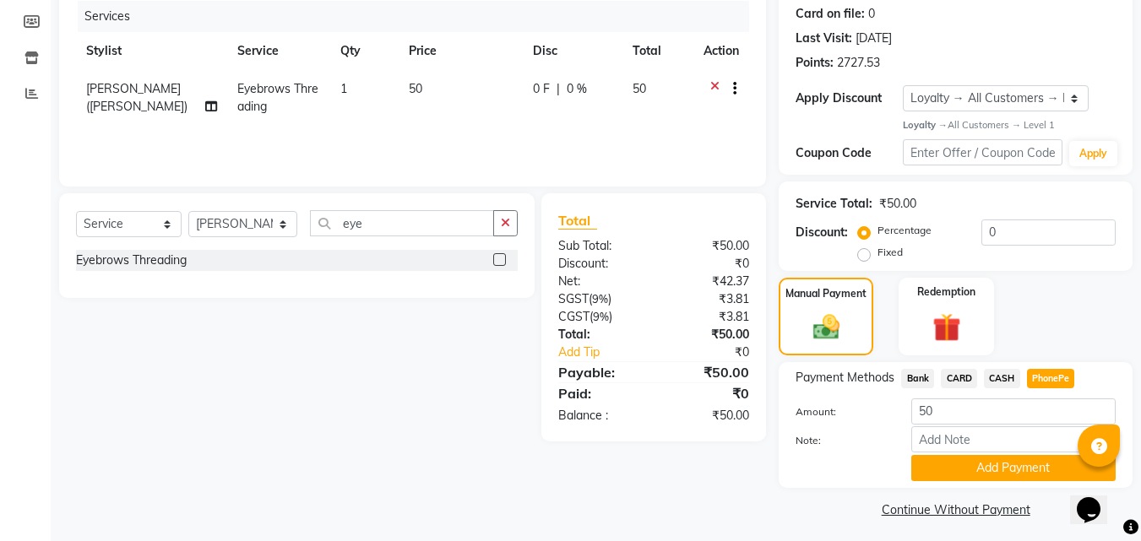
scroll to position [215, 0]
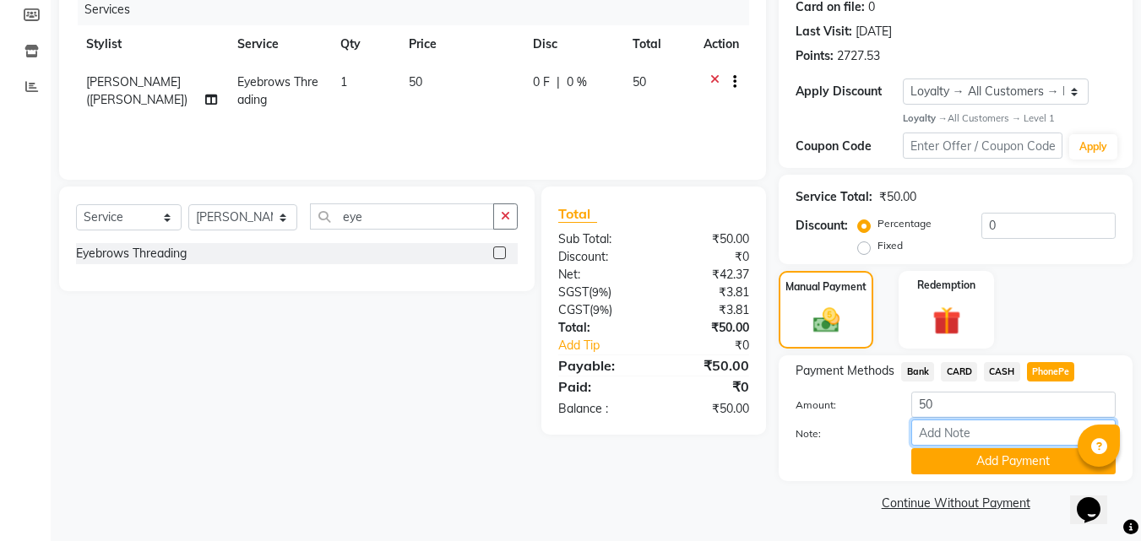
click at [993, 439] on input "Note:" at bounding box center [1013, 433] width 204 height 26
type input "[PERSON_NAME]"
click at [1009, 467] on button "Add Payment" at bounding box center [1013, 462] width 204 height 26
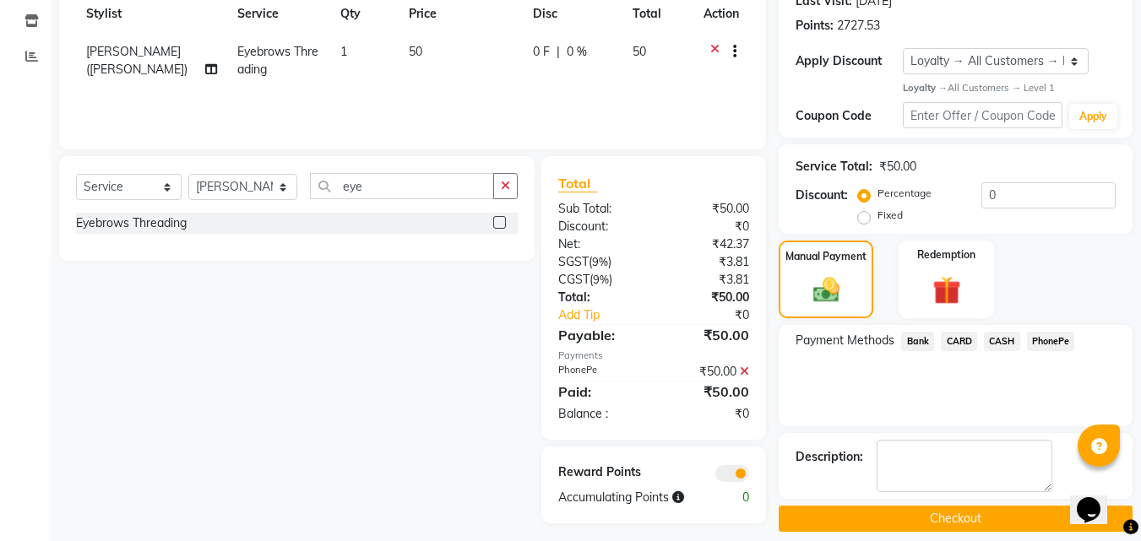
scroll to position [262, 0]
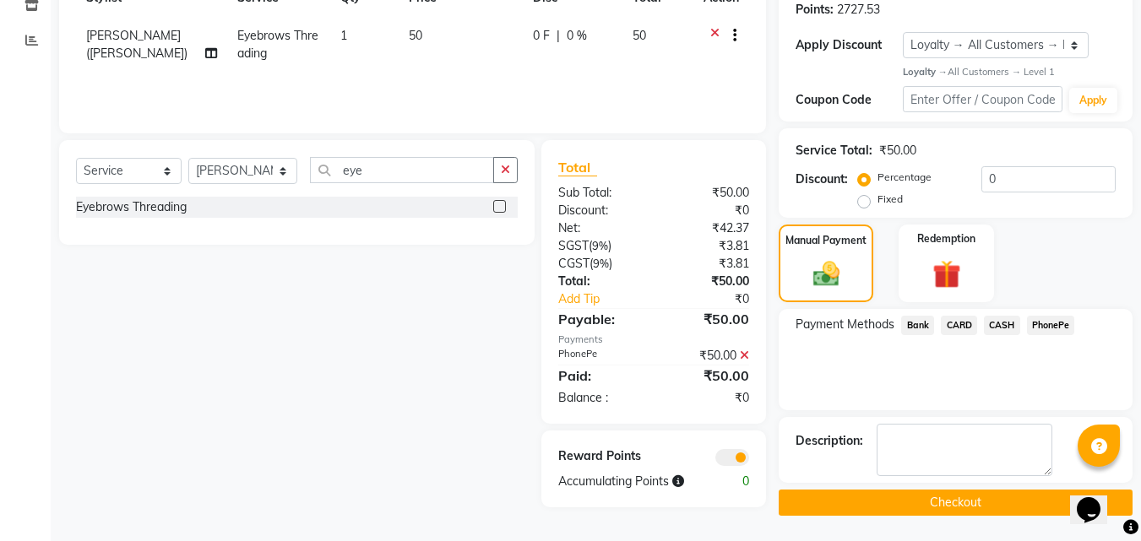
click at [977, 509] on button "Checkout" at bounding box center [956, 503] width 354 height 26
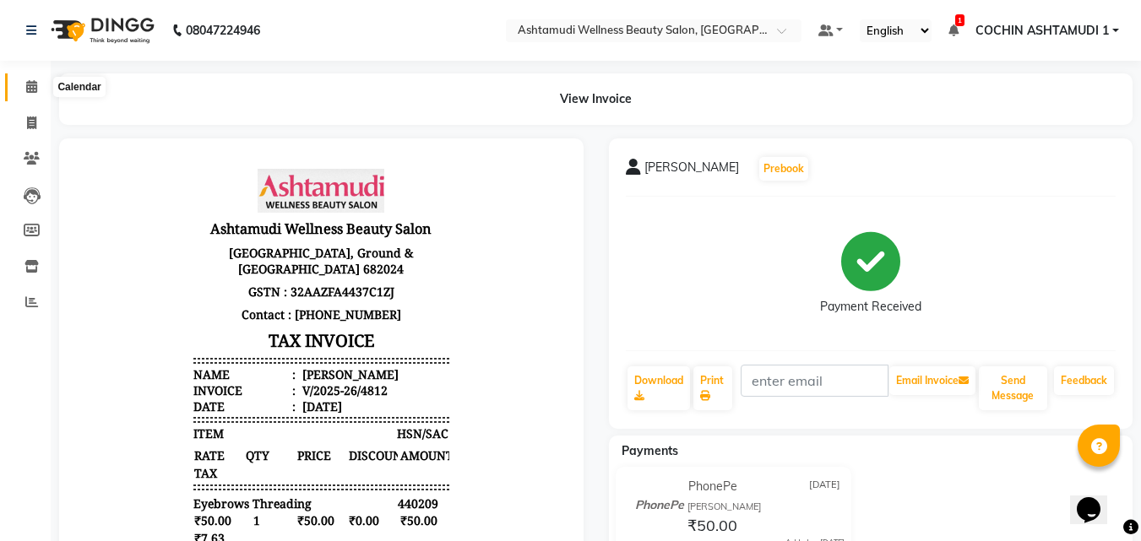
click at [24, 84] on span at bounding box center [32, 87] width 30 height 19
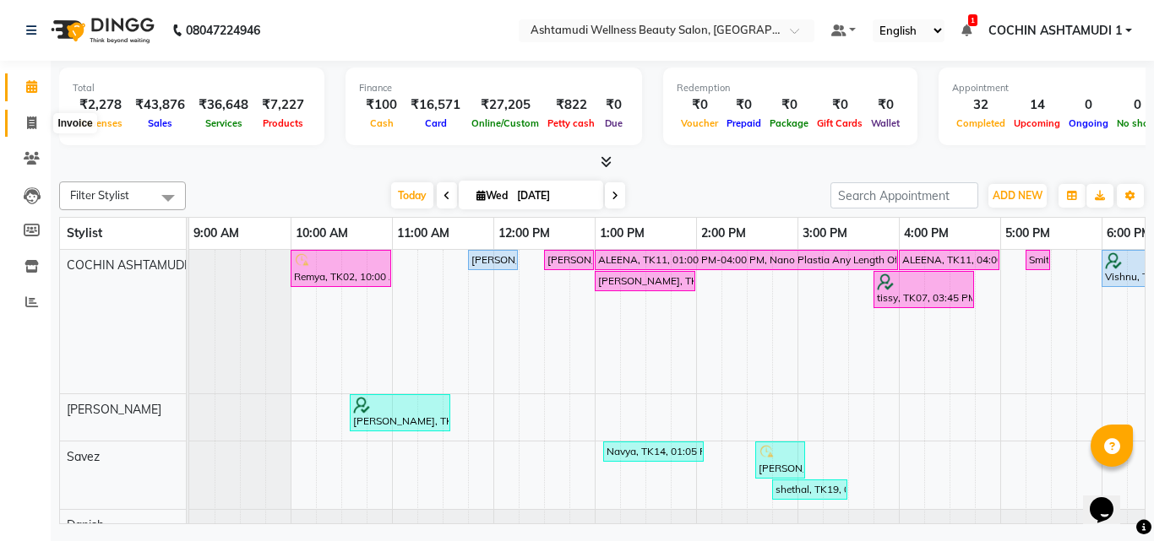
click at [23, 123] on span at bounding box center [32, 123] width 30 height 19
select select "4632"
select select "service"
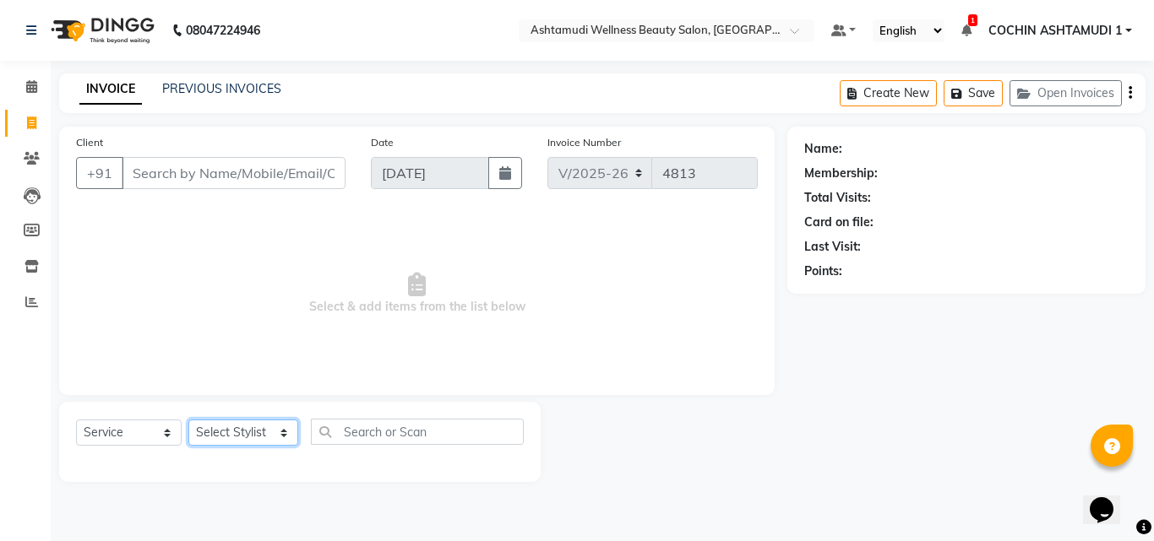
click at [246, 435] on select "Select Stylist [PERSON_NAME](URAJ) [PERSON_NAME] COCHIN ASHTAMUDI Danish [PERSO…" at bounding box center [243, 433] width 110 height 26
select select "34115"
click at [188, 420] on select "Select Stylist [PERSON_NAME](URAJ) [PERSON_NAME] COCHIN ASHTAMUDI Danish [PERSO…" at bounding box center [243, 433] width 110 height 26
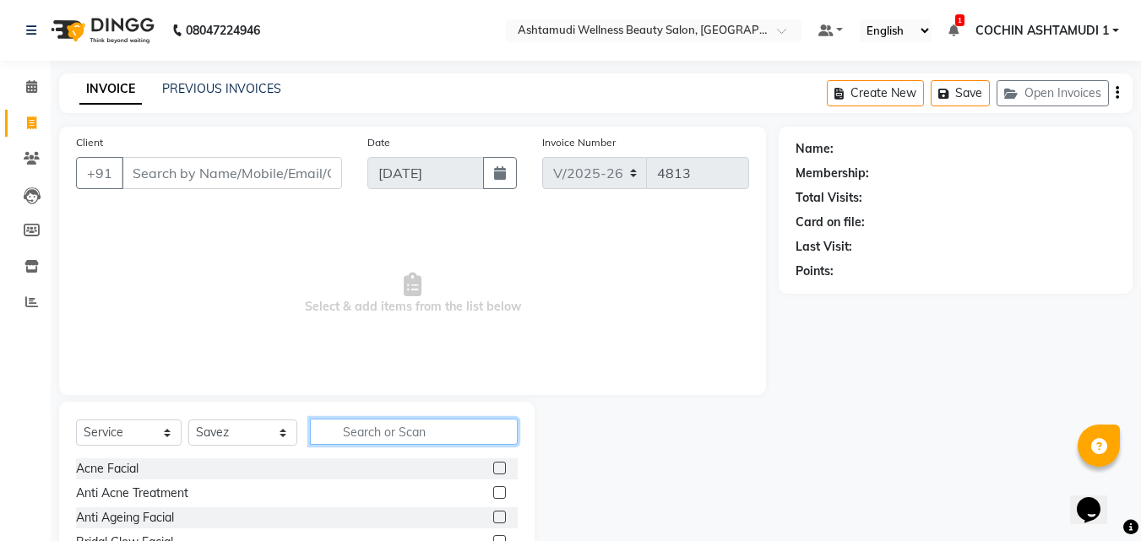
click at [390, 426] on input "text" at bounding box center [414, 432] width 209 height 26
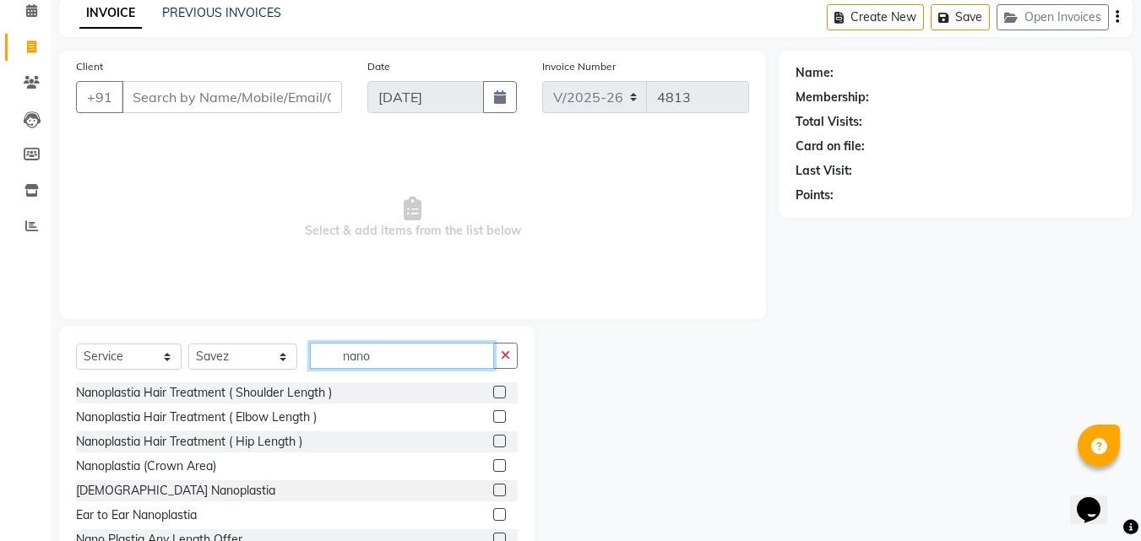
scroll to position [135, 0]
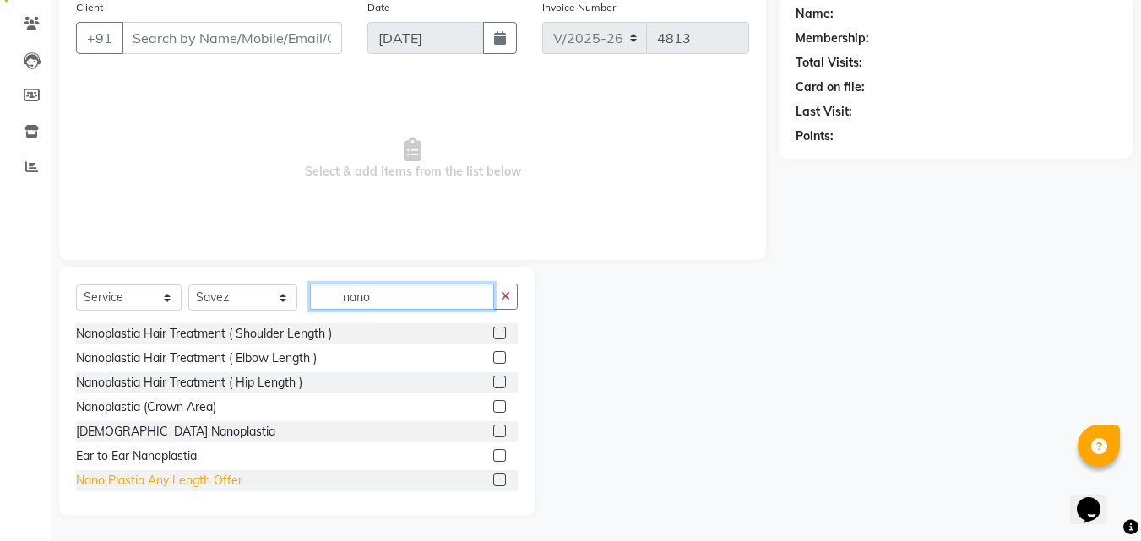
type input "nano"
click at [193, 480] on div "Nano Plastia Any Length Offer" at bounding box center [159, 481] width 166 height 18
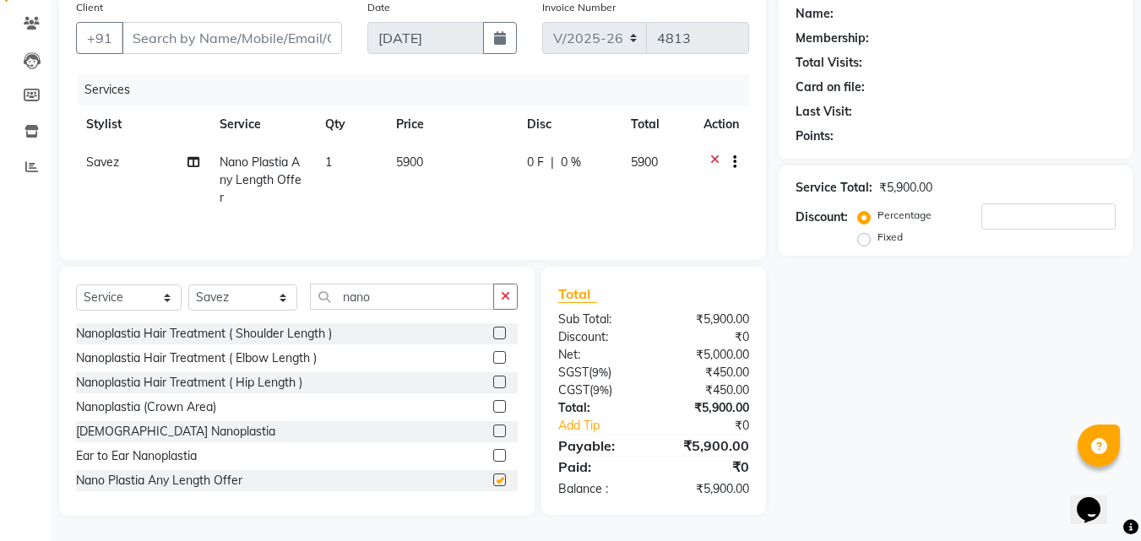
checkbox input "false"
click at [117, 307] on select "Select Service Product Membership Package Voucher Prepaid Gift Card" at bounding box center [129, 298] width 106 height 26
select select "product"
click at [76, 285] on select "Select Service Product Membership Package Voucher Prepaid Gift Card" at bounding box center [129, 298] width 106 height 26
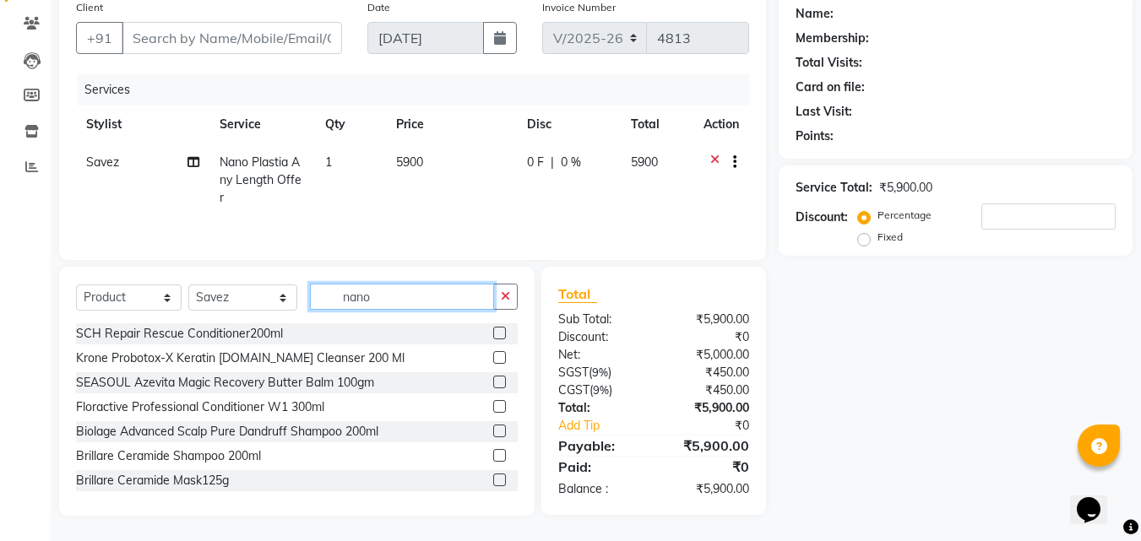
click at [372, 296] on input "nano" at bounding box center [402, 297] width 185 height 26
type input "7899627605582"
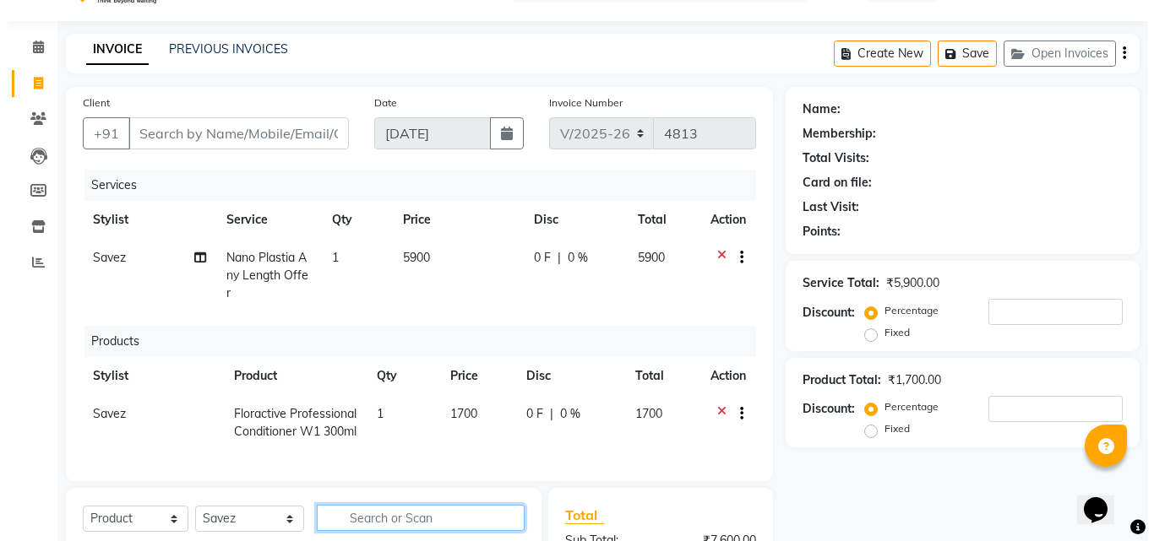
scroll to position [0, 0]
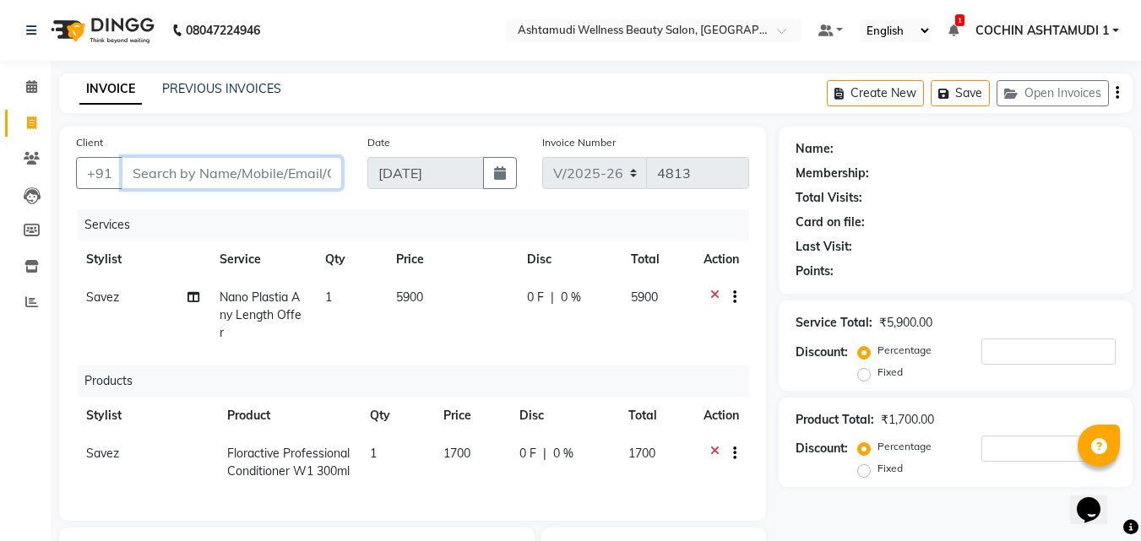
click at [172, 186] on input "Client" at bounding box center [232, 173] width 220 height 32
type input "8"
type input "0"
type input "8590682066"
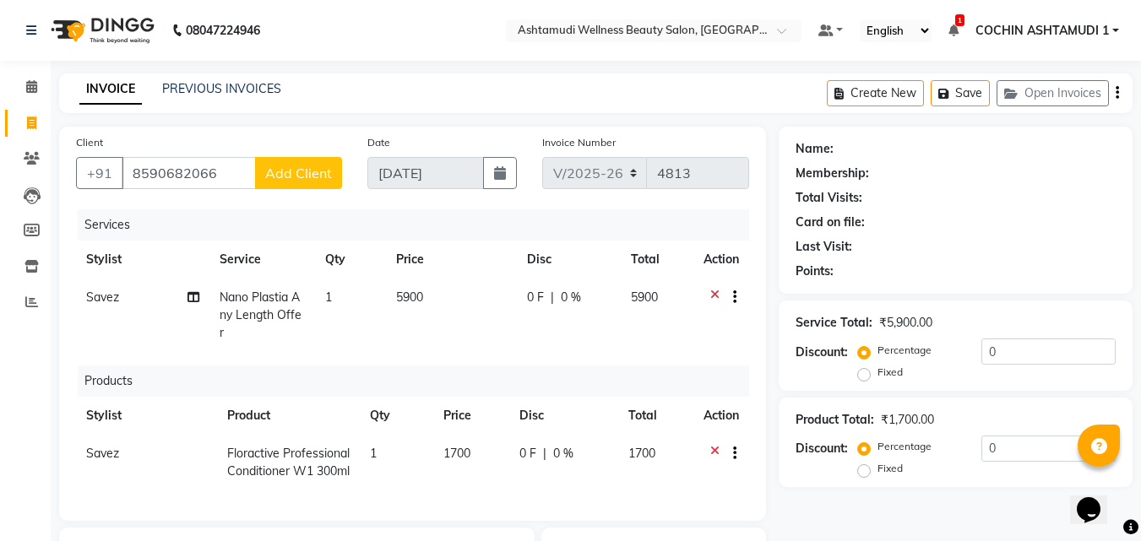
click at [309, 174] on span "Add Client" at bounding box center [298, 173] width 67 height 17
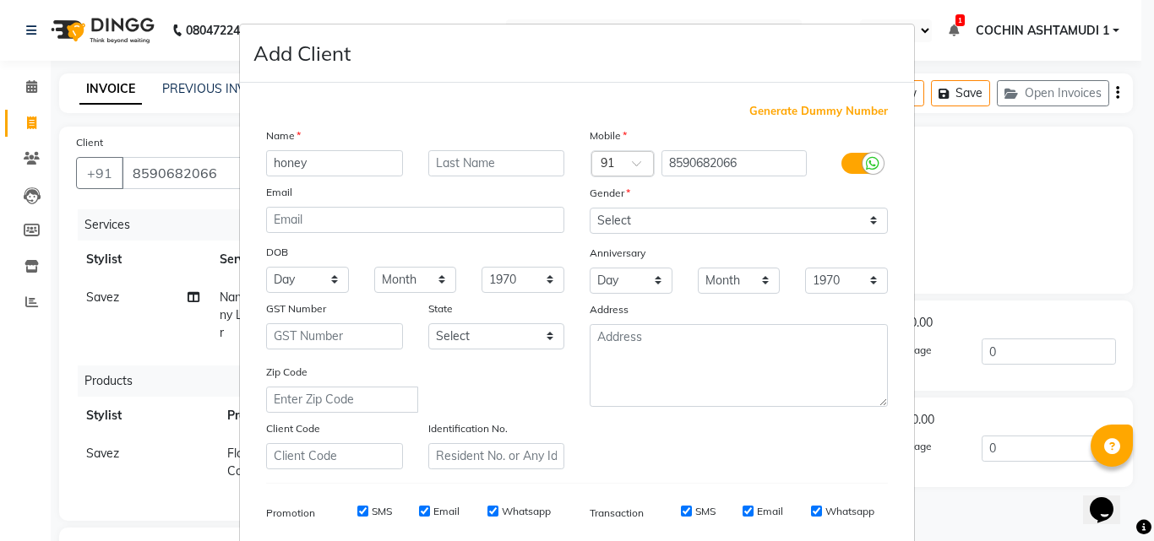
type input "honey"
click at [676, 227] on select "Select Male Female Other Prefer Not To Say" at bounding box center [739, 221] width 298 height 26
select select "female"
click at [590, 208] on select "Select Male Female Other Prefer Not To Say" at bounding box center [739, 221] width 298 height 26
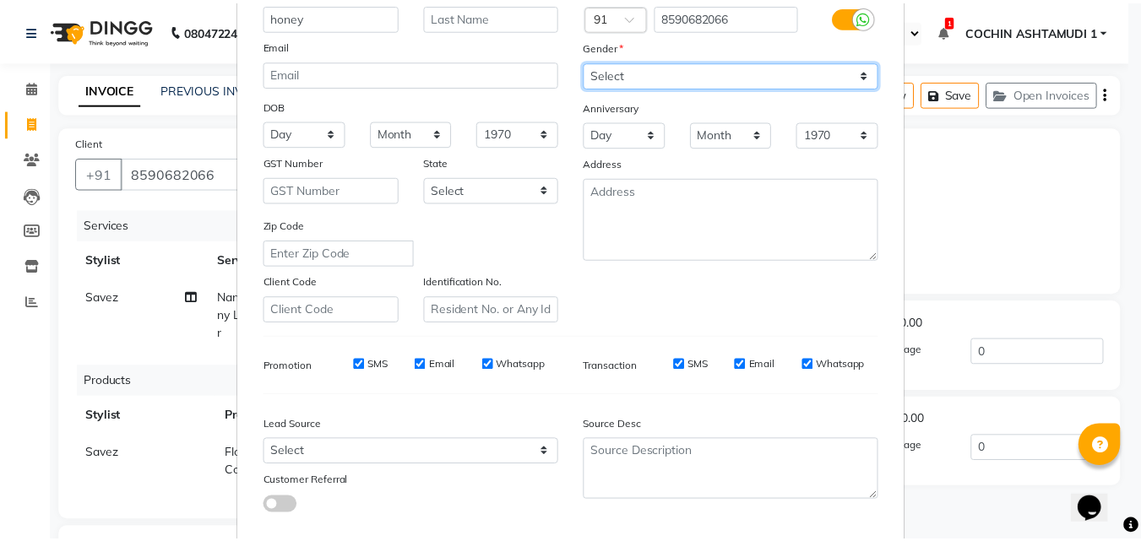
scroll to position [238, 0]
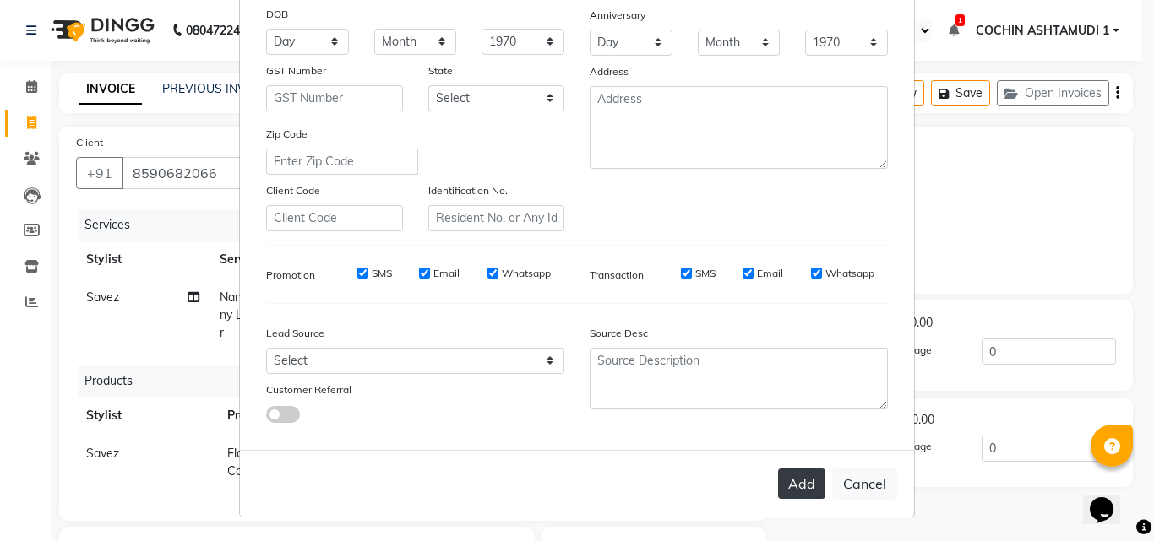
click at [784, 489] on button "Add" at bounding box center [801, 484] width 47 height 30
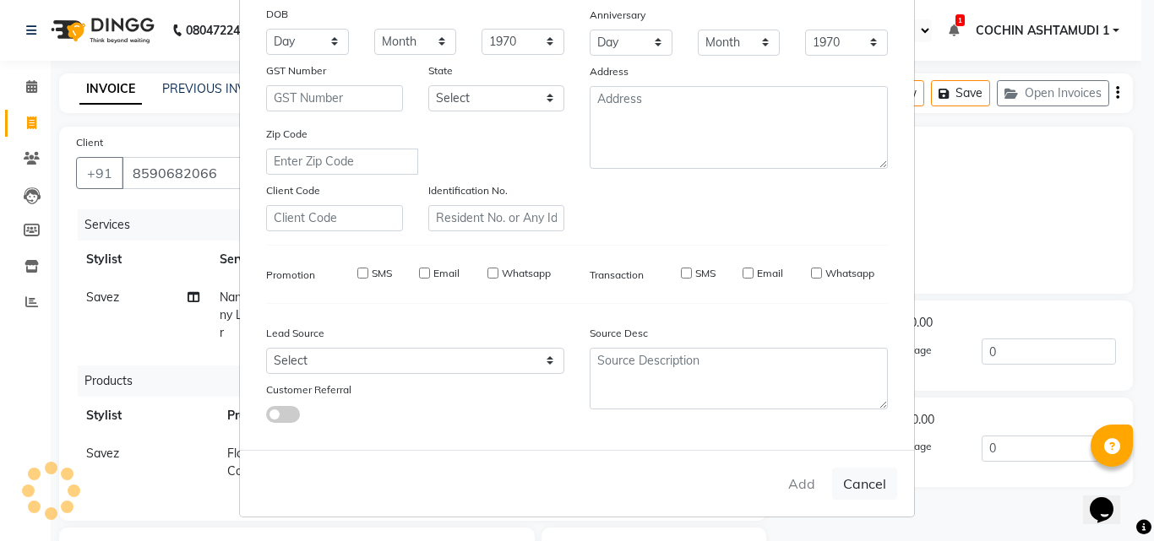
select select
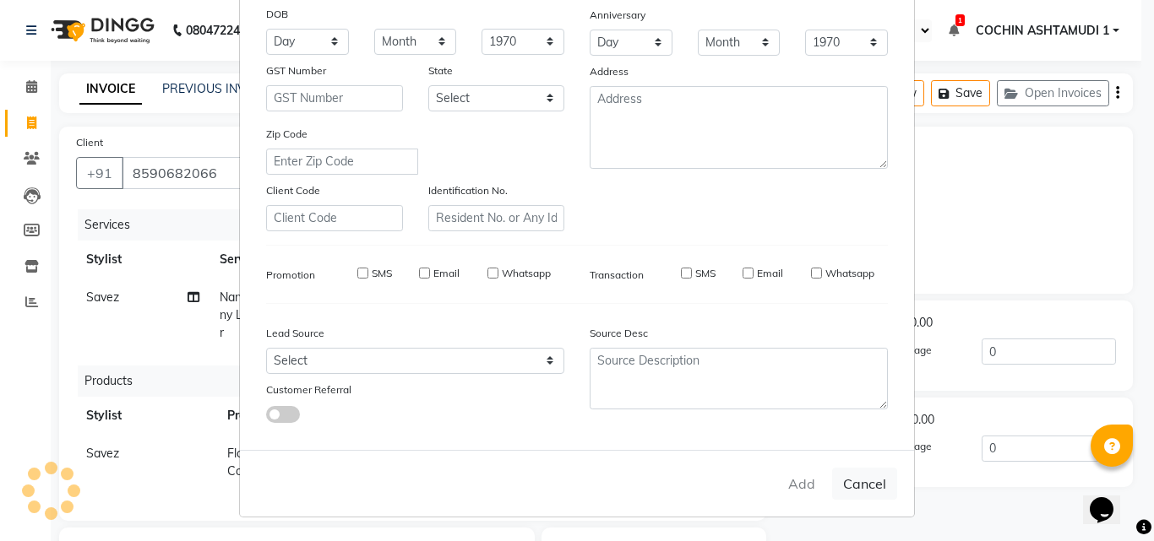
select select
checkbox input "false"
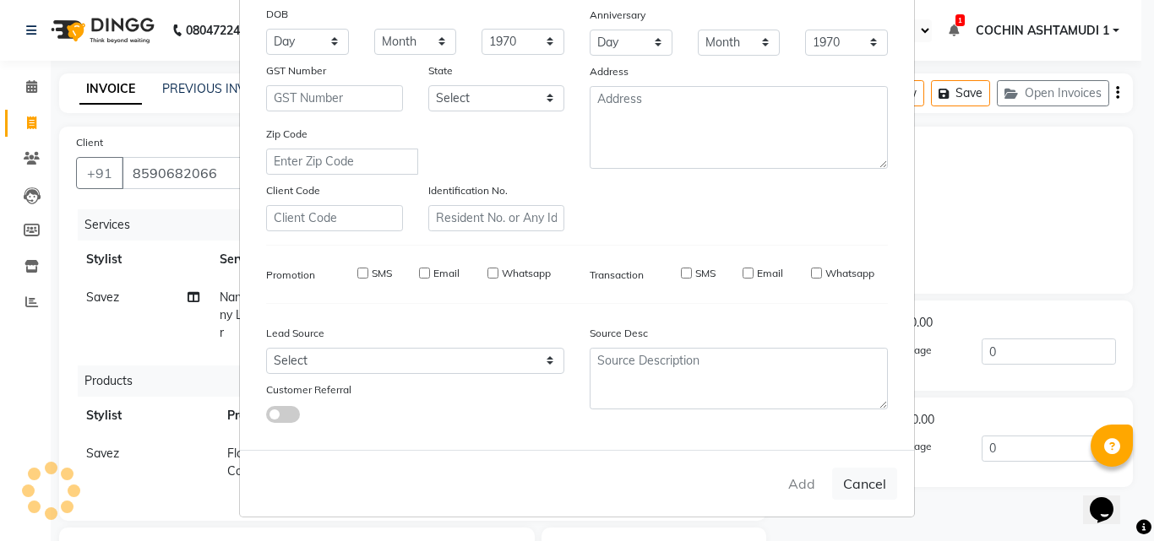
checkbox input "false"
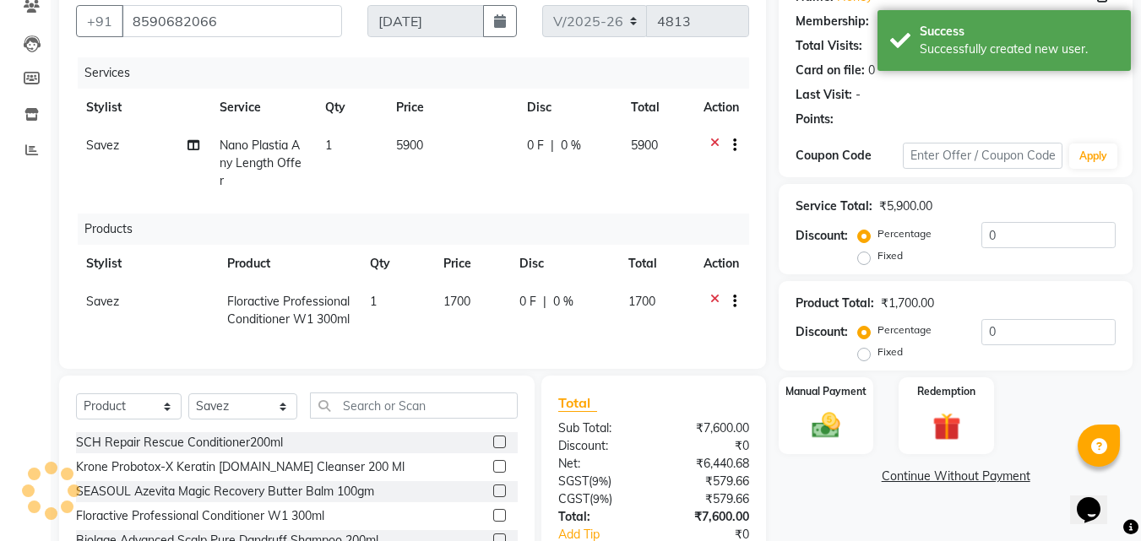
select select "1: Object"
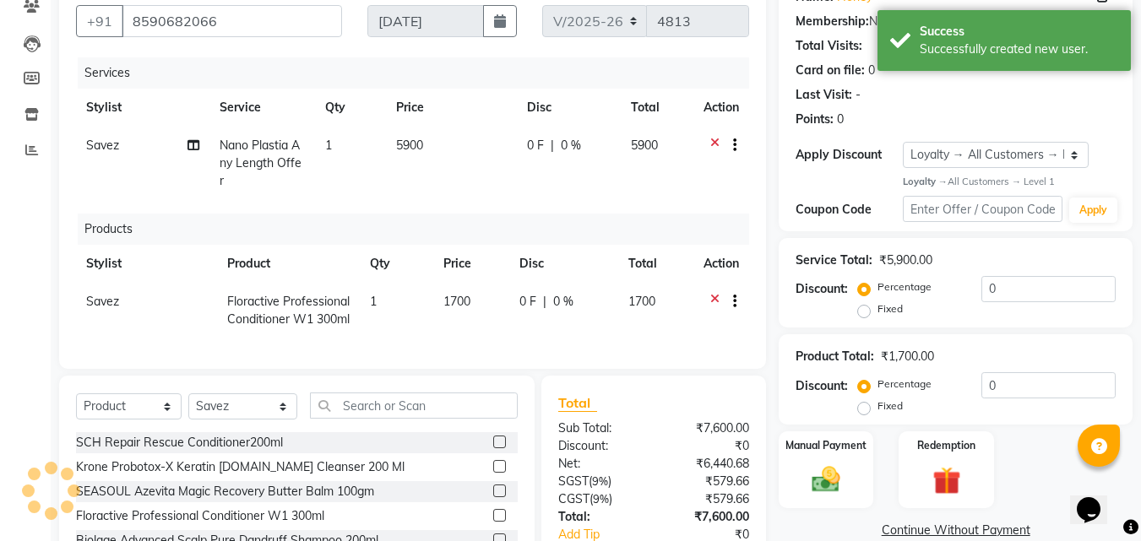
scroll to position [274, 0]
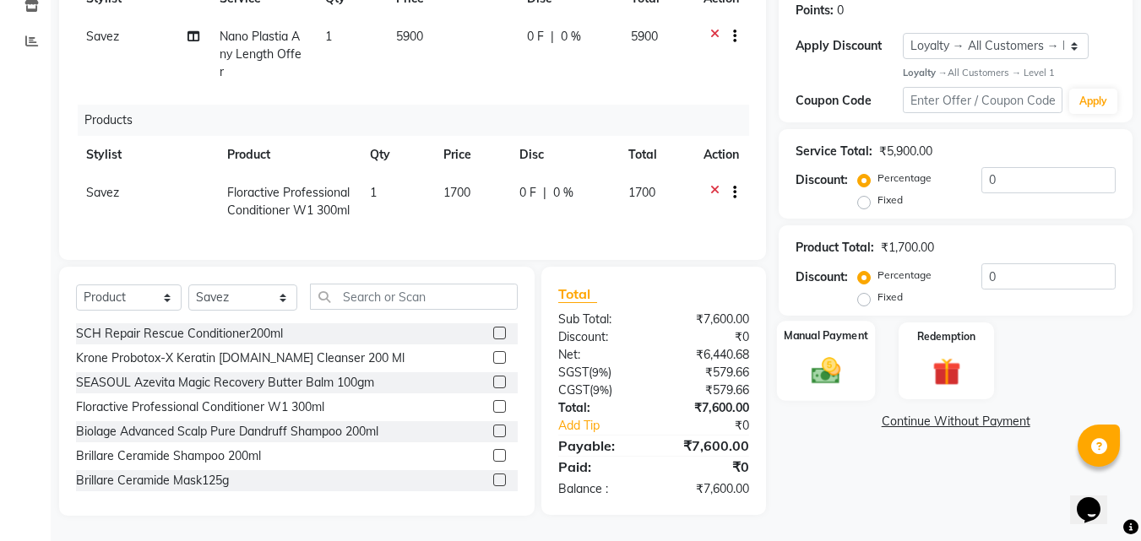
click at [835, 354] on img at bounding box center [825, 371] width 47 height 34
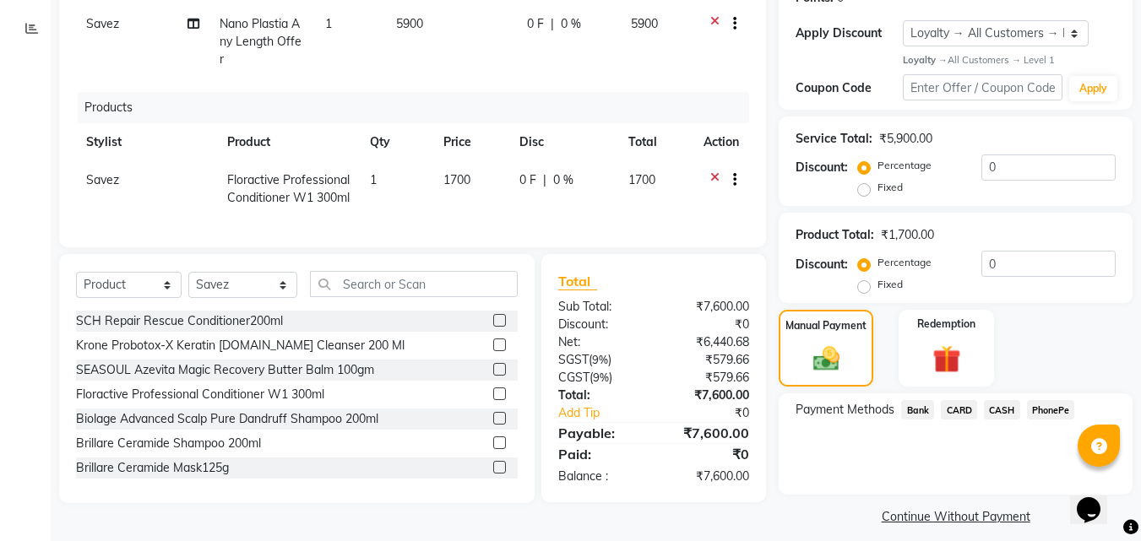
click at [1042, 408] on span "PhonePe" at bounding box center [1051, 409] width 48 height 19
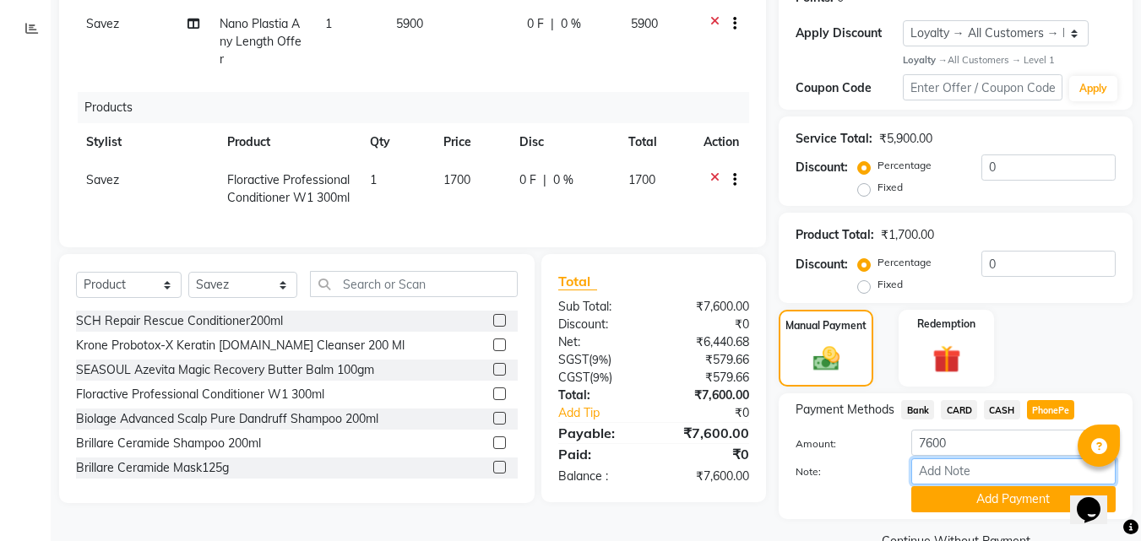
click at [953, 471] on input "Note:" at bounding box center [1013, 472] width 204 height 26
type input "[PERSON_NAME]"
click at [987, 498] on button "Add Payment" at bounding box center [1013, 500] width 204 height 26
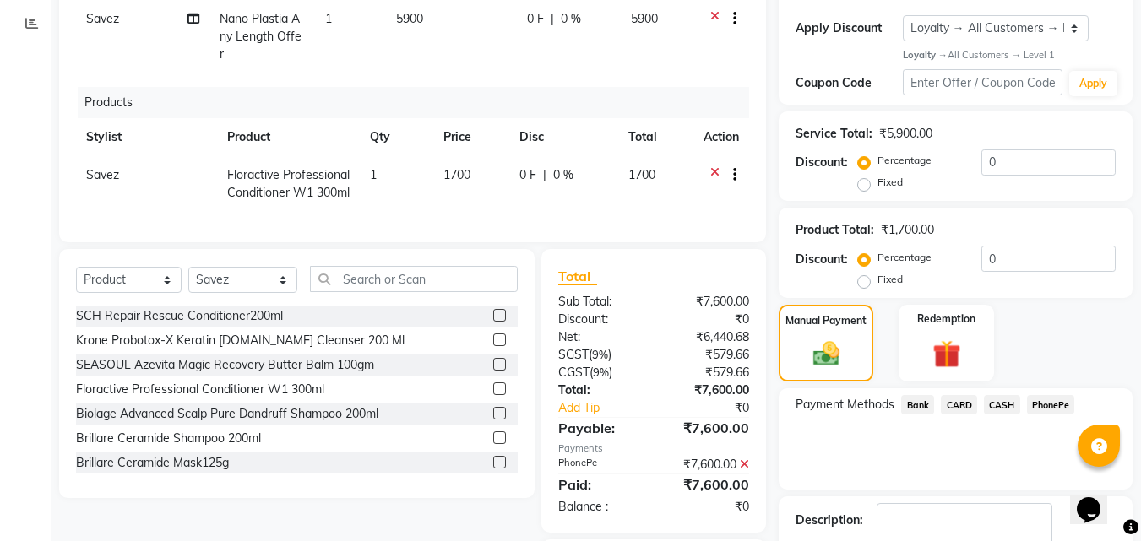
scroll to position [392, 0]
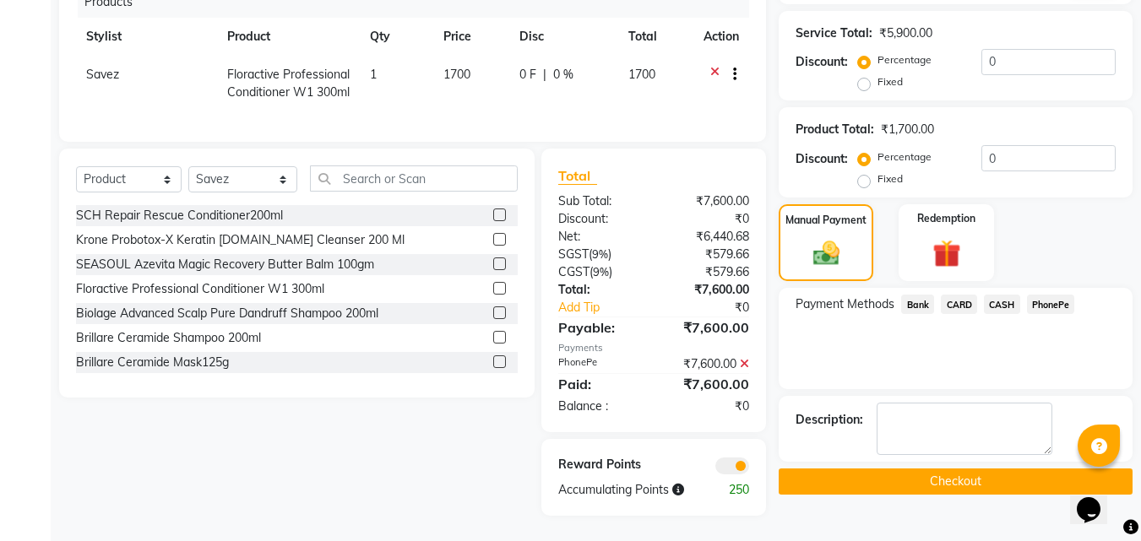
click at [964, 470] on button "Checkout" at bounding box center [956, 482] width 354 height 26
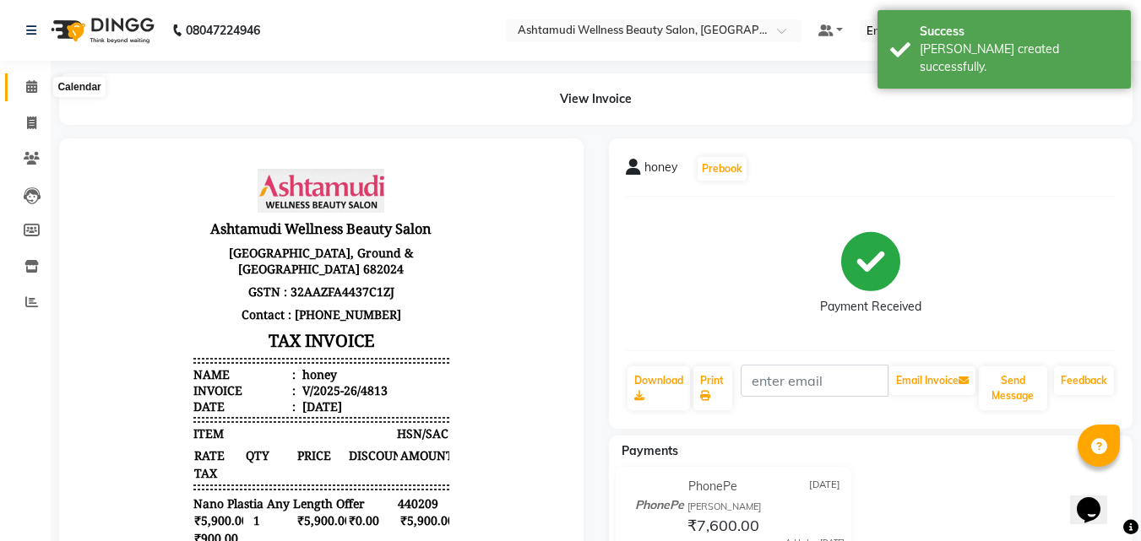
click at [24, 87] on span at bounding box center [32, 87] width 30 height 19
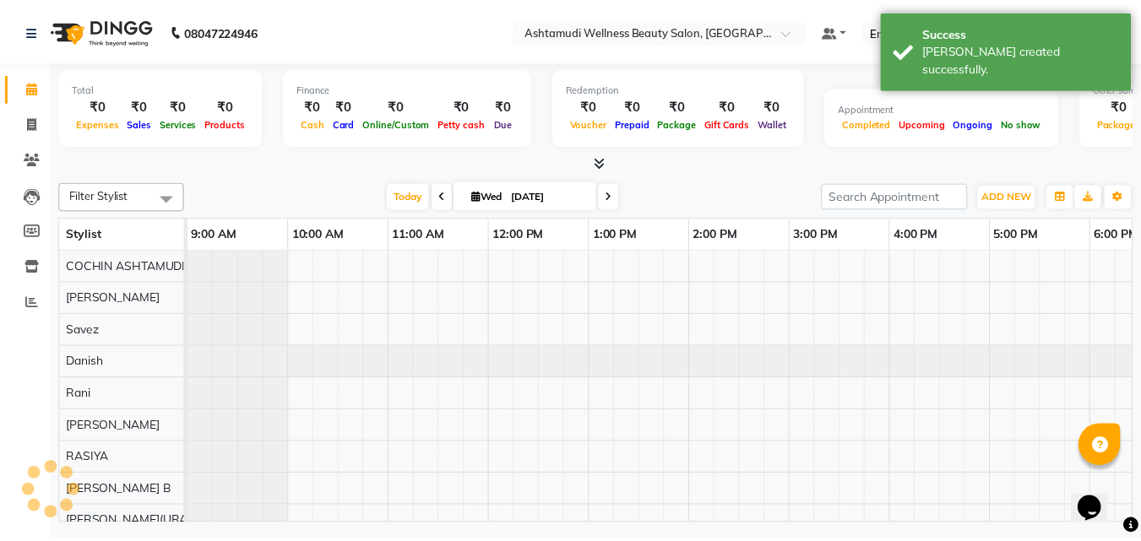
scroll to position [0, 261]
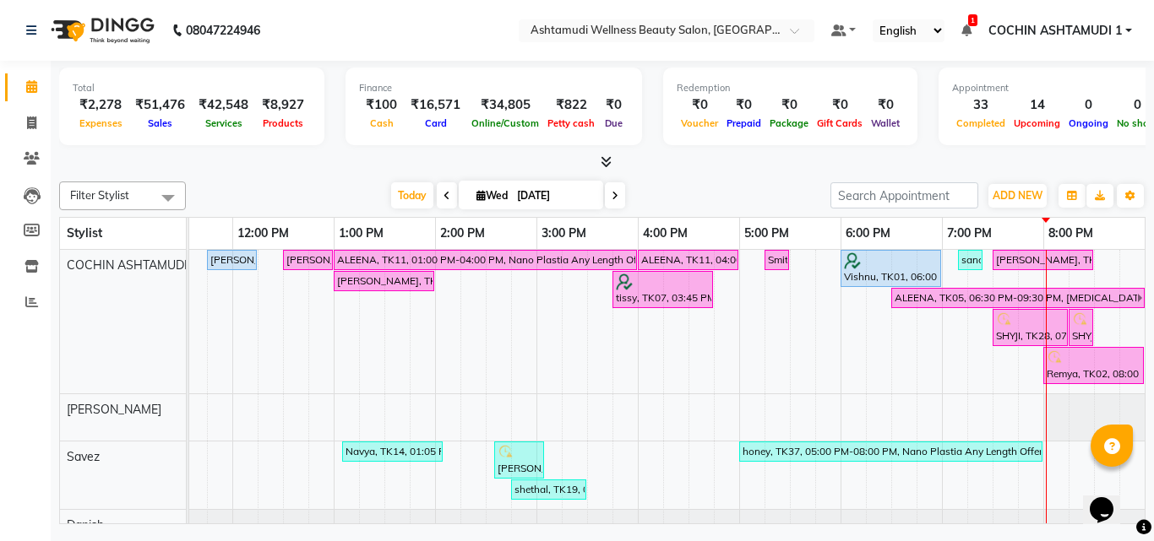
click at [604, 169] on span at bounding box center [603, 163] width 18 height 18
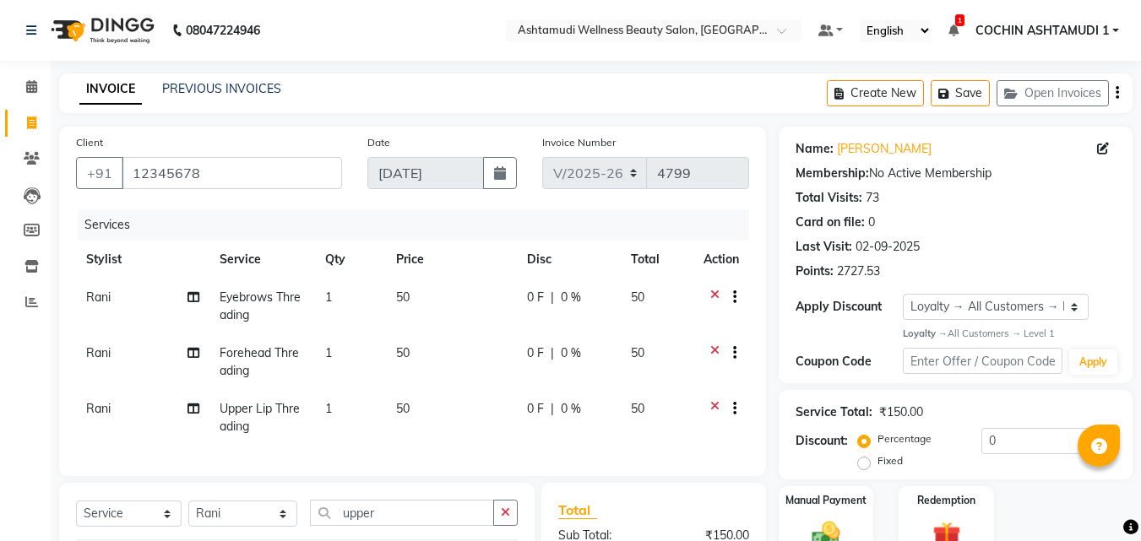
select select "4632"
select select "service"
select select "44402"
select select "1: Object"
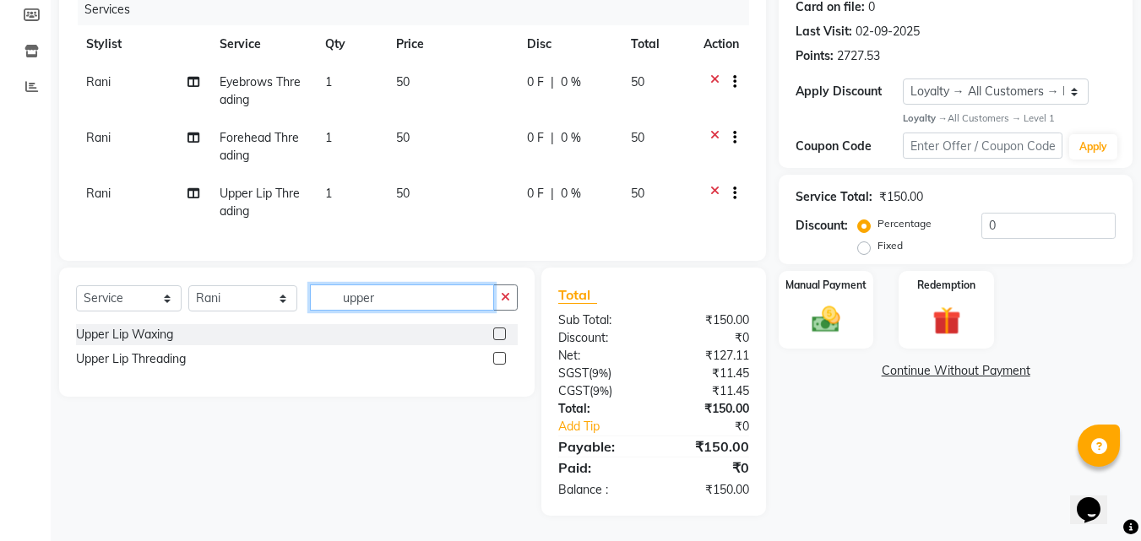
click at [390, 299] on input "upper" at bounding box center [402, 298] width 185 height 26
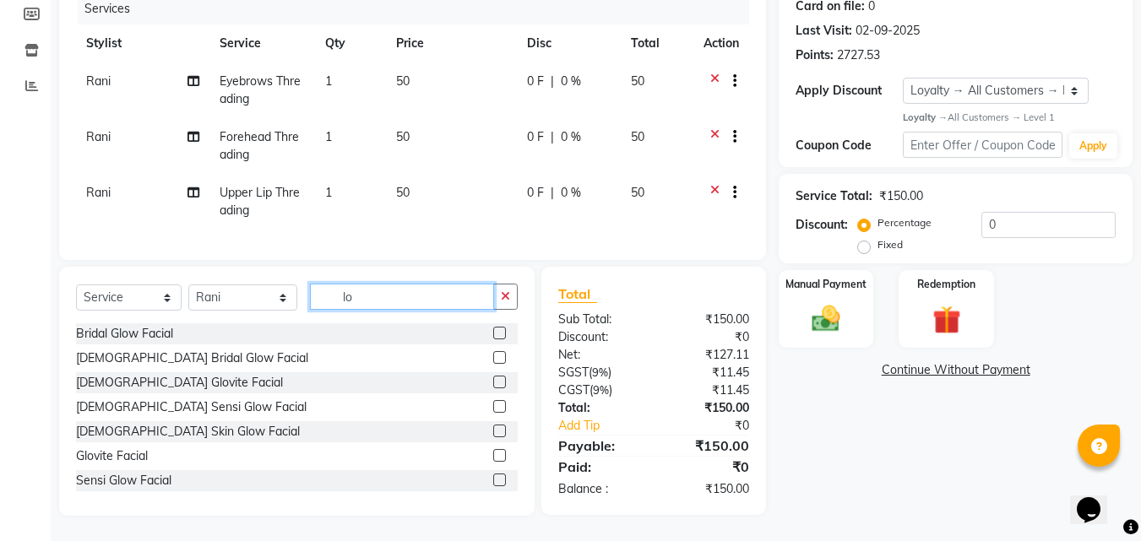
type input "l"
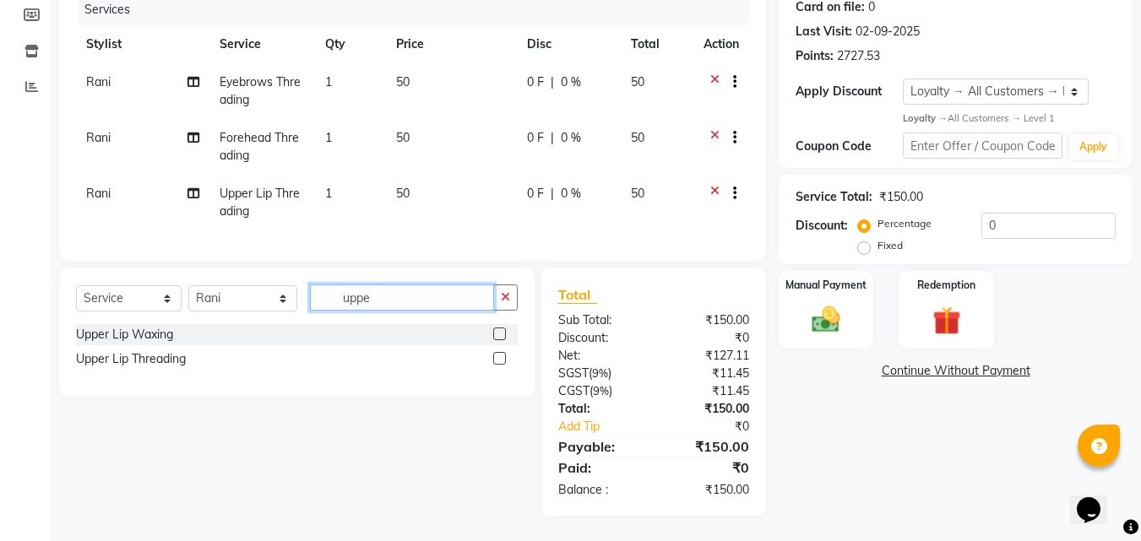
type input "upper"
click at [159, 362] on div "Upper Lip Threading" at bounding box center [131, 360] width 110 height 18
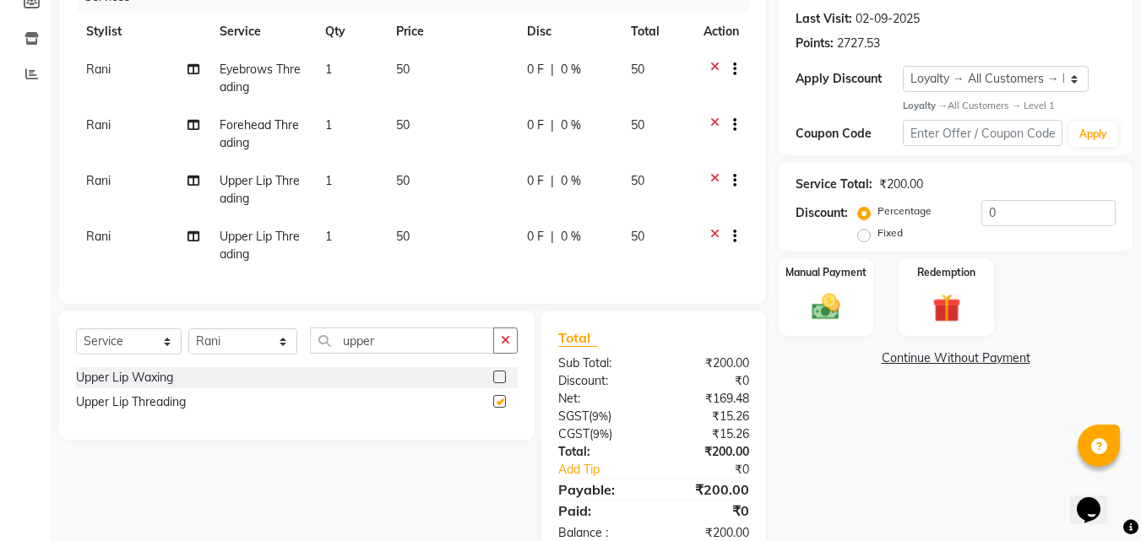
checkbox input "false"
click at [409, 354] on input "upper" at bounding box center [402, 341] width 185 height 26
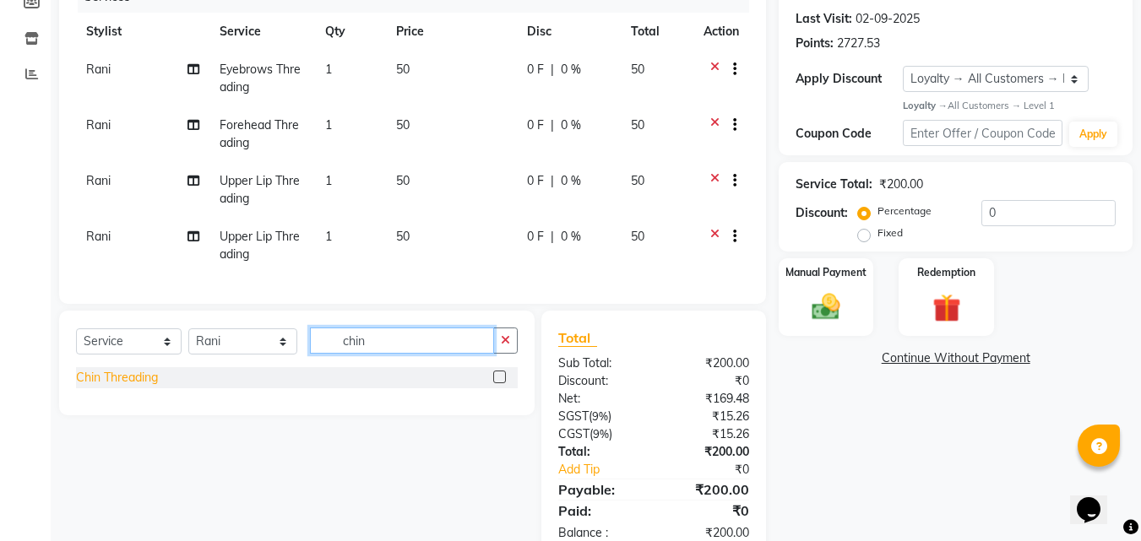
type input "chin"
click at [126, 387] on div "Chin Threading" at bounding box center [117, 378] width 82 height 18
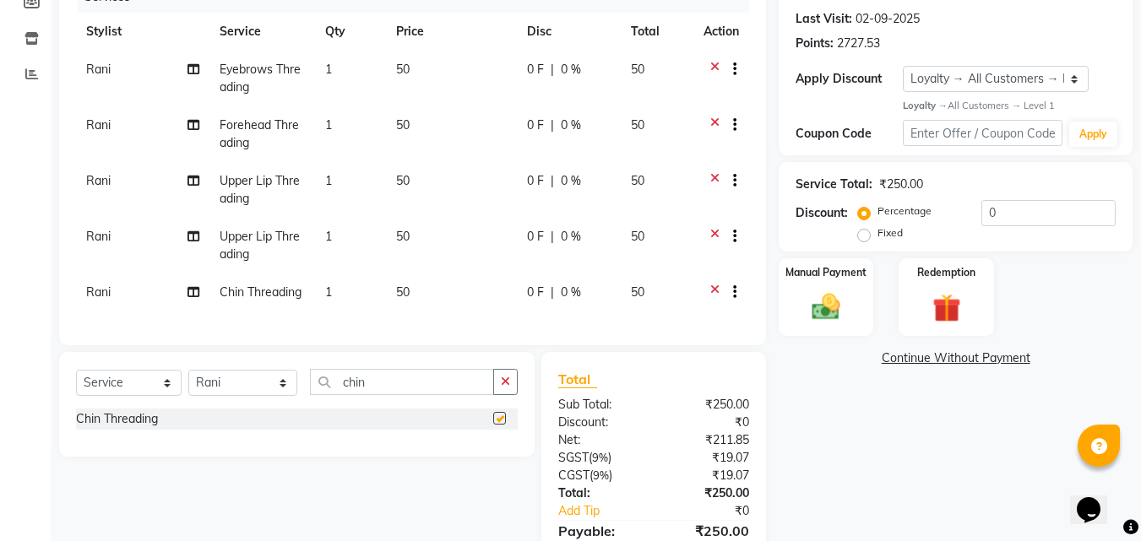
checkbox input "false"
click at [384, 383] on input "chin" at bounding box center [402, 382] width 185 height 26
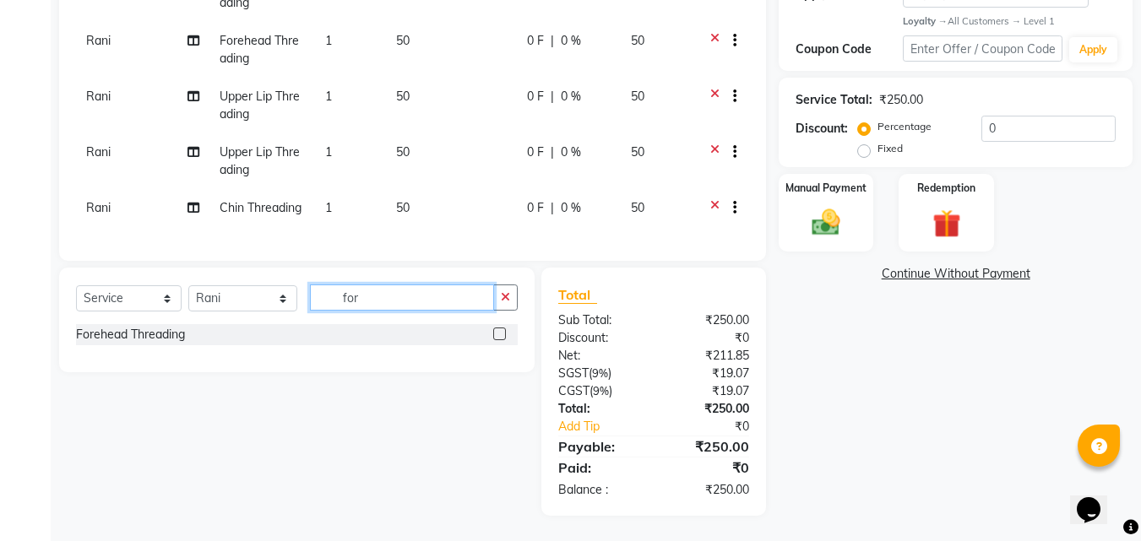
scroll to position [325, 0]
type input "for"
click at [143, 332] on div "Forehead Threading" at bounding box center [130, 335] width 109 height 18
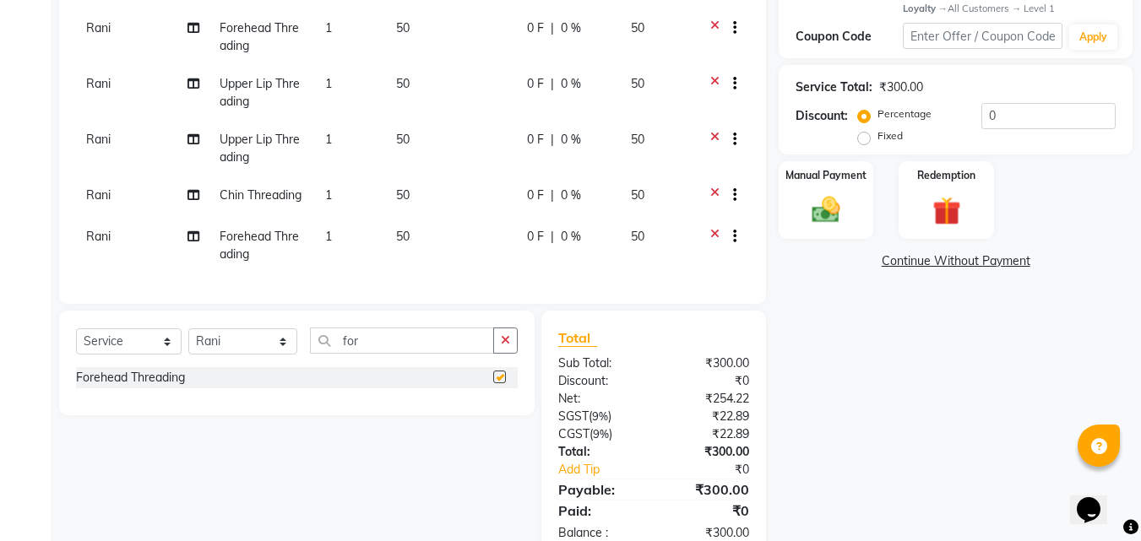
checkbox input "false"
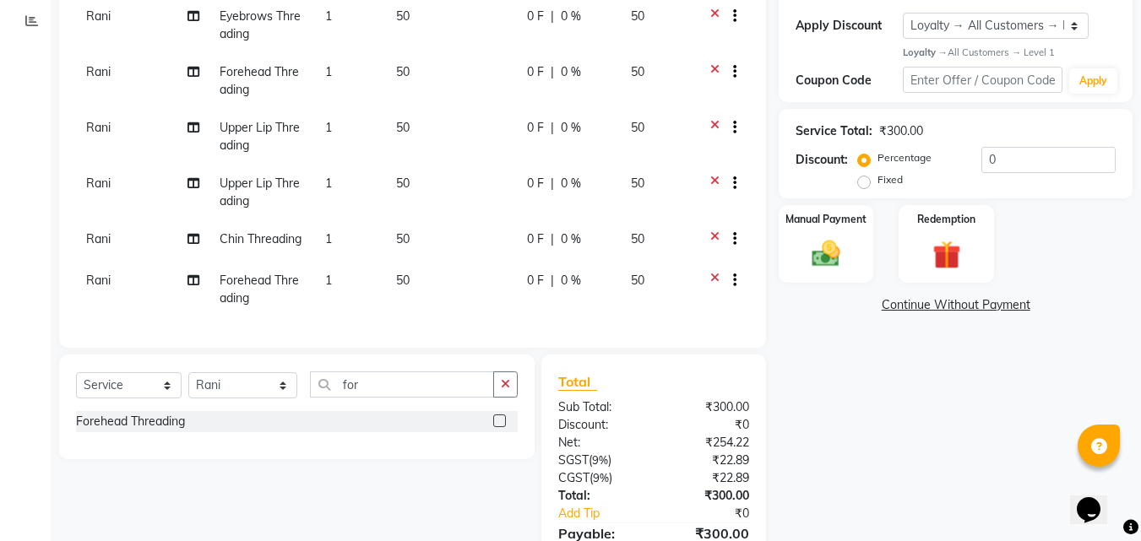
scroll to position [338, 0]
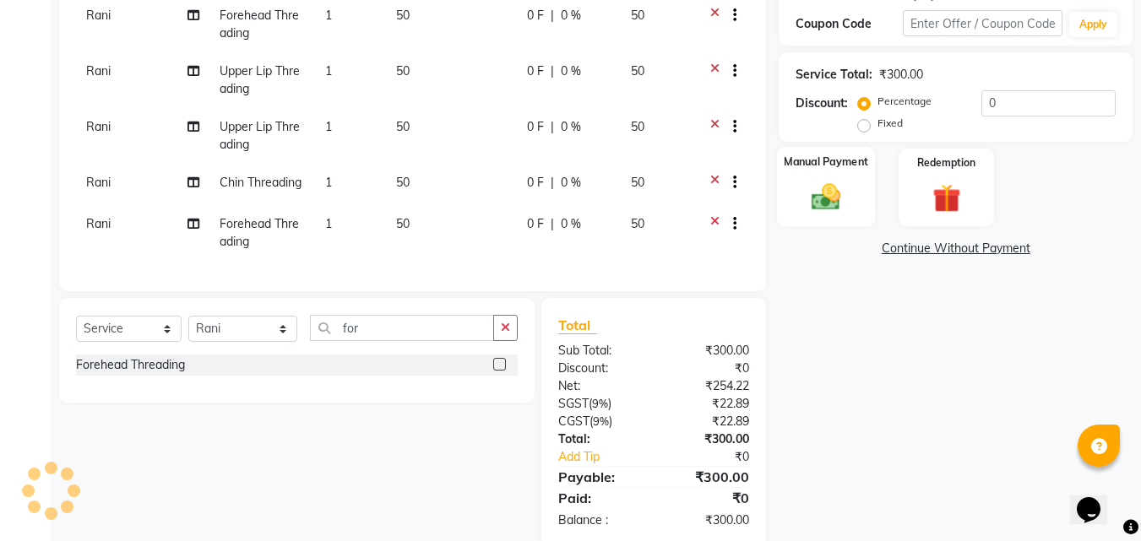
click at [834, 163] on label "Manual Payment" at bounding box center [826, 163] width 84 height 16
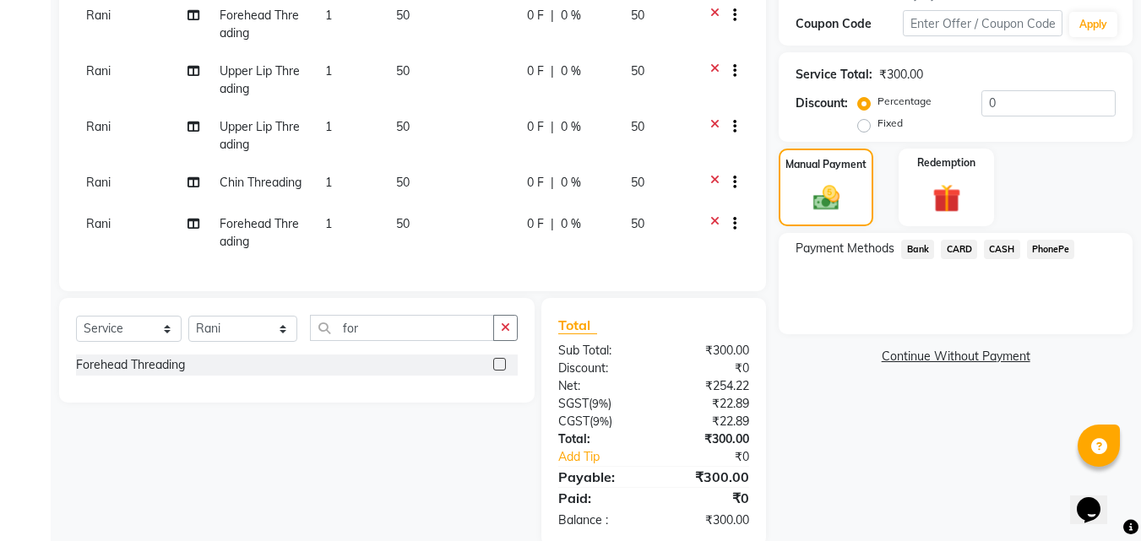
click at [1047, 251] on span "PhonePe" at bounding box center [1051, 249] width 48 height 19
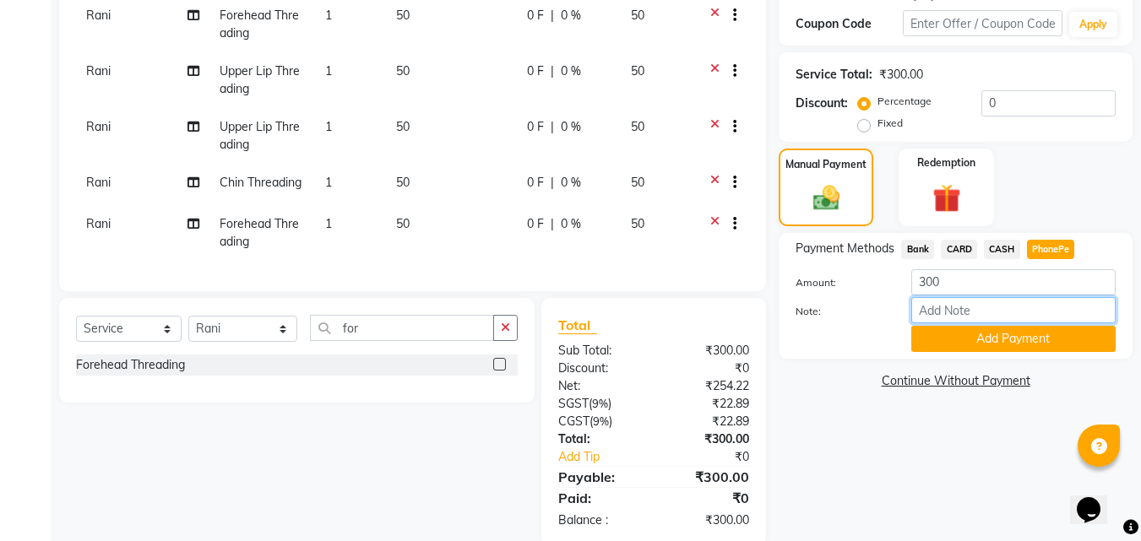
click at [993, 313] on input "Note:" at bounding box center [1013, 310] width 204 height 26
type input "[PERSON_NAME]"
click at [999, 337] on button "Add Payment" at bounding box center [1013, 339] width 204 height 26
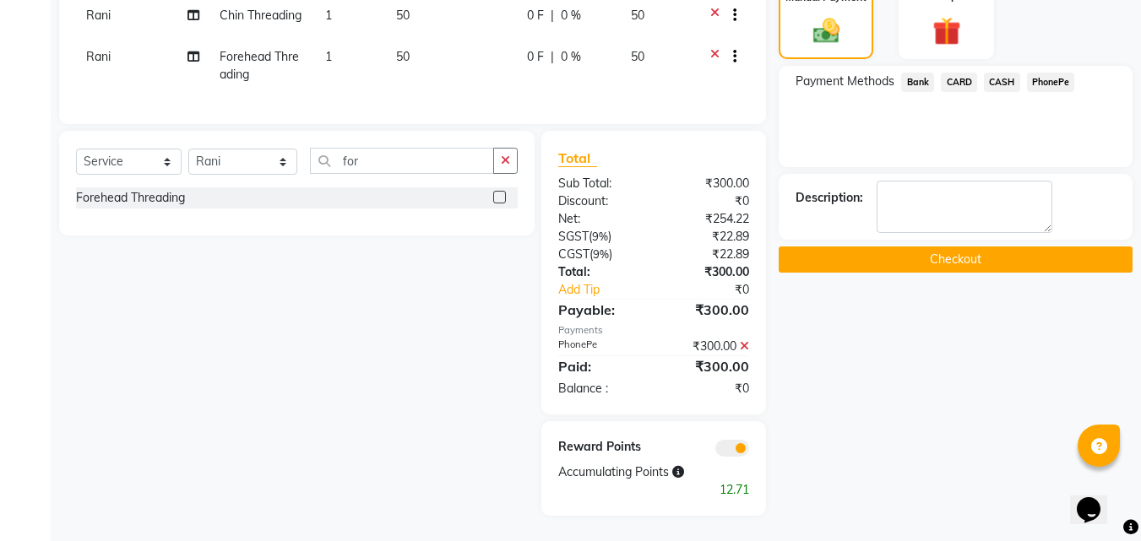
scroll to position [507, 0]
click at [939, 256] on button "Checkout" at bounding box center [956, 260] width 354 height 26
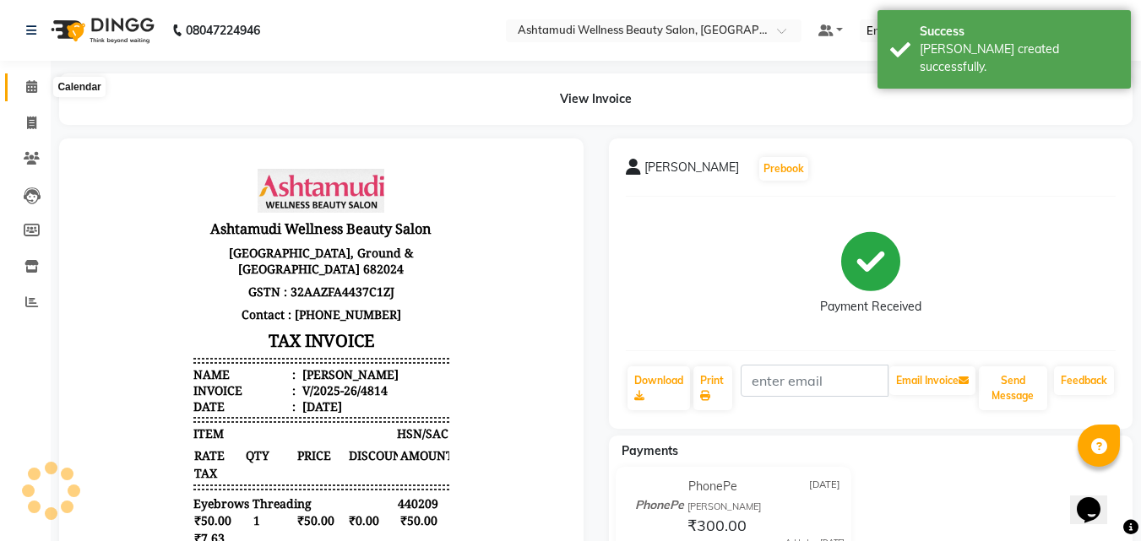
click at [35, 84] on icon at bounding box center [31, 86] width 11 height 13
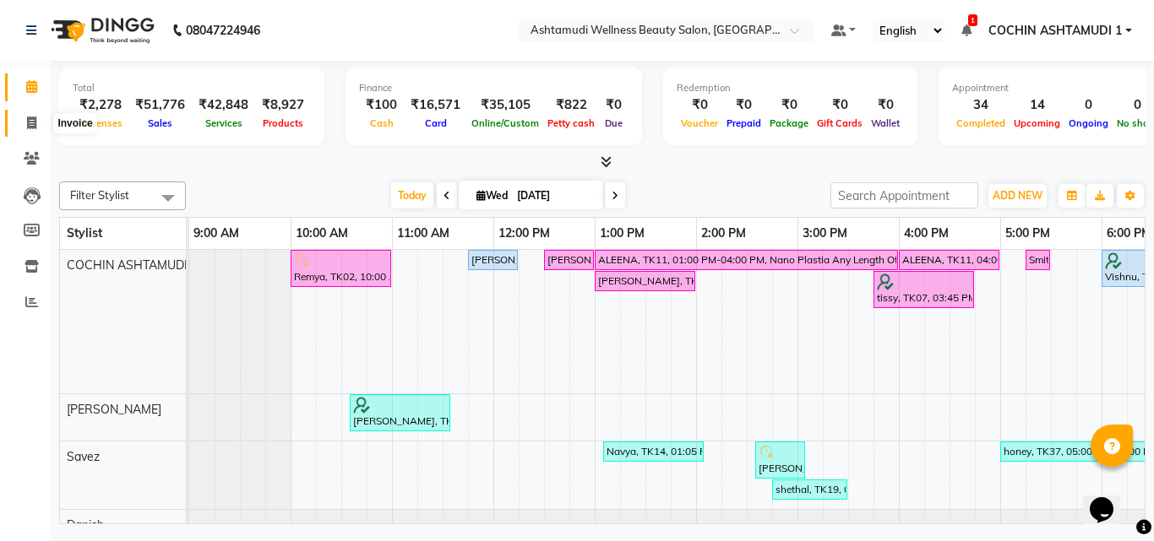
click at [32, 128] on icon at bounding box center [31, 123] width 9 height 13
select select "service"
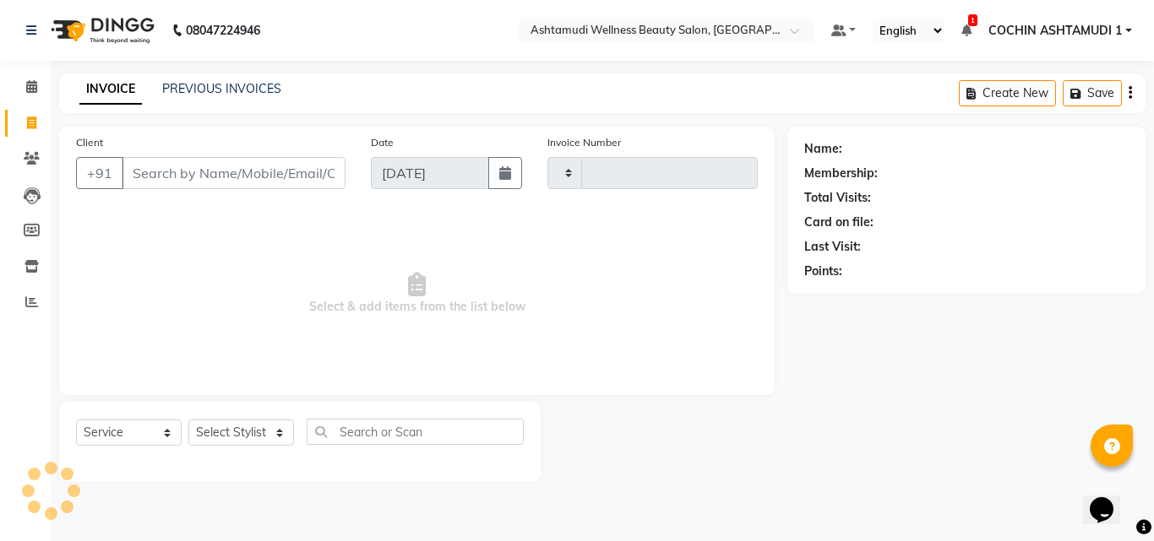
type input "4815"
select select "4632"
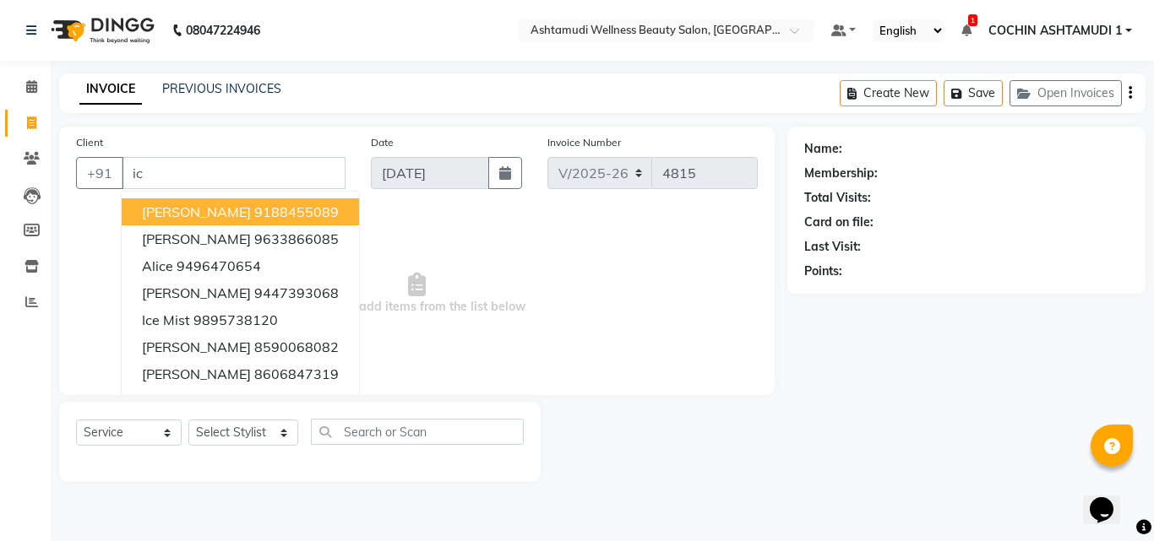
type input "i"
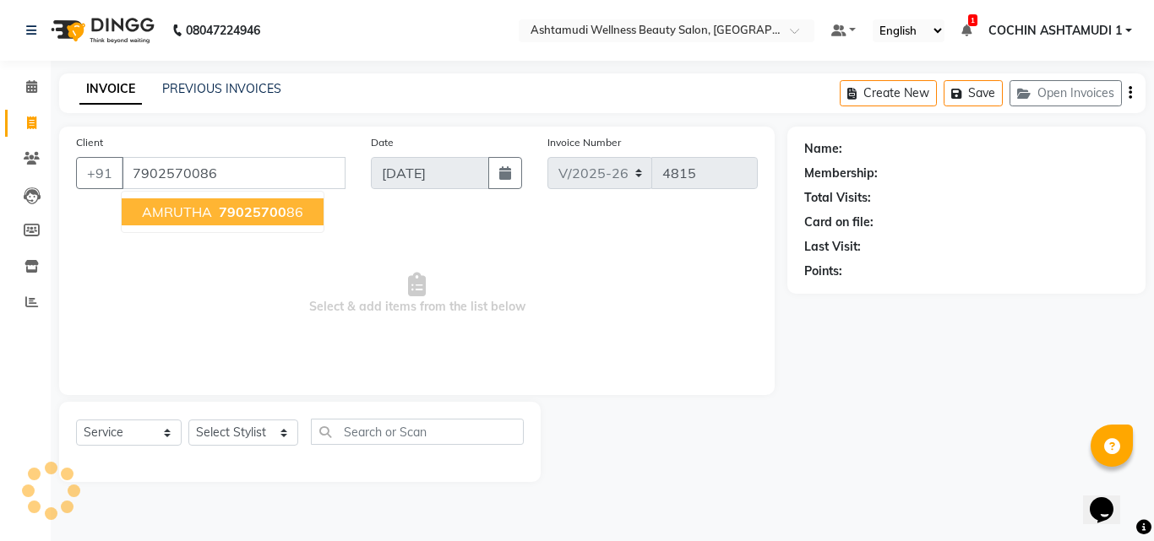
type input "7902570086"
select select "1: Object"
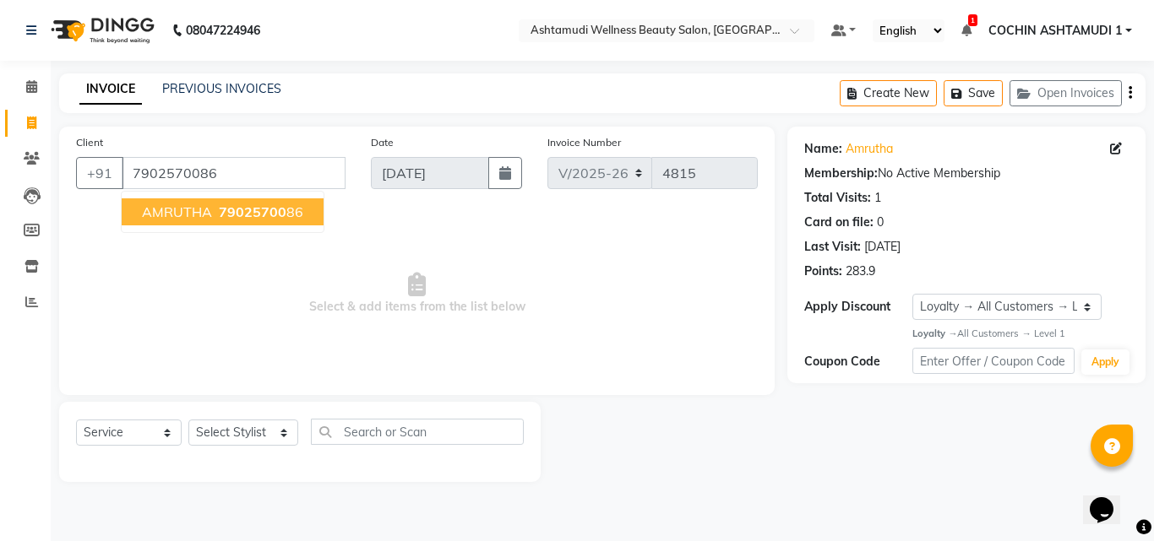
click at [219, 207] on span "79025700" at bounding box center [253, 212] width 68 height 17
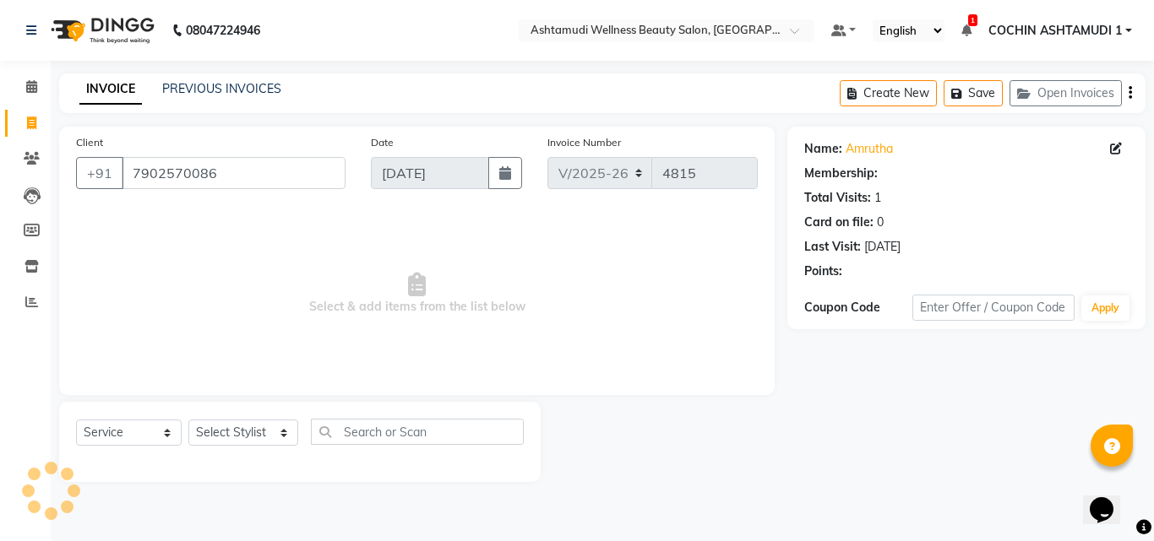
select select "1: Object"
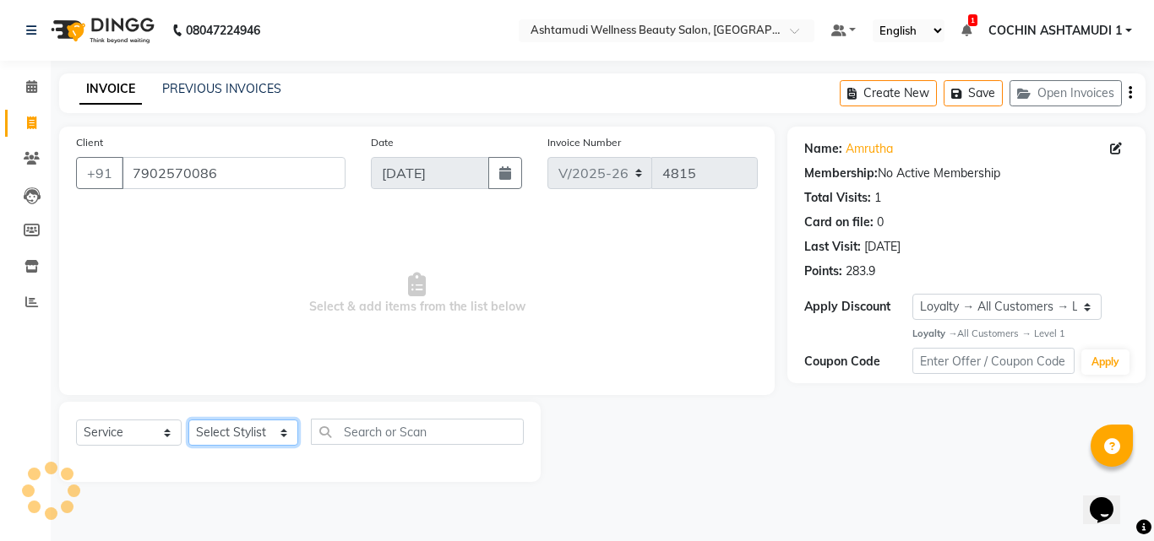
click at [244, 427] on select "Select Stylist [PERSON_NAME](URAJ) [PERSON_NAME] COCHIN ASHTAMUDI Danish [PERSO…" at bounding box center [243, 433] width 110 height 26
select select "88283"
click at [188, 420] on select "Select Stylist [PERSON_NAME](URAJ) [PERSON_NAME] COCHIN ASHTAMUDI Danish [PERSO…" at bounding box center [243, 433] width 110 height 26
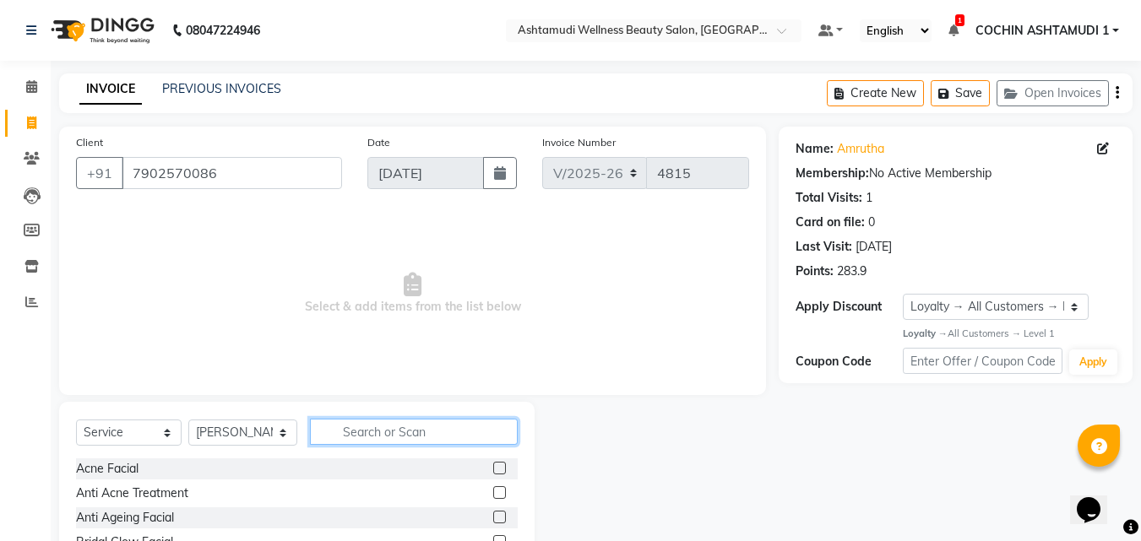
click at [381, 436] on input "text" at bounding box center [414, 432] width 209 height 26
type input "i"
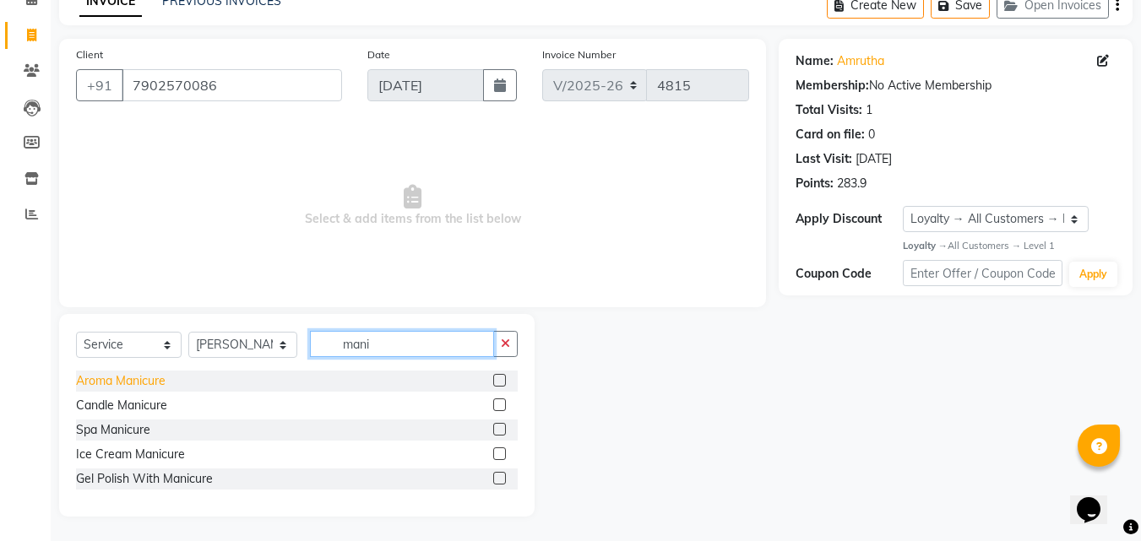
scroll to position [89, 0]
type input "mani"
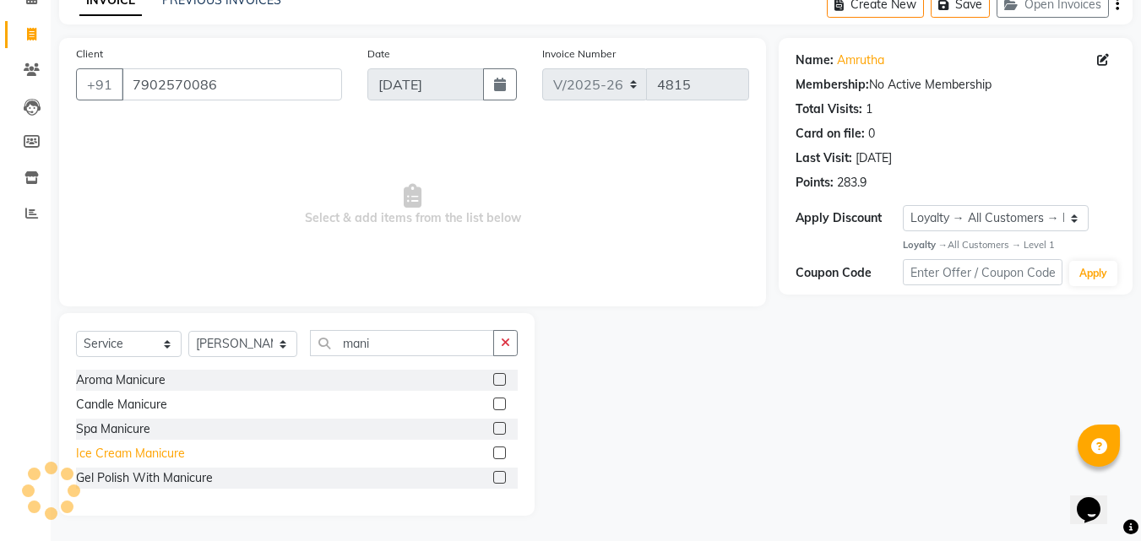
click at [140, 451] on div "Ice Cream Manicure" at bounding box center [130, 454] width 109 height 18
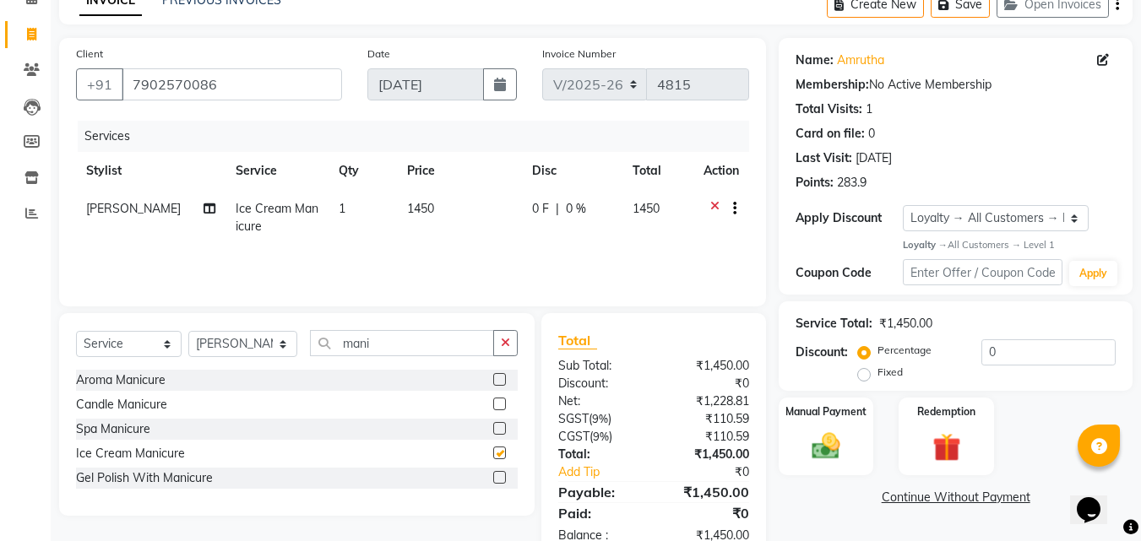
checkbox input "false"
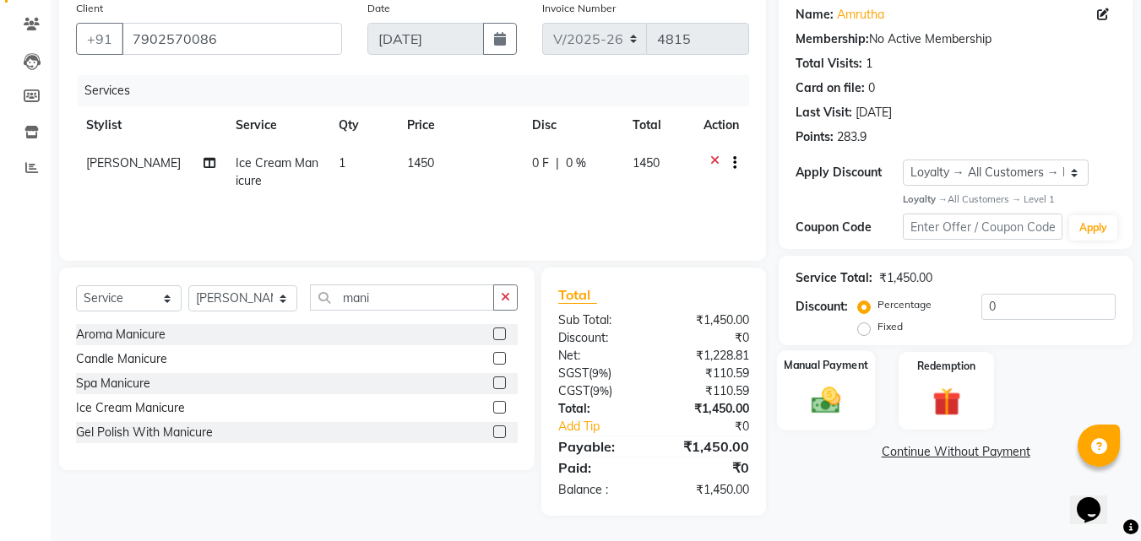
click at [832, 386] on img at bounding box center [825, 401] width 47 height 34
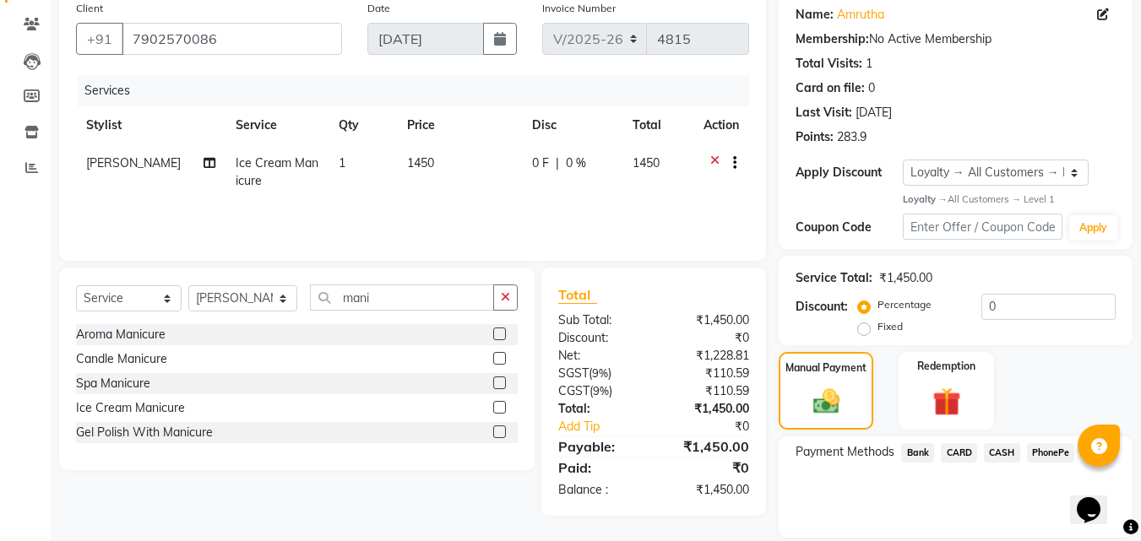
click at [1047, 455] on span "PhonePe" at bounding box center [1051, 452] width 48 height 19
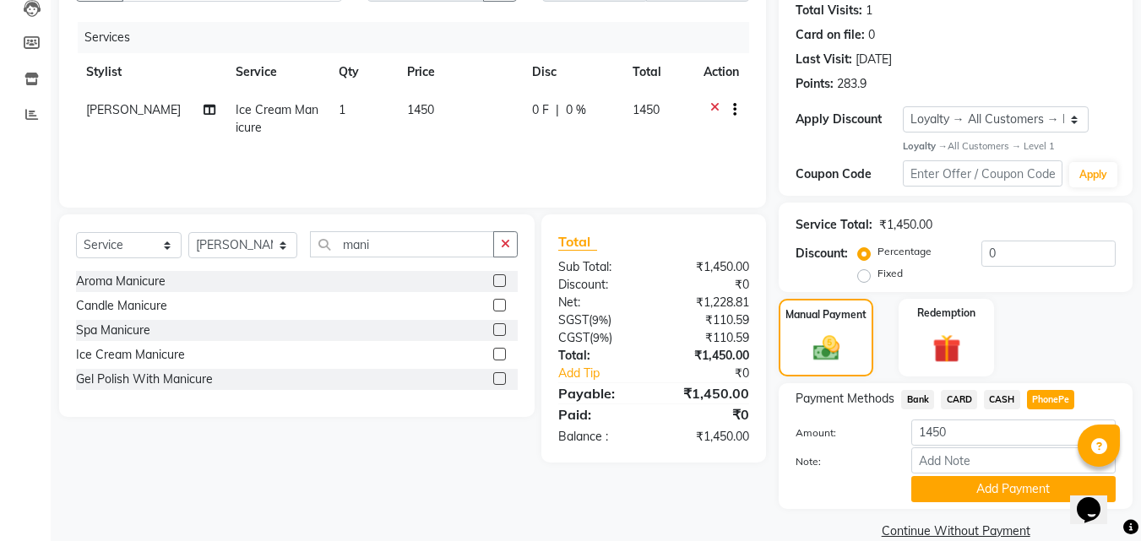
scroll to position [215, 0]
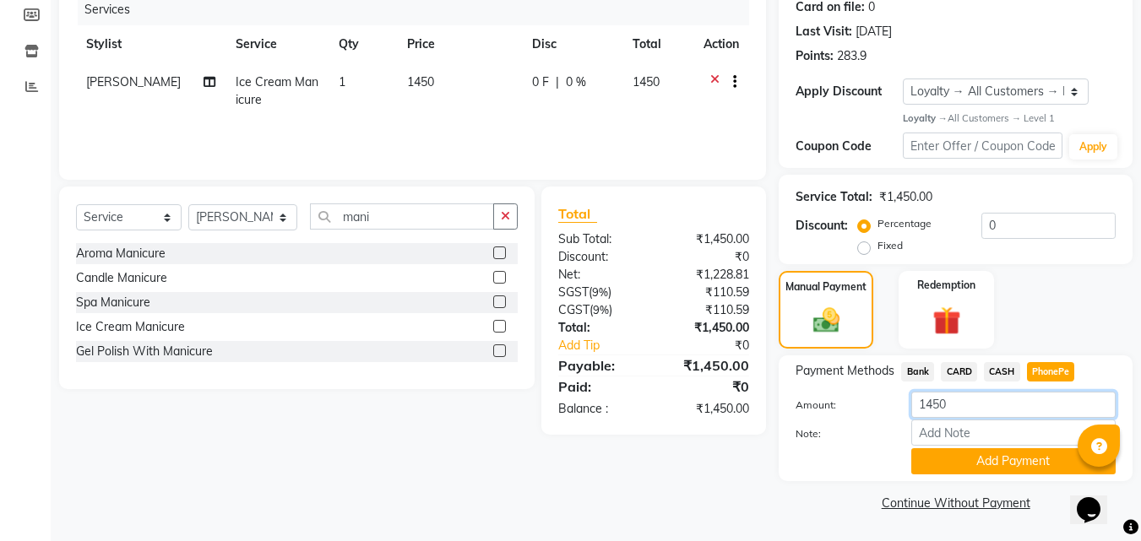
drag, startPoint x: 976, startPoint y: 406, endPoint x: 858, endPoint y: 405, distance: 117.4
click at [858, 405] on div "Amount: 1450" at bounding box center [955, 406] width 345 height 29
type input "1000"
click at [955, 437] on input "Note:" at bounding box center [1013, 433] width 204 height 26
type input "[PERSON_NAME]"
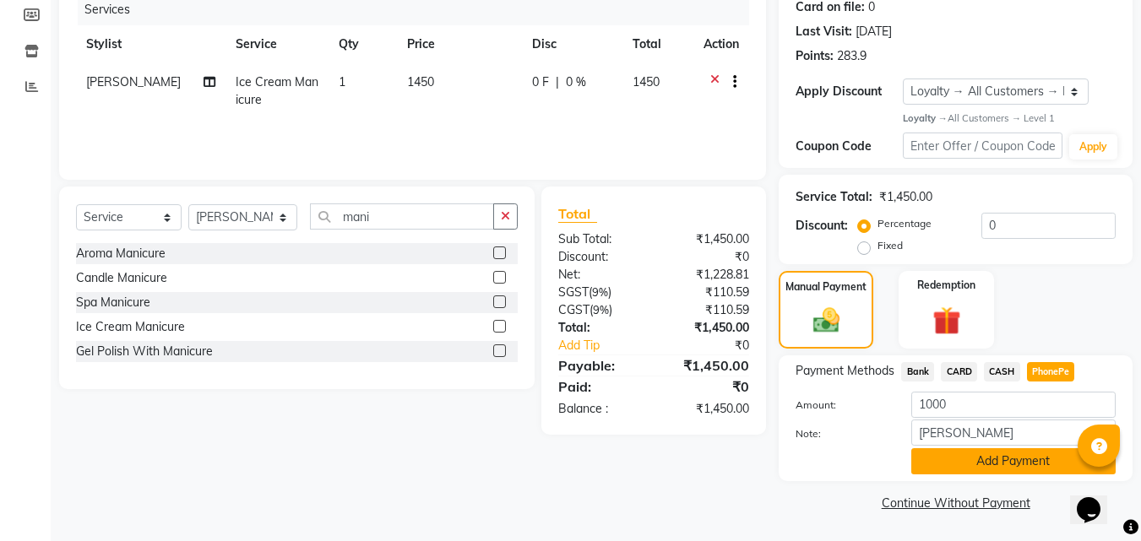
click at [987, 461] on button "Add Payment" at bounding box center [1013, 462] width 204 height 26
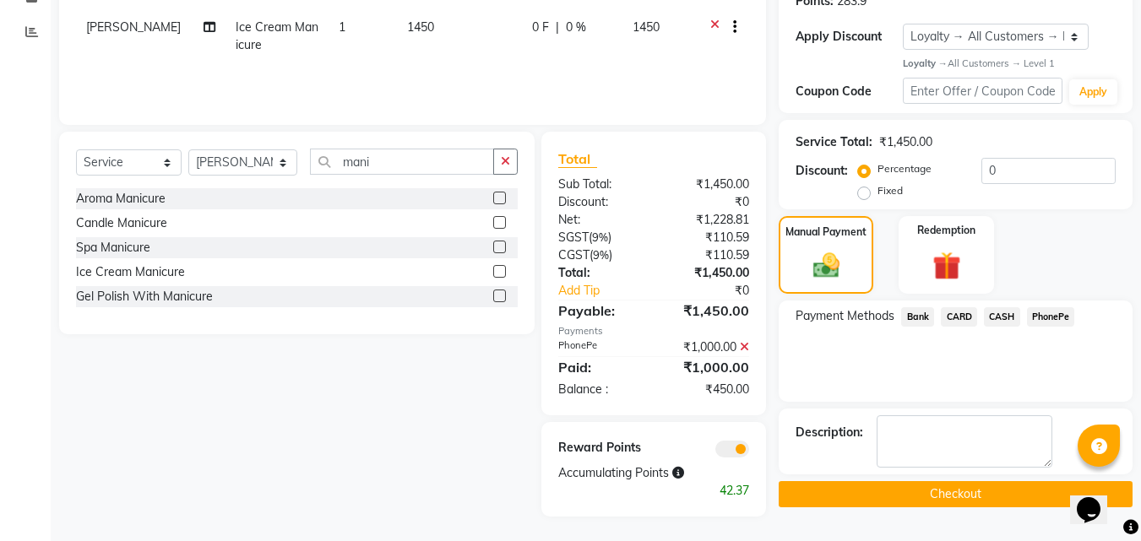
scroll to position [271, 0]
click at [994, 313] on span "CASH" at bounding box center [1002, 316] width 36 height 19
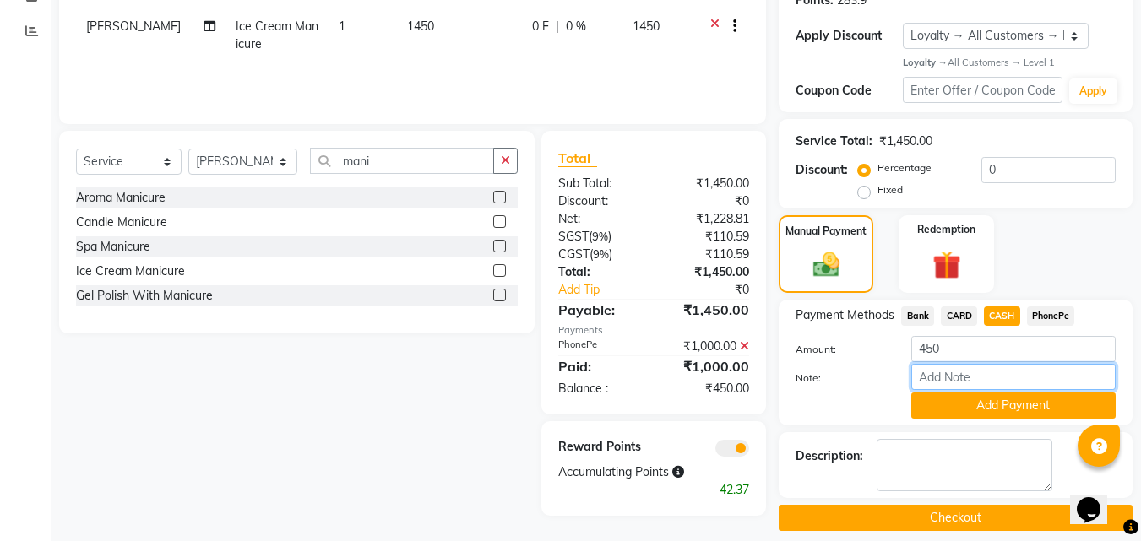
drag, startPoint x: 922, startPoint y: 382, endPoint x: 964, endPoint y: 377, distance: 42.5
click at [922, 382] on input "Note:" at bounding box center [1013, 377] width 204 height 26
type input "[PERSON_NAME]"
click at [965, 402] on button "Add Payment" at bounding box center [1013, 406] width 204 height 26
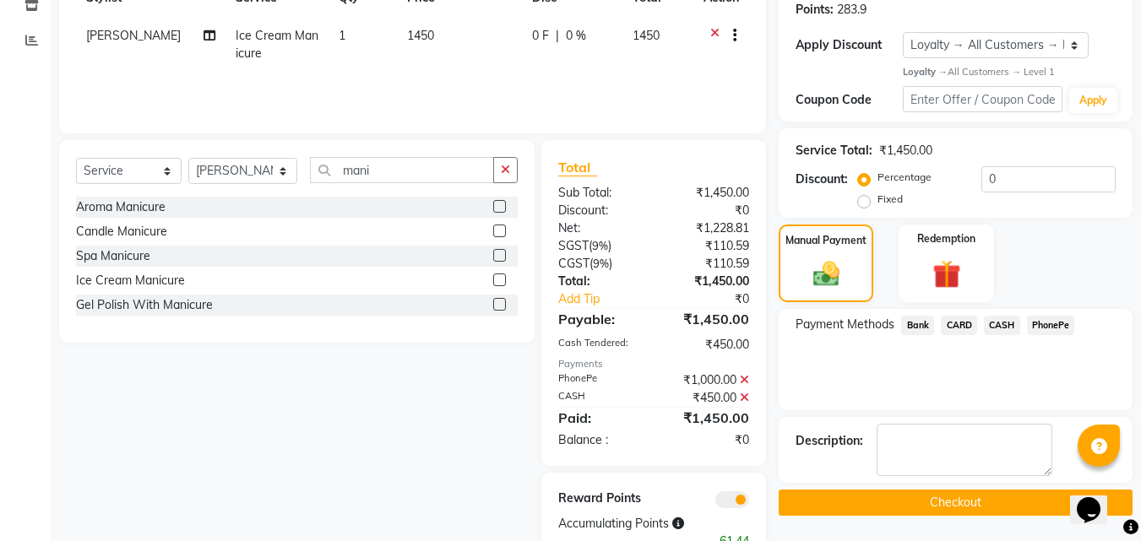
scroll to position [313, 0]
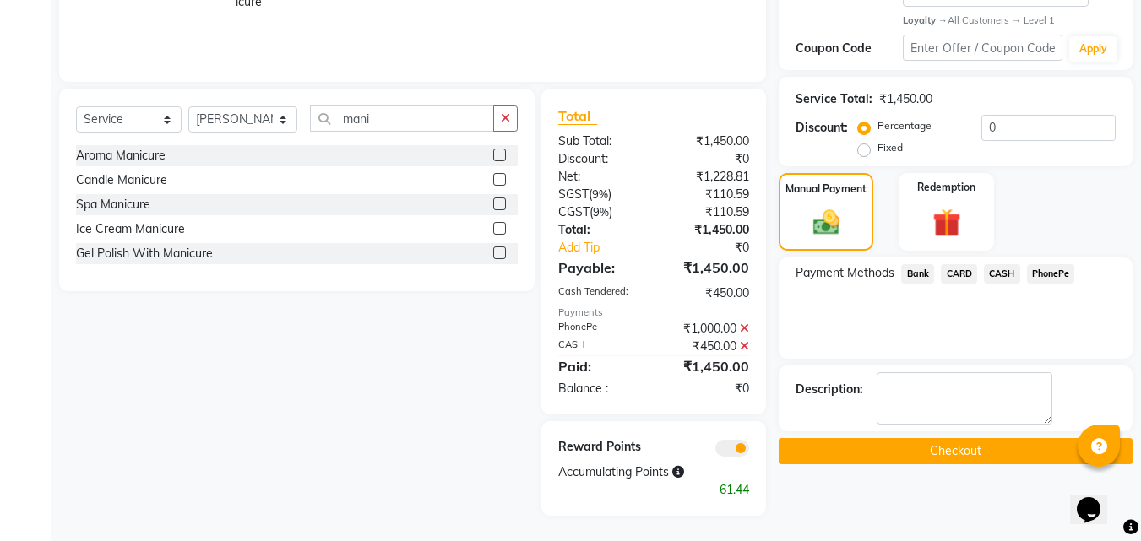
click at [946, 443] on button "Checkout" at bounding box center [956, 451] width 354 height 26
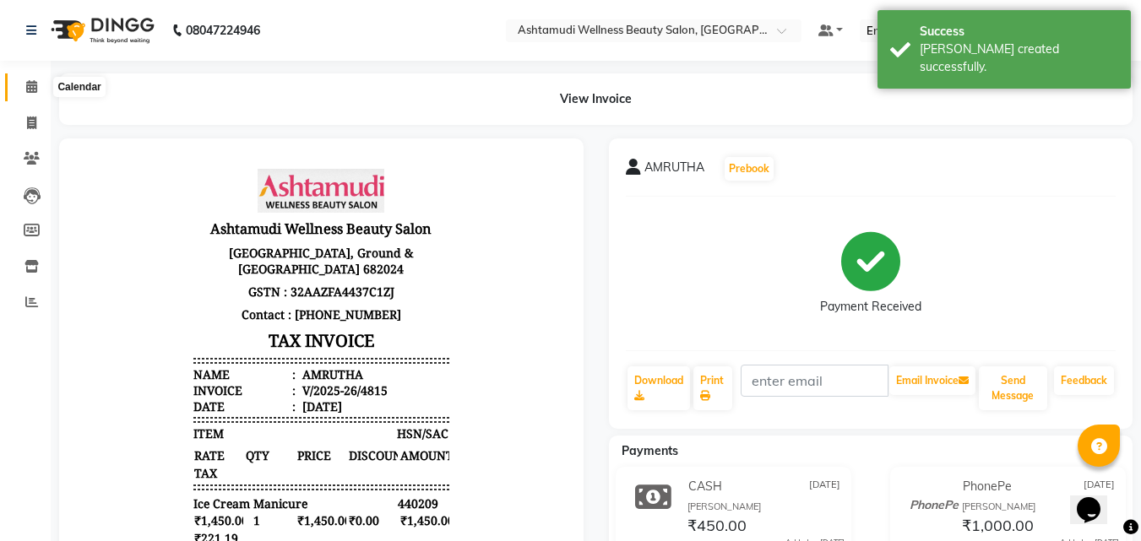
click at [20, 84] on span at bounding box center [32, 87] width 30 height 19
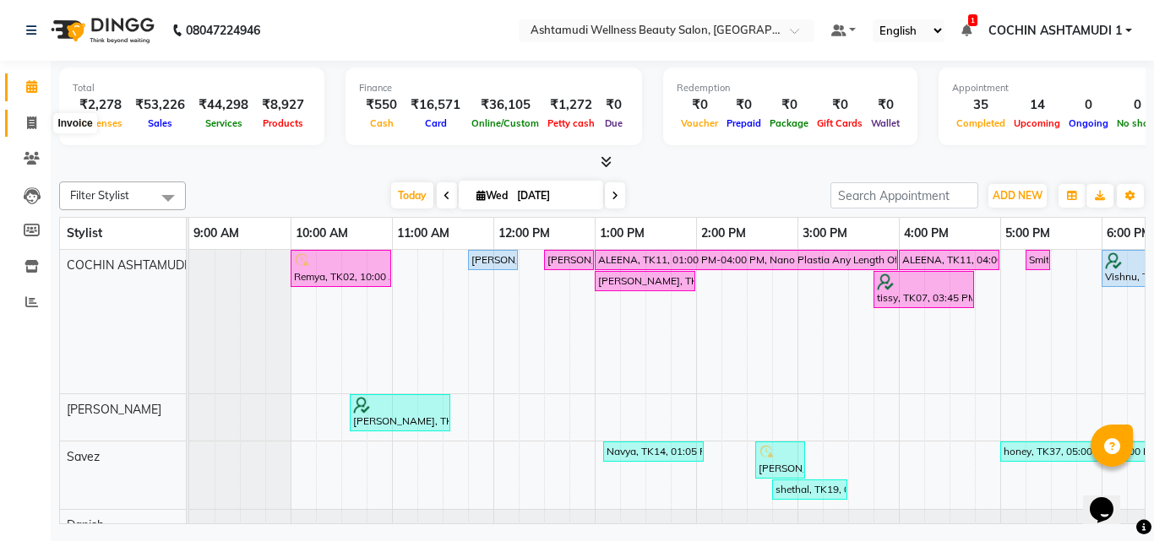
click at [30, 121] on icon at bounding box center [31, 123] width 9 height 13
select select "service"
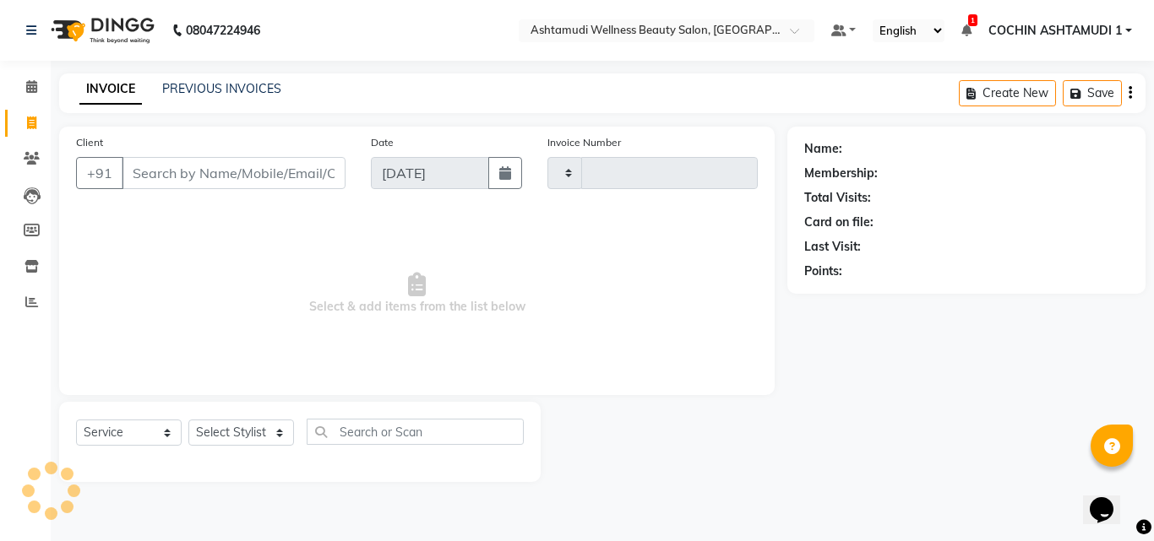
type input "4816"
select select "4632"
click at [184, 185] on input "Client" at bounding box center [234, 173] width 224 height 32
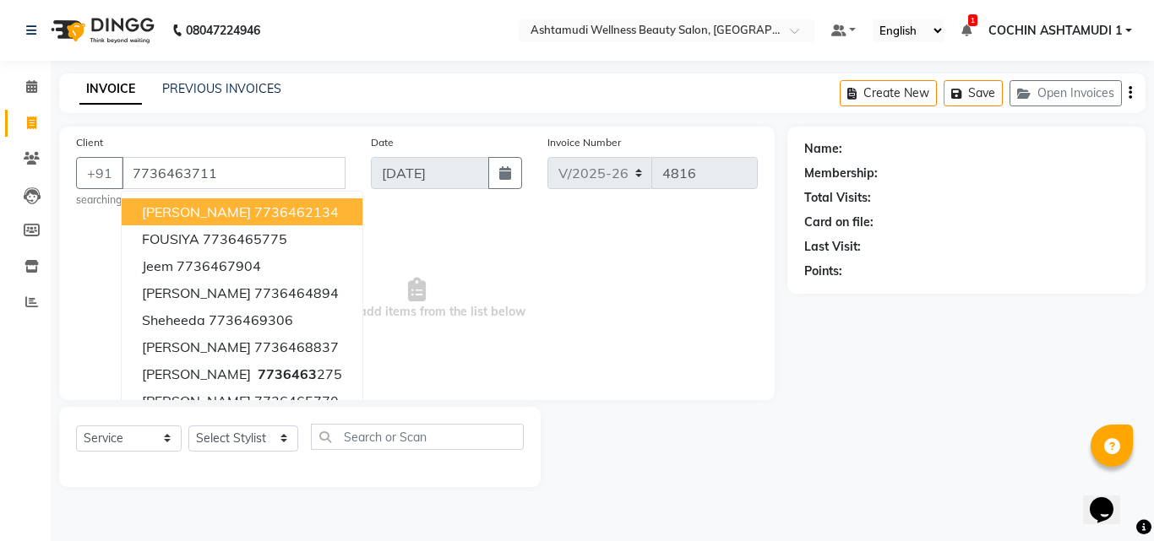
type input "7736463711"
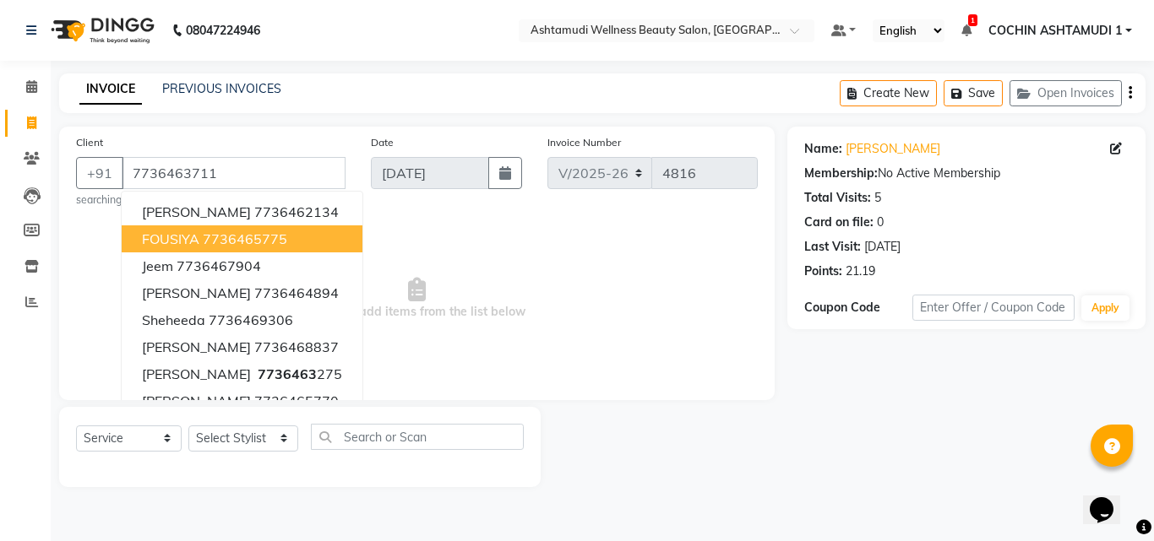
click at [530, 265] on span "Select & add items from the list below" at bounding box center [417, 299] width 682 height 169
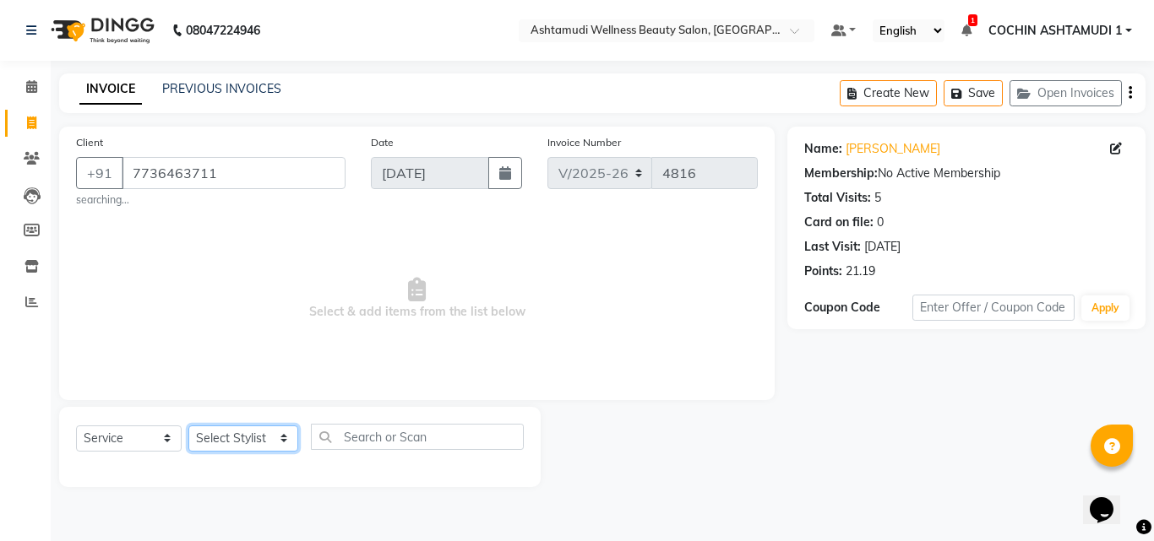
click at [261, 444] on select "Select Stylist [PERSON_NAME](URAJ) [PERSON_NAME] COCHIN ASHTAMUDI Danish [PERSO…" at bounding box center [243, 439] width 110 height 26
select select "44402"
click at [188, 426] on select "Select Stylist [PERSON_NAME](URAJ) [PERSON_NAME] COCHIN ASHTAMUDI Danish [PERSO…" at bounding box center [243, 439] width 110 height 26
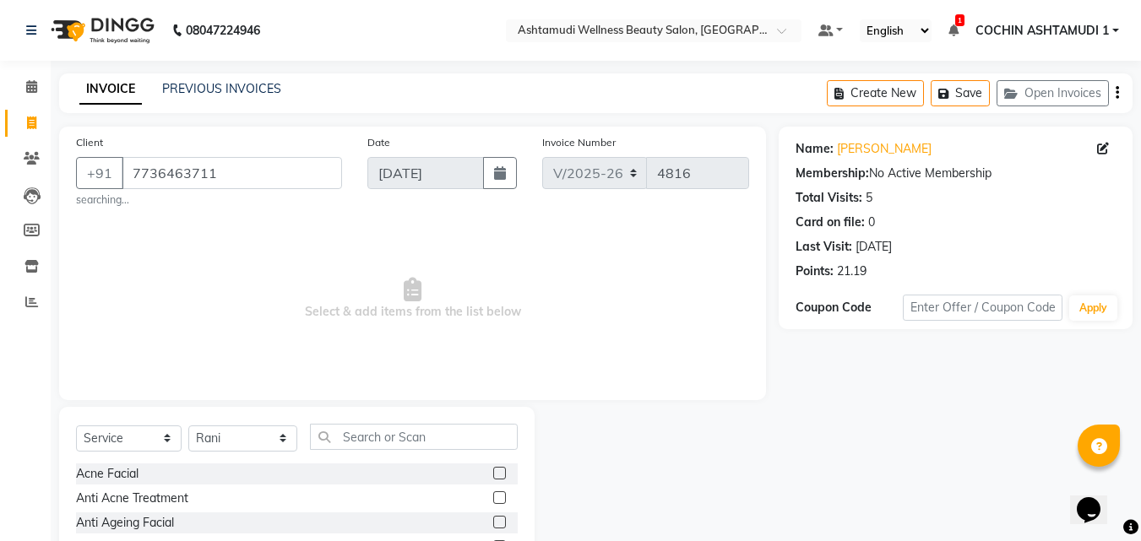
click at [384, 451] on div "Select Service Product Membership Package Voucher Prepaid Gift Card Select Styl…" at bounding box center [297, 444] width 442 height 40
click at [395, 436] on input "text" at bounding box center [414, 437] width 209 height 26
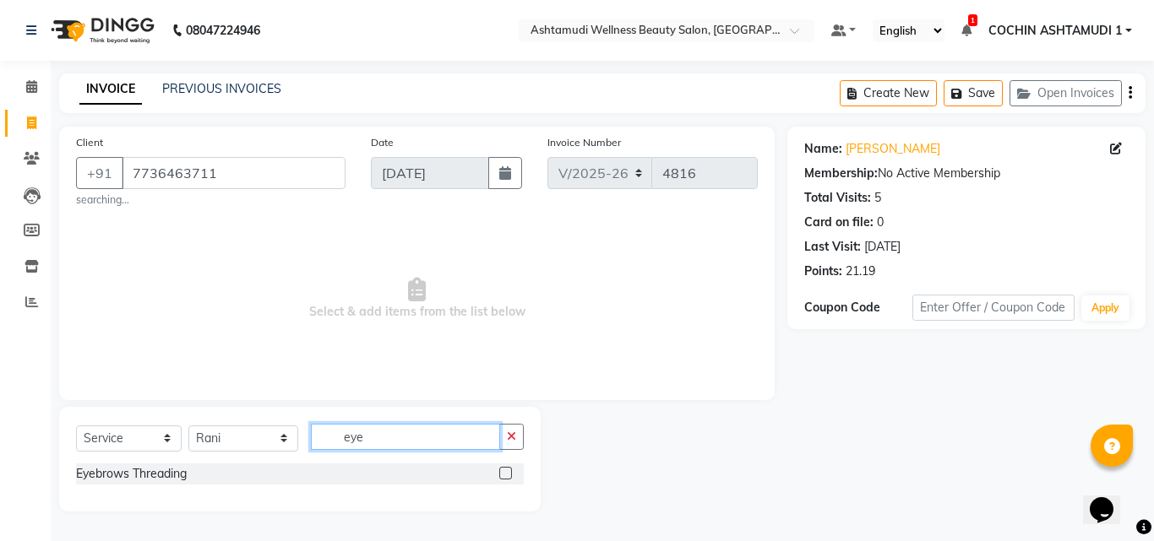
type input "eye"
click at [503, 476] on label at bounding box center [505, 473] width 13 height 13
click at [503, 476] on input "checkbox" at bounding box center [504, 474] width 11 height 11
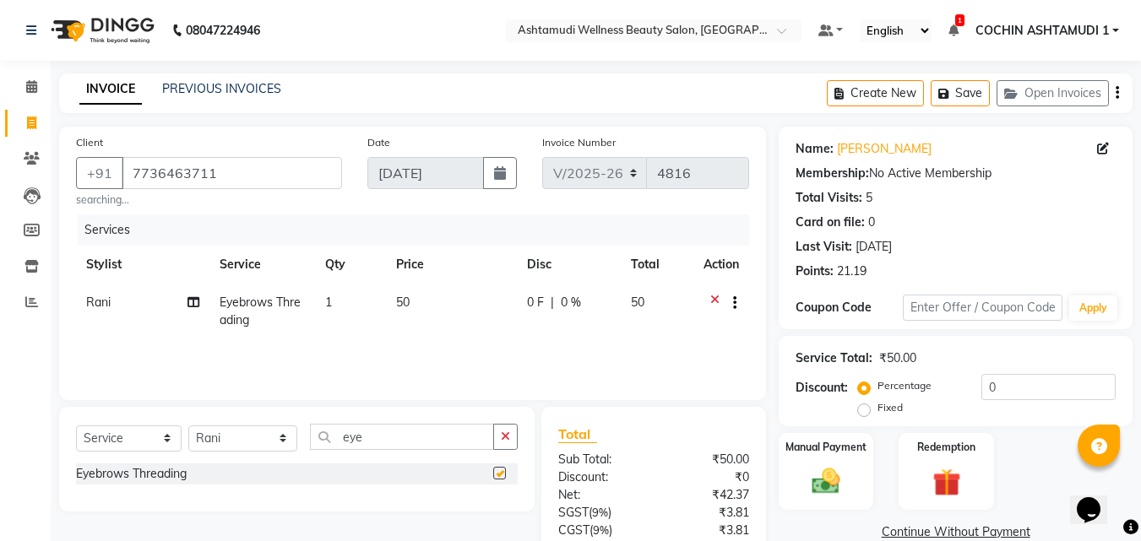
checkbox input "false"
click at [26, 89] on icon at bounding box center [31, 86] width 11 height 13
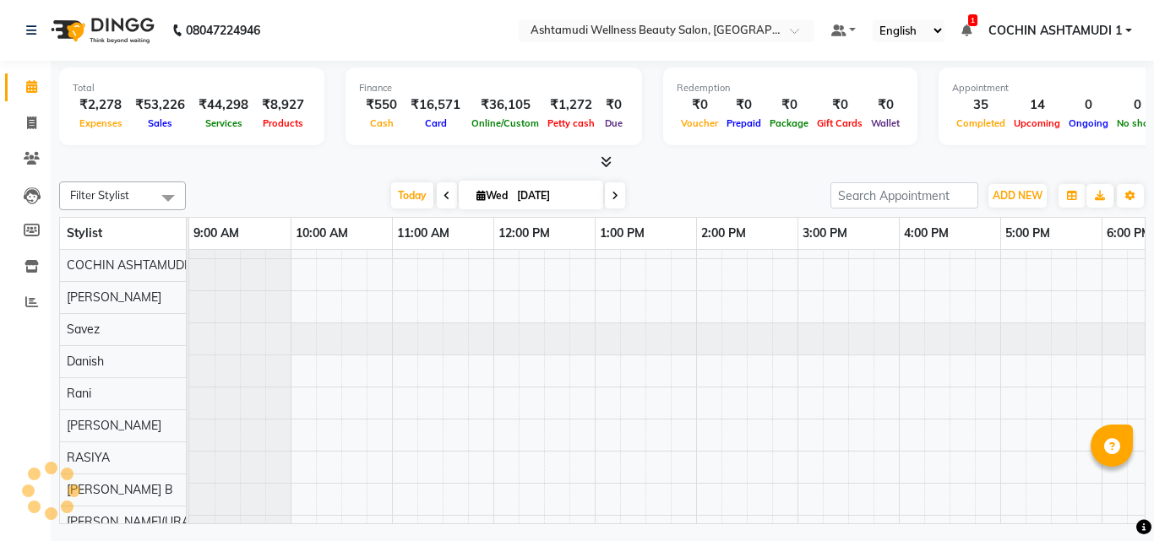
scroll to position [23, 0]
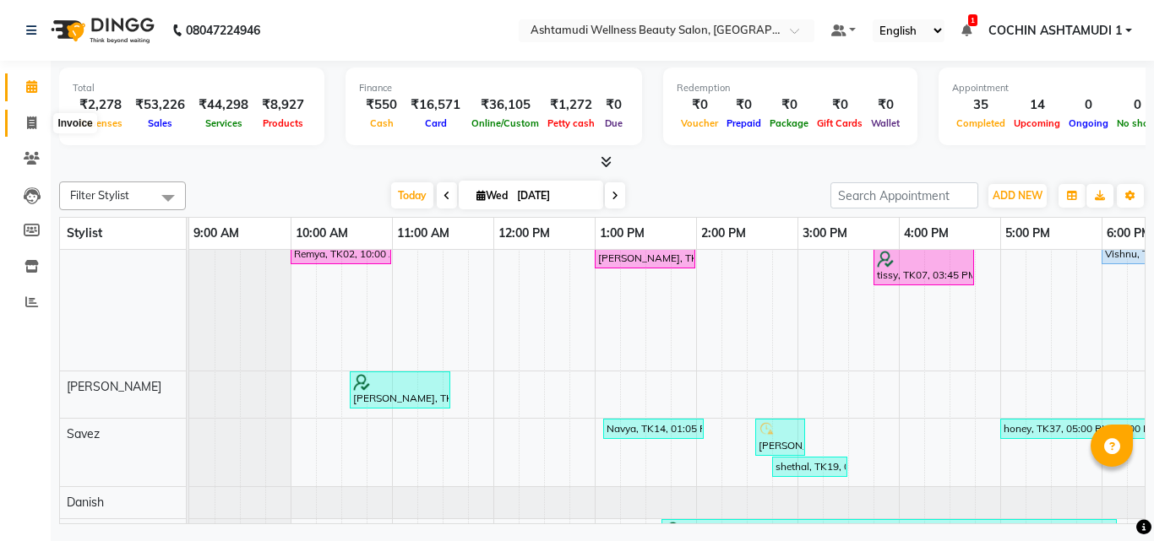
click at [35, 117] on icon at bounding box center [31, 123] width 9 height 13
select select "service"
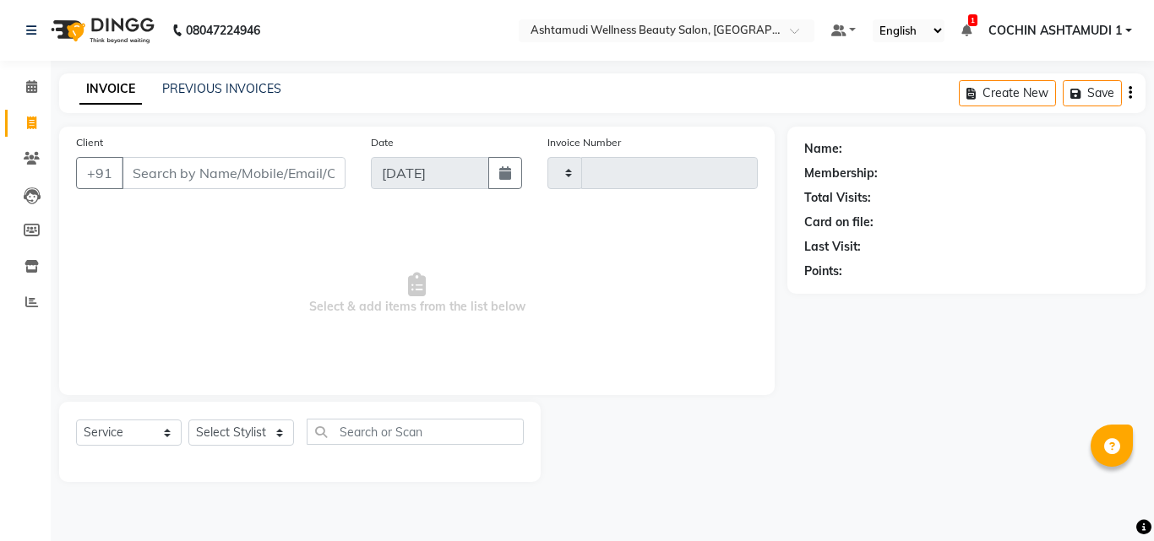
type input "4816"
select select "4632"
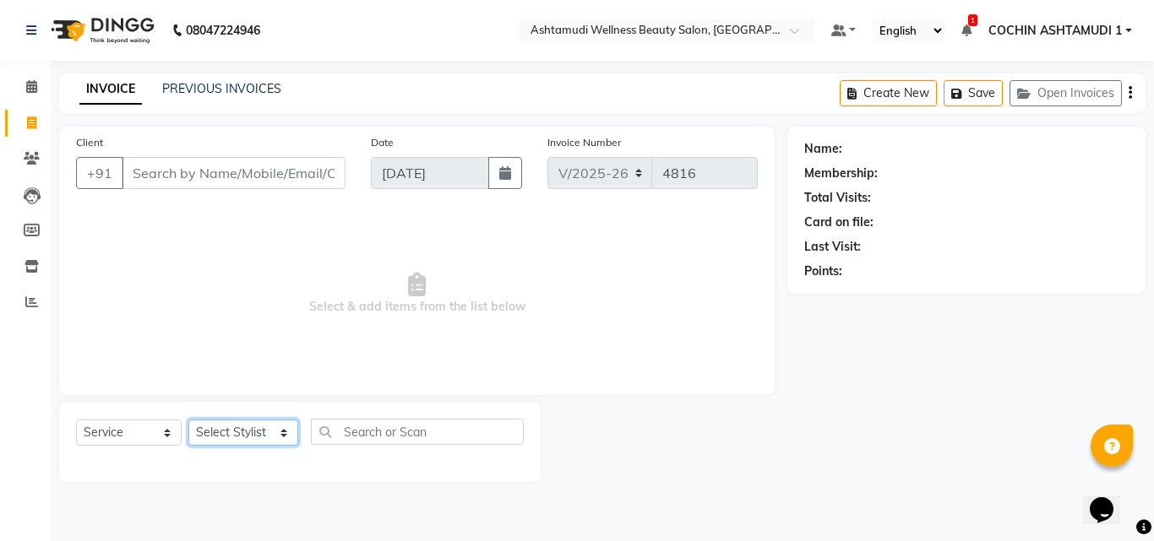
click at [247, 438] on select "Select Stylist [PERSON_NAME](URAJ) [PERSON_NAME] COCHIN ASHTAMUDI Danish [PERSO…" at bounding box center [243, 433] width 110 height 26
select select "44402"
click at [188, 420] on select "Select Stylist [PERSON_NAME](URAJ) [PERSON_NAME] COCHIN ASHTAMUDI Danish [PERSO…" at bounding box center [243, 433] width 110 height 26
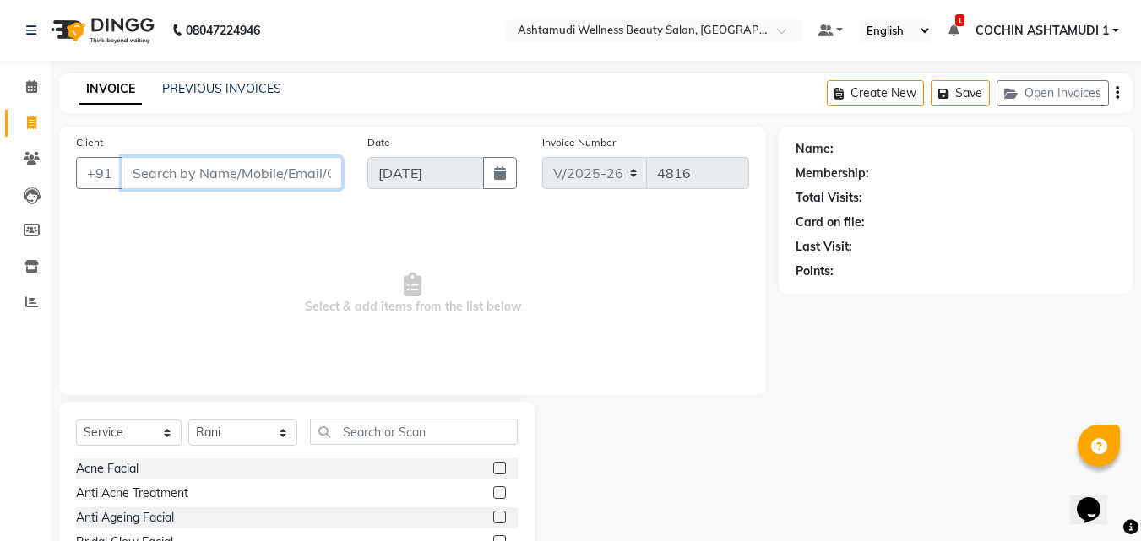
click at [242, 178] on input "Client" at bounding box center [232, 173] width 220 height 32
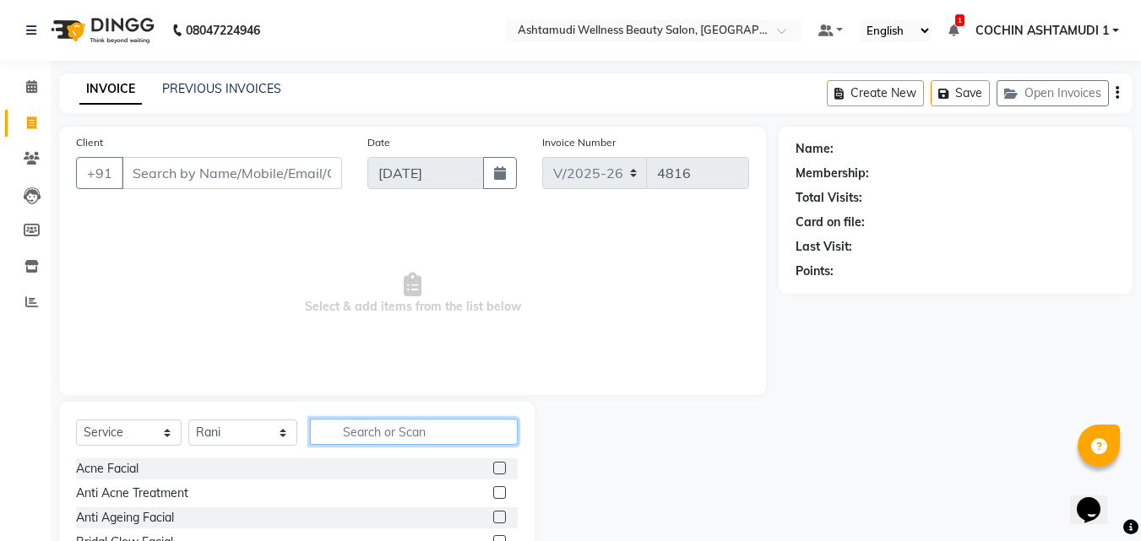
click at [367, 426] on input "text" at bounding box center [414, 432] width 209 height 26
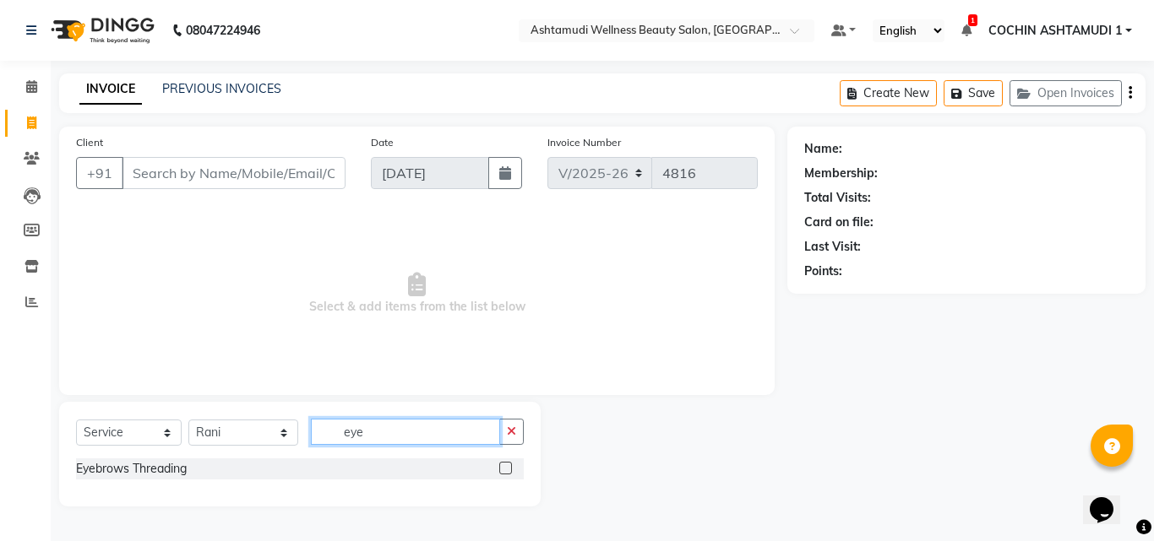
type input "eye"
click at [507, 469] on label at bounding box center [505, 468] width 13 height 13
click at [507, 469] on input "checkbox" at bounding box center [504, 469] width 11 height 11
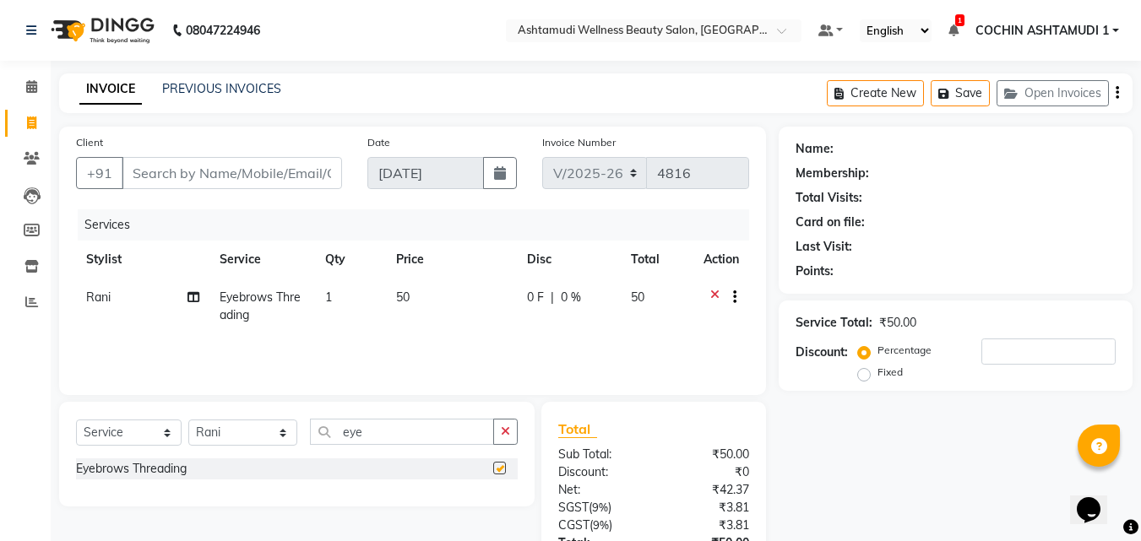
checkbox input "false"
click at [30, 82] on icon at bounding box center [31, 86] width 11 height 13
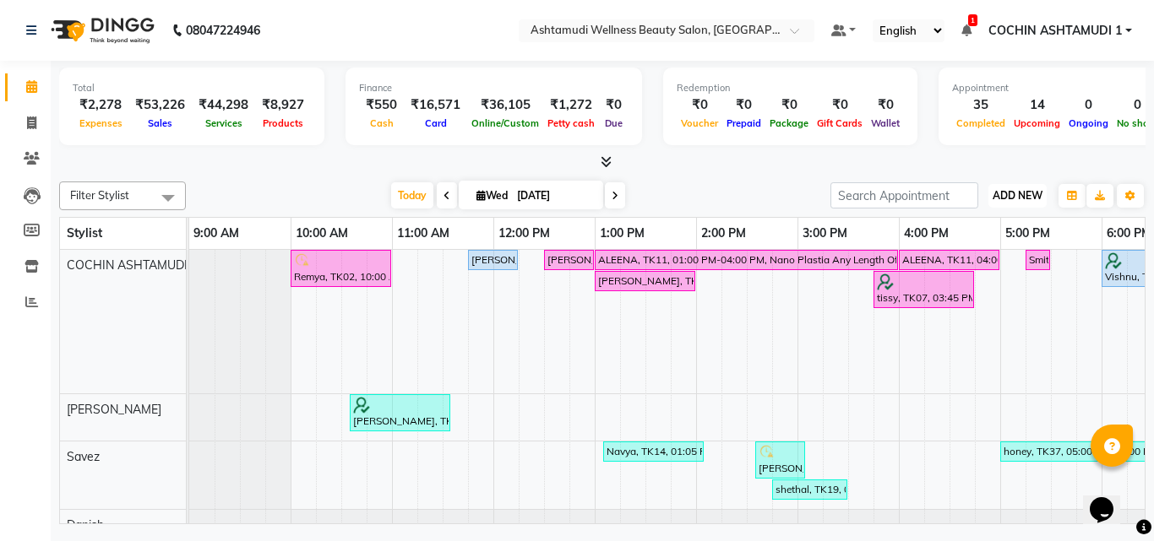
click at [1010, 200] on span "ADD NEW" at bounding box center [1018, 195] width 50 height 13
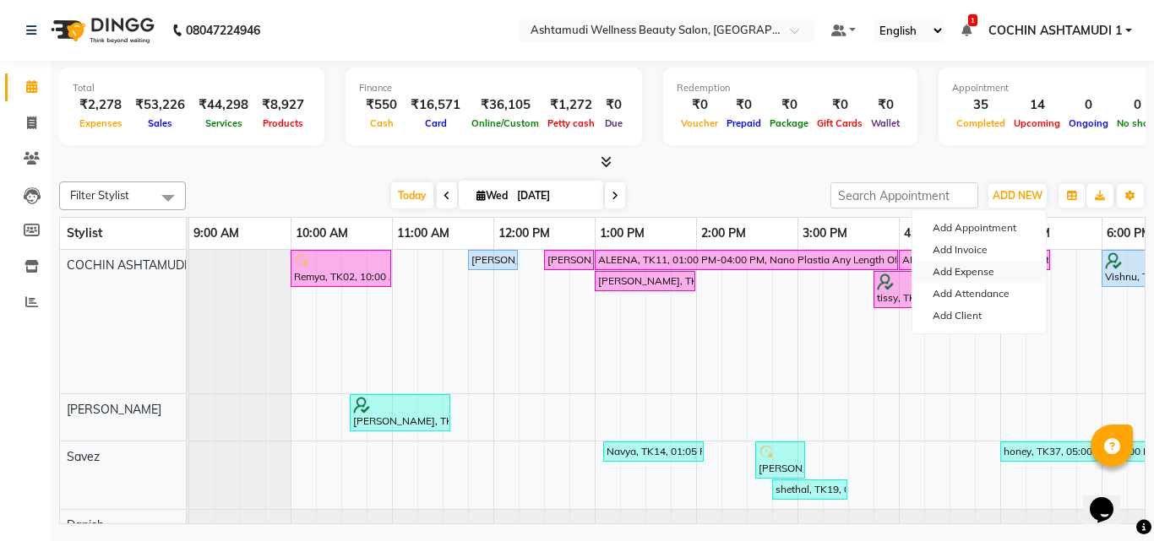
click at [965, 275] on link "Add Expense" at bounding box center [978, 272] width 133 height 22
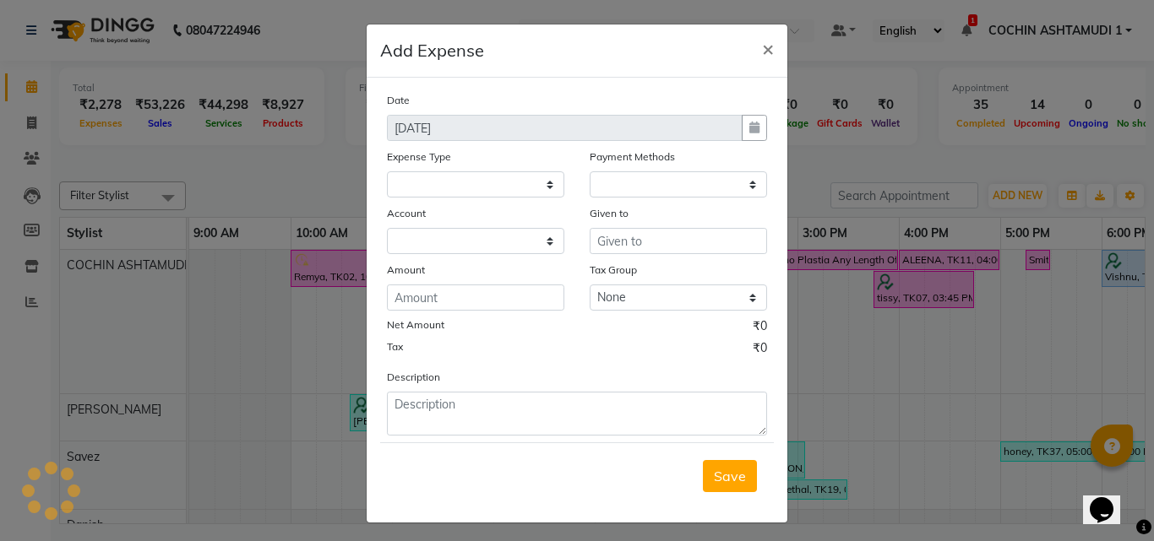
select select
select select "1"
select select "3463"
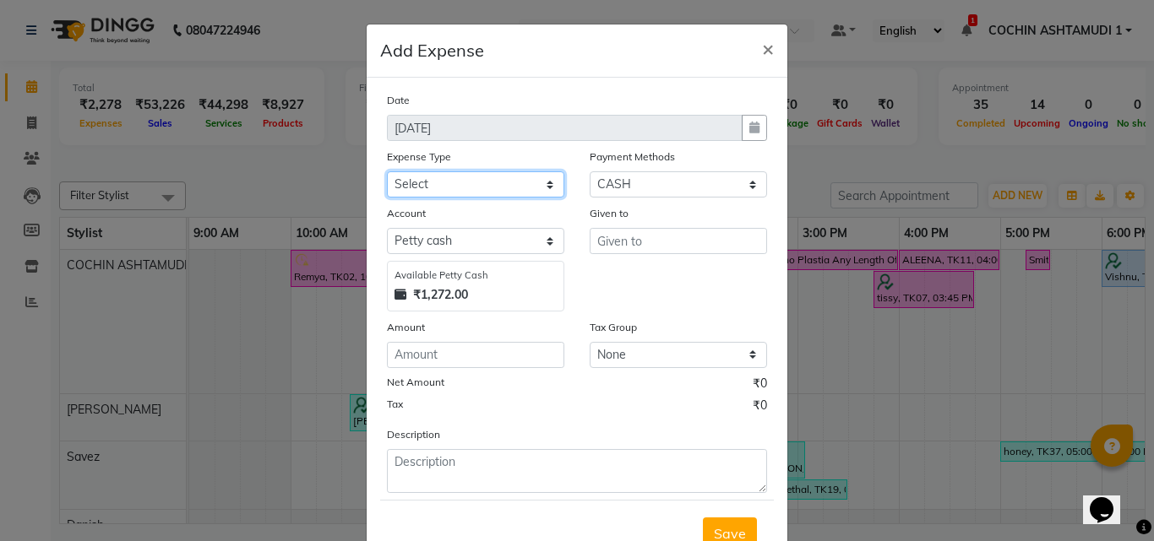
click at [451, 190] on select "Select ACCOMODATION EXPENSES ADVERTISEMENT SALES PROMOTIONAL EXPENSES Bonus BRI…" at bounding box center [475, 184] width 177 height 26
select select "6225"
click at [387, 171] on select "Select ACCOMODATION EXPENSES ADVERTISEMENT SALES PROMOTIONAL EXPENSES Bonus BRI…" at bounding box center [475, 184] width 177 height 26
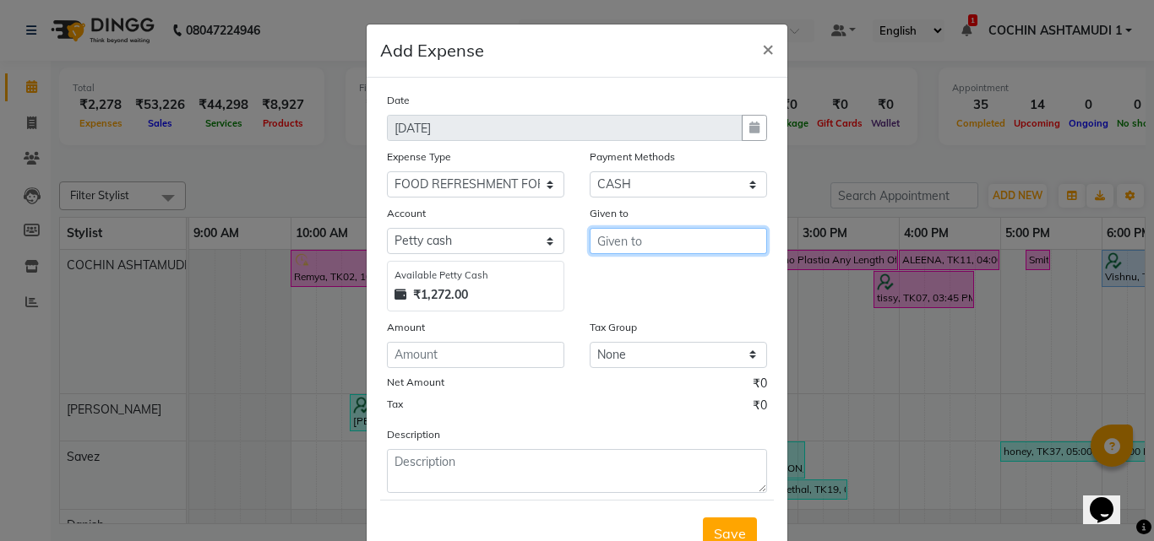
click at [623, 235] on input "text" at bounding box center [678, 241] width 177 height 26
type input "honey"
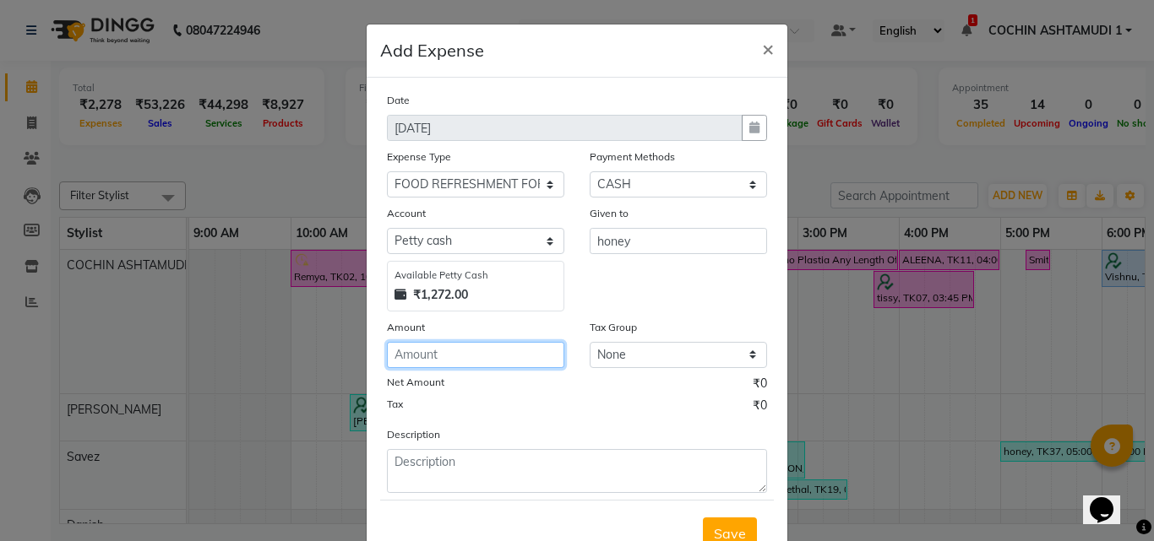
click at [462, 357] on input "number" at bounding box center [475, 355] width 177 height 26
type input "50"
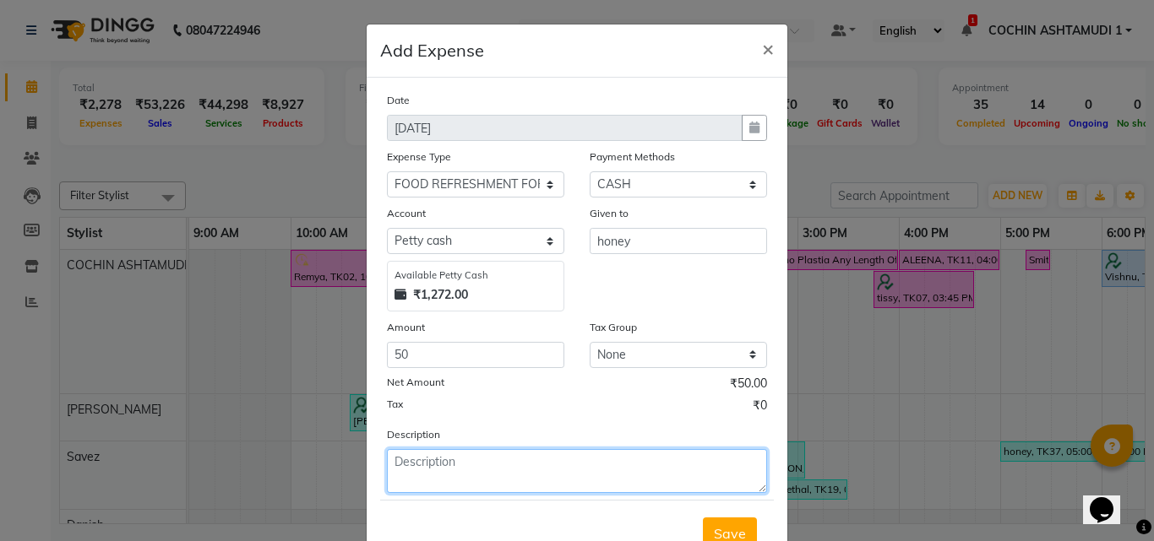
click at [433, 474] on textarea at bounding box center [577, 471] width 380 height 44
type textarea "juice"
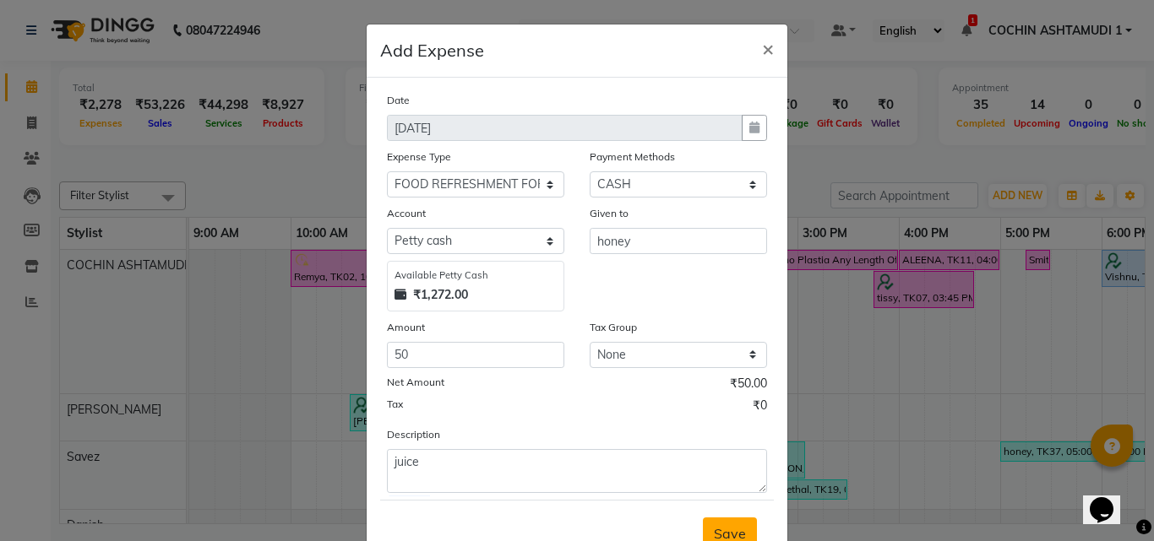
click at [707, 536] on button "Save" at bounding box center [730, 534] width 54 height 32
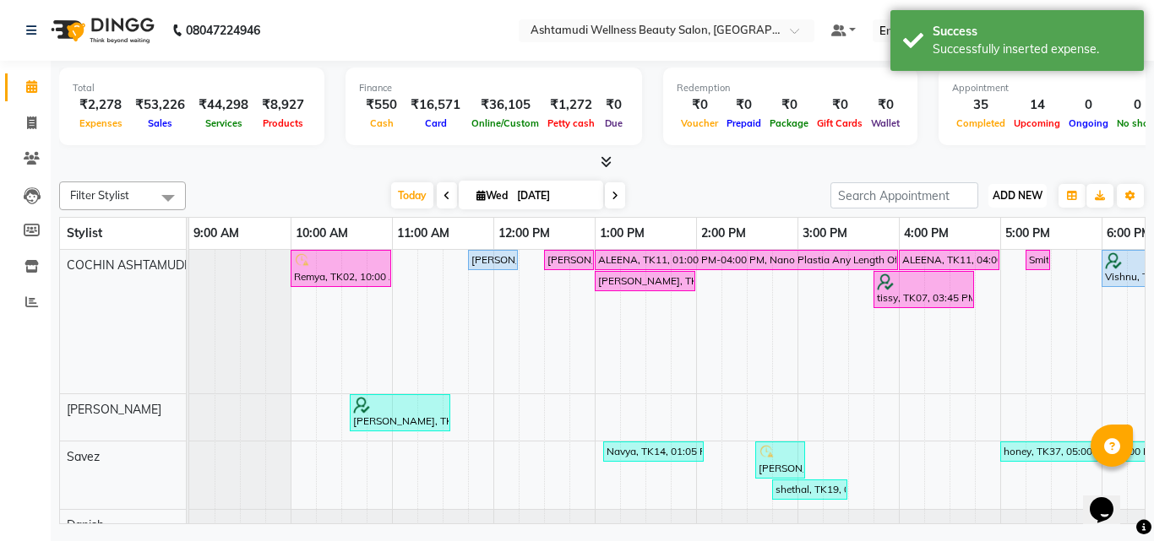
click at [1013, 186] on button "ADD NEW Toggle Dropdown" at bounding box center [1017, 196] width 58 height 24
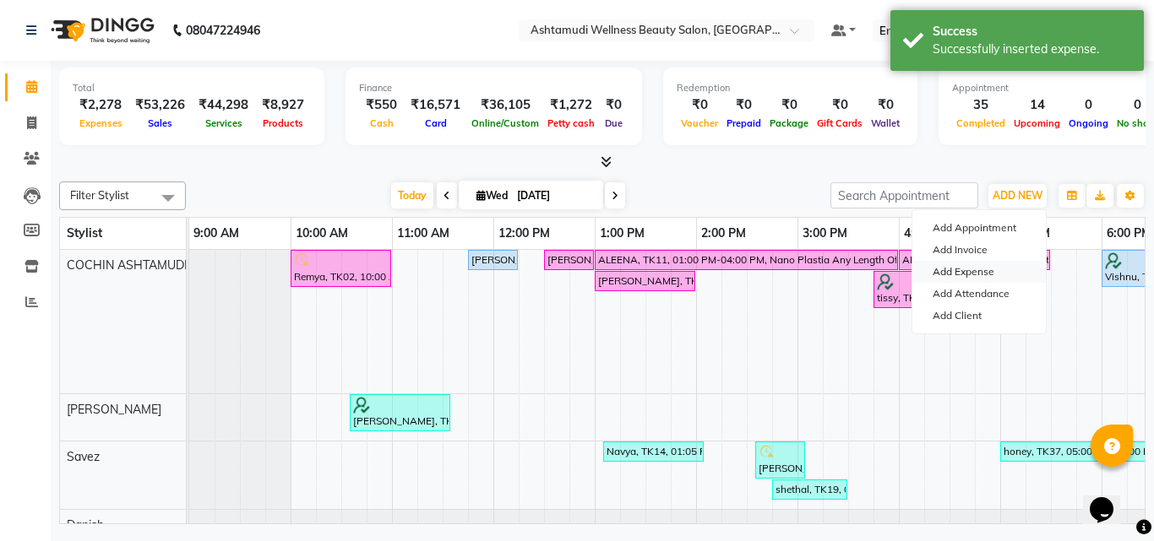
click at [973, 266] on link "Add Expense" at bounding box center [978, 272] width 133 height 22
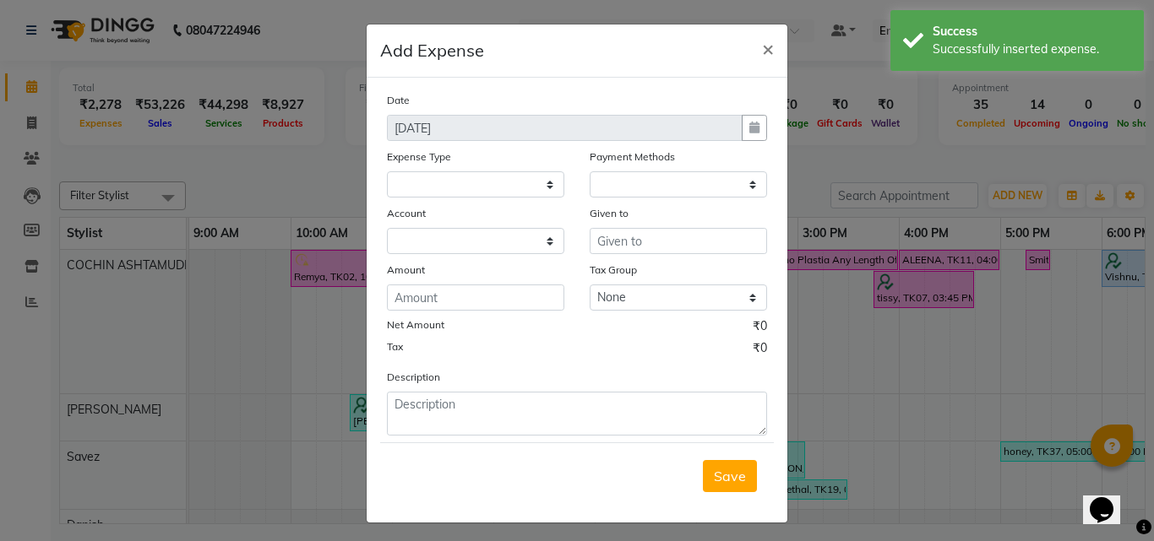
select select
select select "1"
select select "3463"
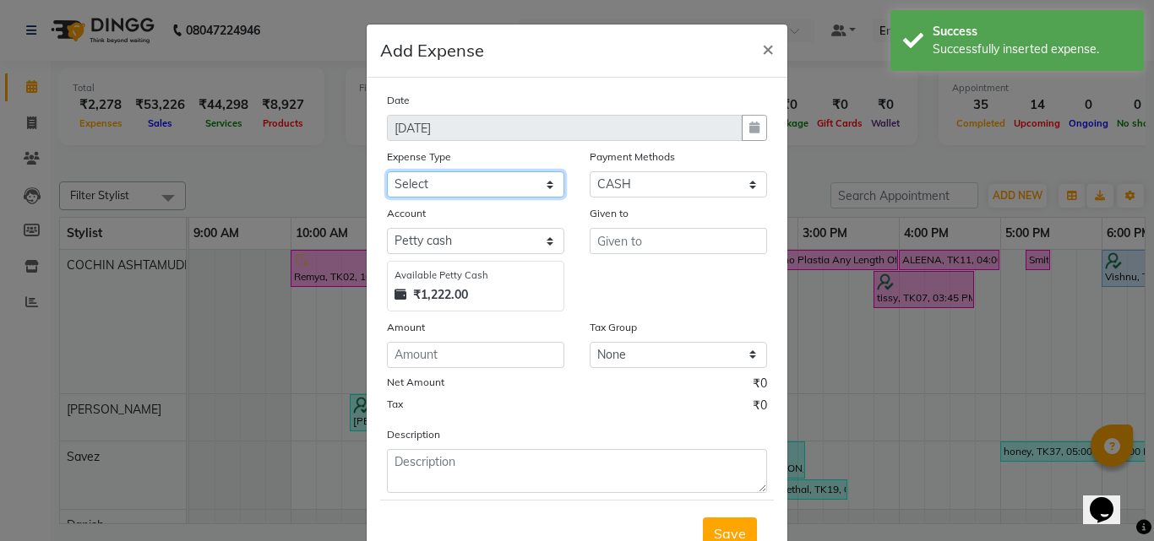
click at [476, 174] on select "Select ACCOMODATION EXPENSES ADVERTISEMENT SALES PROMOTIONAL EXPENSES Bonus BRI…" at bounding box center [475, 184] width 177 height 26
select select "6082"
click at [387, 171] on select "Select ACCOMODATION EXPENSES ADVERTISEMENT SALES PROMOTIONAL EXPENSES Bonus BRI…" at bounding box center [475, 184] width 177 height 26
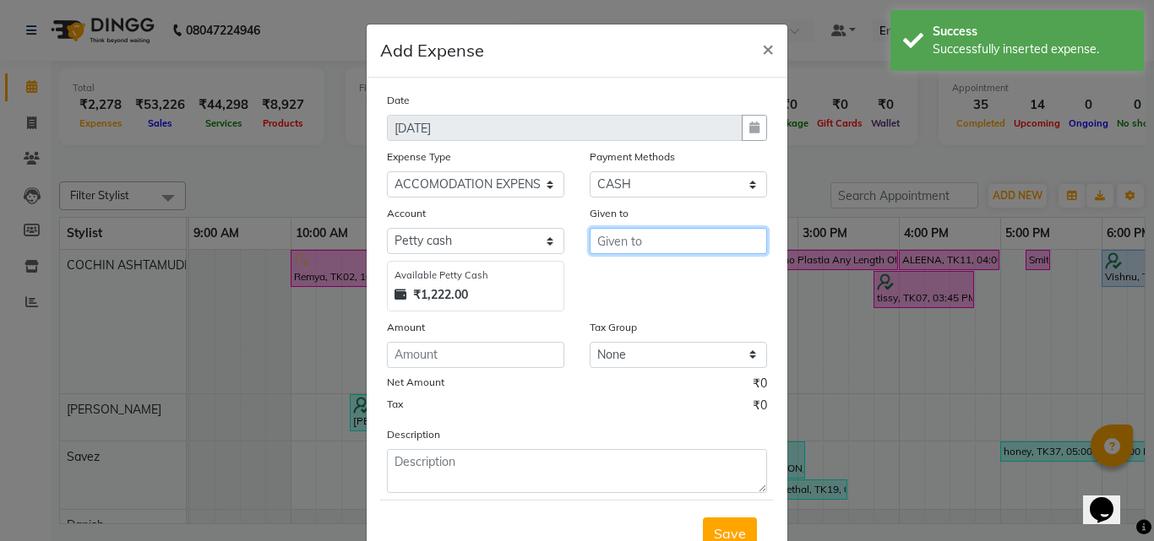
click at [631, 249] on input "text" at bounding box center [678, 241] width 177 height 26
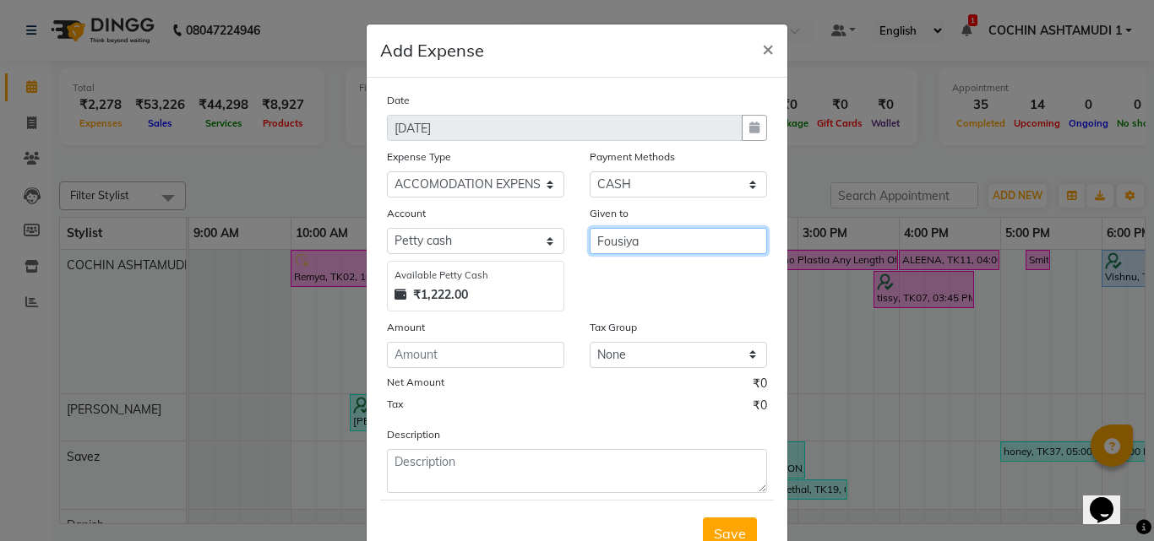
type input "Fousiya"
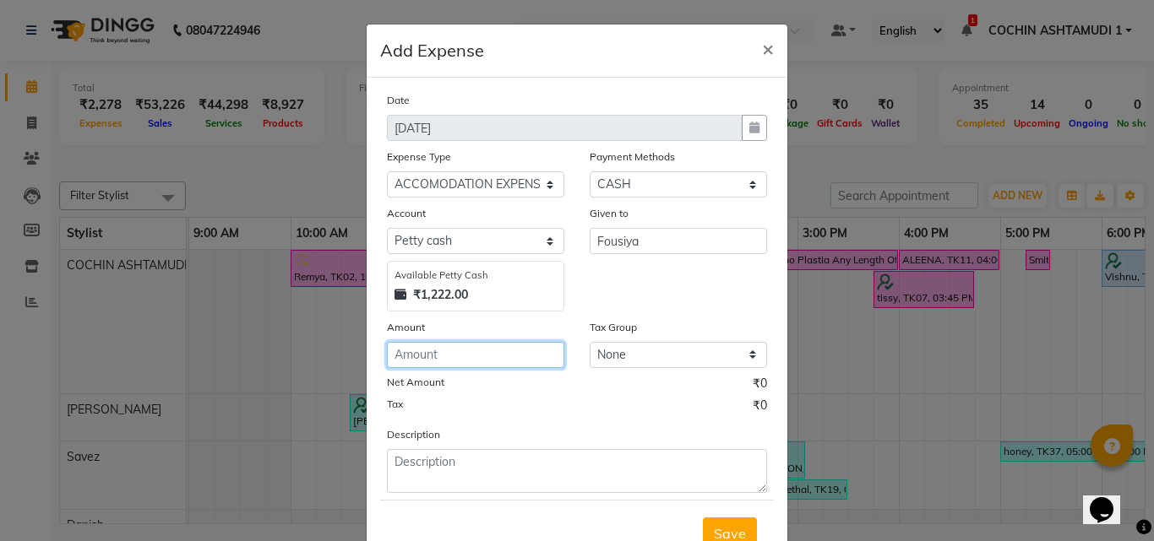
click at [507, 352] on input "number" at bounding box center [475, 355] width 177 height 26
type input "200"
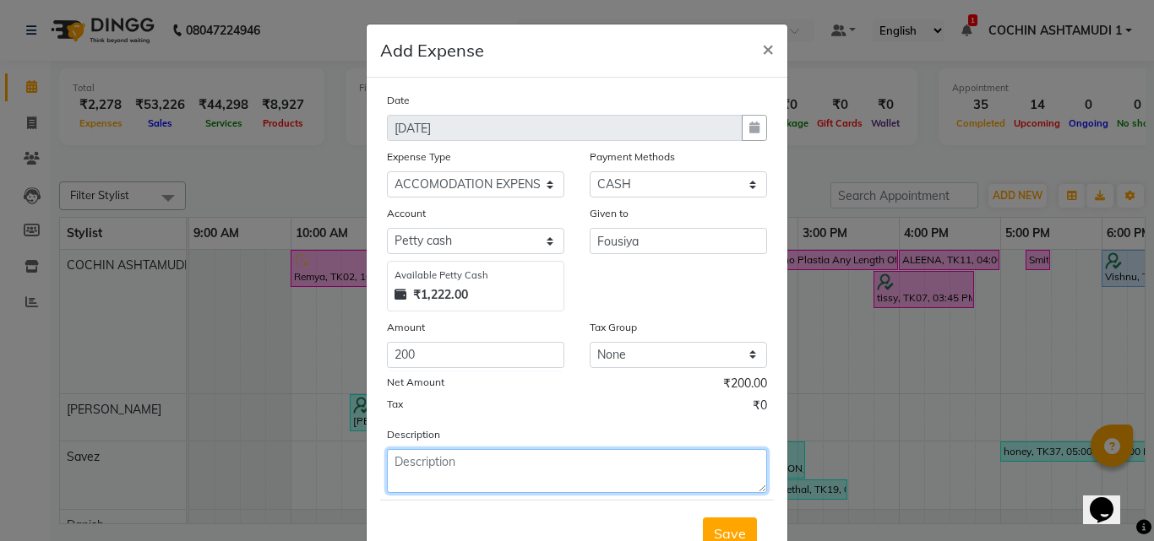
click at [418, 455] on textarea at bounding box center [577, 471] width 380 height 44
type textarea "sparkmate"
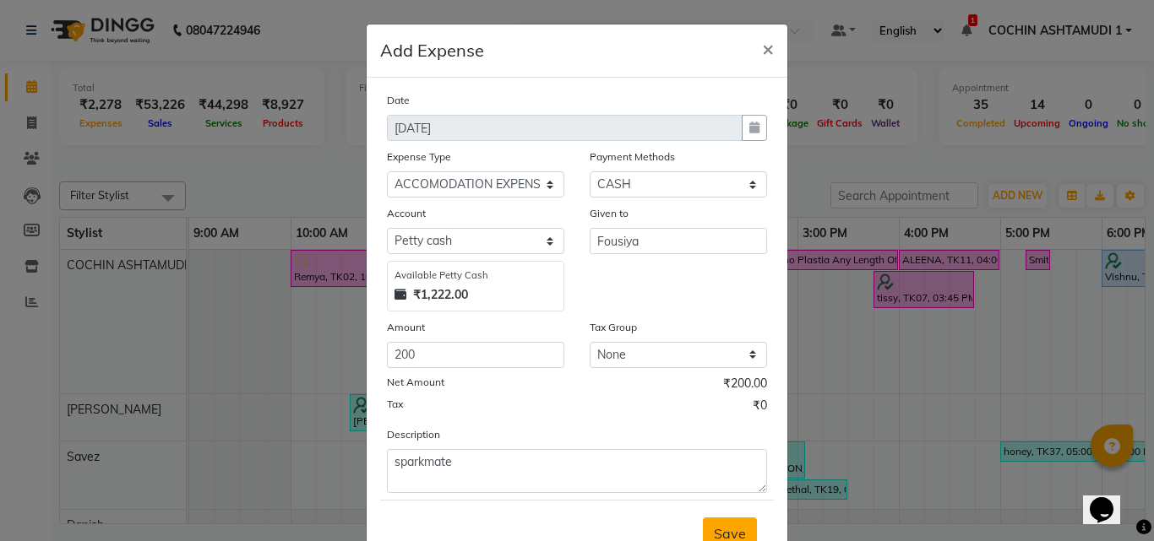
click at [725, 525] on span "Save" at bounding box center [730, 533] width 32 height 17
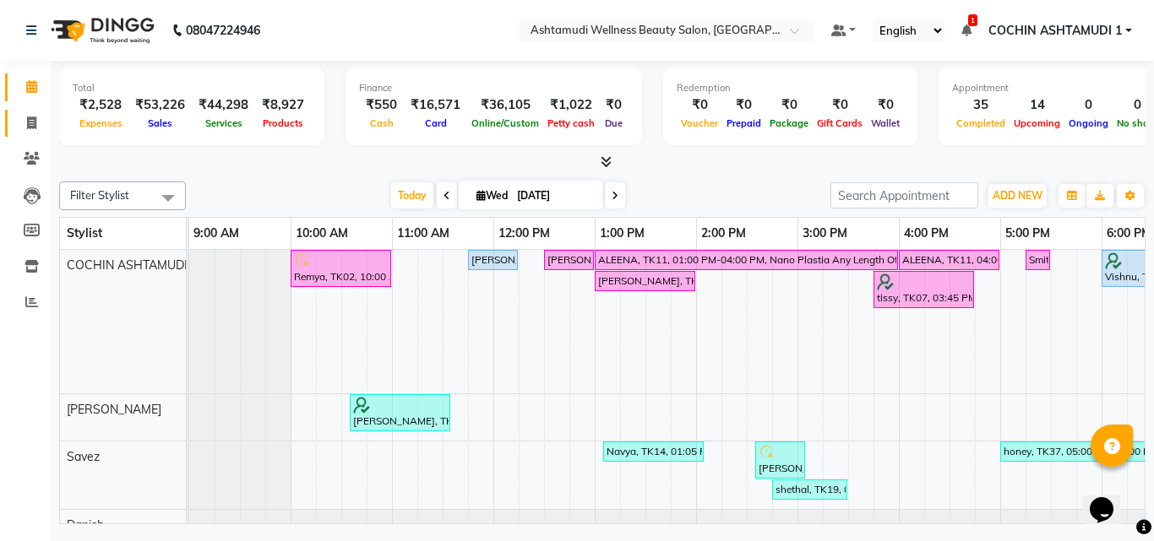
click at [36, 111] on link "Invoice" at bounding box center [25, 124] width 41 height 28
select select "service"
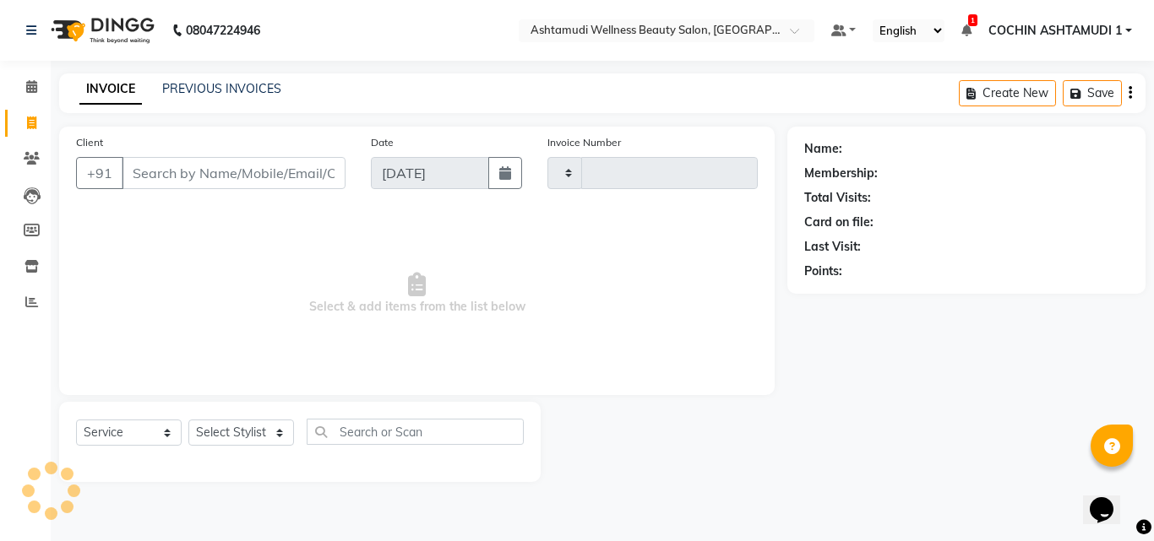
type input "4816"
select select "4632"
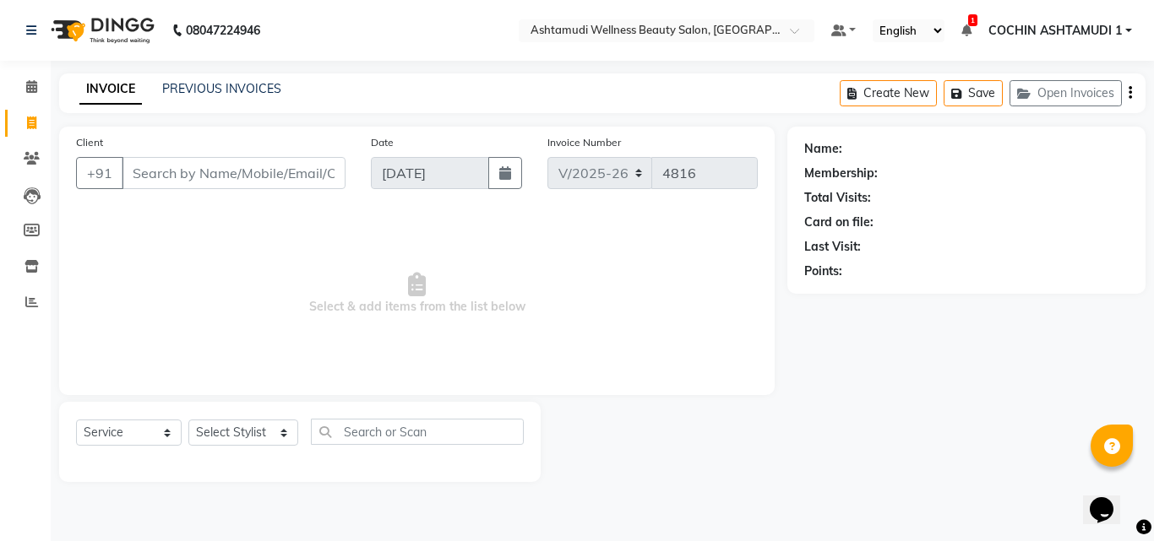
click at [162, 171] on input "Client" at bounding box center [234, 173] width 224 height 32
click at [226, 426] on select "Select Stylist [PERSON_NAME](URAJ) [PERSON_NAME] COCHIN ASHTAMUDI Danish [PERSO…" at bounding box center [243, 433] width 110 height 26
select select "88466"
click at [188, 420] on select "Select Stylist [PERSON_NAME](URAJ) [PERSON_NAME] COCHIN ASHTAMUDI Danish [PERSO…" at bounding box center [243, 433] width 110 height 26
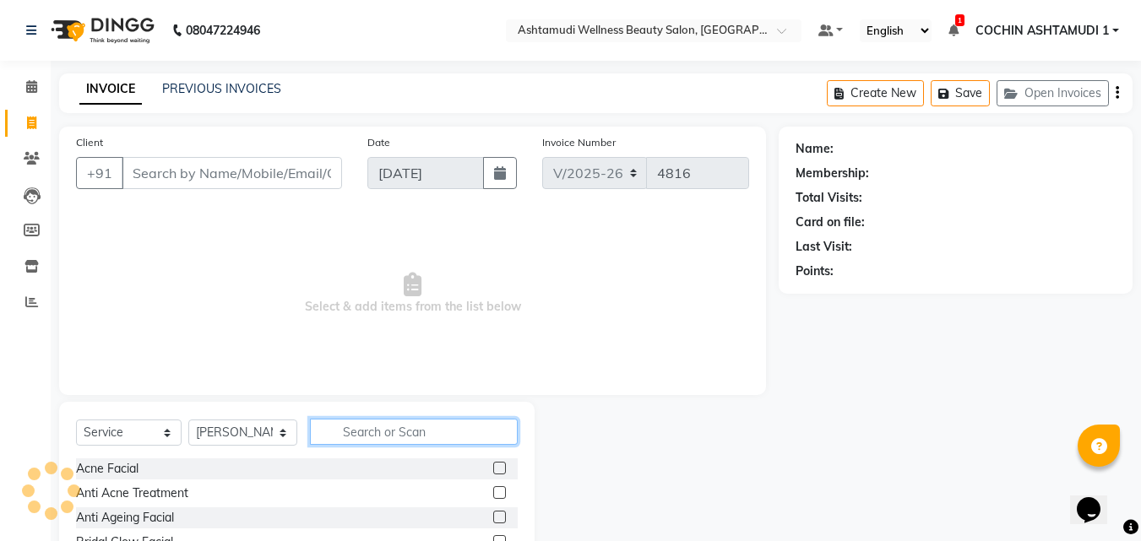
click at [388, 426] on input "text" at bounding box center [414, 432] width 209 height 26
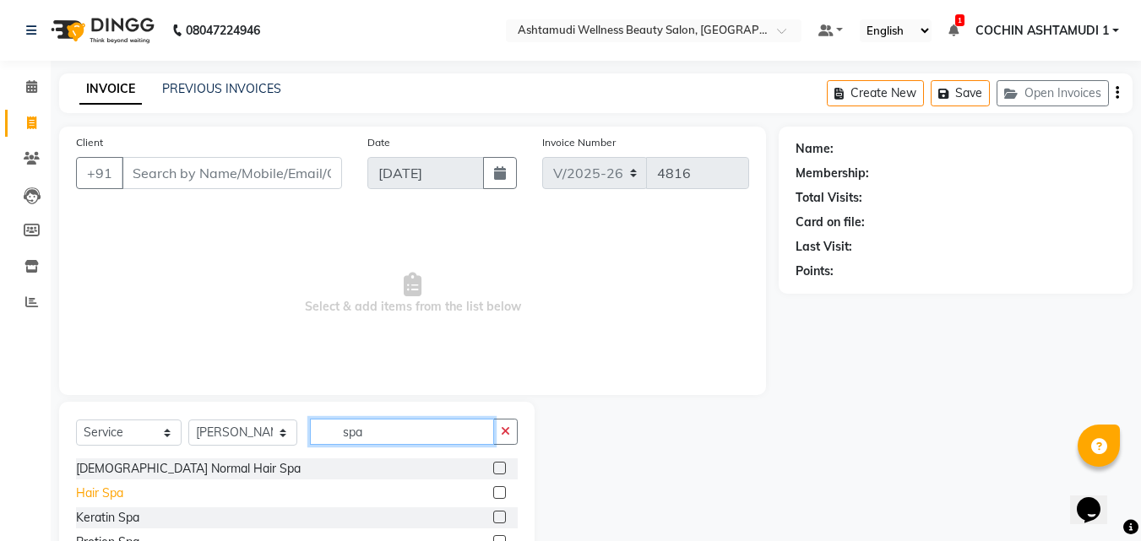
type input "spa"
click at [121, 497] on div "Hair Spa" at bounding box center [99, 494] width 47 height 18
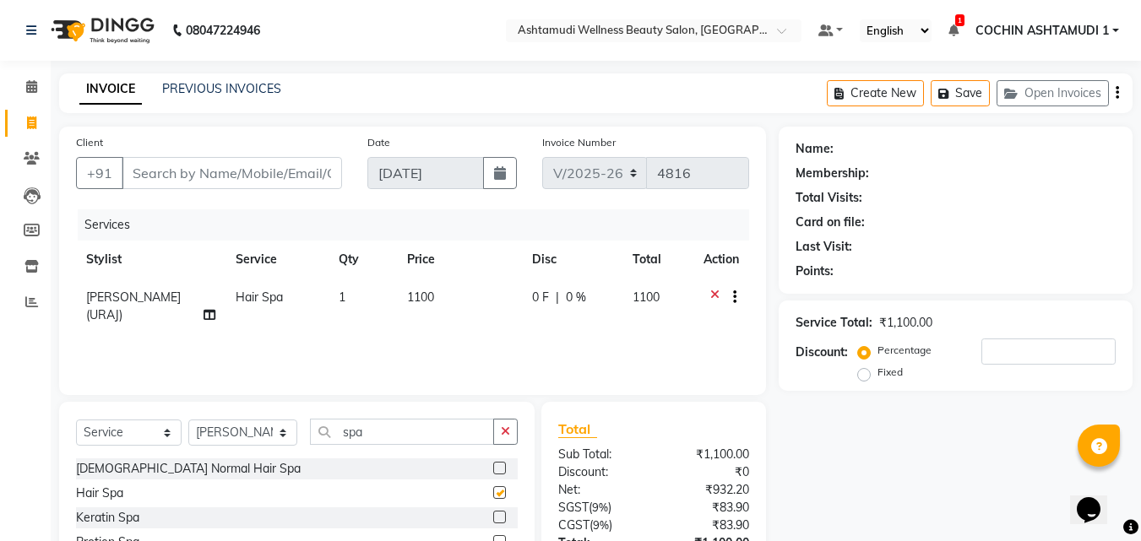
checkbox input "false"
click at [237, 440] on select "Select Stylist [PERSON_NAME](URAJ) [PERSON_NAME] COCHIN ASHTAMUDI Danish [PERSO…" at bounding box center [242, 433] width 109 height 26
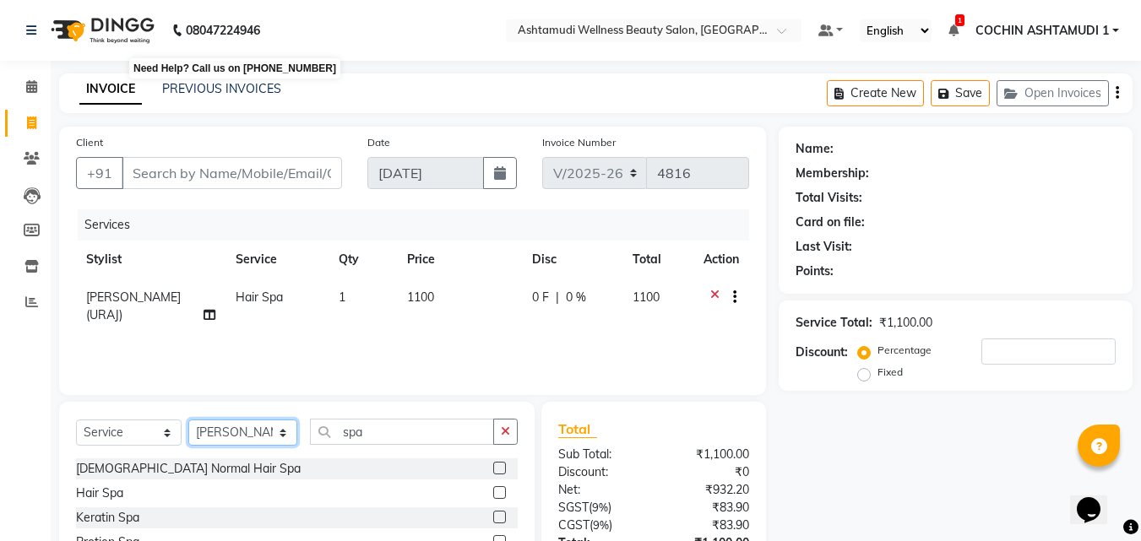
select select "27313"
click at [188, 420] on select "Select Stylist [PERSON_NAME](URAJ) [PERSON_NAME] COCHIN ASHTAMUDI Danish [PERSO…" at bounding box center [242, 433] width 109 height 26
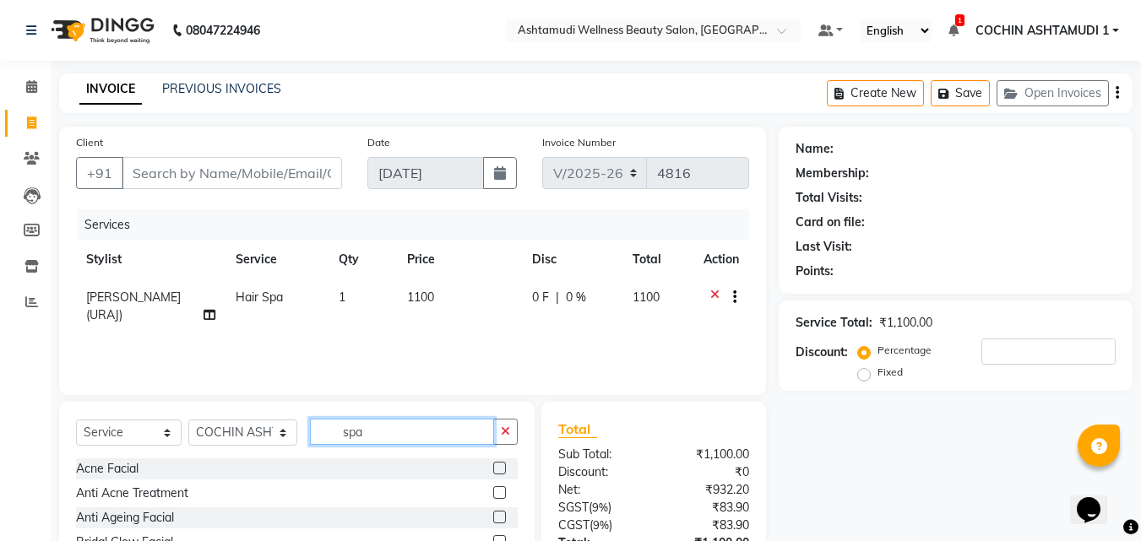
click at [372, 430] on input "spa" at bounding box center [402, 432] width 185 height 26
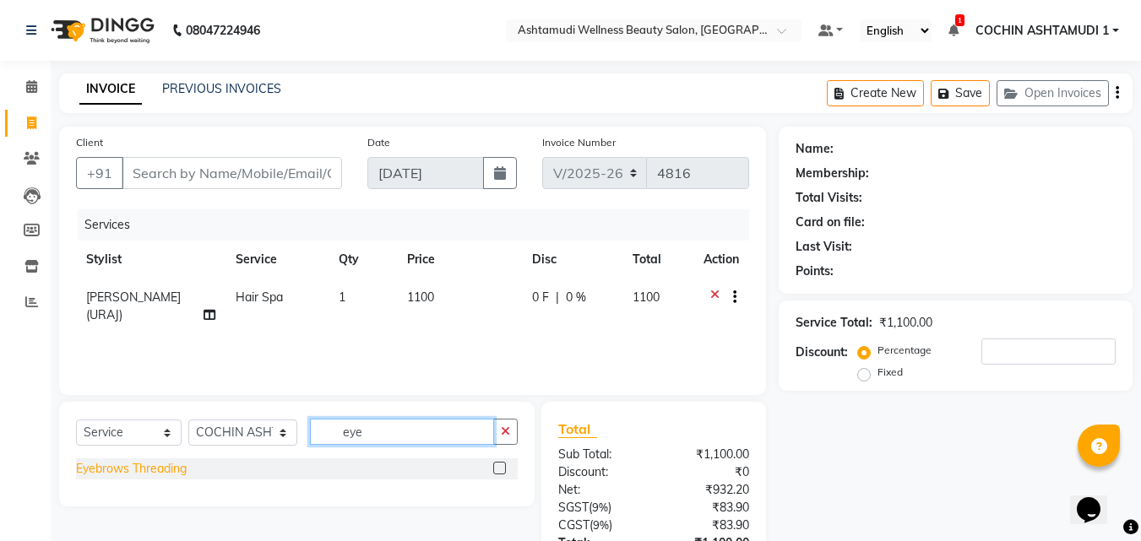
type input "eye"
click at [136, 470] on div "Eyebrows Threading" at bounding box center [131, 469] width 111 height 18
checkbox input "false"
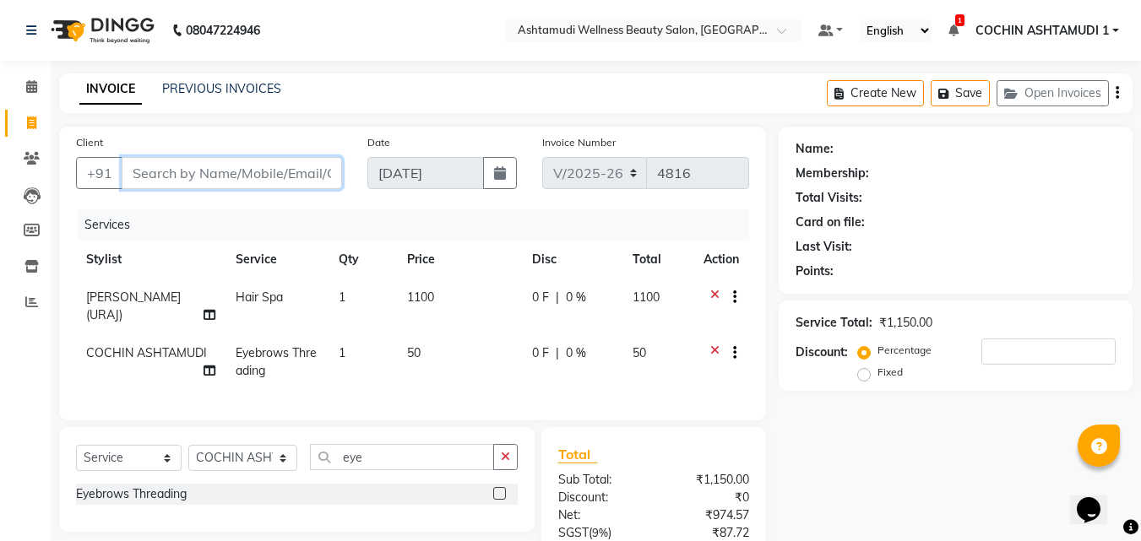
click at [188, 180] on input "Client" at bounding box center [232, 173] width 220 height 32
type input "9"
type input "0"
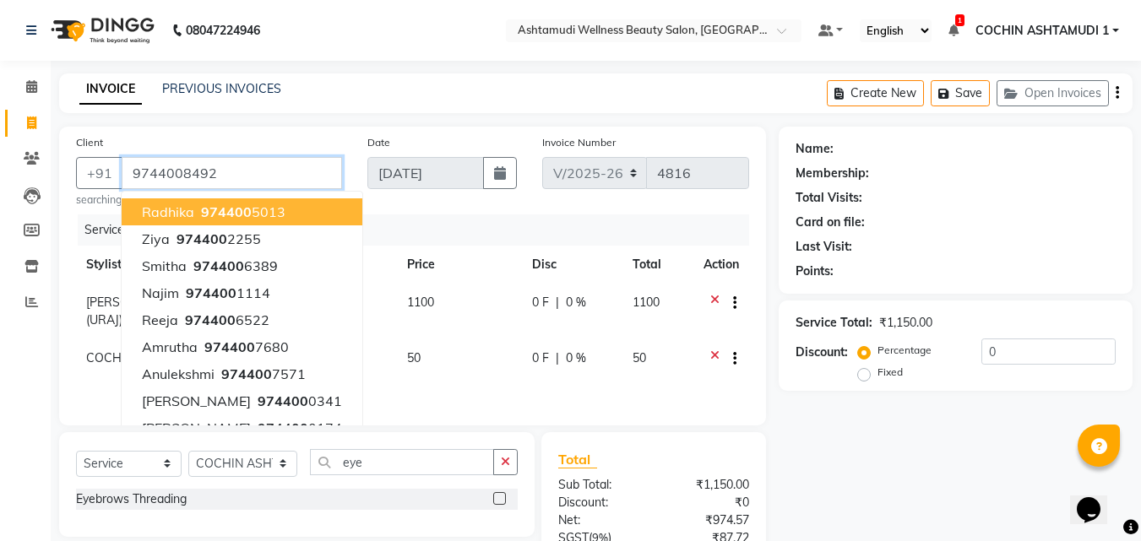
type input "9744008492"
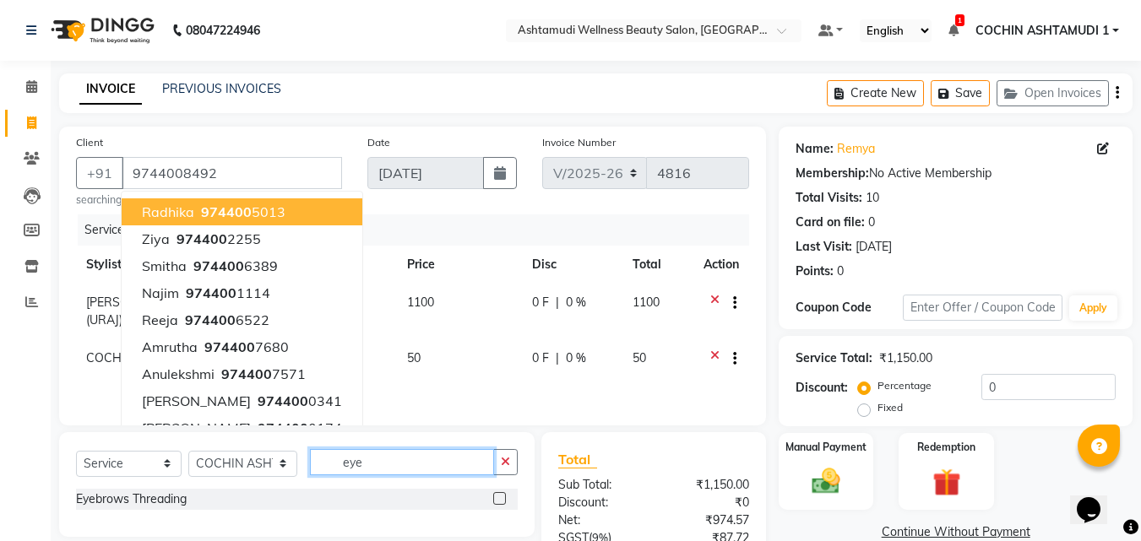
click at [449, 453] on input "eye" at bounding box center [402, 462] width 185 height 26
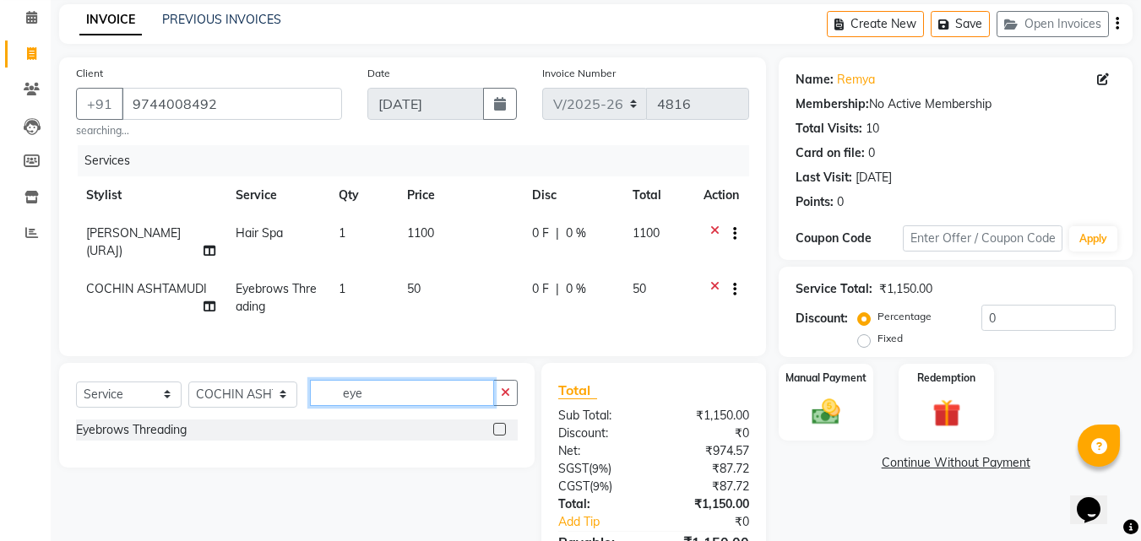
scroll to position [163, 0]
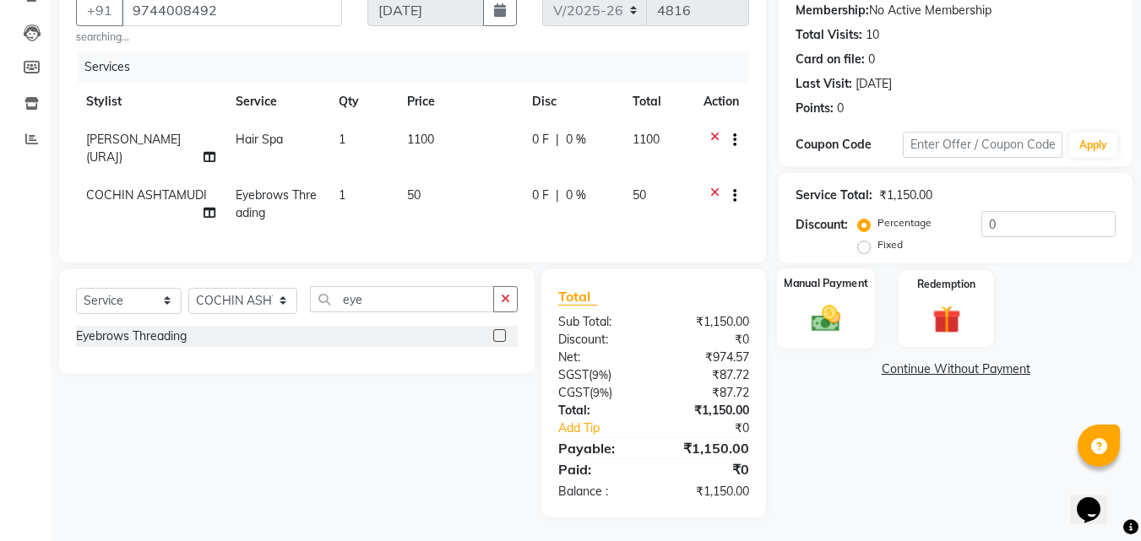
click at [812, 310] on img at bounding box center [825, 319] width 47 height 34
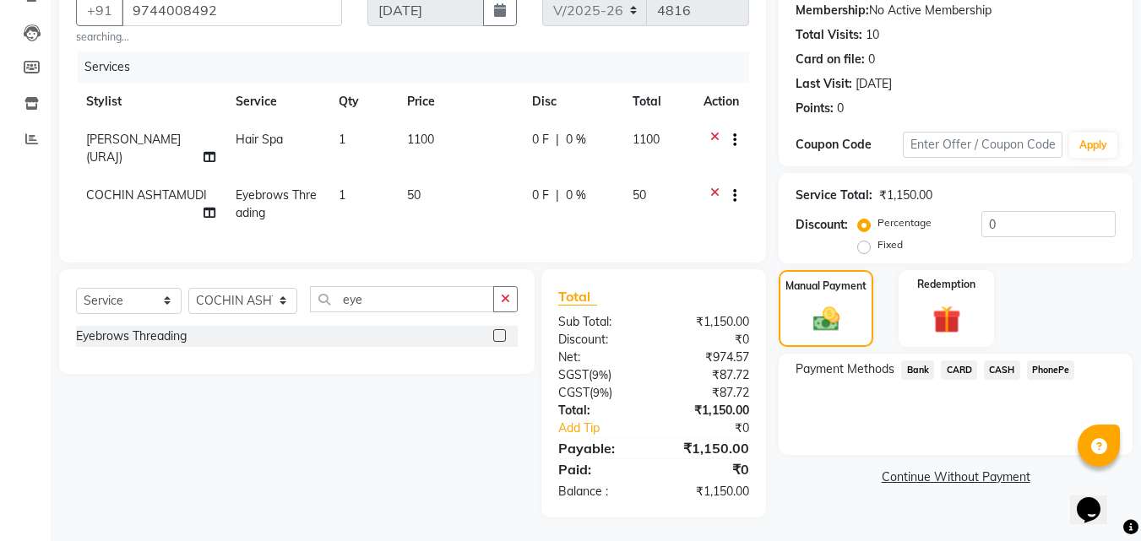
click at [1054, 373] on span "PhonePe" at bounding box center [1051, 370] width 48 height 19
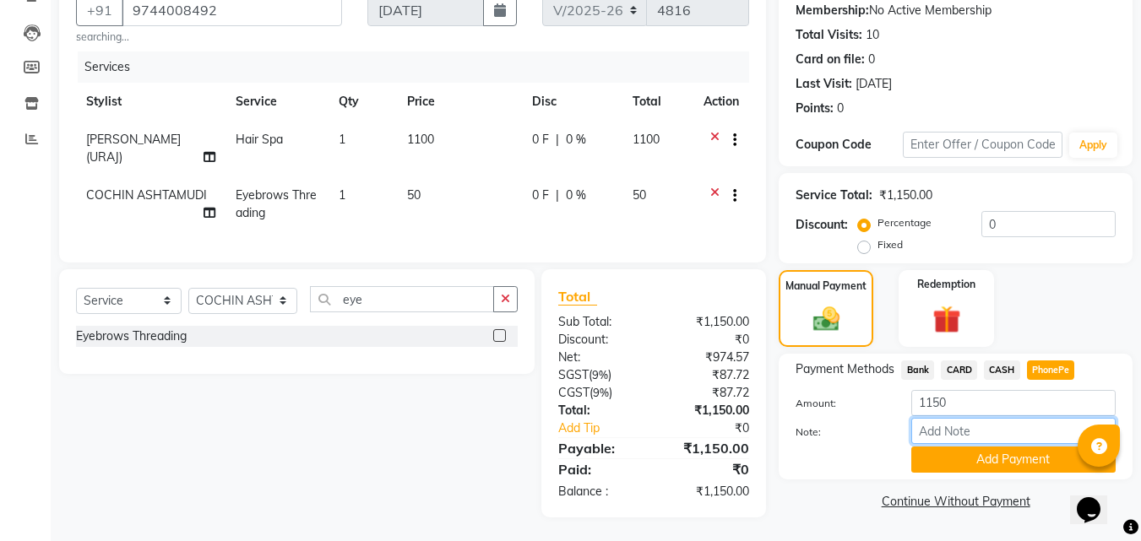
click at [943, 435] on input "Note:" at bounding box center [1013, 431] width 204 height 26
click at [897, 316] on div "Manual Payment Redemption" at bounding box center [955, 308] width 379 height 77
drag, startPoint x: 957, startPoint y: 437, endPoint x: 974, endPoint y: 432, distance: 17.4
click at [957, 437] on input "Note:" at bounding box center [1013, 431] width 204 height 26
type input "[PERSON_NAME]"
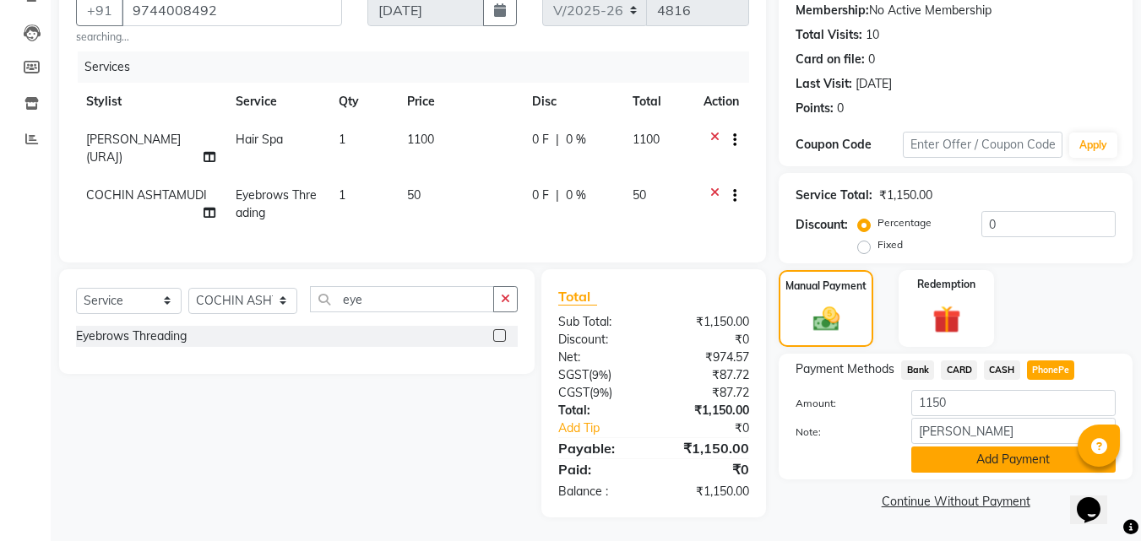
click at [1004, 467] on button "Add Payment" at bounding box center [1013, 460] width 204 height 26
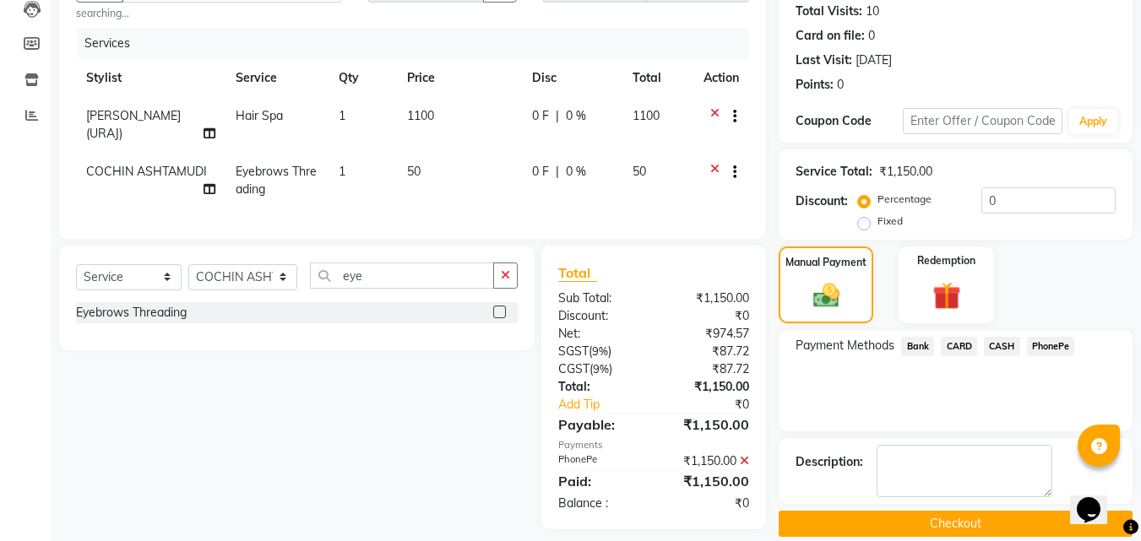
scroll to position [208, 0]
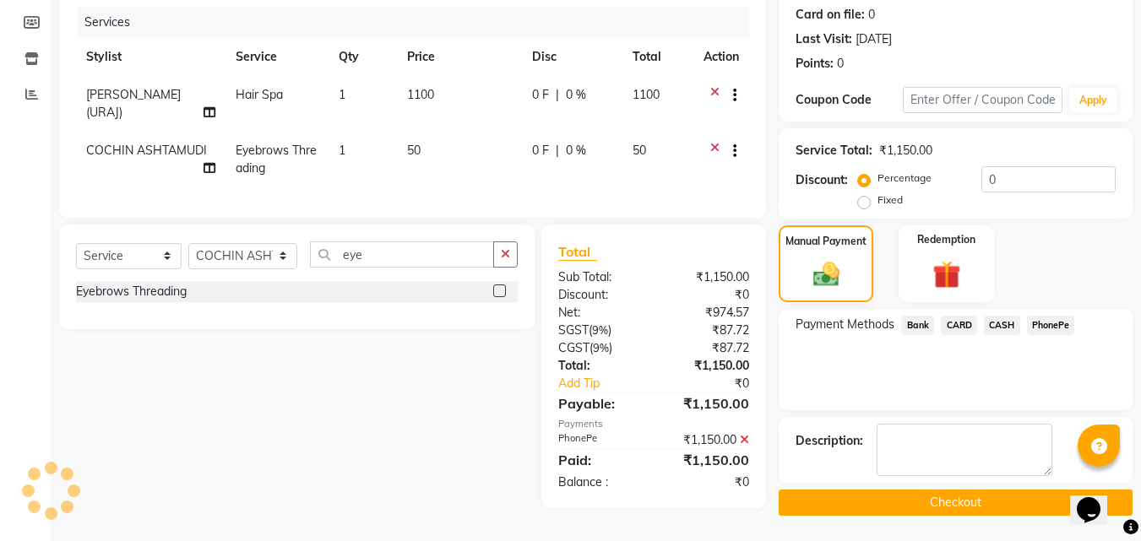
click at [939, 492] on button "Checkout" at bounding box center [956, 503] width 354 height 26
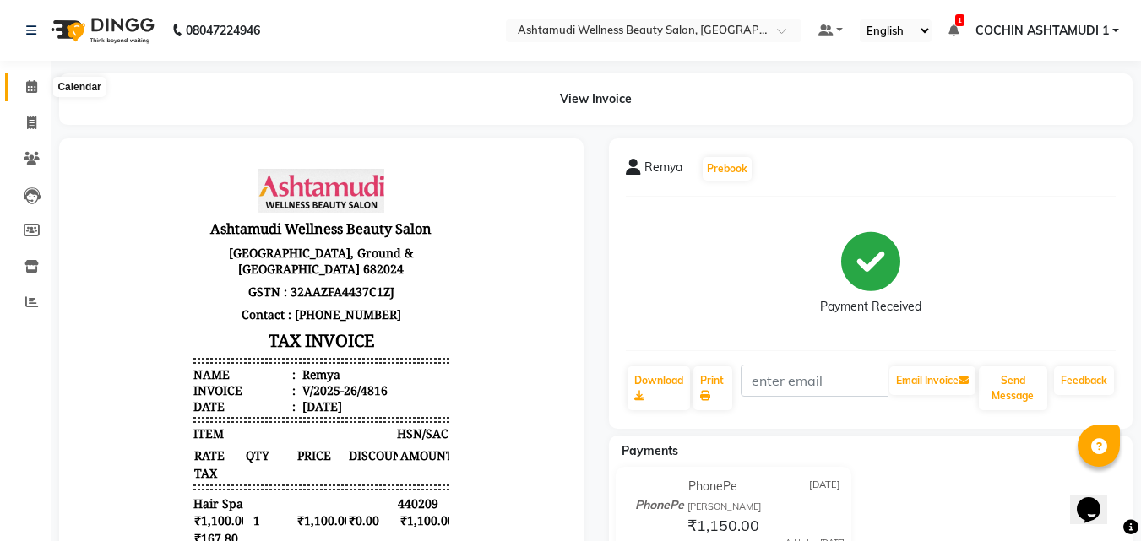
click at [31, 86] on icon at bounding box center [31, 86] width 11 height 13
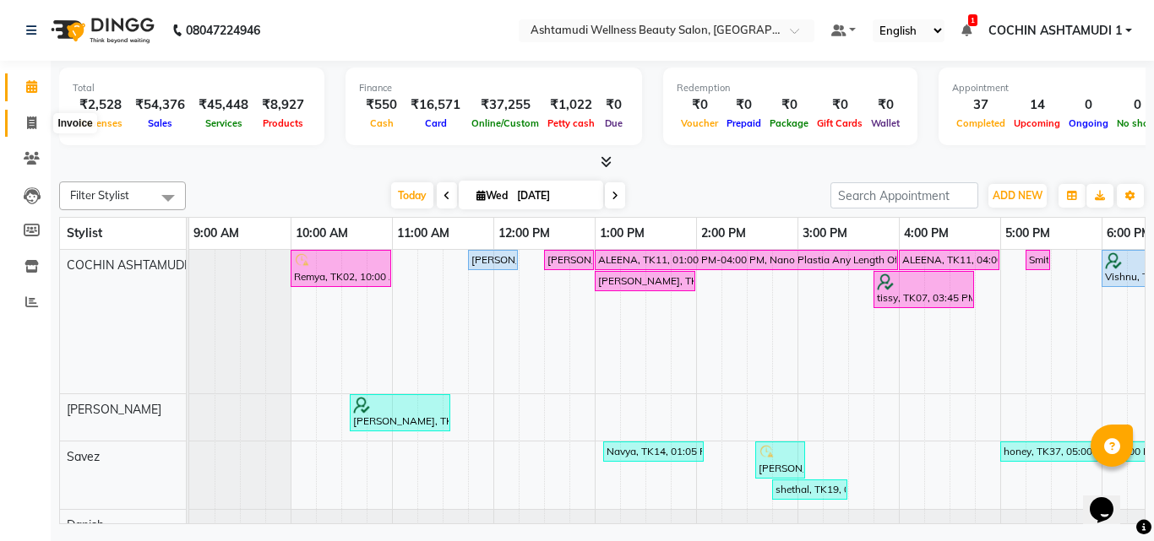
click at [38, 123] on span at bounding box center [32, 123] width 30 height 19
select select "service"
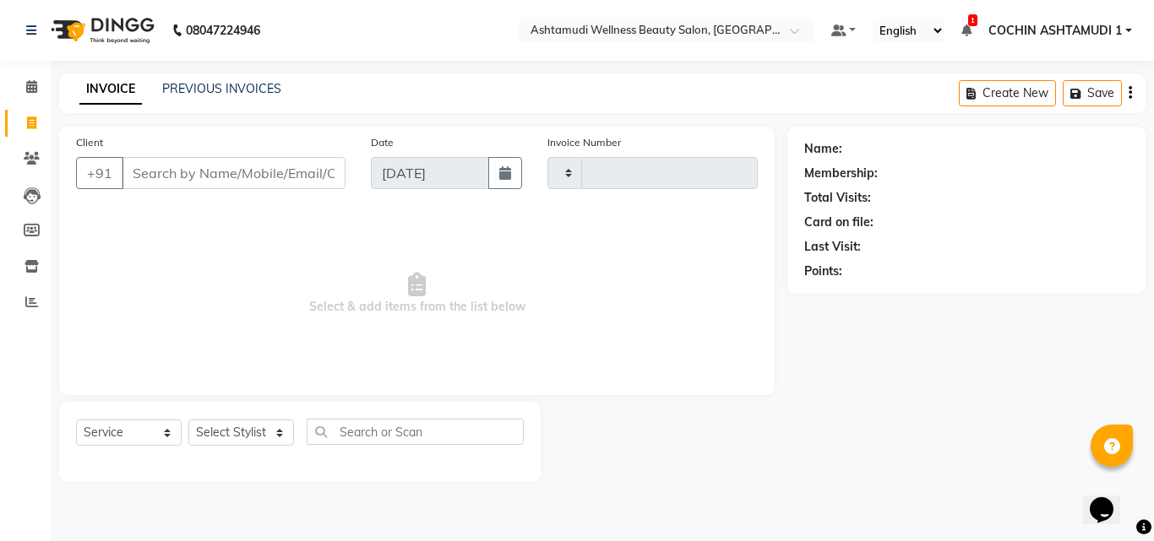
type input "4817"
select select "4632"
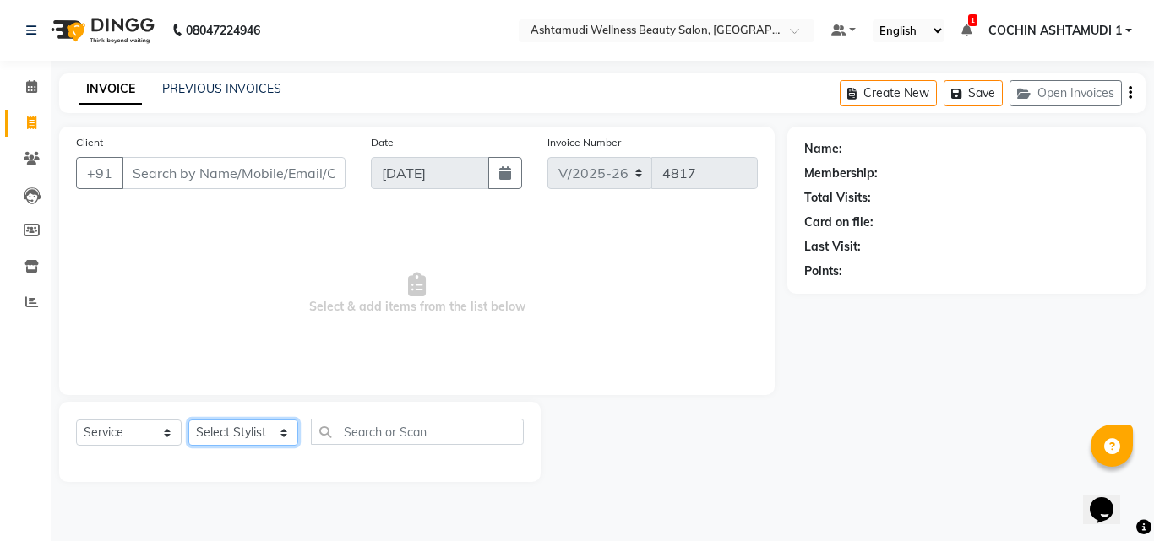
click at [213, 437] on select "Select Stylist [PERSON_NAME](URAJ) [PERSON_NAME] COCHIN ASHTAMUDI Danish [PERSO…" at bounding box center [243, 433] width 110 height 26
select select "86812"
click at [188, 420] on select "Select Stylist [PERSON_NAME](URAJ) [PERSON_NAME] COCHIN ASHTAMUDI Danish [PERSO…" at bounding box center [243, 433] width 110 height 26
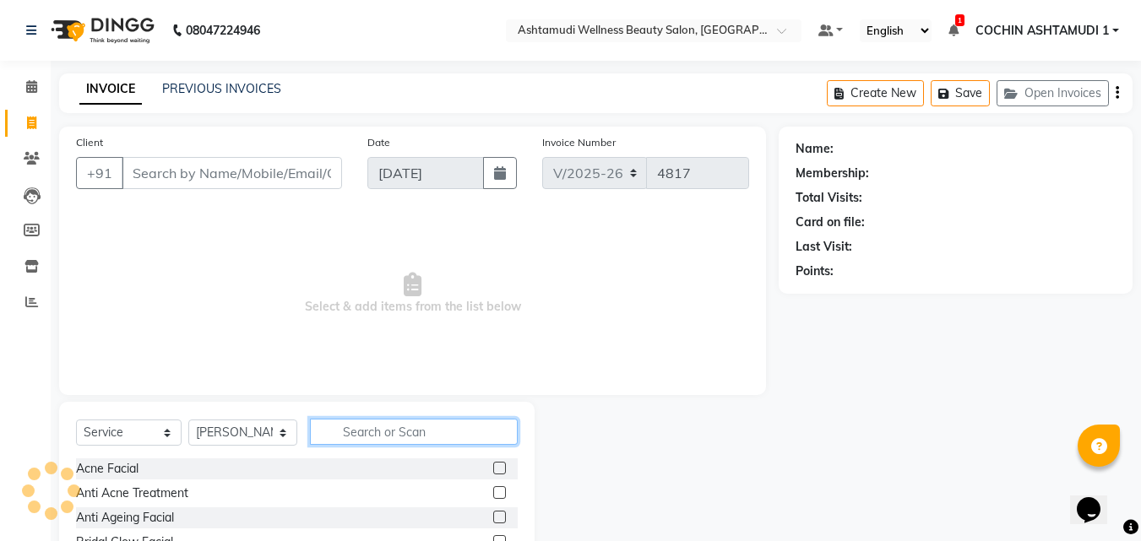
click at [367, 430] on input "text" at bounding box center [414, 432] width 209 height 26
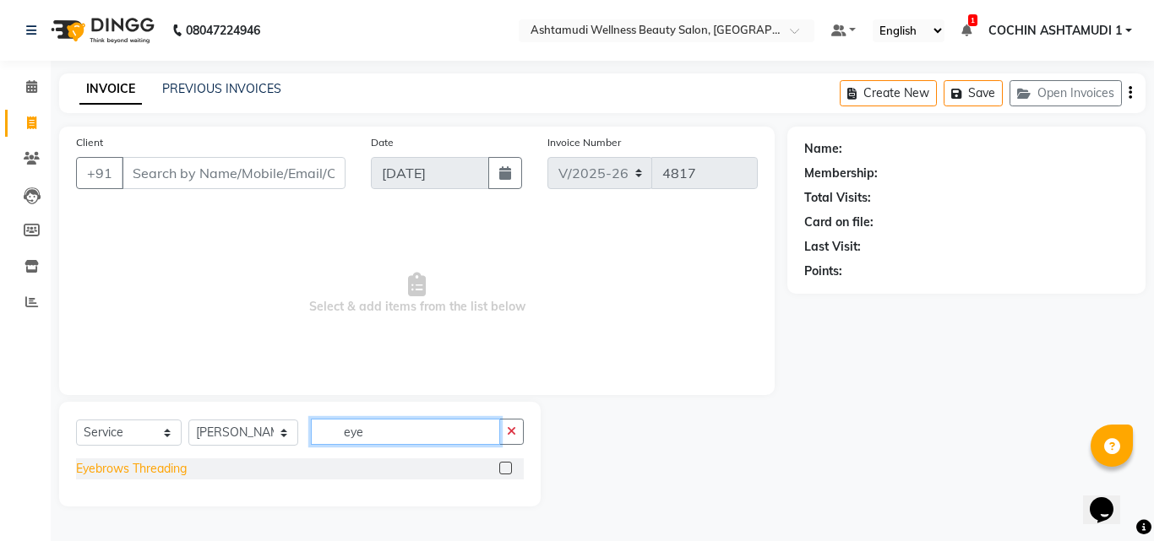
type input "eye"
click at [159, 462] on div "Eyebrows Threading" at bounding box center [131, 469] width 111 height 18
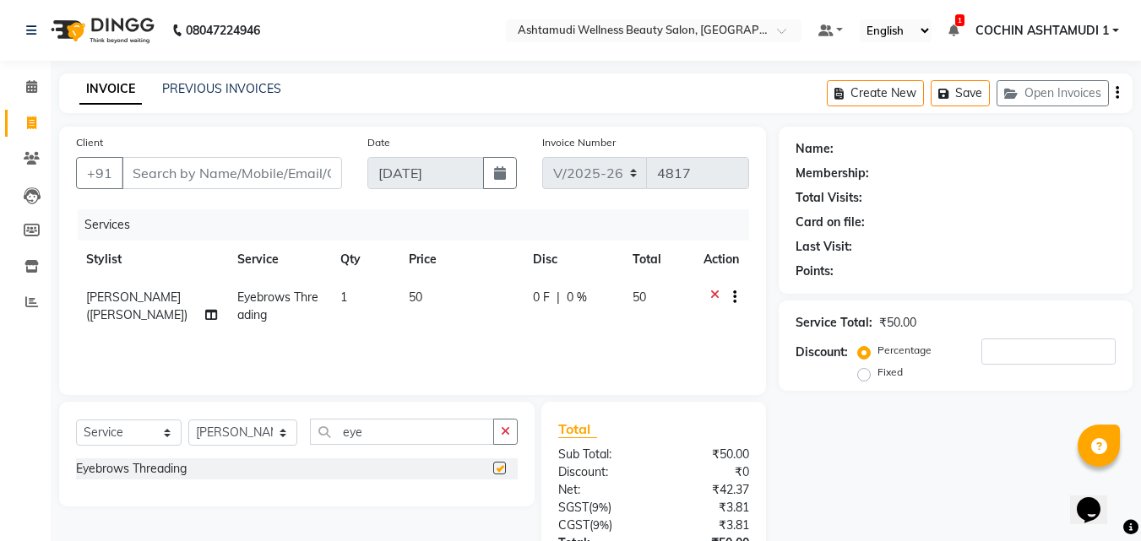
checkbox input "false"
click at [398, 438] on input "eye" at bounding box center [402, 432] width 185 height 26
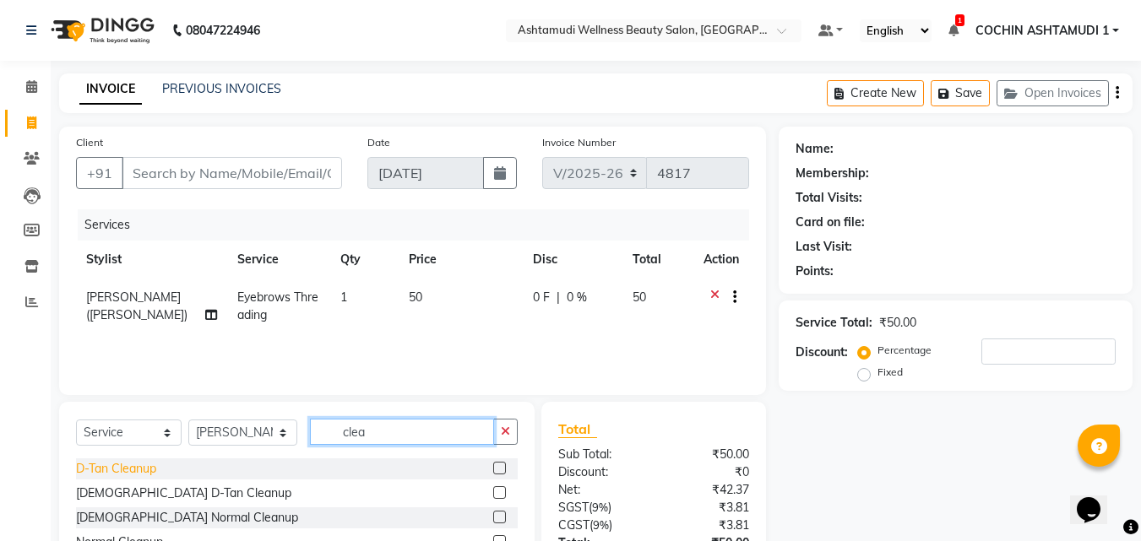
type input "clea"
click at [117, 469] on div "D-Tan Cleanup" at bounding box center [116, 469] width 80 height 18
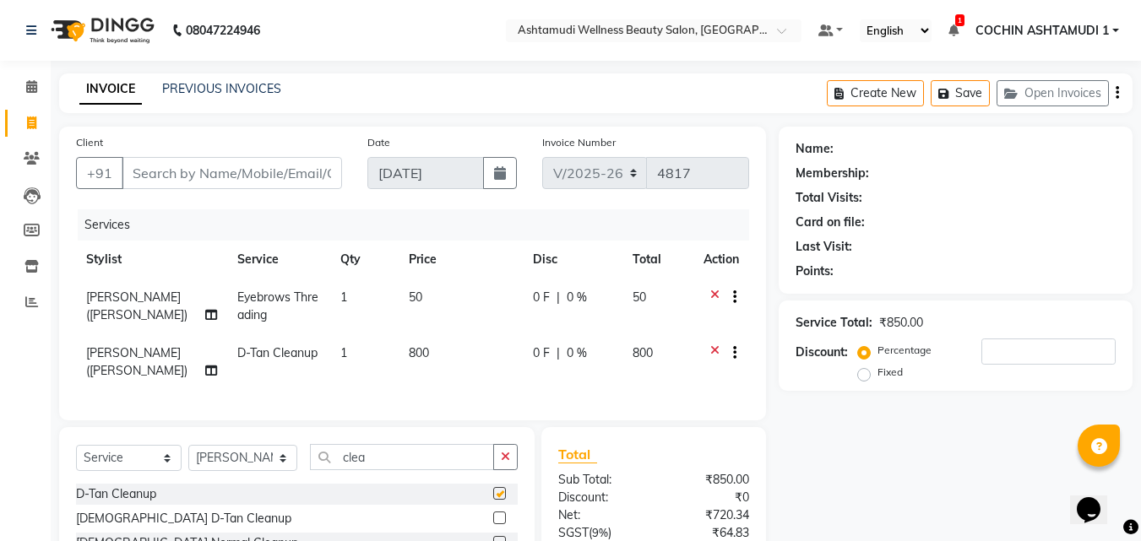
checkbox input "false"
click at [374, 471] on input "clea" at bounding box center [402, 457] width 185 height 26
click at [711, 345] on icon at bounding box center [714, 355] width 9 height 21
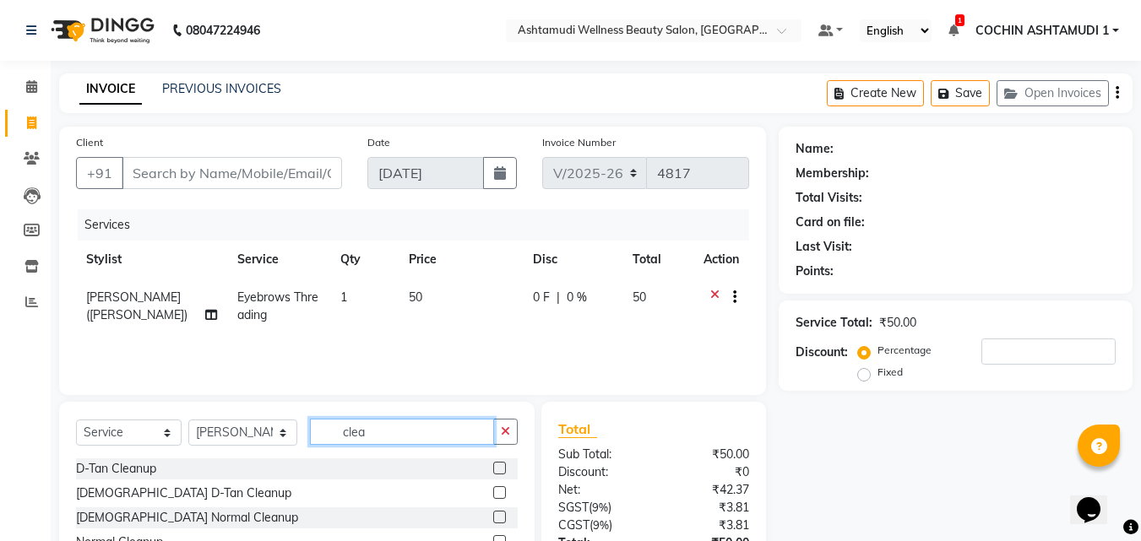
click at [389, 438] on input "clea" at bounding box center [402, 432] width 185 height 26
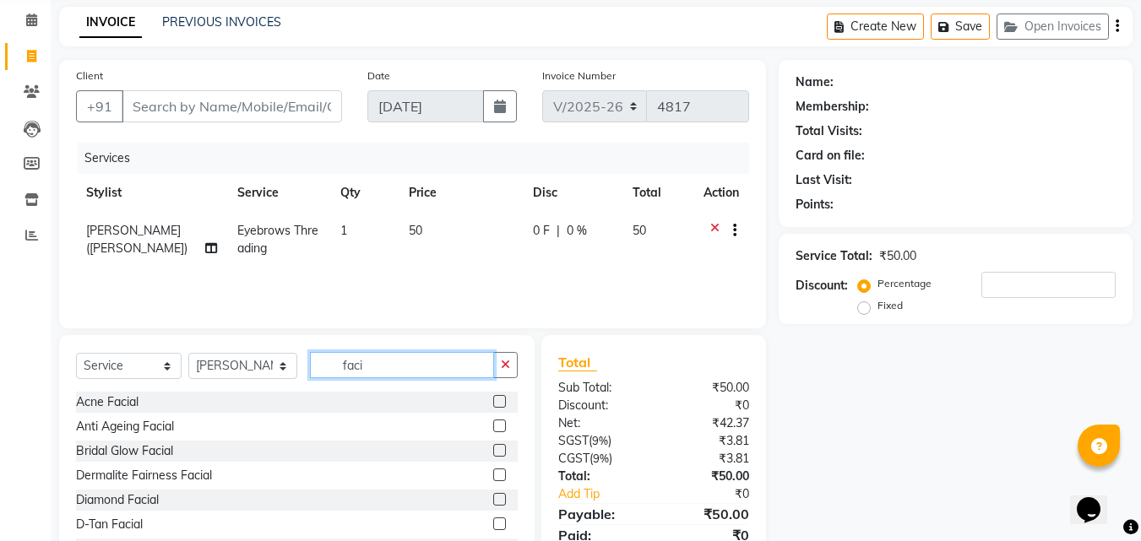
scroll to position [135, 0]
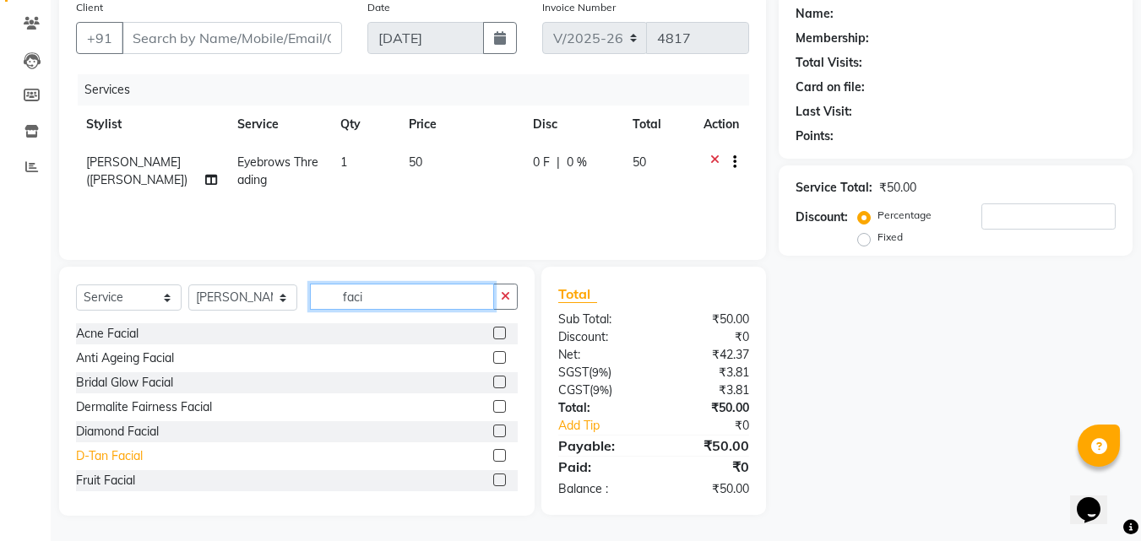
type input "faci"
click at [114, 457] on div "D-Tan Facial" at bounding box center [109, 457] width 67 height 18
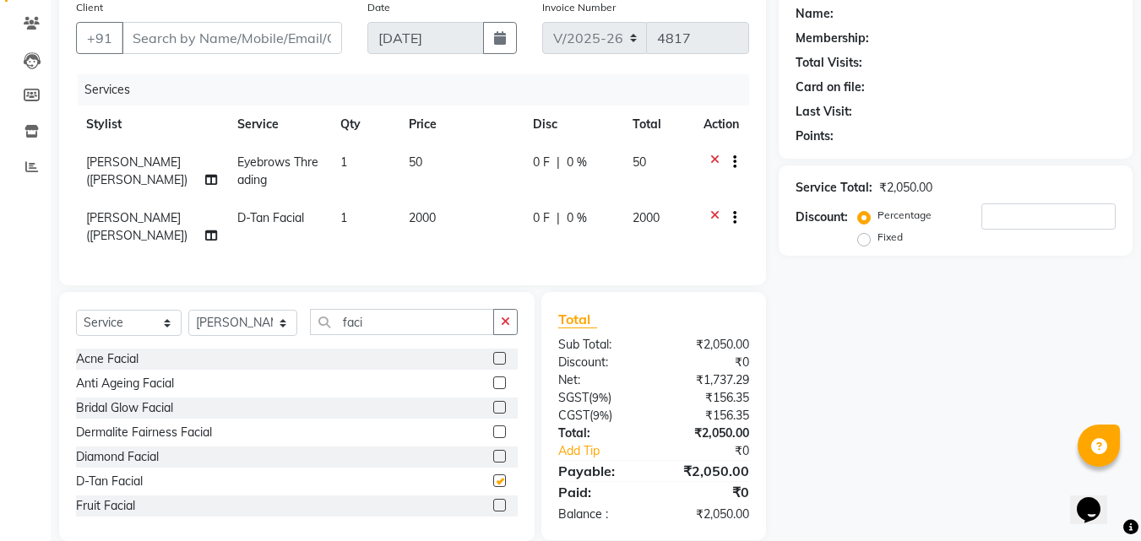
checkbox input "false"
click at [381, 335] on input "faci" at bounding box center [402, 322] width 185 height 26
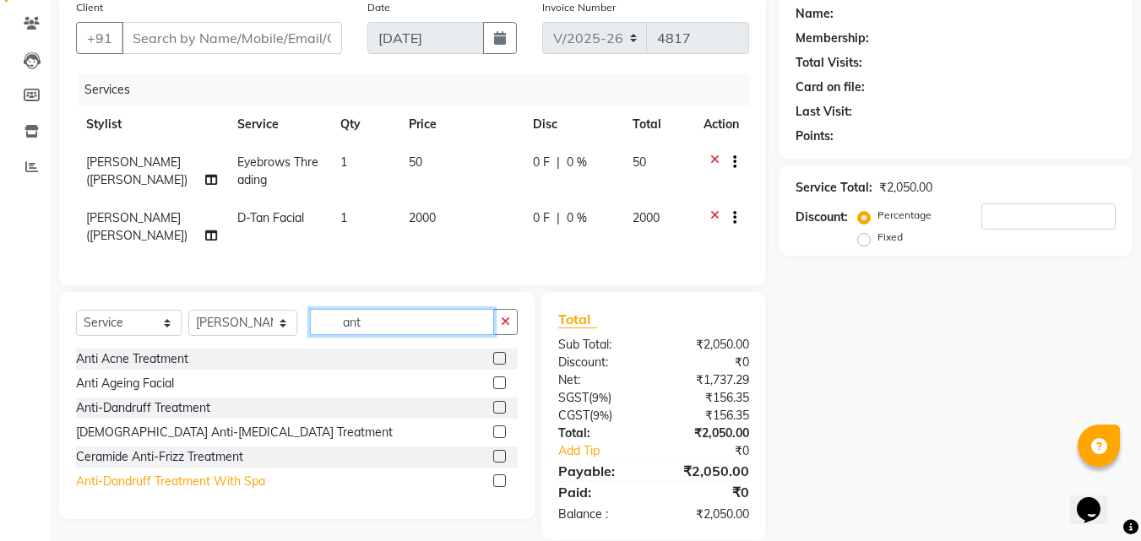
type input "ant"
click at [194, 491] on div "Anti-Dandruff Treatment With Spa" at bounding box center [170, 482] width 189 height 18
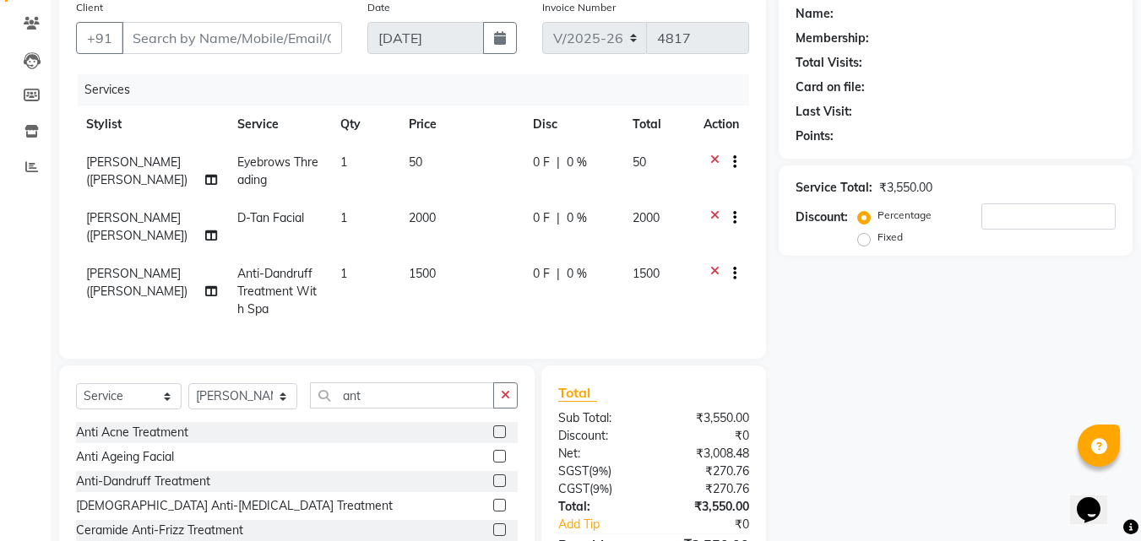
checkbox input "false"
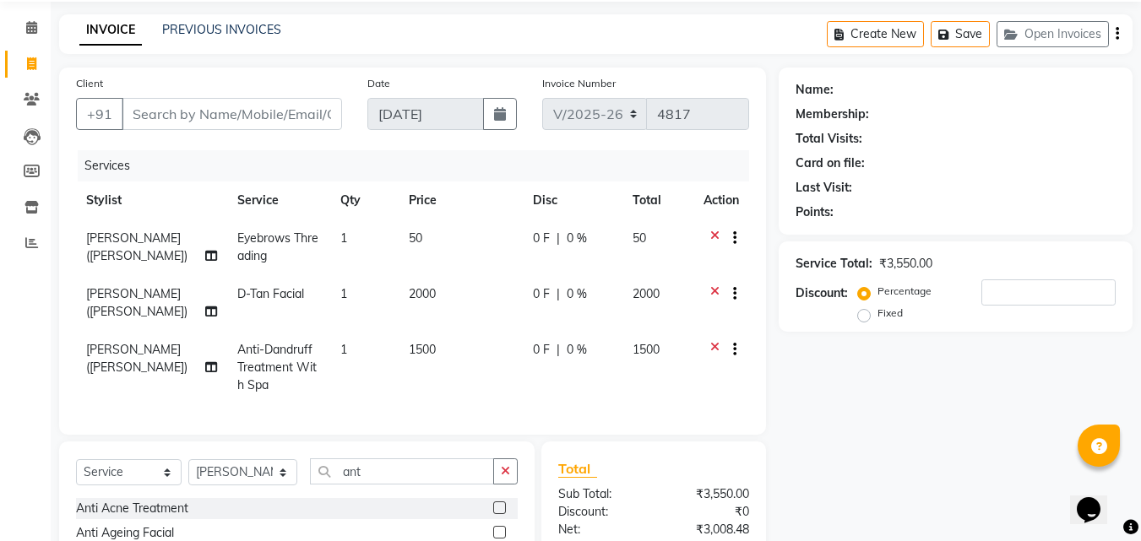
scroll to position [0, 0]
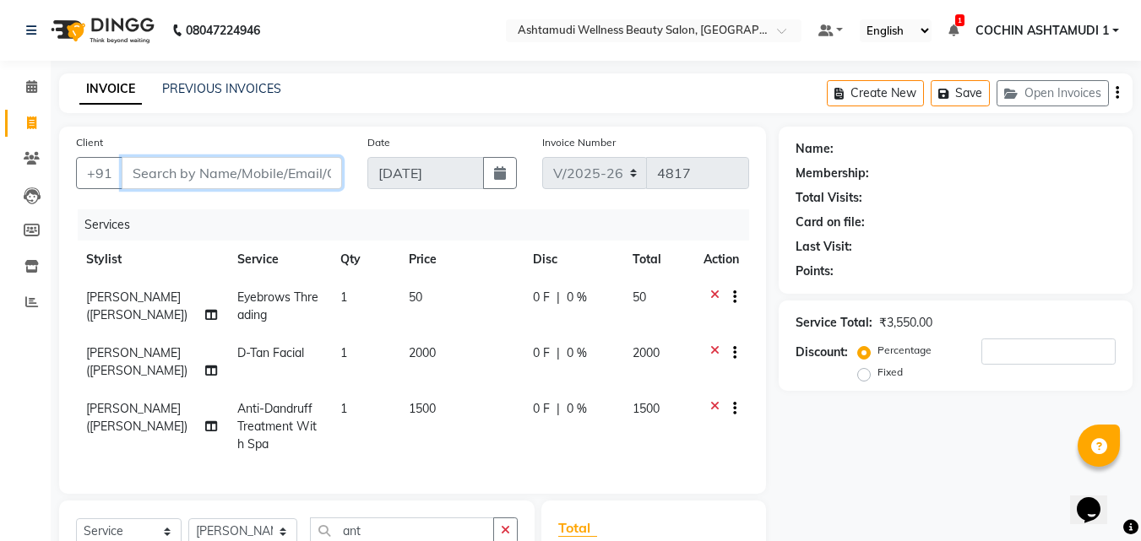
click at [196, 177] on input "Client" at bounding box center [232, 173] width 220 height 32
type input "7"
type input "0"
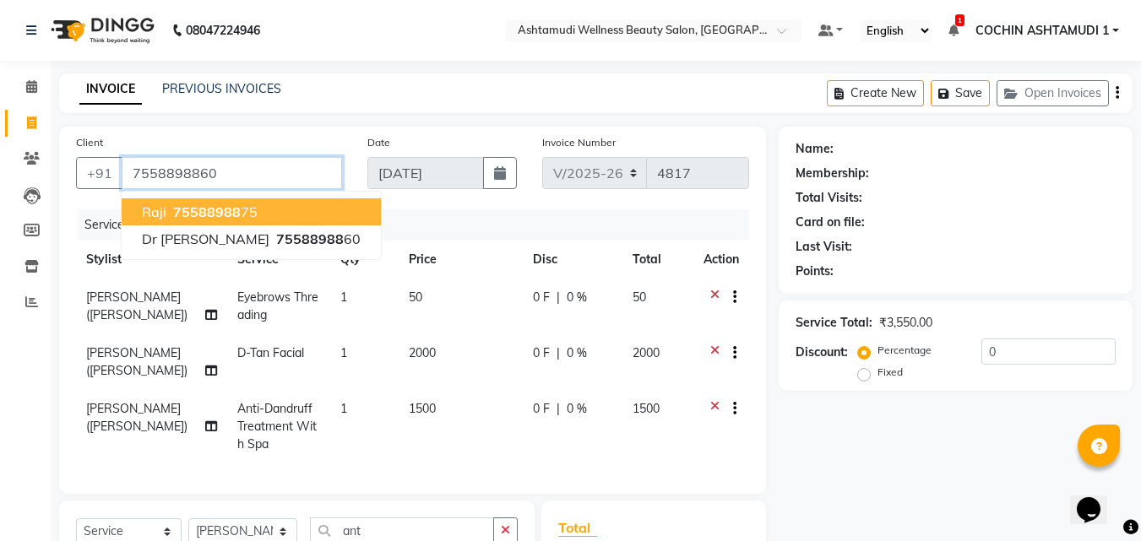
type input "7558898860"
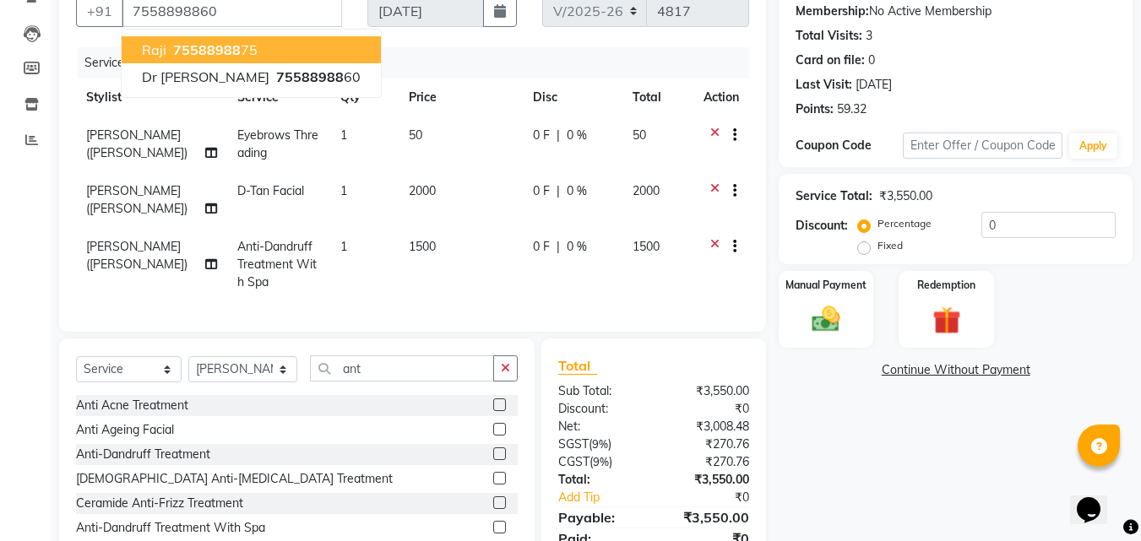
scroll to position [169, 0]
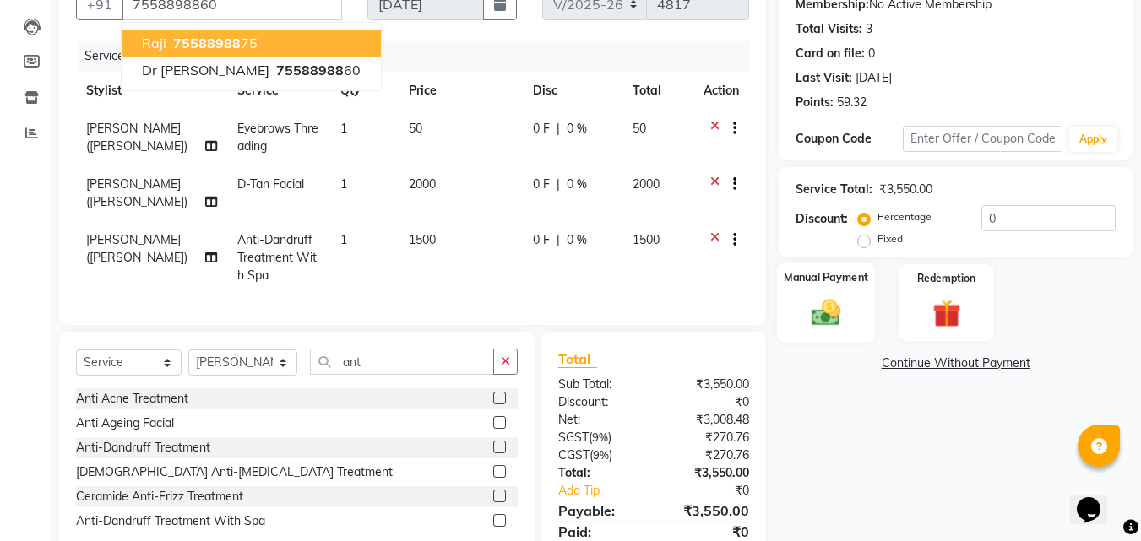
click at [832, 307] on img at bounding box center [825, 313] width 47 height 34
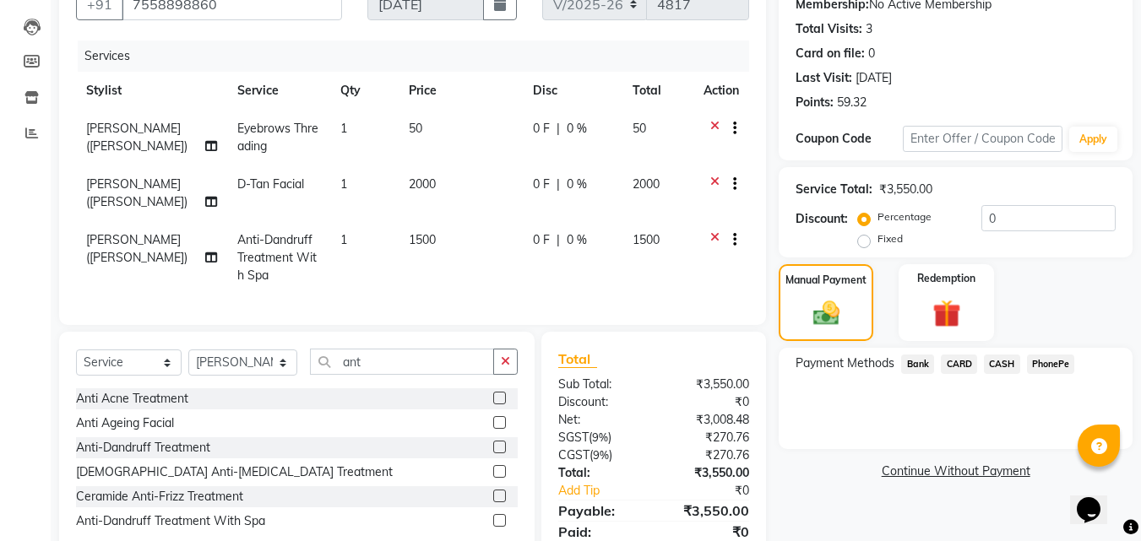
click at [956, 360] on span "CARD" at bounding box center [959, 364] width 36 height 19
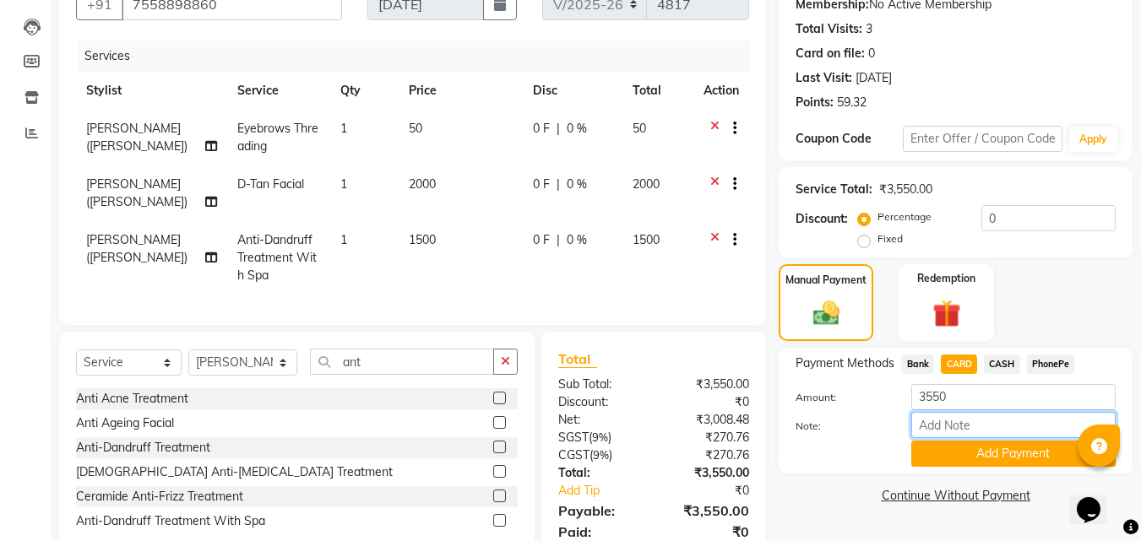
click at [951, 432] on input "Note:" at bounding box center [1013, 425] width 204 height 26
type input "[PERSON_NAME]"
click at [990, 455] on button "Add Payment" at bounding box center [1013, 454] width 204 height 26
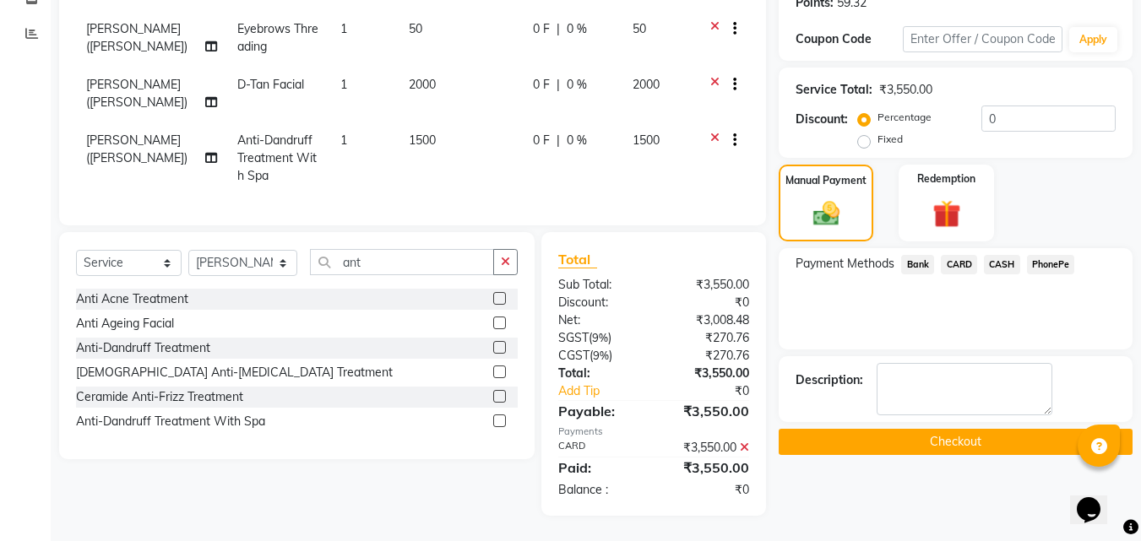
scroll to position [281, 0]
click at [934, 438] on button "Checkout" at bounding box center [956, 442] width 354 height 26
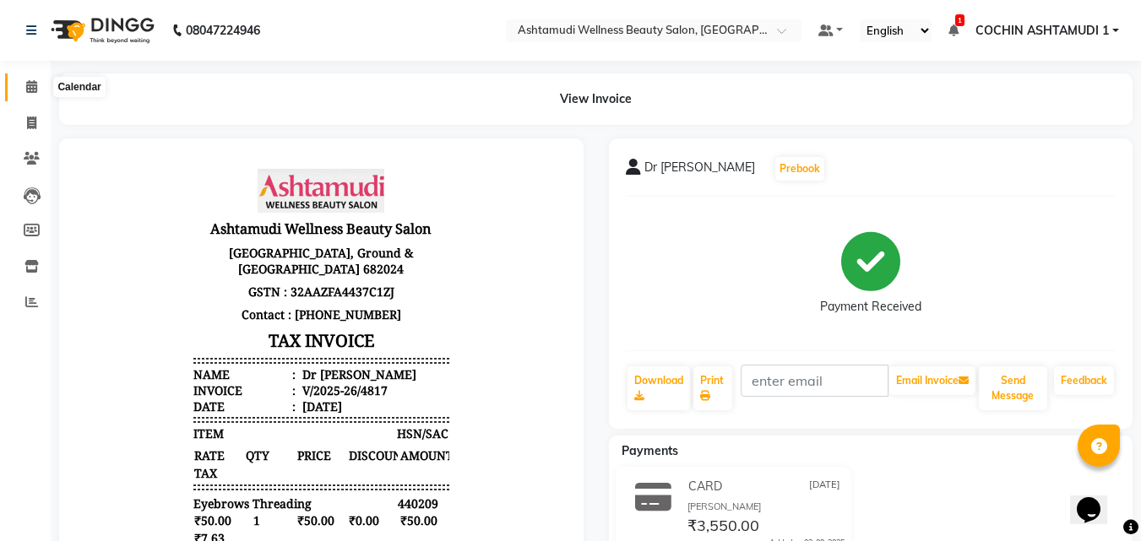
click at [35, 93] on span at bounding box center [32, 87] width 30 height 19
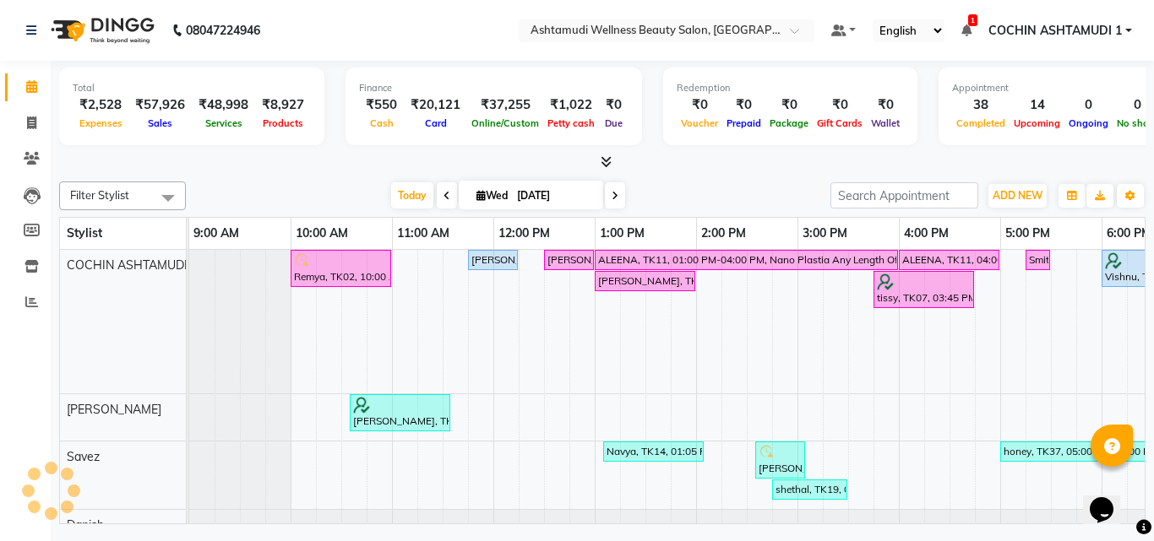
scroll to position [0, 261]
click at [24, 125] on span at bounding box center [32, 123] width 30 height 19
select select "service"
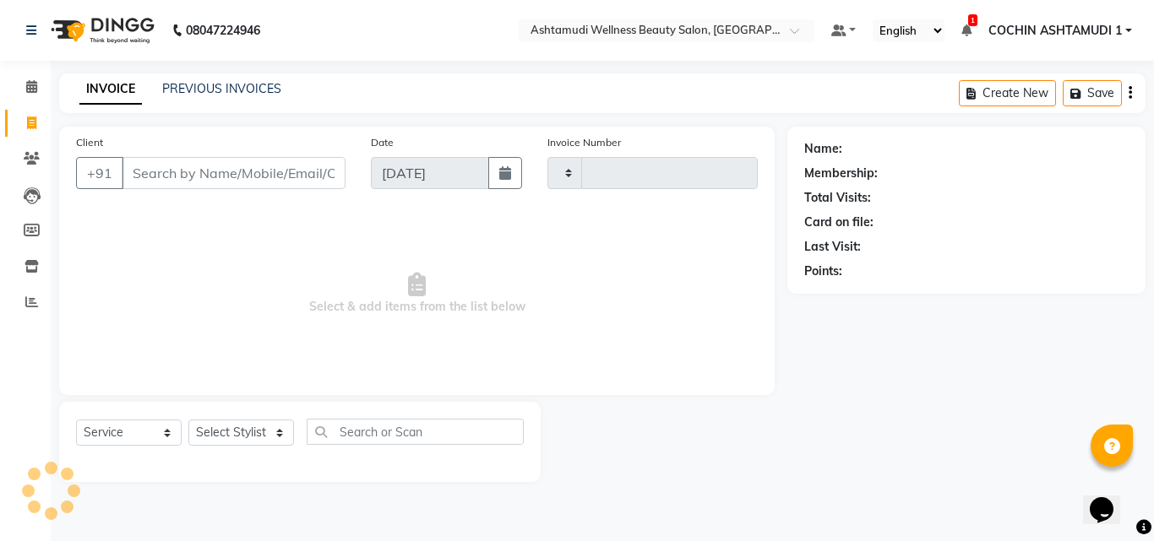
type input "4818"
select select "4632"
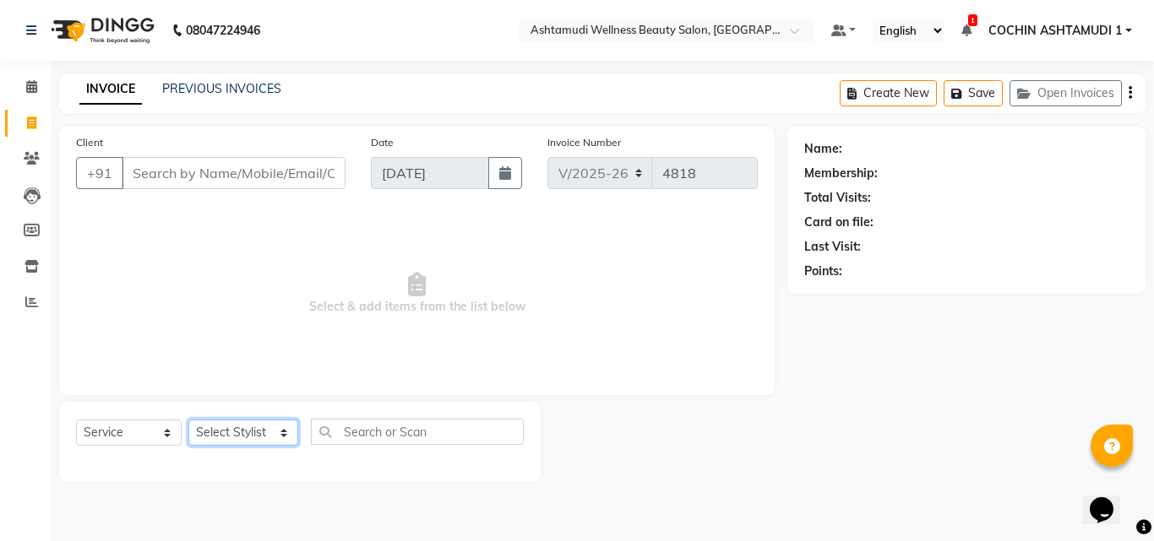
click at [226, 435] on select "Select Stylist [PERSON_NAME](URAJ) [PERSON_NAME] COCHIN ASHTAMUDI Danish [PERSO…" at bounding box center [243, 433] width 110 height 26
select select "49932"
click at [188, 420] on select "Select Stylist [PERSON_NAME](URAJ) [PERSON_NAME] COCHIN ASHTAMUDI Danish [PERSO…" at bounding box center [243, 433] width 110 height 26
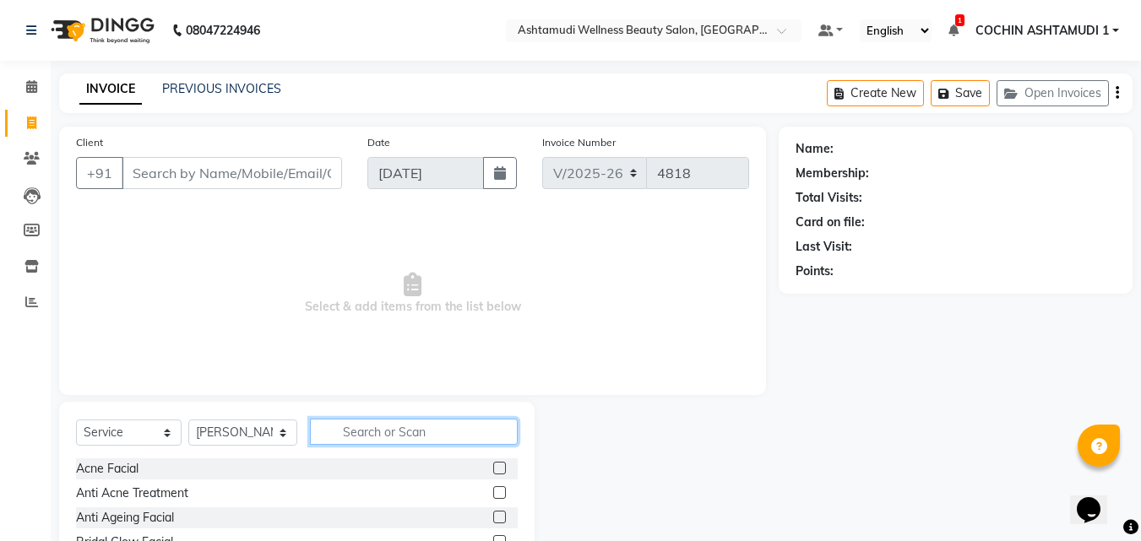
click at [366, 432] on input "text" at bounding box center [414, 432] width 209 height 26
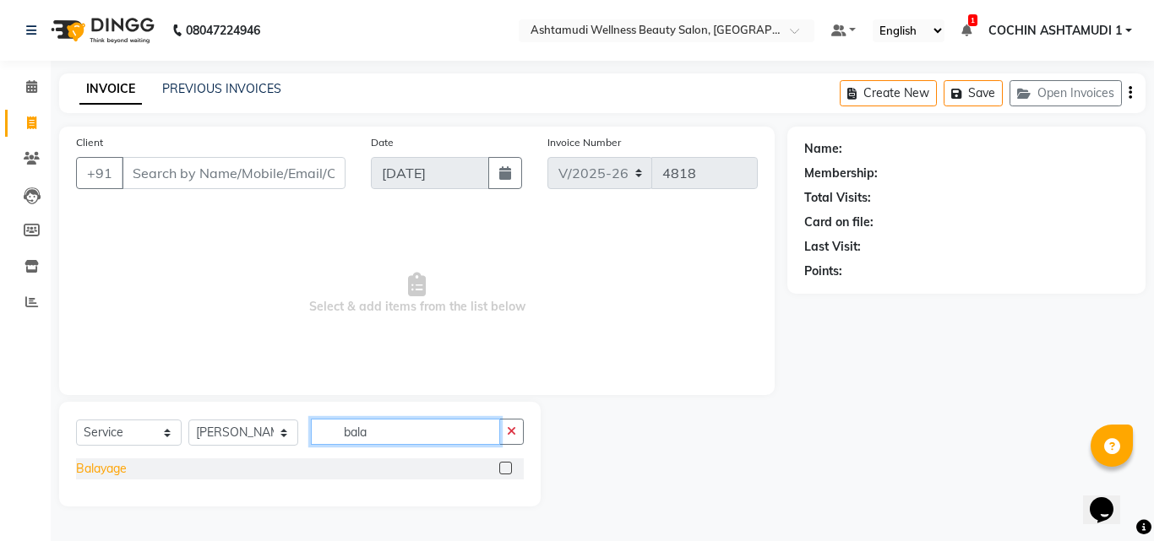
type input "bala"
click at [101, 470] on div "Balayage" at bounding box center [101, 469] width 51 height 18
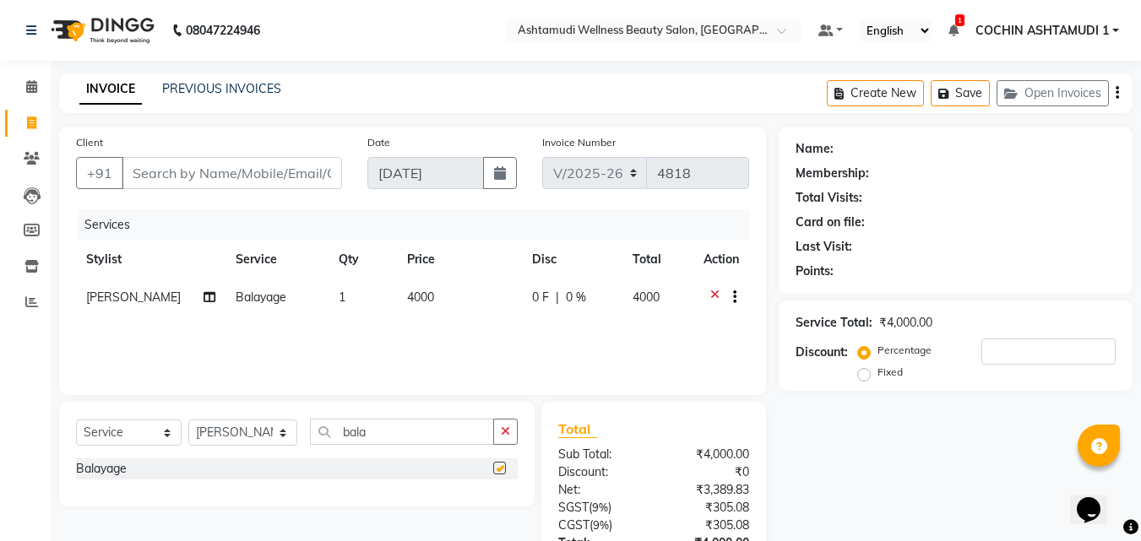
checkbox input "false"
click at [402, 443] on input "bala" at bounding box center [402, 432] width 185 height 26
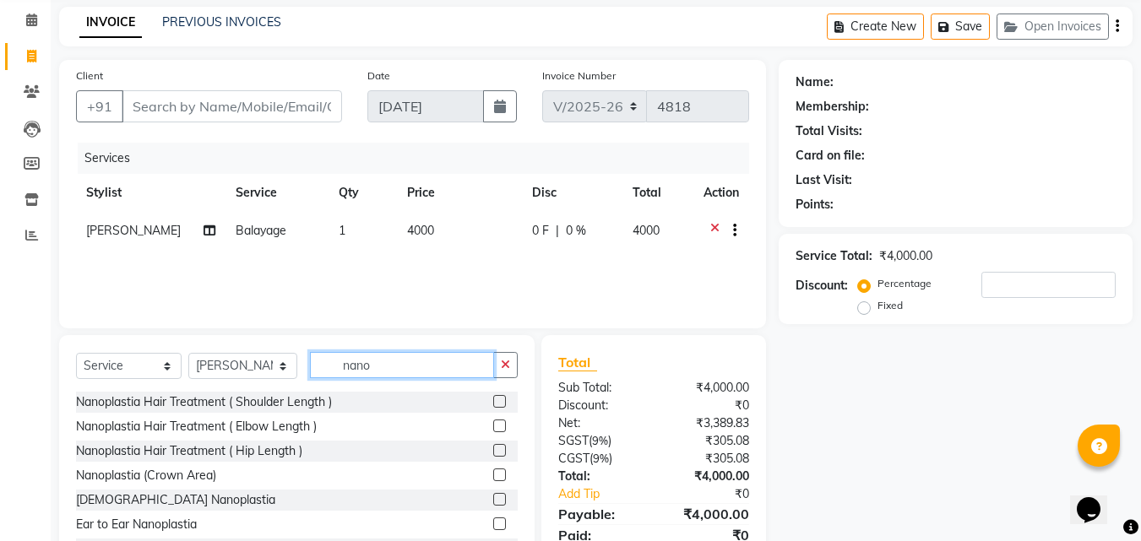
scroll to position [135, 0]
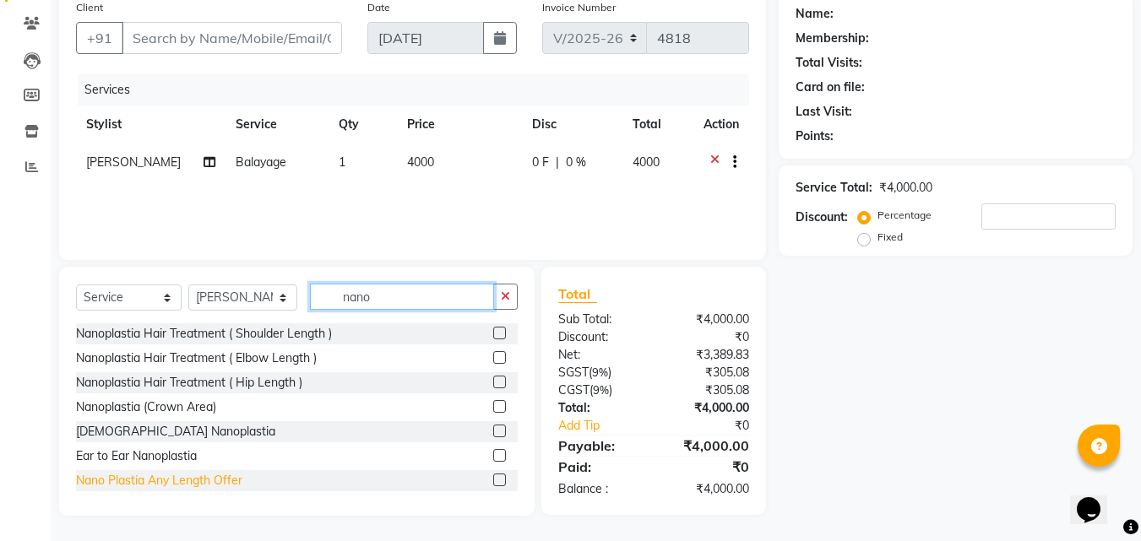
type input "nano"
click at [147, 479] on div "Nano Plastia Any Length Offer" at bounding box center [159, 481] width 166 height 18
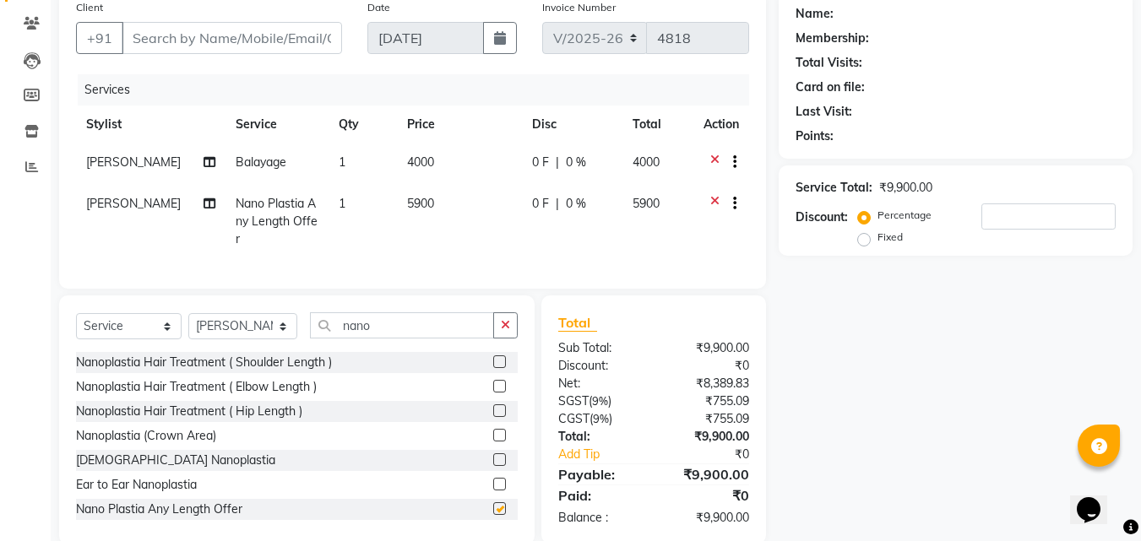
checkbox input "false"
click at [394, 339] on input "nano" at bounding box center [402, 326] width 185 height 26
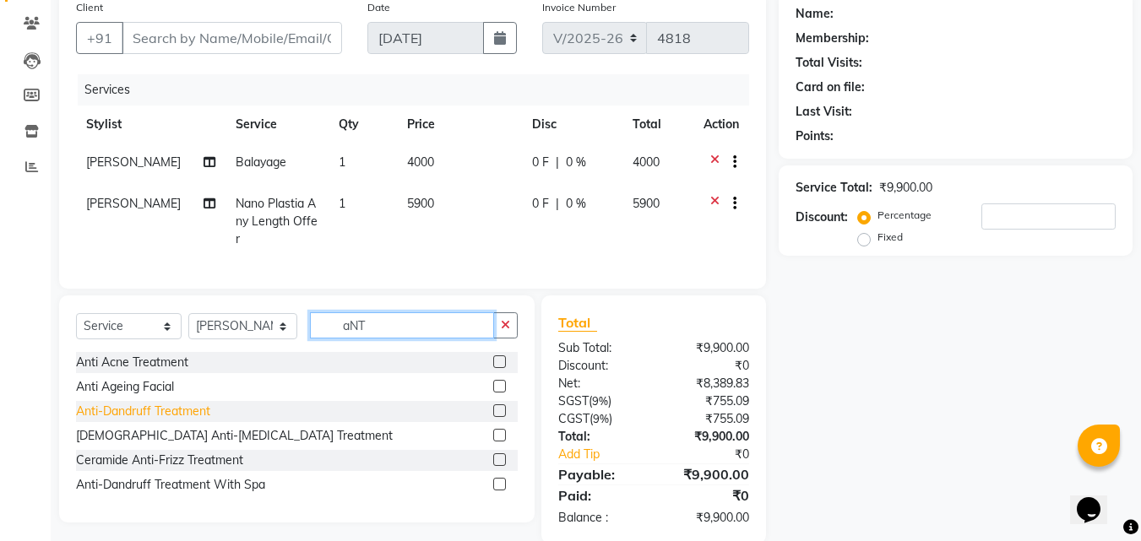
type input "aNT"
click at [166, 421] on div "Anti-Dandruff Treatment" at bounding box center [143, 412] width 134 height 18
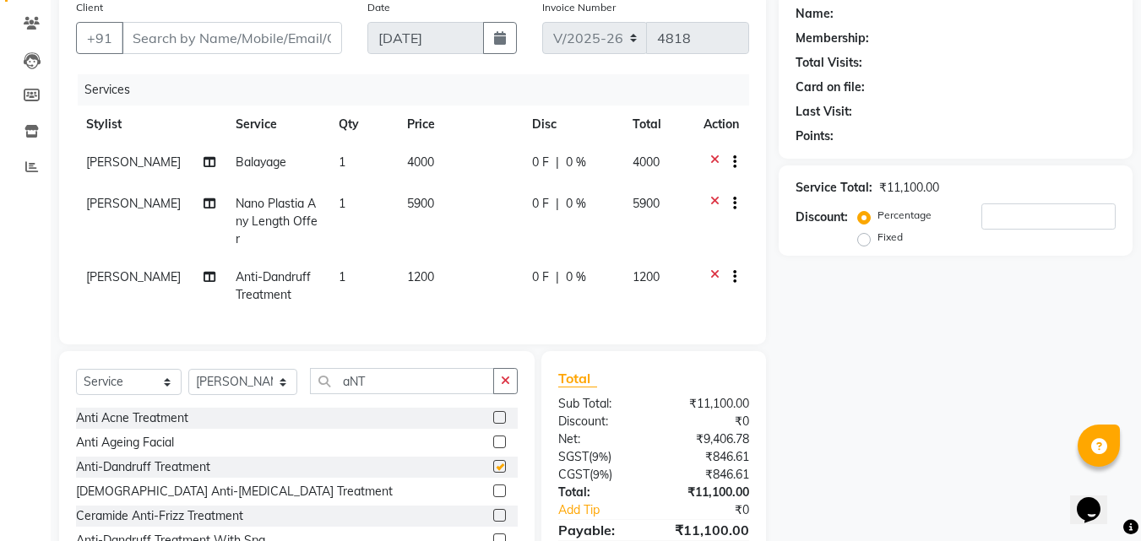
checkbox input "false"
click at [407, 394] on input "aNT" at bounding box center [402, 381] width 185 height 26
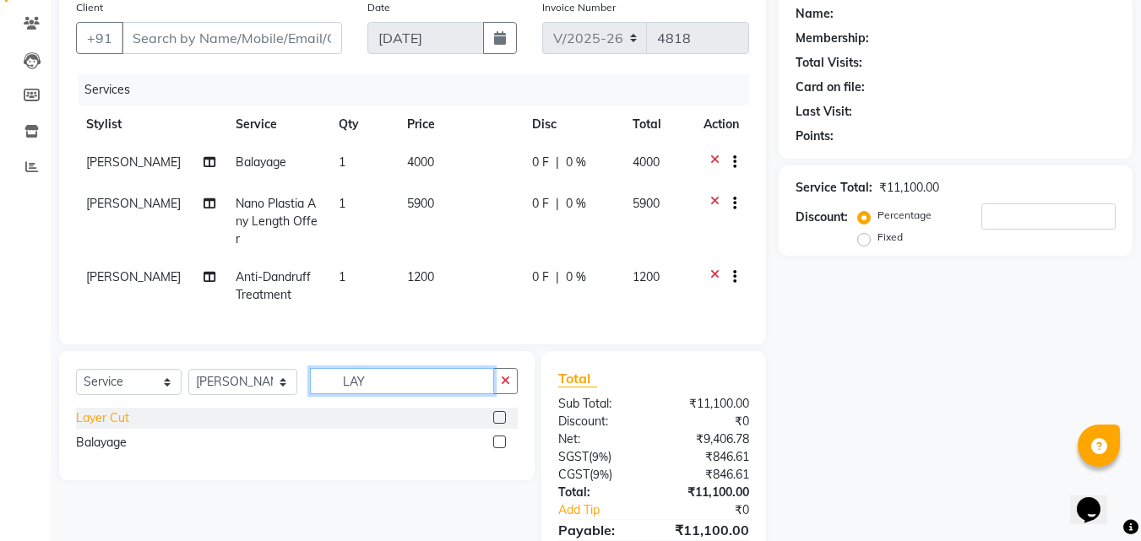
type input "LAY"
click at [114, 427] on div "Layer Cut" at bounding box center [102, 419] width 53 height 18
checkbox input "false"
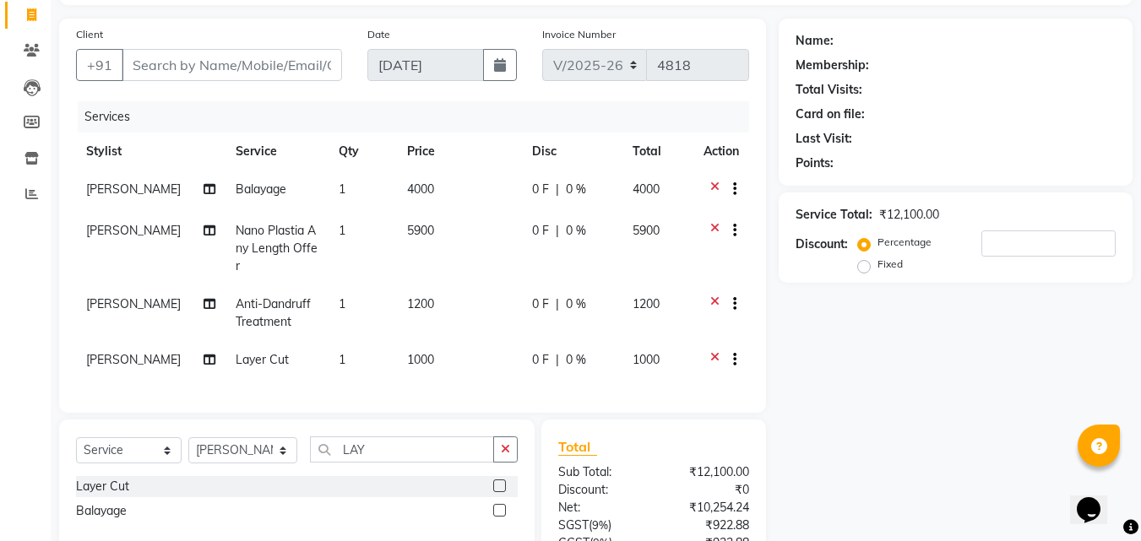
scroll to position [0, 0]
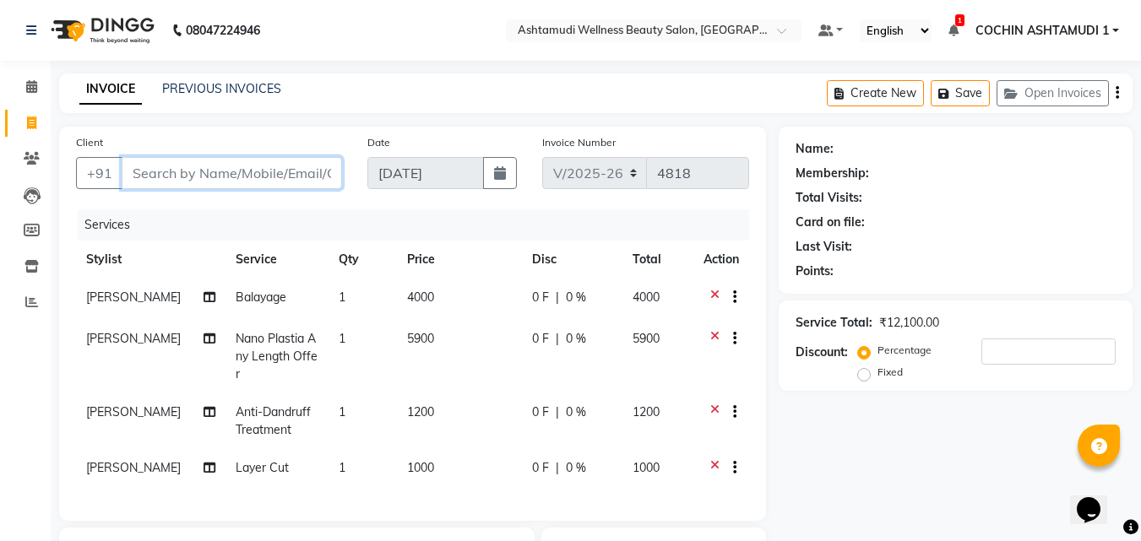
click at [163, 180] on input "Client" at bounding box center [232, 173] width 220 height 32
type input "8"
type input "0"
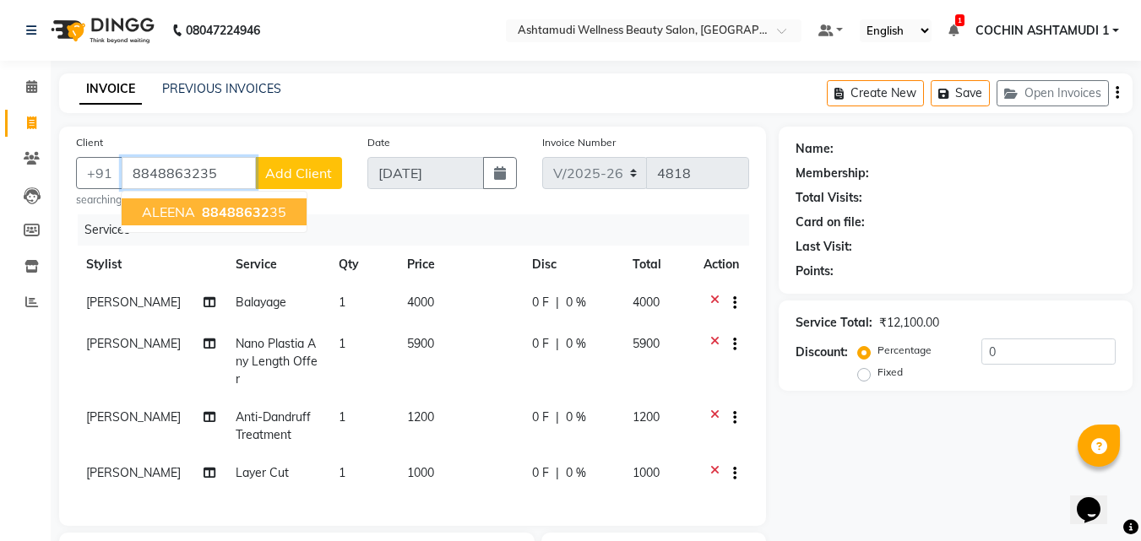
type input "8848863235"
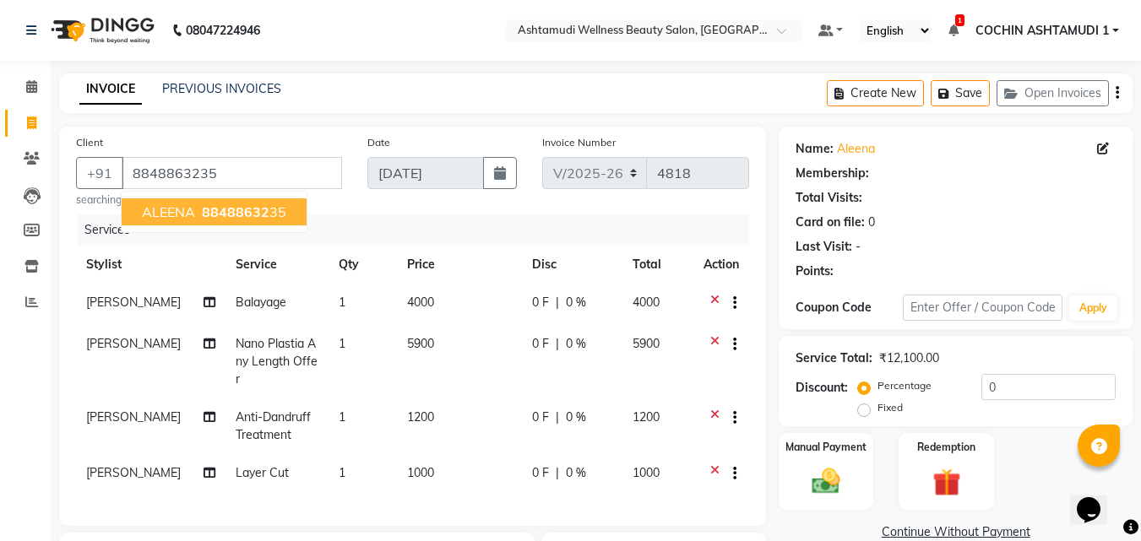
select select "1: Object"
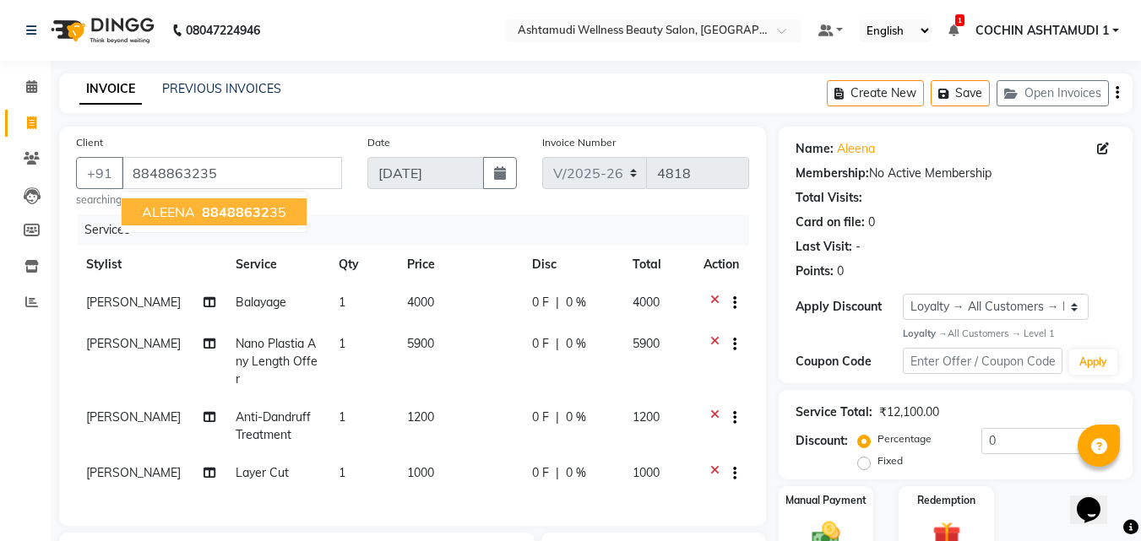
click at [404, 193] on div "Date 03-09-2025" at bounding box center [442, 170] width 175 height 74
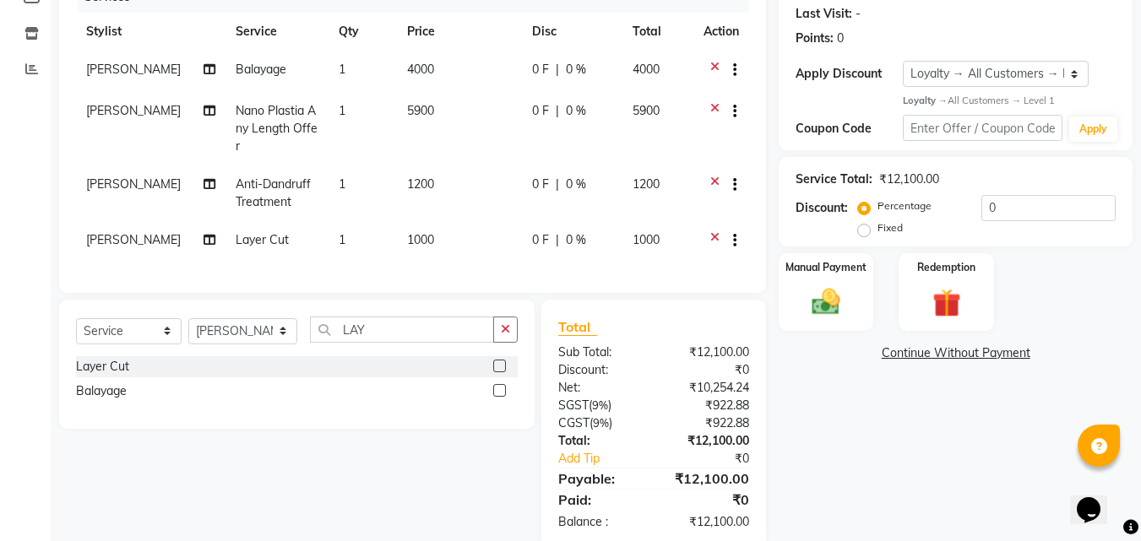
scroll to position [253, 0]
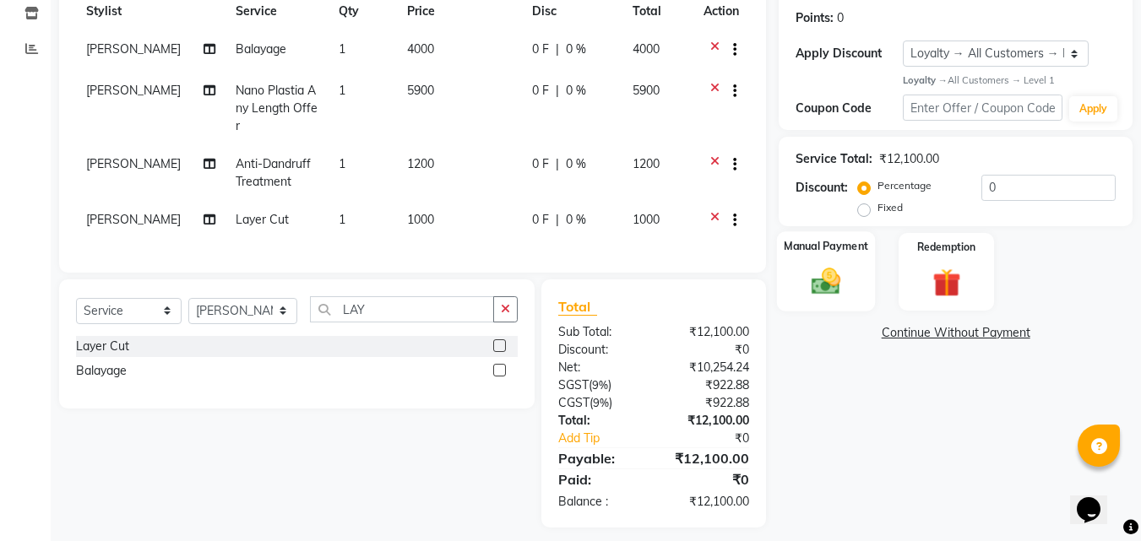
click at [840, 266] on img at bounding box center [825, 282] width 47 height 34
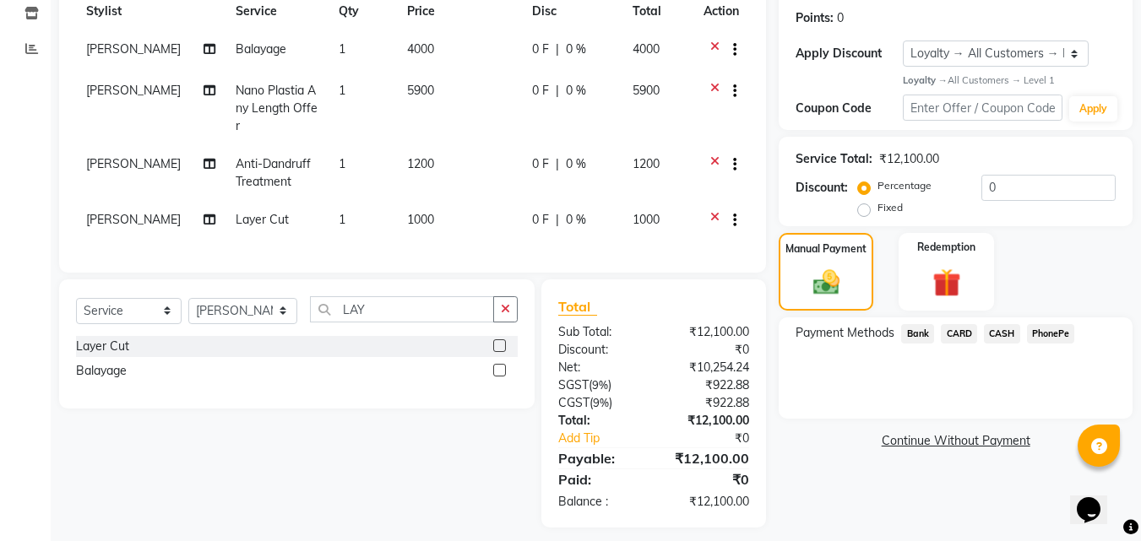
click at [1060, 338] on span "PhonePe" at bounding box center [1051, 333] width 48 height 19
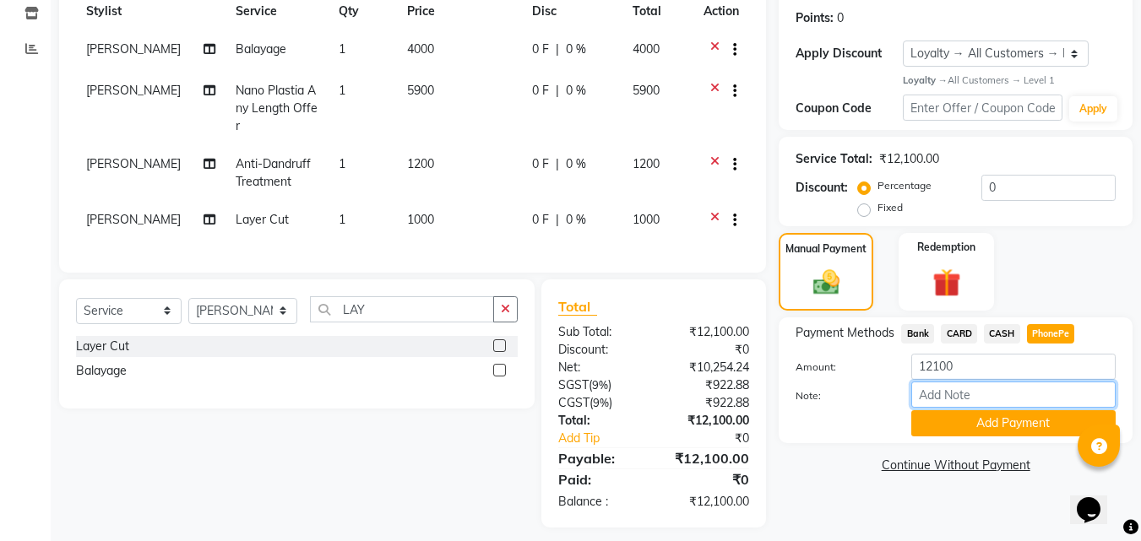
click at [948, 389] on input "Note:" at bounding box center [1013, 395] width 204 height 26
type input "[PERSON_NAME]"
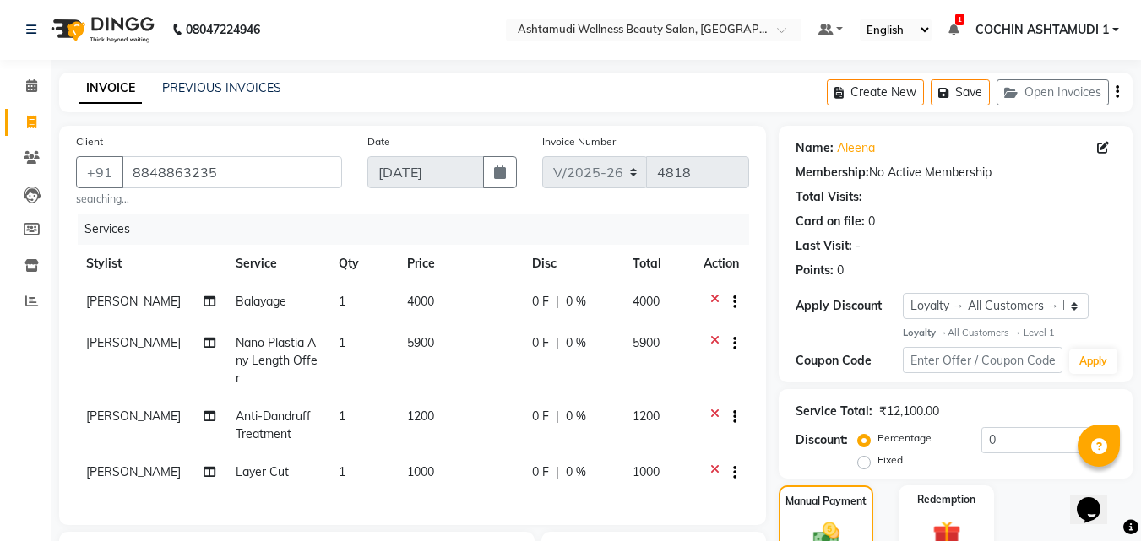
scroll to position [0, 0]
click at [234, 170] on input "8848863235" at bounding box center [232, 173] width 220 height 32
click at [282, 167] on input "8848863235" at bounding box center [232, 173] width 220 height 32
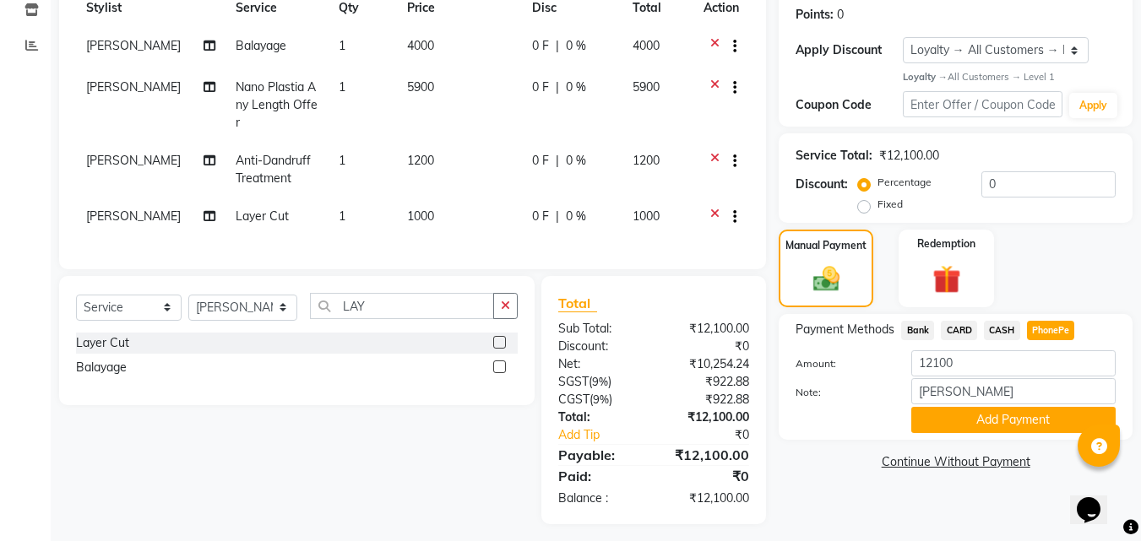
scroll to position [278, 0]
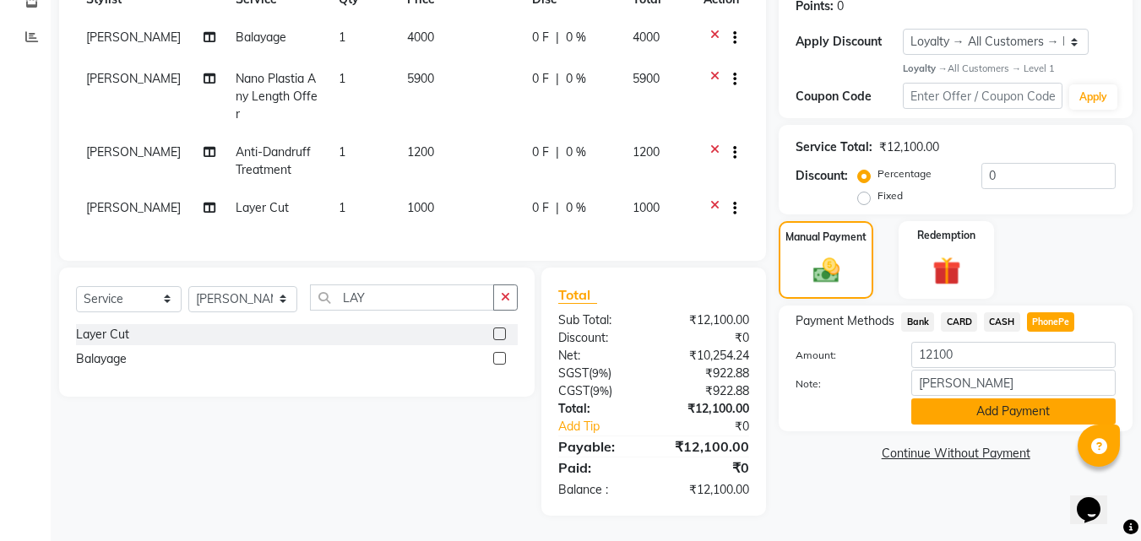
click at [998, 404] on button "Add Payment" at bounding box center [1013, 412] width 204 height 26
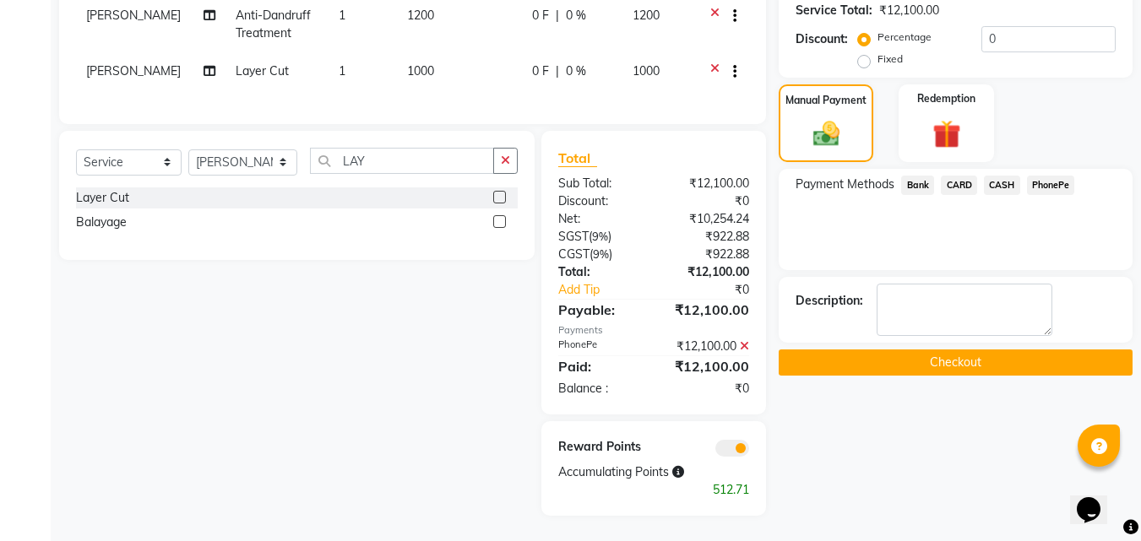
scroll to position [415, 0]
click at [911, 360] on button "Checkout" at bounding box center [956, 363] width 354 height 26
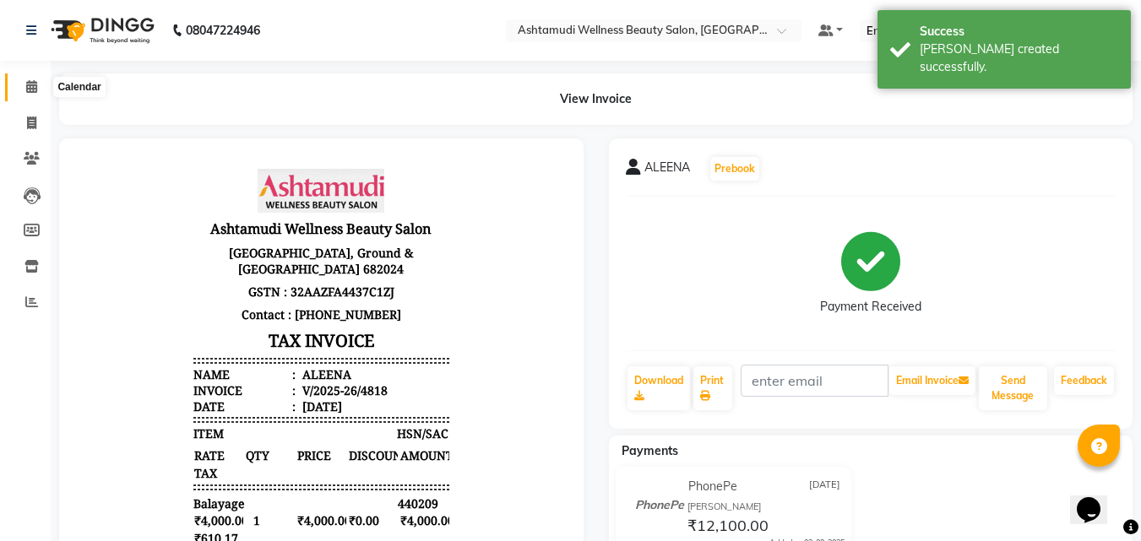
click at [34, 89] on icon at bounding box center [31, 86] width 11 height 13
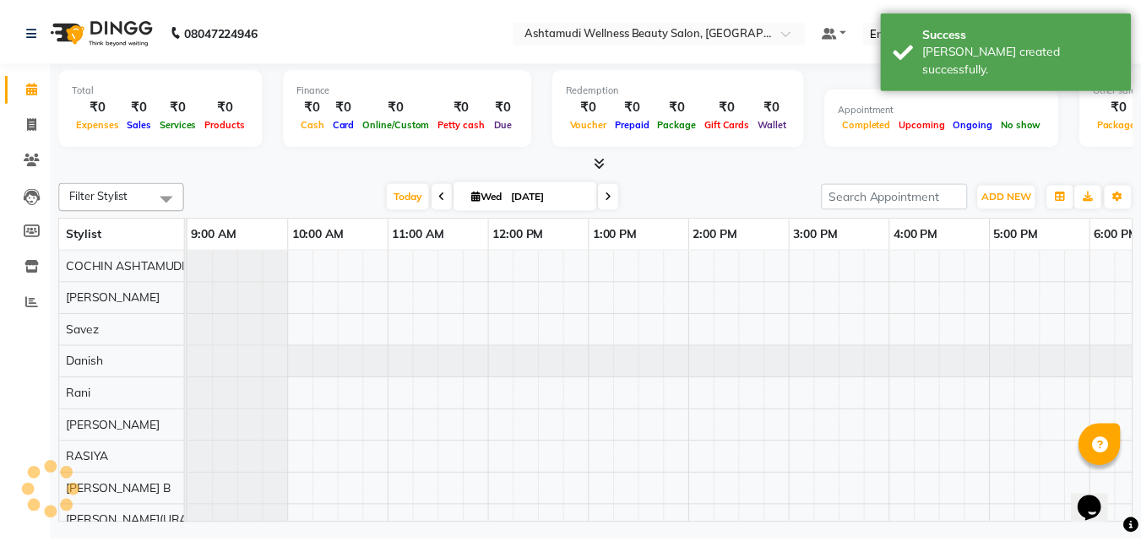
scroll to position [0, 261]
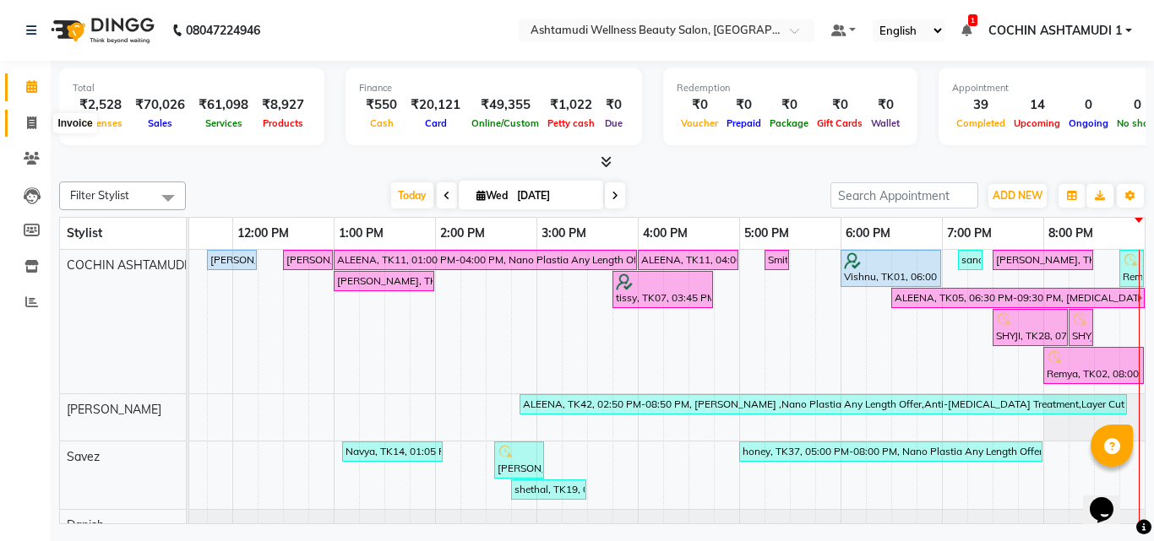
click at [23, 121] on span at bounding box center [32, 123] width 30 height 19
select select "service"
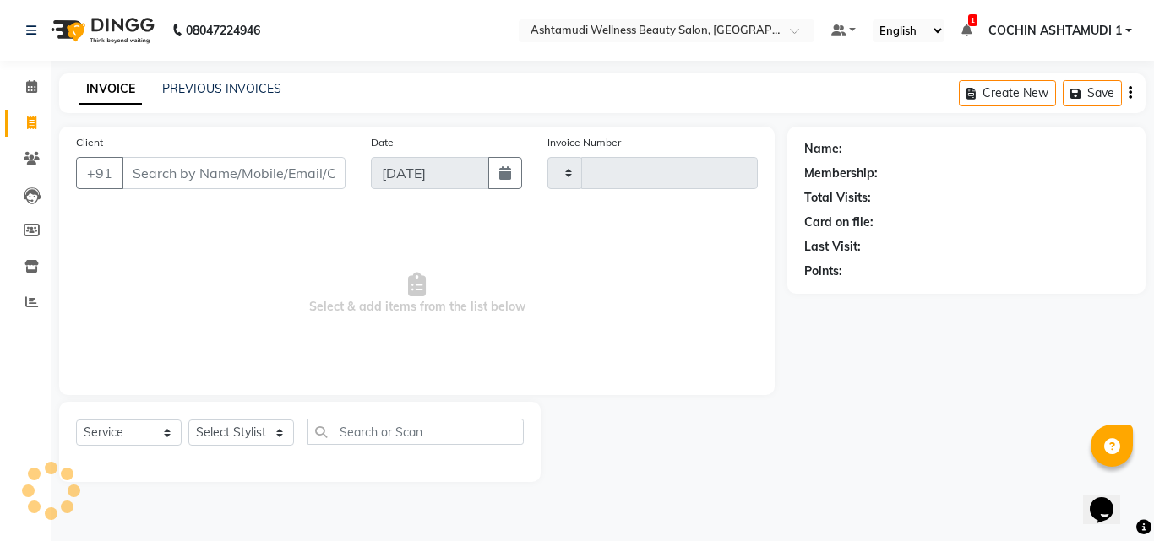
type input "4819"
select select "4632"
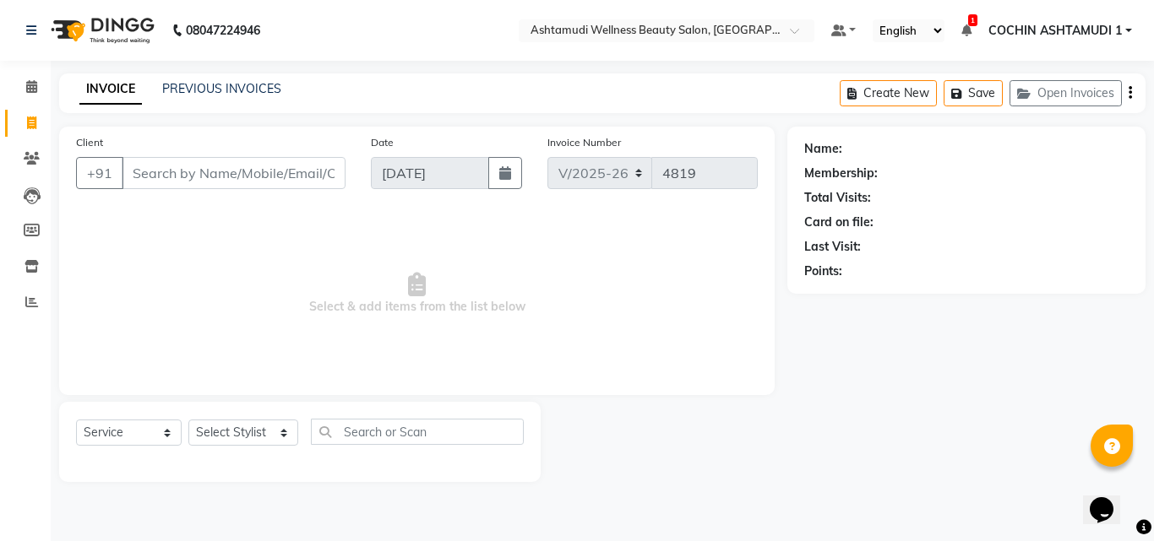
click at [166, 174] on input "Client" at bounding box center [234, 173] width 224 height 32
click at [231, 422] on select "Select Stylist [PERSON_NAME](URAJ) [PERSON_NAME] COCHIN ASHTAMUDI Danish [PERSO…" at bounding box center [243, 433] width 110 height 26
select select "88283"
click at [188, 420] on select "Select Stylist [PERSON_NAME](URAJ) [PERSON_NAME] COCHIN ASHTAMUDI Danish [PERSO…" at bounding box center [243, 433] width 110 height 26
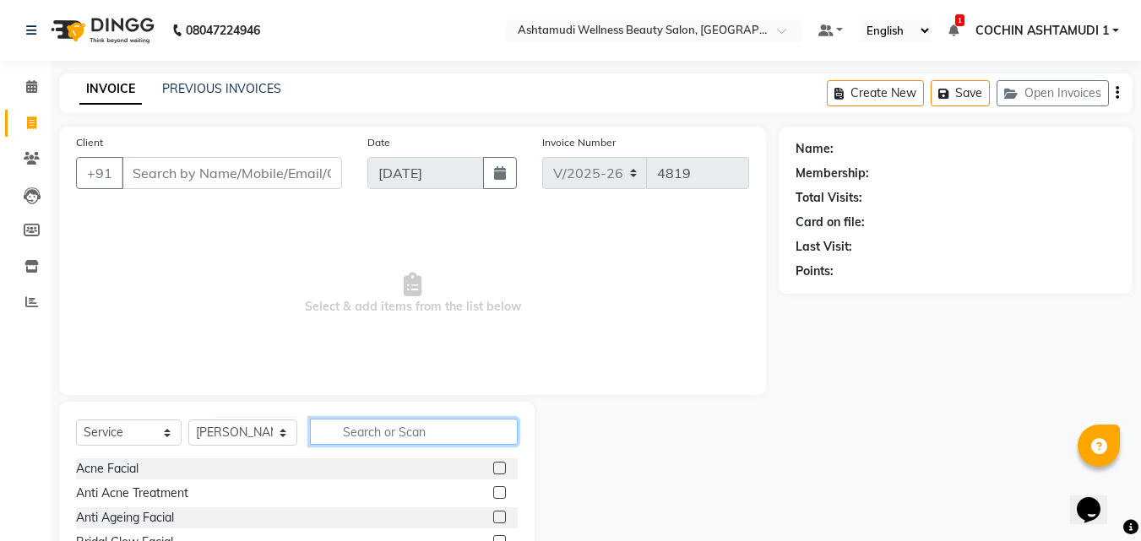
click at [345, 427] on input "text" at bounding box center [414, 432] width 209 height 26
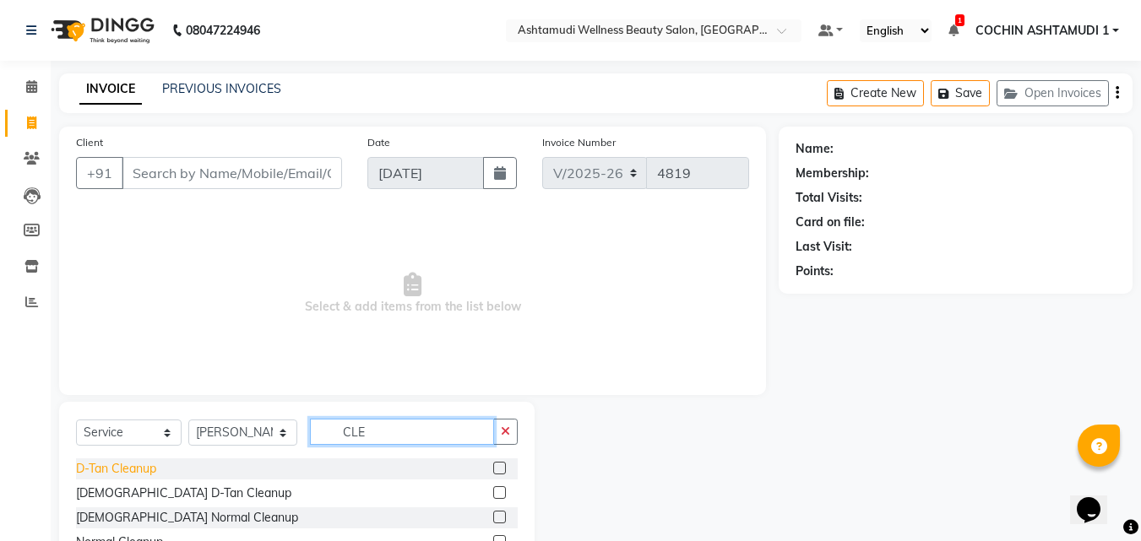
scroll to position [64, 0]
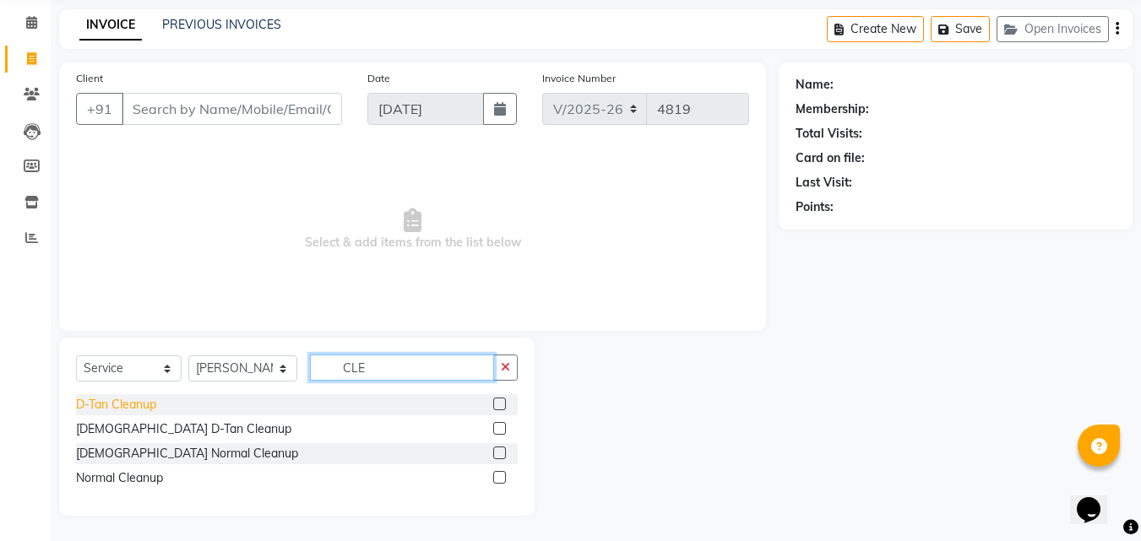
type input "CLE"
click at [122, 473] on div "Normal Cleanup" at bounding box center [119, 479] width 87 height 18
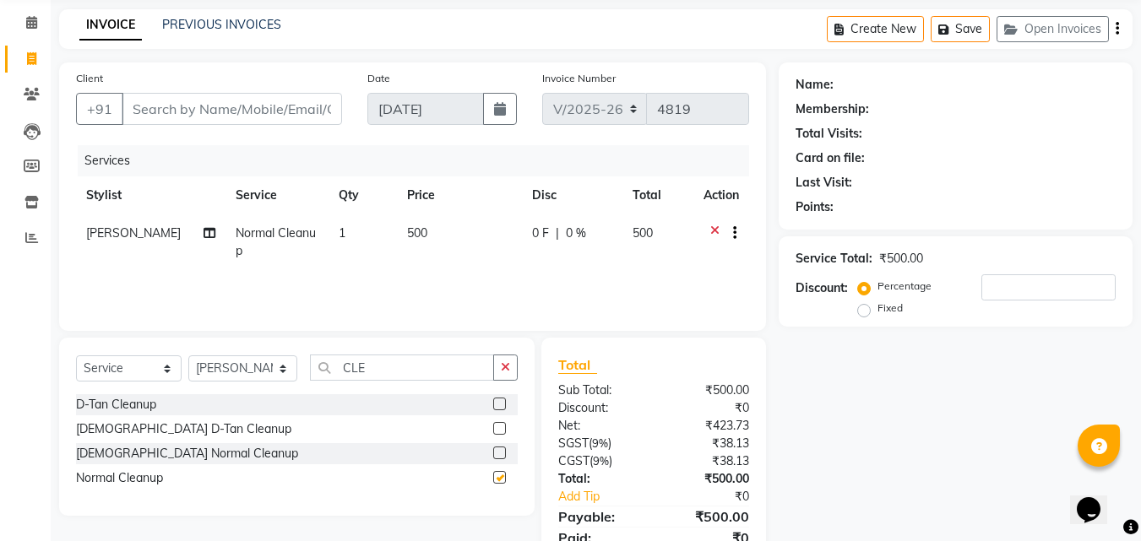
checkbox input "false"
click at [368, 373] on input "CLE" at bounding box center [402, 368] width 185 height 26
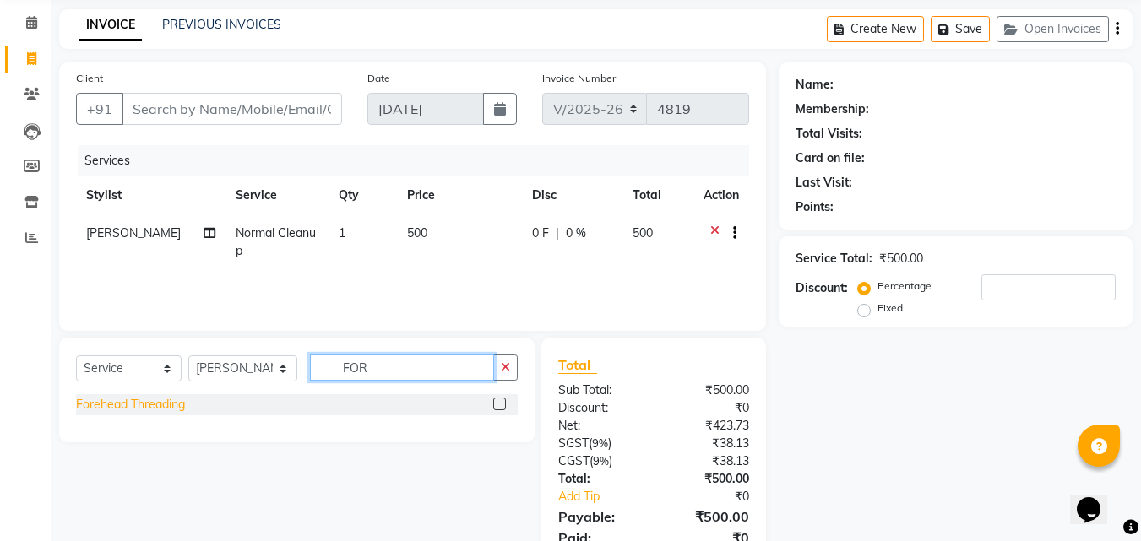
type input "FOR"
click at [133, 406] on div "Forehead Threading" at bounding box center [130, 405] width 109 height 18
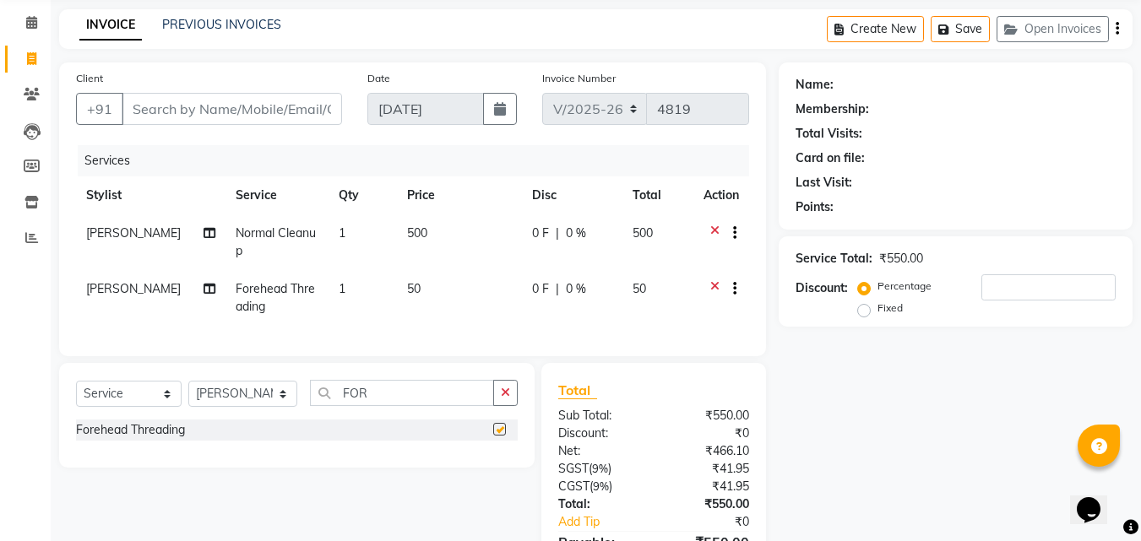
checkbox input "false"
click at [373, 406] on input "FOR" at bounding box center [402, 393] width 185 height 26
type input "UPPER"
click at [150, 464] on div "Upper Lip Threading" at bounding box center [131, 455] width 110 height 18
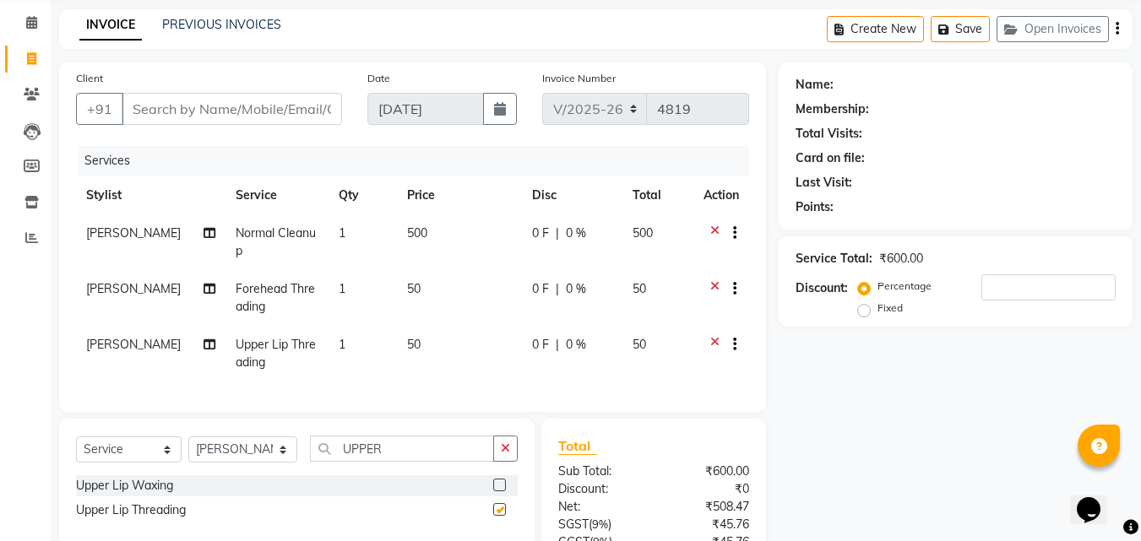
checkbox input "false"
click at [372, 462] on input "UPPER" at bounding box center [402, 449] width 185 height 26
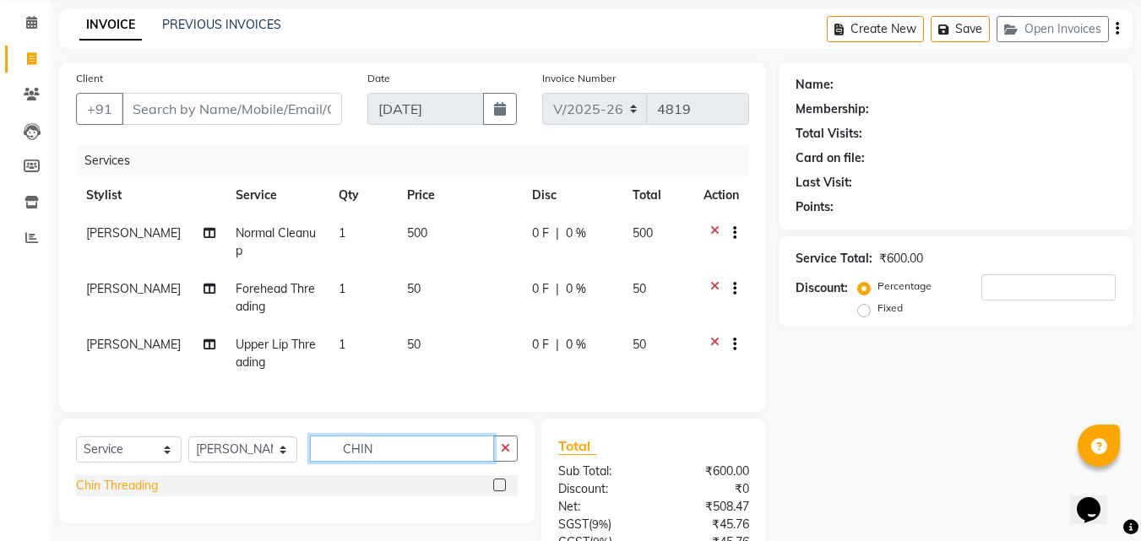
type input "CHIN"
click at [124, 490] on div "Chin Threading" at bounding box center [117, 486] width 82 height 18
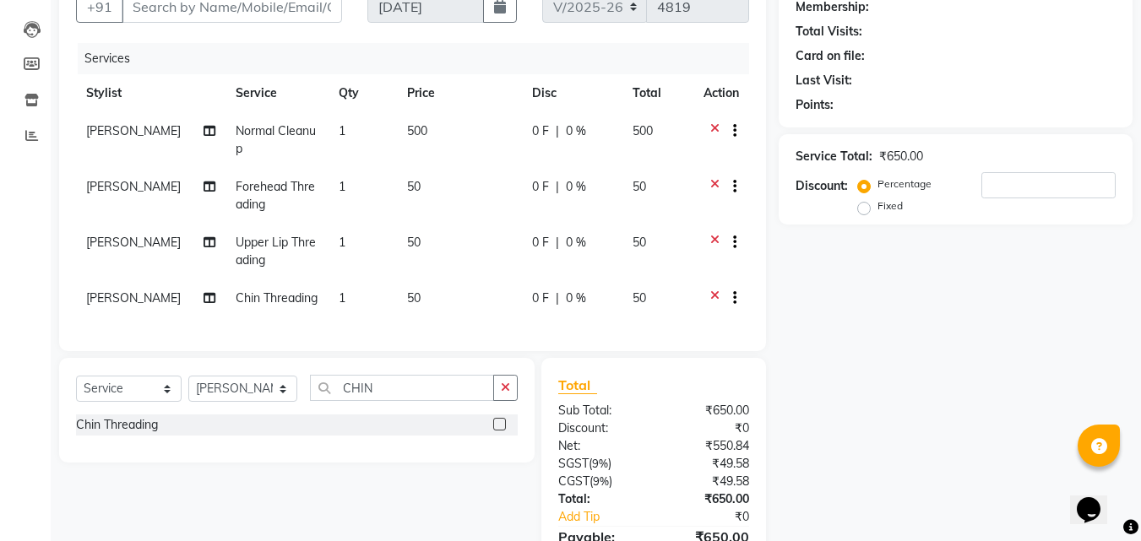
scroll to position [269, 0]
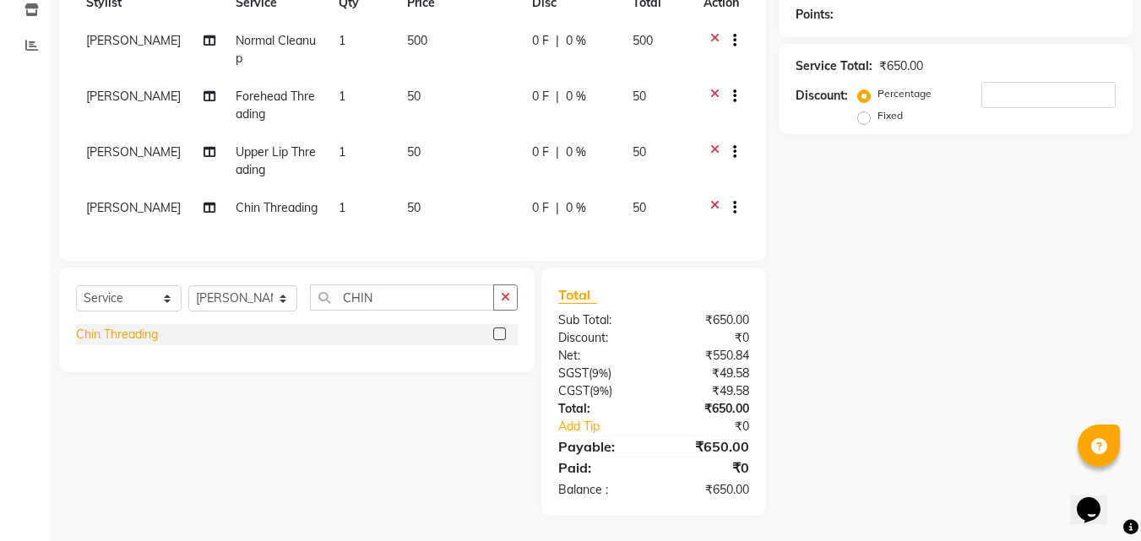
click at [134, 340] on div "Chin Threading" at bounding box center [117, 335] width 82 height 18
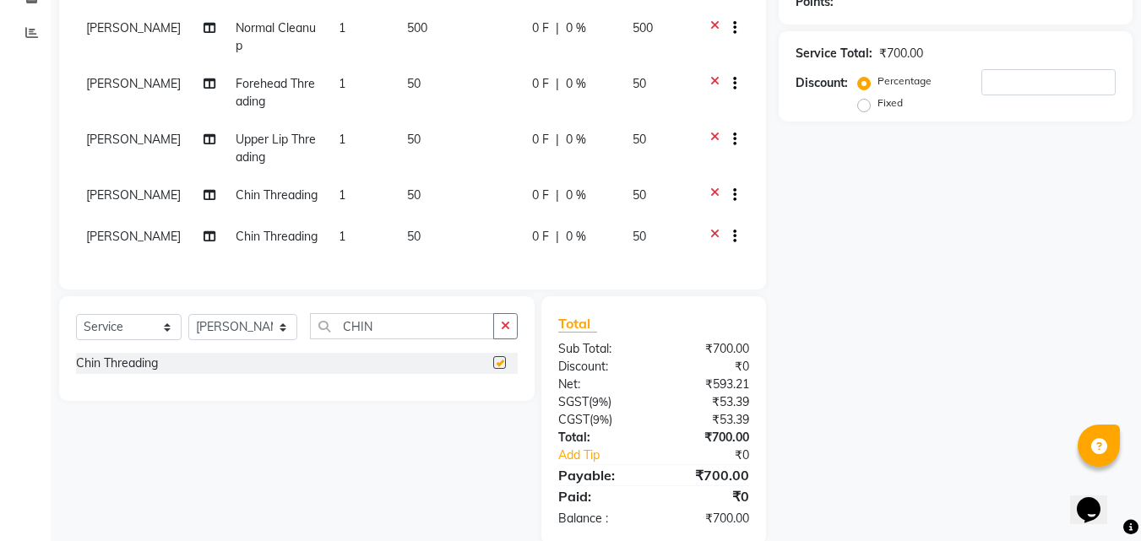
checkbox input "false"
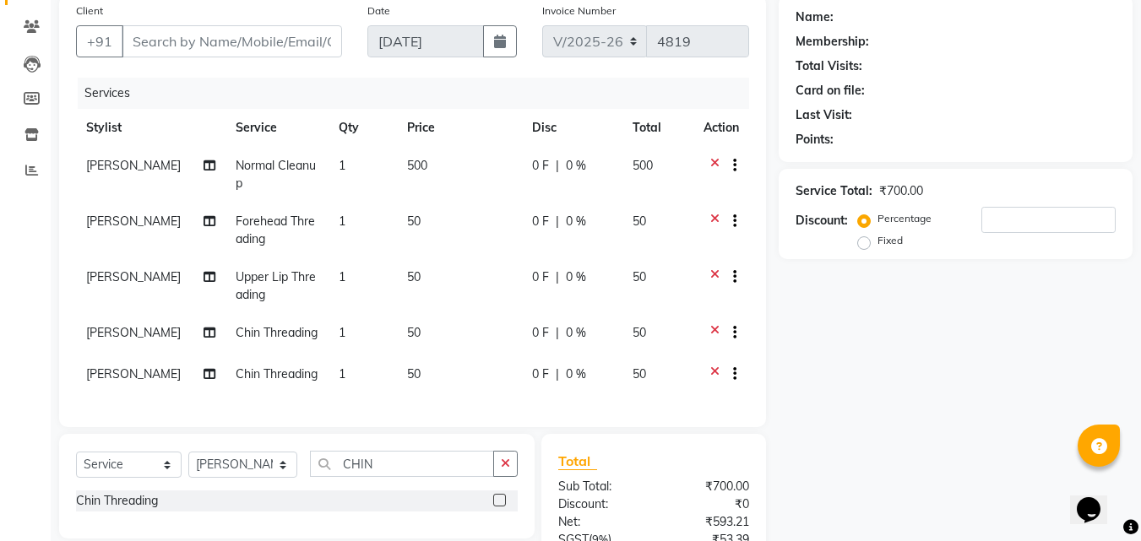
scroll to position [0, 0]
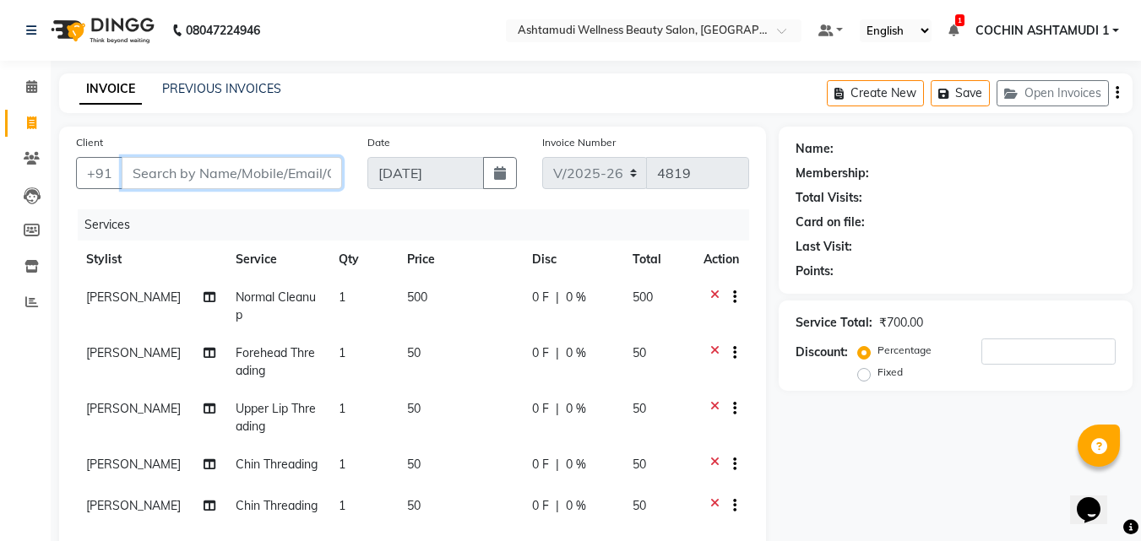
click at [199, 170] on input "Client" at bounding box center [232, 173] width 220 height 32
type input "8"
type input "0"
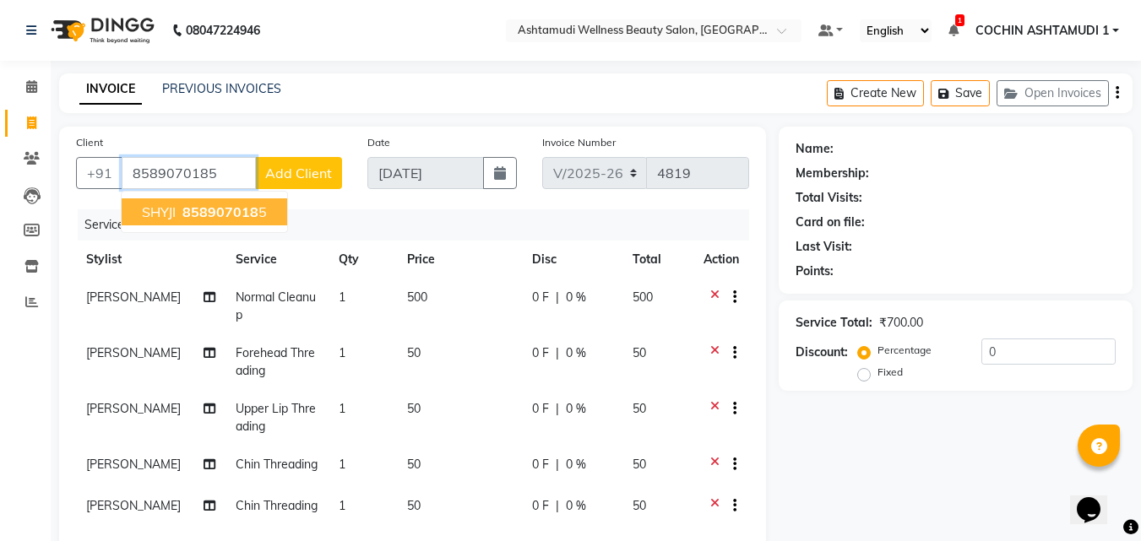
type input "8589070185"
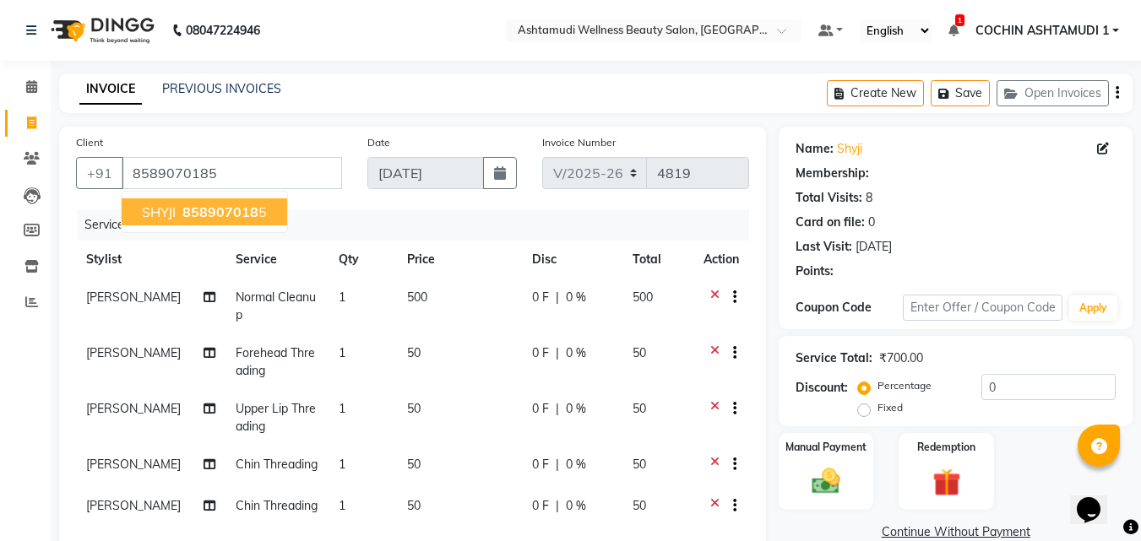
select select "1: Object"
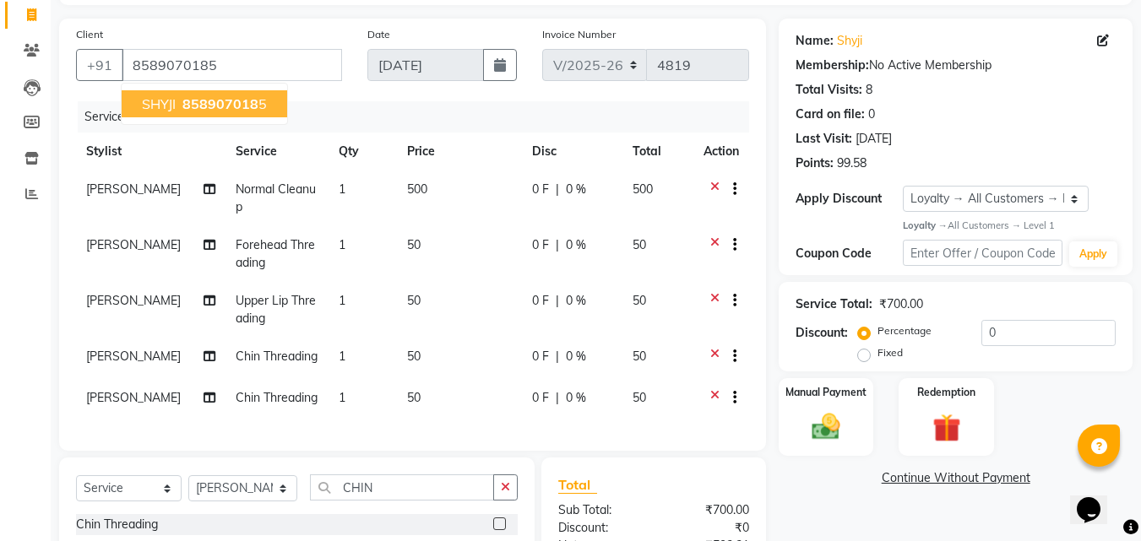
scroll to position [311, 0]
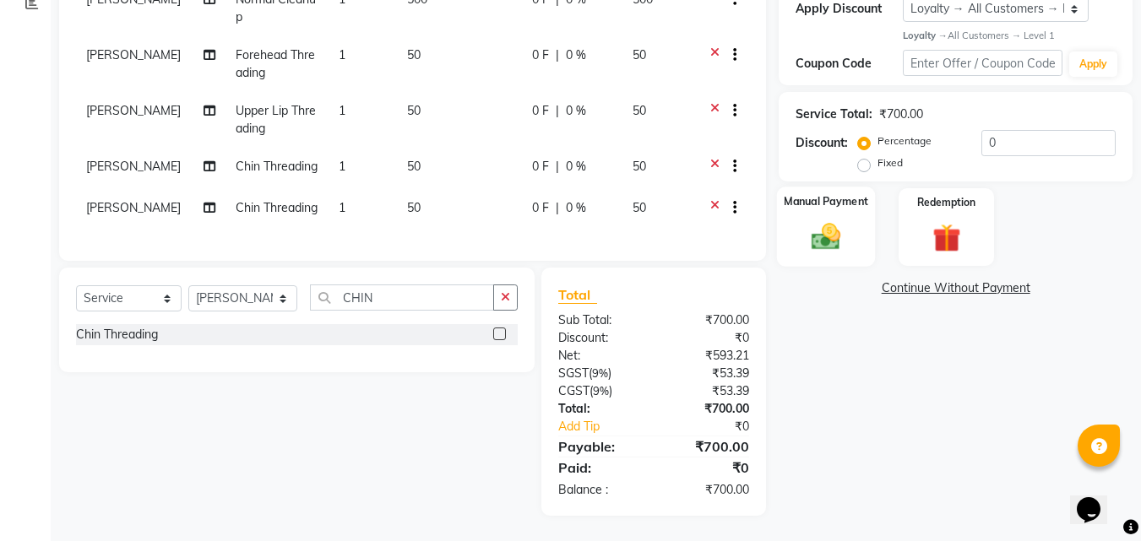
click at [844, 200] on div "Manual Payment" at bounding box center [826, 227] width 99 height 80
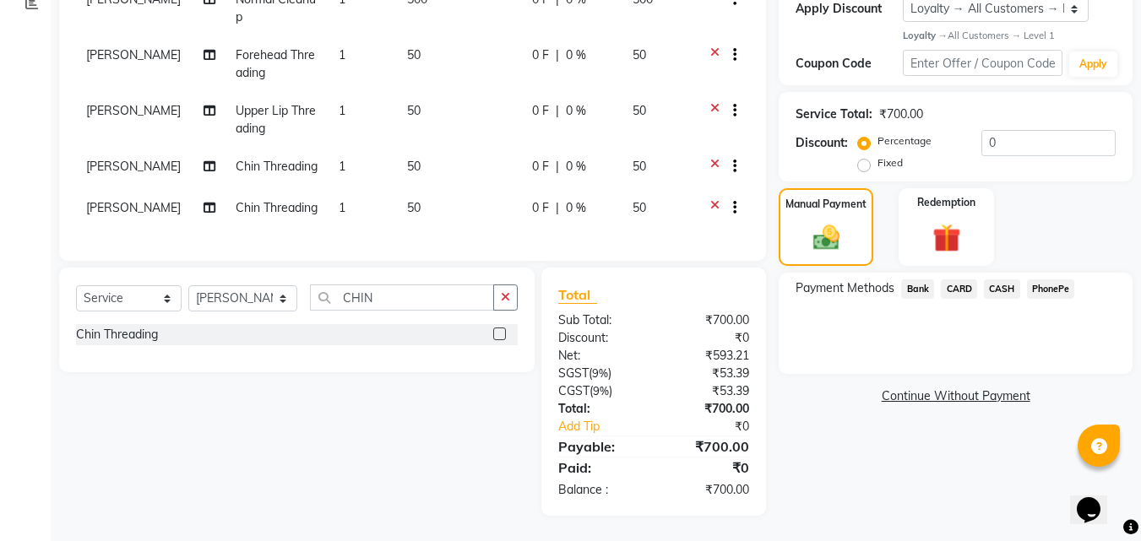
click at [1047, 280] on span "PhonePe" at bounding box center [1051, 289] width 48 height 19
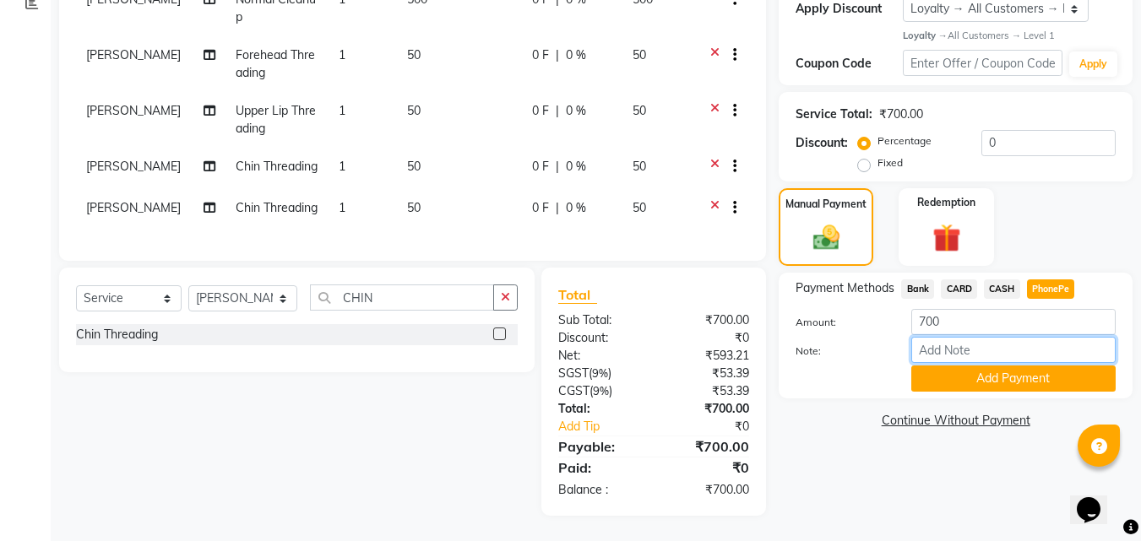
click at [984, 337] on input "Note:" at bounding box center [1013, 350] width 204 height 26
type input "[PERSON_NAME]"
click at [991, 366] on button "Add Payment" at bounding box center [1013, 379] width 204 height 26
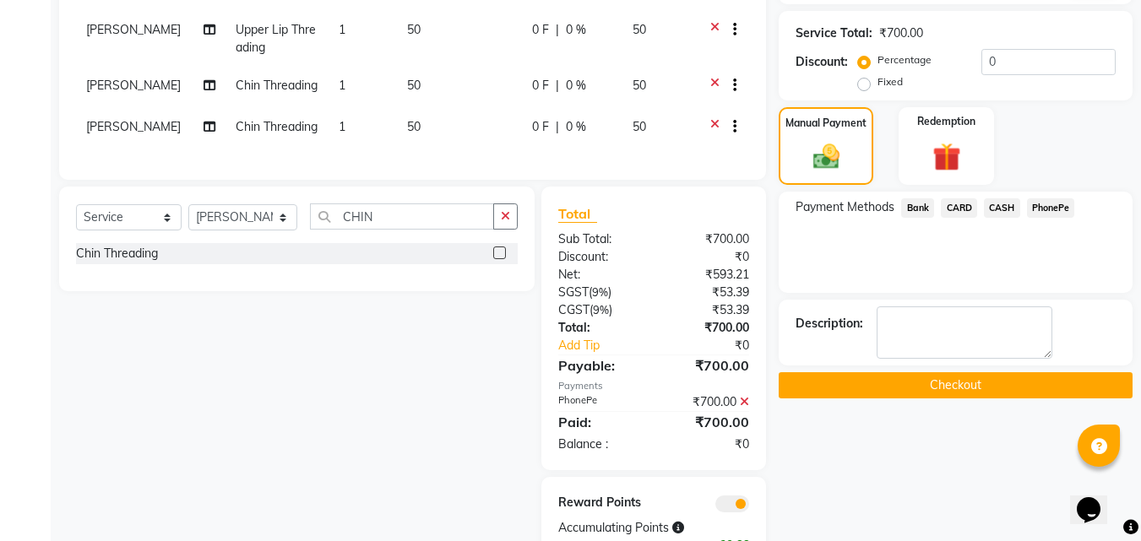
scroll to position [448, 0]
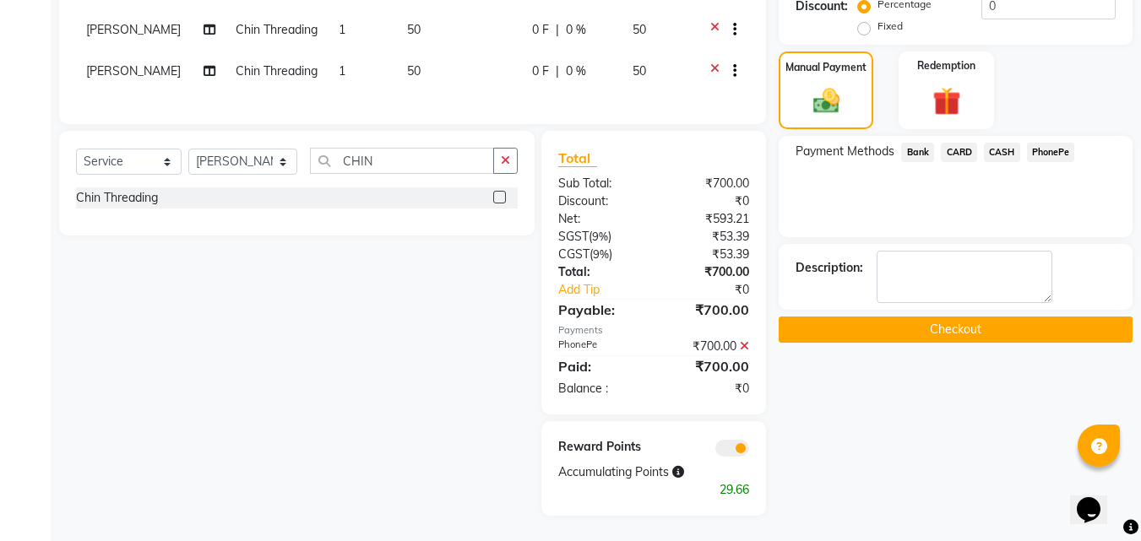
click at [939, 321] on button "Checkout" at bounding box center [956, 330] width 354 height 26
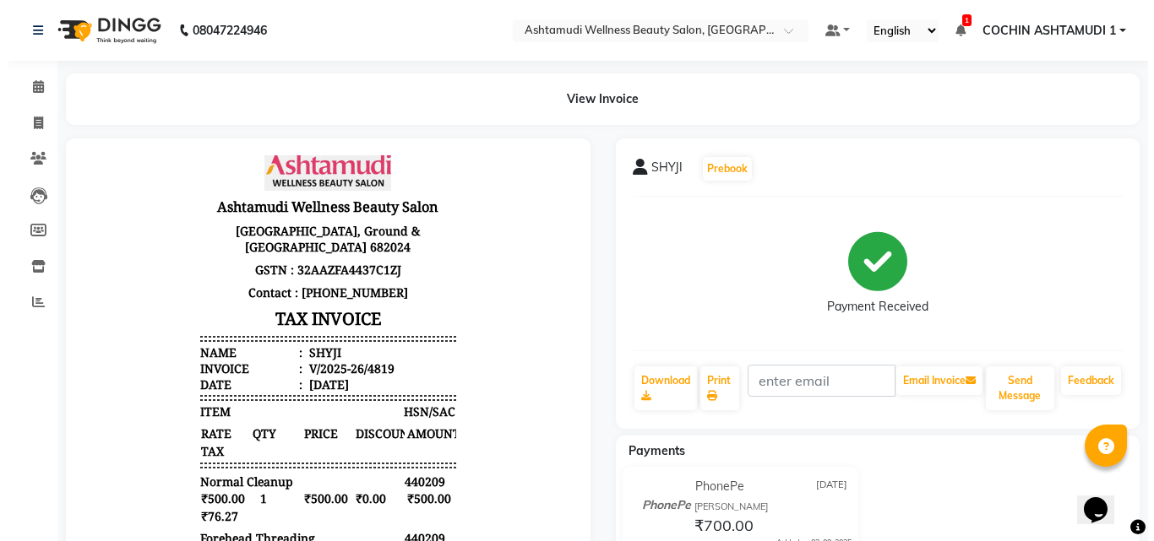
scroll to position [84, 0]
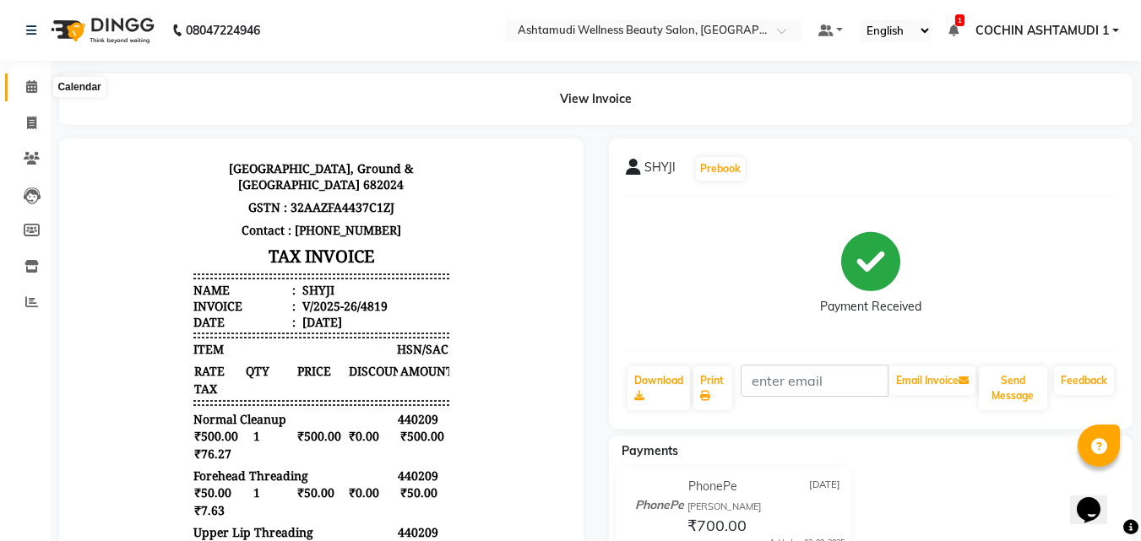
click at [30, 90] on icon at bounding box center [31, 86] width 11 height 13
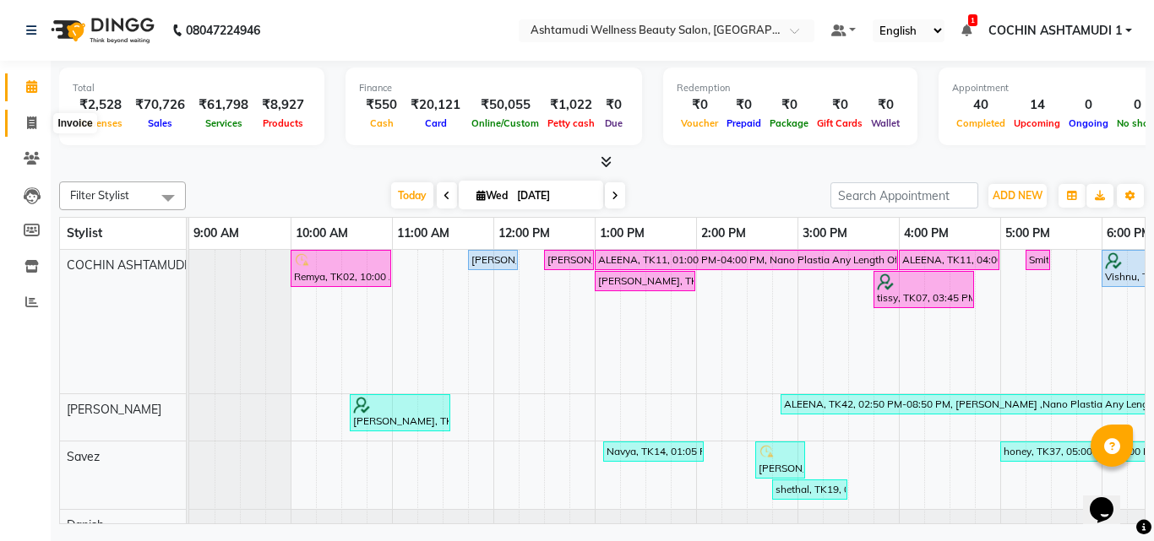
click at [32, 125] on icon at bounding box center [31, 123] width 9 height 13
select select "service"
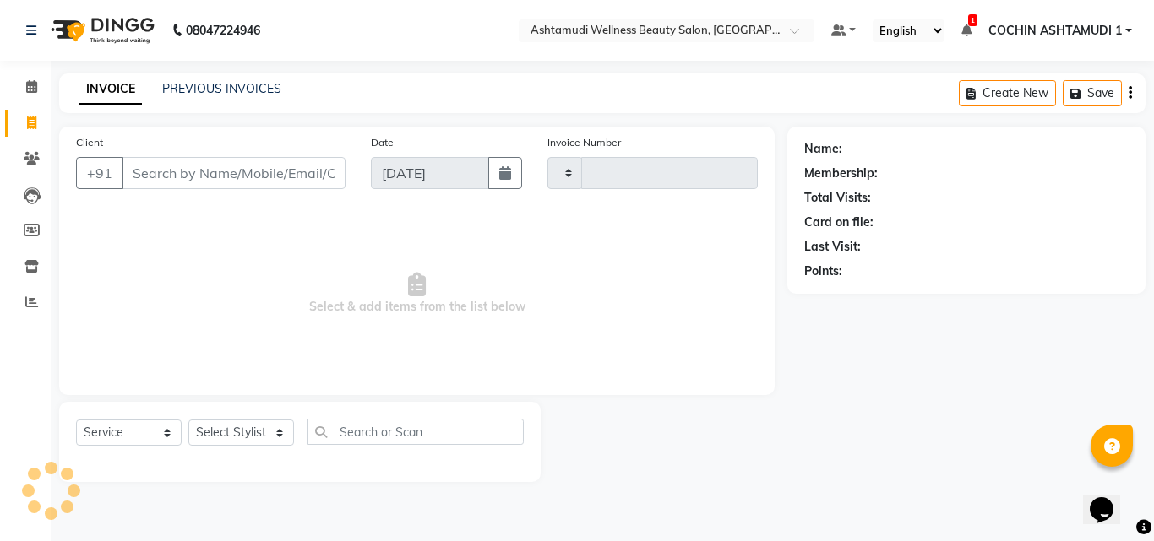
type input "4820"
select select "4632"
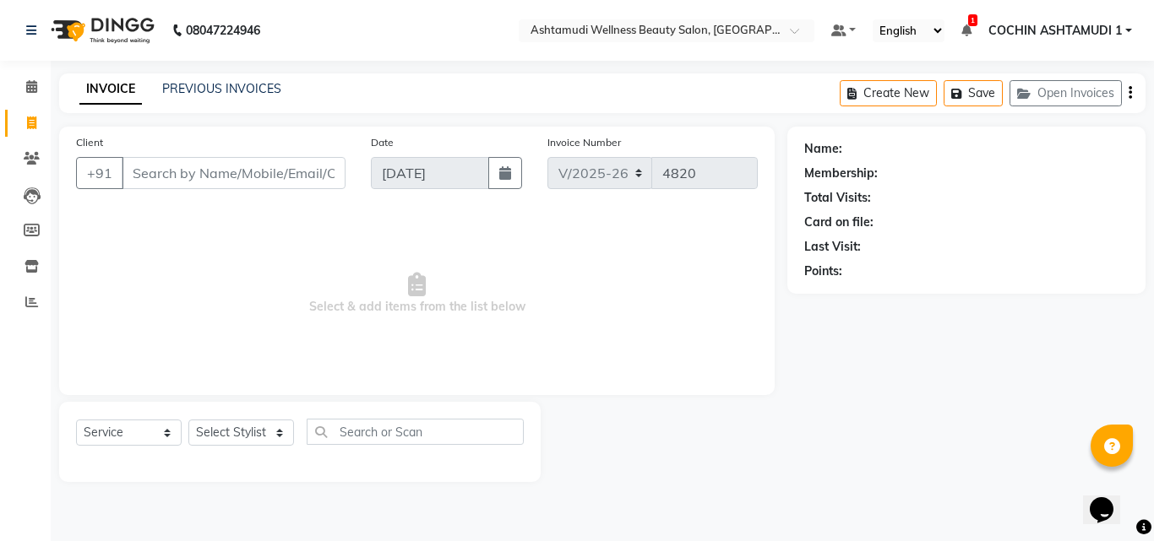
click at [183, 181] on input "Client" at bounding box center [234, 173] width 224 height 32
click at [157, 177] on input "12134567" at bounding box center [191, 173] width 138 height 32
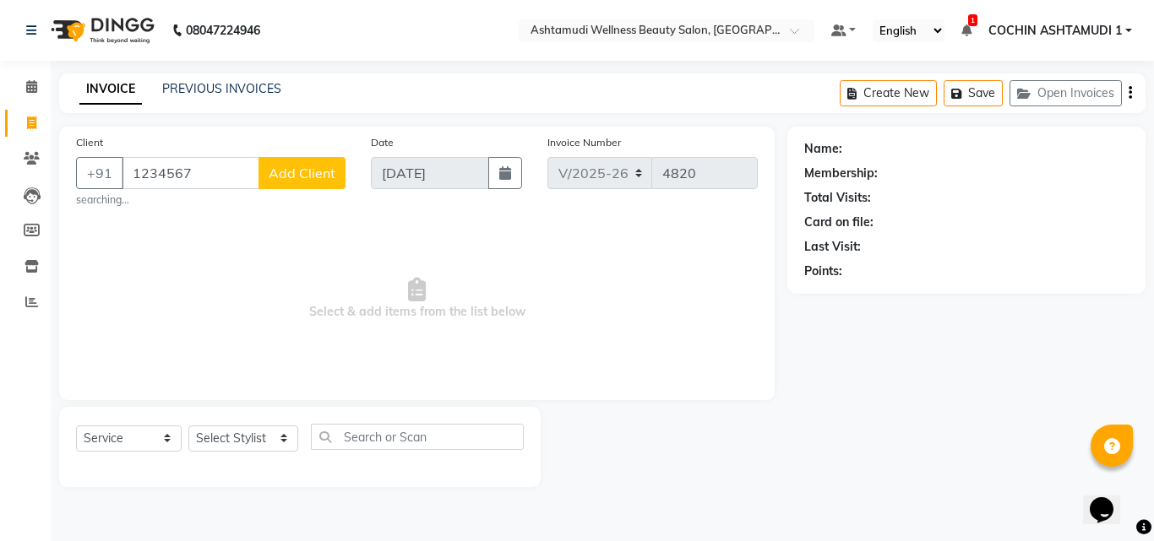
click at [206, 169] on input "1234567" at bounding box center [191, 173] width 138 height 32
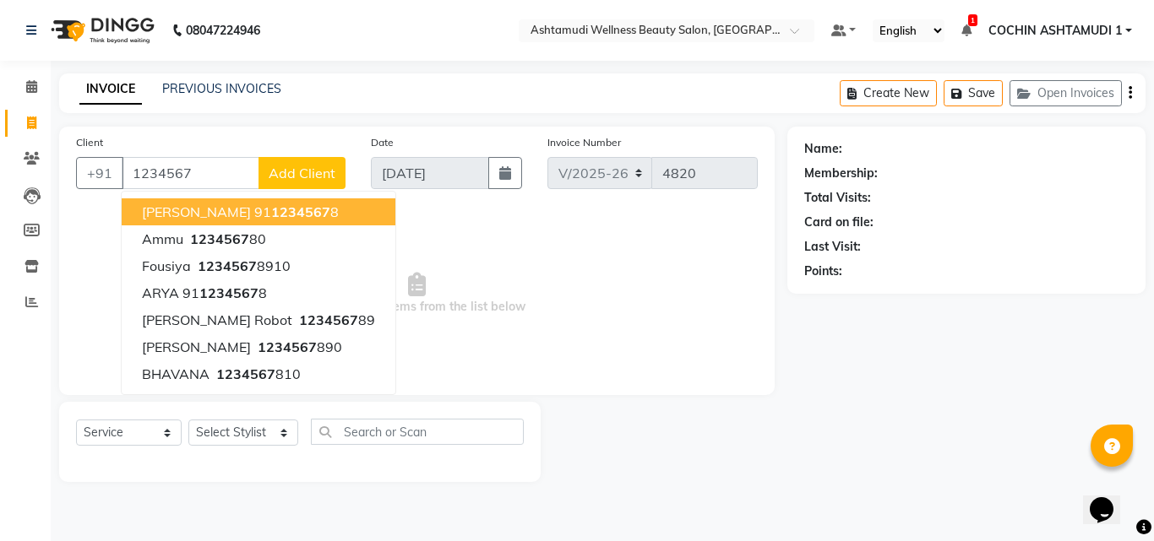
click at [225, 210] on span "[PERSON_NAME]" at bounding box center [196, 212] width 109 height 17
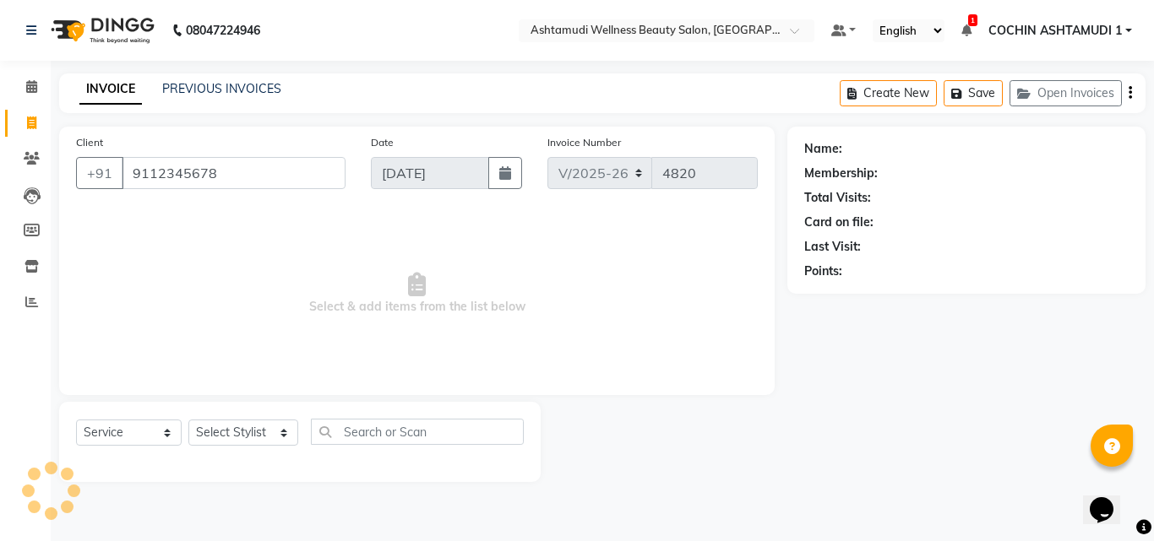
type input "9112345678"
select select "1: Object"
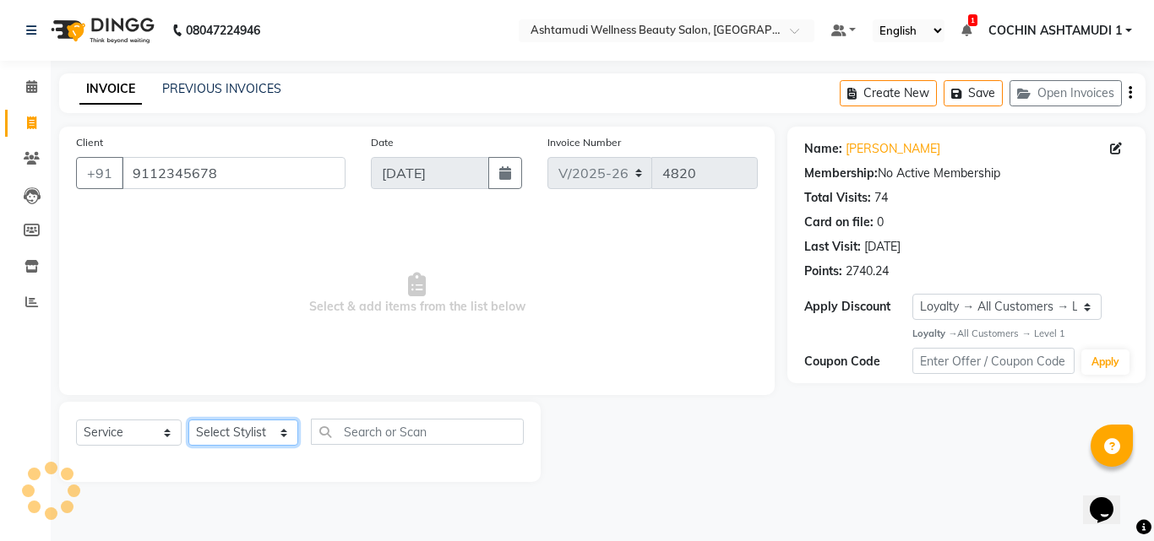
click at [249, 434] on select "Select Stylist [PERSON_NAME](URAJ) [PERSON_NAME] COCHIN ASHTAMUDI Danish [PERSO…" at bounding box center [243, 433] width 110 height 26
select select "84512"
click at [188, 420] on select "Select Stylist [PERSON_NAME](URAJ) [PERSON_NAME] COCHIN ASHTAMUDI Danish [PERSO…" at bounding box center [243, 433] width 110 height 26
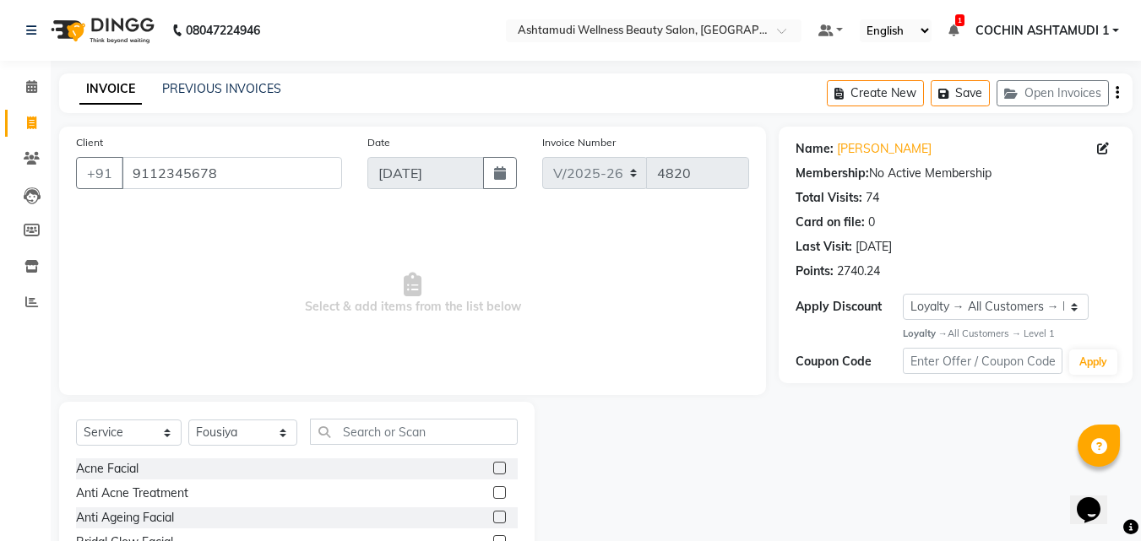
click at [376, 416] on div "Select Service Product Membership Package Voucher Prepaid Gift Card Select Styl…" at bounding box center [297, 526] width 476 height 249
click at [368, 430] on input "text" at bounding box center [414, 432] width 209 height 26
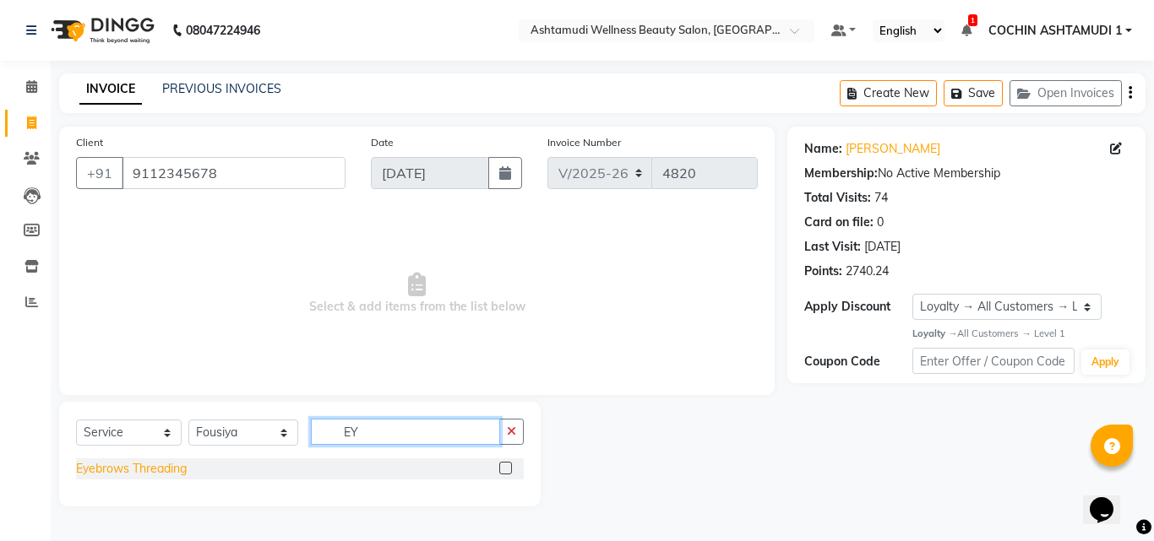
type input "EY"
click at [142, 464] on div "Eyebrows Threading" at bounding box center [131, 469] width 111 height 18
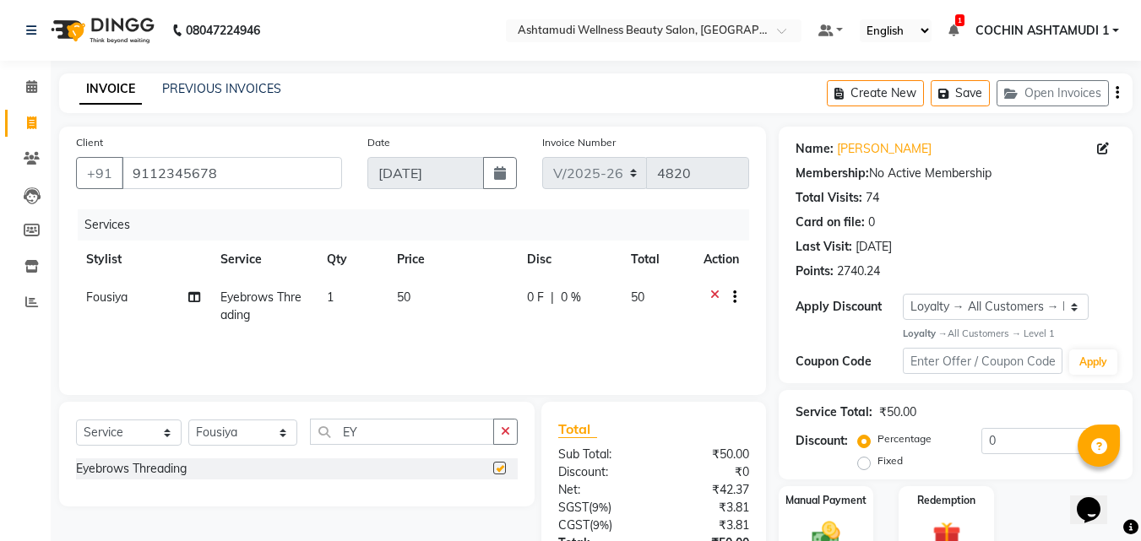
checkbox input "false"
click at [379, 435] on input "EY" at bounding box center [402, 432] width 185 height 26
type input "FO"
click at [101, 467] on div "Forehead Threading" at bounding box center [130, 469] width 109 height 18
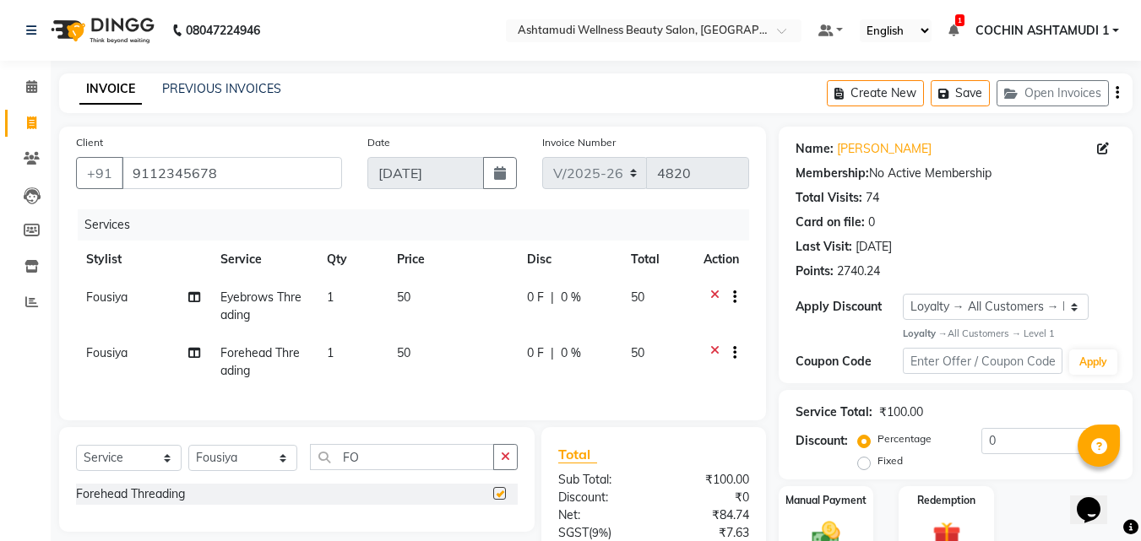
checkbox input "false"
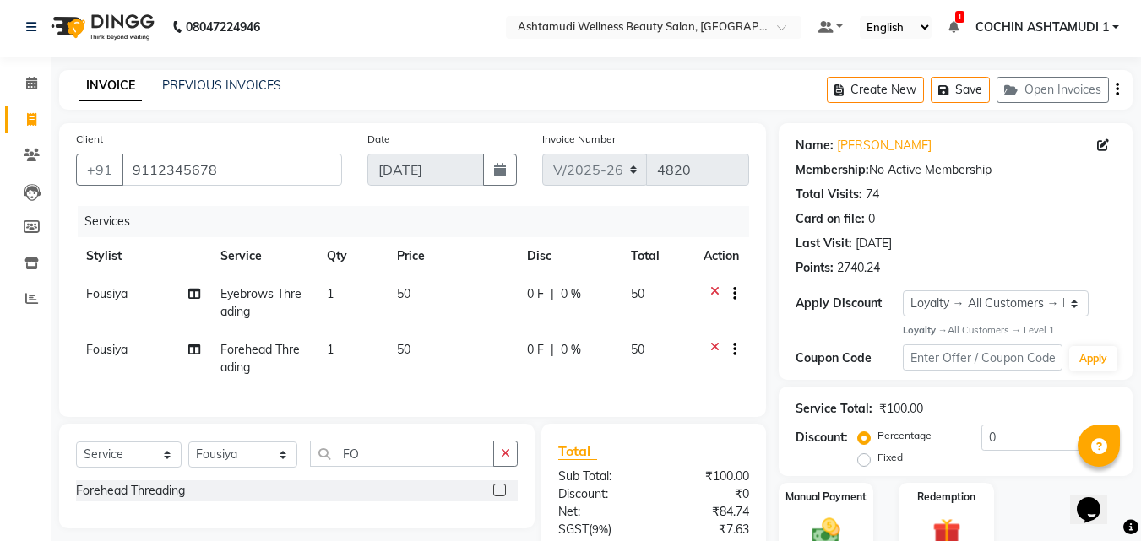
scroll to position [172, 0]
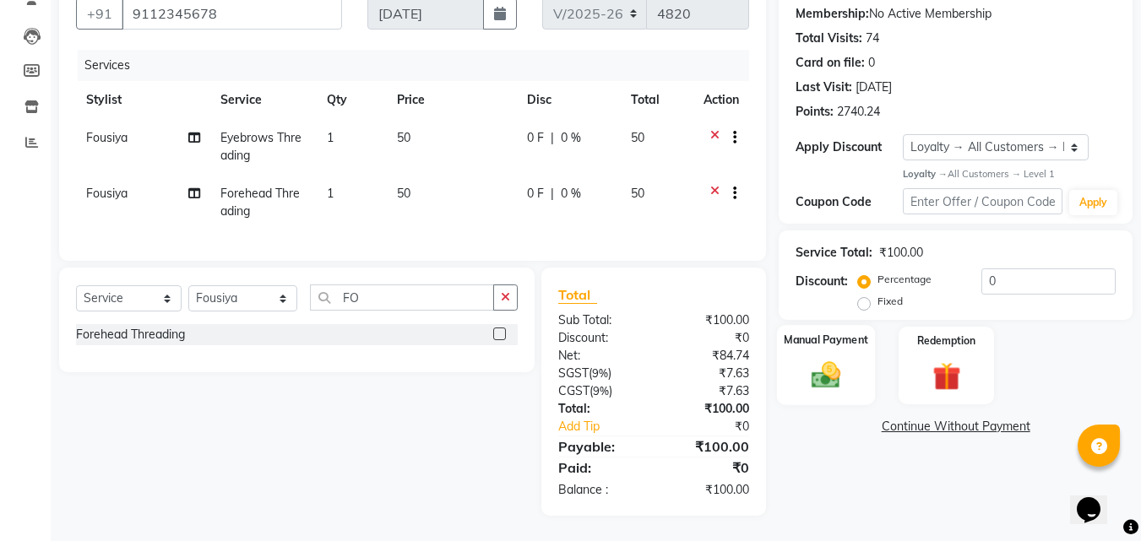
click at [821, 360] on img at bounding box center [825, 376] width 47 height 34
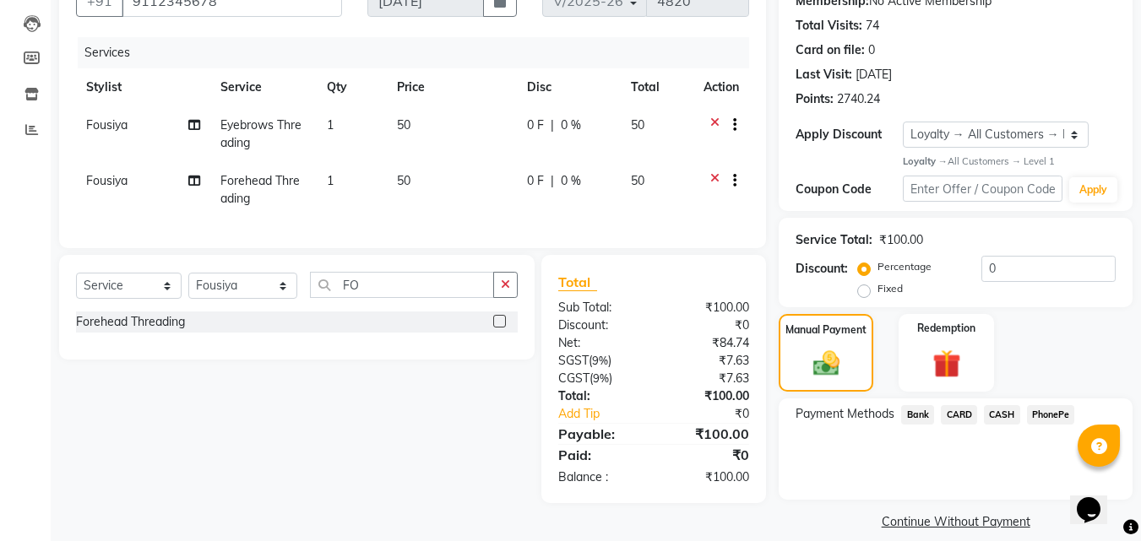
click at [1045, 417] on span "PhonePe" at bounding box center [1051, 414] width 48 height 19
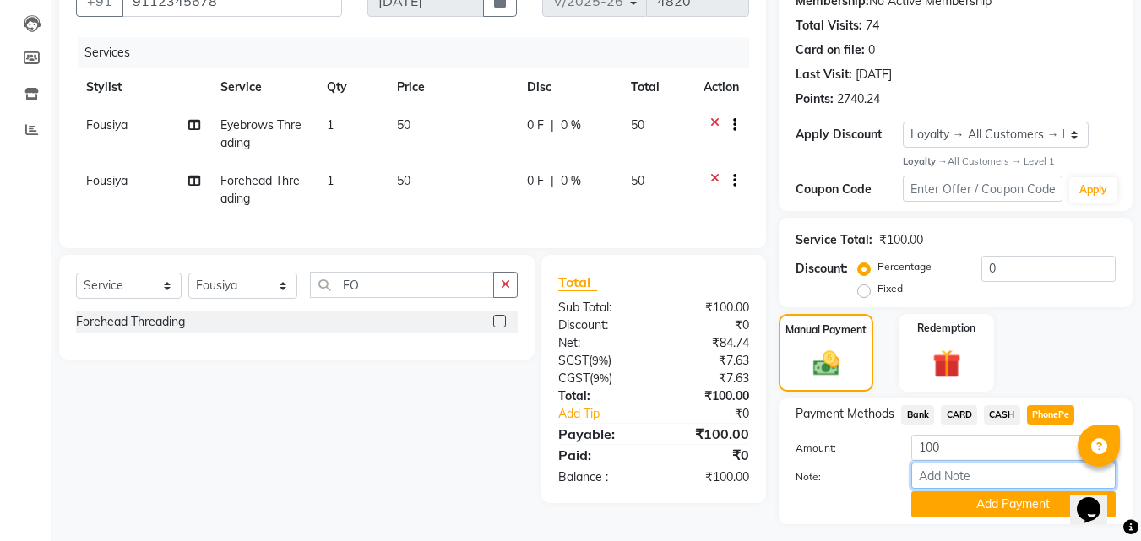
click at [944, 478] on input "Note:" at bounding box center [1013, 476] width 204 height 26
type input "[PERSON_NAME]"
click at [954, 496] on button "Add Payment" at bounding box center [1013, 505] width 204 height 26
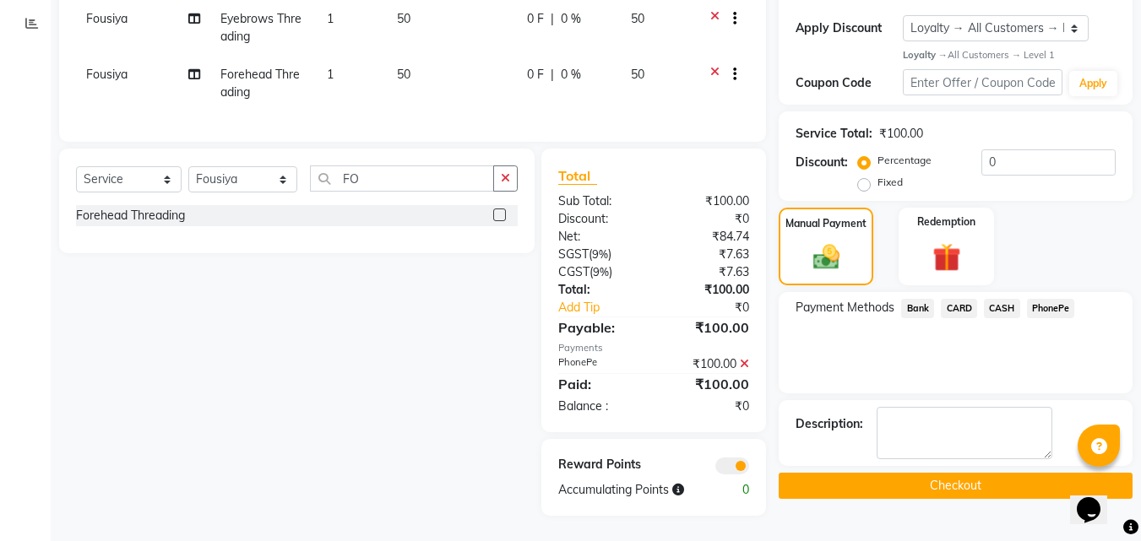
scroll to position [291, 0]
click at [940, 473] on button "Checkout" at bounding box center [956, 486] width 354 height 26
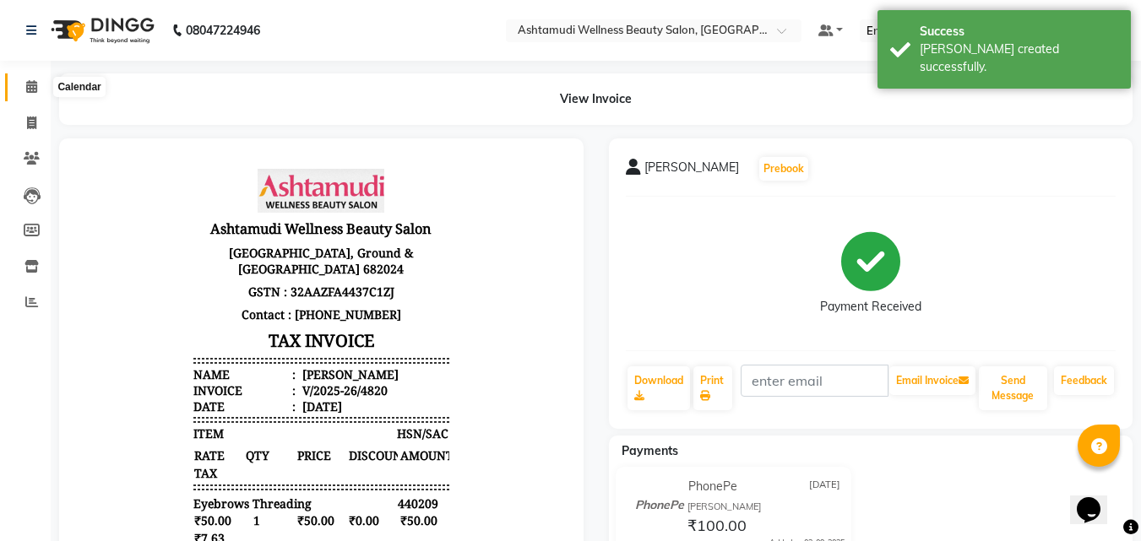
click at [28, 88] on icon at bounding box center [31, 86] width 11 height 13
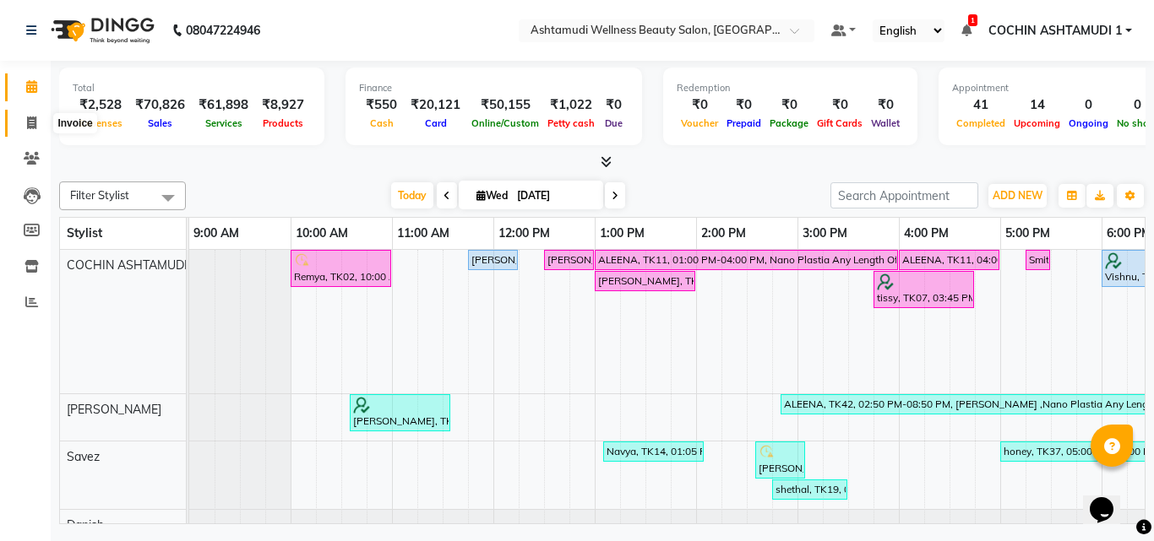
click at [36, 122] on icon at bounding box center [31, 123] width 9 height 13
select select "service"
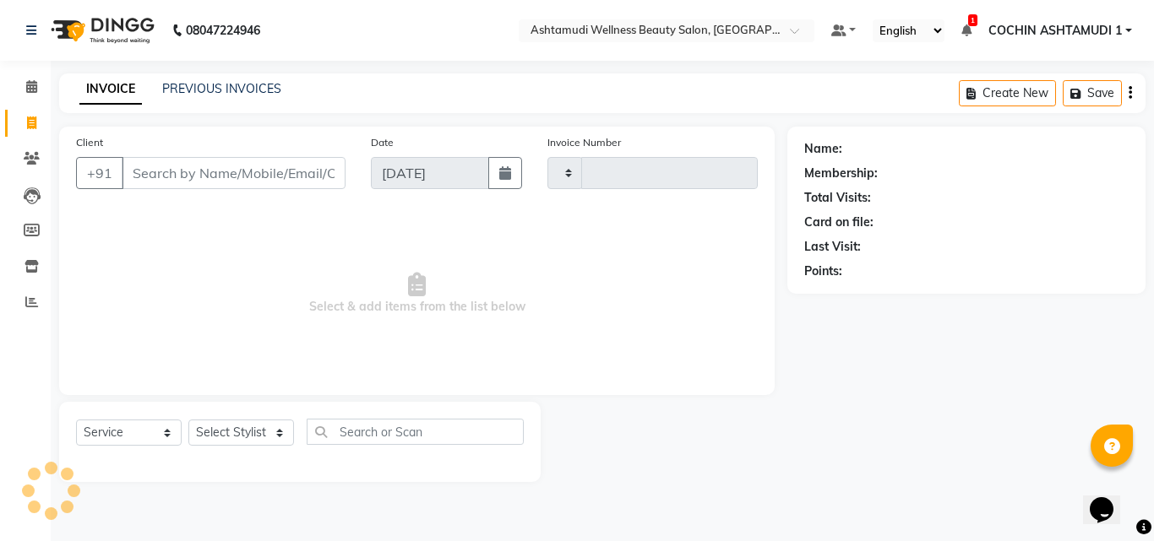
type input "4821"
select select "4632"
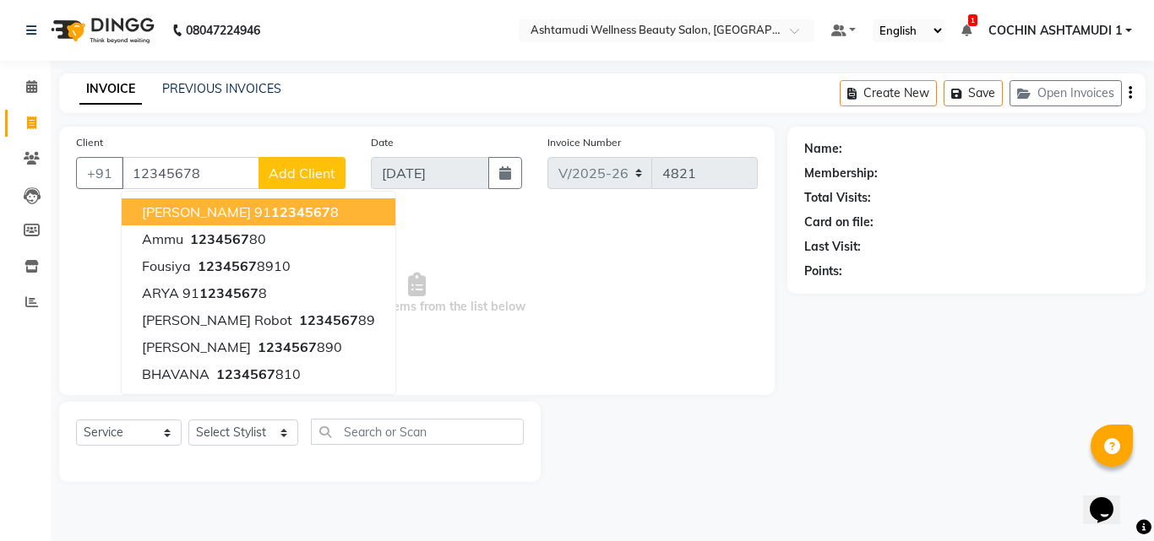
type input "12345678"
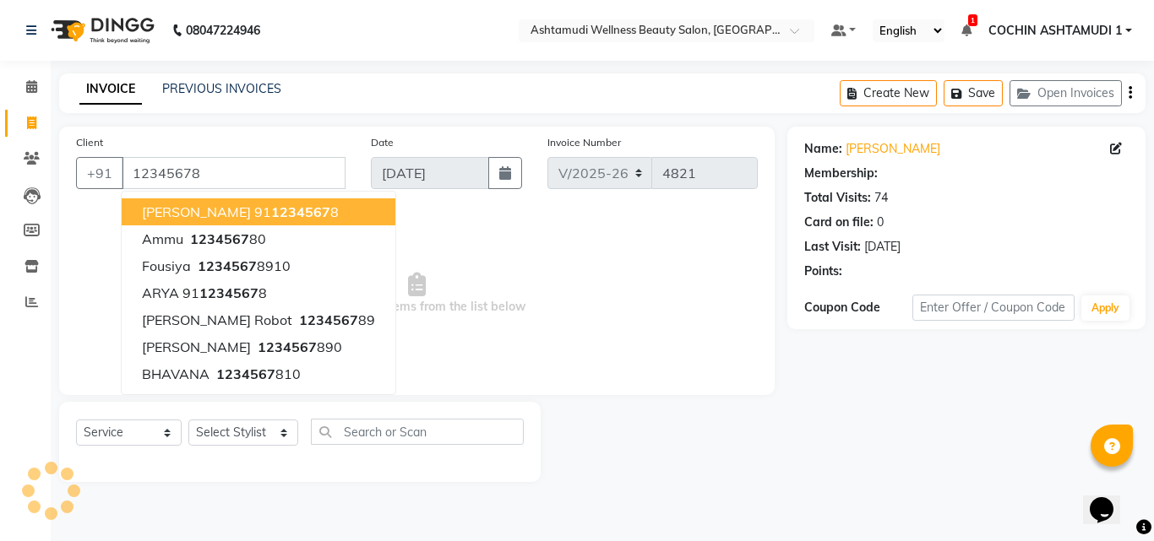
select select "1: Object"
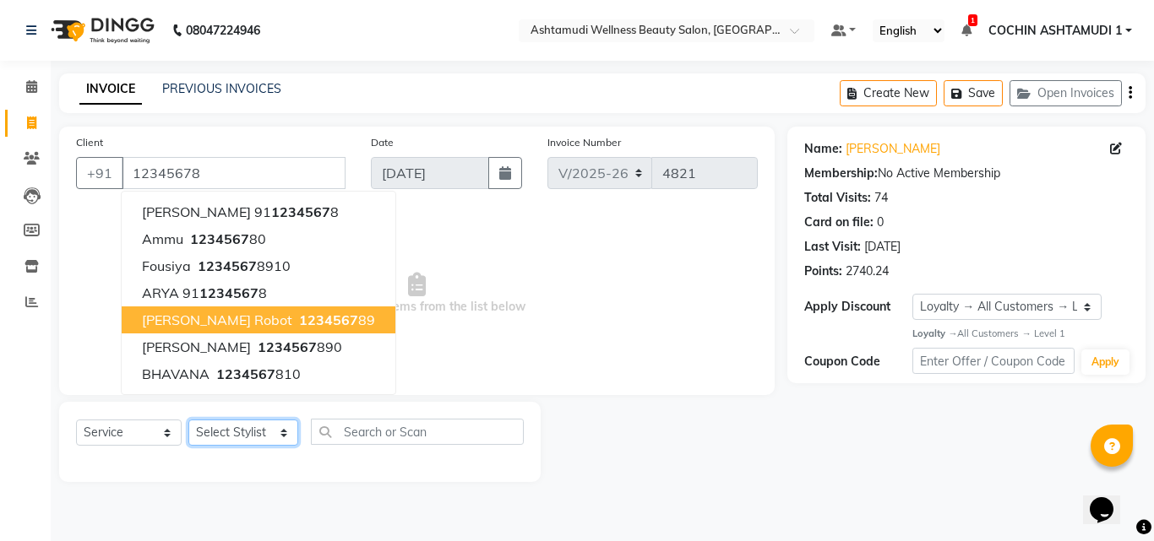
click at [246, 432] on select "Select Stylist [PERSON_NAME](URAJ) [PERSON_NAME] COCHIN ASHTAMUDI Danish [PERSO…" at bounding box center [243, 433] width 110 height 26
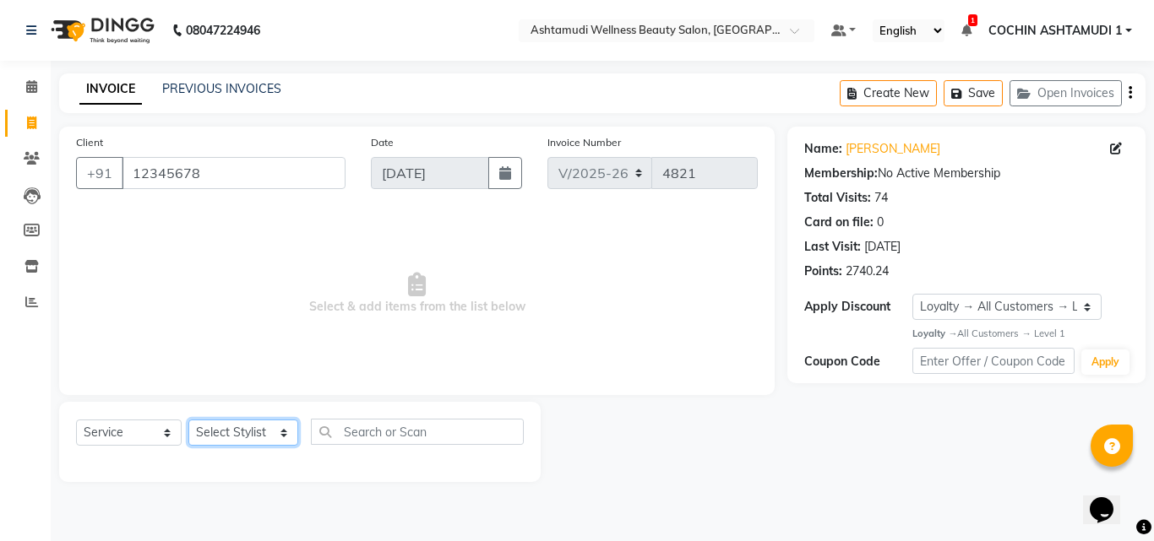
select select "84512"
click at [188, 420] on select "Select Stylist [PERSON_NAME](URAJ) [PERSON_NAME] COCHIN ASHTAMUDI Danish [PERSO…" at bounding box center [243, 433] width 110 height 26
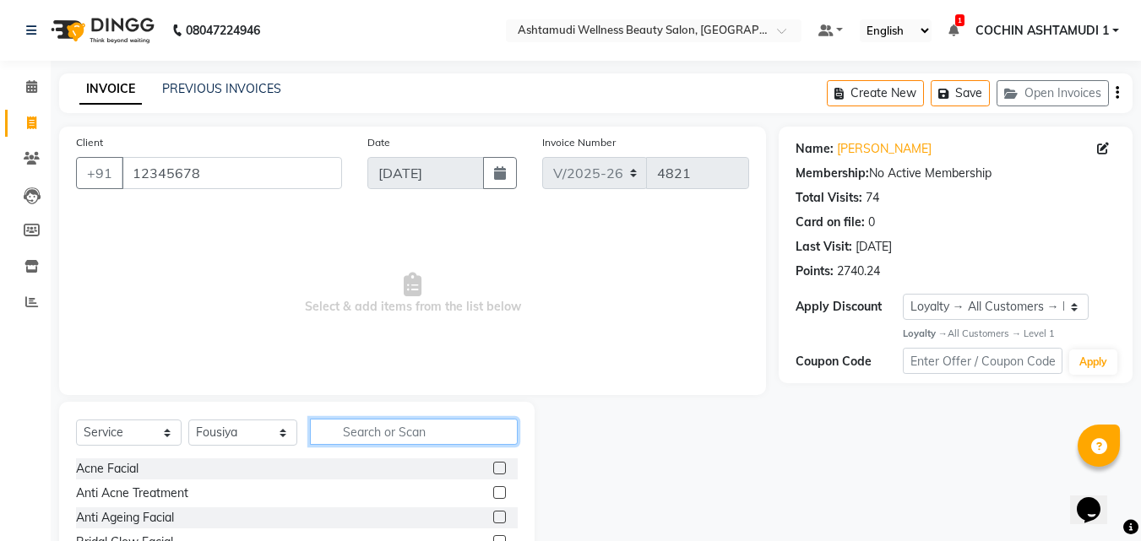
click at [352, 432] on input "text" at bounding box center [414, 432] width 209 height 26
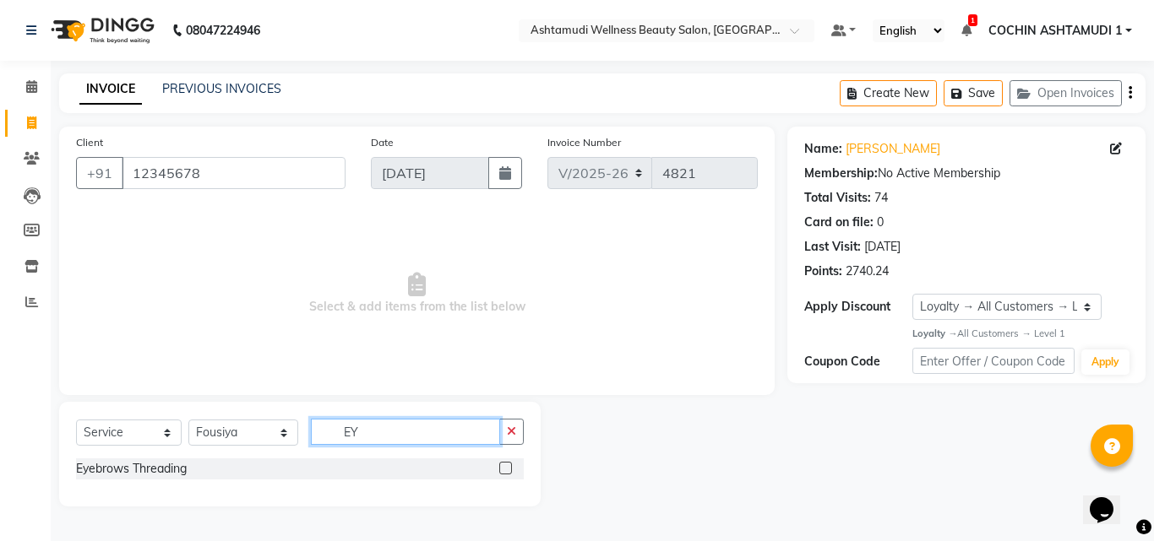
type input "EY"
click at [107, 479] on div "Eyebrows Threading" at bounding box center [300, 469] width 448 height 21
click at [161, 467] on div "Eyebrows Threading" at bounding box center [131, 469] width 111 height 18
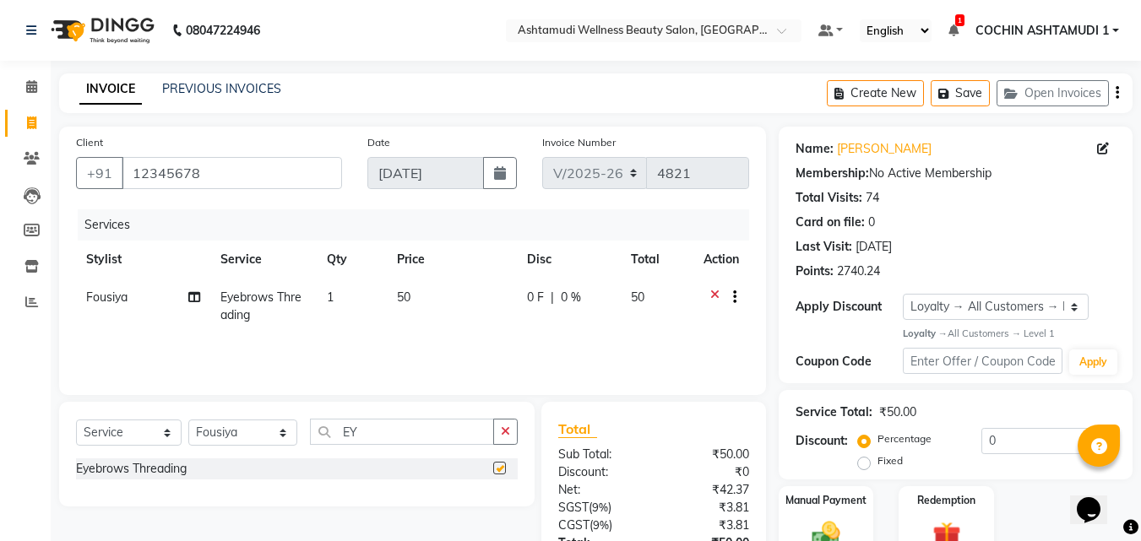
checkbox input "false"
click at [236, 427] on select "Select Stylist [PERSON_NAME](URAJ) [PERSON_NAME] COCHIN ASHTAMUDI Danish [PERSO…" at bounding box center [242, 433] width 109 height 26
select select "44402"
click at [188, 420] on select "Select Stylist [PERSON_NAME](URAJ) [PERSON_NAME] COCHIN ASHTAMUDI Danish [PERSO…" at bounding box center [242, 433] width 109 height 26
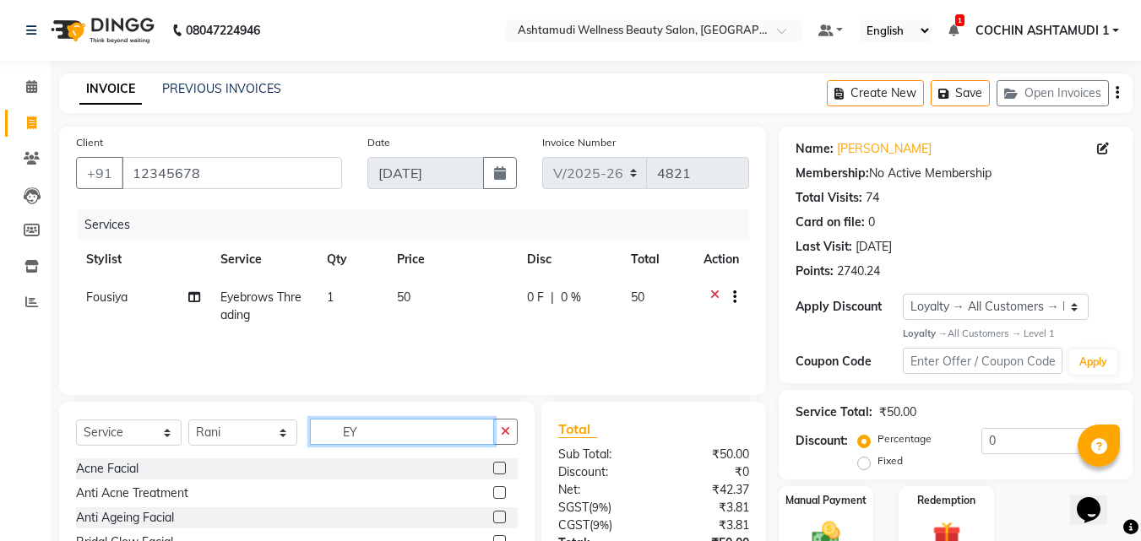
click at [373, 427] on input "EY" at bounding box center [402, 432] width 185 height 26
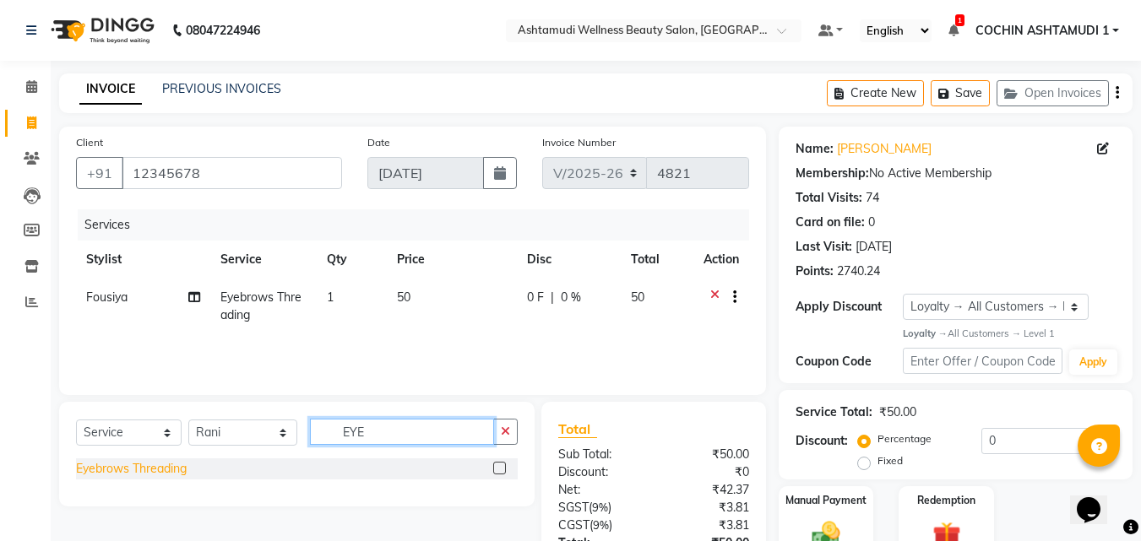
type input "EYE"
click at [98, 476] on div "Eyebrows Threading" at bounding box center [131, 469] width 111 height 18
checkbox input "false"
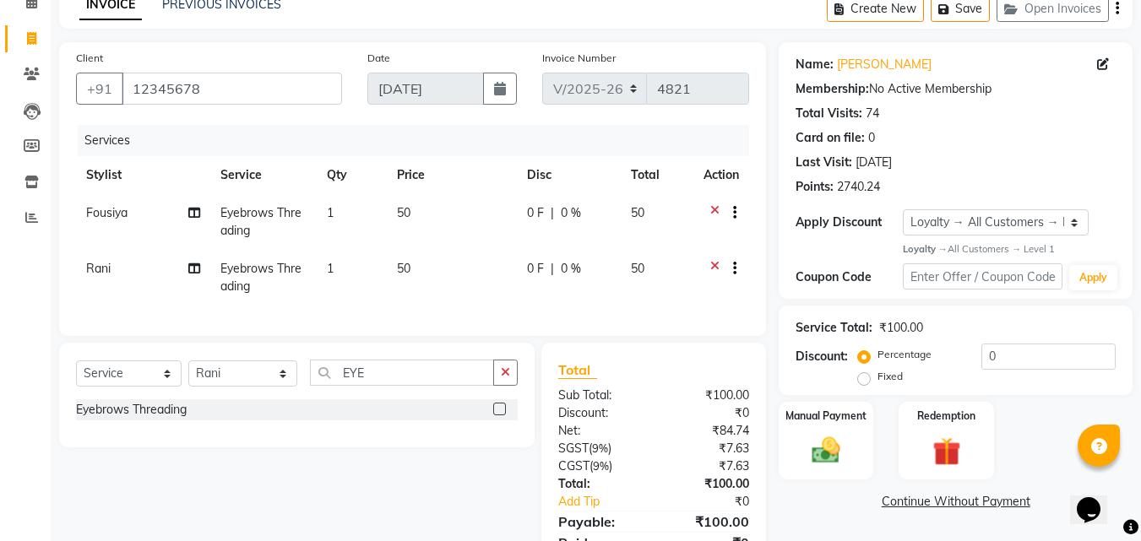
scroll to position [172, 0]
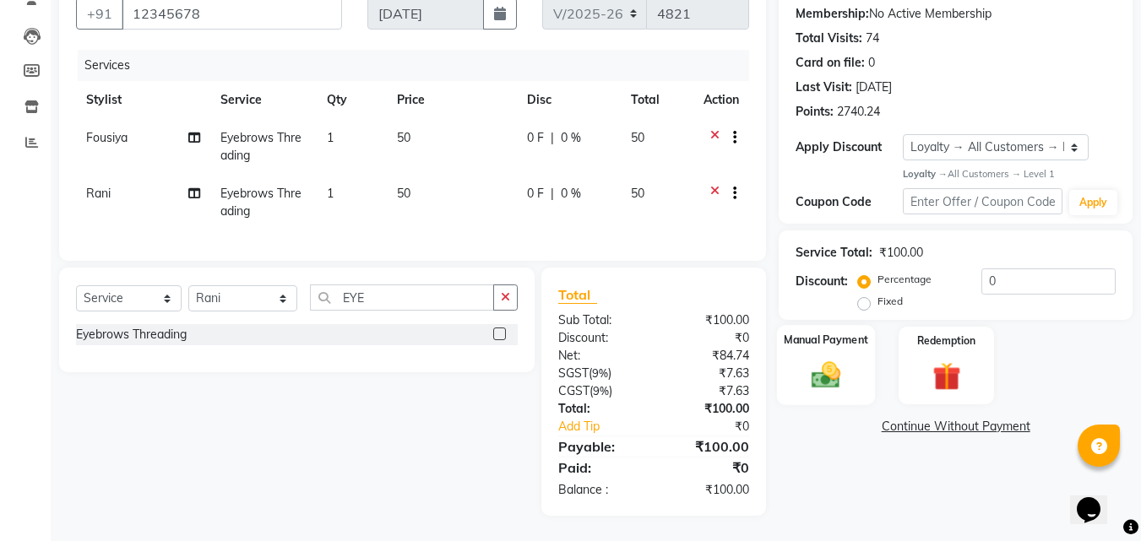
click at [808, 368] on img at bounding box center [825, 376] width 47 height 34
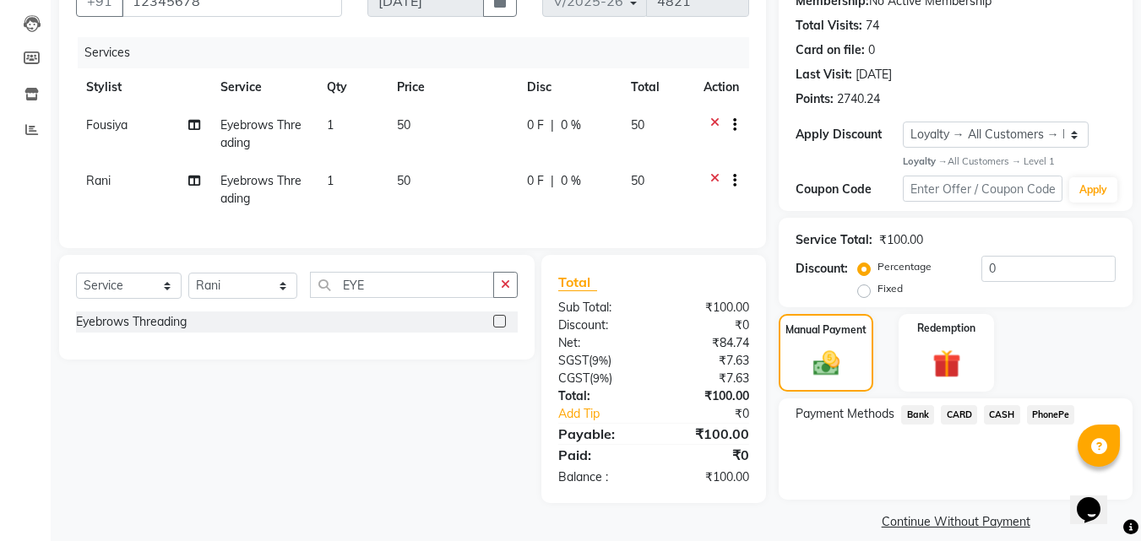
click at [1051, 413] on span "PhonePe" at bounding box center [1051, 414] width 48 height 19
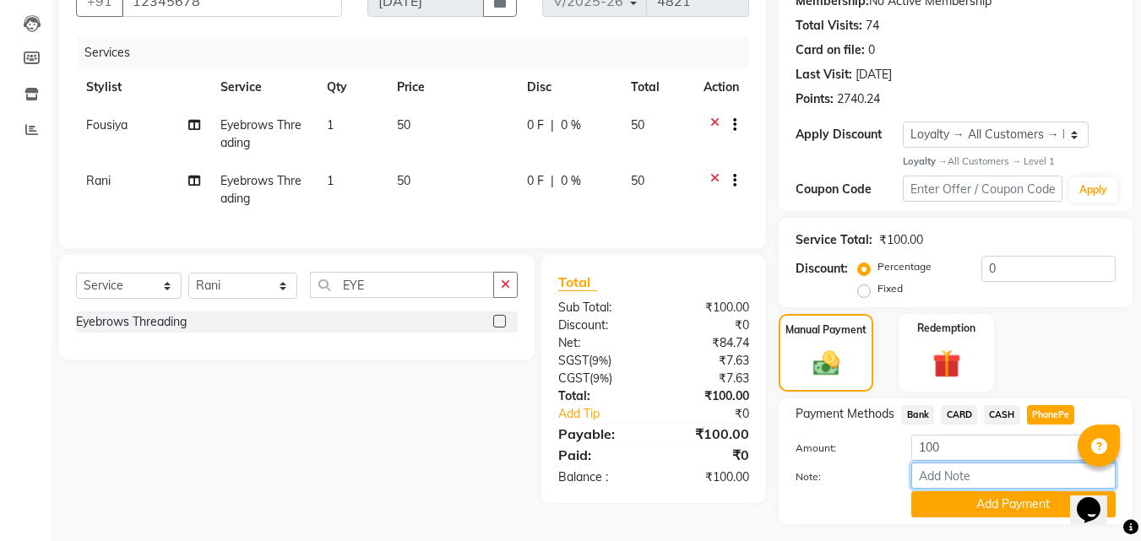
click at [982, 479] on input "Note:" at bounding box center [1013, 476] width 204 height 26
type input "[PERSON_NAME]"
click at [993, 507] on button "Add Payment" at bounding box center [1013, 505] width 204 height 26
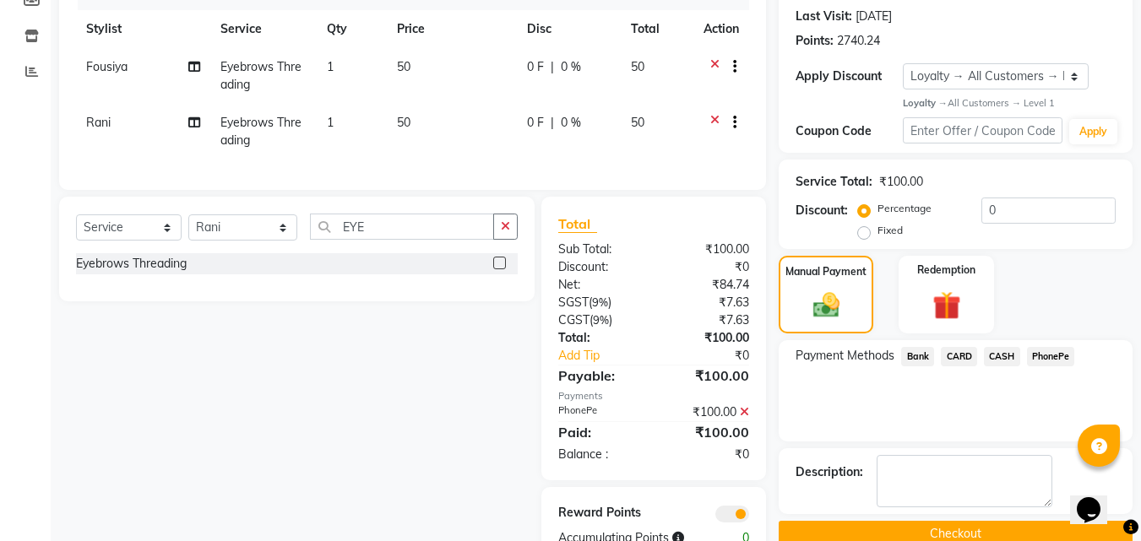
scroll to position [291, 0]
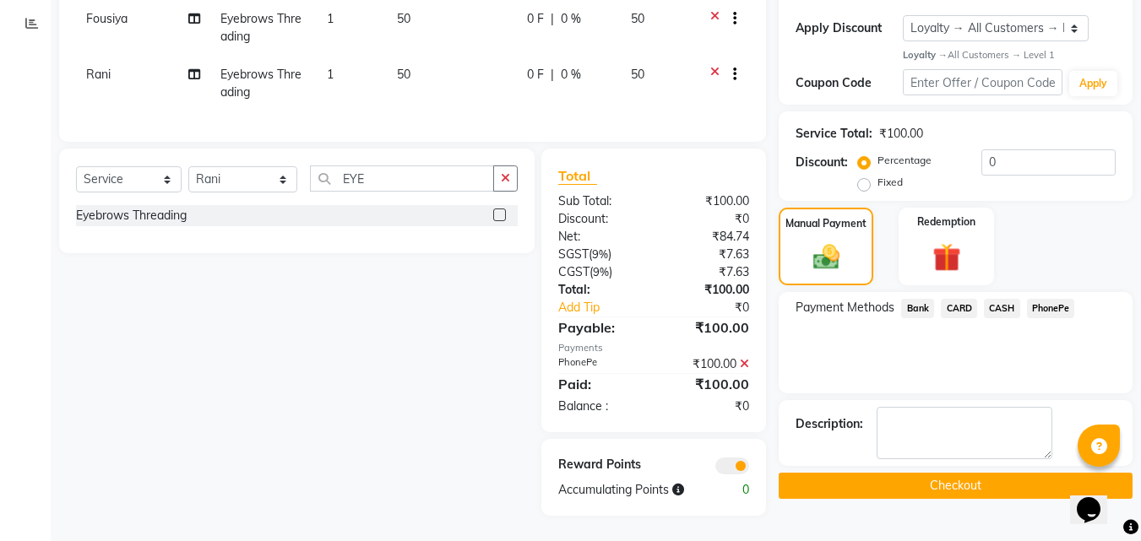
click at [916, 481] on button "Checkout" at bounding box center [956, 486] width 354 height 26
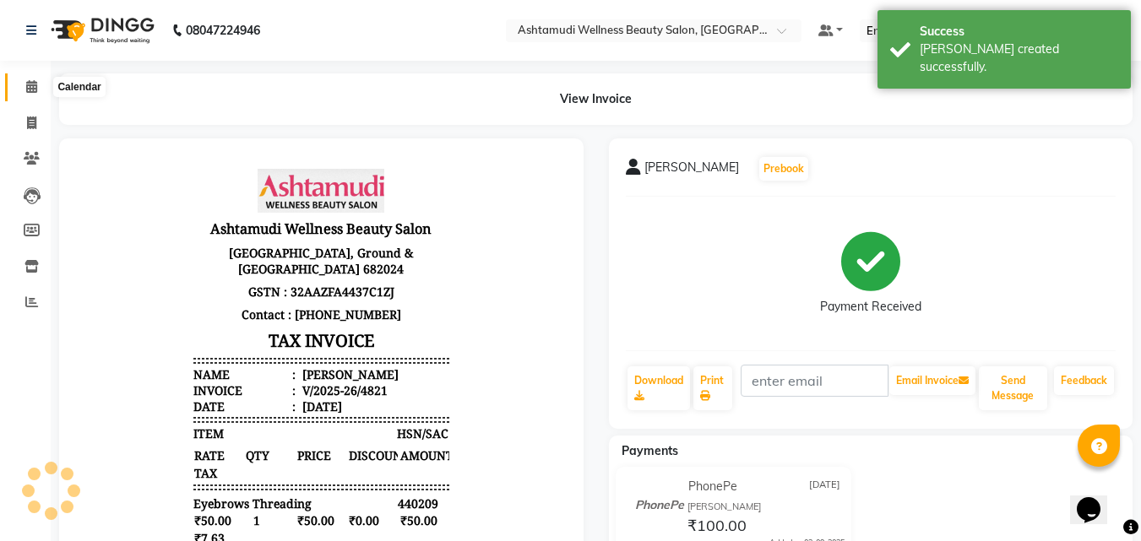
click at [30, 84] on icon at bounding box center [31, 86] width 11 height 13
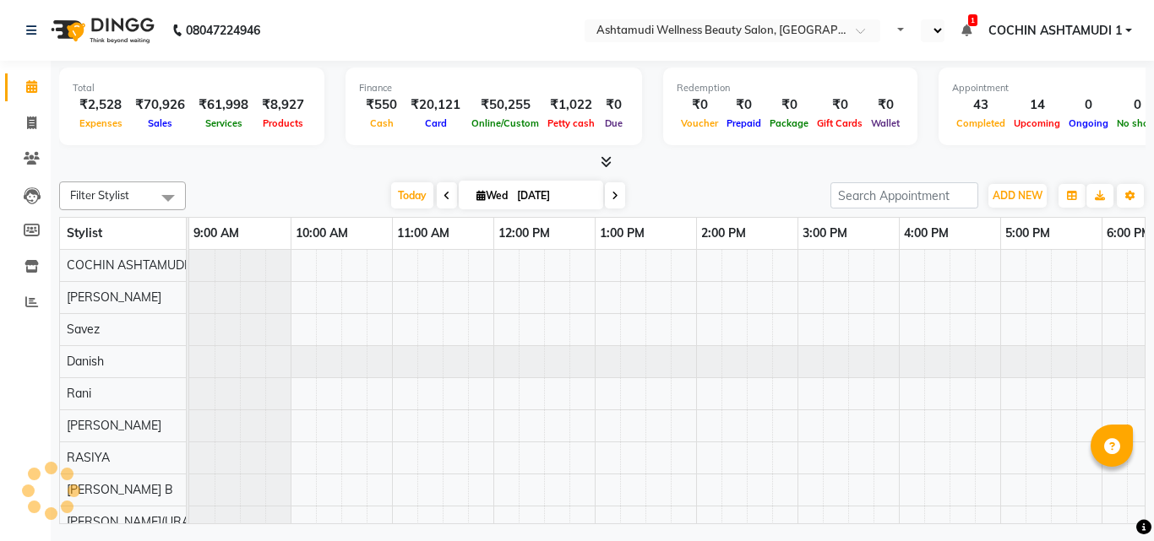
select select "en"
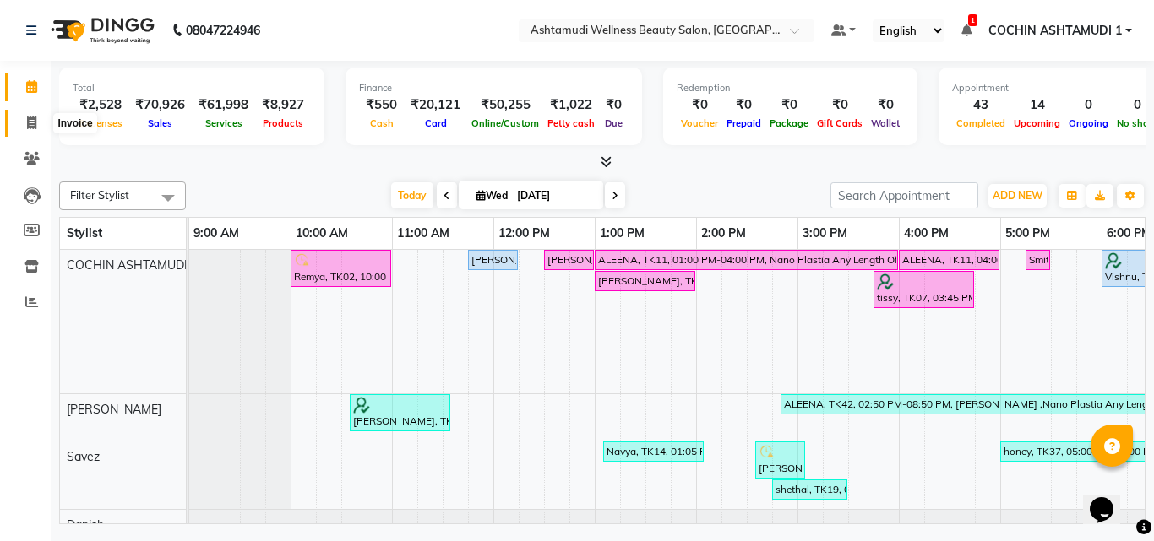
click at [27, 122] on icon at bounding box center [31, 123] width 9 height 13
select select "service"
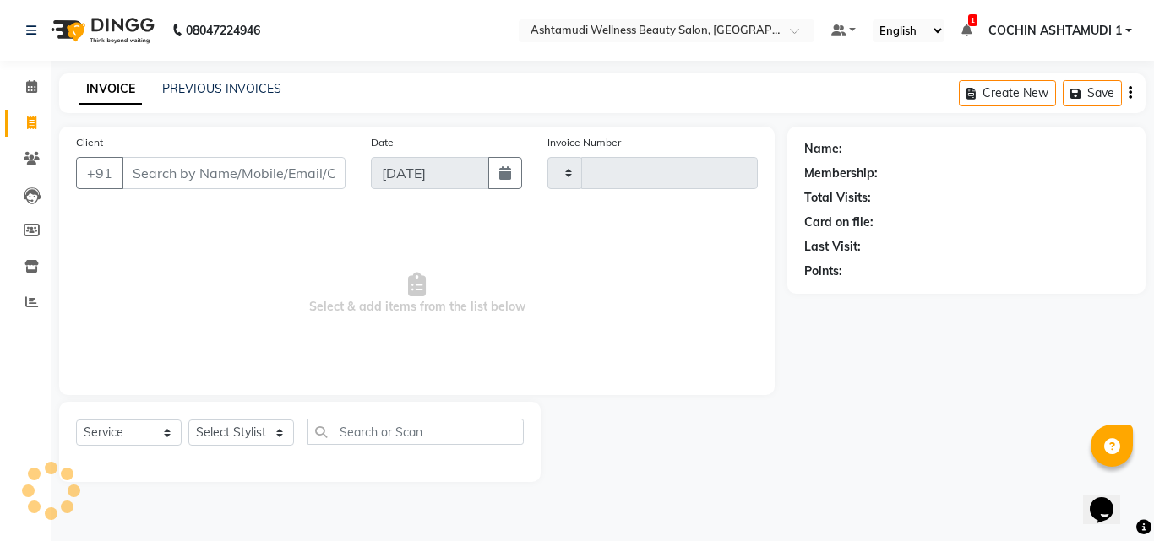
type input "4822"
select select "4632"
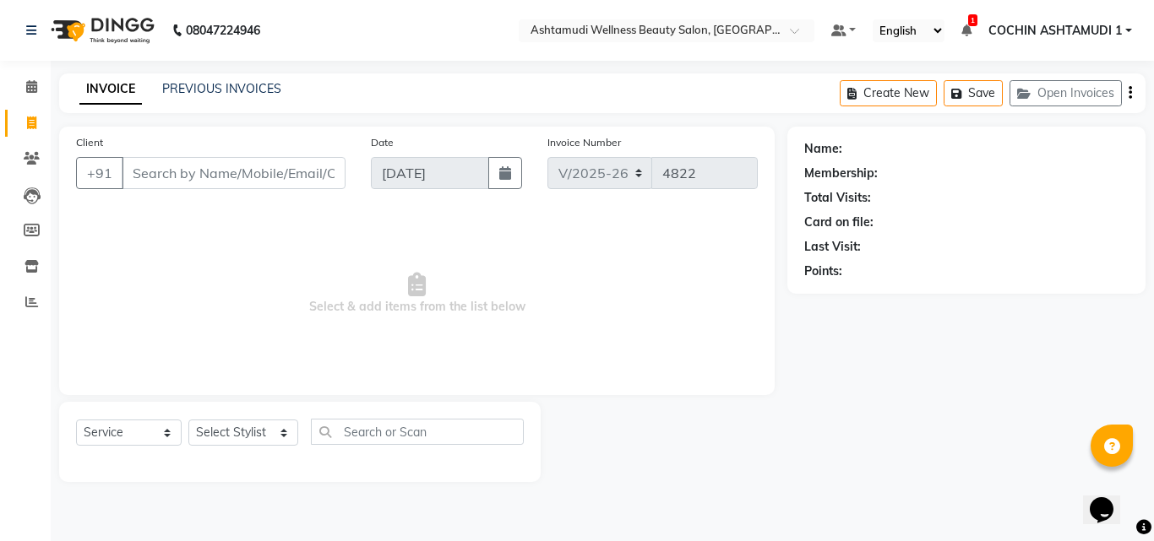
click at [151, 178] on input "Client" at bounding box center [234, 173] width 224 height 32
type input "7306915369"
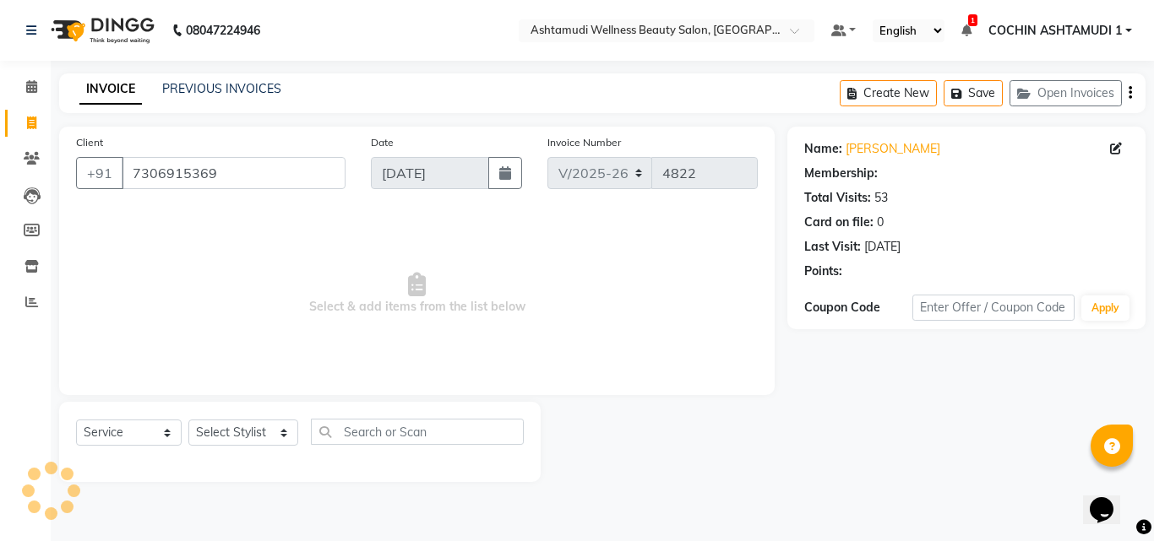
select select "1: Object"
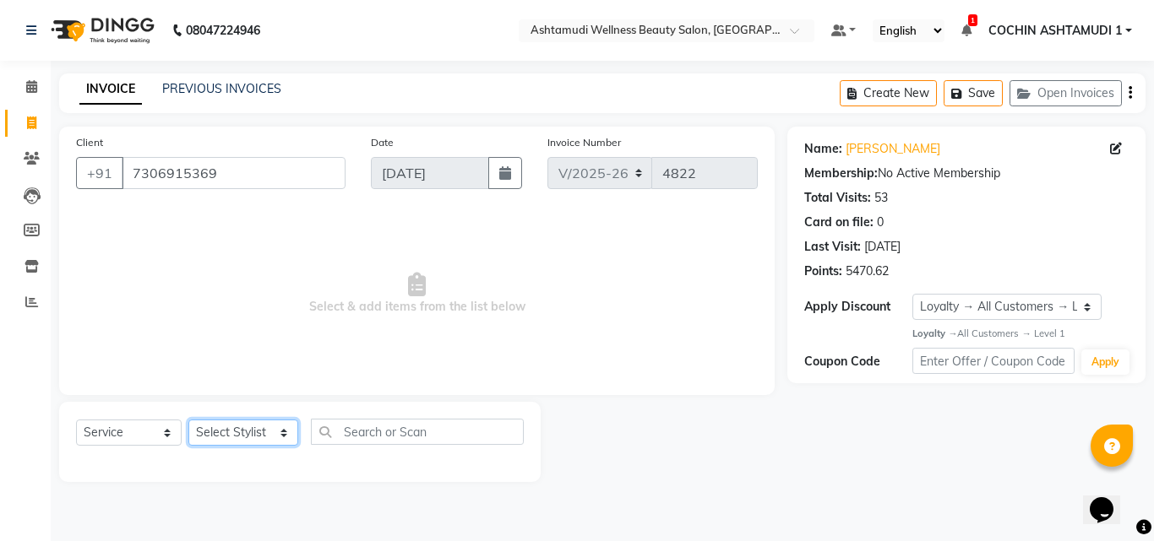
click at [231, 438] on select "Select Stylist [PERSON_NAME](URAJ) [PERSON_NAME] COCHIN ASHTAMUDI Danish [PERSO…" at bounding box center [243, 433] width 110 height 26
select select "80731"
click at [188, 420] on select "Select Stylist [PERSON_NAME](URAJ) [PERSON_NAME] COCHIN ASHTAMUDI Danish [PERSO…" at bounding box center [243, 433] width 110 height 26
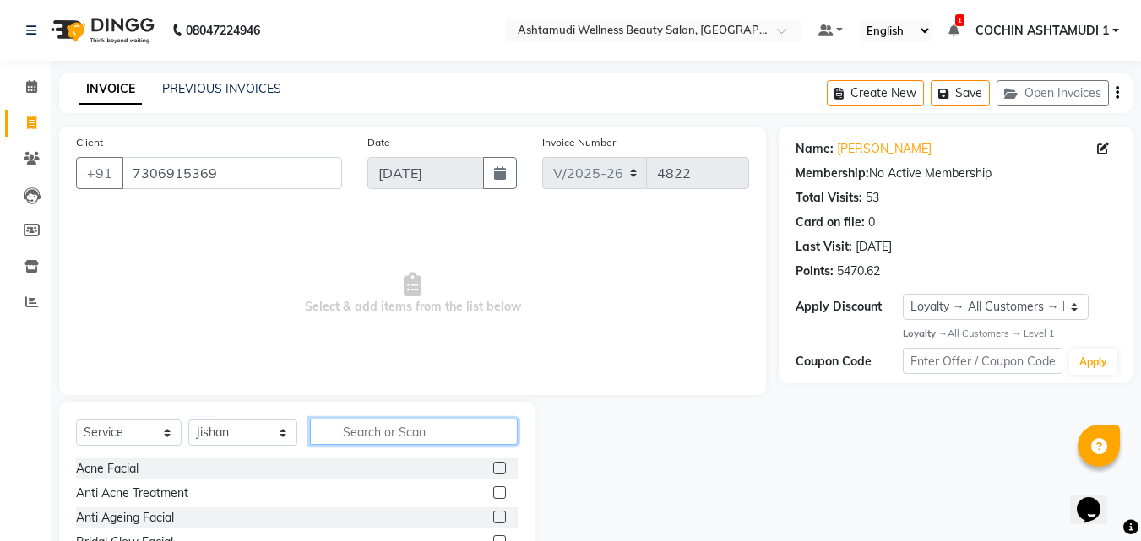
click at [360, 432] on input "text" at bounding box center [414, 432] width 209 height 26
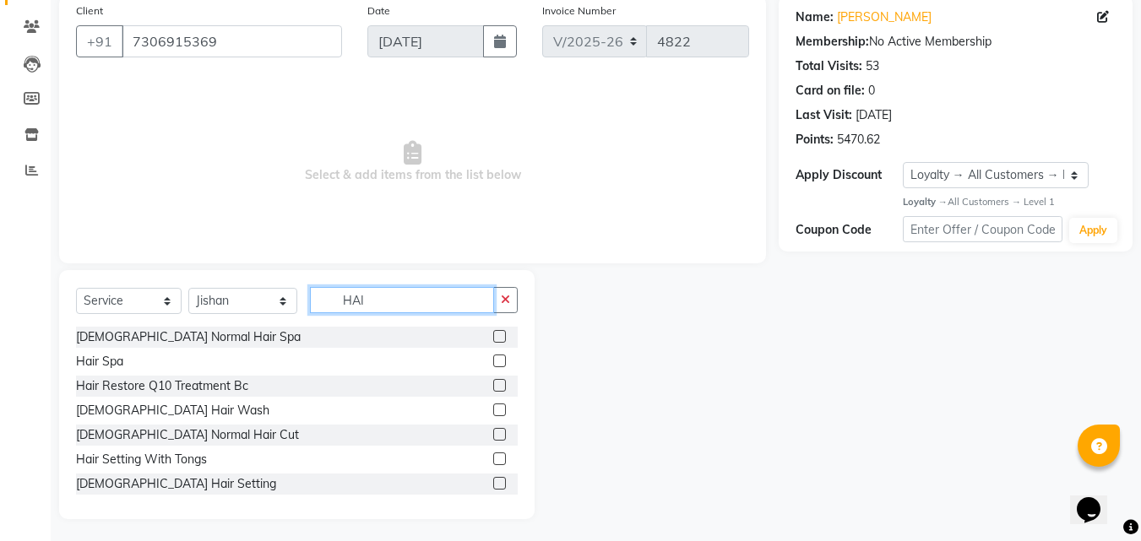
scroll to position [135, 0]
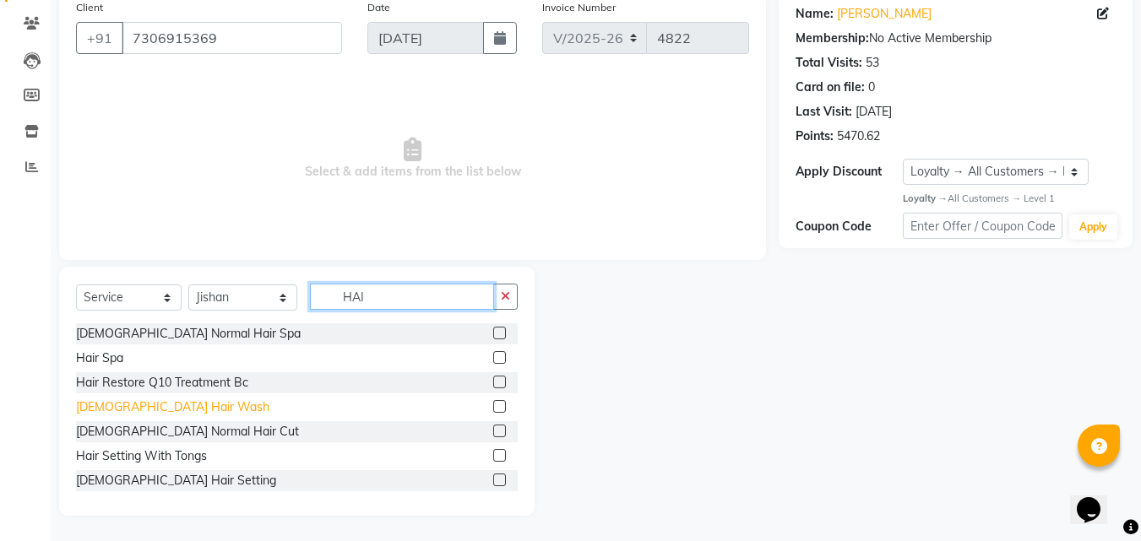
type input "HAI"
click at [112, 410] on div "[DEMOGRAPHIC_DATA] Hair Wash" at bounding box center [172, 408] width 193 height 18
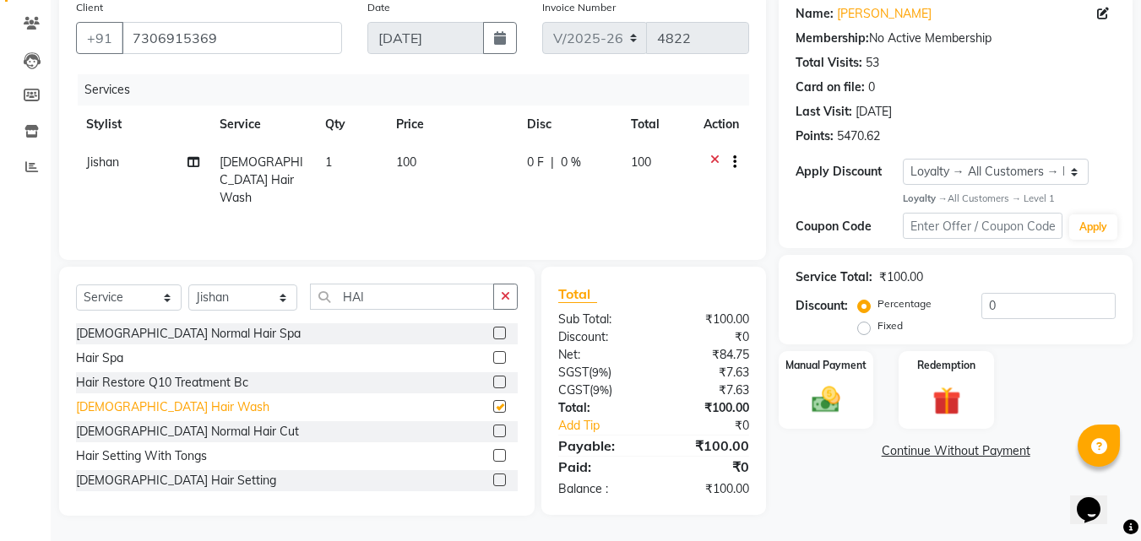
checkbox input "false"
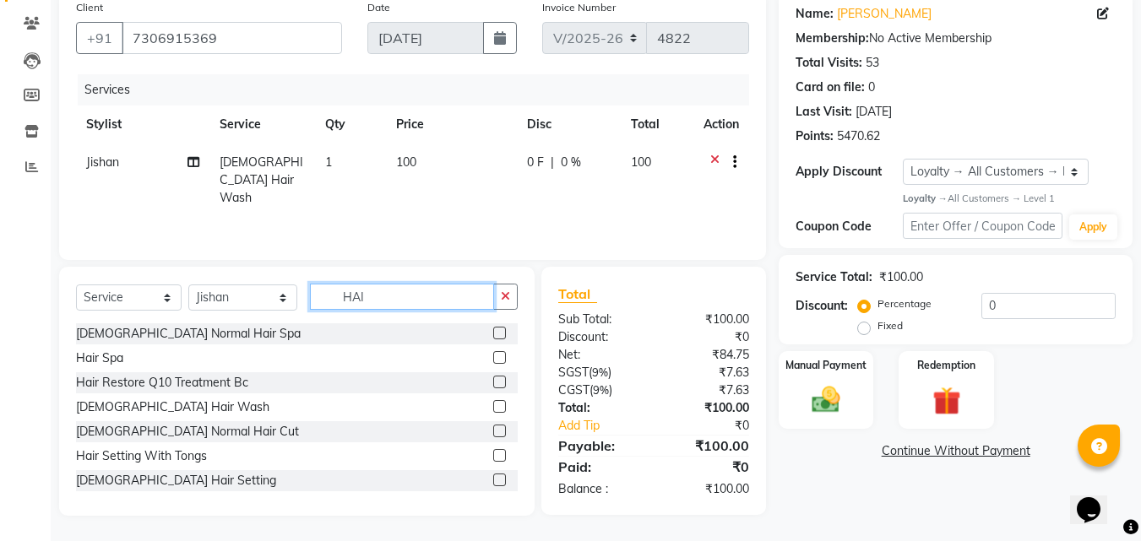
click at [378, 287] on input "HAI" at bounding box center [402, 297] width 185 height 26
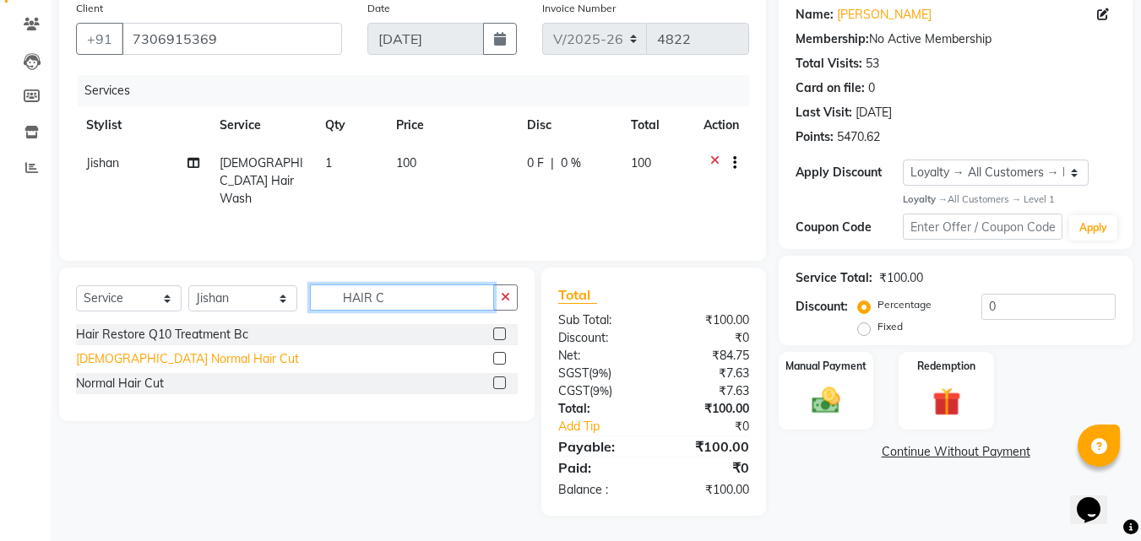
type input "HAIR C"
click at [140, 361] on div "[DEMOGRAPHIC_DATA] Normal Hair Cut" at bounding box center [187, 360] width 223 height 18
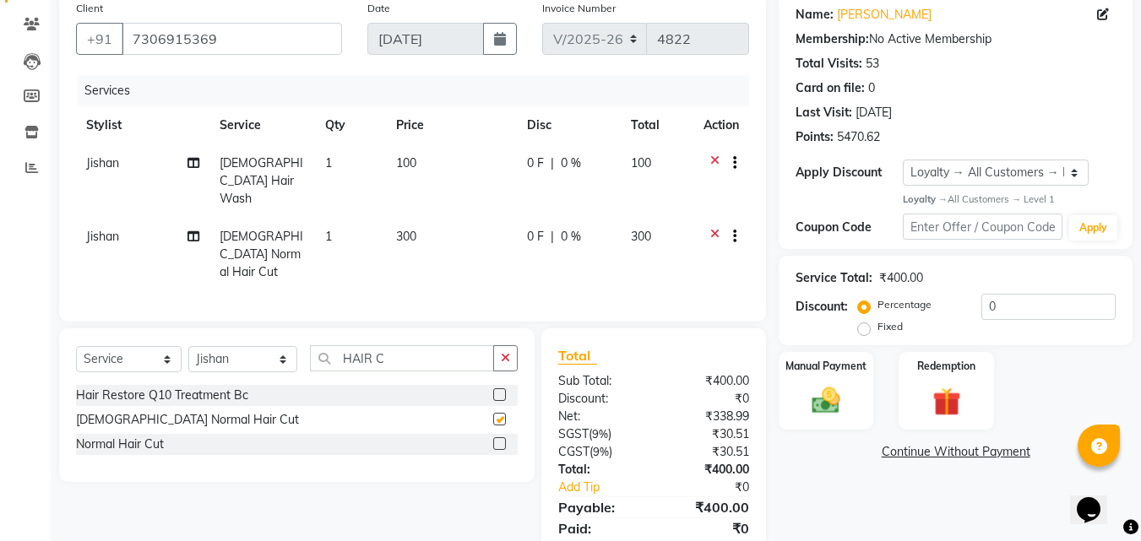
checkbox input "false"
drag, startPoint x: 429, startPoint y: 345, endPoint x: 318, endPoint y: 344, distance: 110.7
click at [318, 345] on input "HAIR C" at bounding box center [402, 358] width 185 height 26
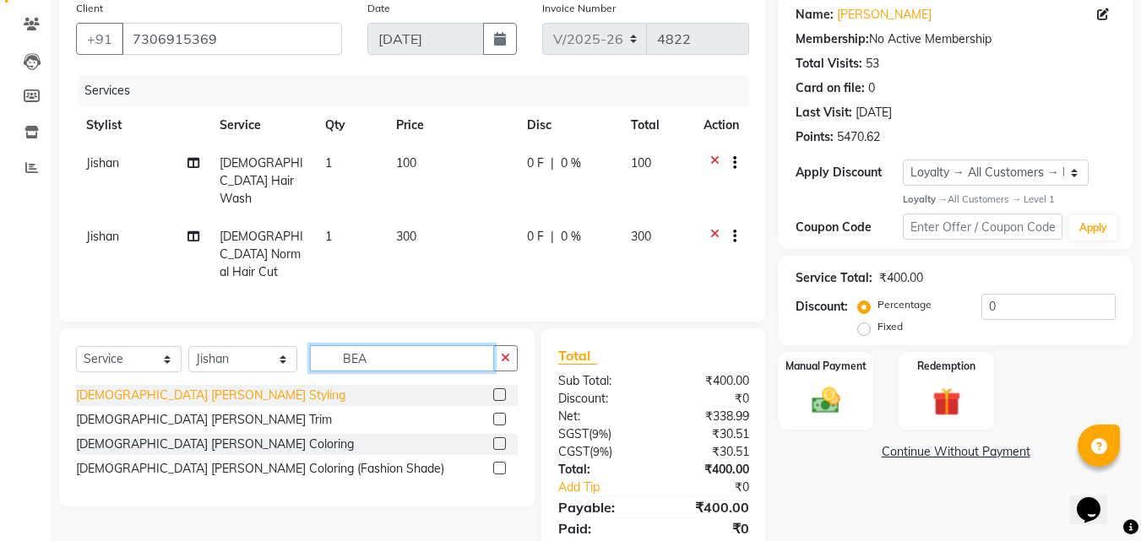
type input "BEA"
click at [139, 387] on div "[DEMOGRAPHIC_DATA] [PERSON_NAME] Styling" at bounding box center [210, 396] width 269 height 18
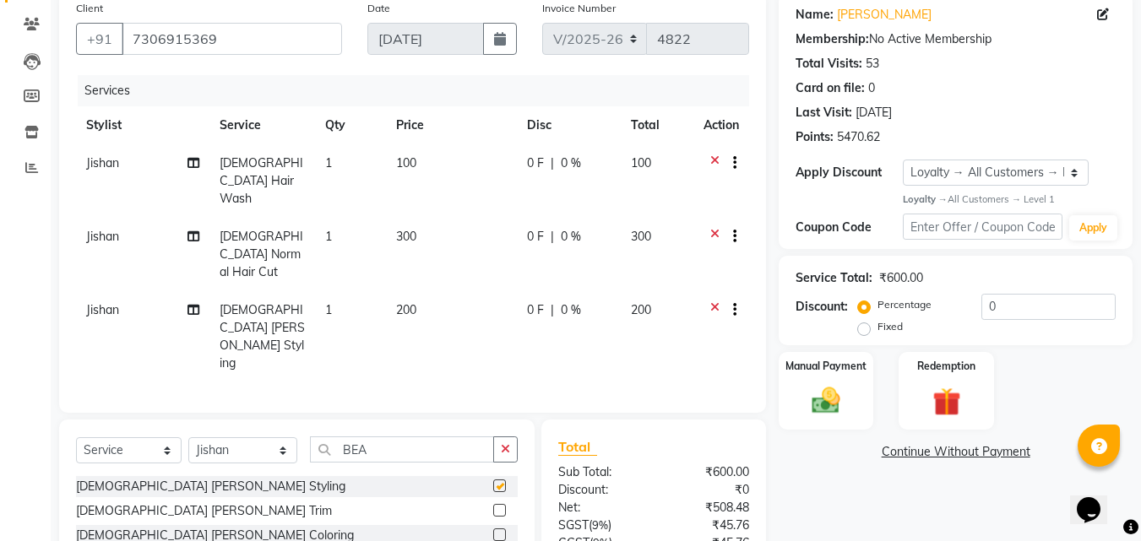
checkbox input "false"
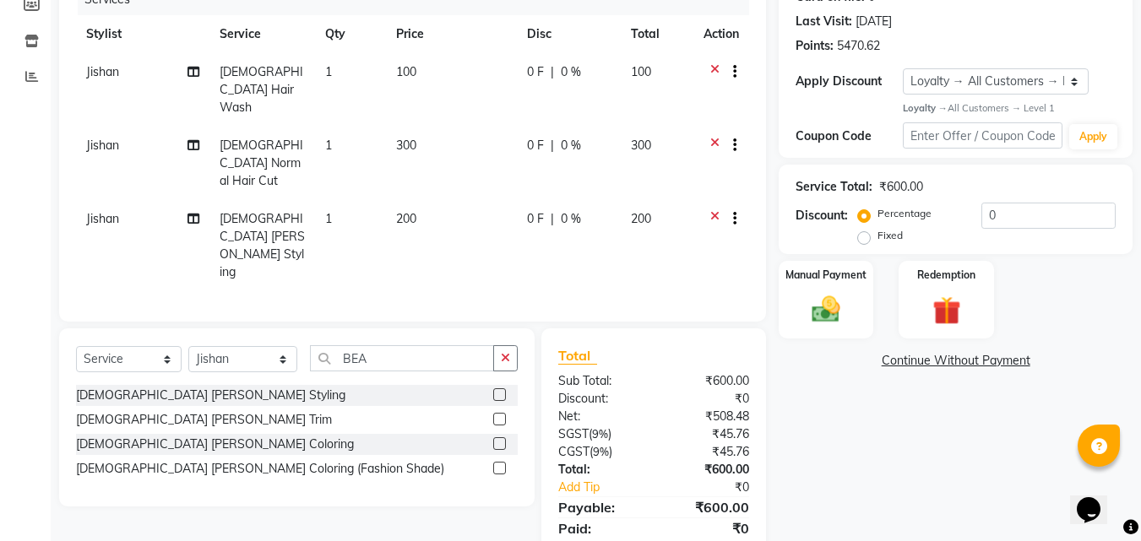
scroll to position [228, 0]
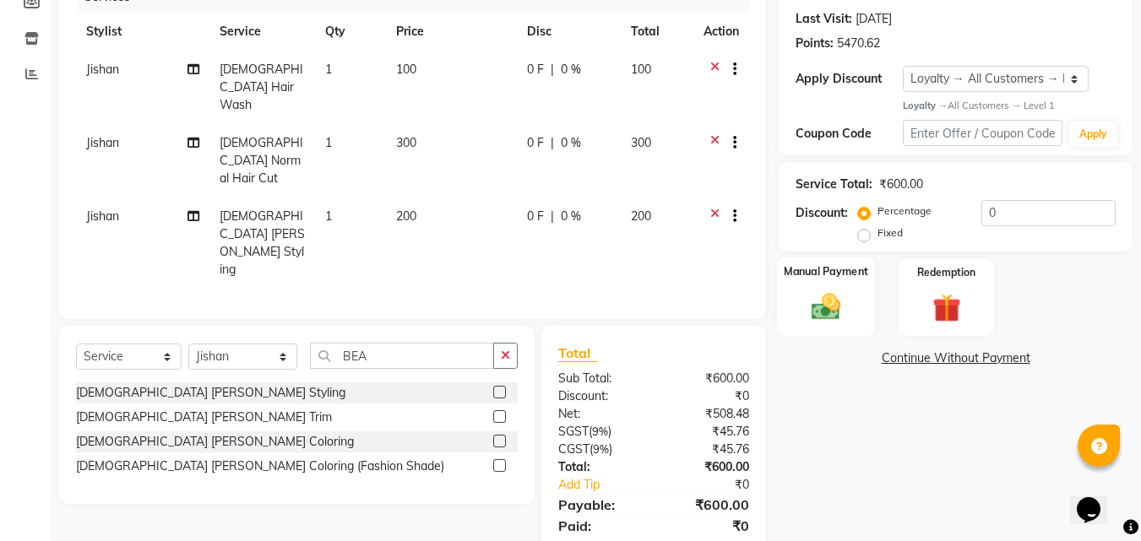
click at [830, 301] on img at bounding box center [825, 308] width 47 height 34
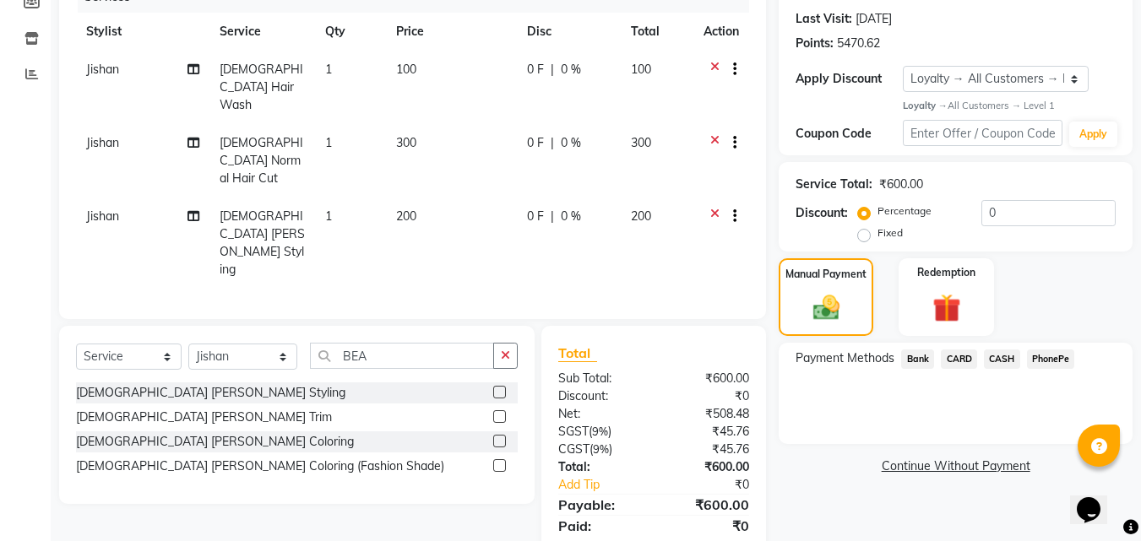
click at [967, 356] on span "CARD" at bounding box center [959, 359] width 36 height 19
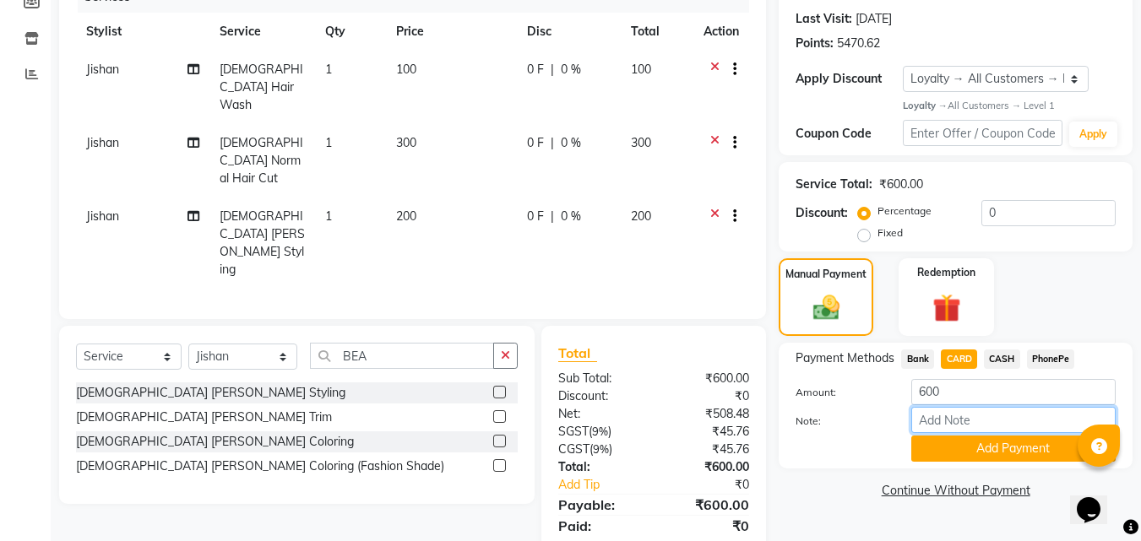
drag, startPoint x: 928, startPoint y: 427, endPoint x: 955, endPoint y: 421, distance: 27.0
click at [928, 427] on input "Note:" at bounding box center [1013, 420] width 204 height 26
type input "[PERSON_NAME]"
click at [991, 448] on button "Add Payment" at bounding box center [1013, 449] width 204 height 26
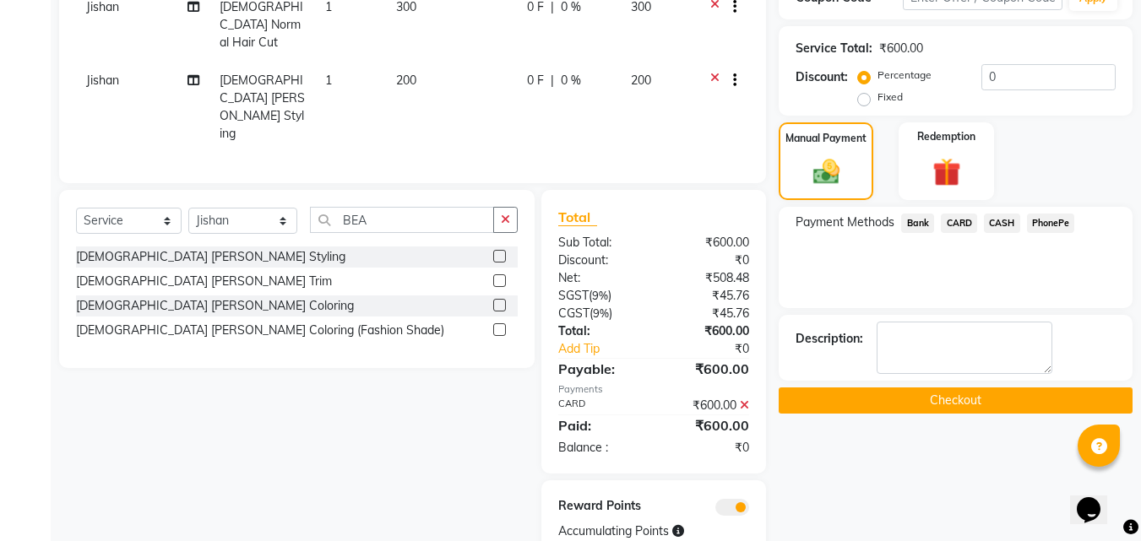
scroll to position [365, 0]
click at [900, 399] on button "Checkout" at bounding box center [956, 400] width 354 height 26
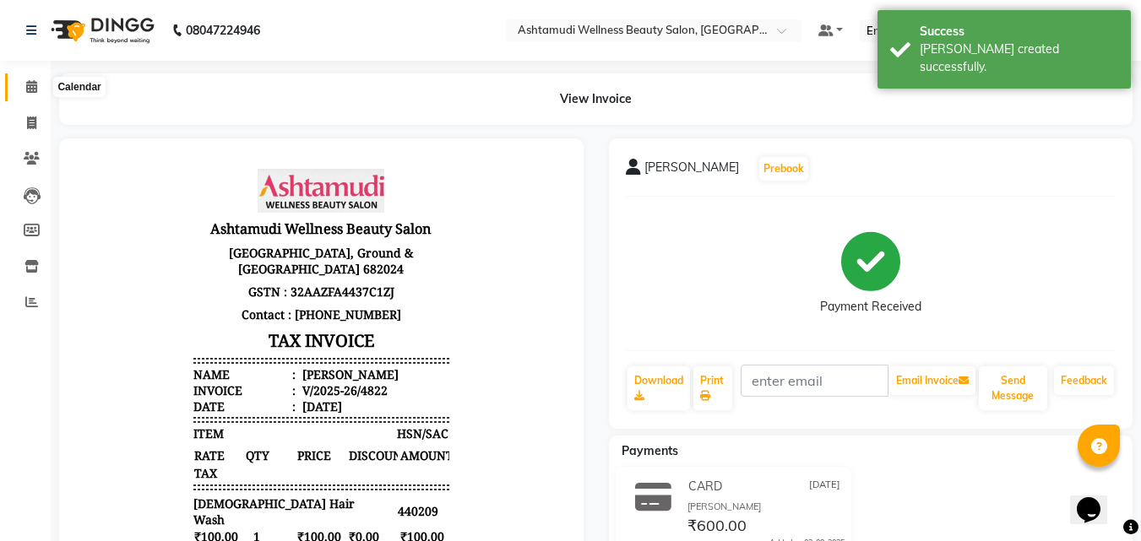
click at [26, 84] on icon at bounding box center [31, 86] width 11 height 13
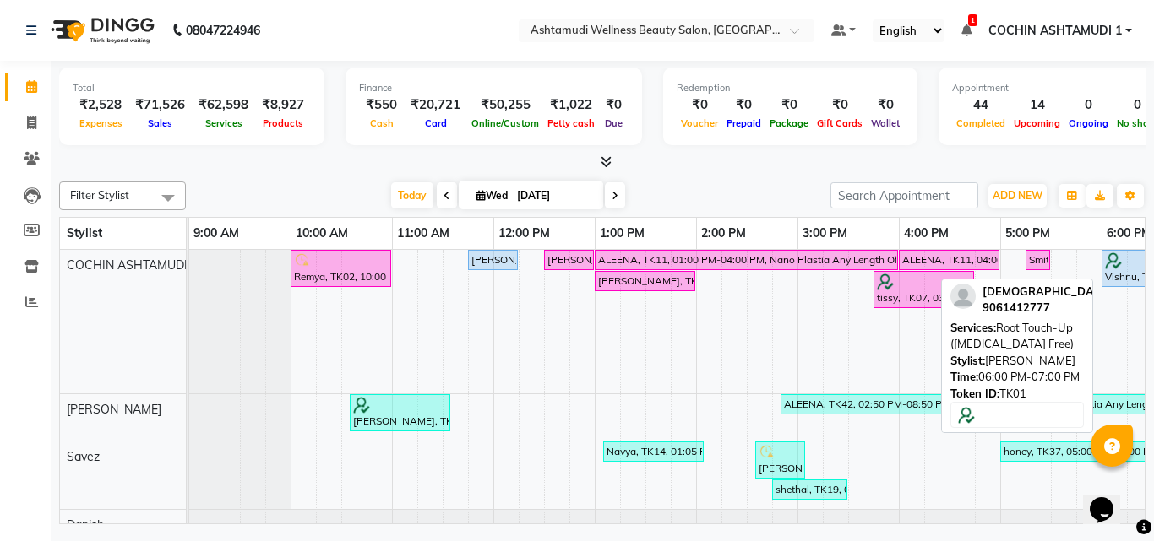
click at [1123, 278] on div "Vishnu, TK01, 06:00 PM-07:00 PM, Root Touch-Up ([MEDICAL_DATA] Free)" at bounding box center [1151, 269] width 97 height 32
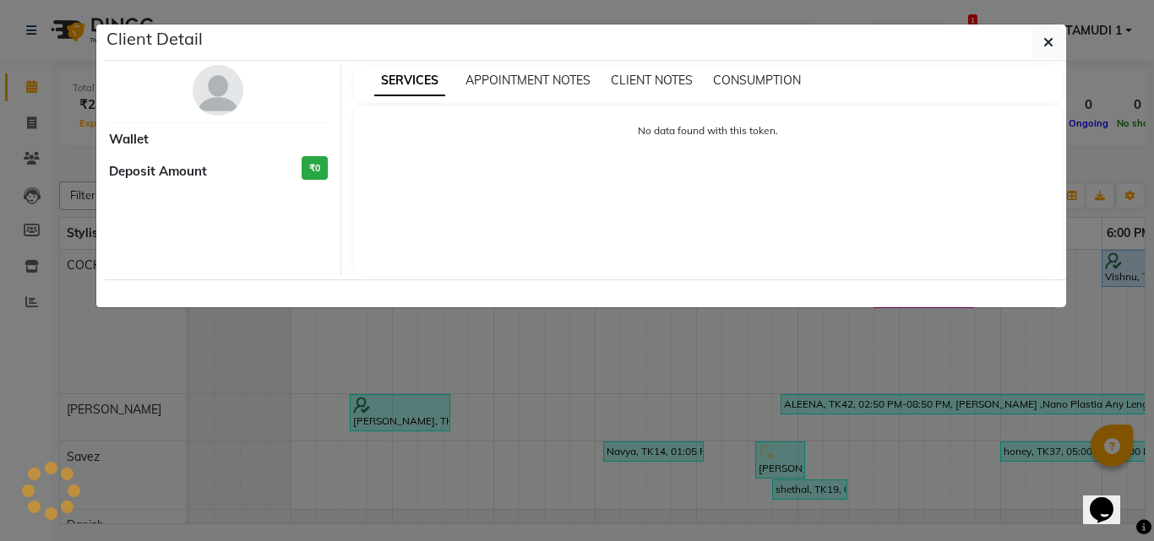
select select "5"
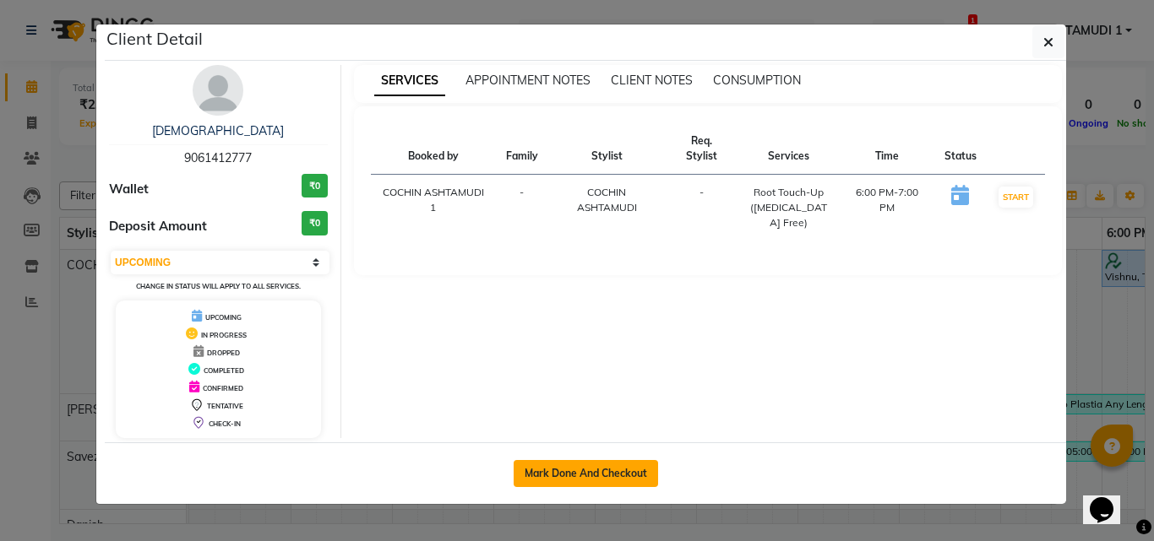
click at [622, 466] on button "Mark Done And Checkout" at bounding box center [586, 473] width 144 height 27
select select "4632"
select select "service"
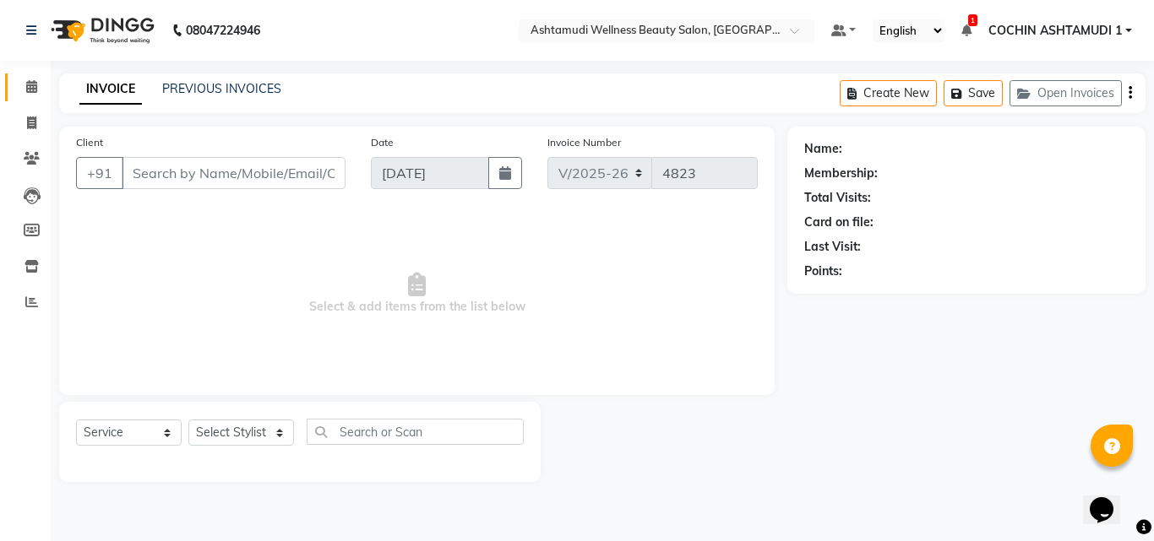
type input "9061412777"
select select "27313"
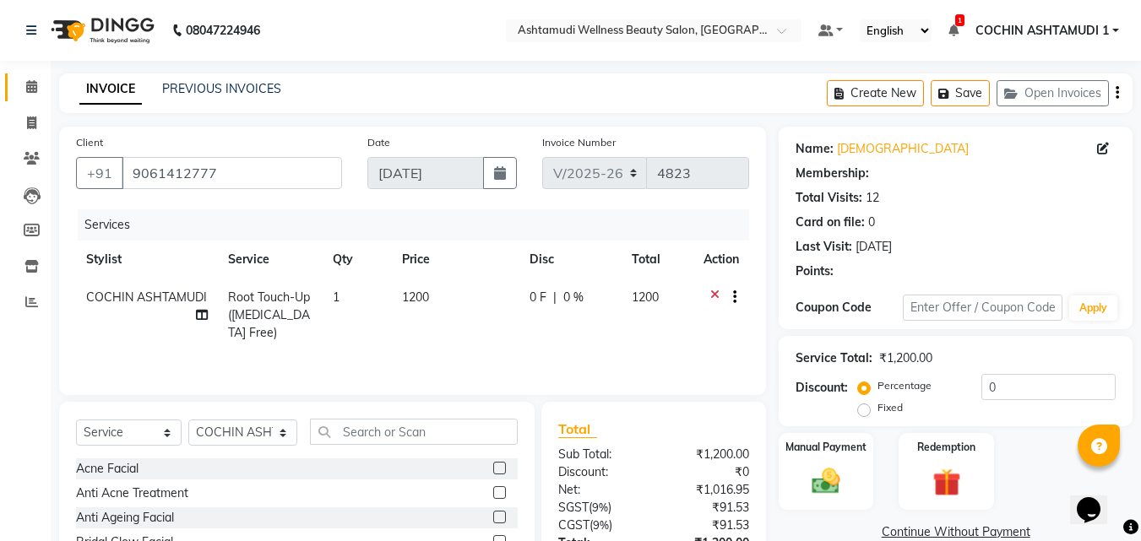
type input "15"
select select "2: Object"
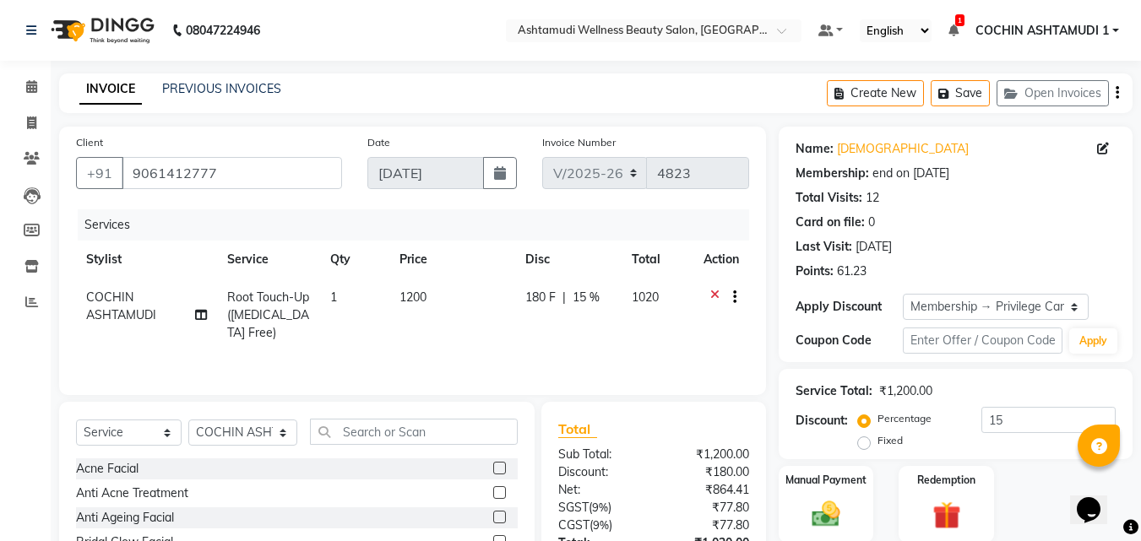
click at [152, 295] on span "COCHIN ASHTAMUDI" at bounding box center [121, 306] width 70 height 33
select select "27313"
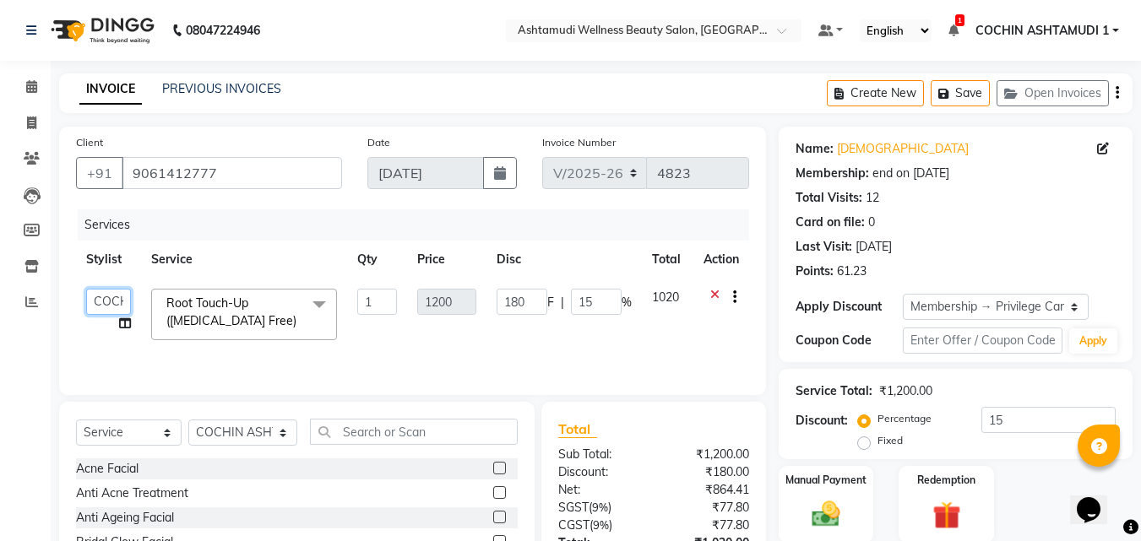
click at [117, 309] on select "[PERSON_NAME](URAJ) [PERSON_NAME] COCHIN ASHTAMUDI Danish [PERSON_NAME] ([PERSO…" at bounding box center [108, 302] width 45 height 26
select select "80731"
click at [408, 436] on input "text" at bounding box center [414, 432] width 209 height 26
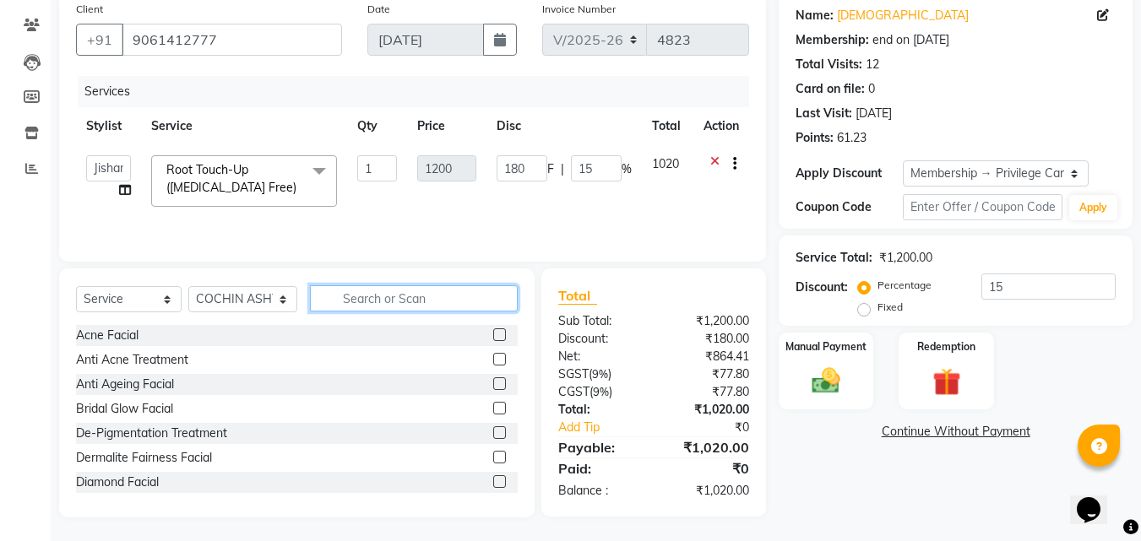
scroll to position [135, 0]
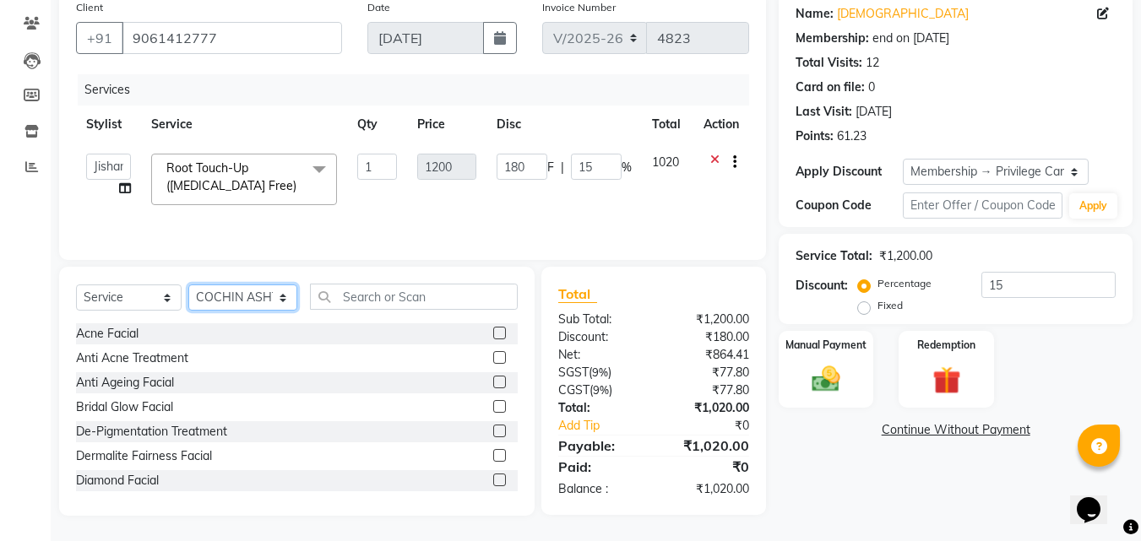
click at [231, 302] on select "Select Stylist [PERSON_NAME](URAJ) [PERSON_NAME] COCHIN ASHTAMUDI Danish [PERSO…" at bounding box center [242, 298] width 109 height 26
select select "80731"
click at [188, 285] on select "Select Stylist [PERSON_NAME](URAJ) [PERSON_NAME] COCHIN ASHTAMUDI Danish [PERSO…" at bounding box center [242, 298] width 109 height 26
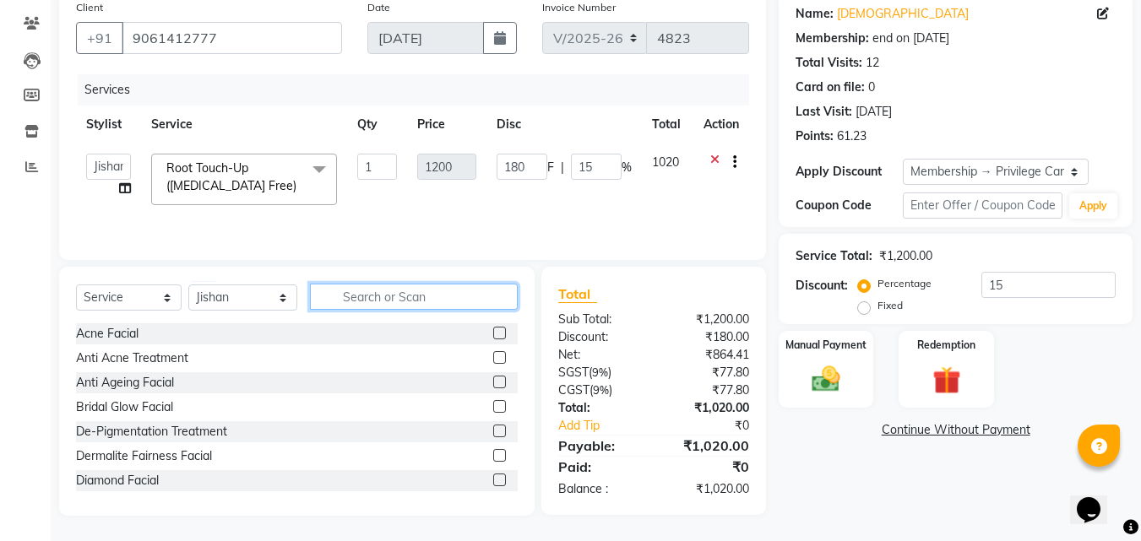
click at [362, 305] on input "text" at bounding box center [414, 297] width 209 height 26
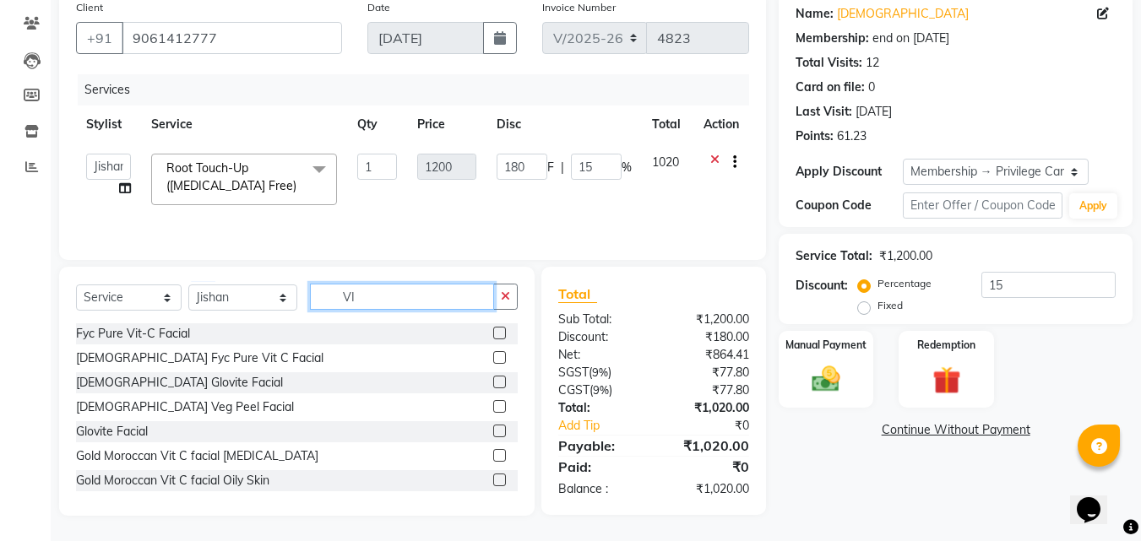
scroll to position [134, 0]
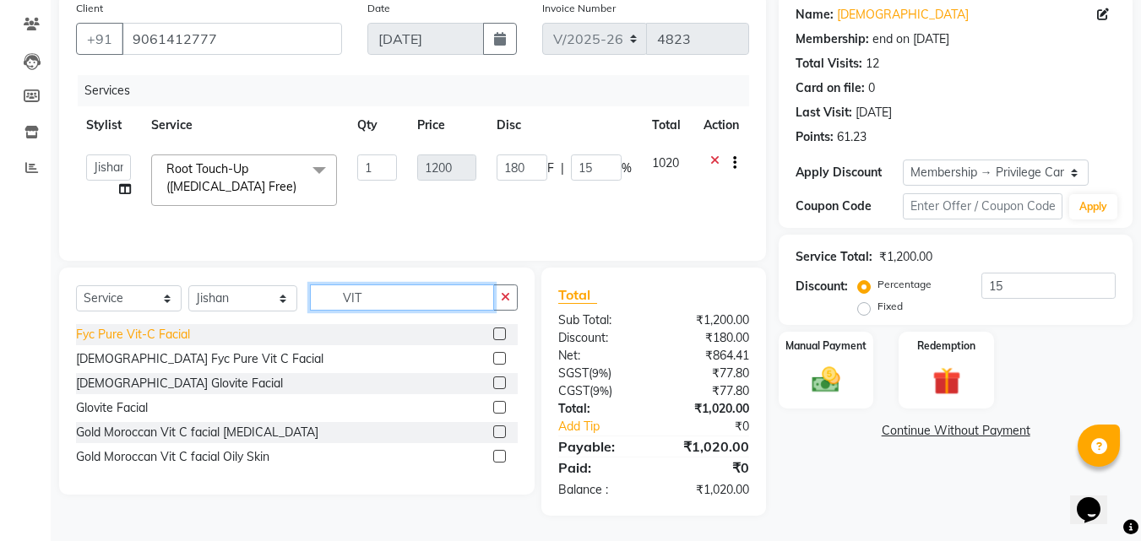
type input "VIT"
click at [139, 329] on div "Fyc Pure Vit-C Facial" at bounding box center [133, 335] width 114 height 18
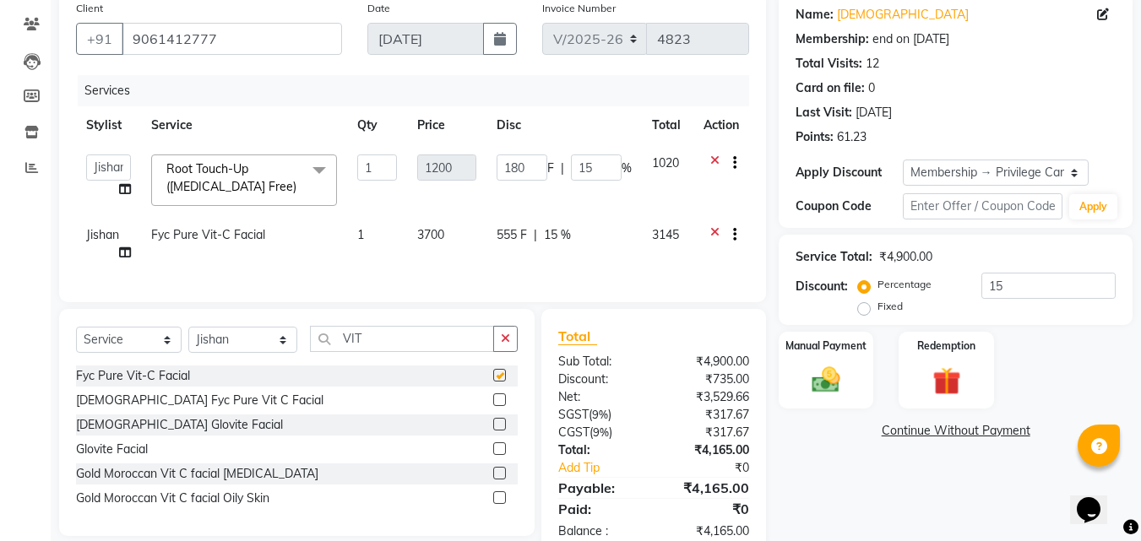
checkbox input "false"
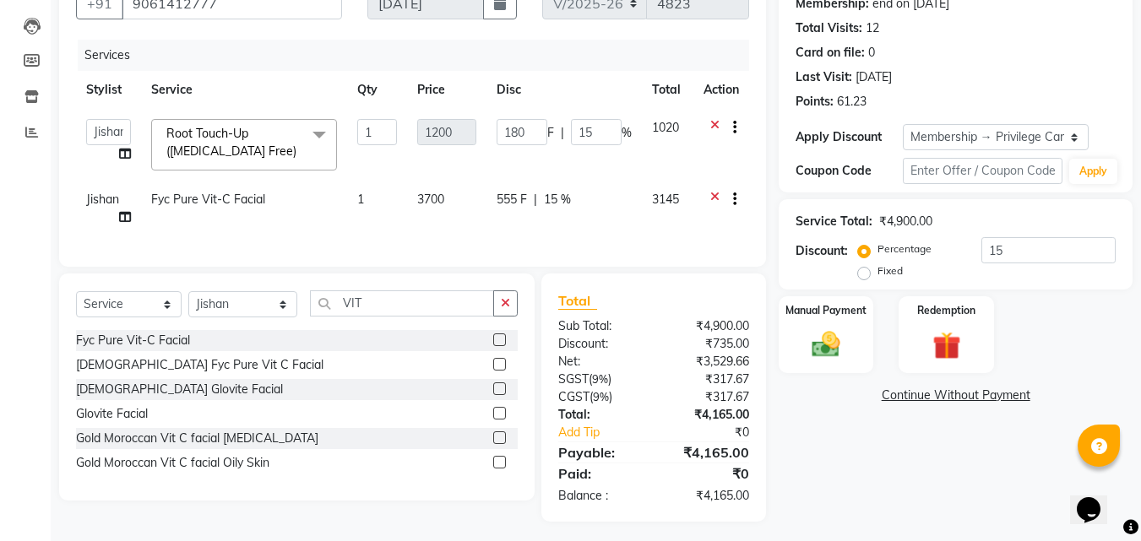
scroll to position [188, 0]
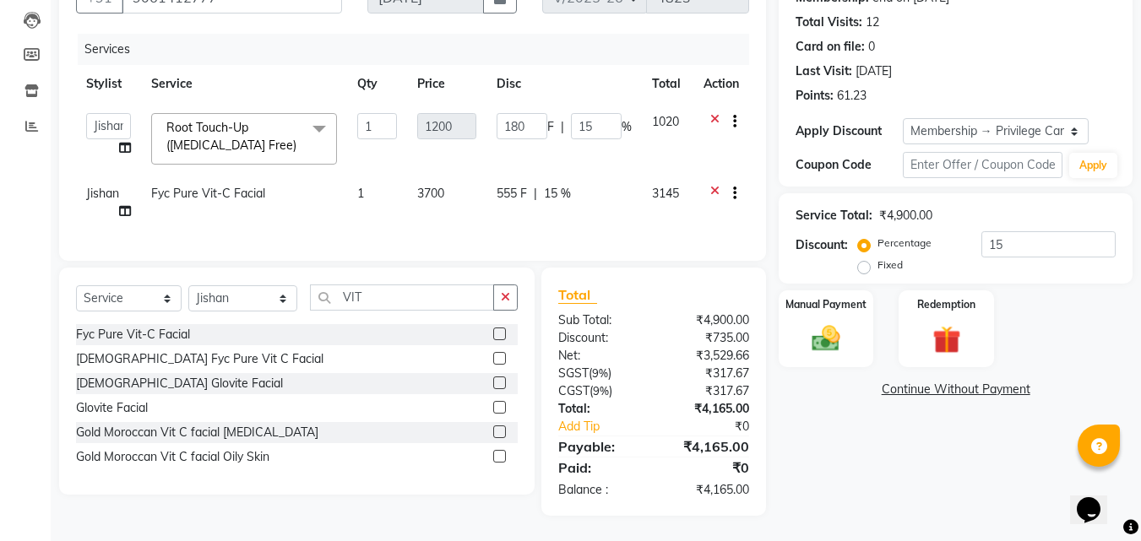
click at [711, 113] on icon at bounding box center [714, 123] width 9 height 21
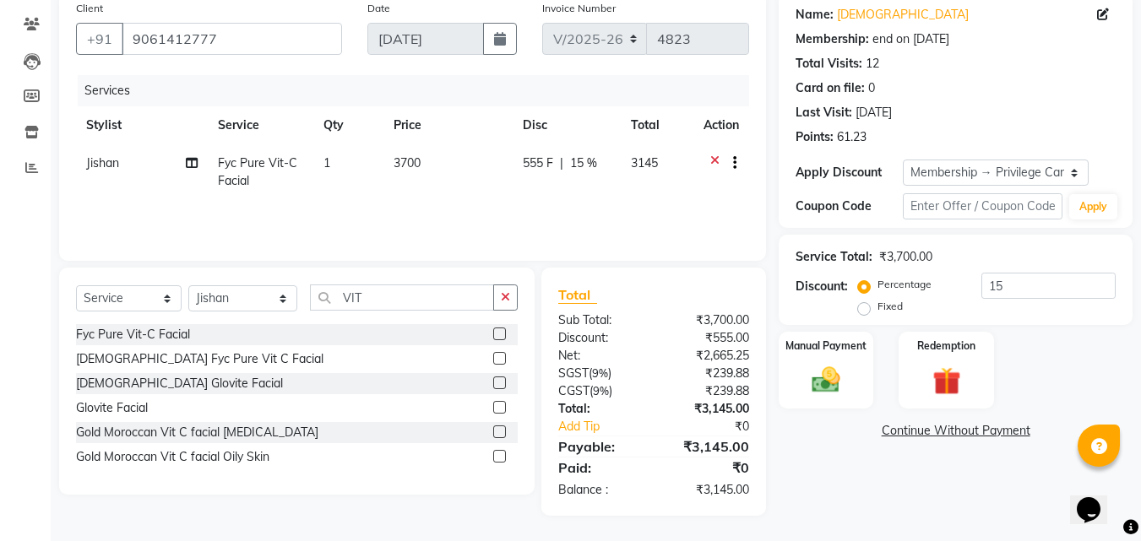
scroll to position [134, 0]
click at [374, 301] on input "VIT" at bounding box center [402, 298] width 185 height 26
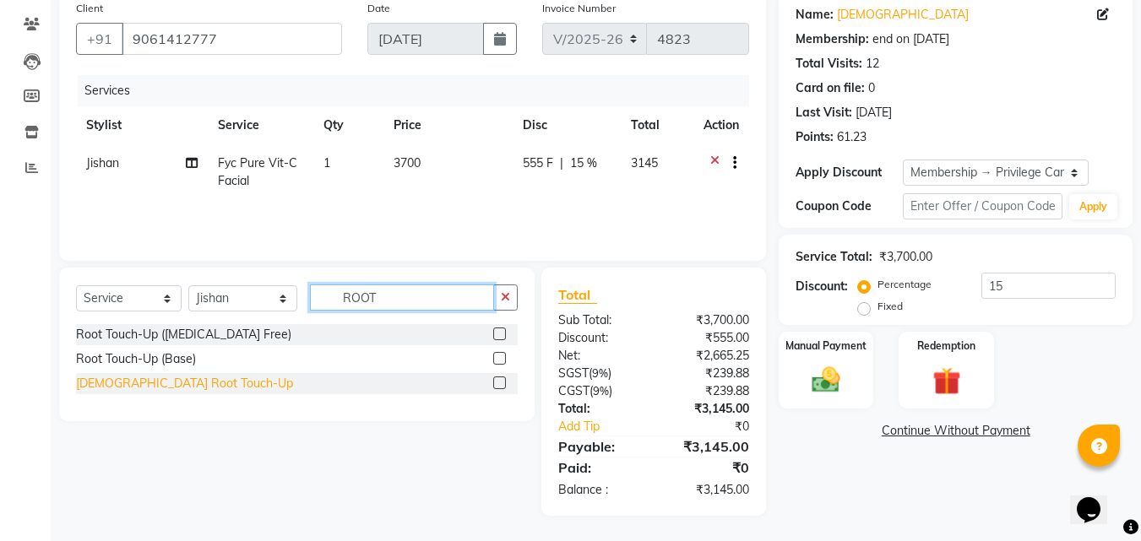
type input "ROOT"
click at [142, 382] on div "[DEMOGRAPHIC_DATA] Root Touch-Up" at bounding box center [184, 384] width 217 height 18
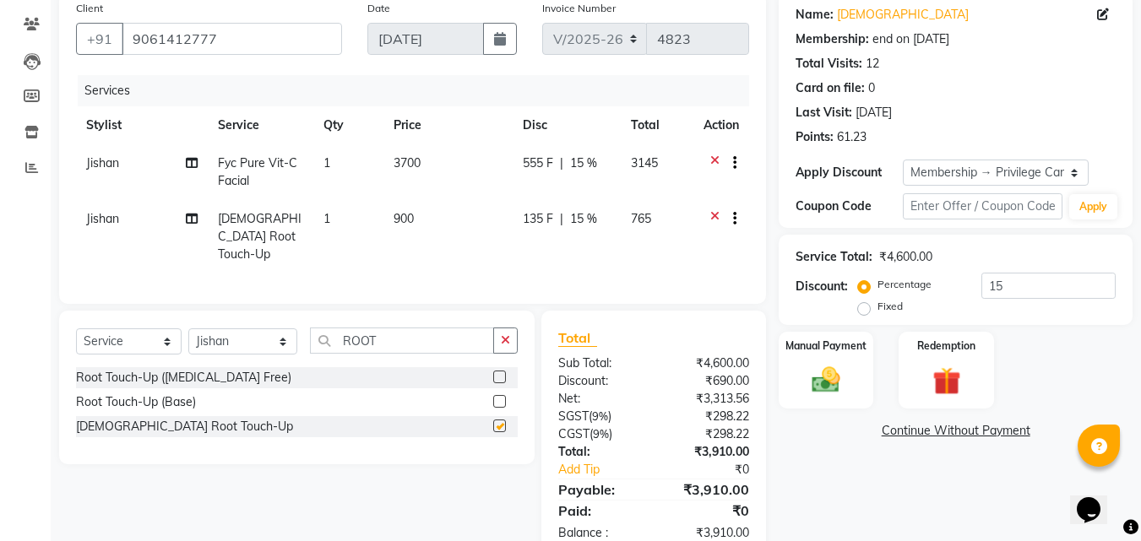
checkbox input "false"
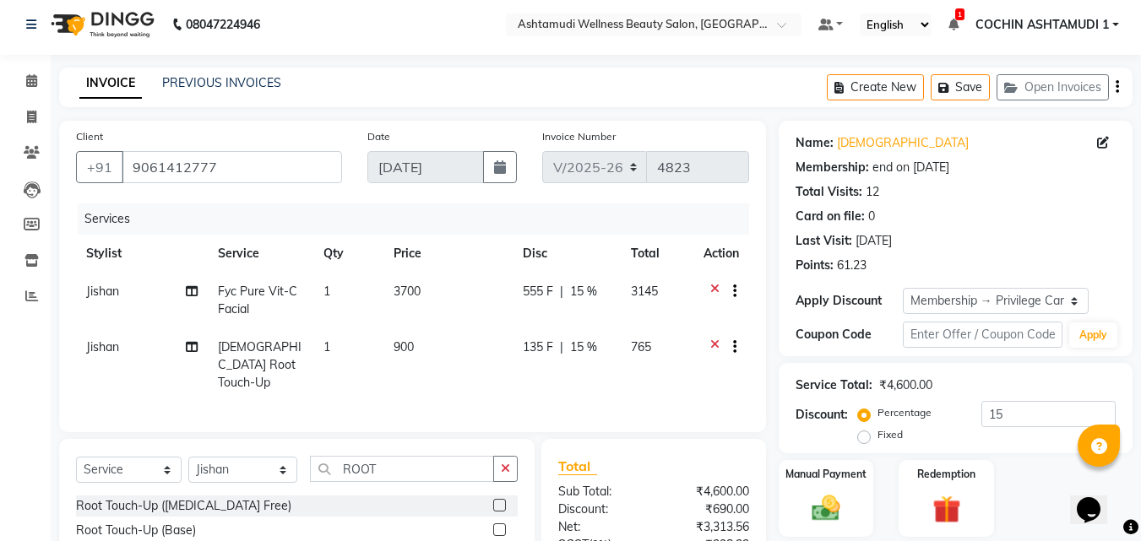
scroll to position [0, 0]
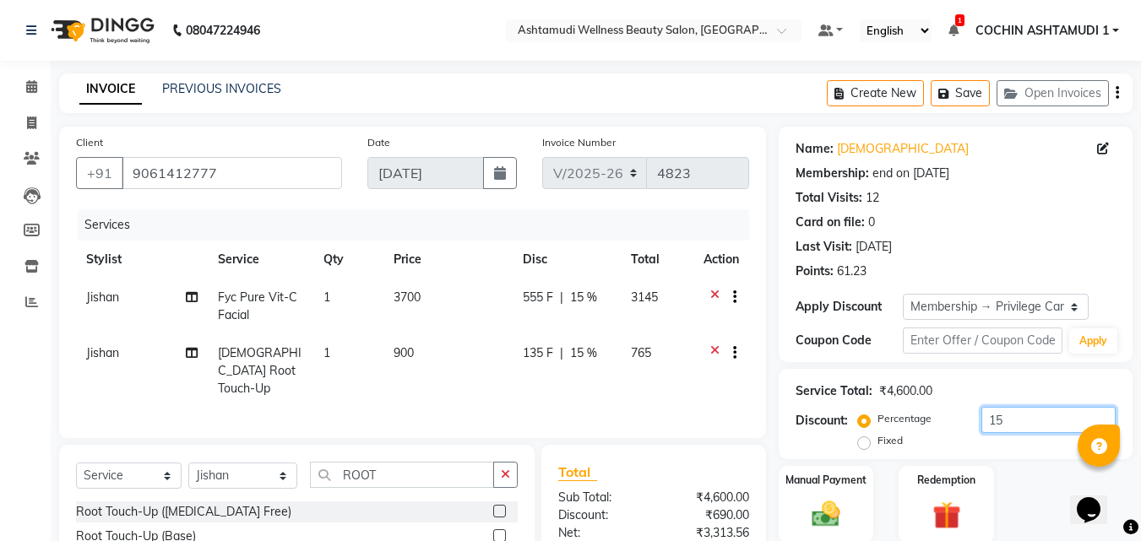
drag, startPoint x: 1020, startPoint y: 415, endPoint x: 971, endPoint y: 426, distance: 51.0
click at [971, 426] on div "Percentage Fixed 15" at bounding box center [989, 430] width 254 height 46
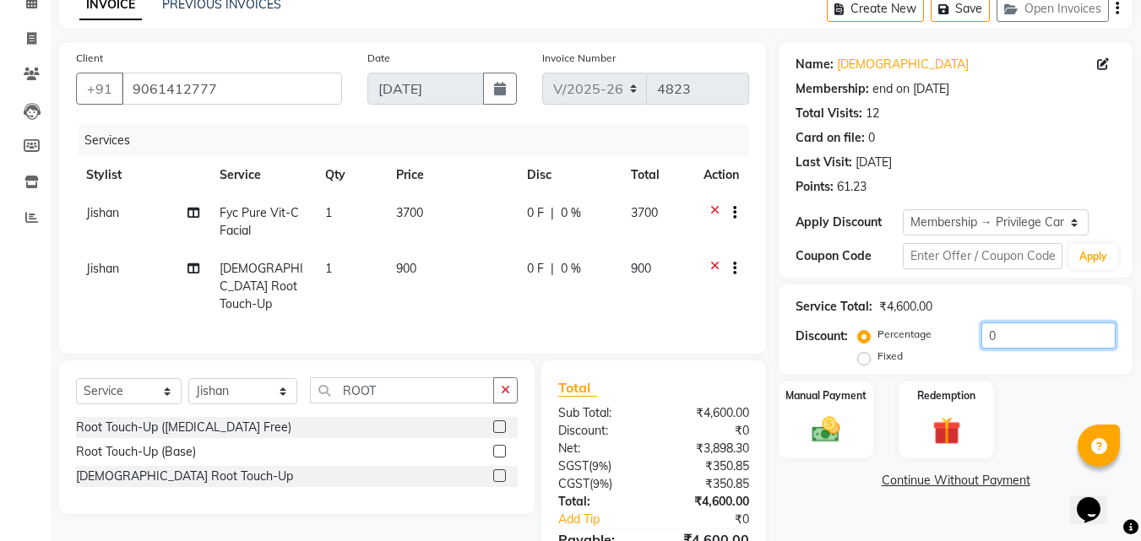
scroll to position [172, 0]
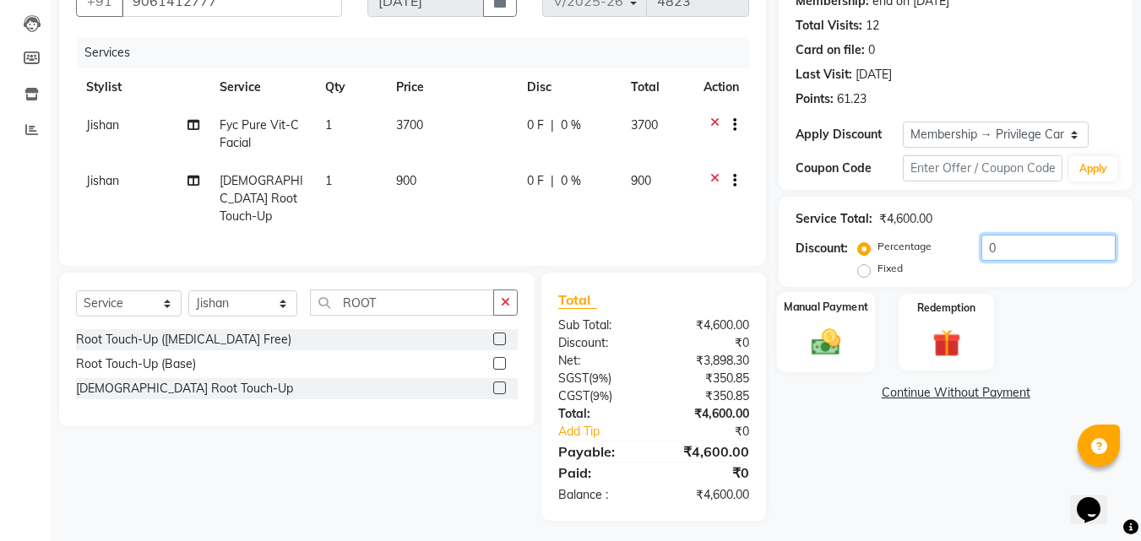
type input "0"
click at [820, 321] on div "Manual Payment" at bounding box center [826, 332] width 99 height 80
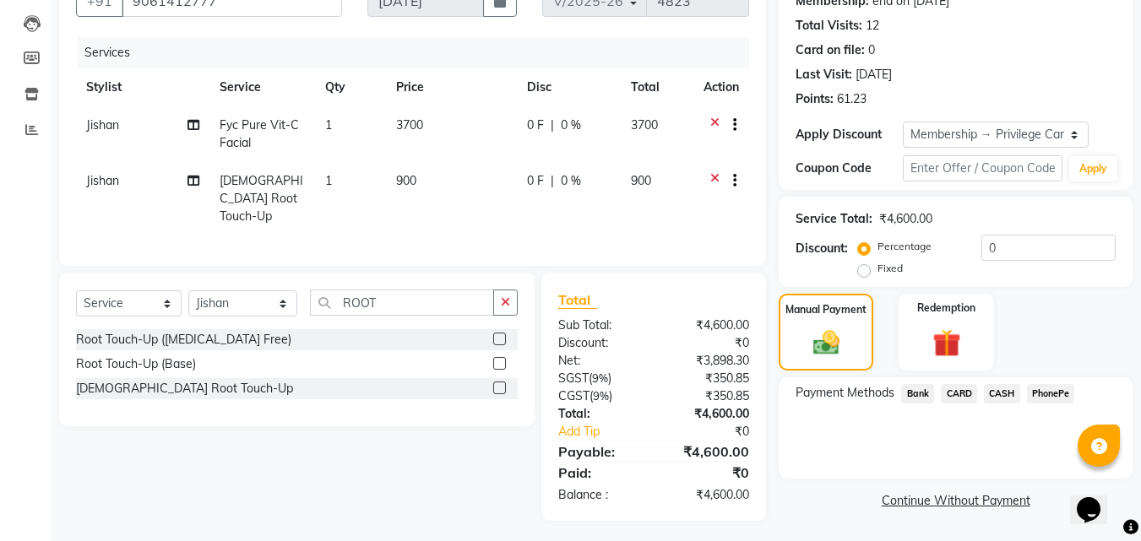
click at [1047, 394] on span "PhonePe" at bounding box center [1051, 393] width 48 height 19
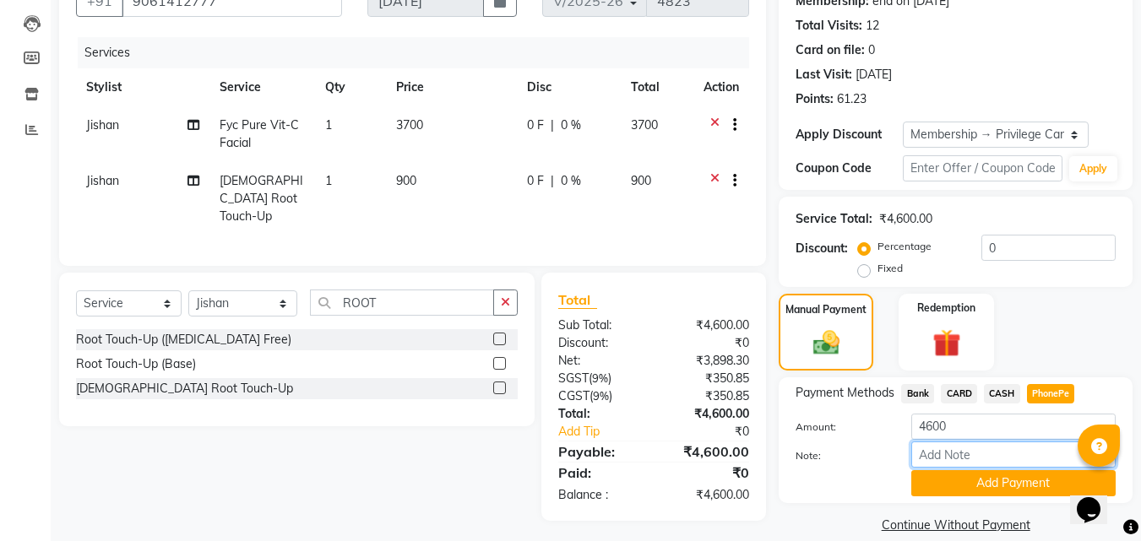
click at [951, 454] on input "Note:" at bounding box center [1013, 455] width 204 height 26
type input "[PERSON_NAME]"
click at [1004, 484] on button "Add Payment" at bounding box center [1013, 484] width 204 height 26
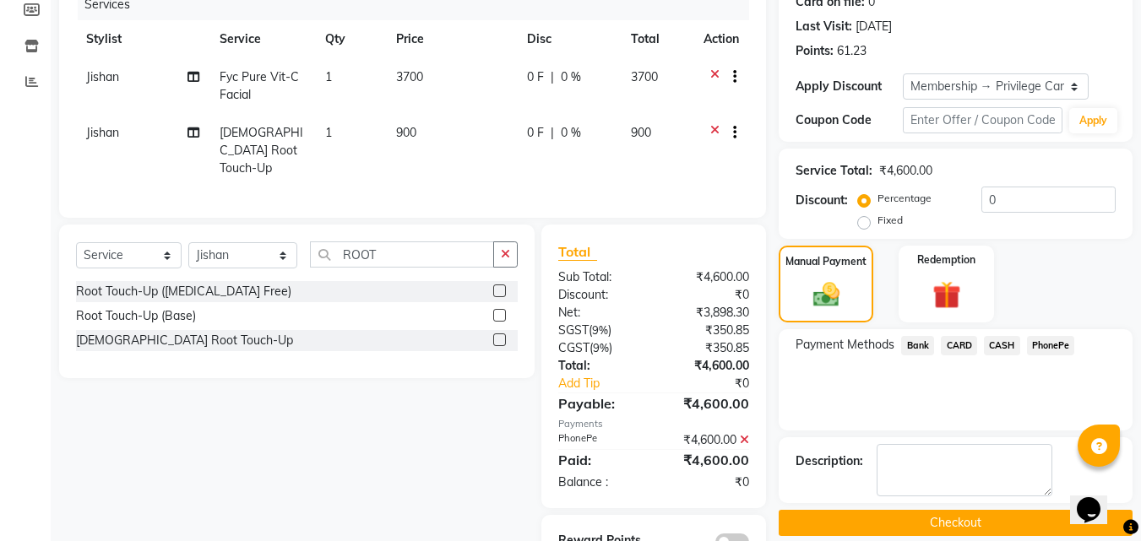
scroll to position [267, 0]
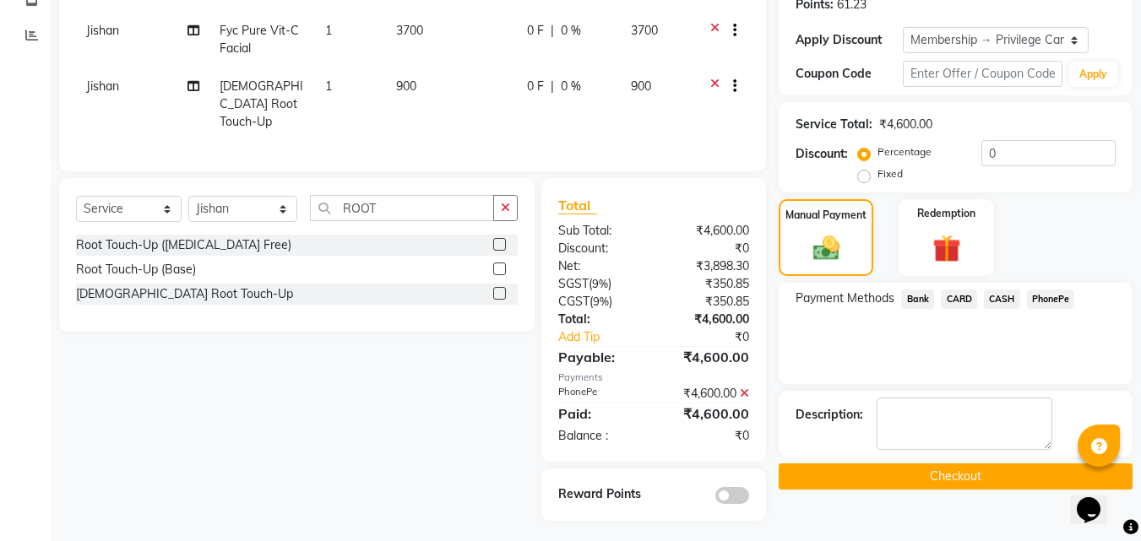
click at [955, 472] on button "Checkout" at bounding box center [956, 477] width 354 height 26
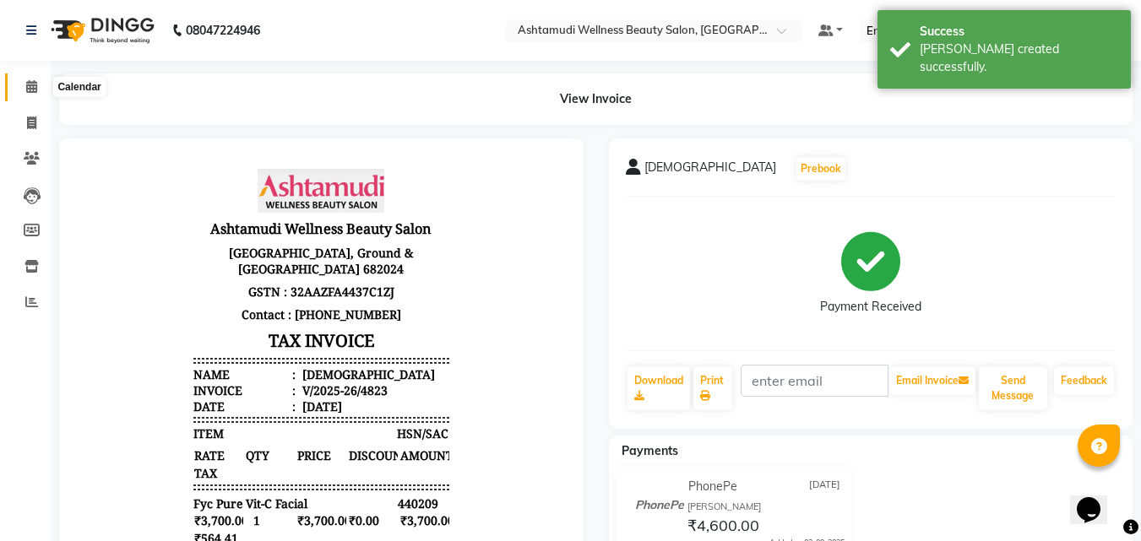
click at [29, 89] on icon at bounding box center [31, 86] width 11 height 13
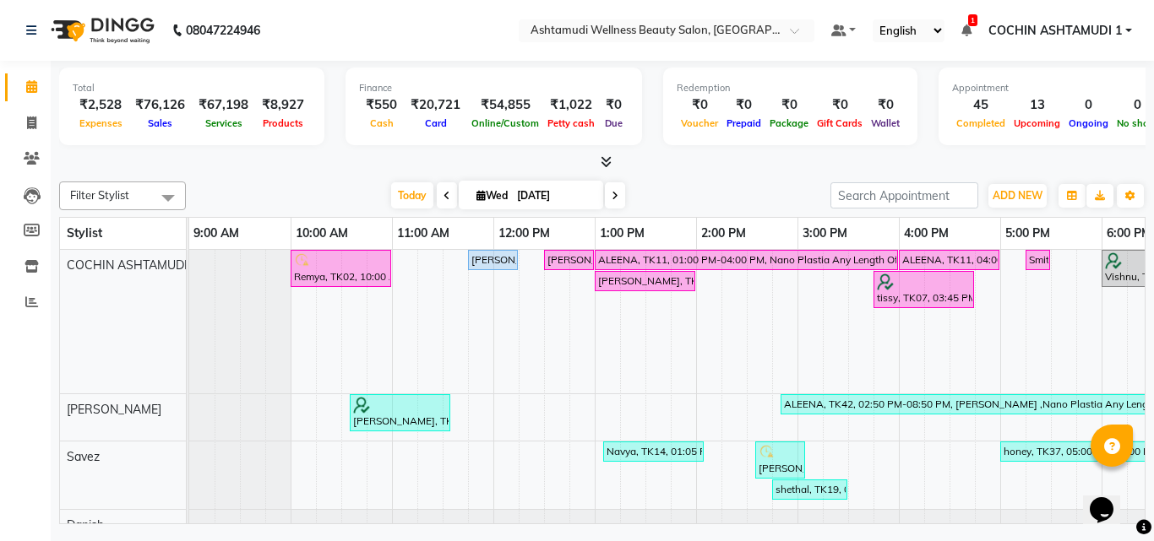
click at [603, 160] on icon at bounding box center [606, 161] width 11 height 13
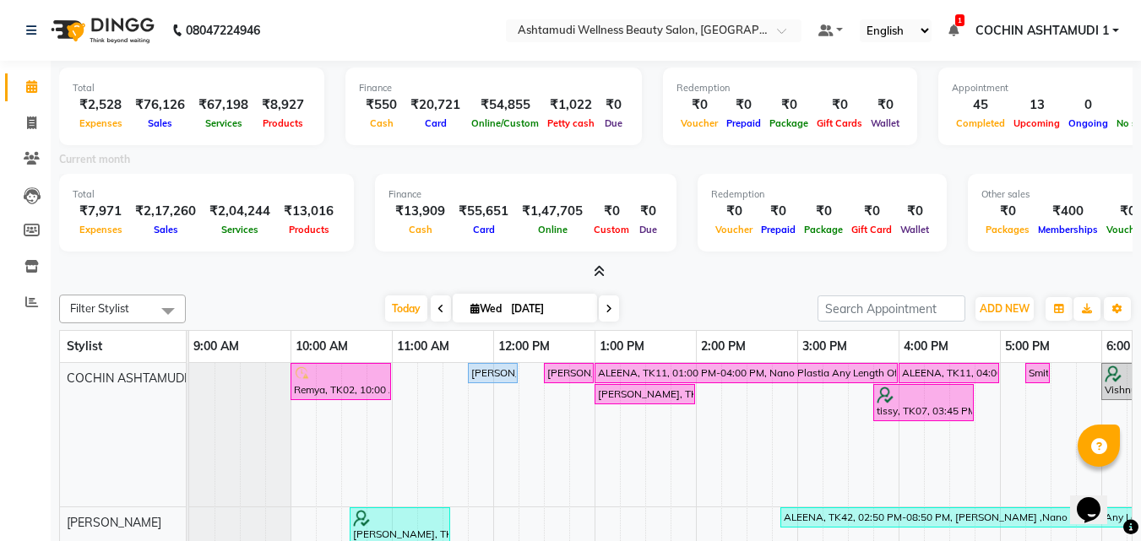
click at [601, 264] on span at bounding box center [596, 273] width 18 height 18
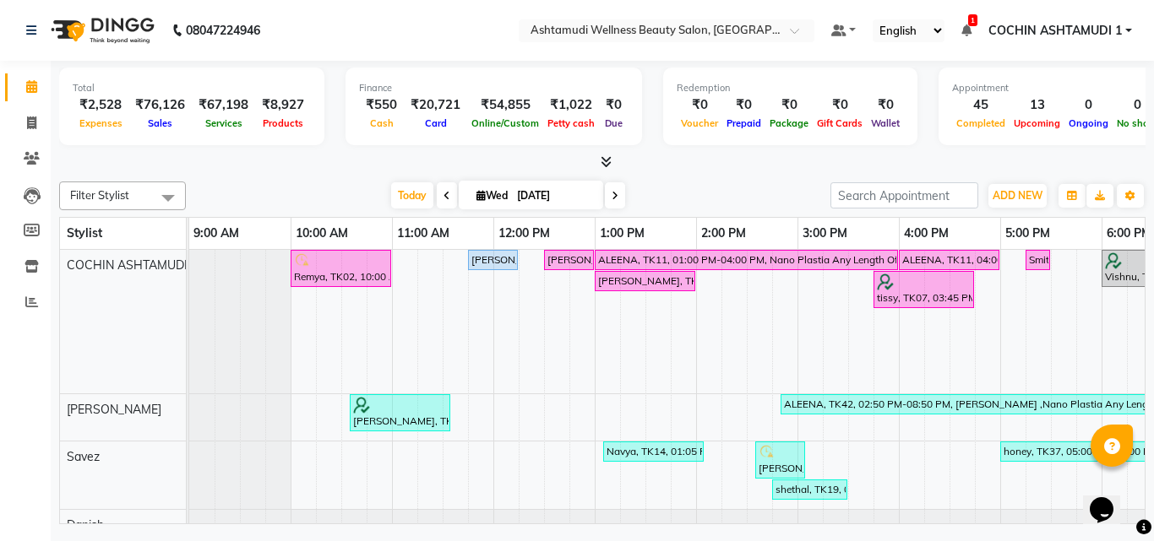
click at [1012, 209] on div "ADD NEW Toggle Dropdown Add Appointment Add Invoice Add Expense Add Attendance …" at bounding box center [1018, 195] width 62 height 27
click at [1029, 191] on span "ADD NEW" at bounding box center [1018, 195] width 50 height 13
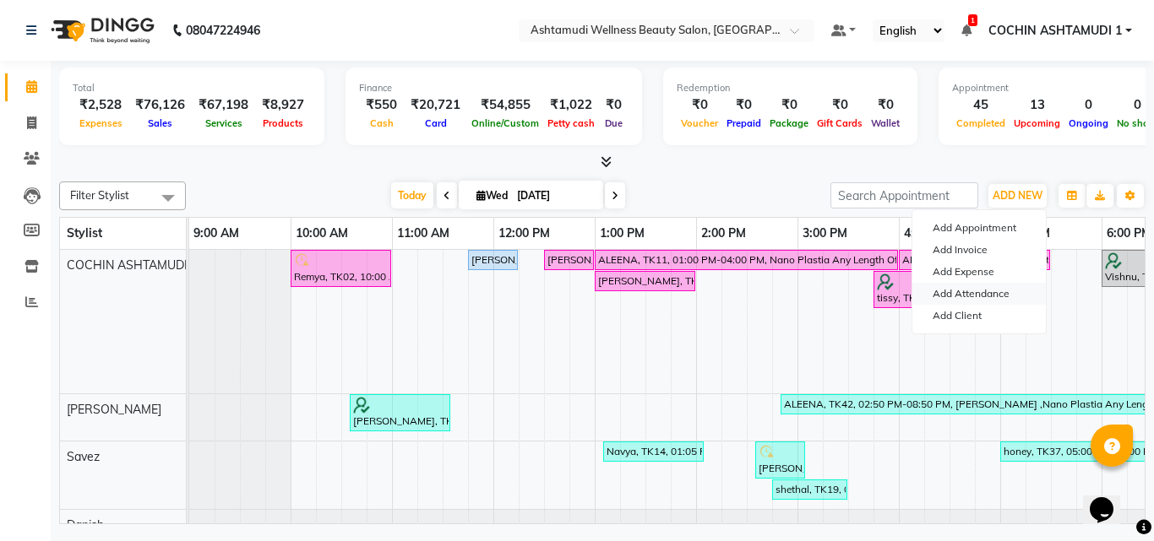
click at [950, 294] on link "Add Attendance" at bounding box center [978, 294] width 133 height 22
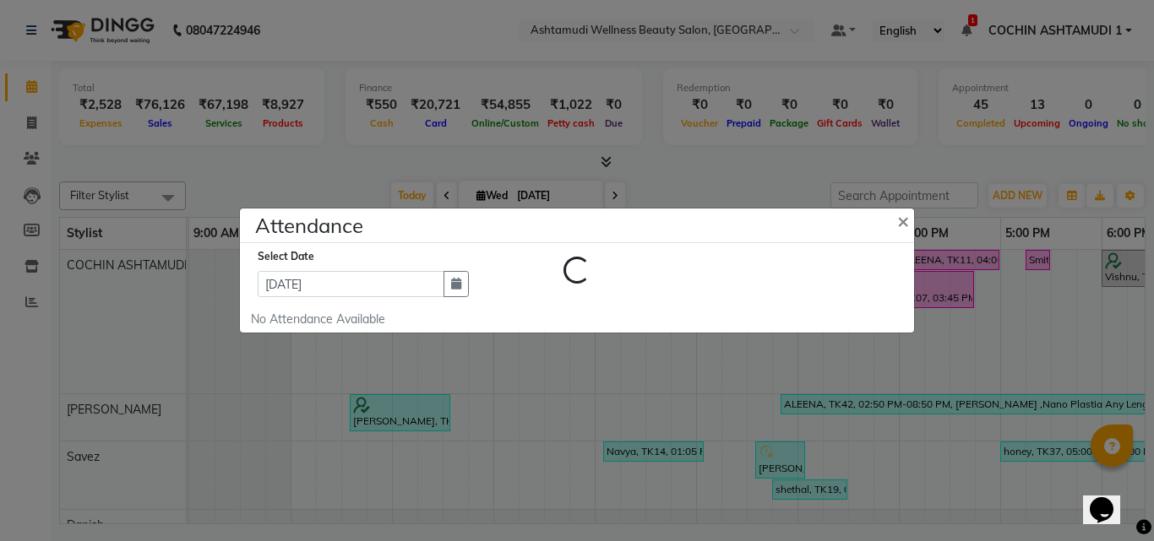
select select "W"
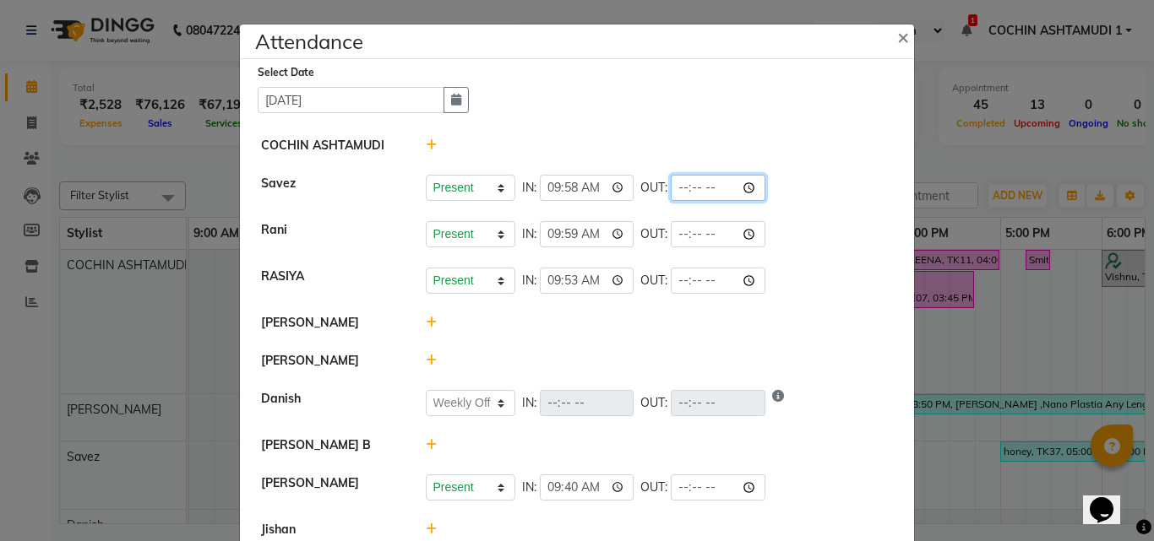
click at [704, 187] on input "time" at bounding box center [718, 188] width 95 height 26
type input "20:00"
click at [831, 248] on li "Rani Present Absent Late Half Day Weekly Off IN: 09:59 OUT:" at bounding box center [577, 234] width 666 height 47
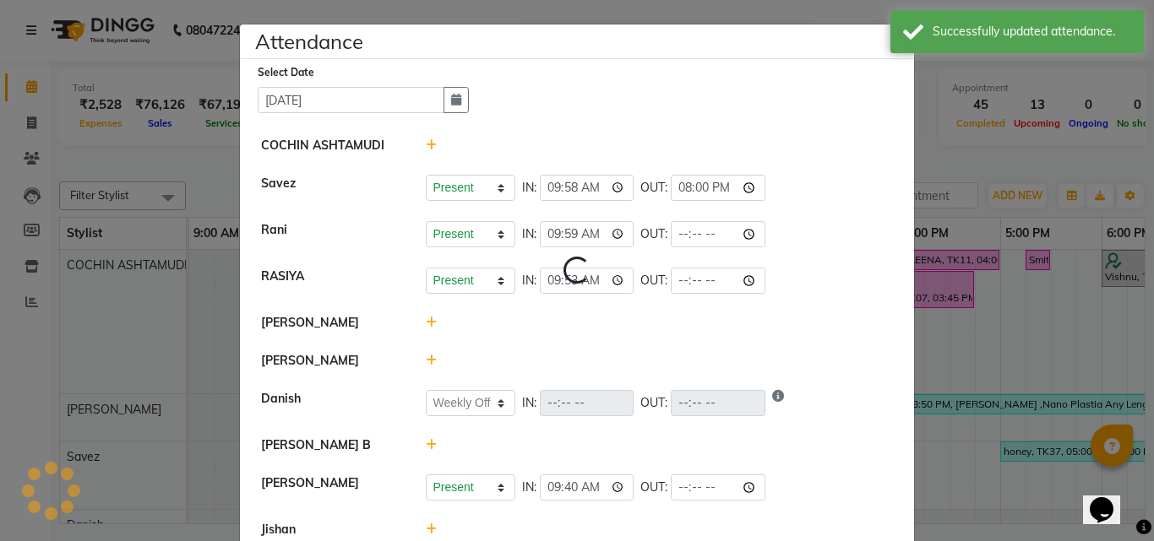
select select "W"
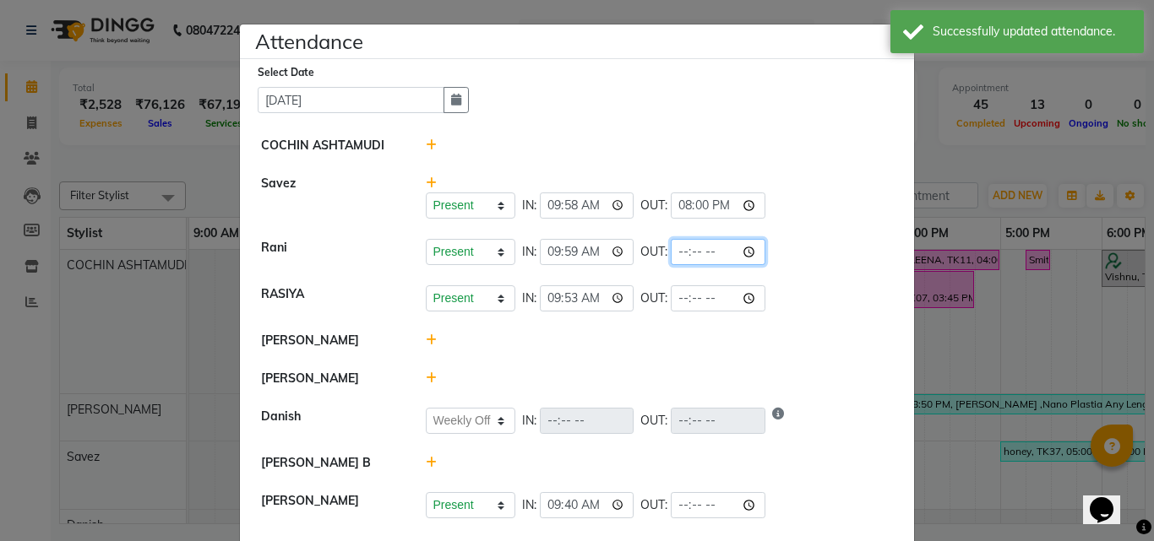
click at [701, 247] on input "time" at bounding box center [718, 252] width 95 height 26
type input "19:43"
click at [807, 328] on li "[PERSON_NAME]" at bounding box center [577, 341] width 666 height 39
select select "W"
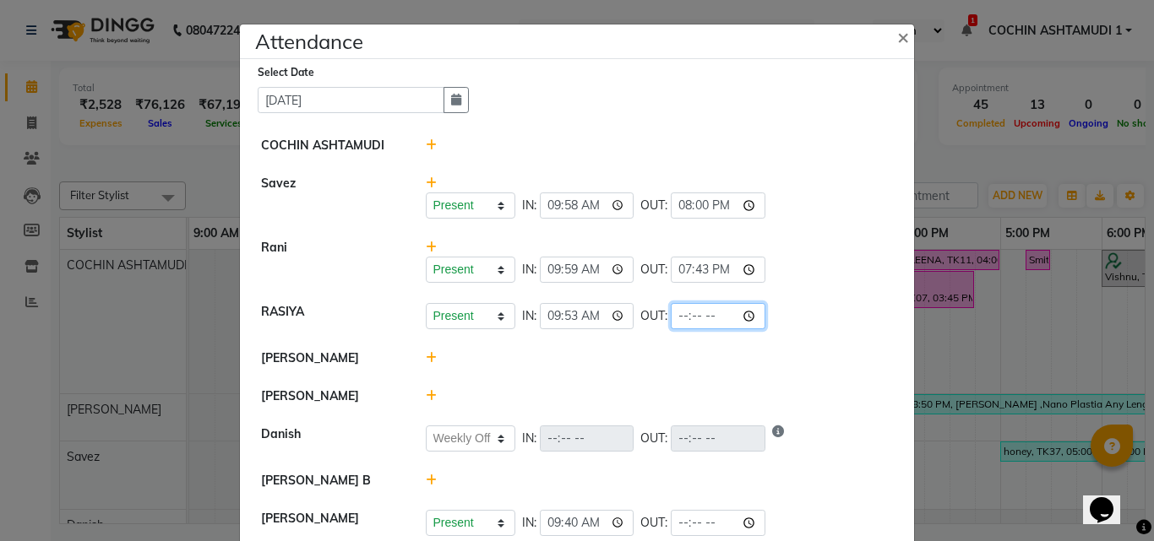
click at [705, 313] on input "time" at bounding box center [718, 316] width 95 height 26
type input "19:02"
click at [809, 226] on li "Savez Present Absent Late Half Day Weekly Off IN: 09:58 OUT: 20:00" at bounding box center [577, 197] width 666 height 65
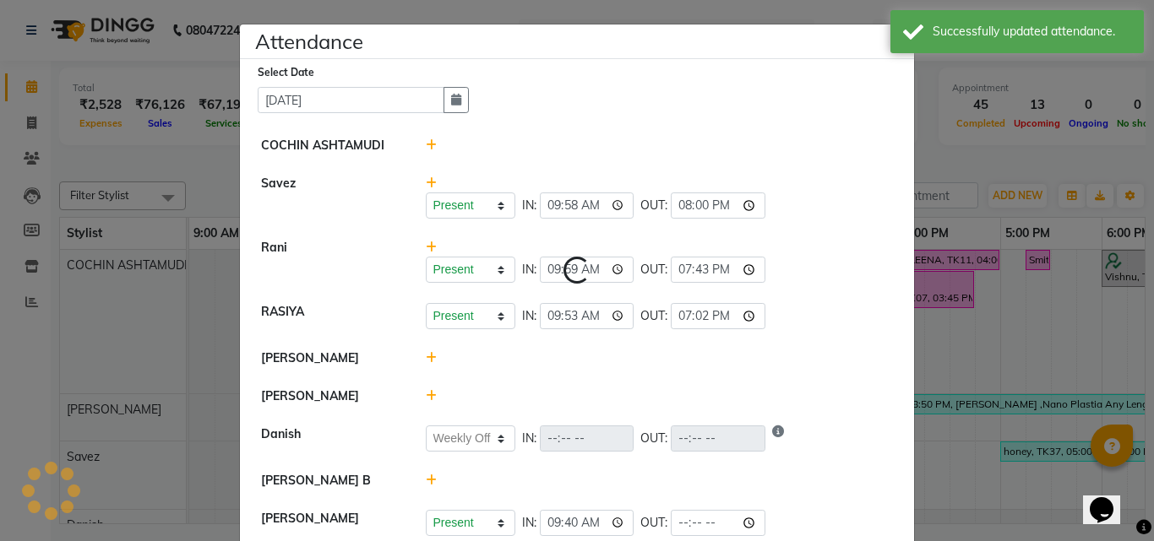
select select "W"
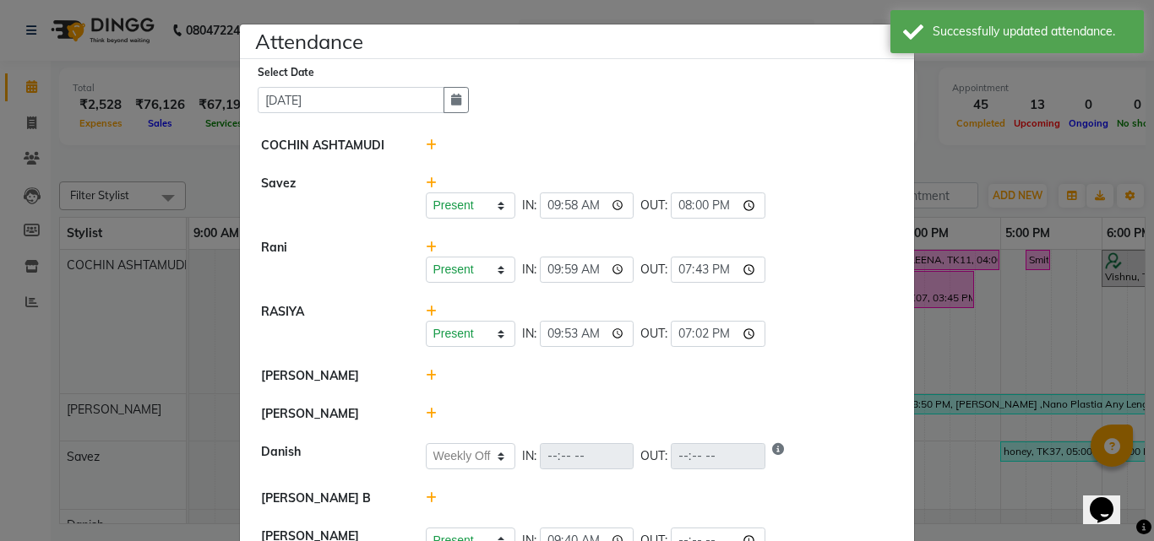
click at [427, 372] on icon at bounding box center [431, 376] width 11 height 12
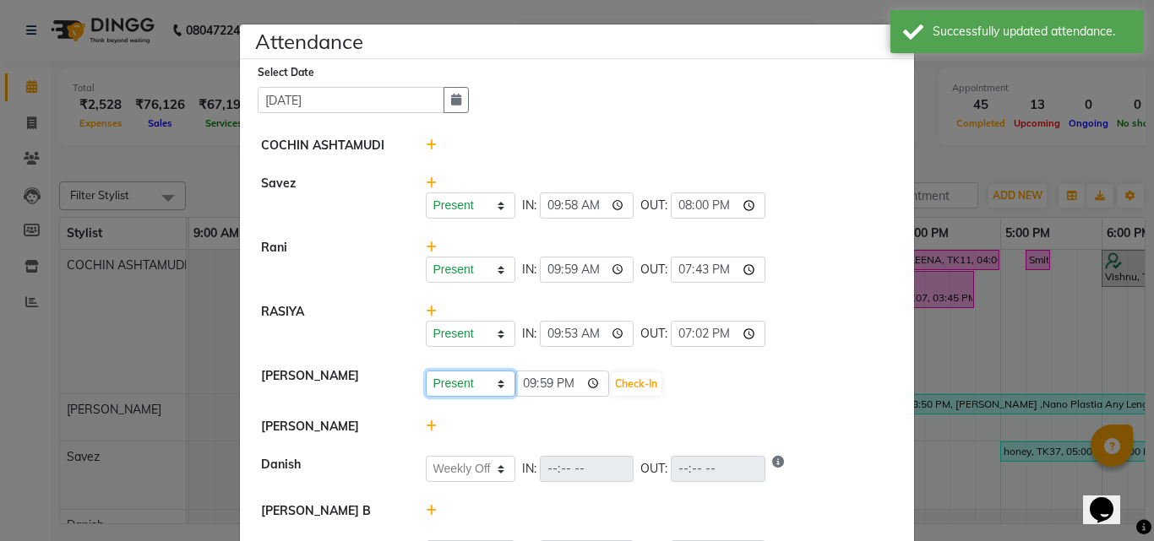
click at [444, 383] on select "Present Absent Late Half Day Weekly Off" at bounding box center [471, 384] width 90 height 26
select select "W"
click at [426, 371] on select "Present Absent Late Half Day Weekly Off" at bounding box center [471, 384] width 90 height 26
click at [530, 388] on button "Save" at bounding box center [533, 385] width 33 height 24
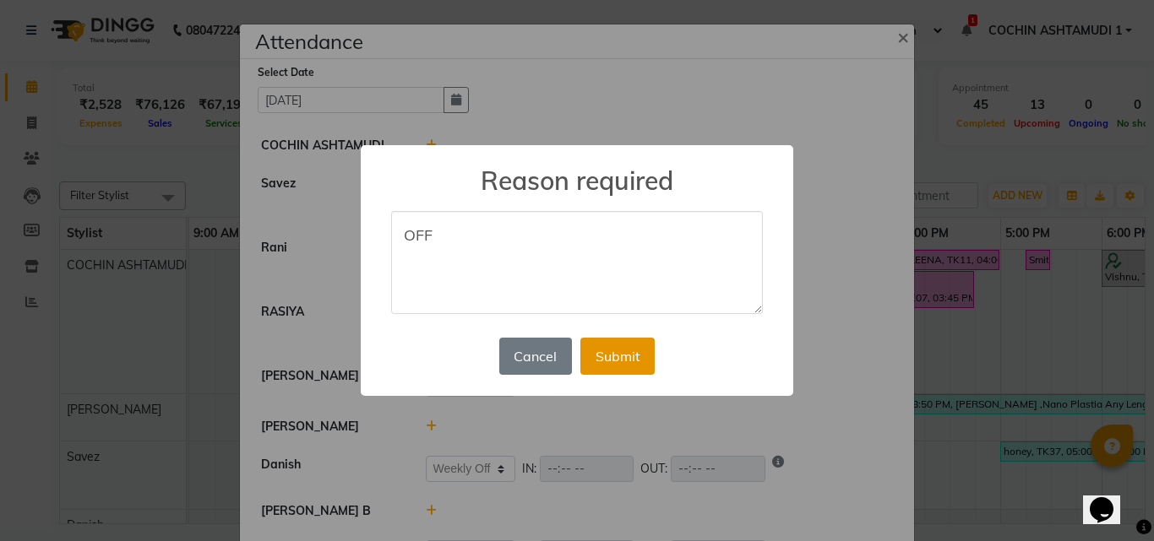
type textarea "OFF"
click at [610, 353] on button "Submit" at bounding box center [617, 356] width 74 height 37
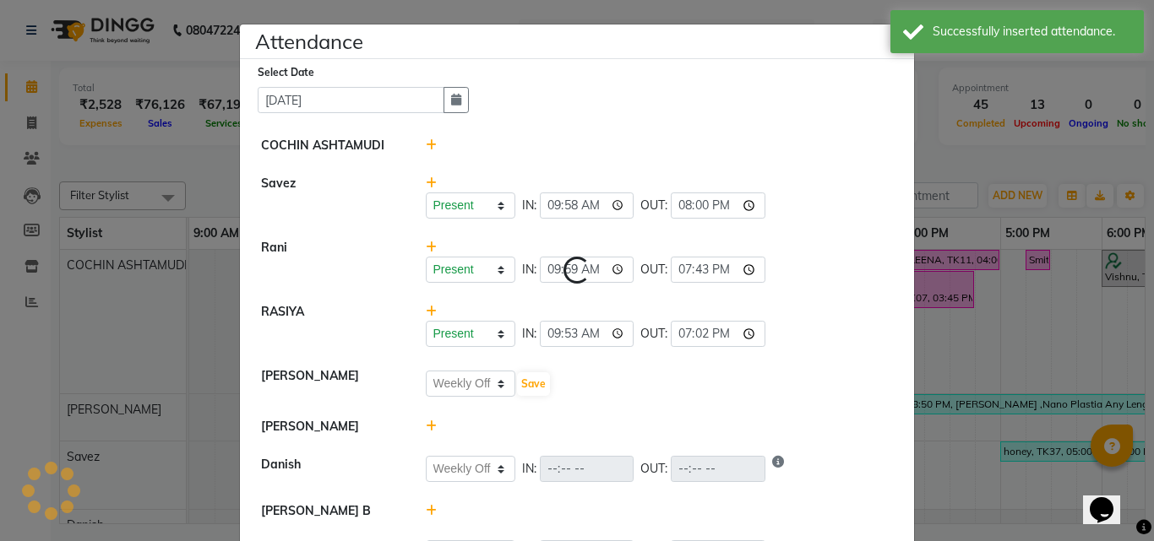
select select "W"
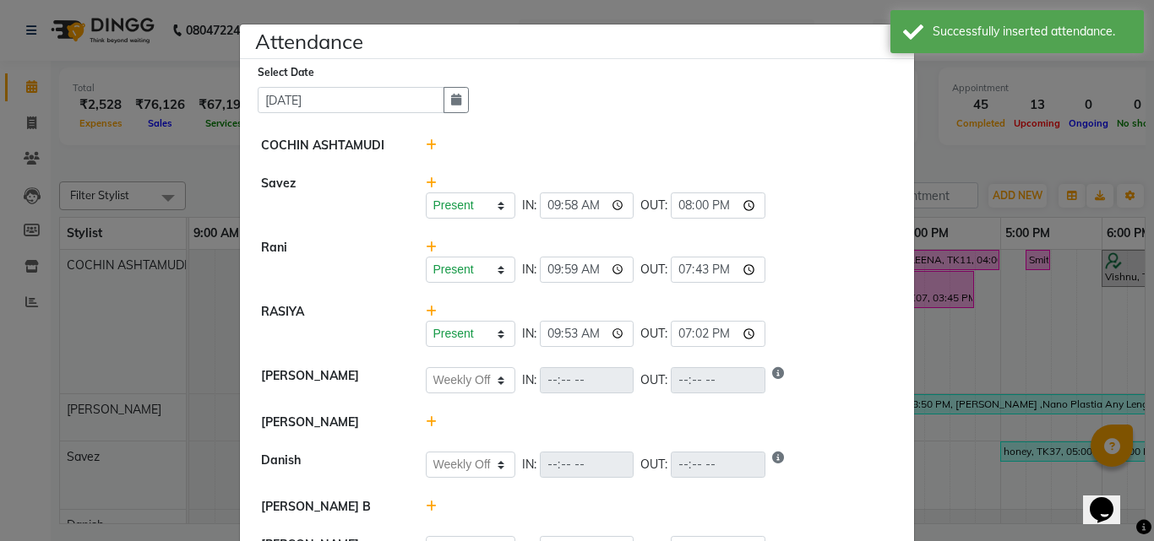
click at [426, 426] on icon at bounding box center [431, 422] width 11 height 12
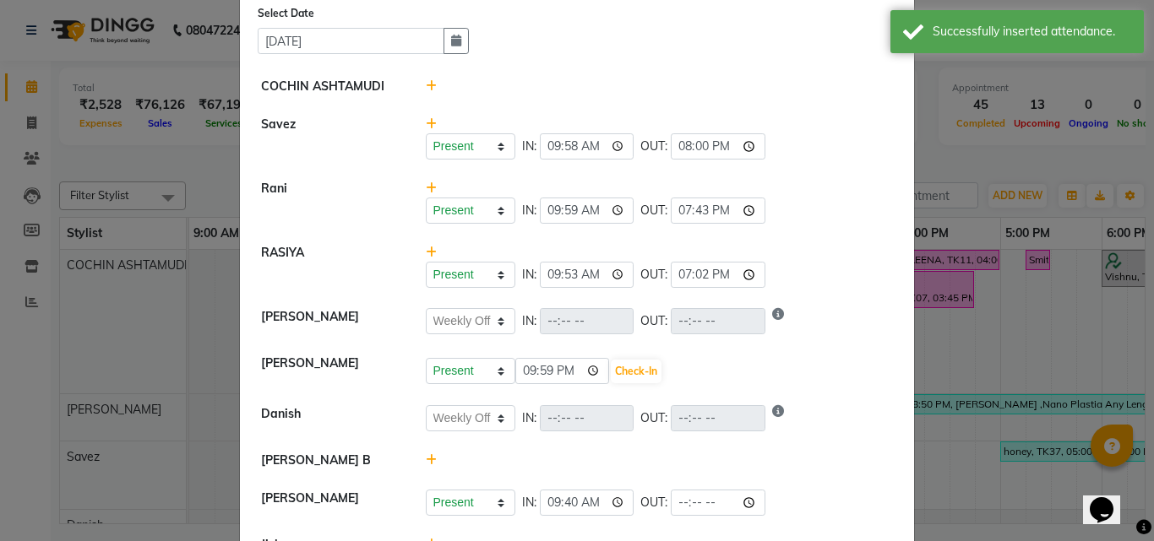
scroll to position [84, 0]
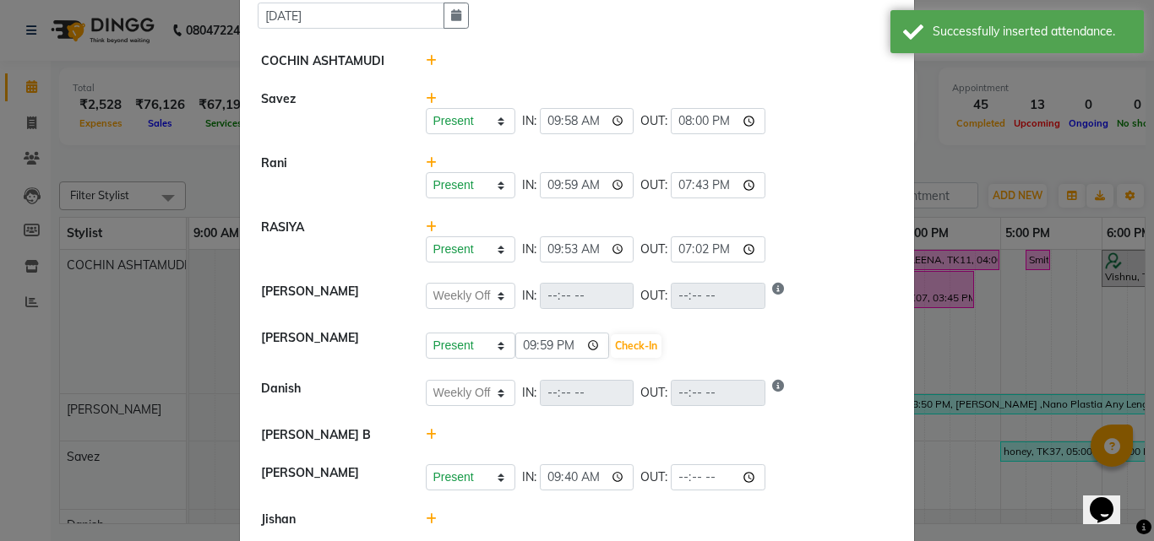
click at [450, 360] on li "[PERSON_NAME] Present Absent Late Half Day Weekly Off 21:59 Check-In" at bounding box center [577, 345] width 666 height 52
click at [470, 344] on select "Present Absent Late Half Day Weekly Off" at bounding box center [471, 346] width 90 height 26
click at [523, 349] on input "21:59" at bounding box center [562, 346] width 95 height 26
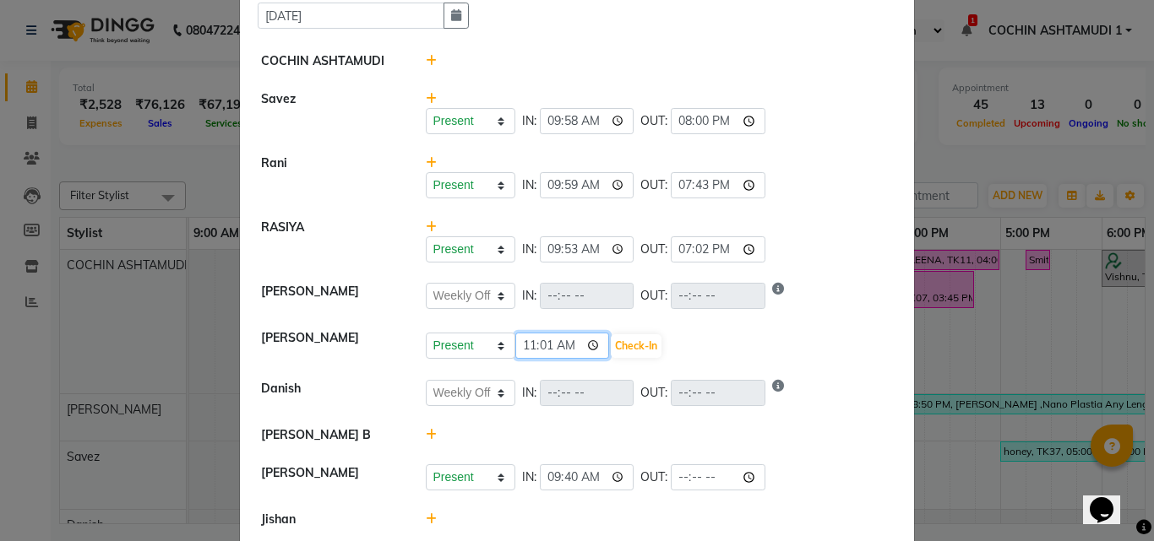
type input "11:11"
click at [642, 349] on div "Present Absent Late Half Day Weekly Off 11:11 Check-In" at bounding box center [660, 346] width 468 height 27
click at [630, 346] on button "Check-In" at bounding box center [636, 347] width 51 height 24
select select "W"
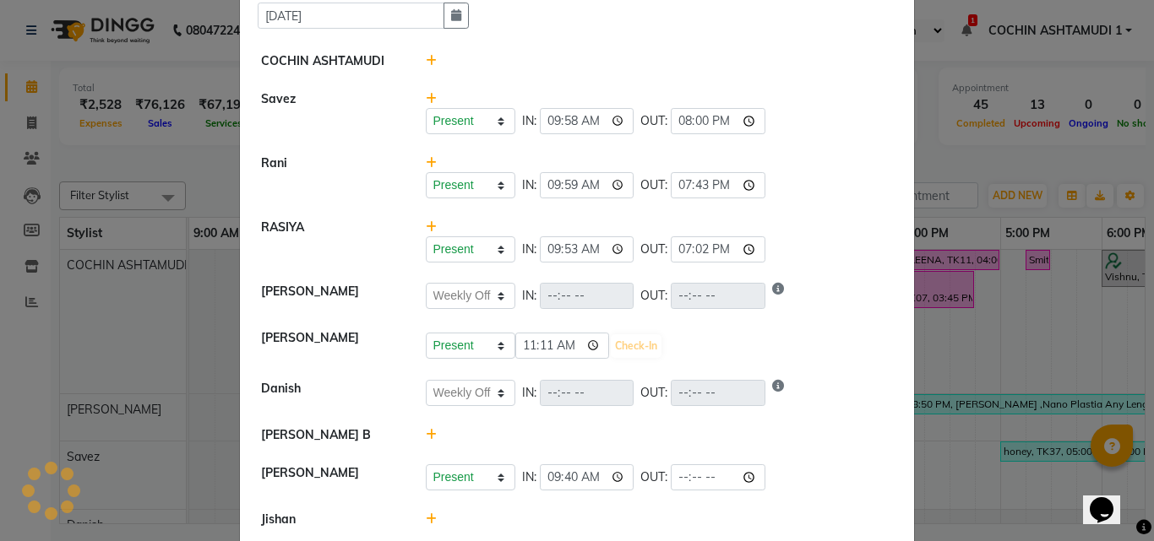
select select "W"
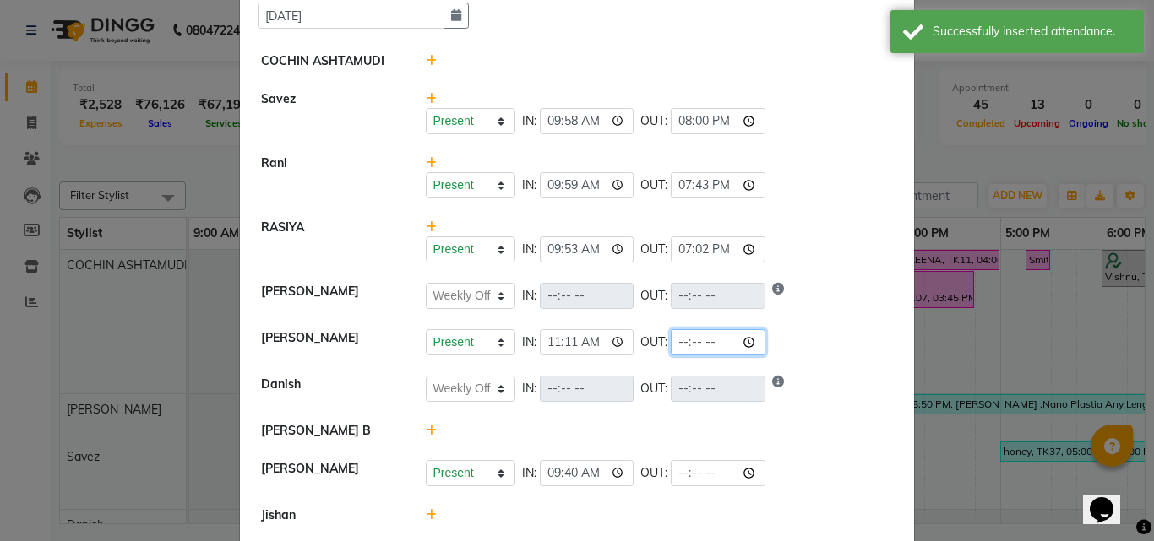
click at [705, 341] on input "time" at bounding box center [718, 342] width 95 height 26
type input "21:00"
click at [797, 254] on div "Present Absent Late Half Day Weekly Off IN: 09:53 OUT: 19:02" at bounding box center [660, 250] width 468 height 26
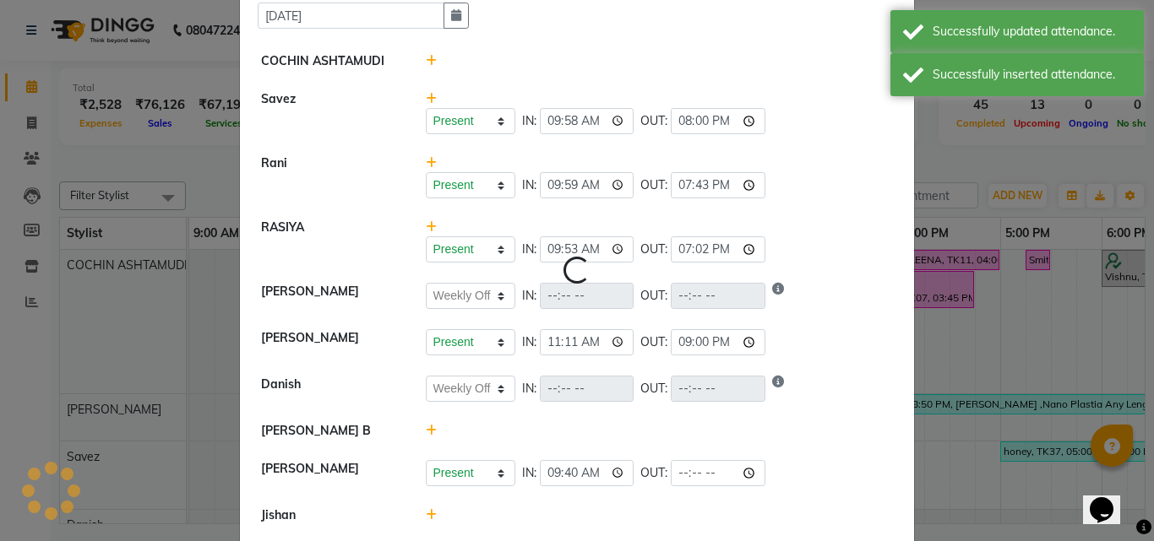
select select "W"
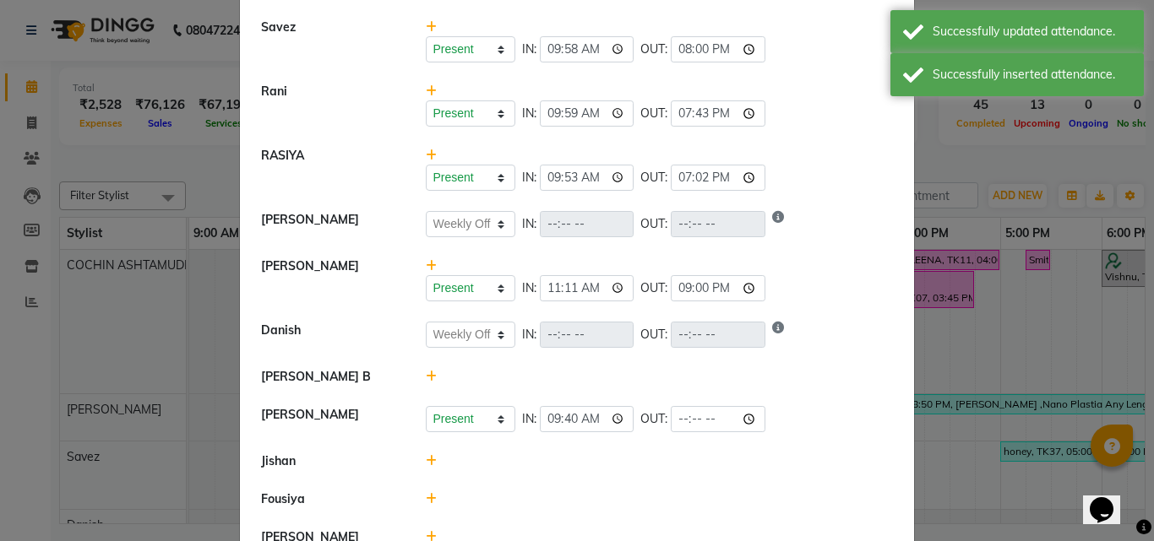
scroll to position [253, 0]
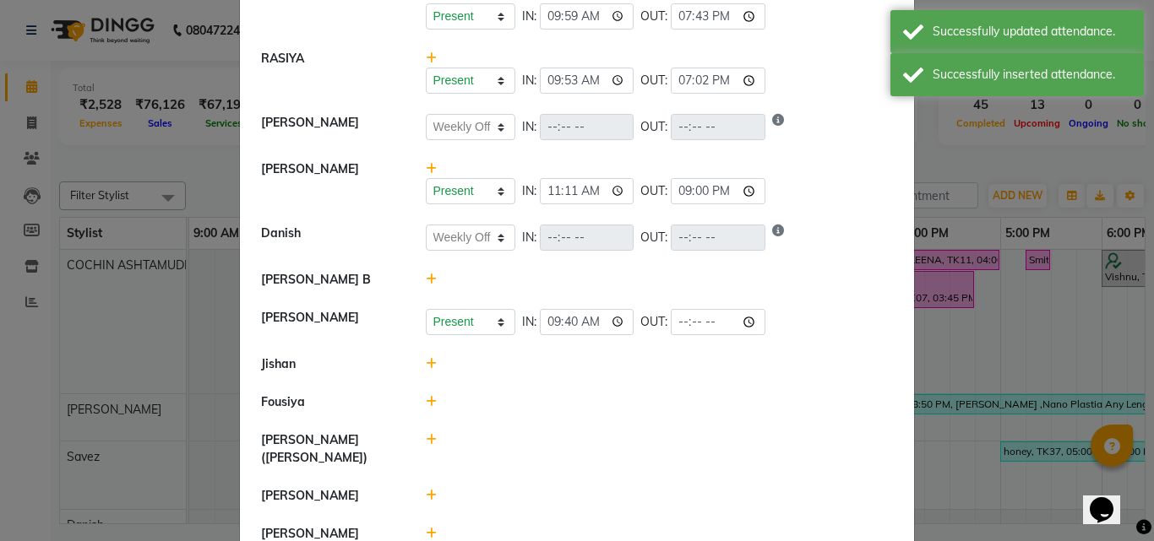
click at [427, 279] on icon at bounding box center [431, 280] width 11 height 12
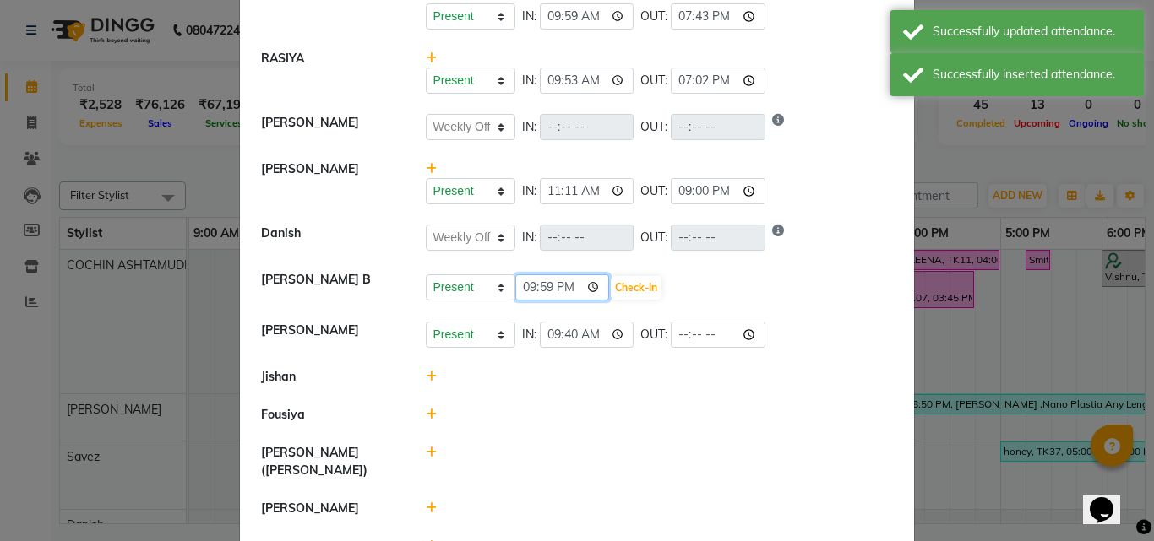
click at [532, 289] on input "21:59" at bounding box center [562, 288] width 95 height 26
type input "10:45"
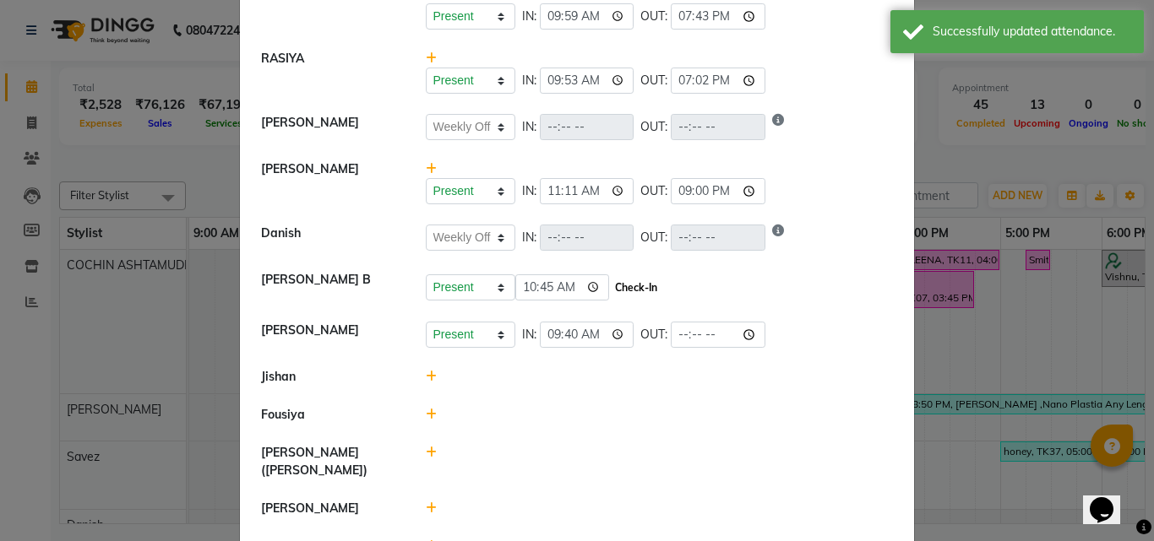
click at [617, 285] on button "Check-In" at bounding box center [636, 288] width 51 height 24
select select "W"
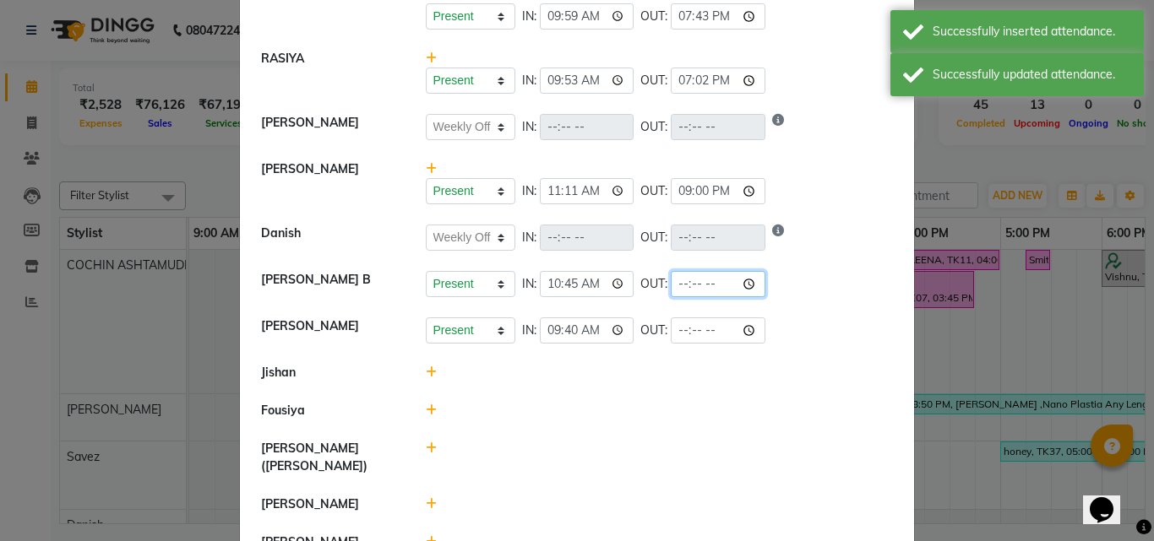
click at [702, 288] on input "time" at bounding box center [718, 284] width 95 height 26
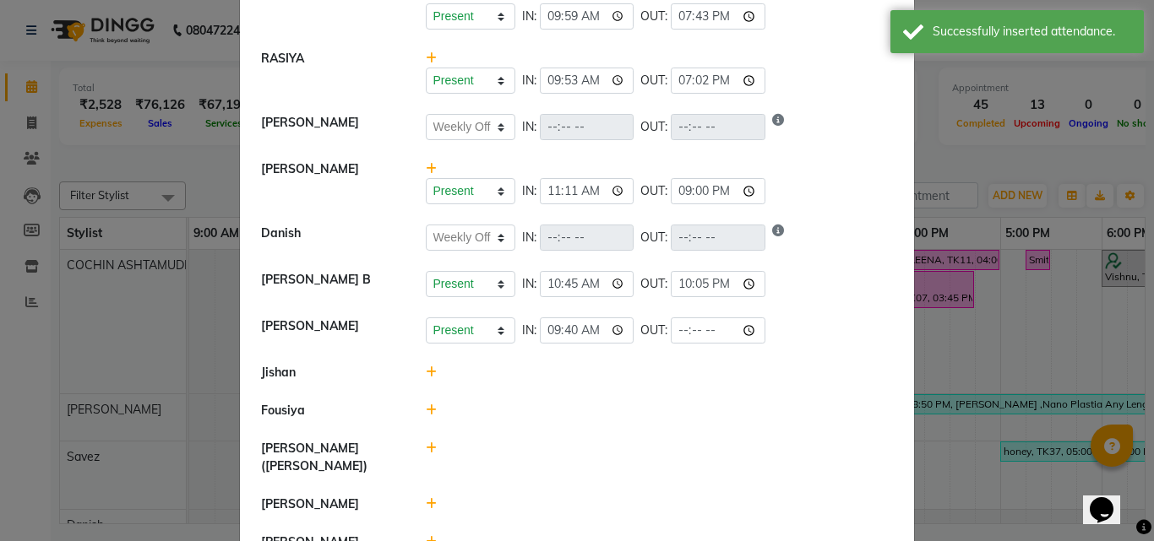
type input "22:05"
click at [868, 286] on div "Present Absent Late Half Day Weekly Off IN: 10:45 OUT: 22:05" at bounding box center [660, 284] width 468 height 26
select select "W"
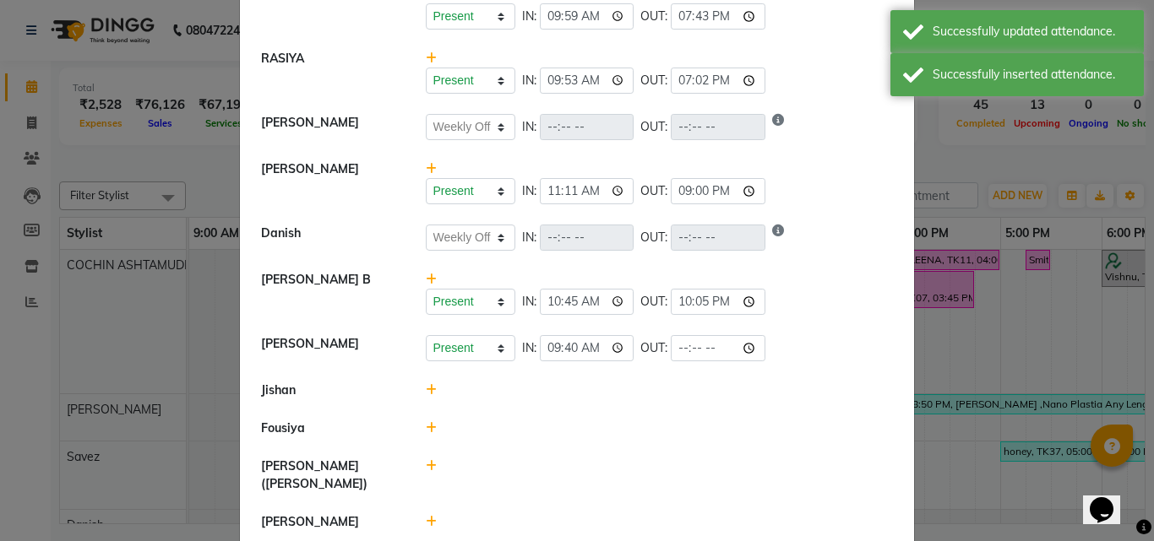
scroll to position [405, 0]
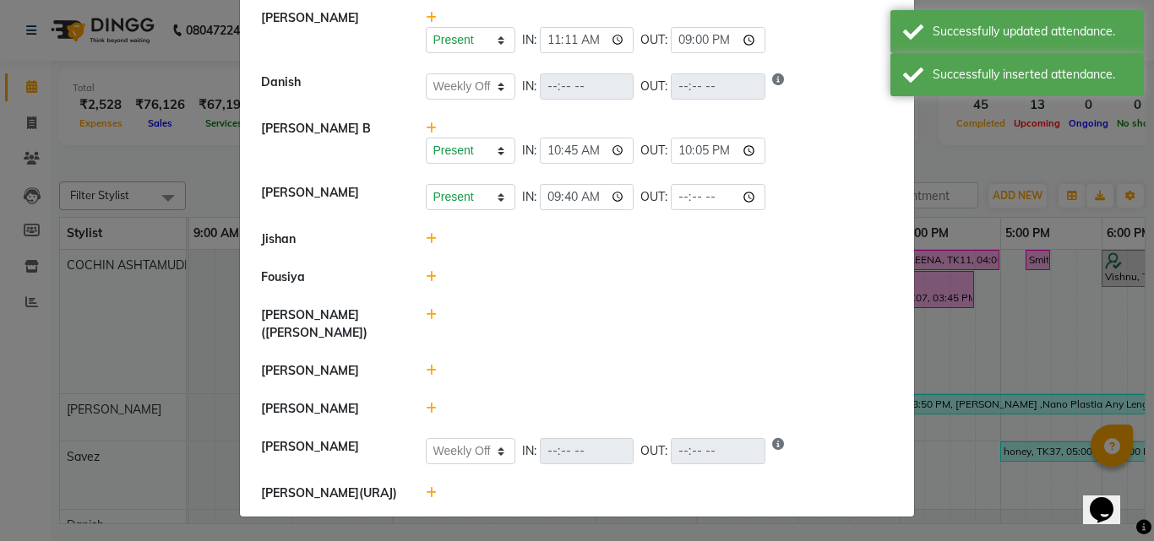
click at [426, 240] on icon at bounding box center [431, 239] width 11 height 12
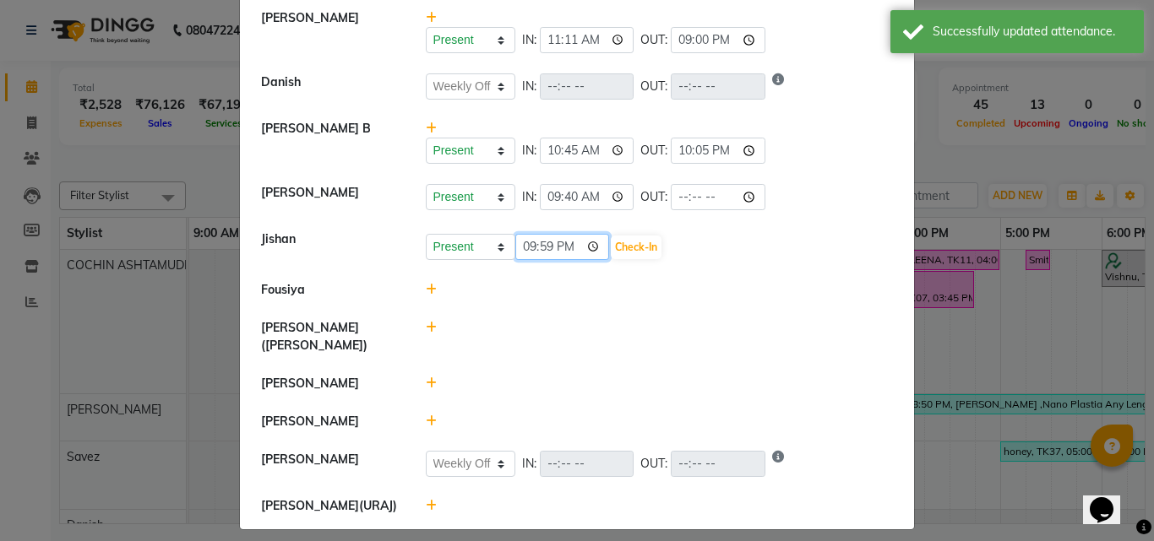
click at [516, 249] on input "21:59" at bounding box center [562, 247] width 95 height 26
type input "11:06"
click at [613, 253] on button "Check-In" at bounding box center [636, 248] width 51 height 24
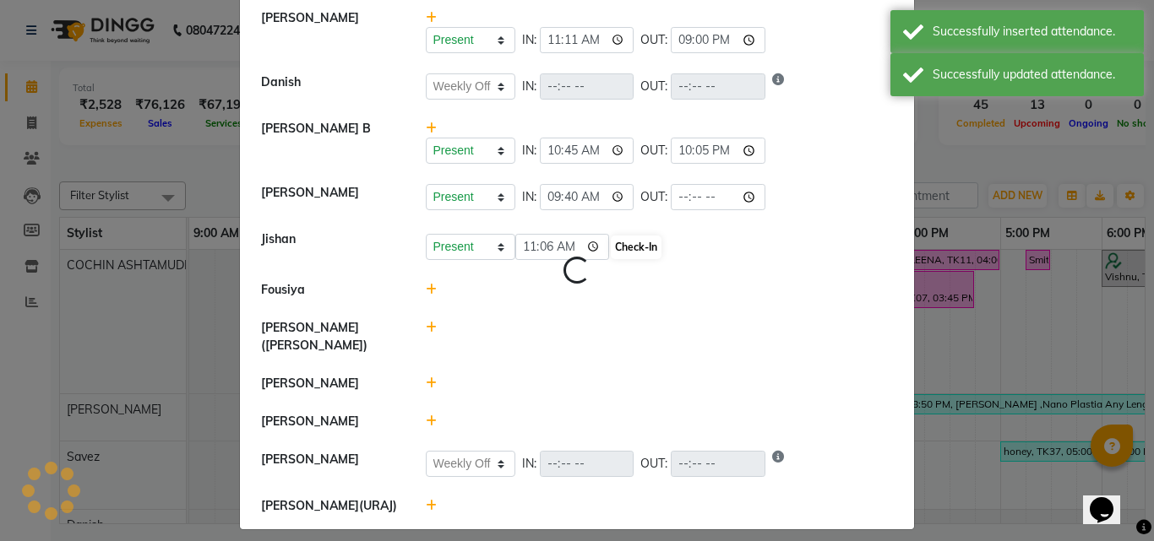
select select "W"
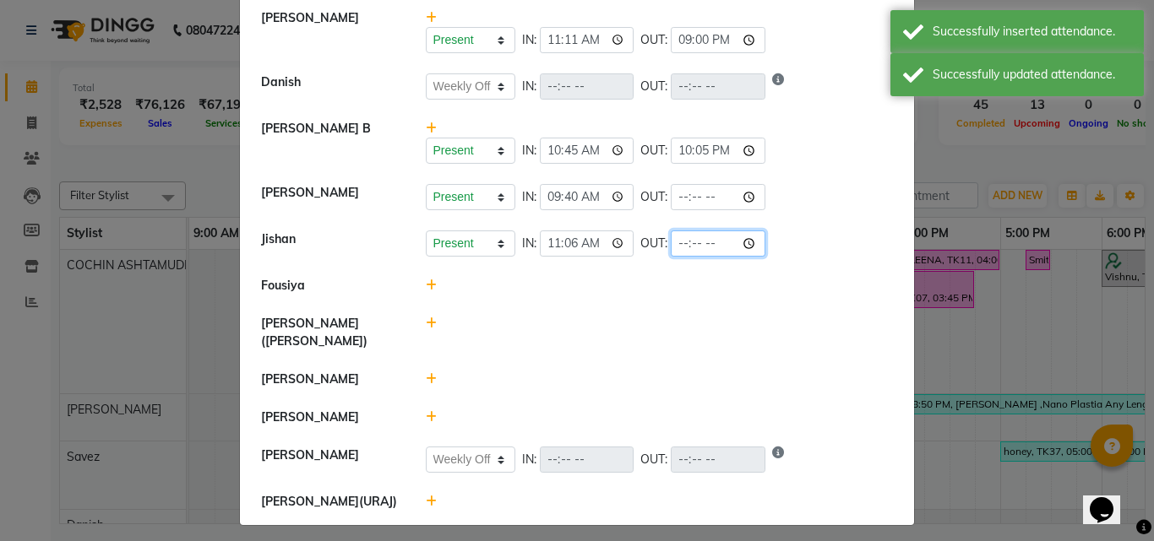
click at [699, 245] on input "time" at bounding box center [718, 244] width 95 height 26
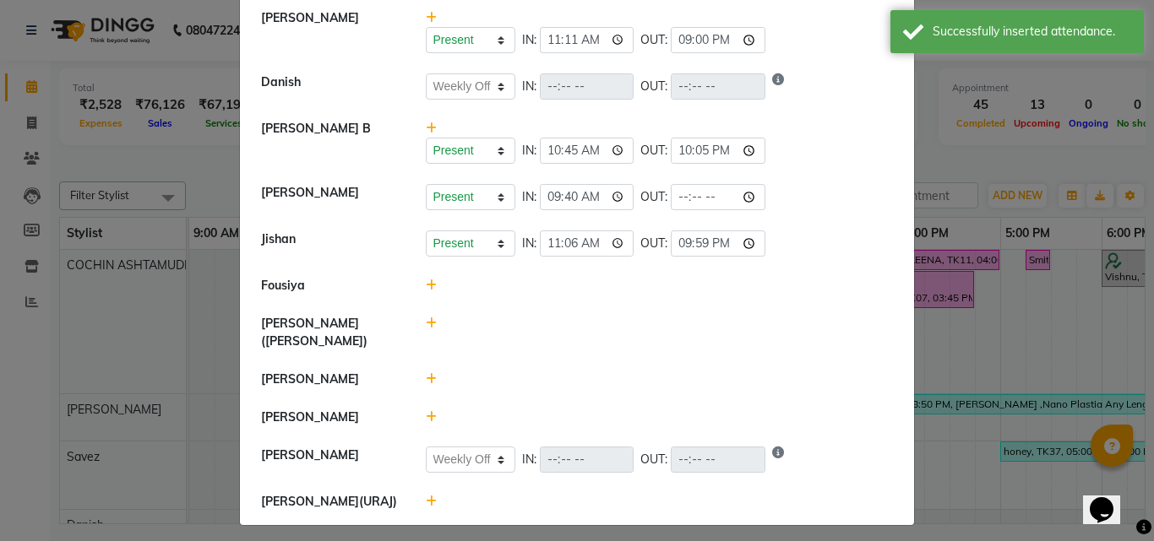
type input "21:59"
click at [775, 258] on li "[PERSON_NAME] Present Absent Late Half Day Weekly Off IN: 11:06 OUT: 21:59" at bounding box center [577, 243] width 666 height 47
select select "W"
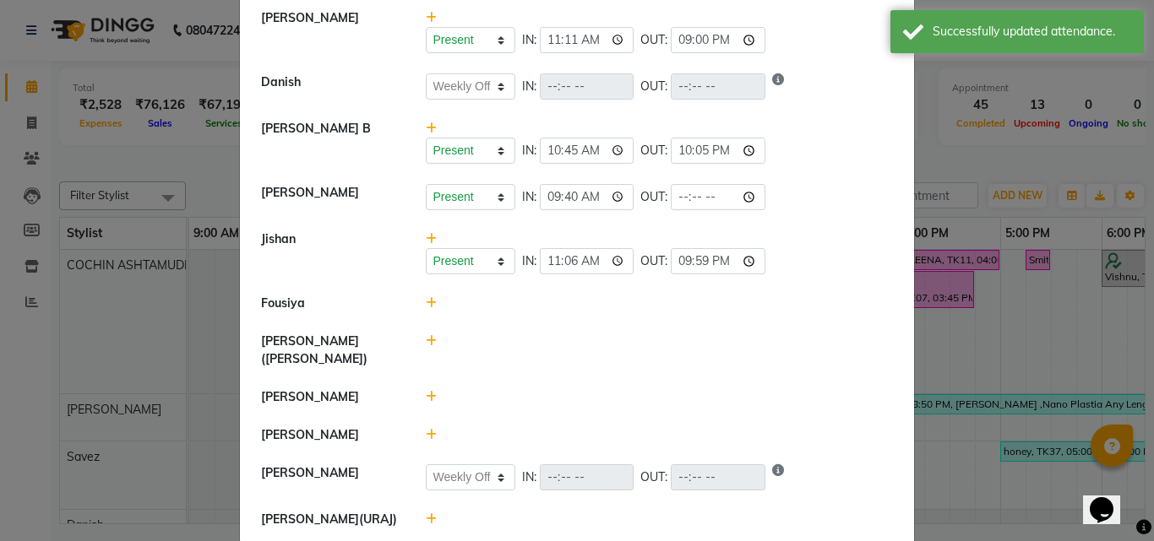
click at [428, 302] on icon at bounding box center [431, 303] width 11 height 12
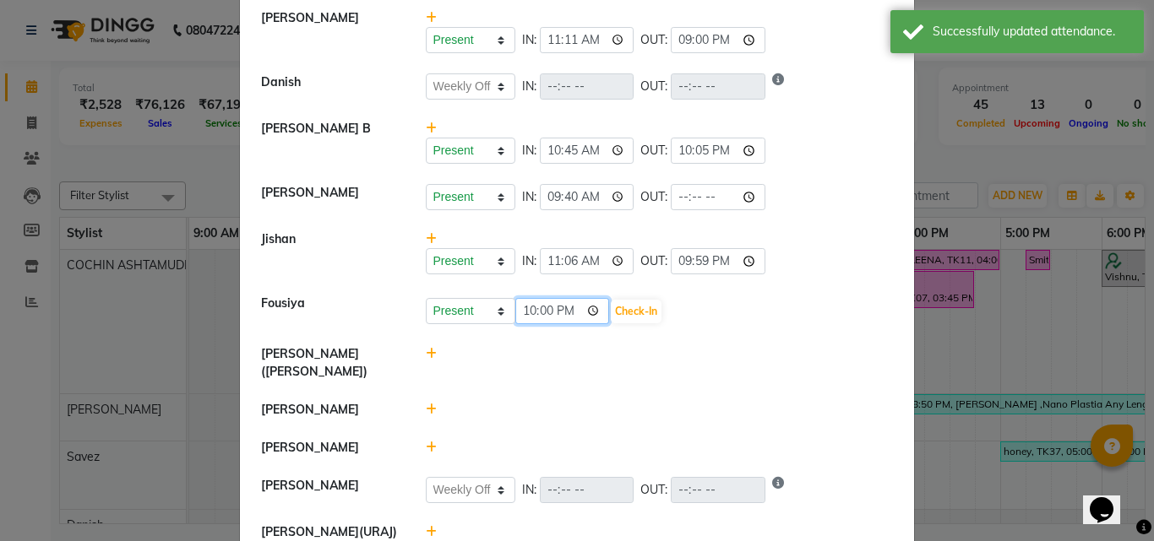
click at [524, 305] on input "22:00" at bounding box center [562, 311] width 95 height 26
type input "11:00"
click at [617, 297] on div "Present Absent Late Half Day Weekly Off 11:00 Check-In" at bounding box center [659, 310] width 493 height 30
click at [611, 316] on button "Check-In" at bounding box center [636, 312] width 51 height 24
select select "W"
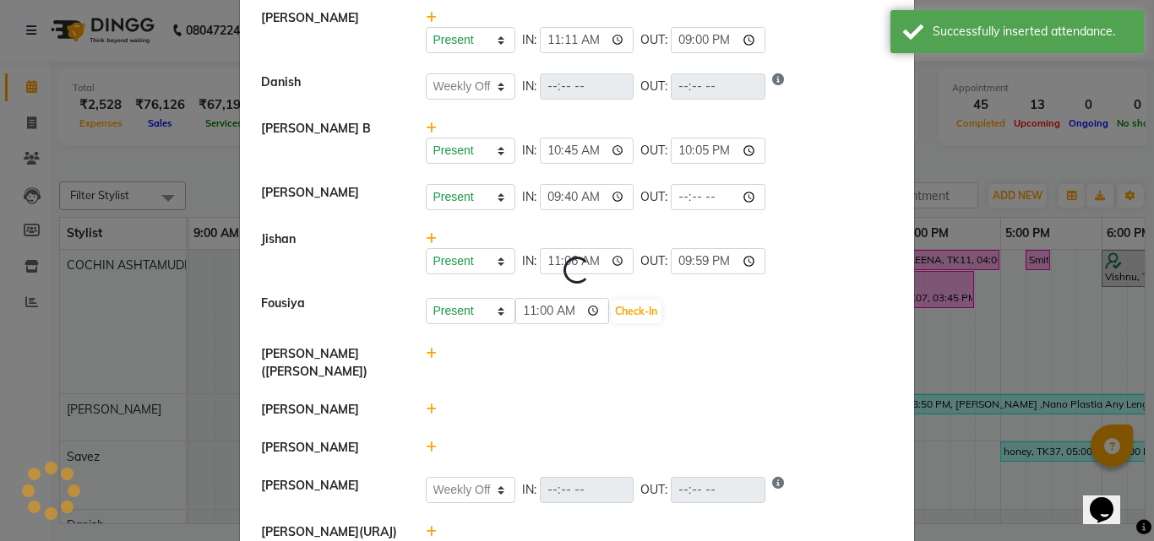
select select "W"
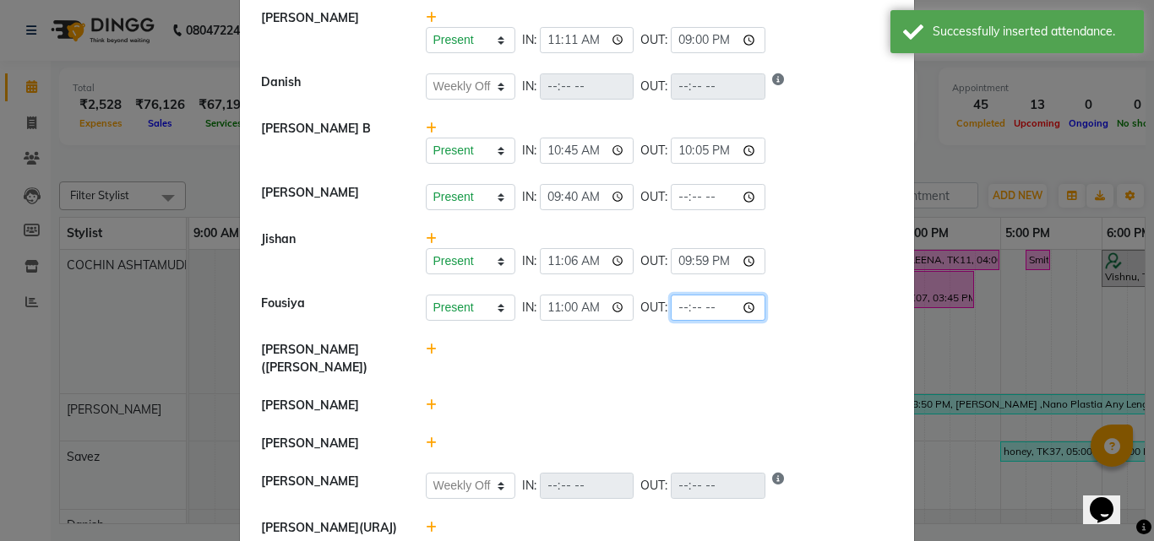
click at [708, 313] on input "time" at bounding box center [718, 308] width 95 height 26
type input "22:05"
click at [825, 329] on li "Fousiya Present Absent Late Half Day Weekly Off IN: 11:00 OUT: 22:05" at bounding box center [577, 308] width 666 height 47
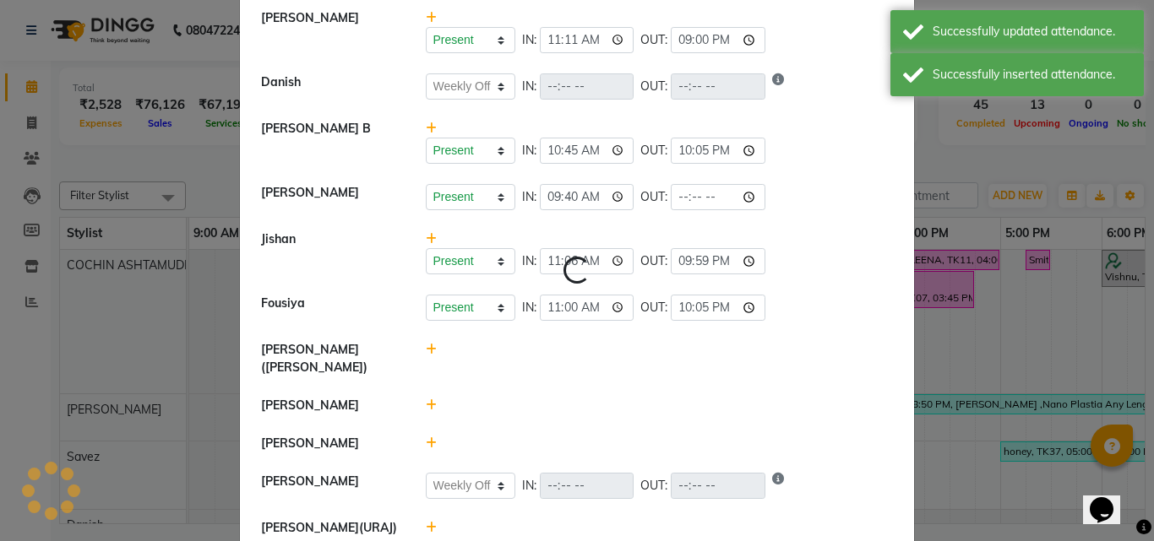
select select "W"
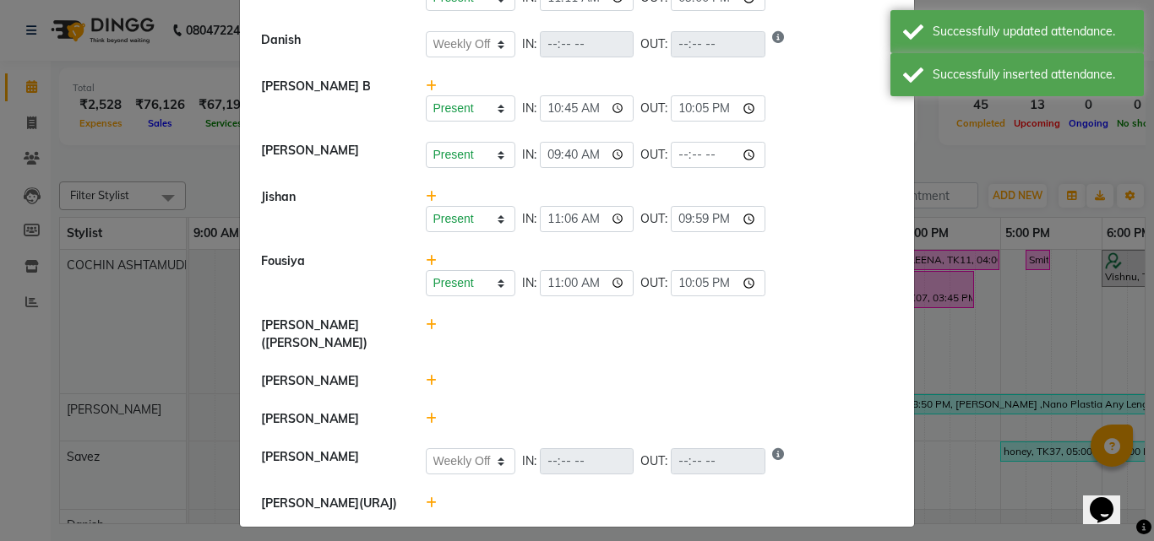
scroll to position [457, 0]
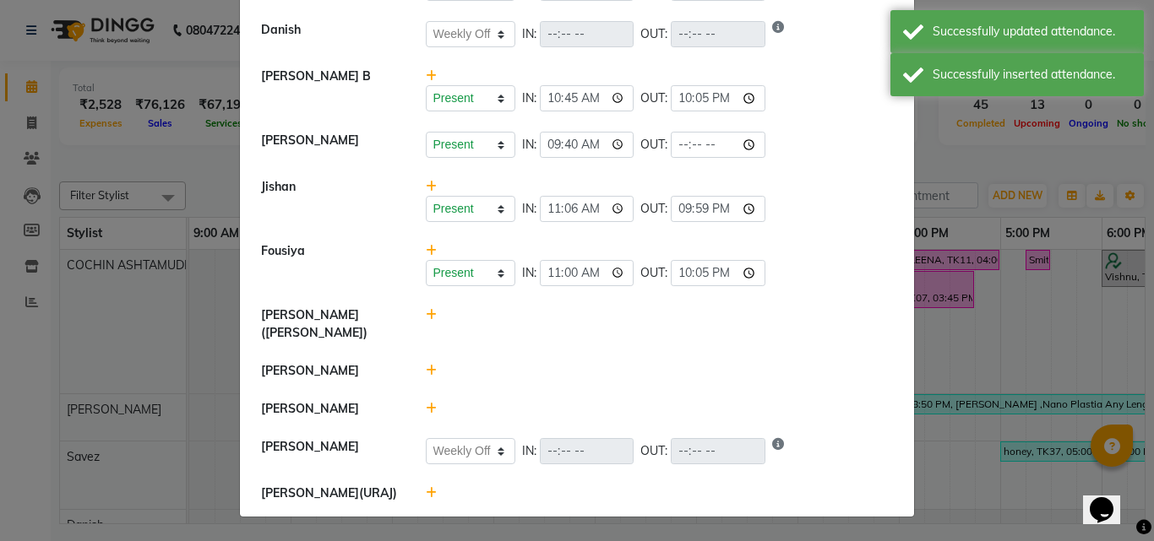
click at [426, 313] on icon at bounding box center [431, 315] width 11 height 12
click at [515, 328] on input "22:00" at bounding box center [562, 323] width 95 height 26
type input "11:00"
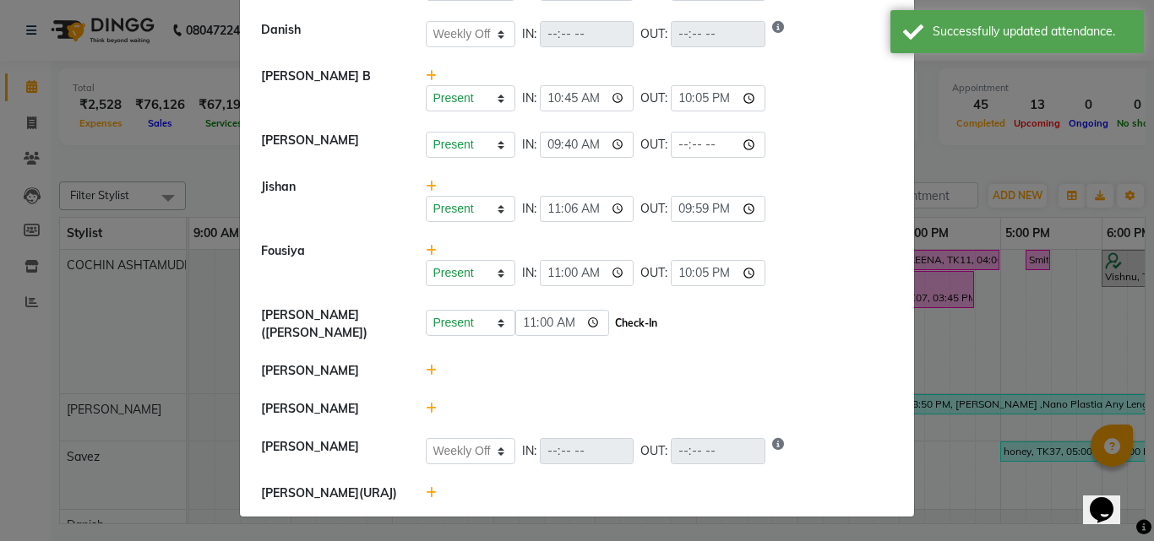
click at [623, 324] on button "Check-In" at bounding box center [636, 324] width 51 height 24
select select "W"
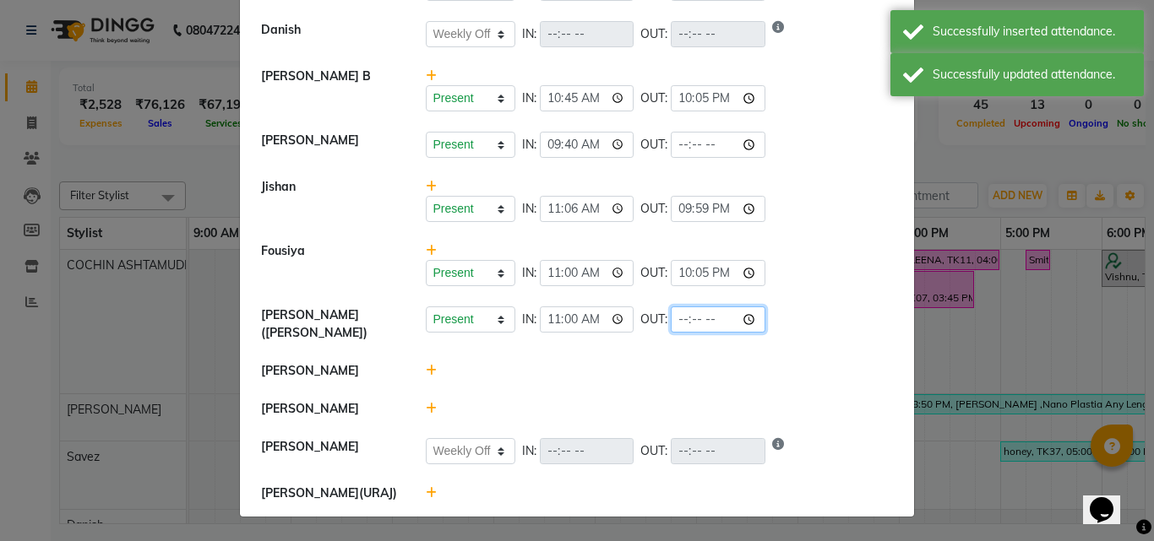
click at [703, 313] on input "time" at bounding box center [718, 320] width 95 height 26
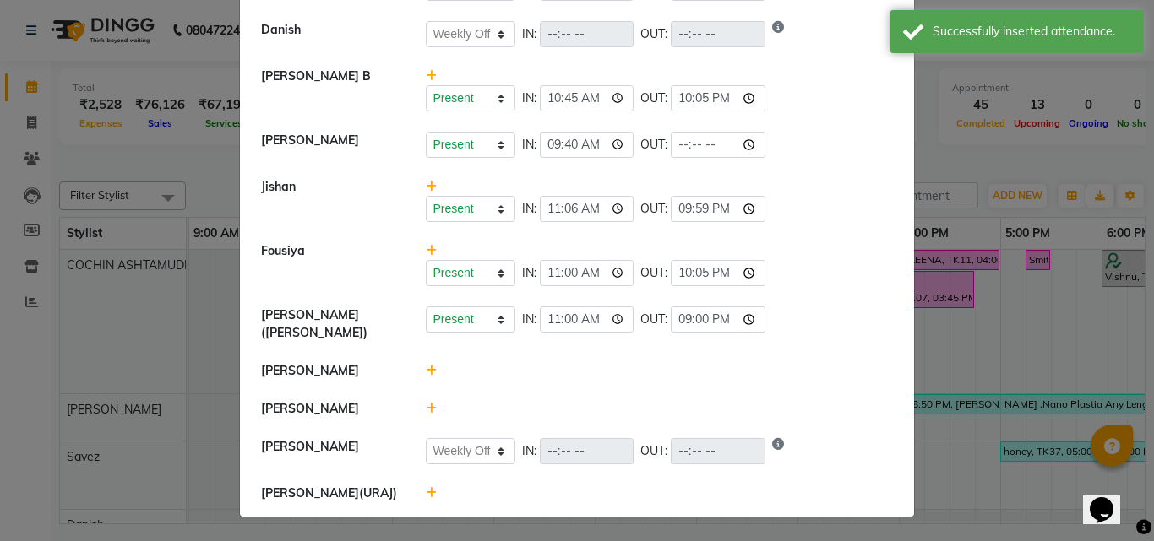
type input "21:00"
click at [813, 128] on li "[PERSON_NAME] Present Absent Late Half Day Weekly Off IN: 09:40 OUT:" at bounding box center [577, 145] width 666 height 47
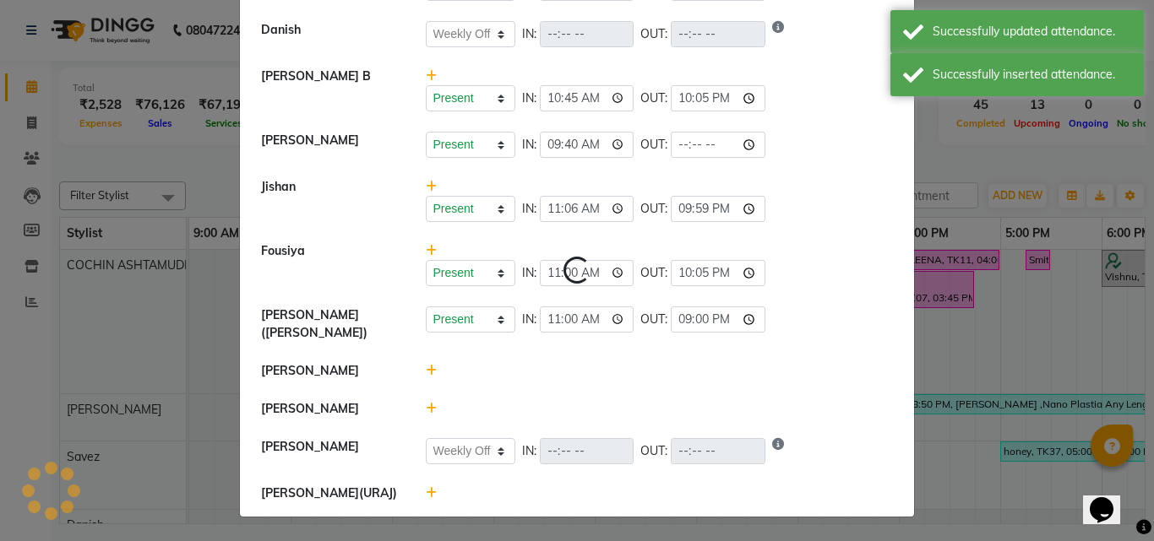
select select "W"
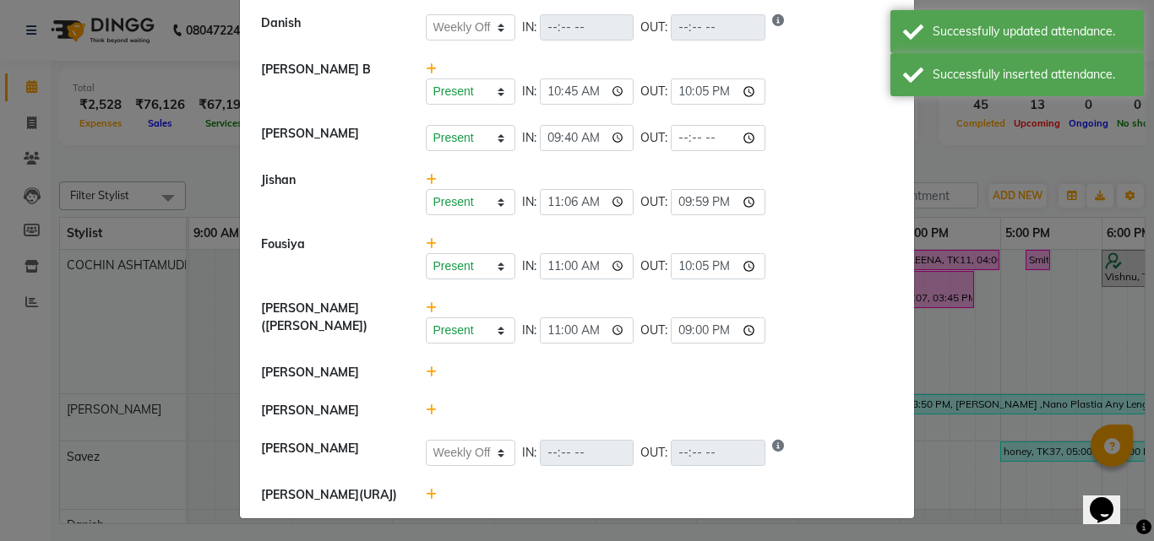
scroll to position [465, 0]
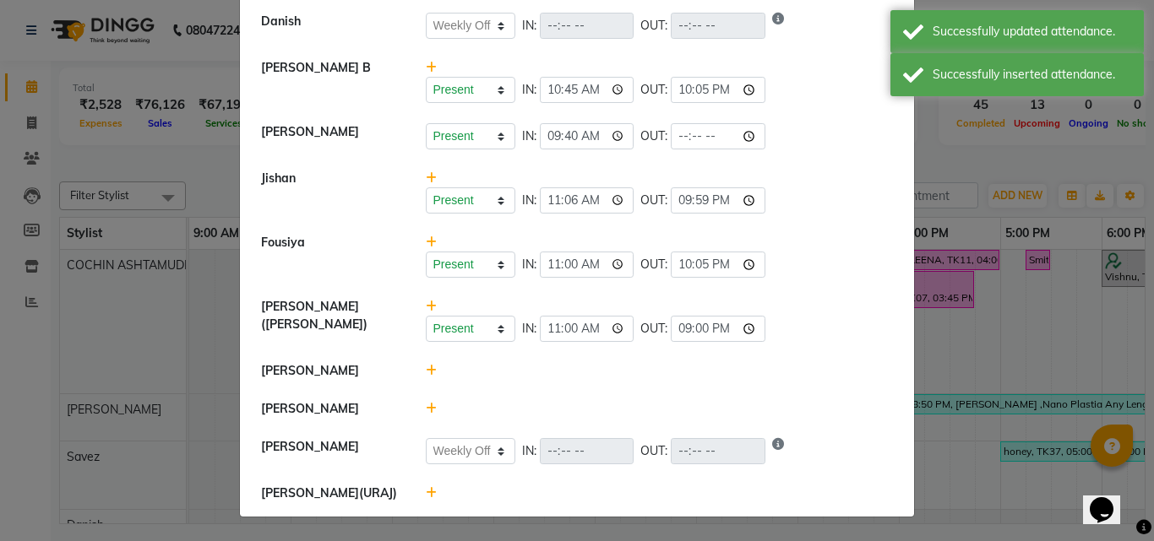
click at [426, 369] on icon at bounding box center [431, 371] width 11 height 12
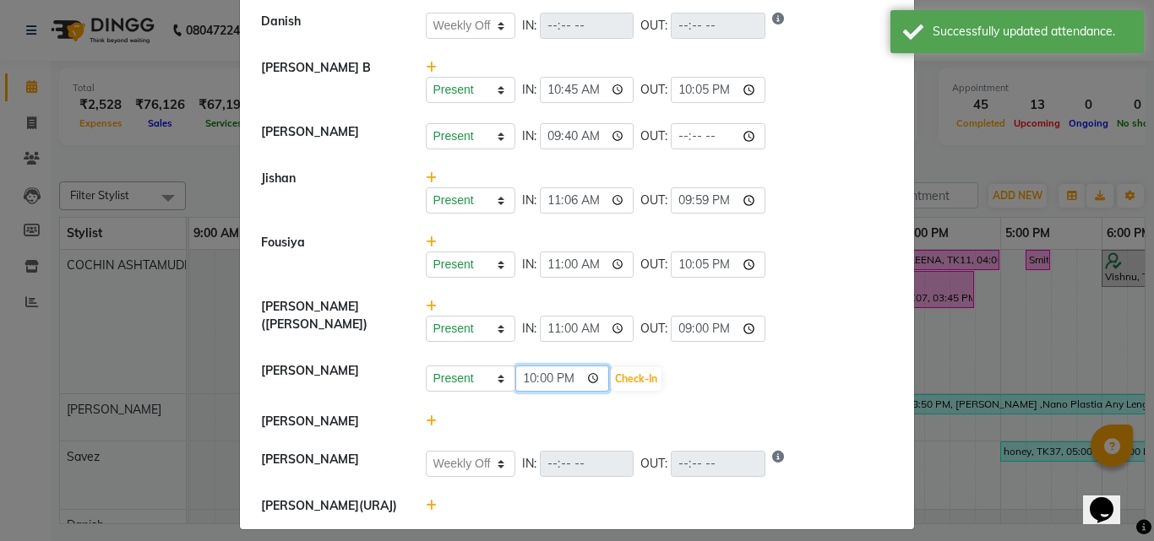
click at [529, 386] on input "22:00" at bounding box center [562, 379] width 95 height 26
type input "11:20"
click at [612, 374] on button "Check-In" at bounding box center [636, 379] width 51 height 24
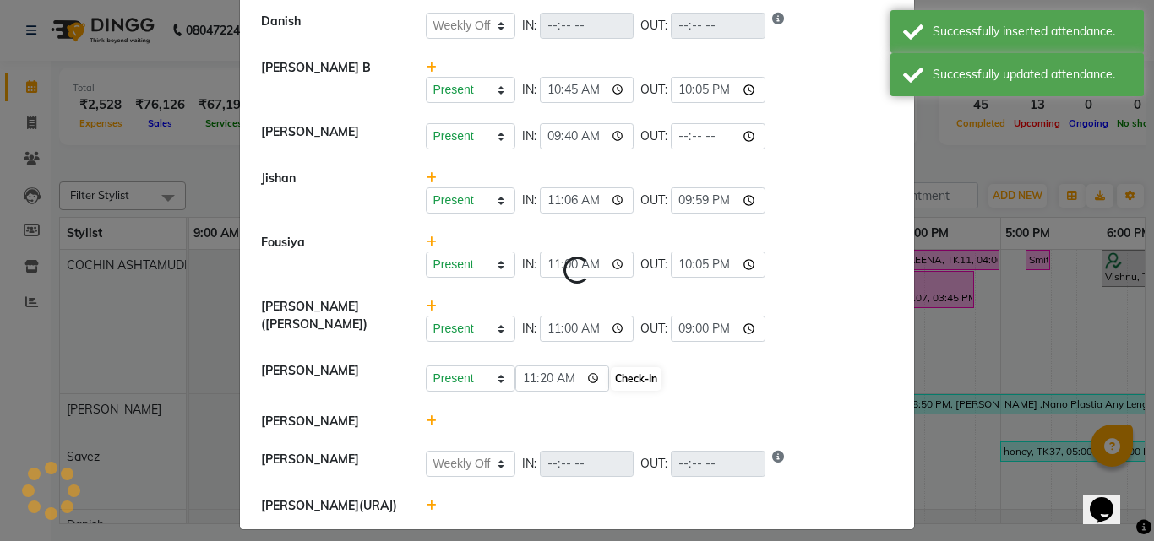
select select "W"
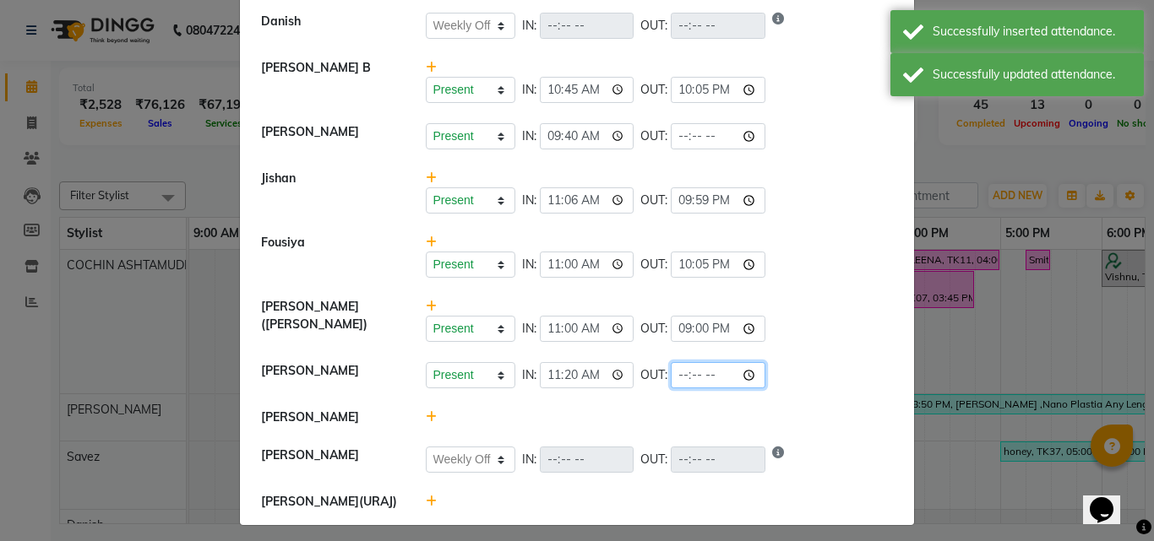
click at [704, 378] on input "time" at bounding box center [718, 375] width 95 height 26
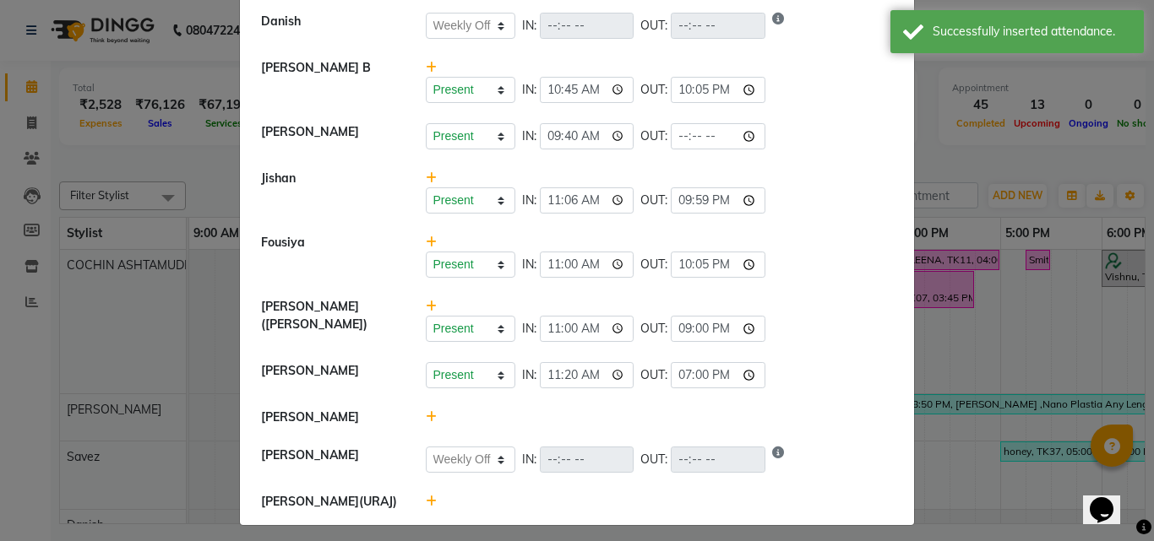
type input "19:00"
click at [771, 158] on li "[PERSON_NAME] Present Absent Late Half Day Weekly Off IN: 09:40 OUT:" at bounding box center [577, 136] width 666 height 47
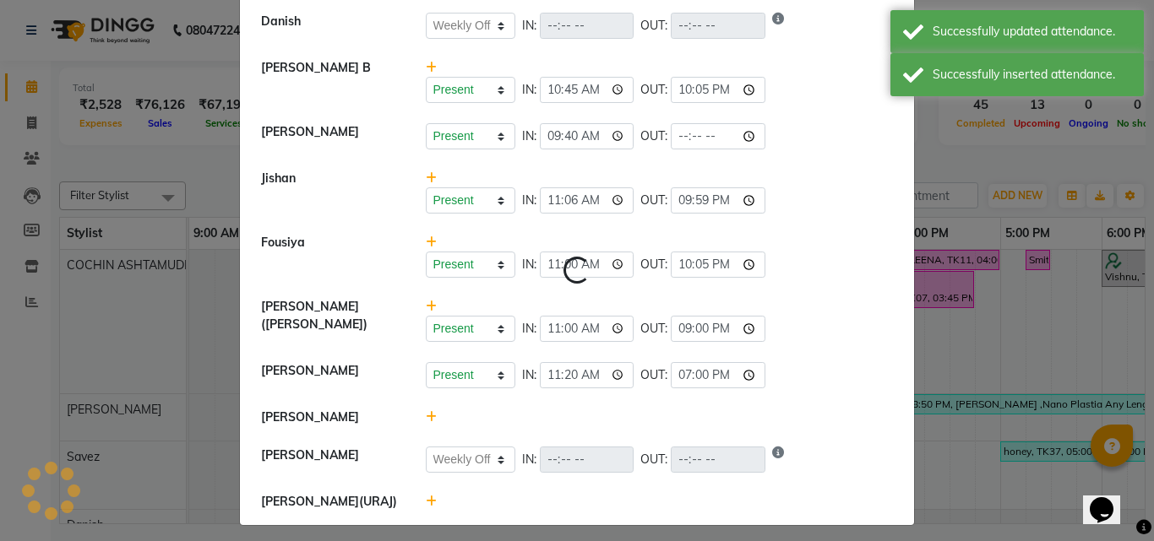
select select "W"
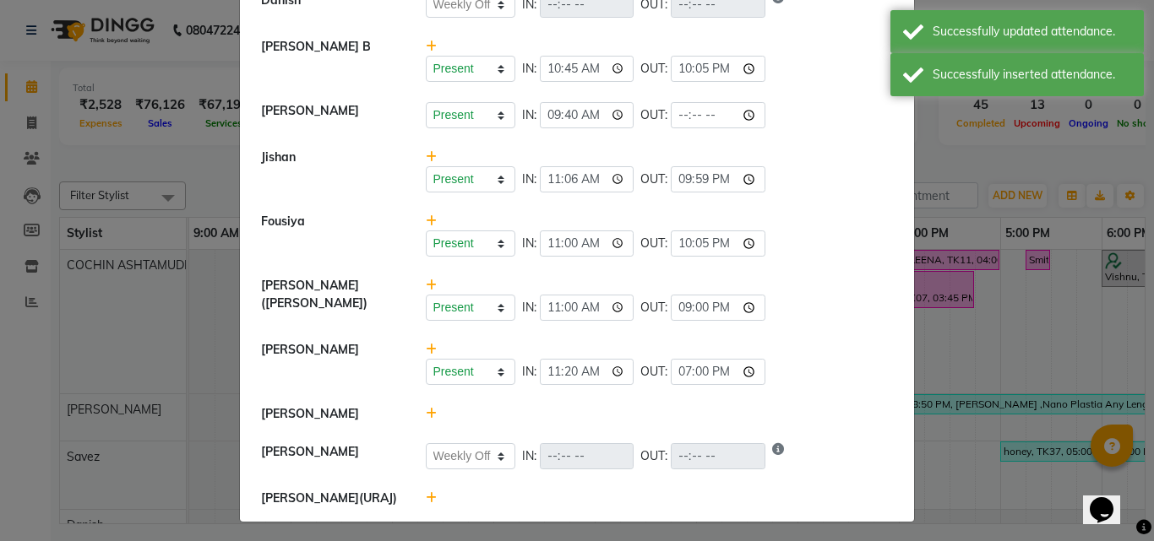
scroll to position [492, 0]
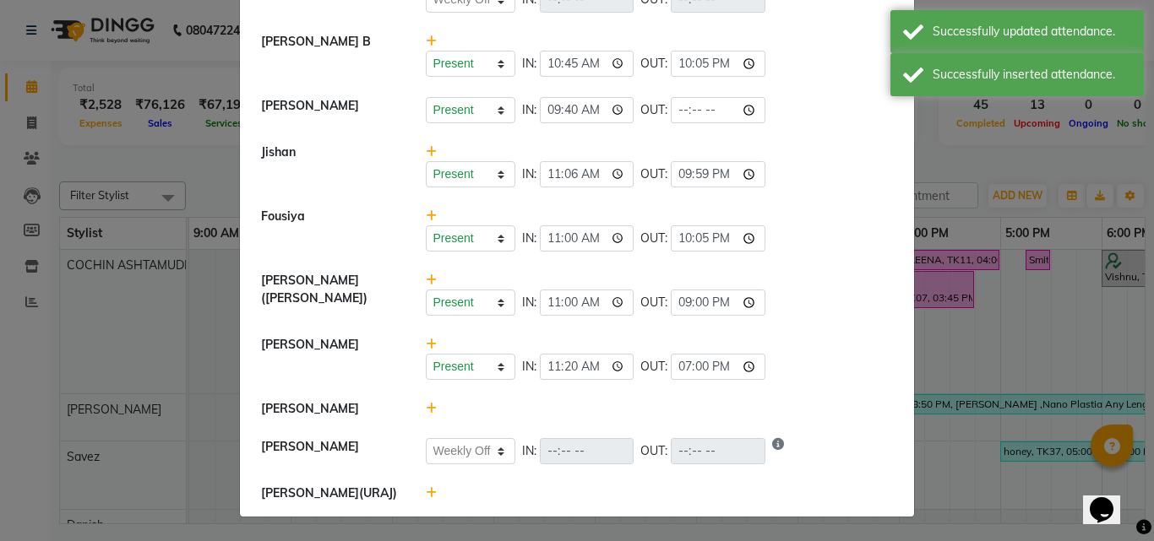
click at [426, 407] on icon at bounding box center [431, 409] width 11 height 12
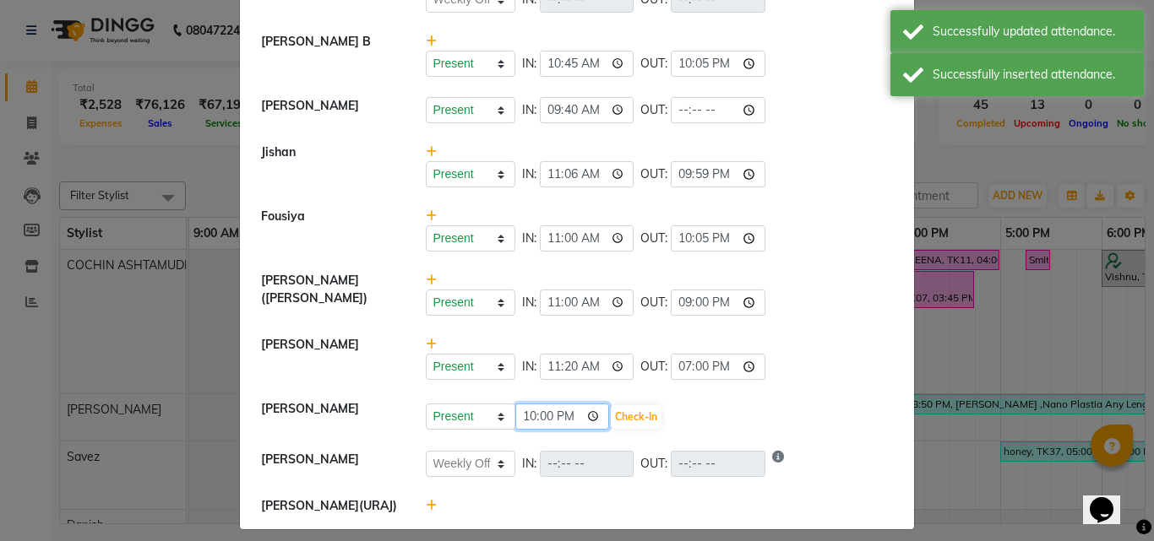
click at [522, 420] on input "22:00" at bounding box center [562, 417] width 95 height 26
type input "11:00"
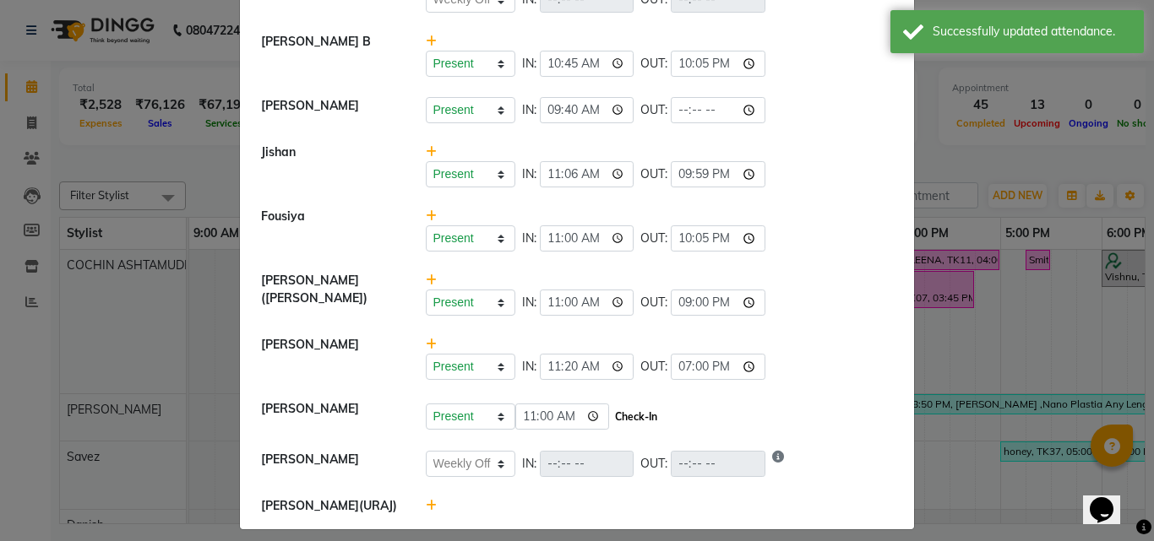
click at [611, 427] on button "Check-In" at bounding box center [636, 417] width 51 height 24
select select "W"
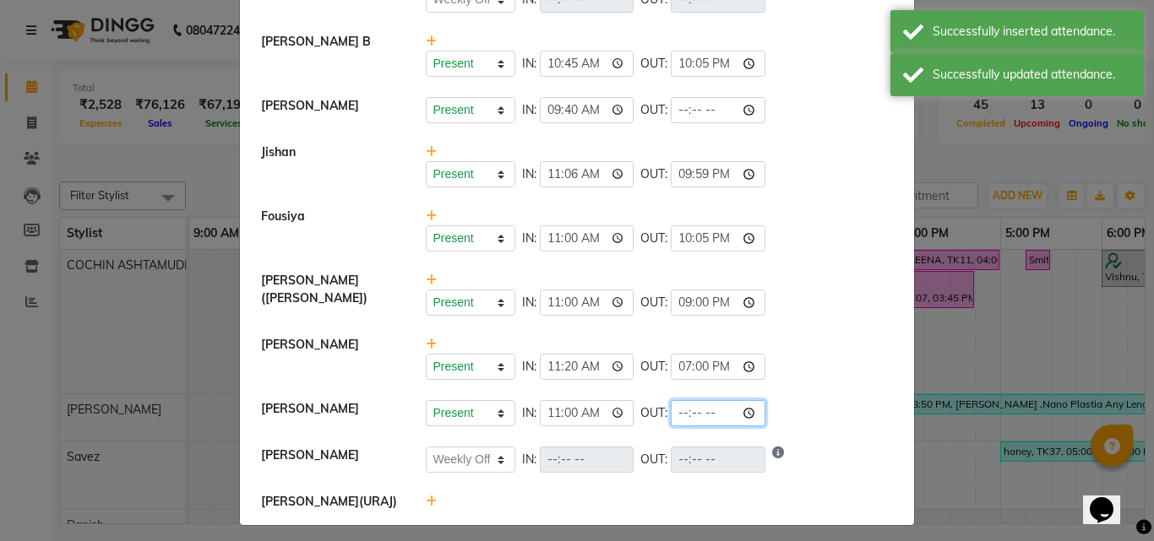
click at [704, 420] on input "time" at bounding box center [718, 413] width 95 height 26
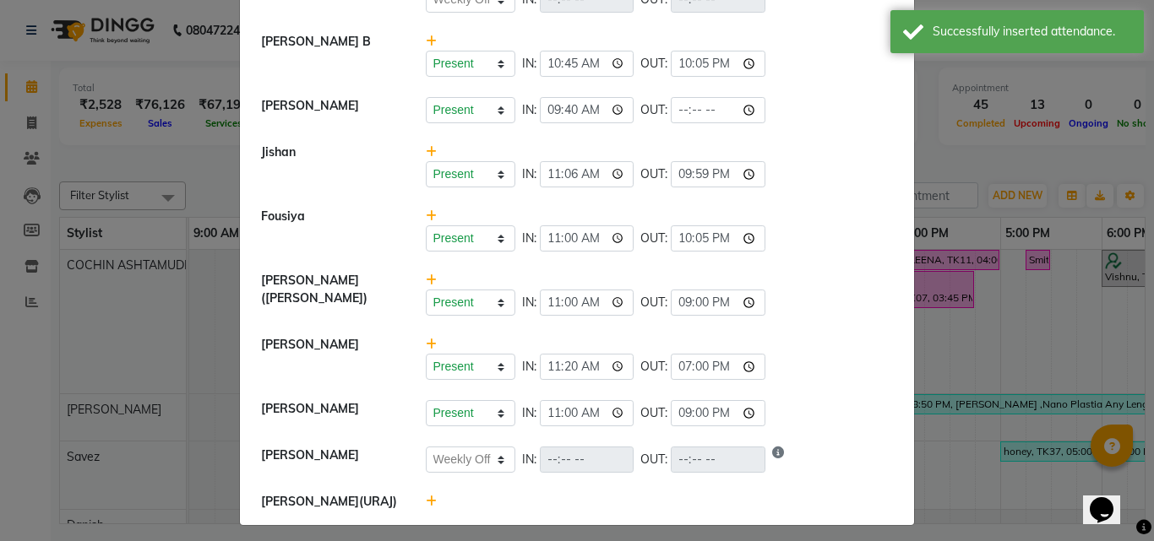
type input "21:00"
click at [862, 330] on li "[PERSON_NAME] Present Absent Late Half Day Weekly Off IN: 11:20 OUT: 19:00" at bounding box center [577, 358] width 666 height 65
select select "W"
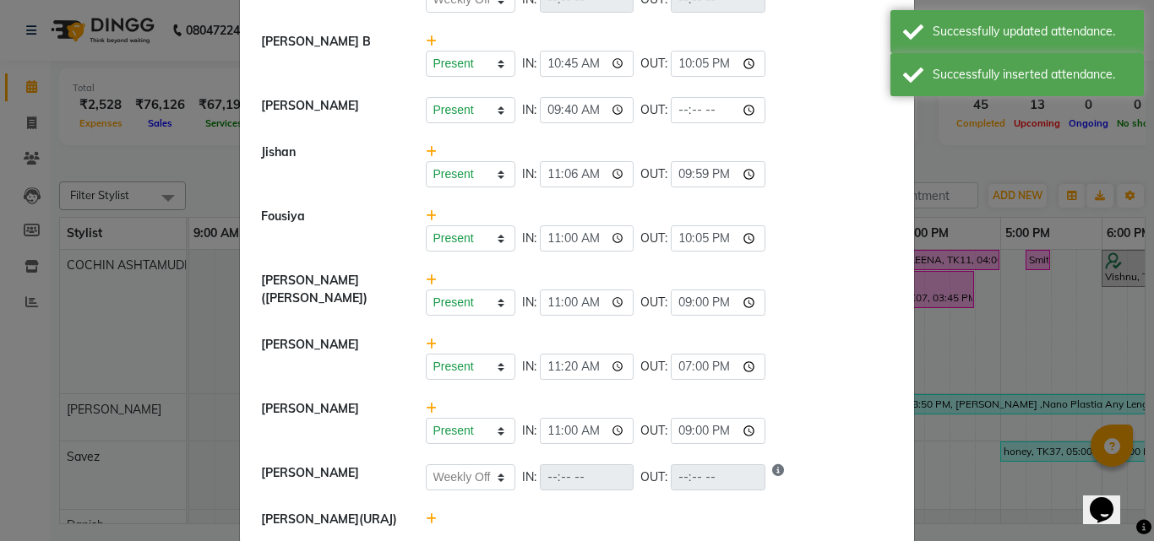
scroll to position [518, 0]
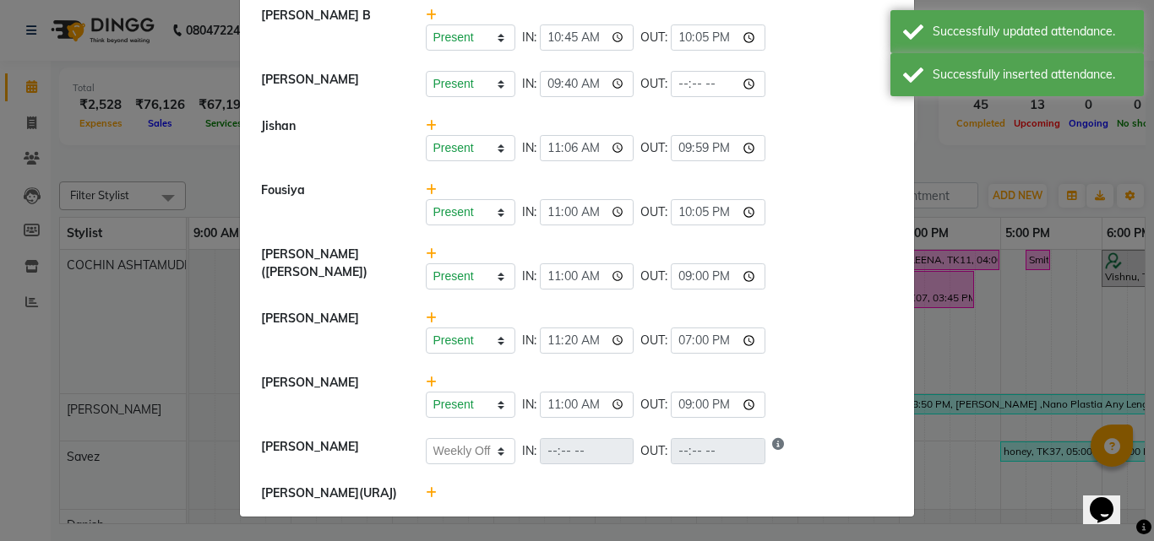
click at [426, 500] on span at bounding box center [431, 493] width 11 height 15
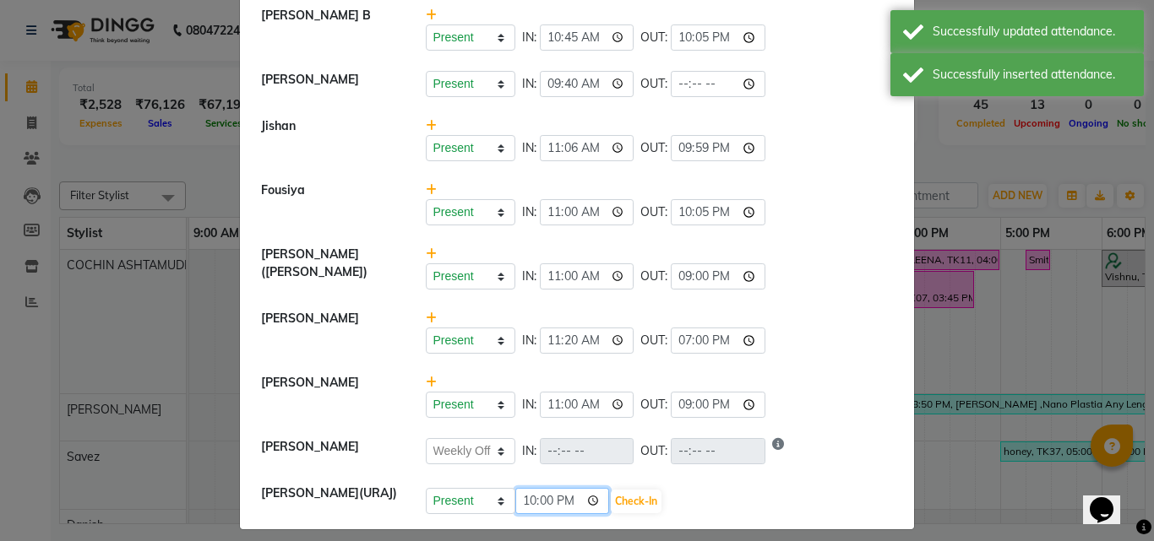
click at [522, 499] on input "22:00" at bounding box center [562, 501] width 95 height 26
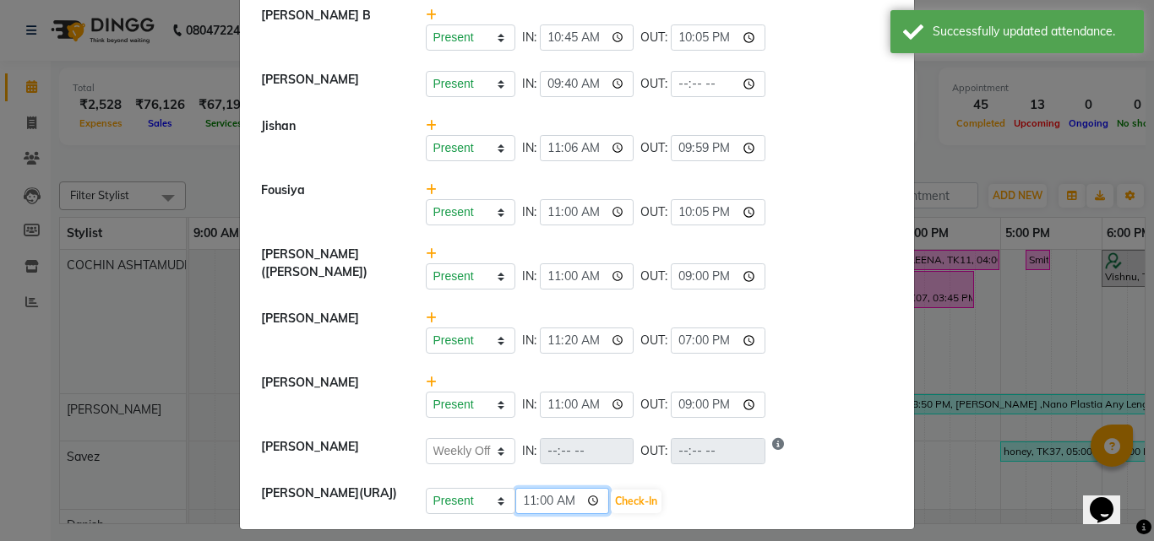
type input "11:05"
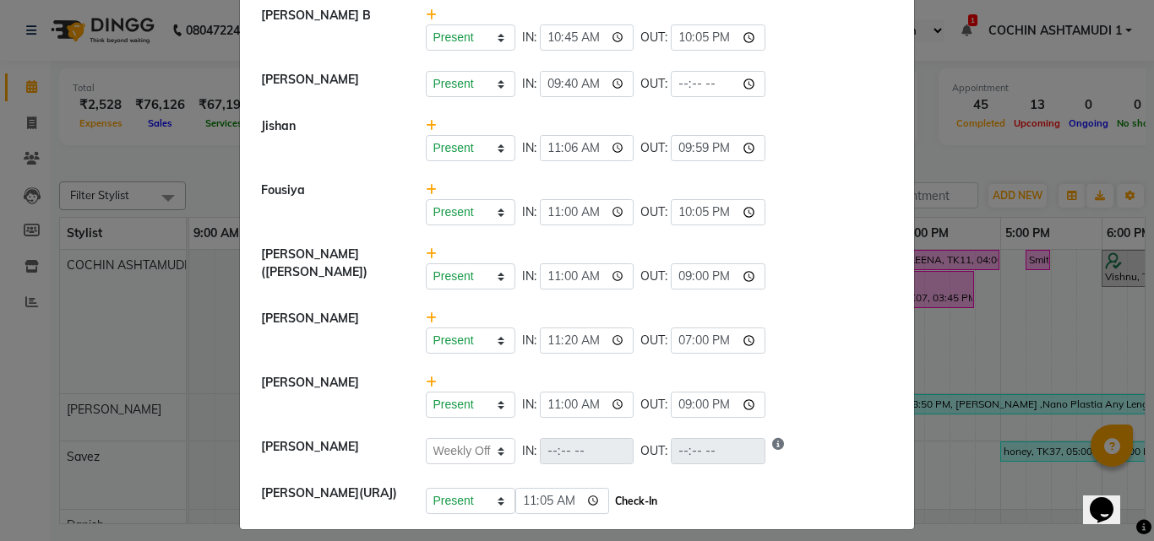
click at [611, 504] on button "Check-In" at bounding box center [636, 502] width 51 height 24
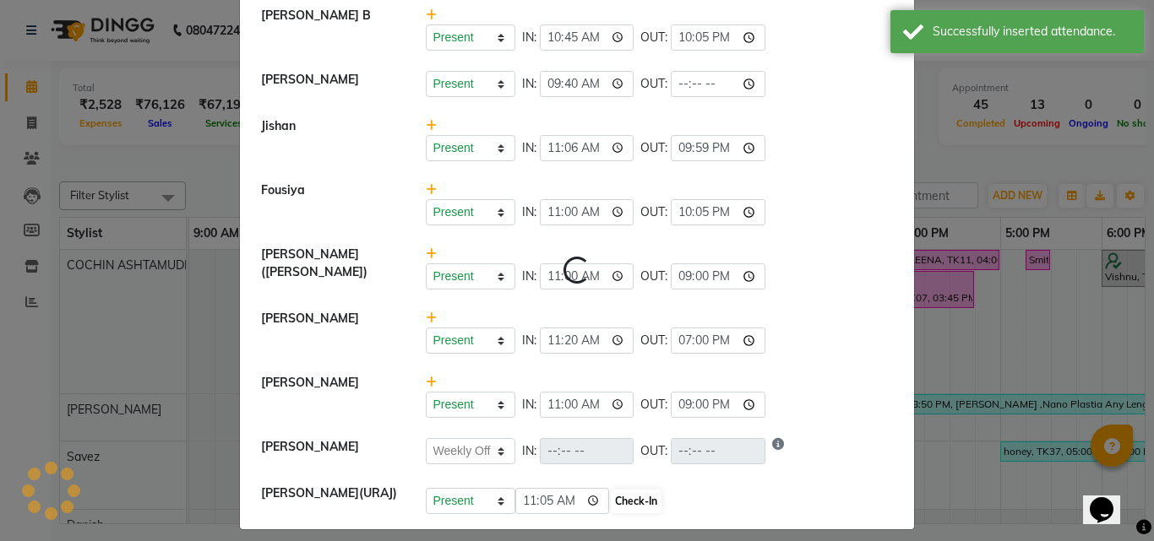
select select "W"
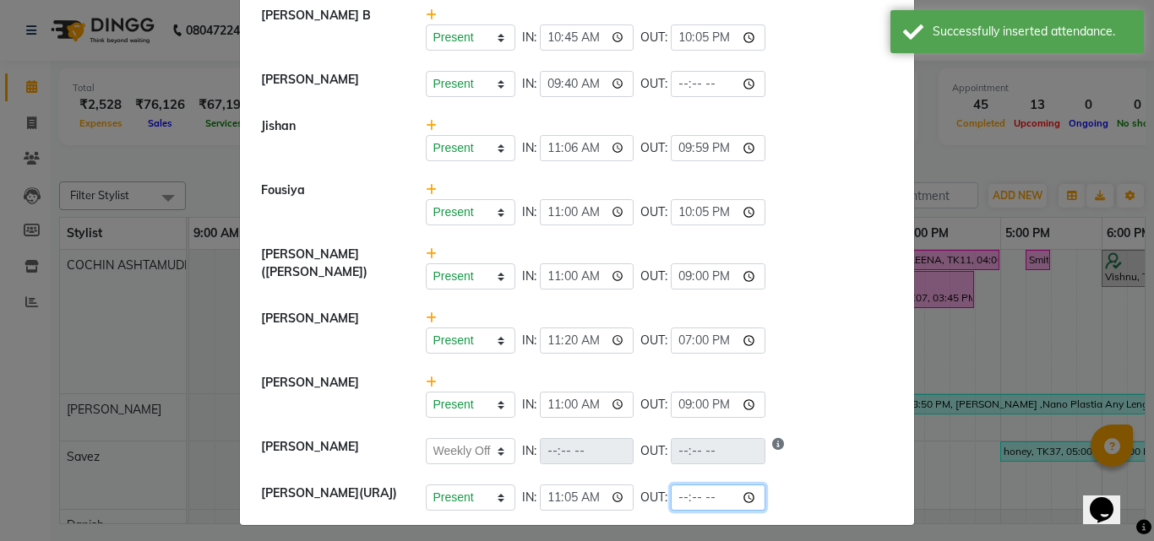
click at [701, 493] on input "time" at bounding box center [718, 498] width 95 height 26
type input "21:01"
click at [765, 323] on div "Present Absent Late Half Day Weekly Off IN: 11:20 OUT: 19:00" at bounding box center [659, 332] width 493 height 44
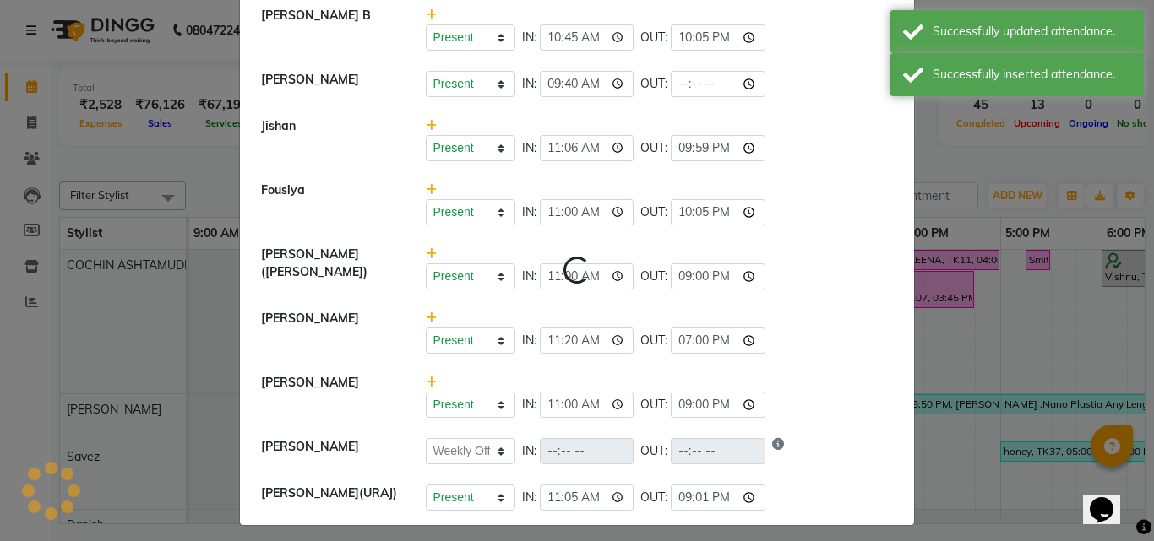
select select "W"
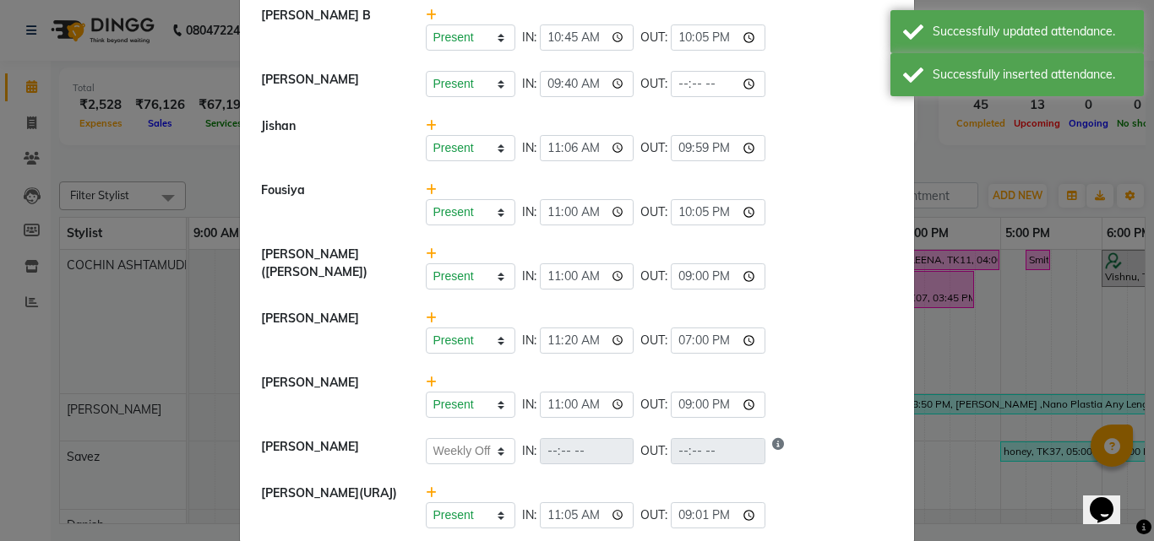
scroll to position [544, 0]
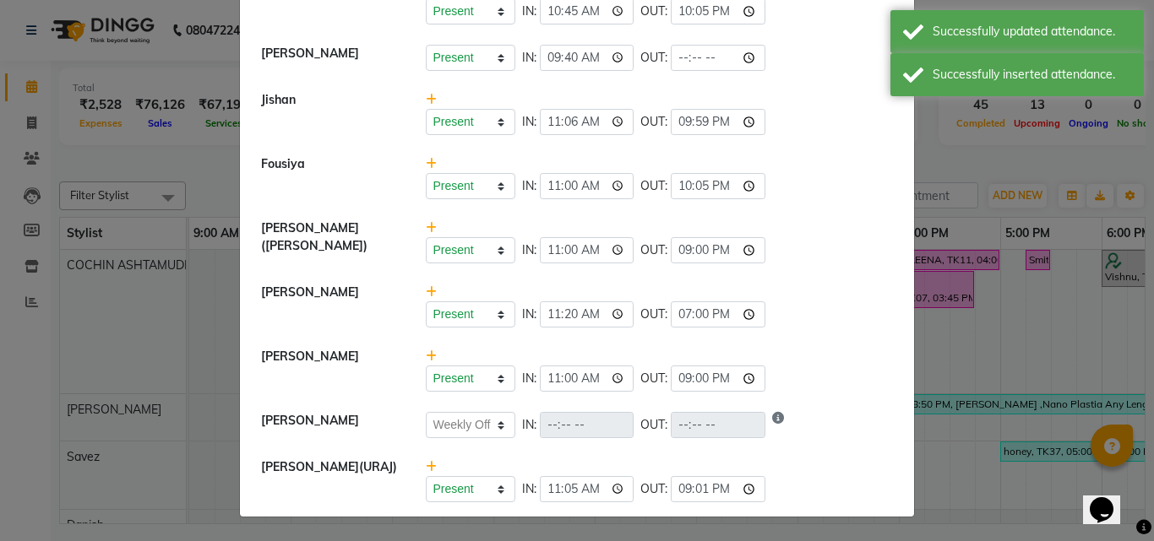
click at [953, 128] on ngb-modal-window "Attendance × Select Date [DATE] COCHIN ASHTAMUDI Savez Present Absent Late Half…" at bounding box center [577, 270] width 1154 height 541
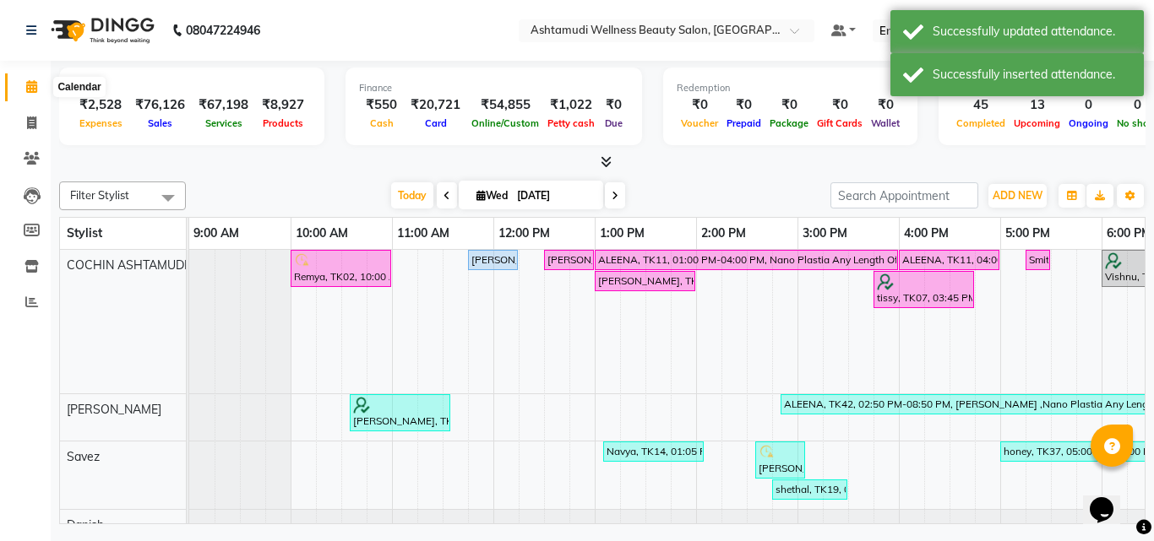
click at [38, 91] on span at bounding box center [32, 87] width 30 height 19
